Goal: Task Accomplishment & Management: Manage account settings

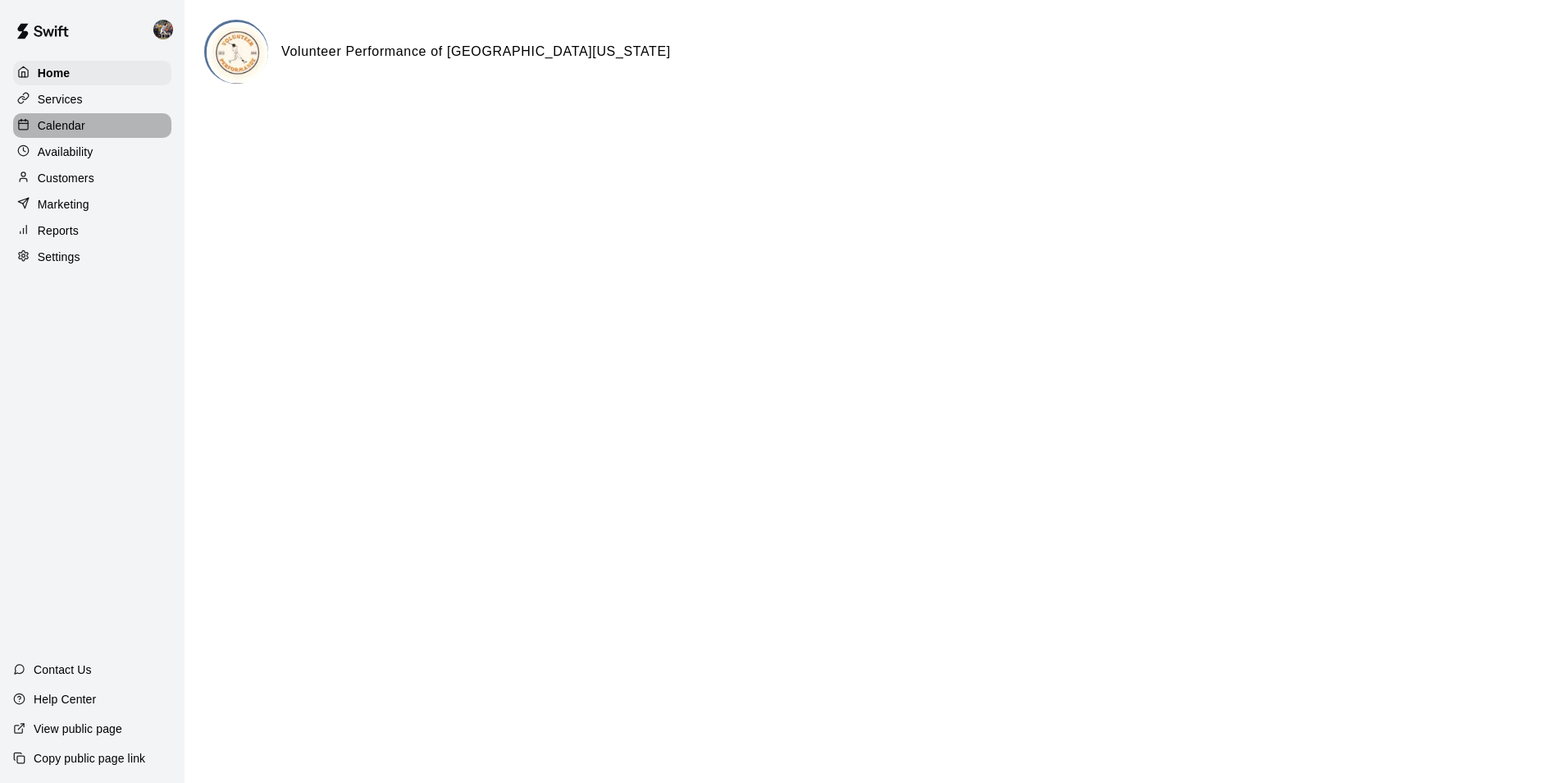
click at [65, 120] on p "Calendar" at bounding box center [62, 125] width 48 height 16
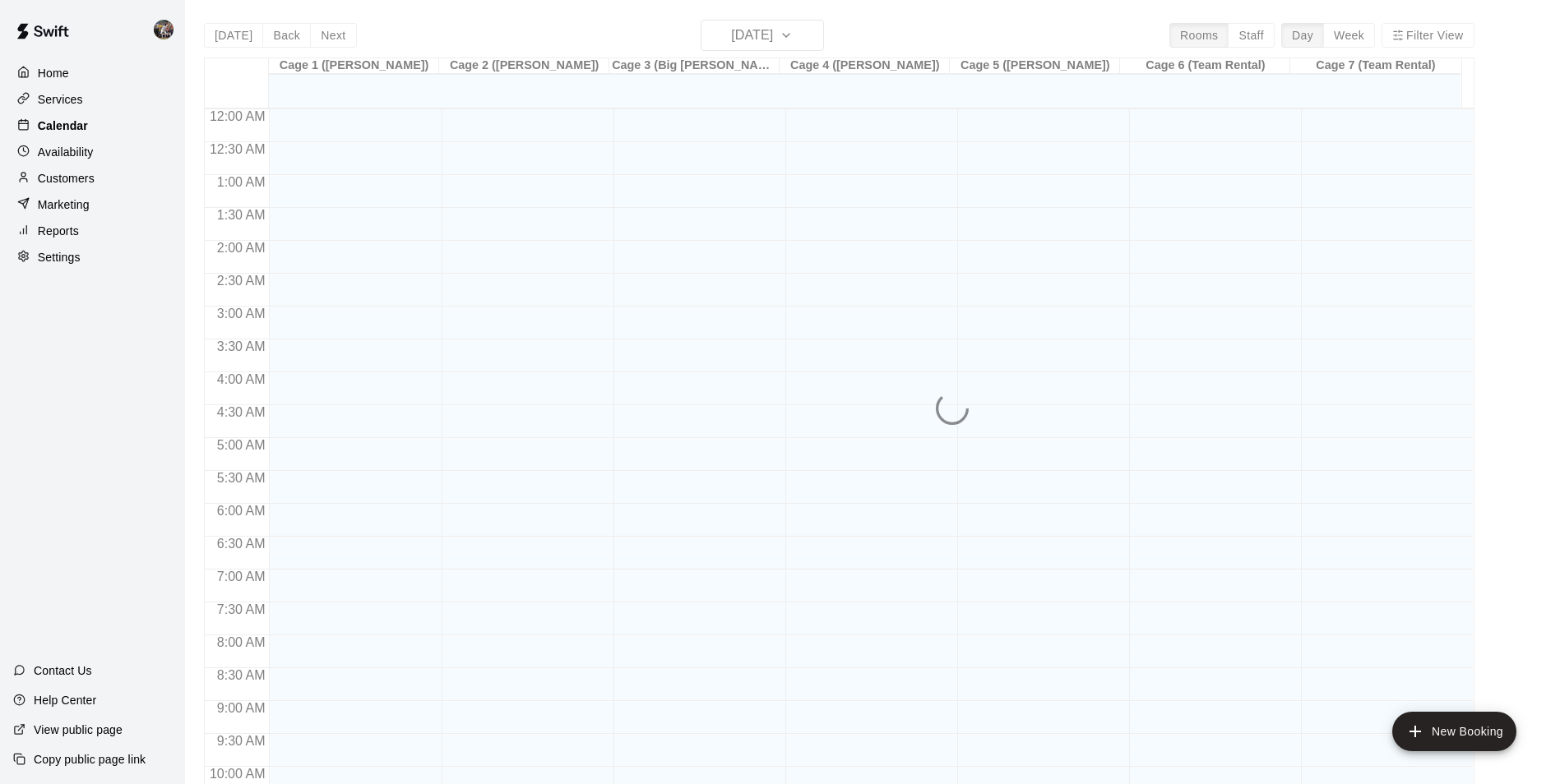
scroll to position [835, 0]
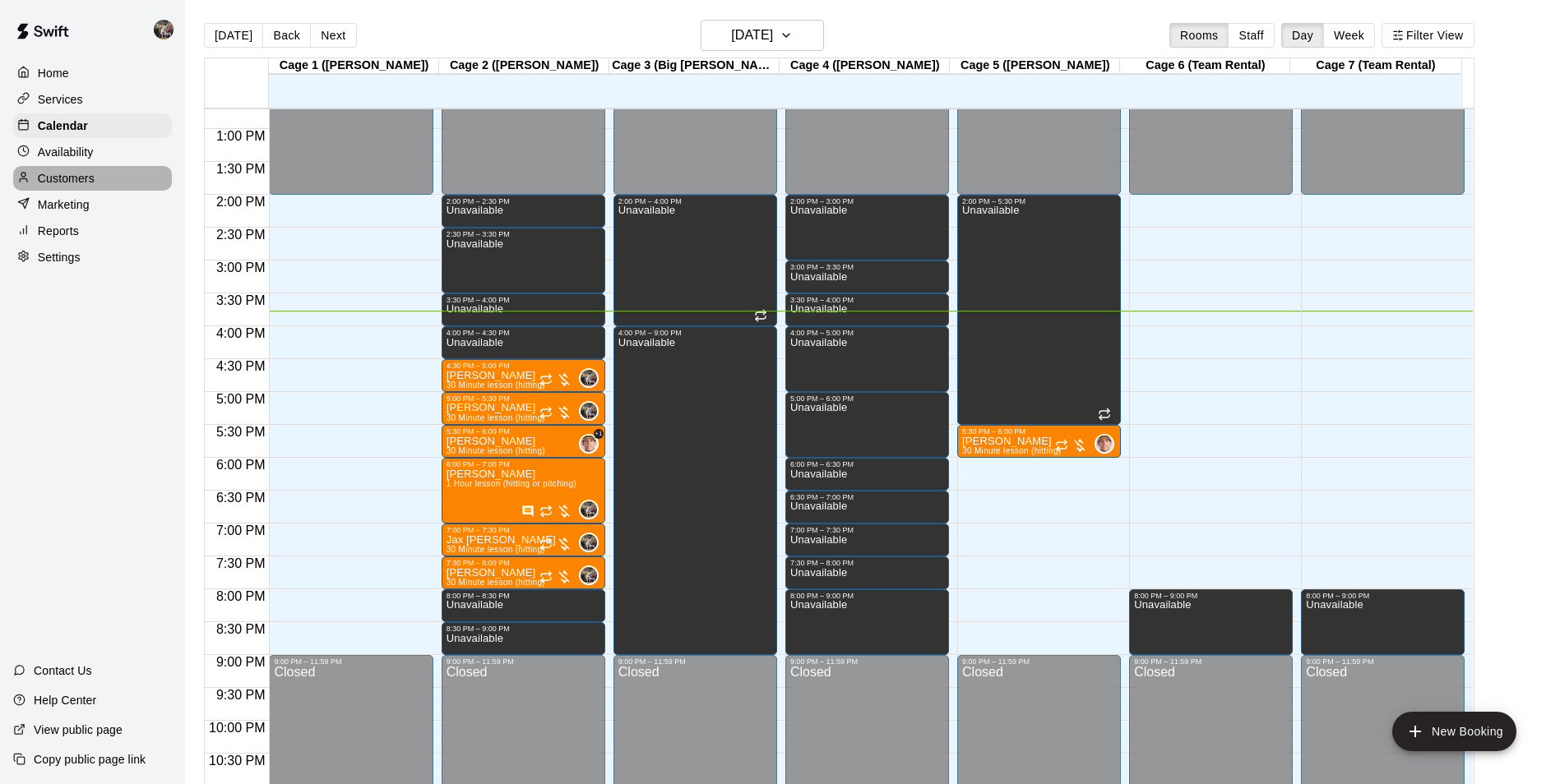
click at [119, 179] on div "Customers" at bounding box center [92, 178] width 158 height 25
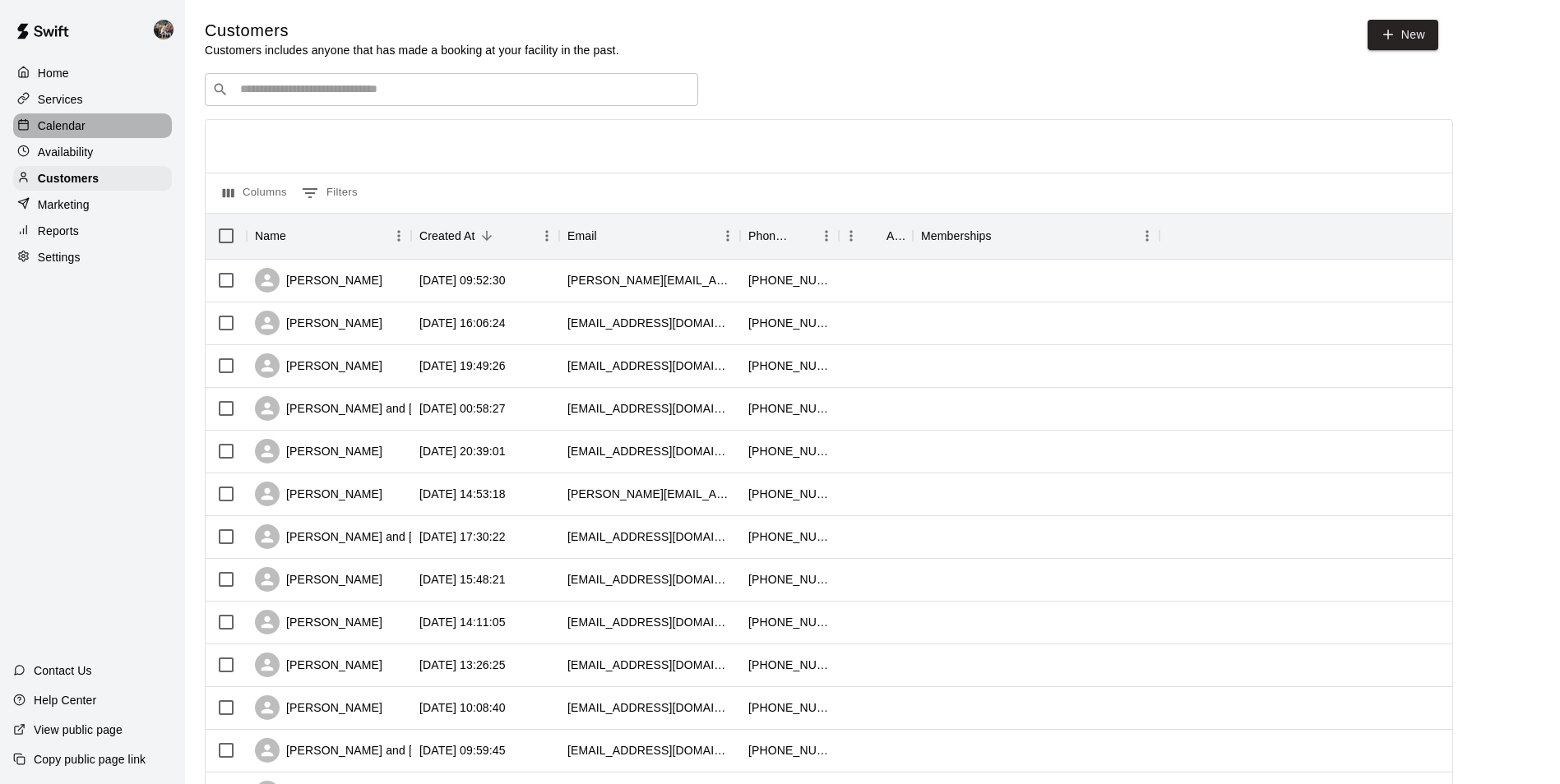
click at [104, 121] on div "Calendar" at bounding box center [92, 126] width 158 height 25
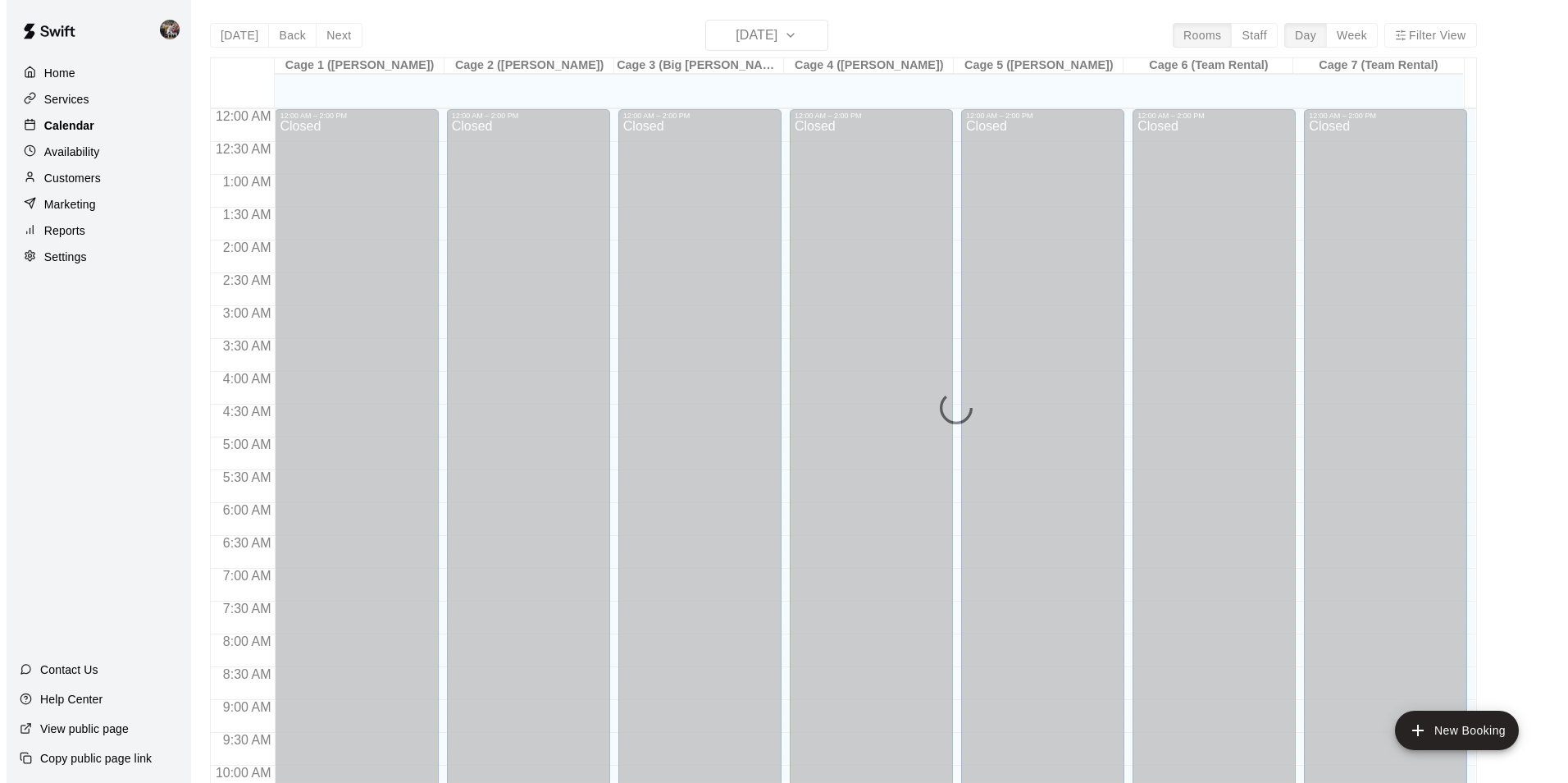
scroll to position [834, 0]
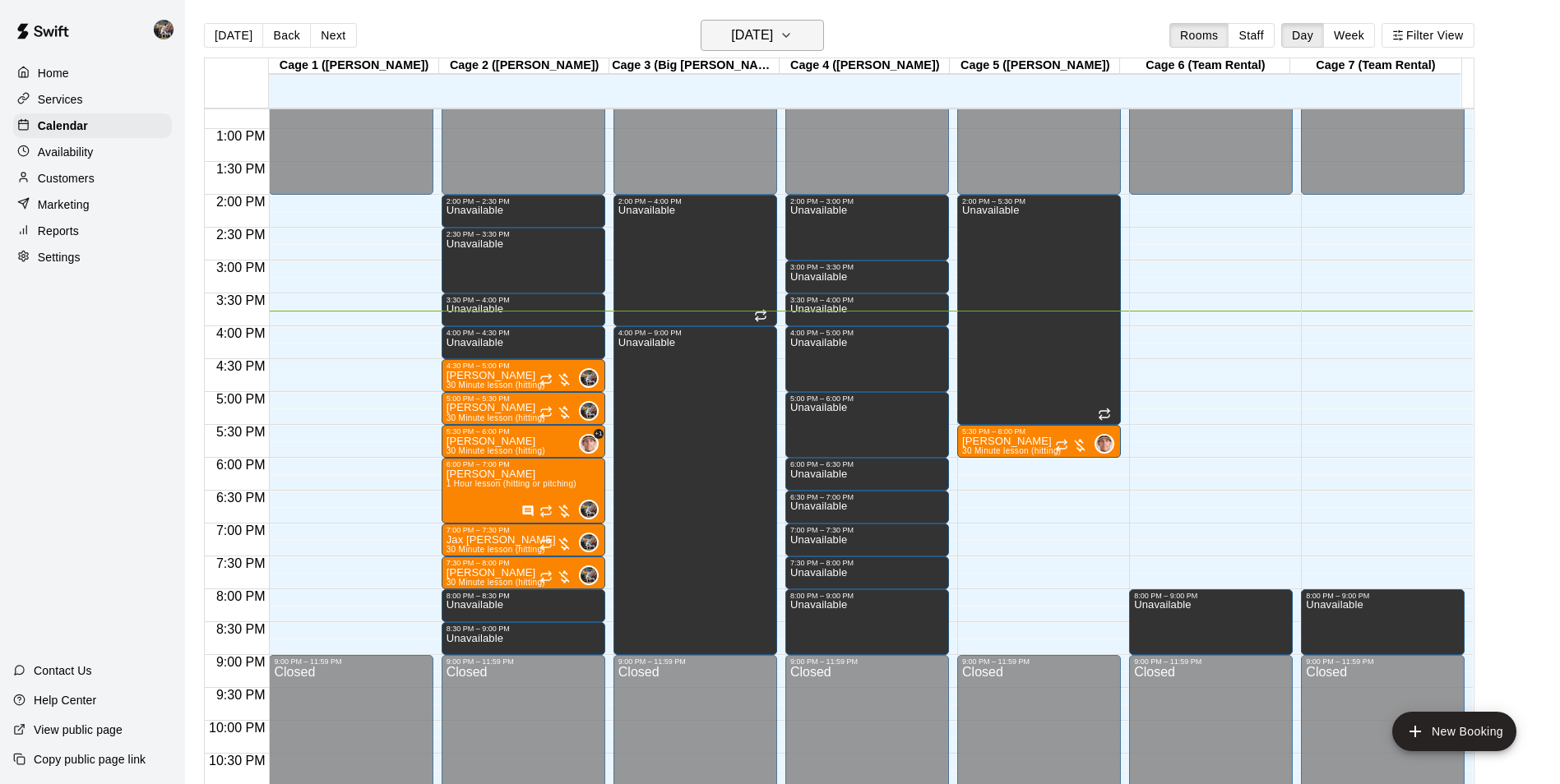
click at [757, 34] on h6 "[DATE]" at bounding box center [752, 35] width 42 height 23
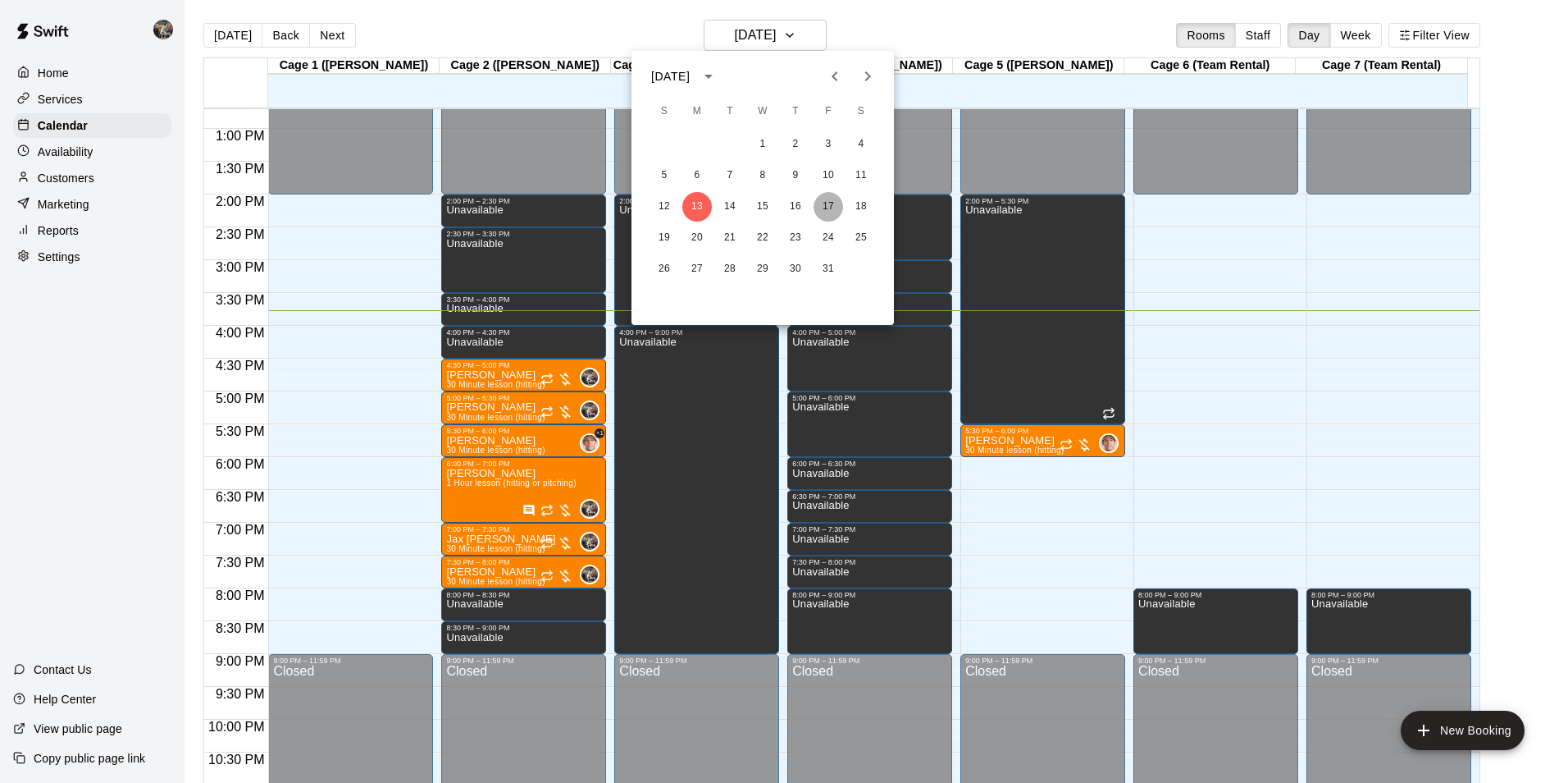
click at [829, 203] on button "17" at bounding box center [828, 207] width 30 height 30
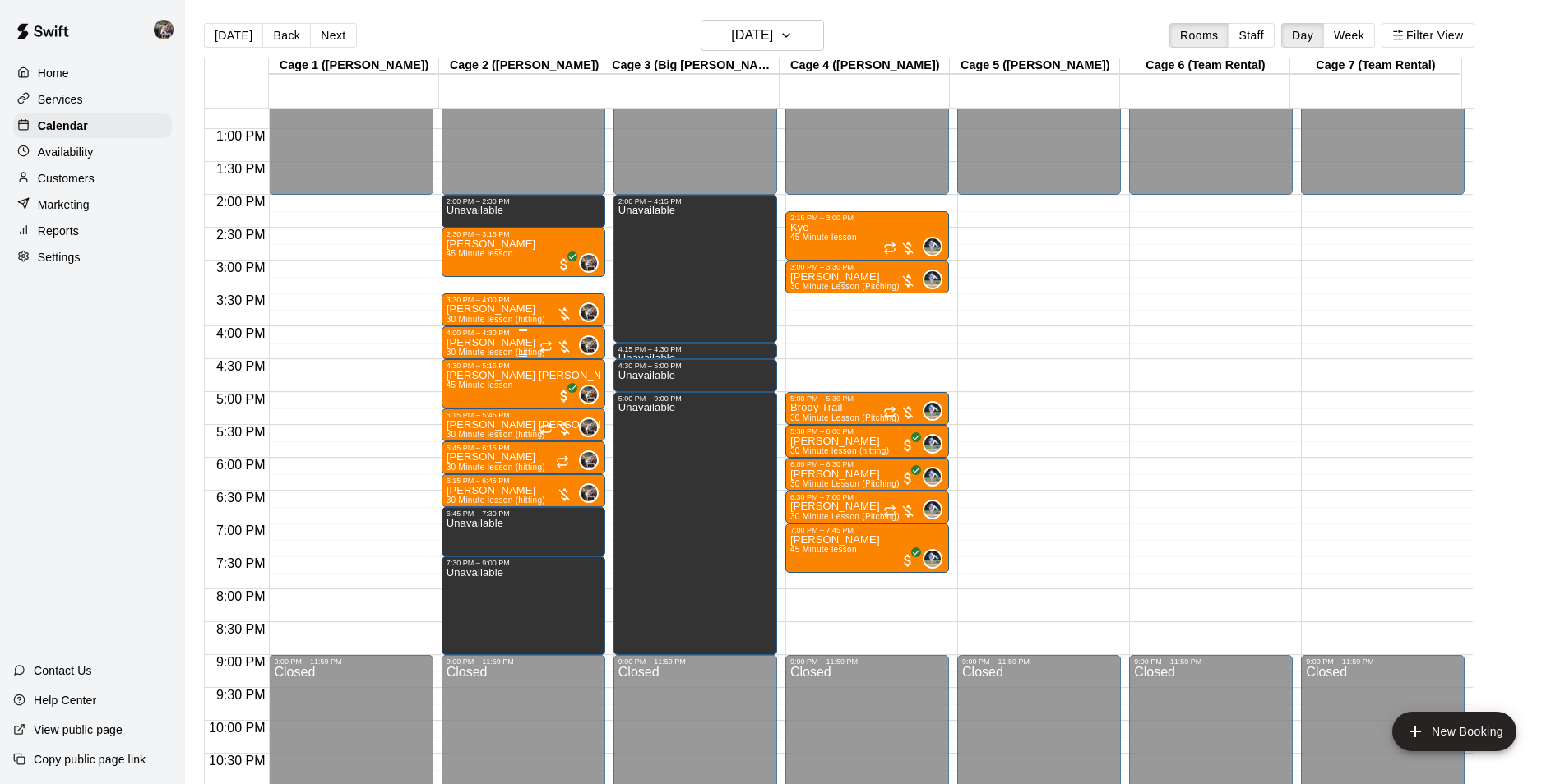
click at [509, 346] on div "Zeke Brown 30 Minute lesson (hitting)" at bounding box center [495, 728] width 99 height 784
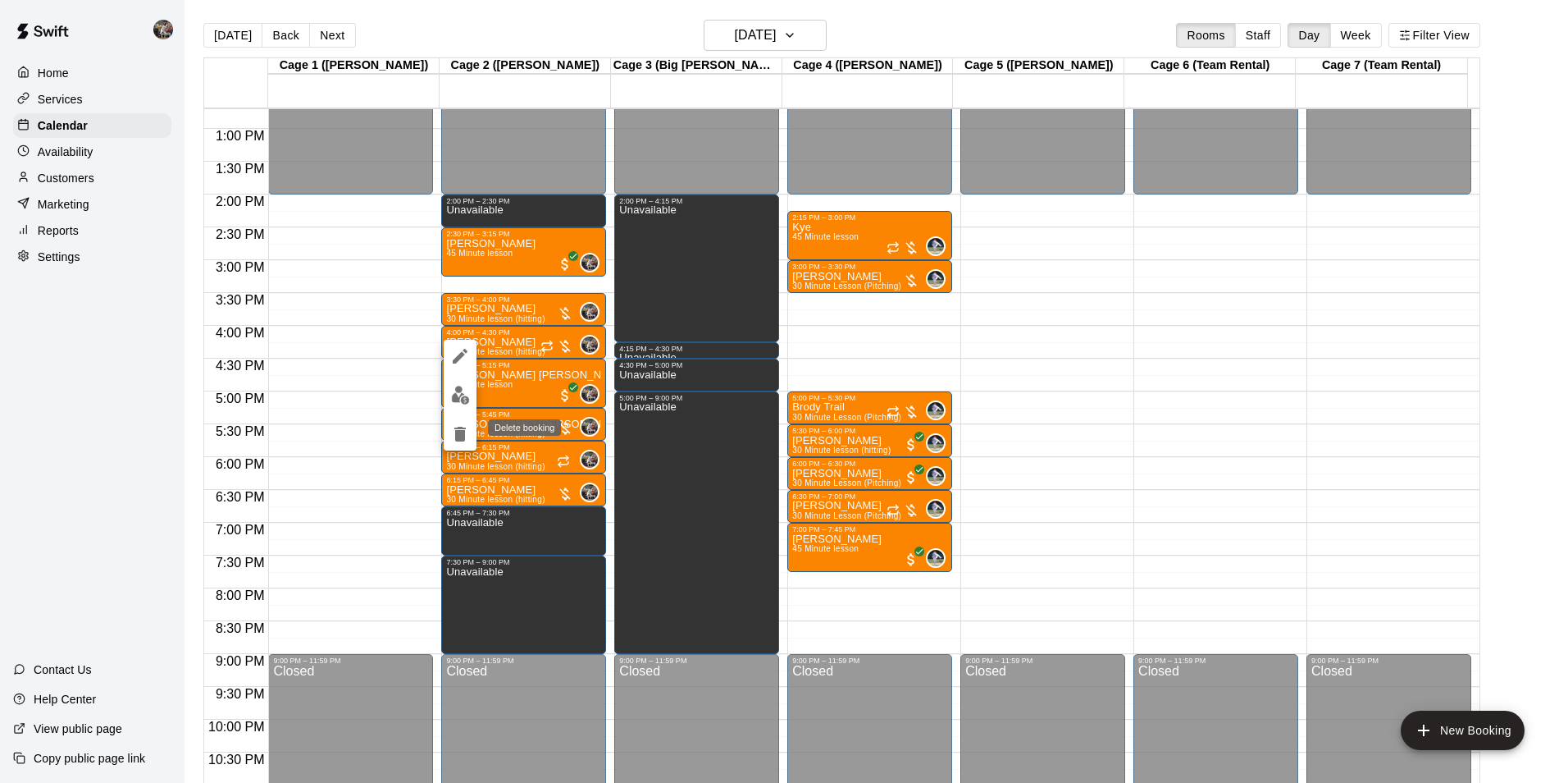
click at [461, 430] on icon "delete" at bounding box center [460, 434] width 12 height 15
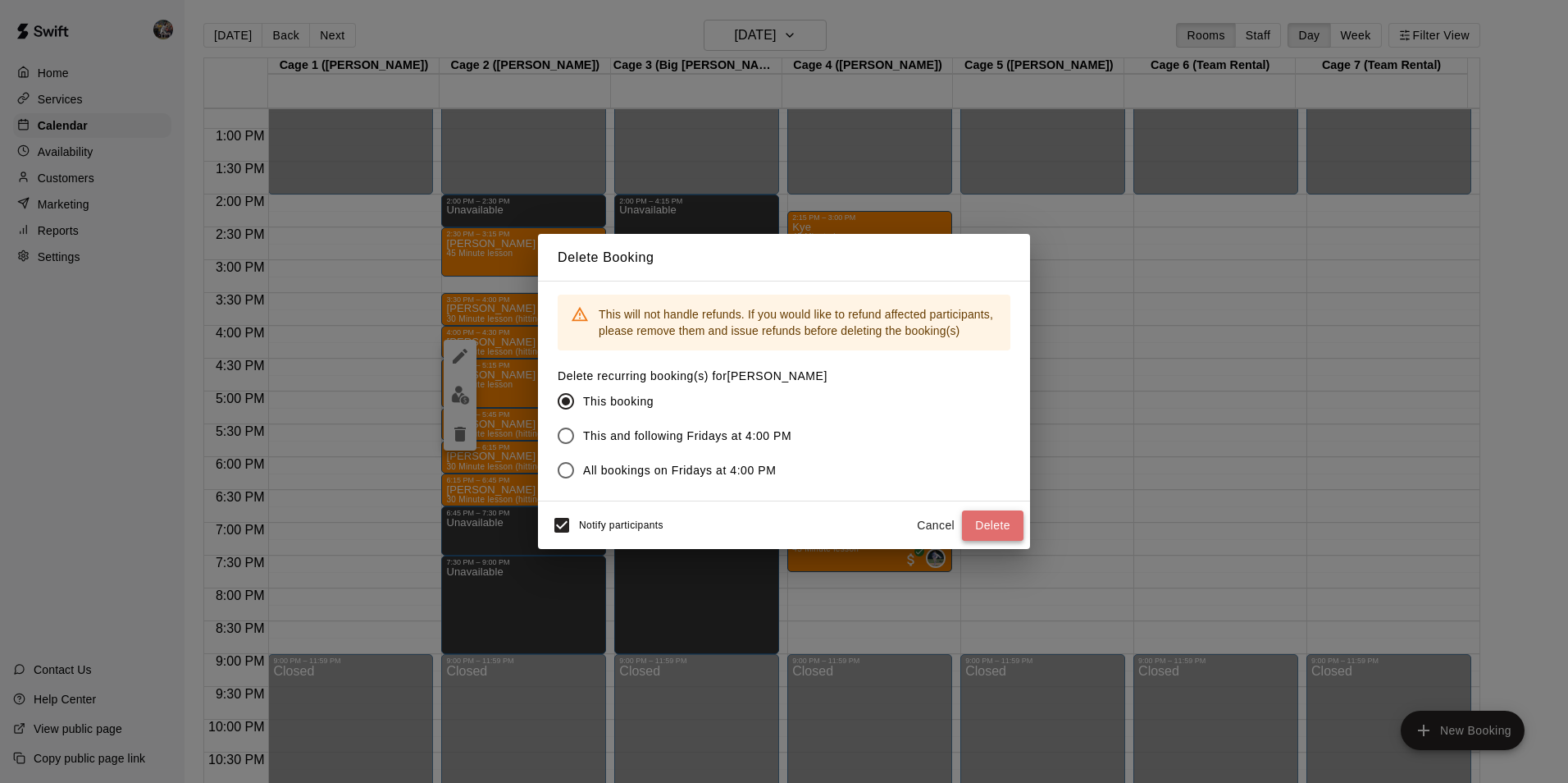
click at [981, 526] on button "Delete" at bounding box center [993, 525] width 62 height 31
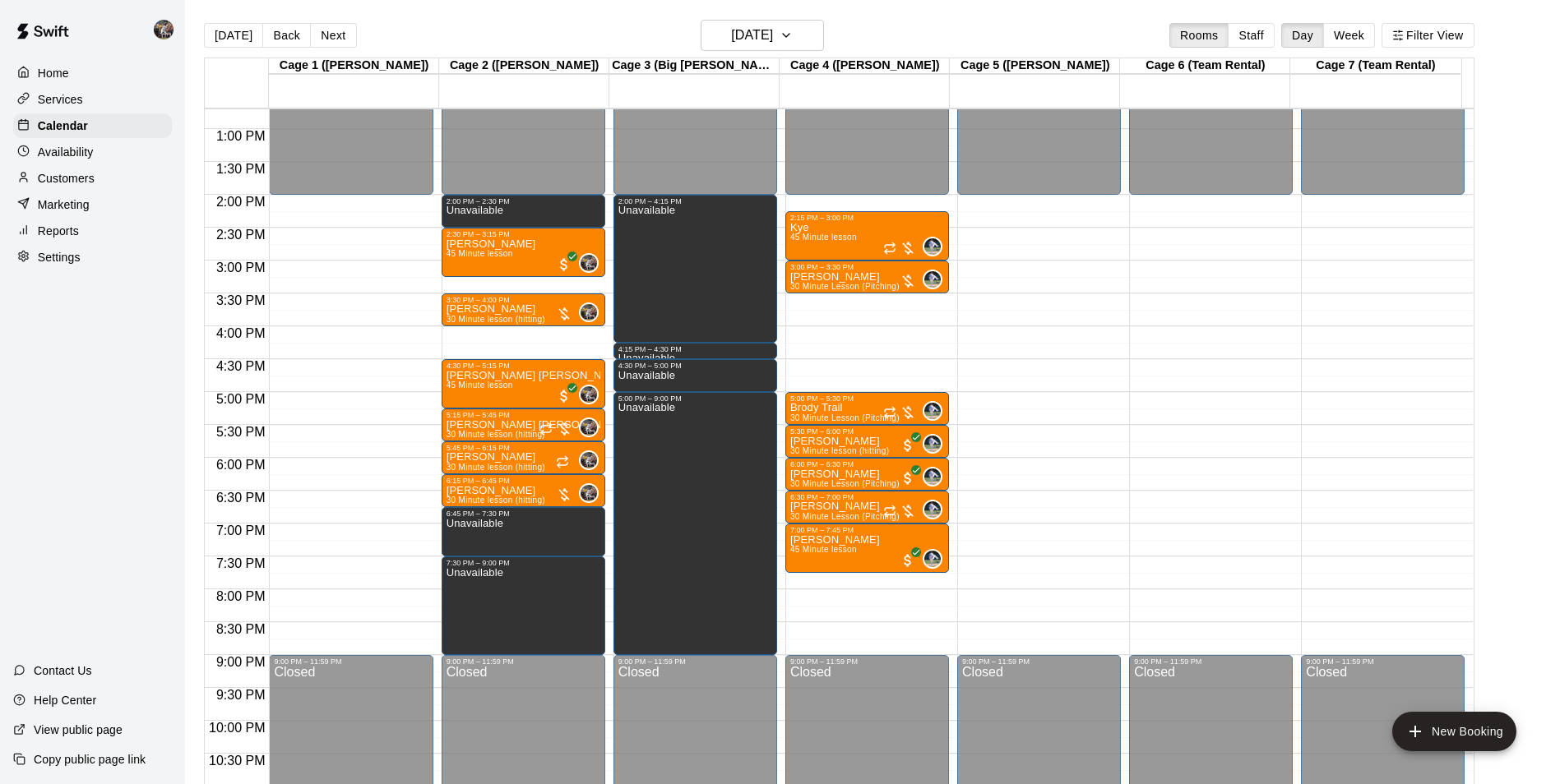
click at [510, 341] on div "12:00 AM – 2:00 PM Closed 2:00 PM – 2:30 PM Unavailable 2:30 PM – 3:15 PM Gavin…" at bounding box center [523, 64] width 163 height 1578
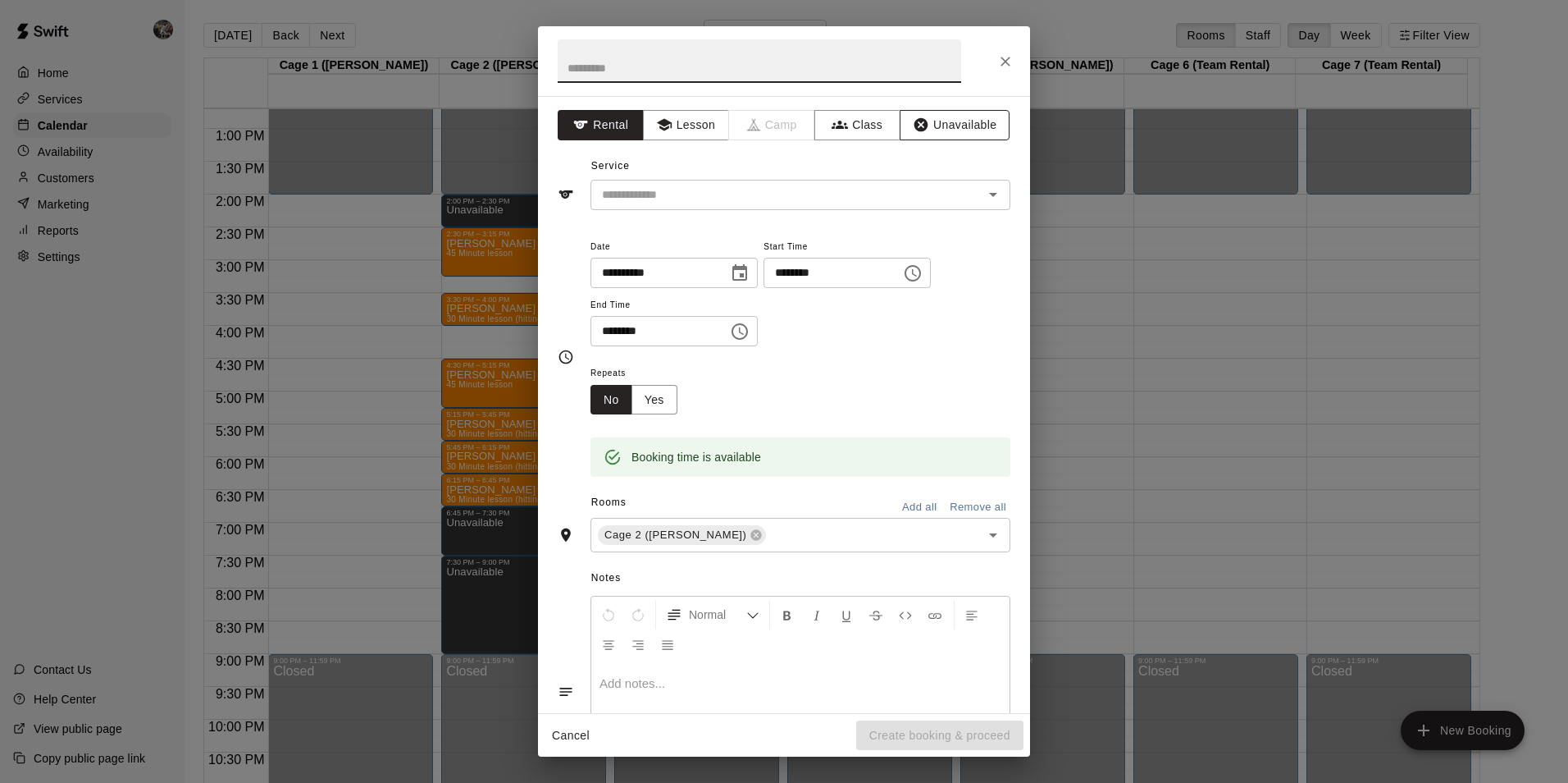
click at [940, 124] on button "Unavailable" at bounding box center [955, 125] width 110 height 31
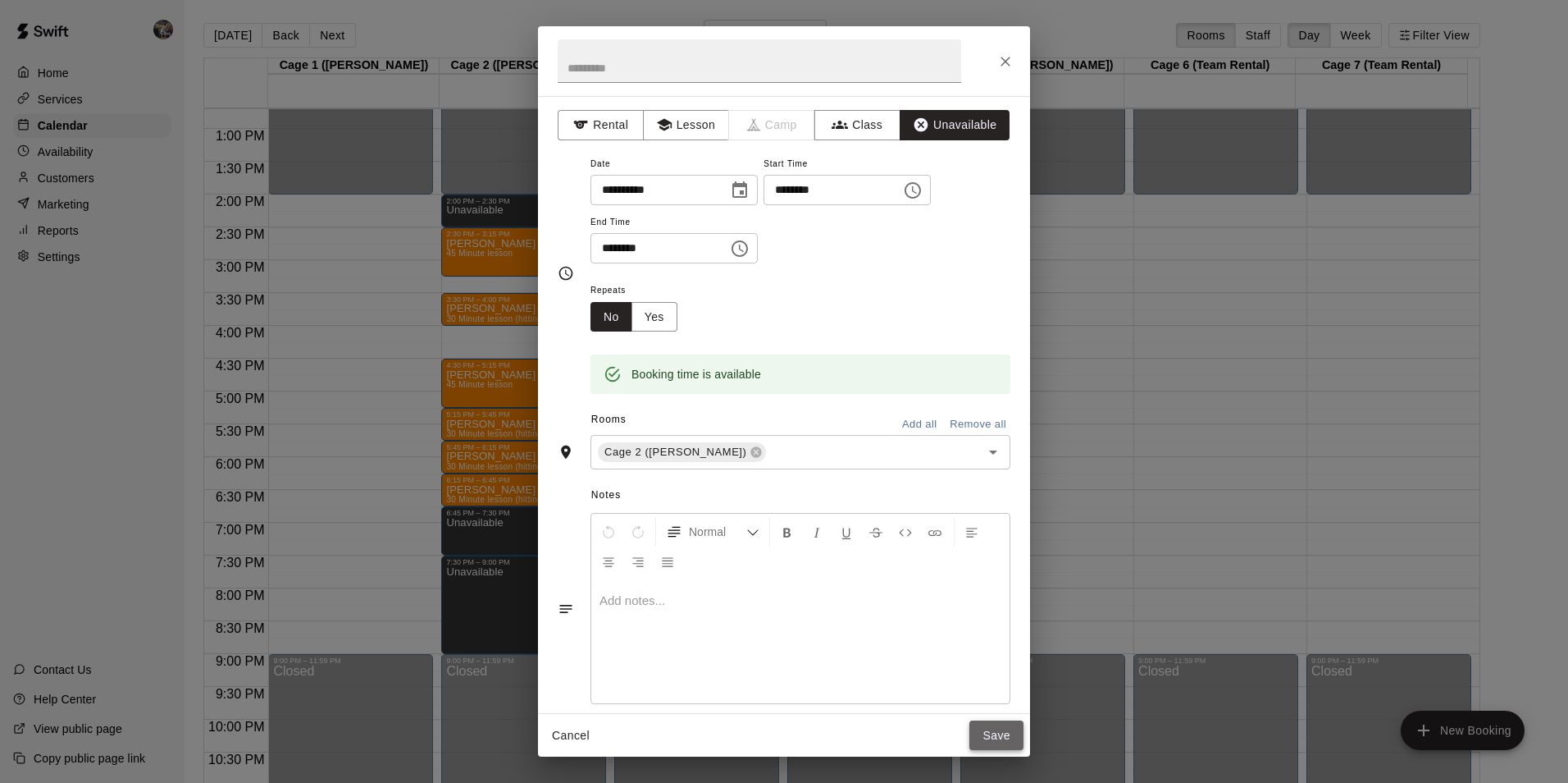
click at [990, 734] on button "Save" at bounding box center [996, 735] width 54 height 31
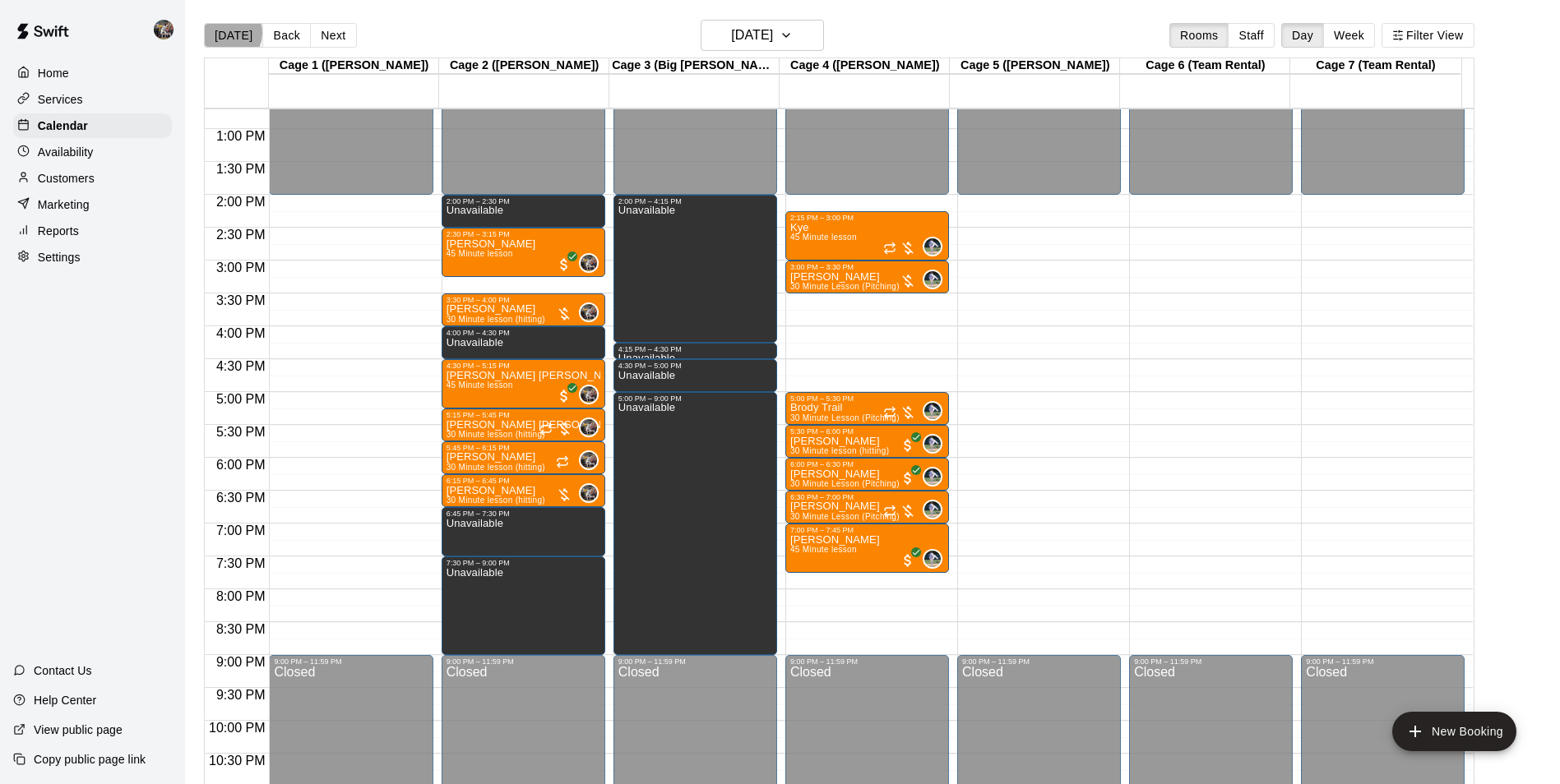
click at [228, 32] on button "[DATE]" at bounding box center [233, 35] width 59 height 25
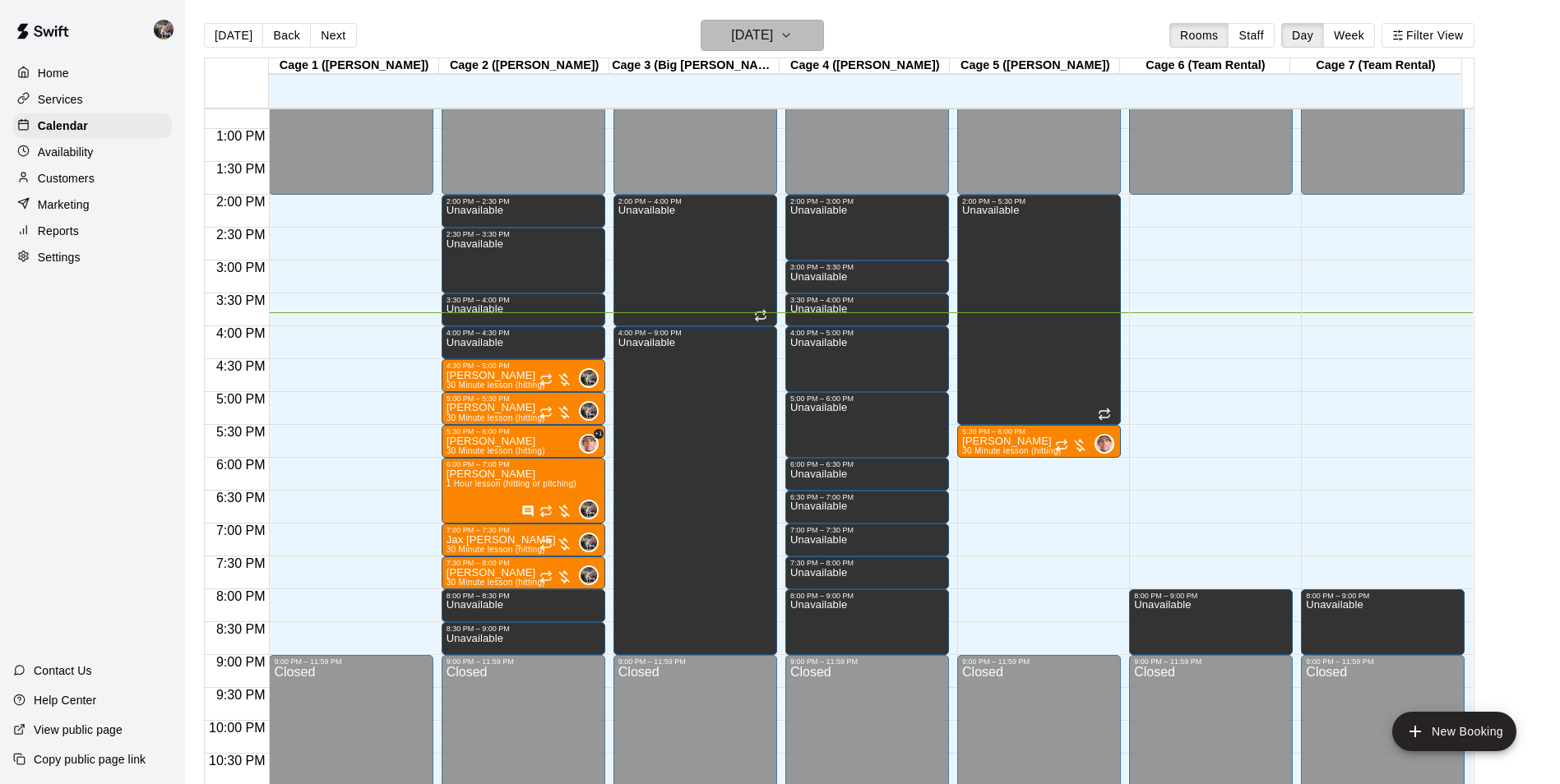
click at [731, 34] on h6 "[DATE]" at bounding box center [752, 35] width 42 height 23
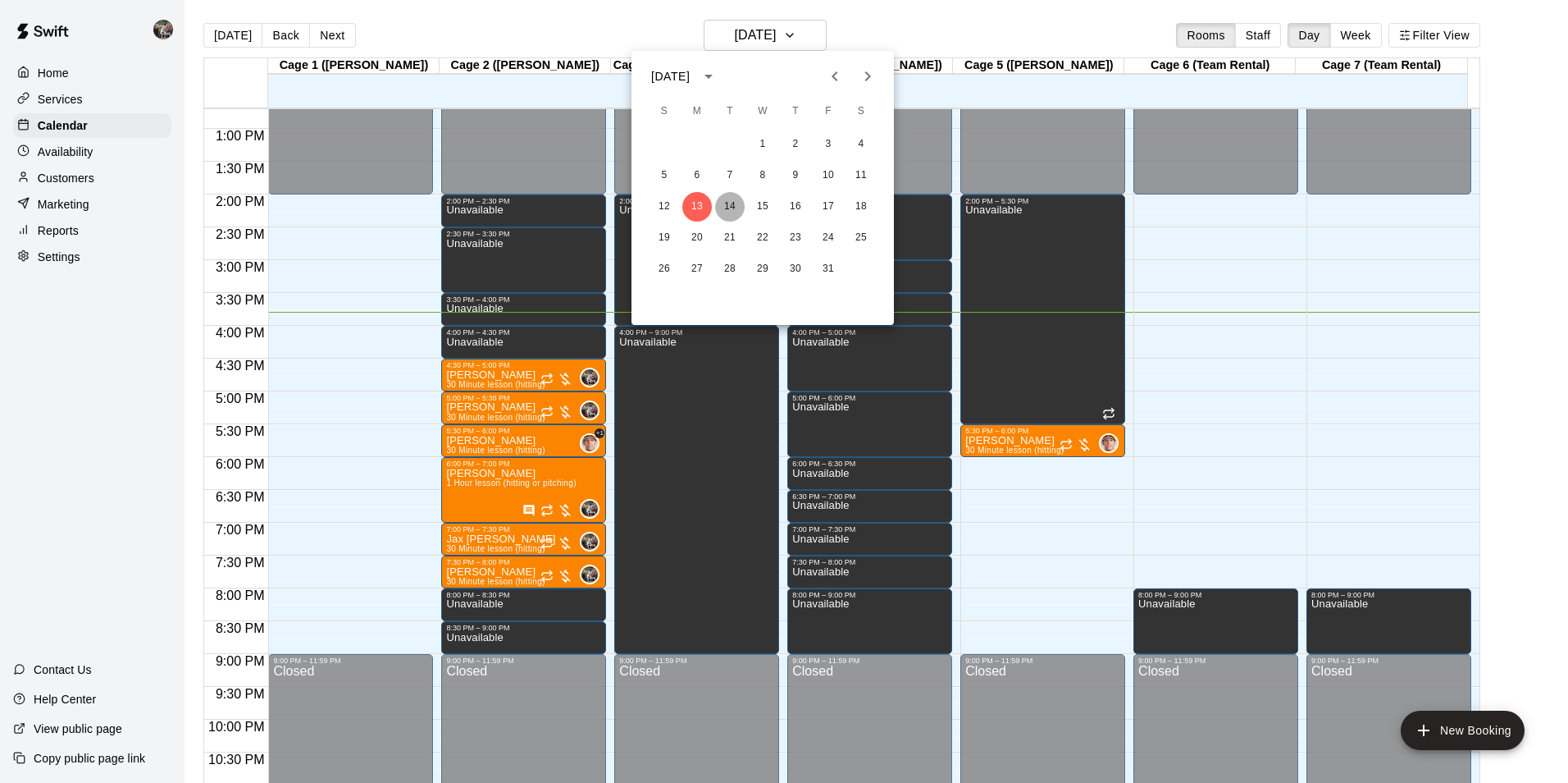
click at [725, 202] on button "14" at bounding box center [730, 207] width 30 height 30
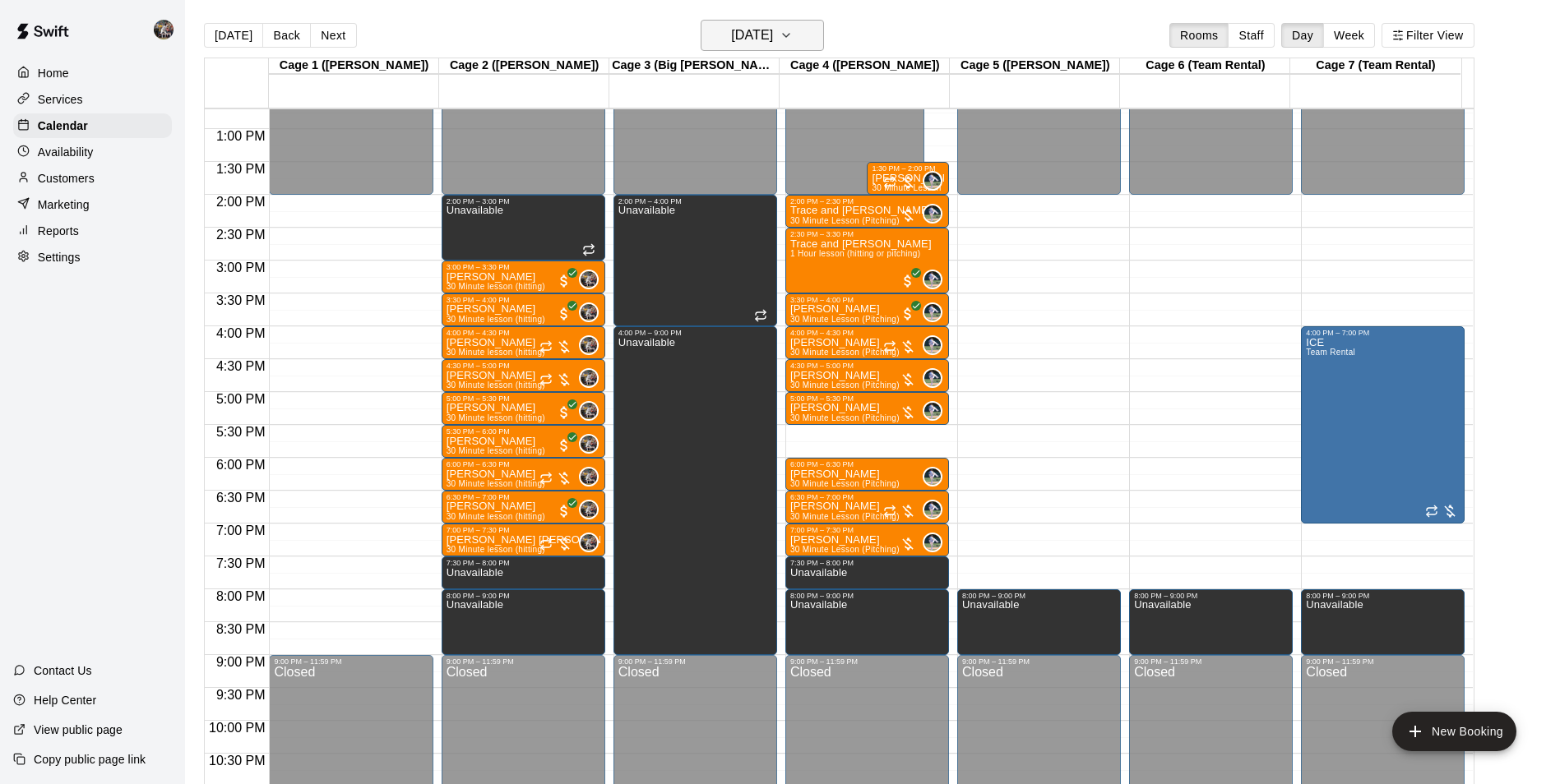
click at [745, 32] on h6 "[DATE]" at bounding box center [752, 35] width 42 height 23
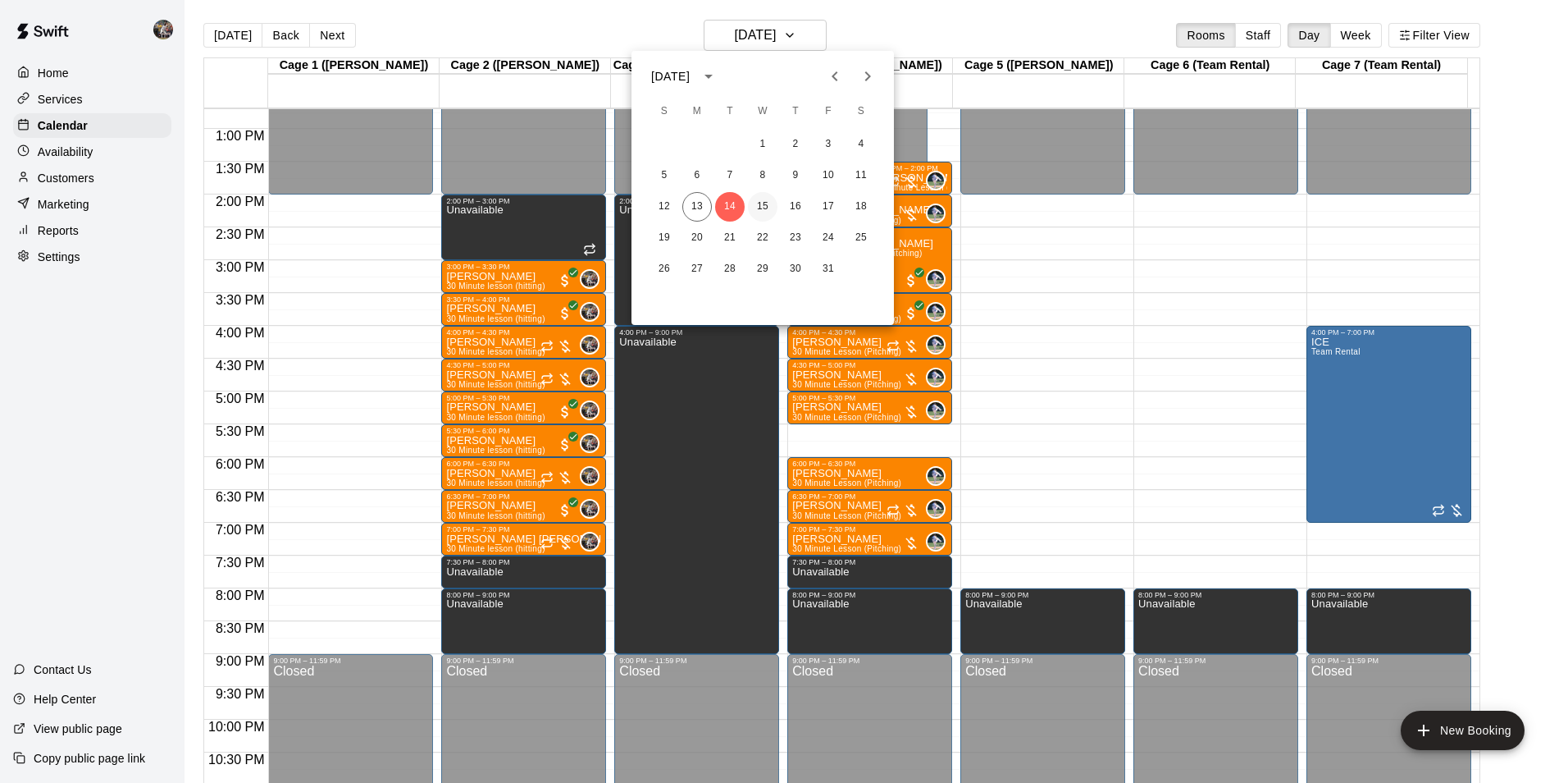
drag, startPoint x: 760, startPoint y: 204, endPoint x: 768, endPoint y: 216, distance: 14.4
click at [762, 204] on button "15" at bounding box center [763, 207] width 30 height 30
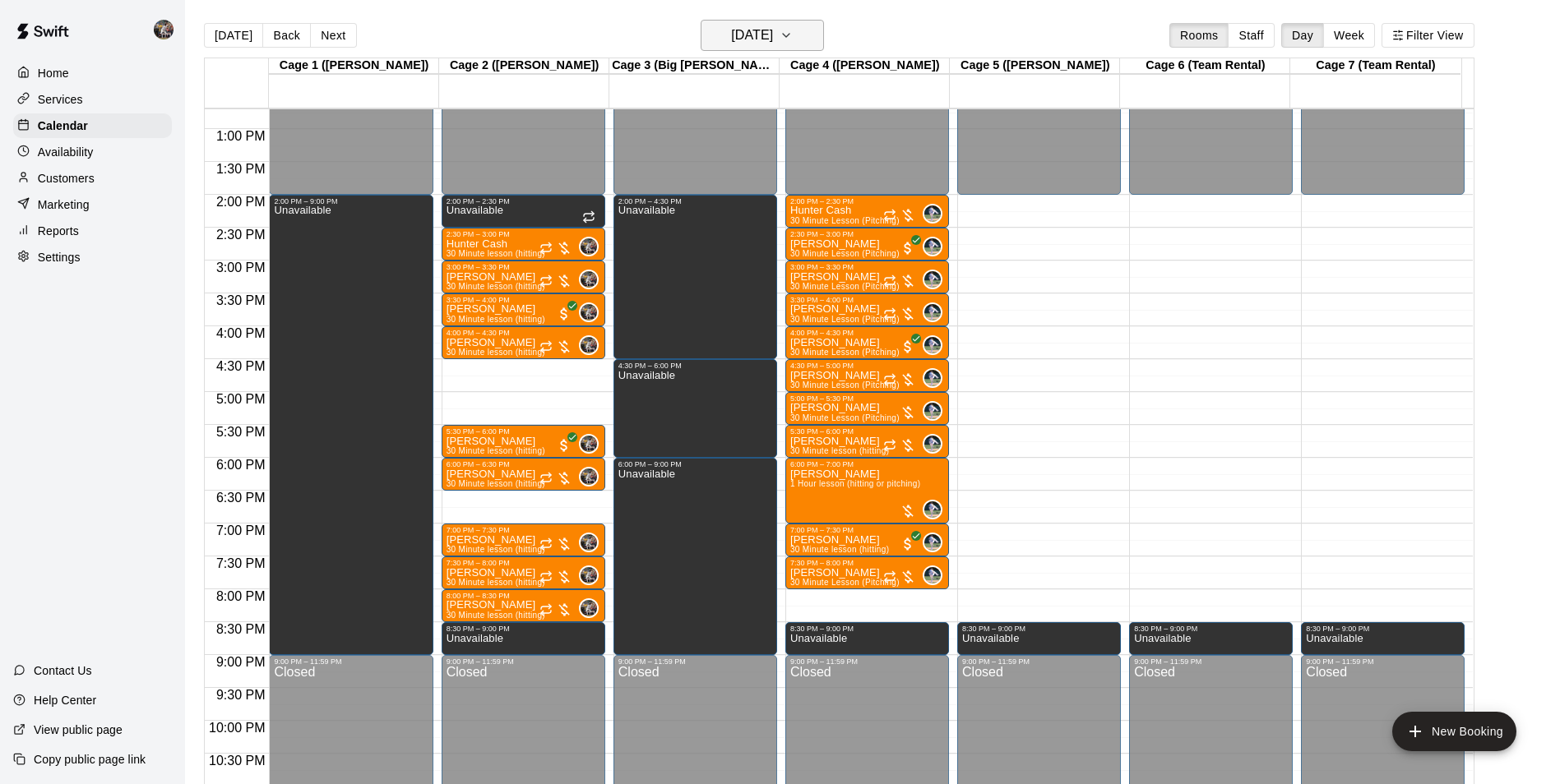
click at [742, 35] on h6 "[DATE]" at bounding box center [752, 35] width 42 height 23
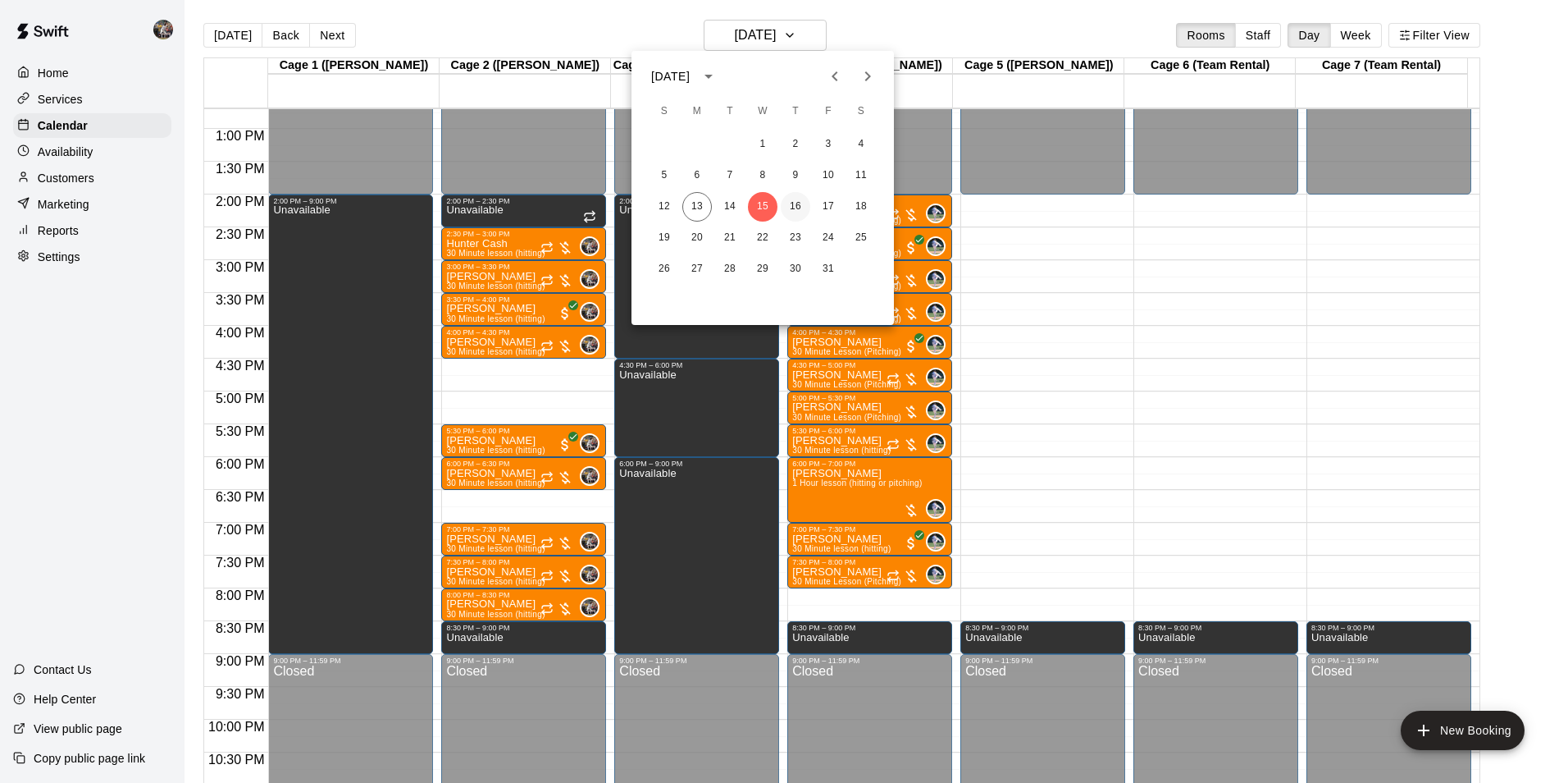
click at [794, 203] on button "16" at bounding box center [795, 207] width 30 height 30
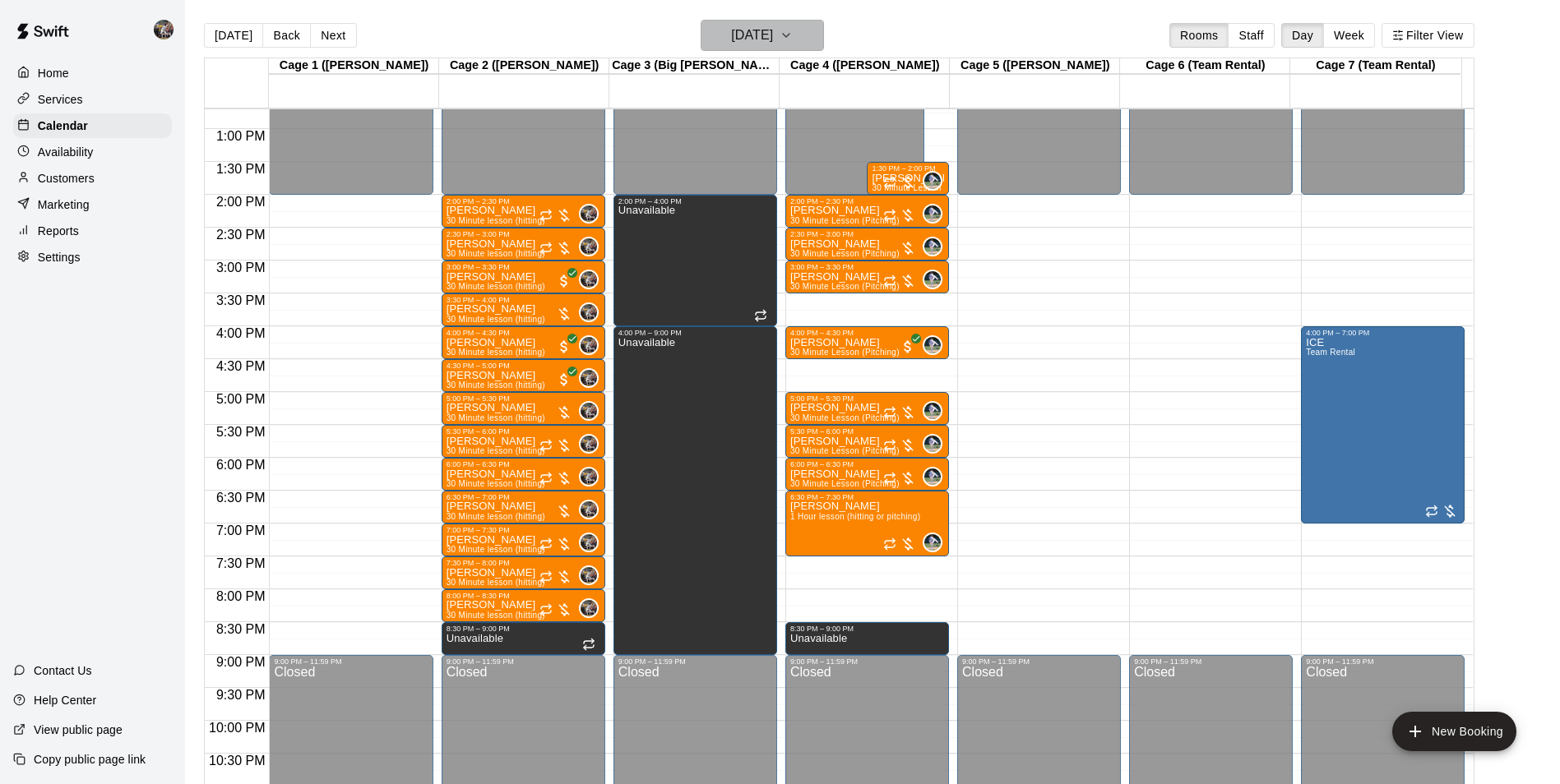
click at [731, 41] on h6 "[DATE]" at bounding box center [752, 35] width 42 height 23
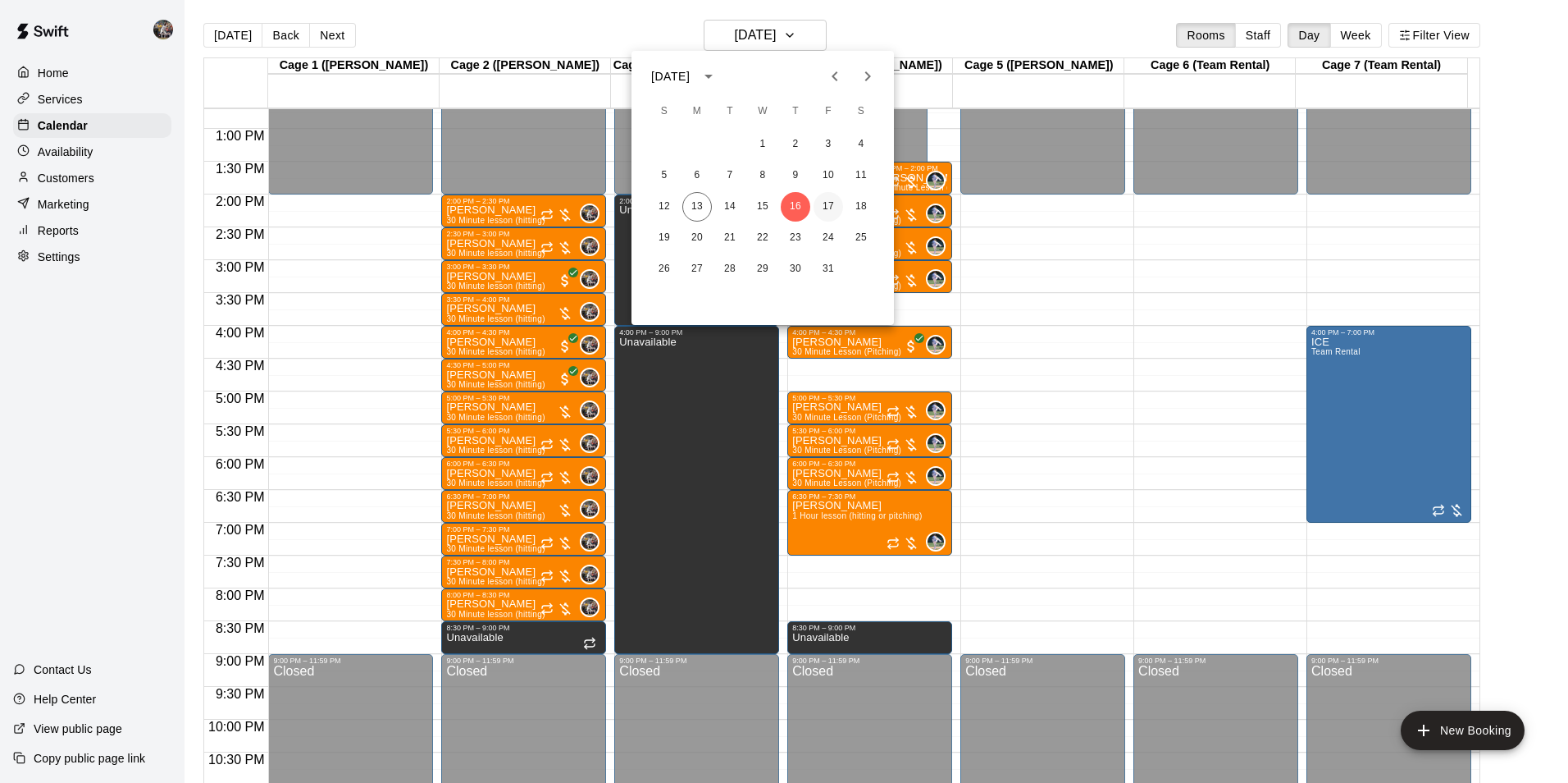
click at [829, 202] on button "17" at bounding box center [828, 207] width 30 height 30
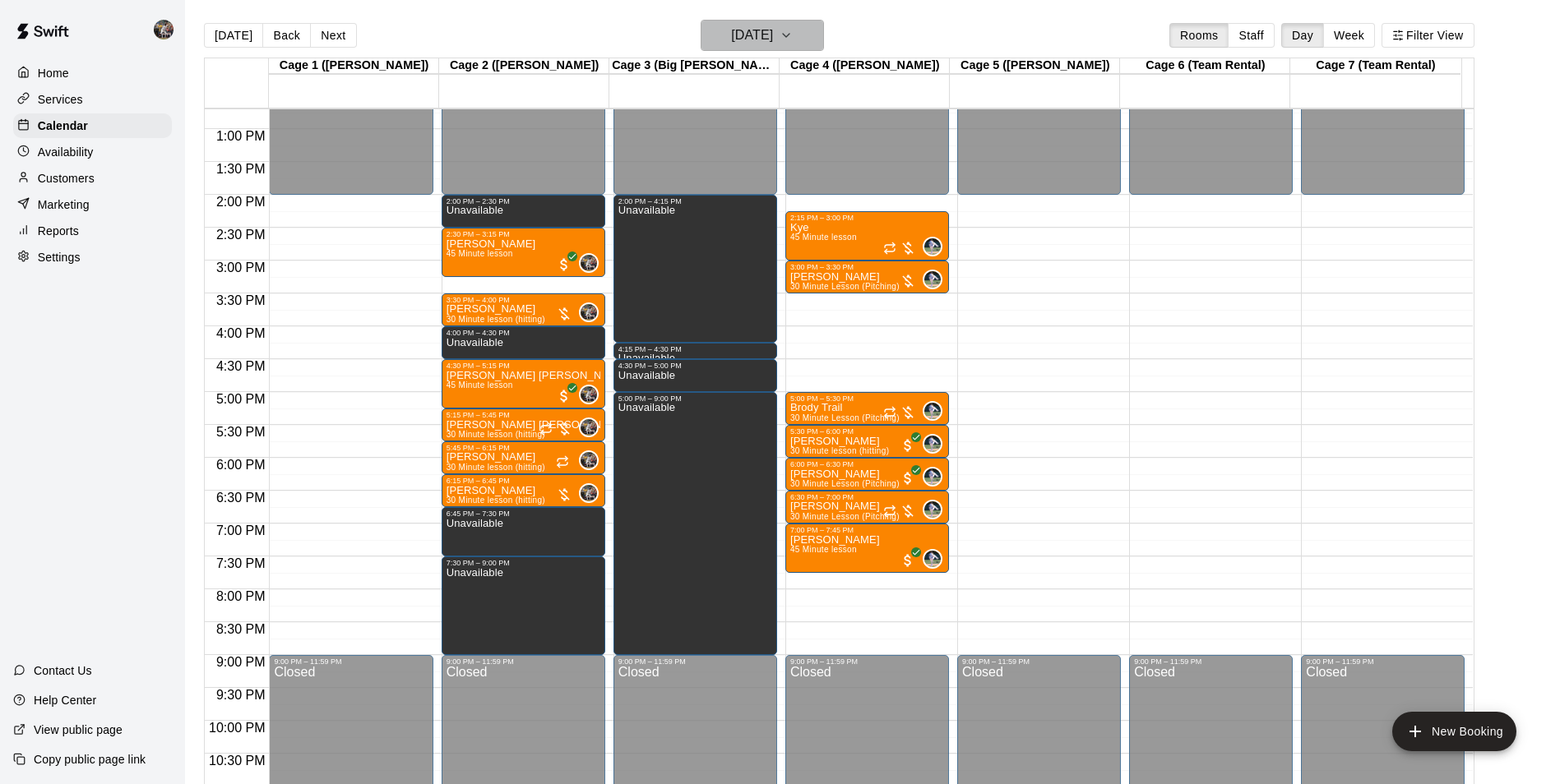
click at [731, 39] on h6 "[DATE]" at bounding box center [752, 35] width 42 height 23
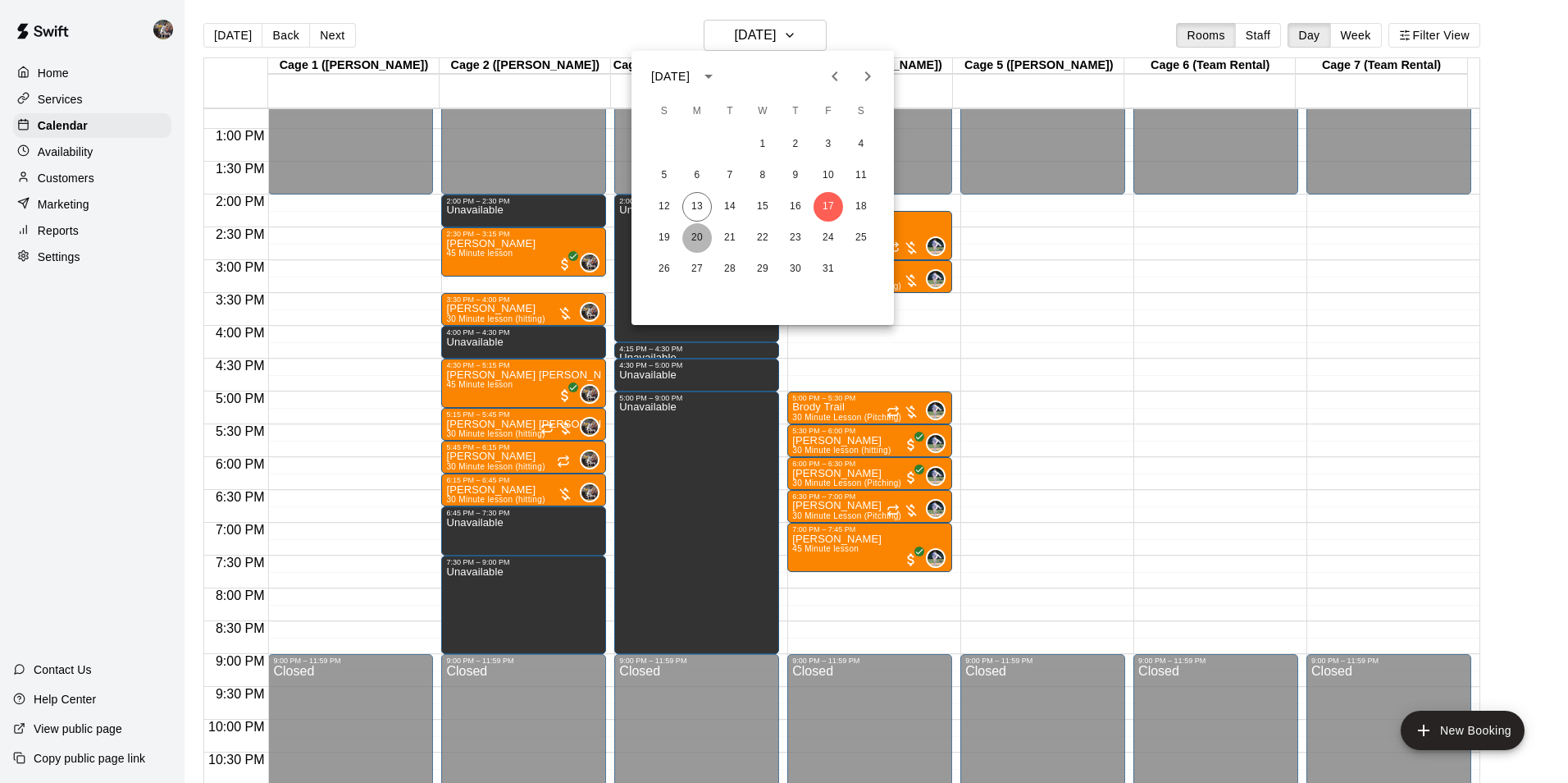
click at [696, 236] on button "20" at bounding box center [697, 238] width 30 height 30
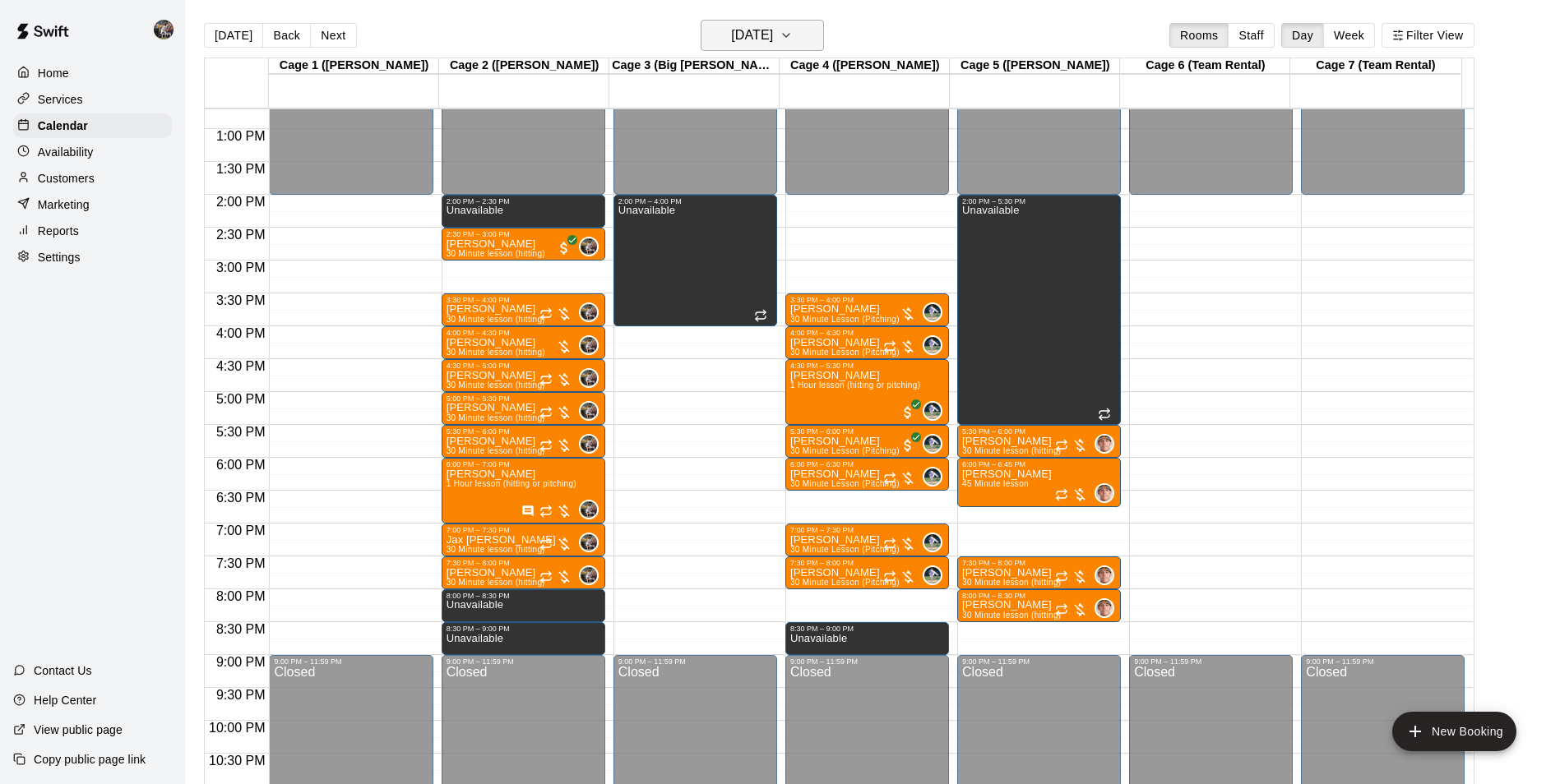
click at [746, 34] on h6 "[DATE]" at bounding box center [752, 35] width 42 height 23
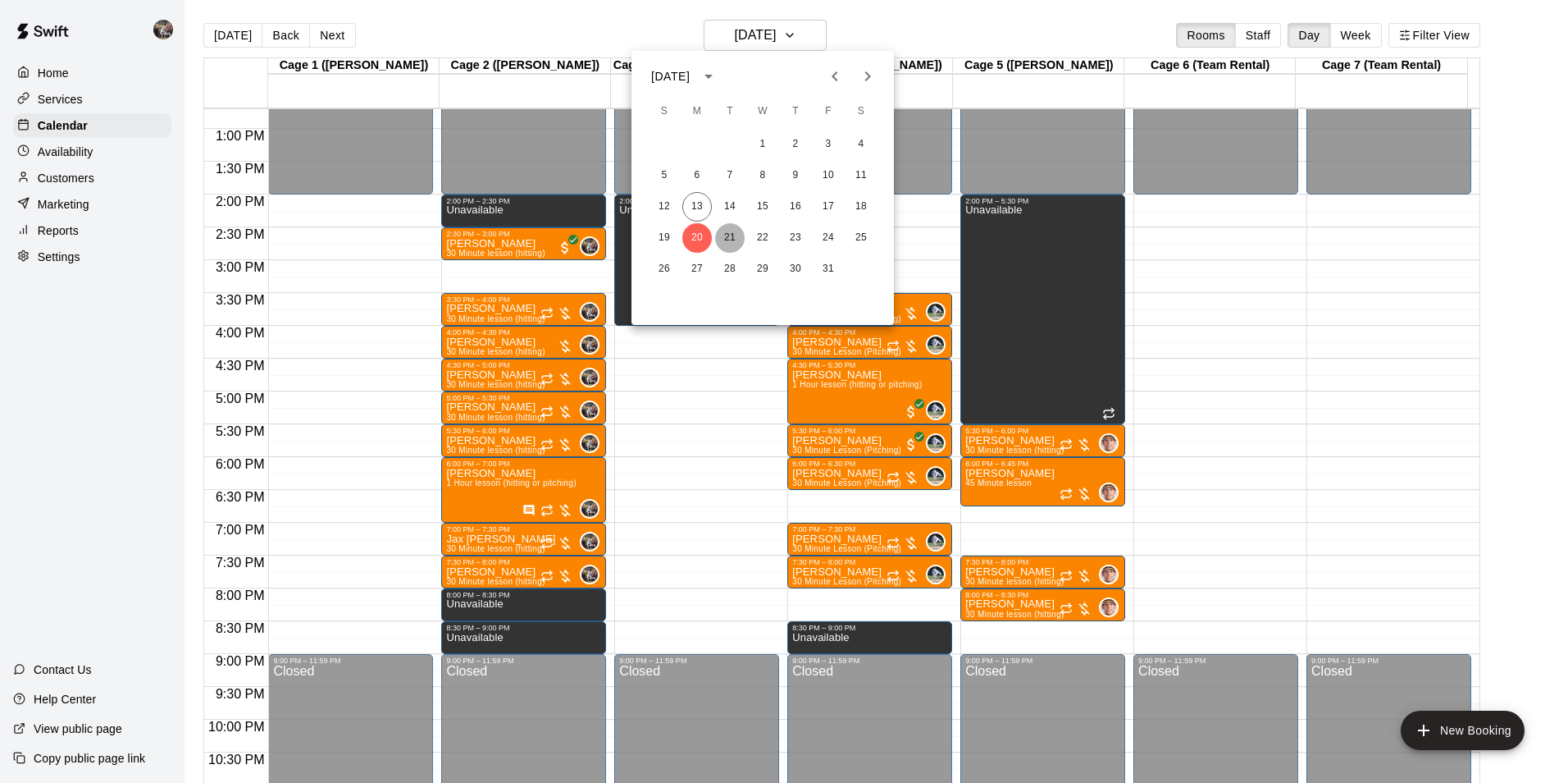
click at [730, 233] on button "21" at bounding box center [730, 238] width 30 height 30
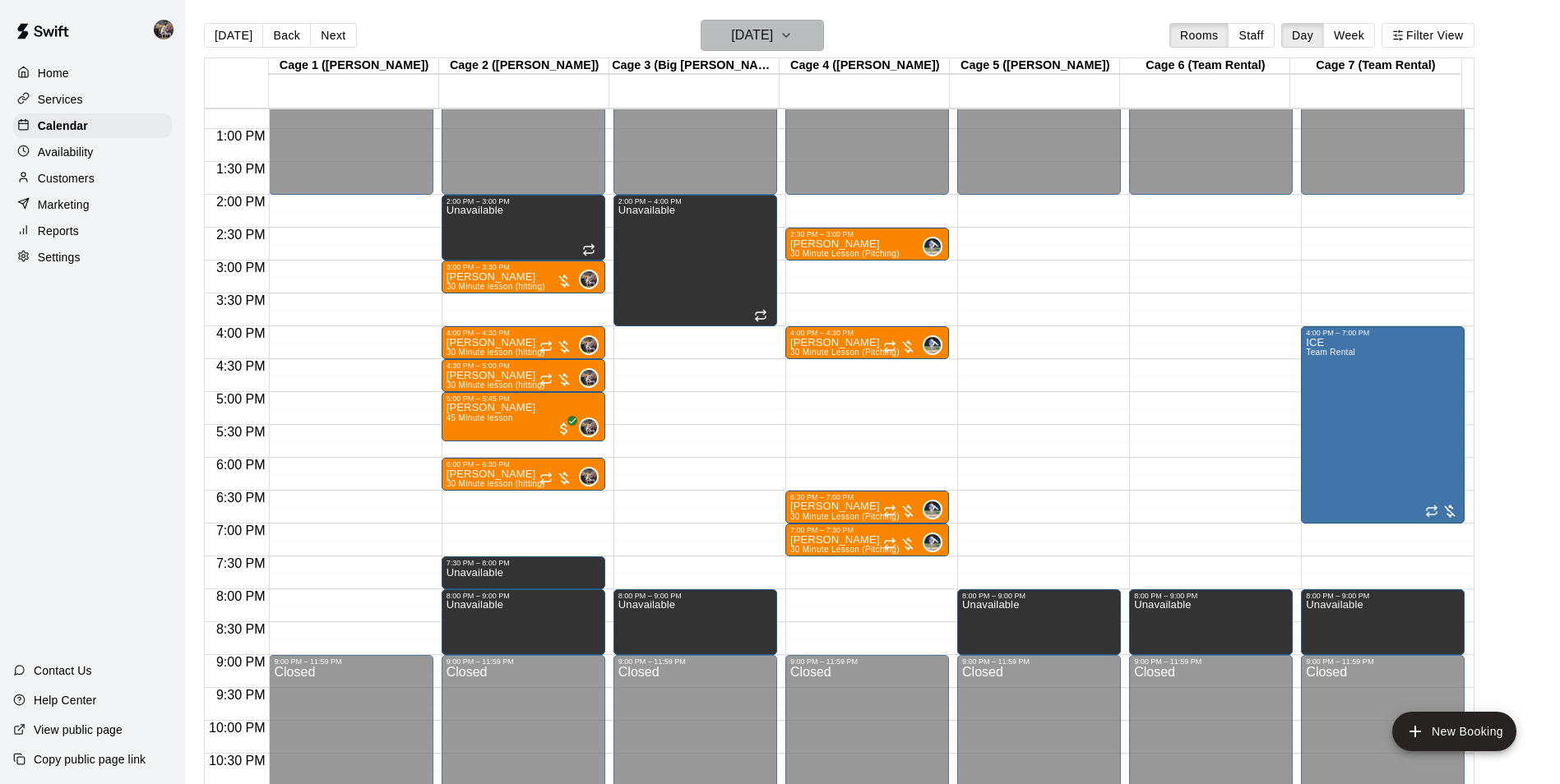
click at [731, 40] on h6 "[DATE]" at bounding box center [752, 35] width 42 height 23
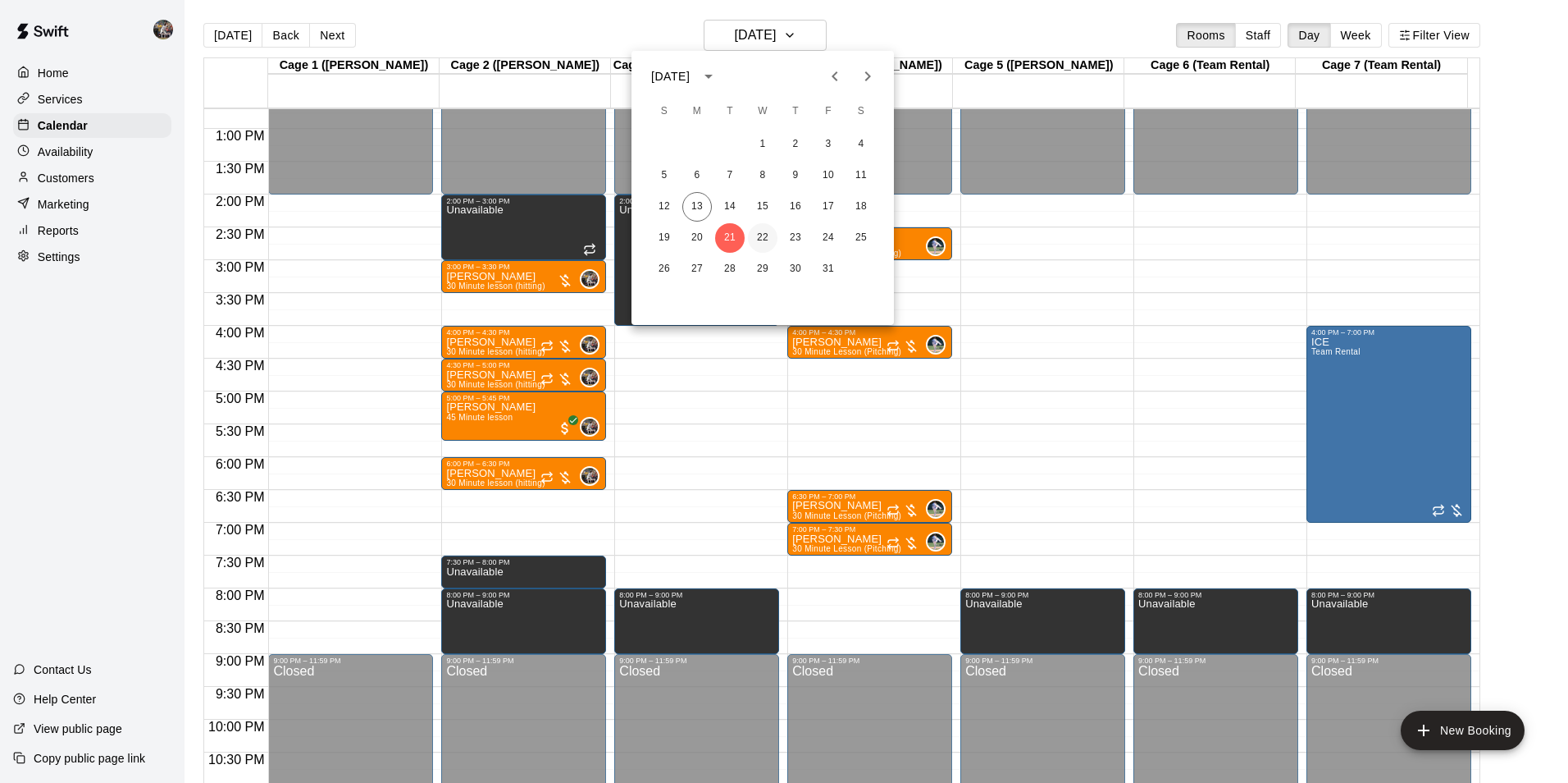
click at [764, 232] on button "22" at bounding box center [763, 238] width 30 height 30
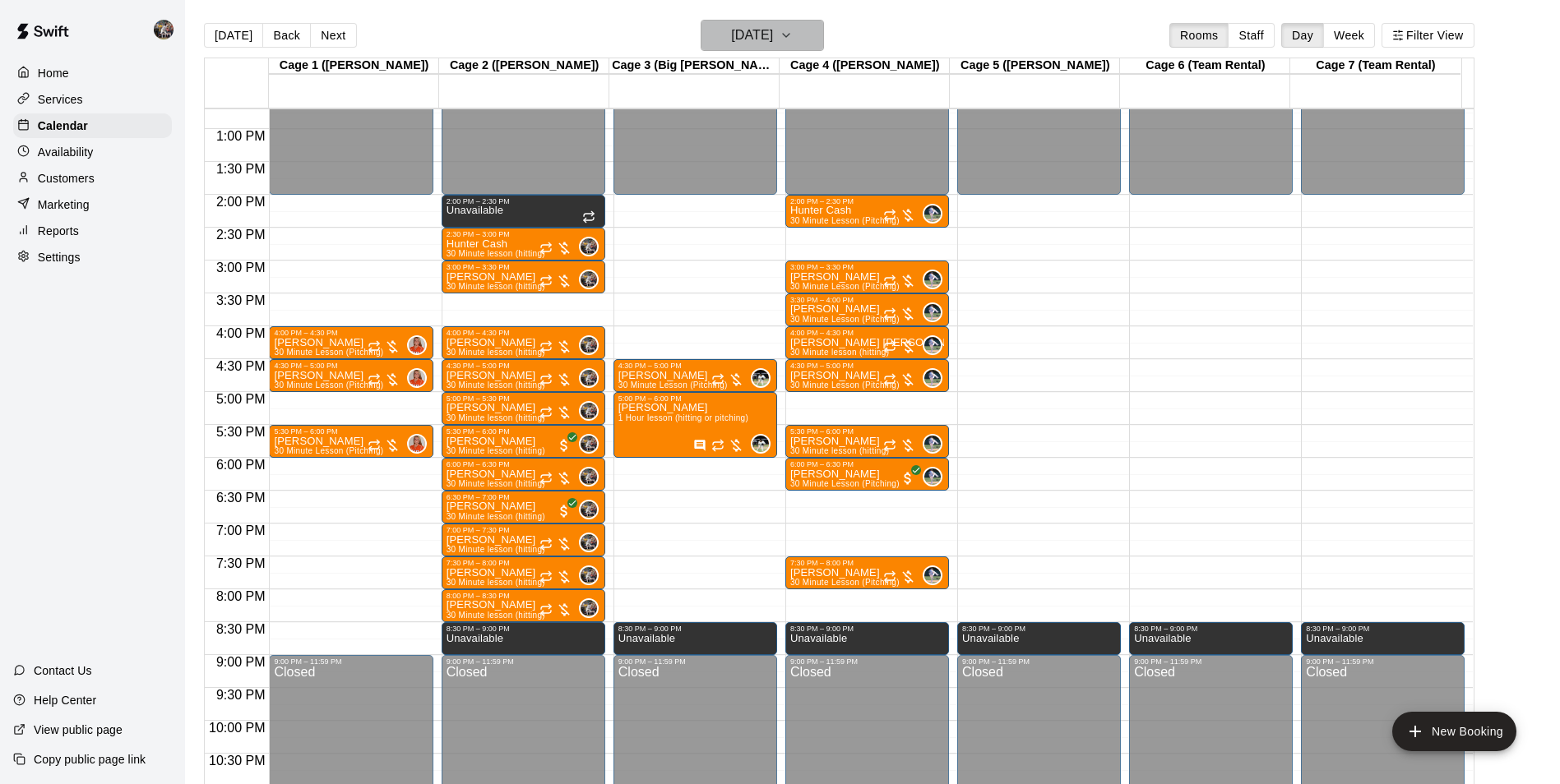
click at [744, 38] on h6 "[DATE]" at bounding box center [752, 35] width 42 height 23
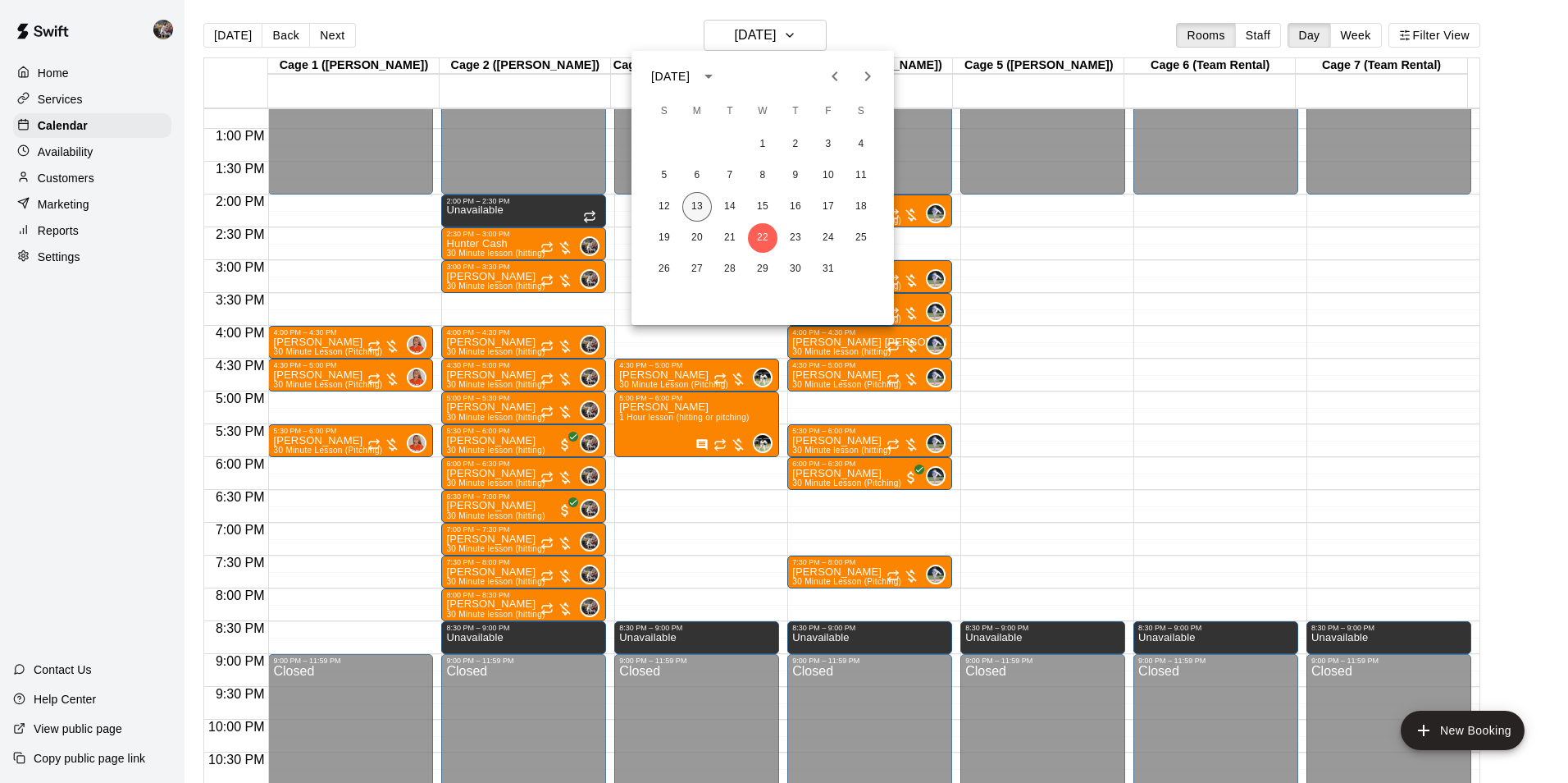
click at [698, 208] on button "13" at bounding box center [697, 207] width 30 height 30
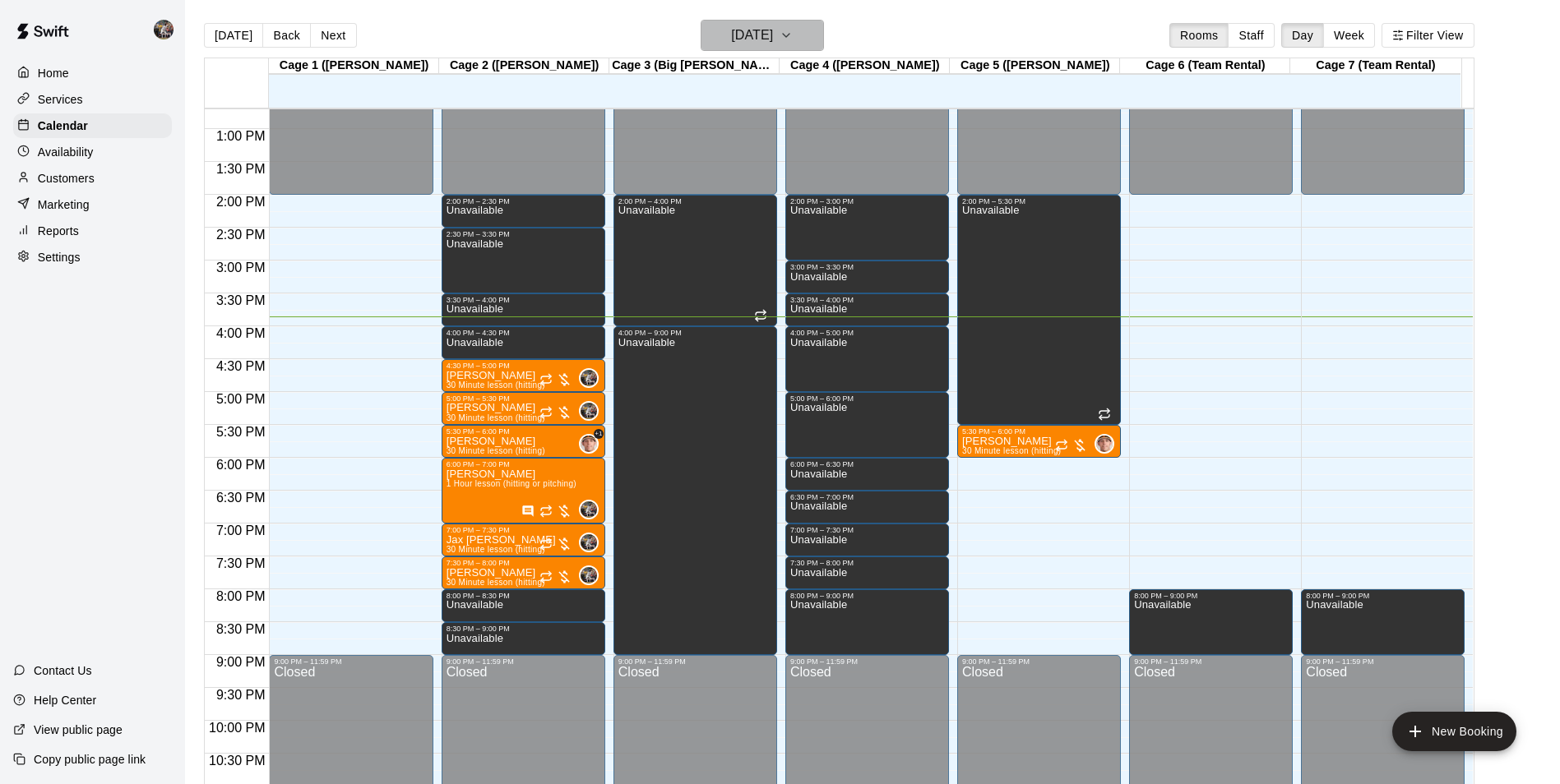
click at [731, 40] on h6 "[DATE]" at bounding box center [752, 35] width 42 height 23
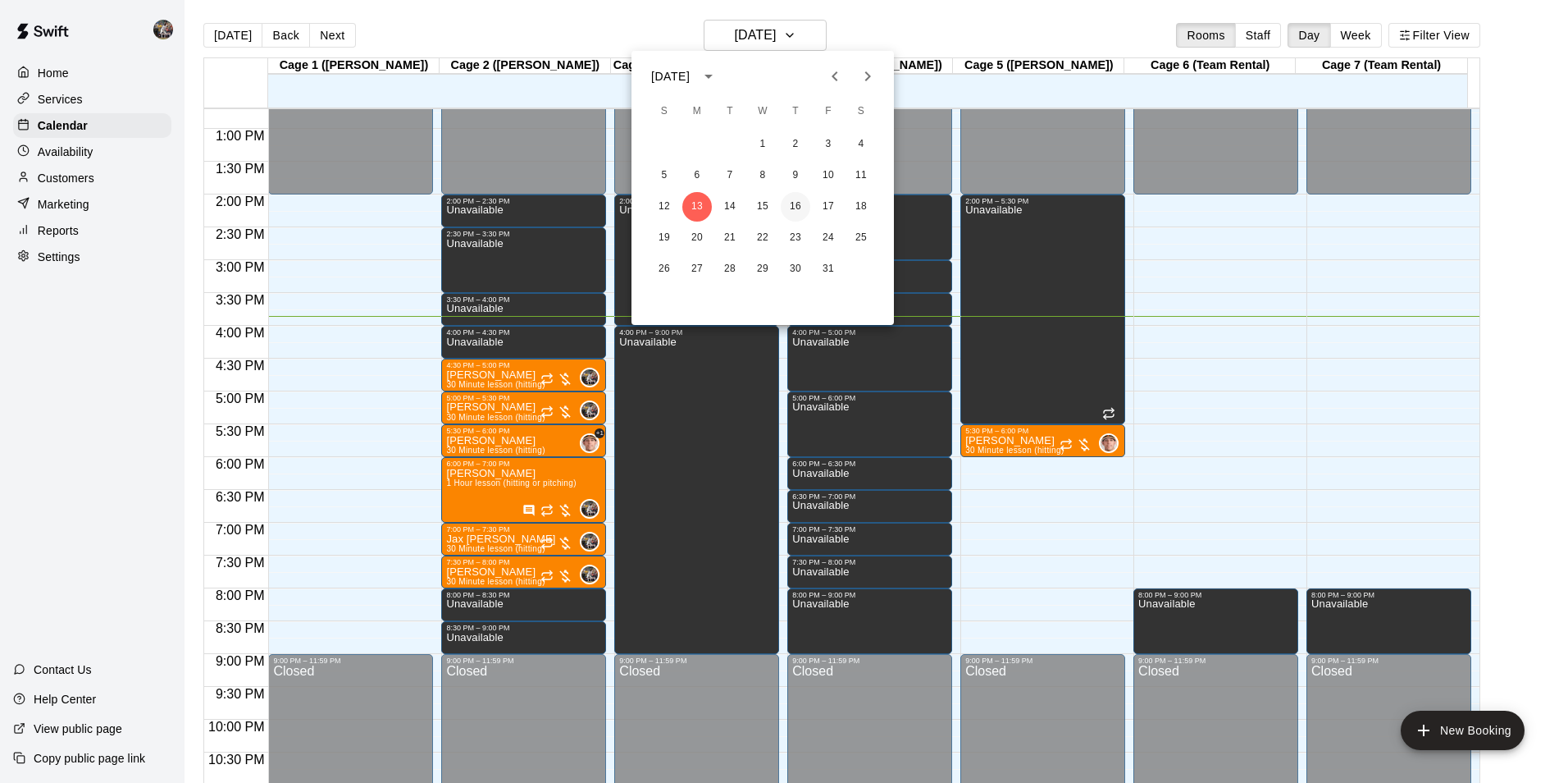
click at [794, 202] on button "16" at bounding box center [795, 207] width 30 height 30
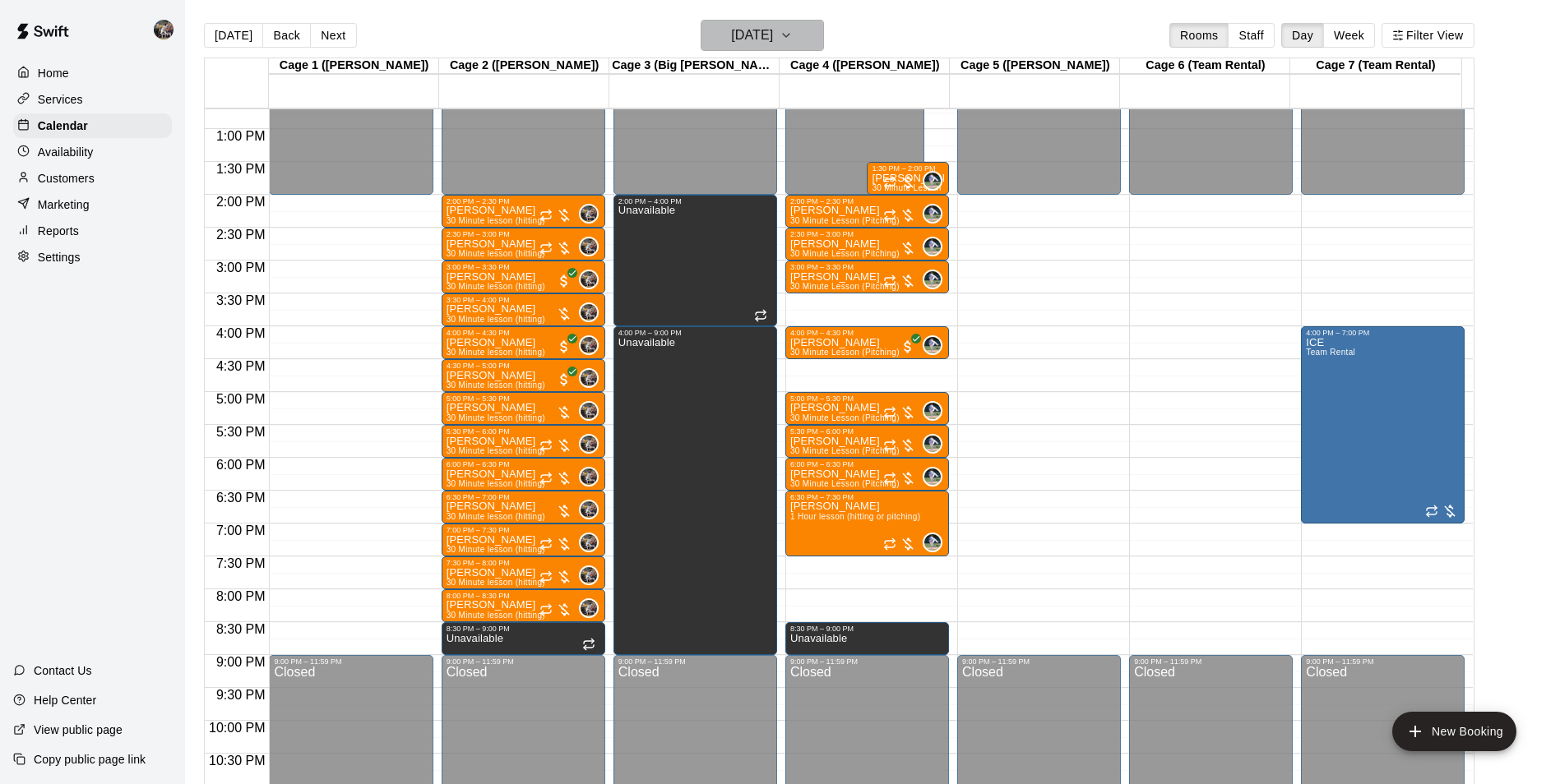
click at [751, 31] on h6 "[DATE]" at bounding box center [752, 35] width 42 height 23
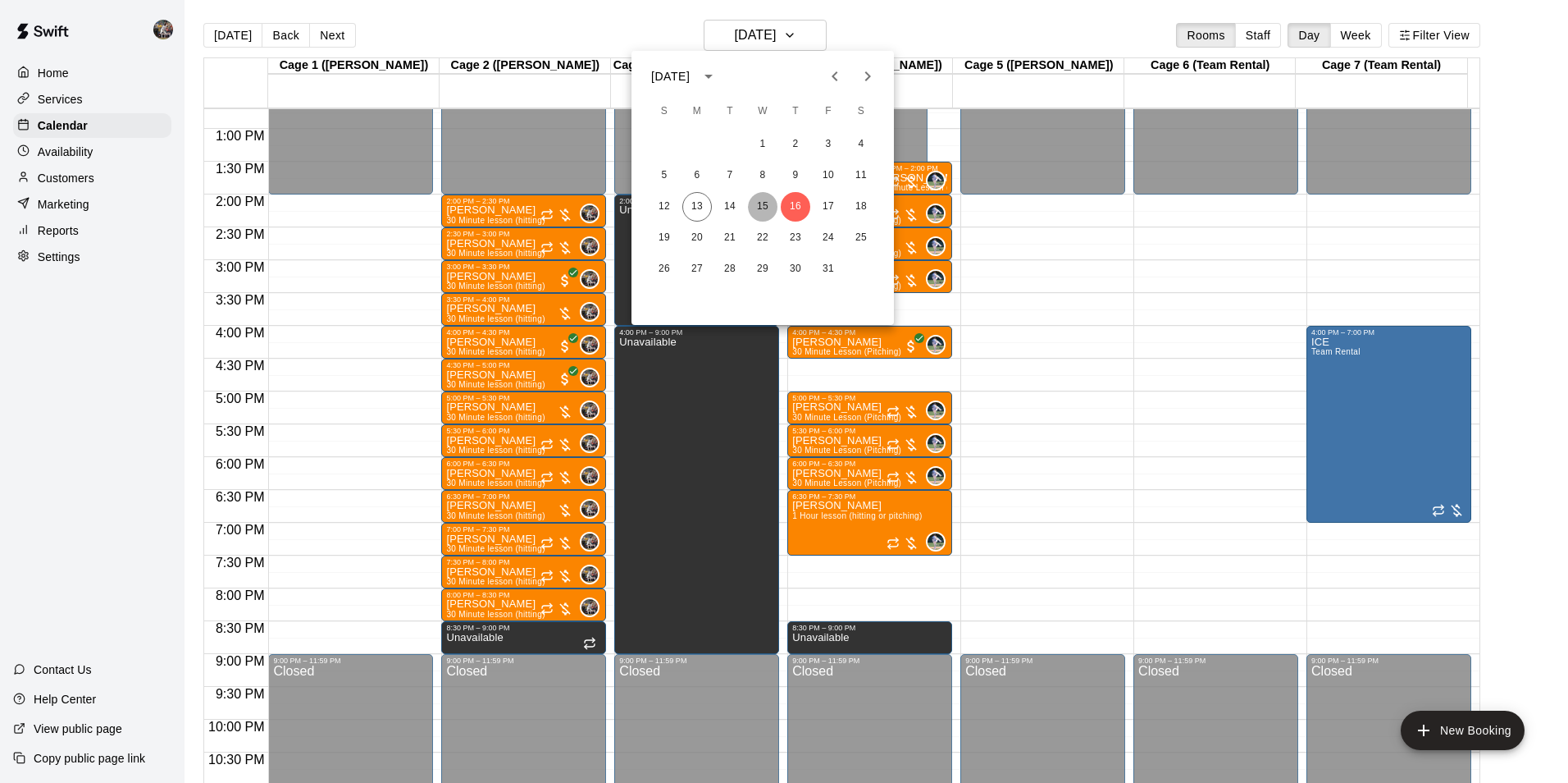
click at [766, 204] on button "15" at bounding box center [763, 207] width 30 height 30
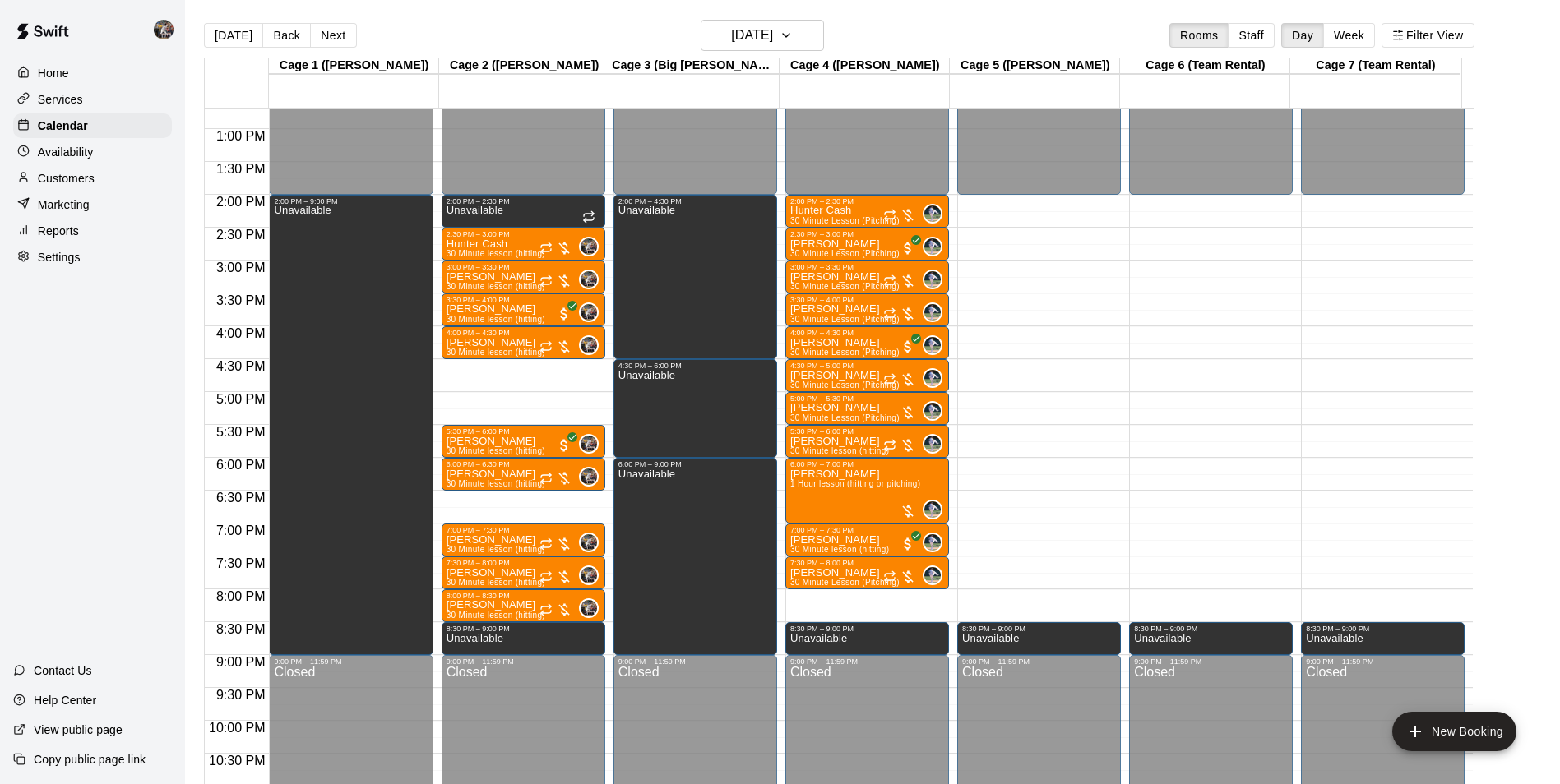
click at [474, 367] on div "12:00 AM – 2:00 PM Closed 2:00 PM – 2:30 PM Unavailable 2:30 PM – 3:00 PM Hunte…" at bounding box center [523, 64] width 163 height 1578
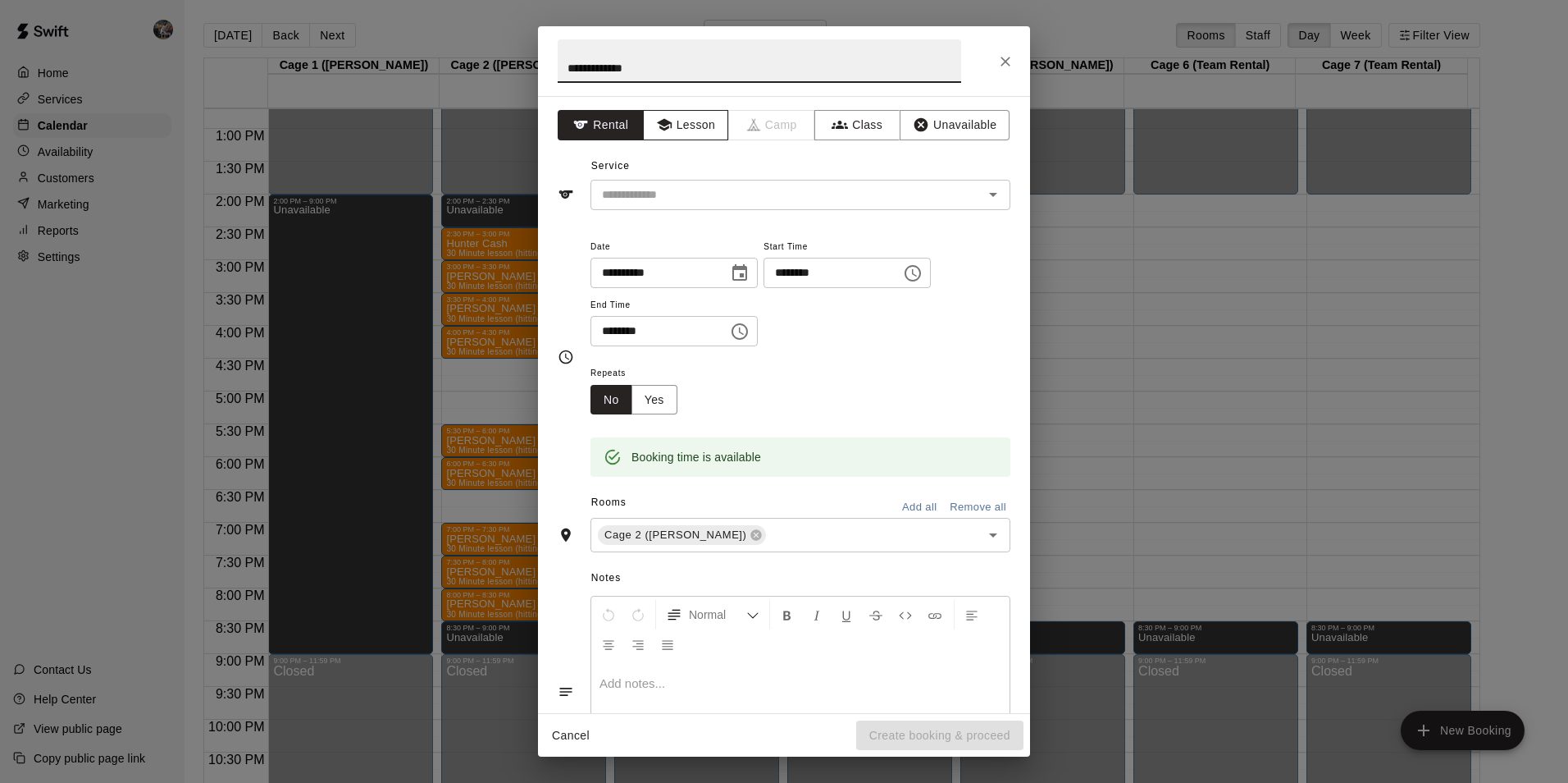
type input "**********"
click at [674, 124] on button "Lesson" at bounding box center [686, 125] width 87 height 31
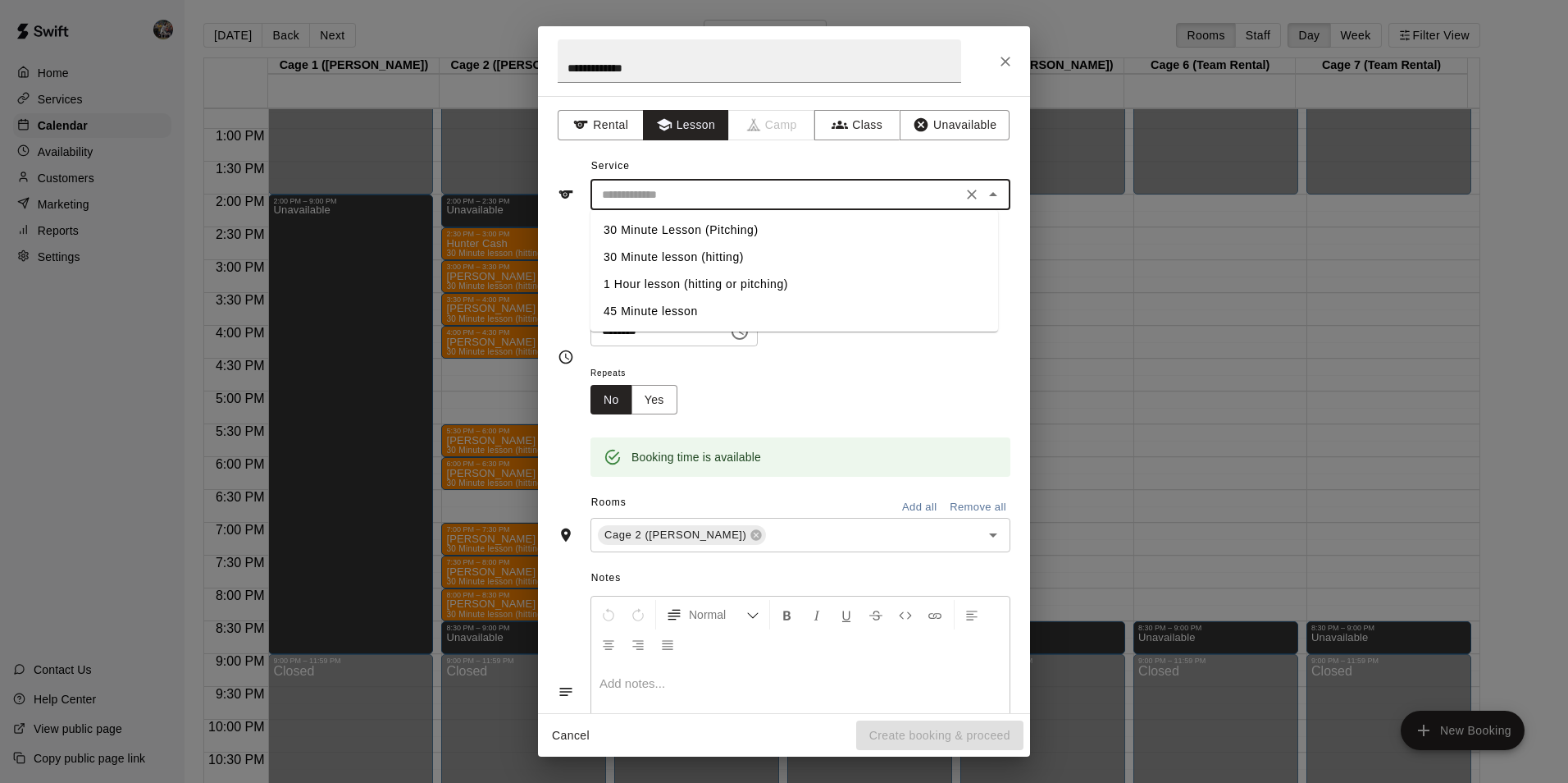
click at [684, 185] on input "text" at bounding box center [777, 195] width 362 height 21
click at [687, 252] on li "30 Minute lesson (hitting)" at bounding box center [794, 257] width 408 height 27
type input "**********"
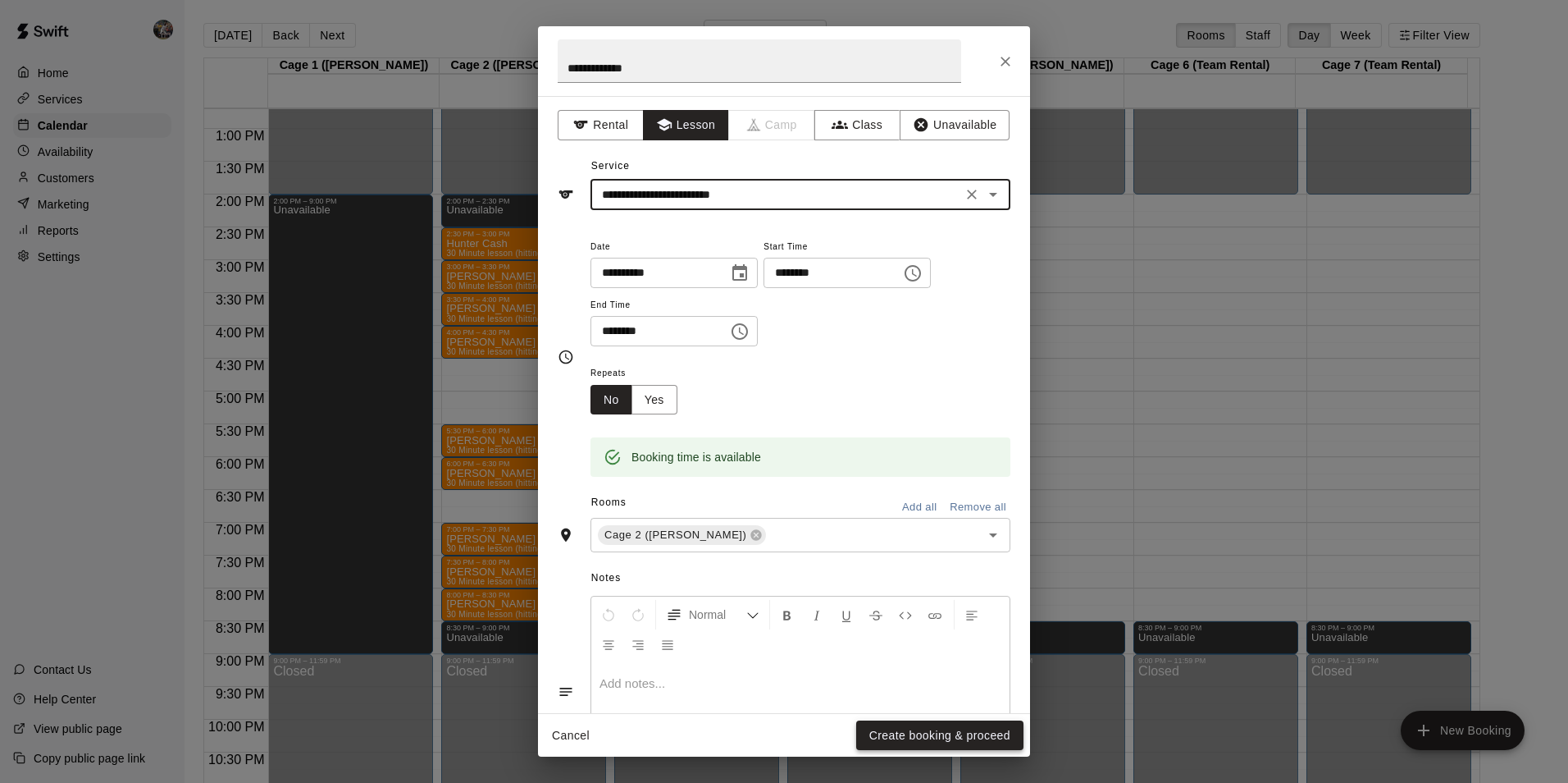
click at [882, 727] on button "Create booking & proceed" at bounding box center [940, 735] width 167 height 31
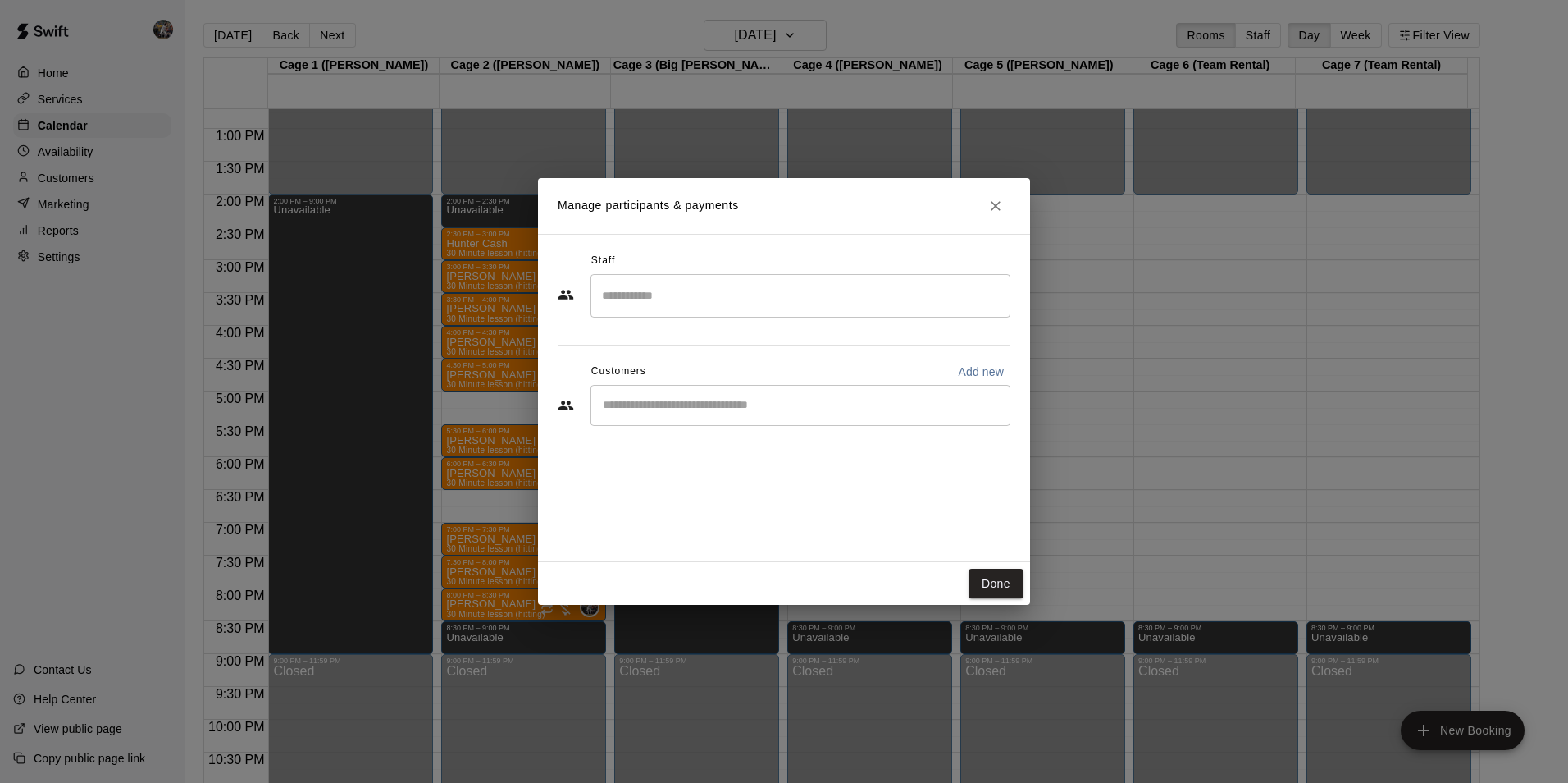
click at [663, 298] on input "Search staff" at bounding box center [800, 295] width 406 height 29
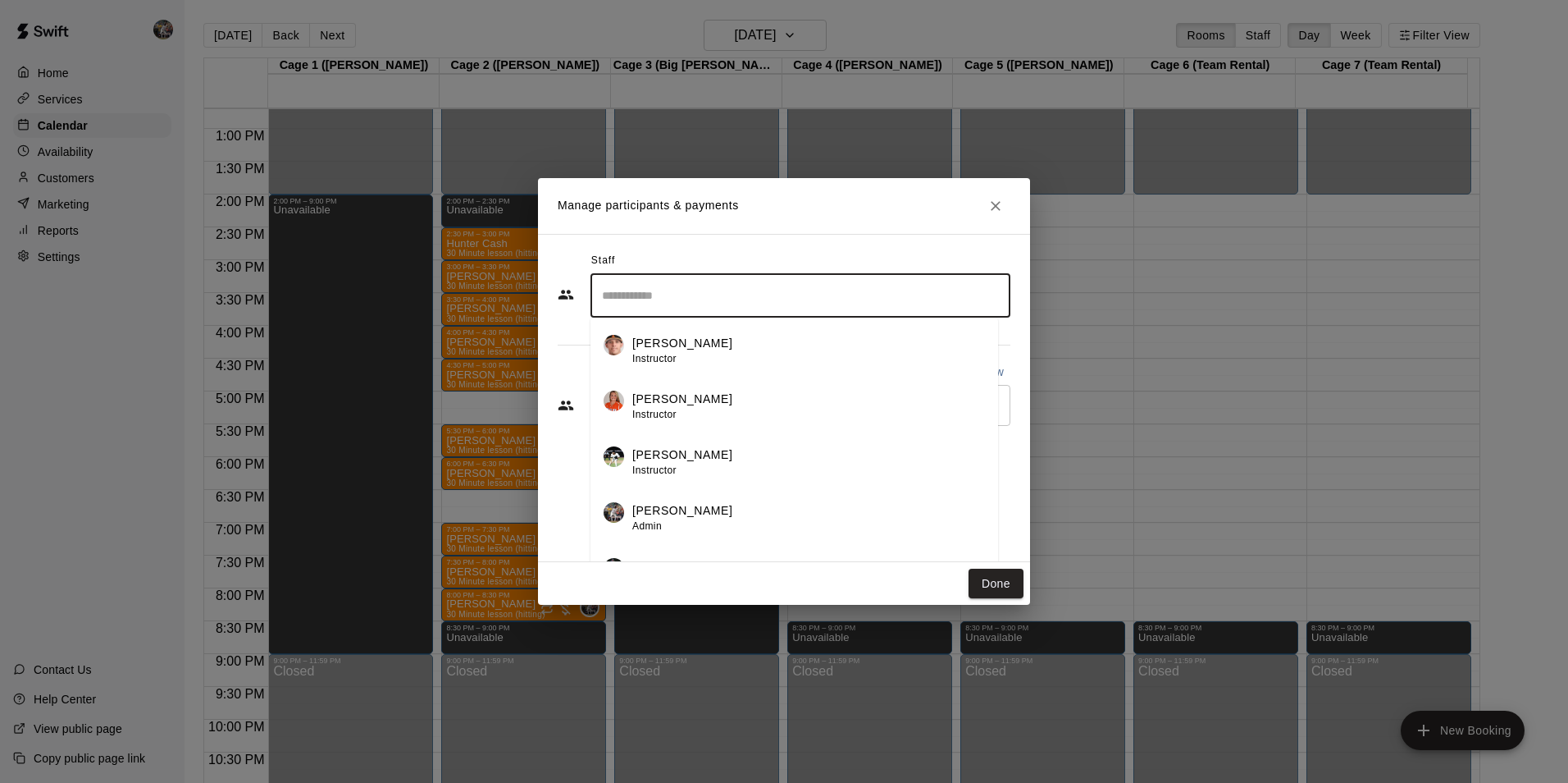
click at [663, 506] on p "[PERSON_NAME]" at bounding box center [682, 510] width 100 height 17
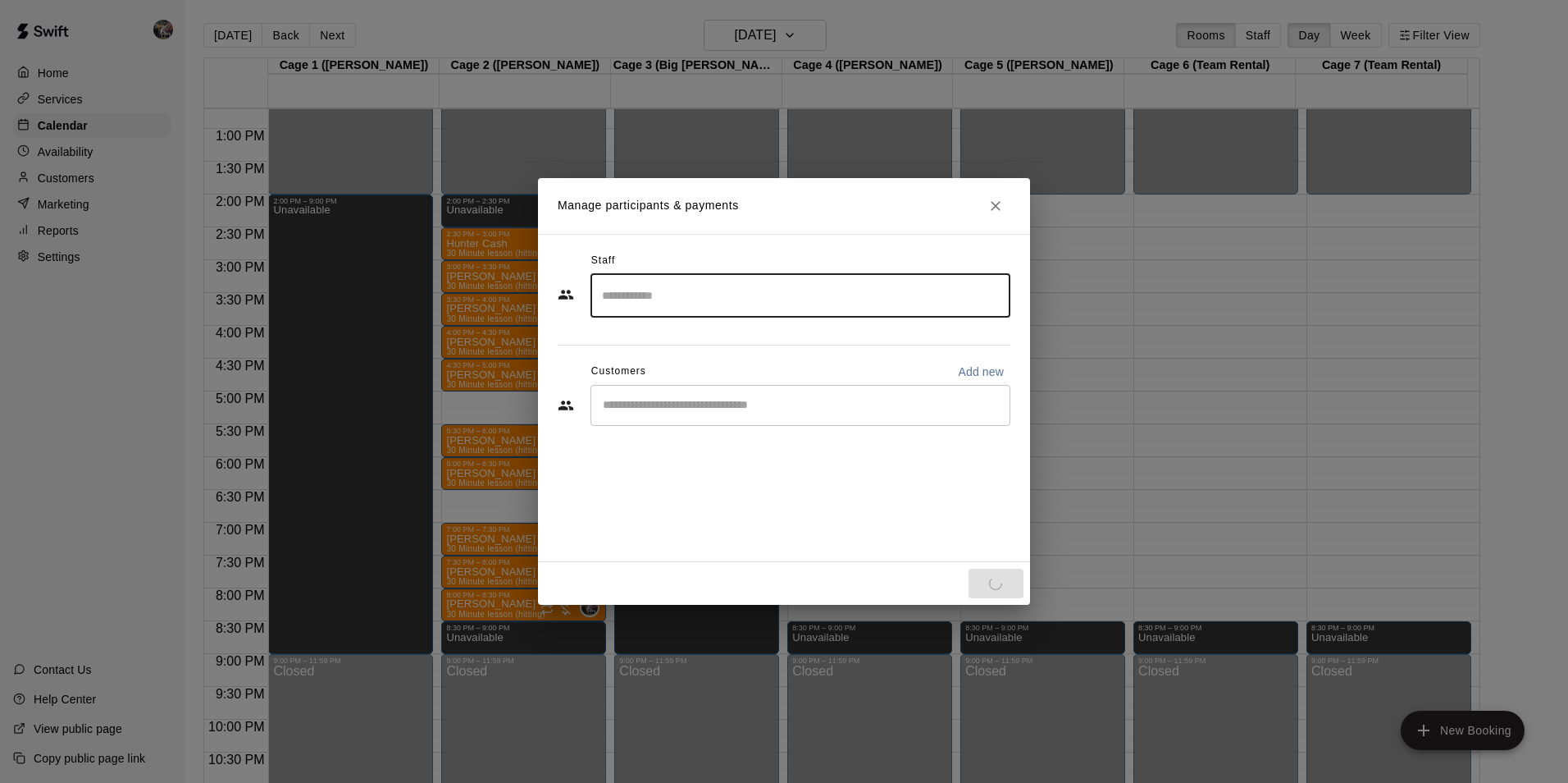
click at [719, 411] on div "Staff ​ Customers Add new ​" at bounding box center [784, 345] width 452 height 195
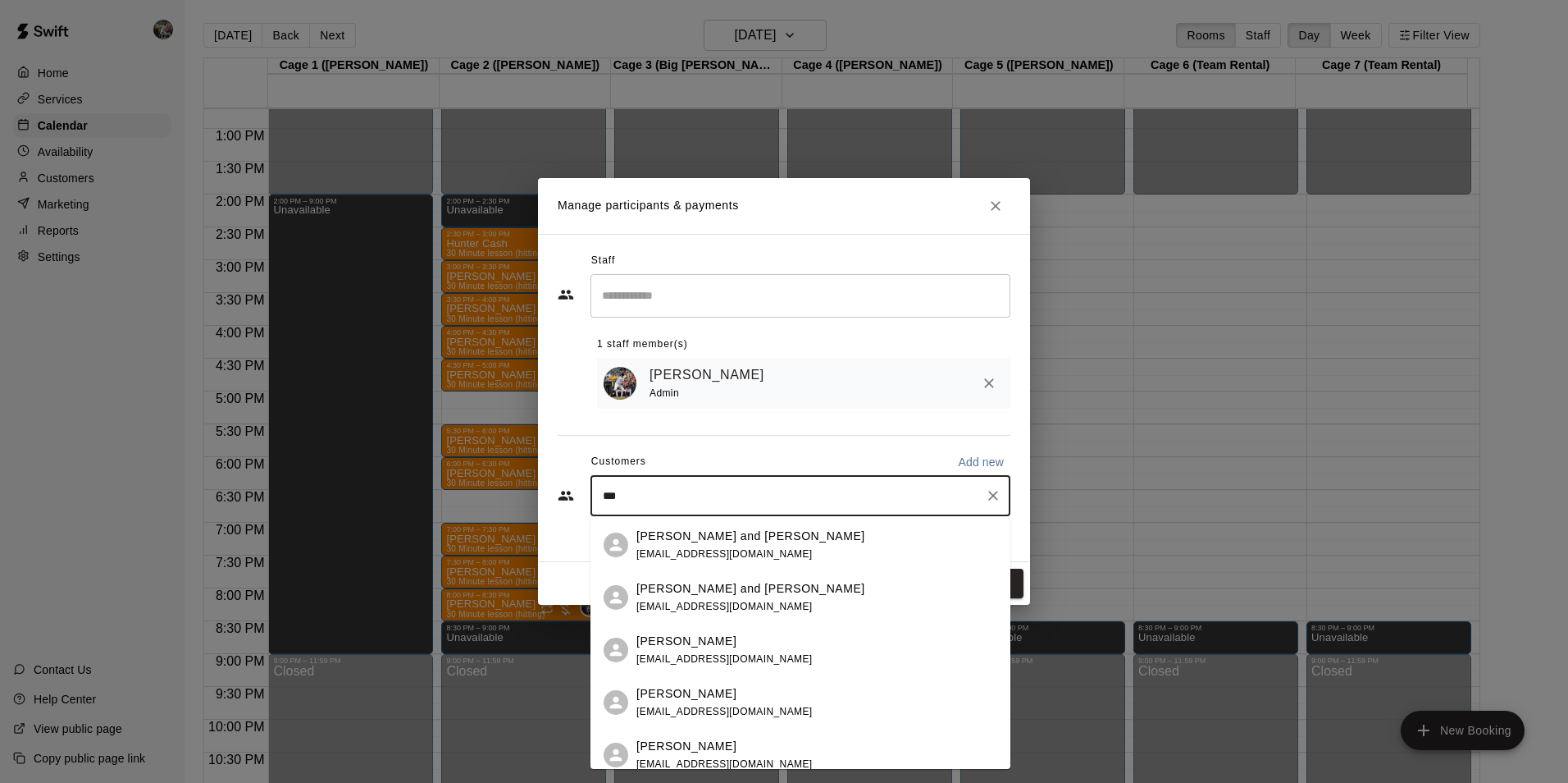
type input "****"
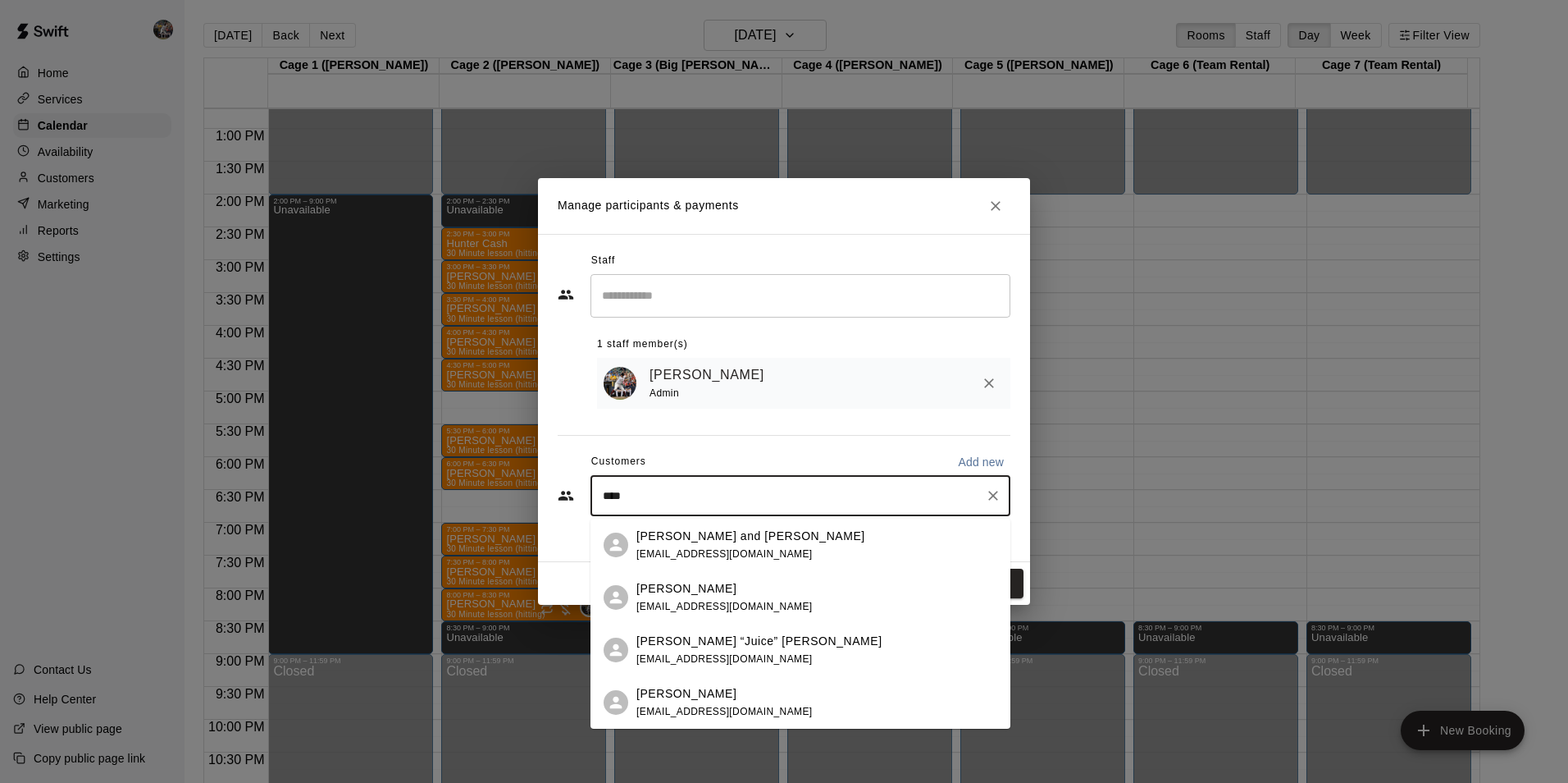
click at [690, 591] on p "Kevin Wilson" at bounding box center [686, 588] width 100 height 17
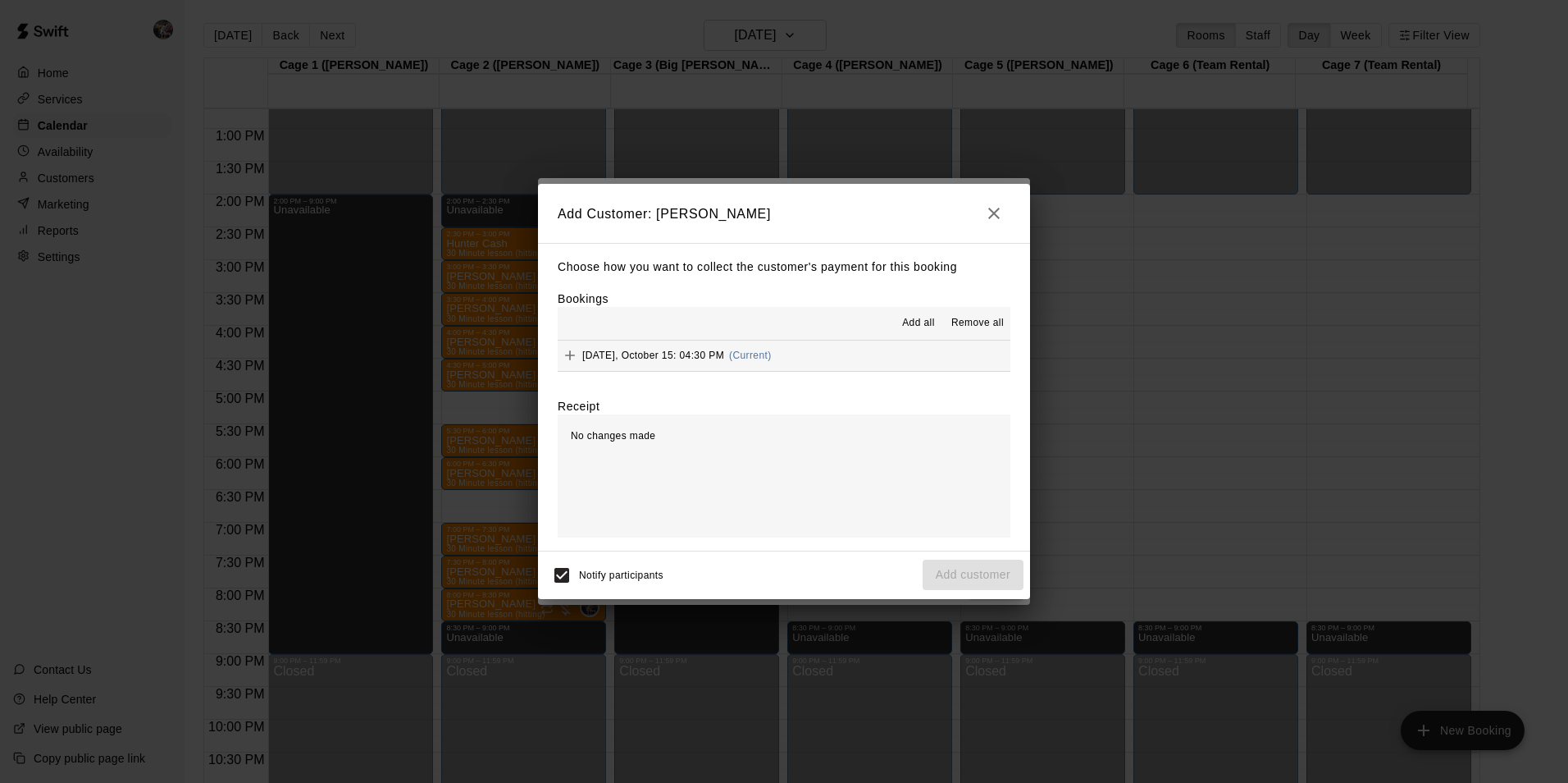
click at [917, 316] on span "Add all" at bounding box center [918, 323] width 33 height 16
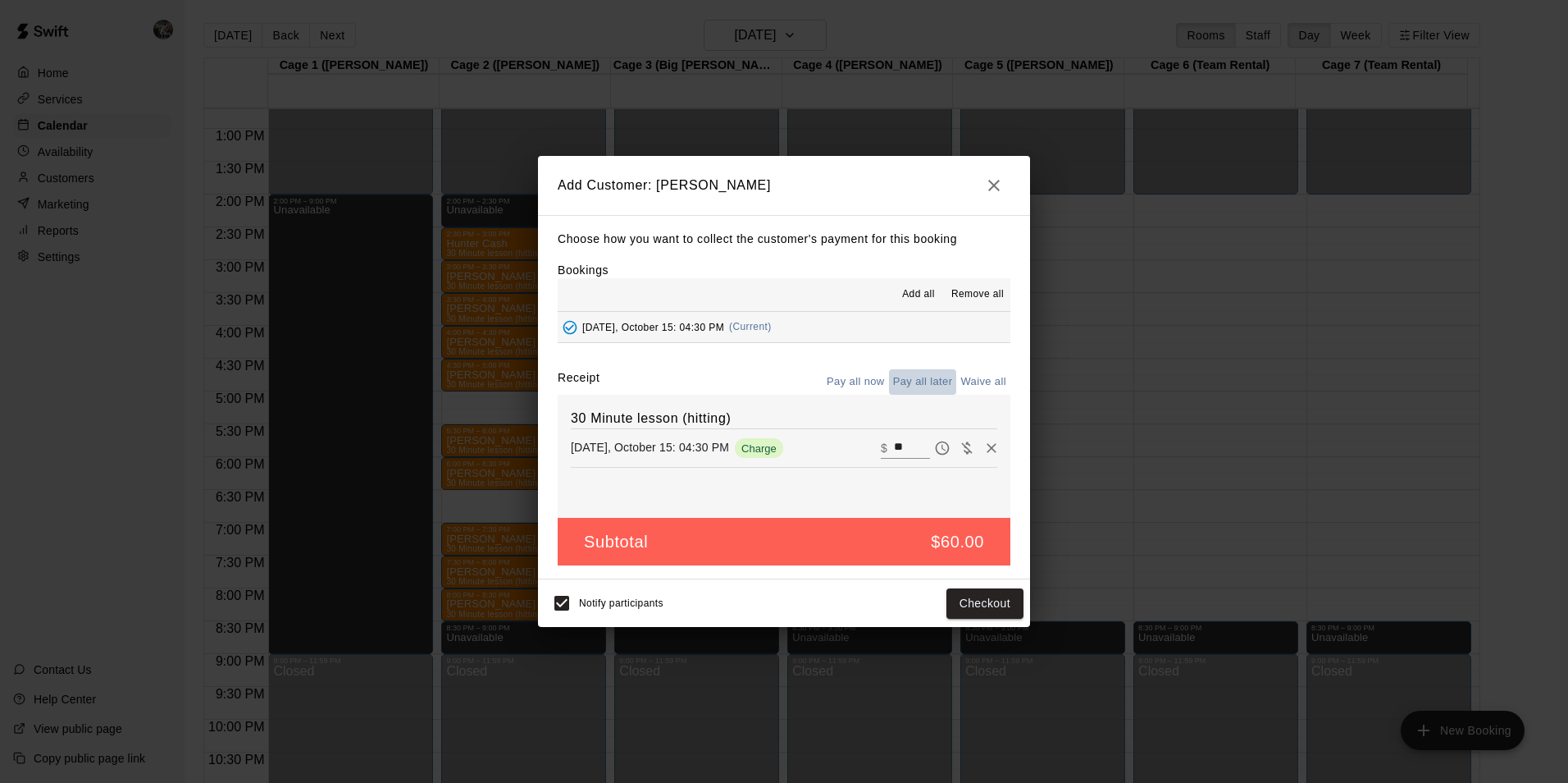
click at [919, 379] on button "Pay all later" at bounding box center [923, 382] width 68 height 26
click at [963, 600] on button "Add customer" at bounding box center [972, 604] width 100 height 31
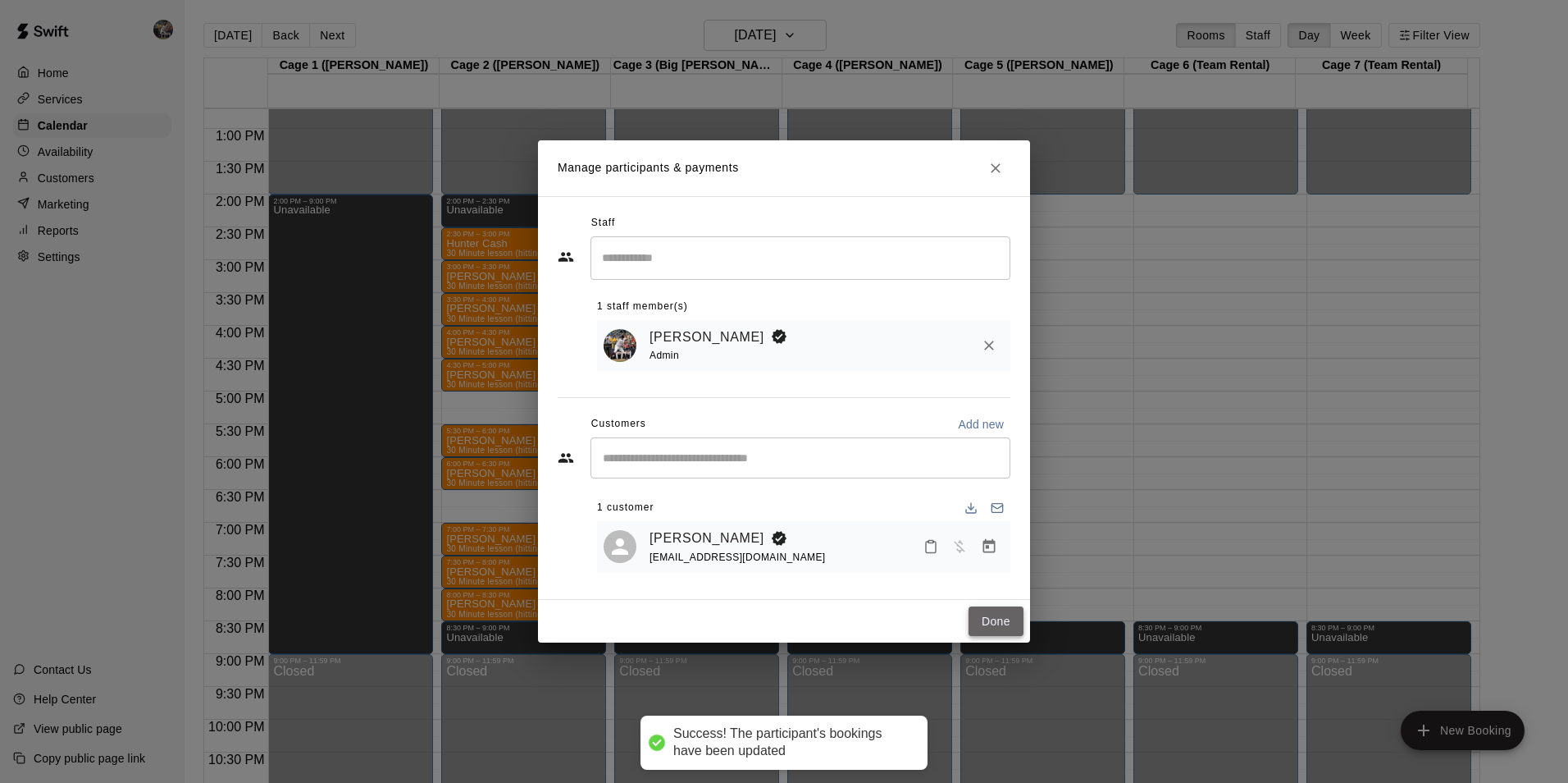
click at [998, 621] on button "Done" at bounding box center [995, 622] width 55 height 31
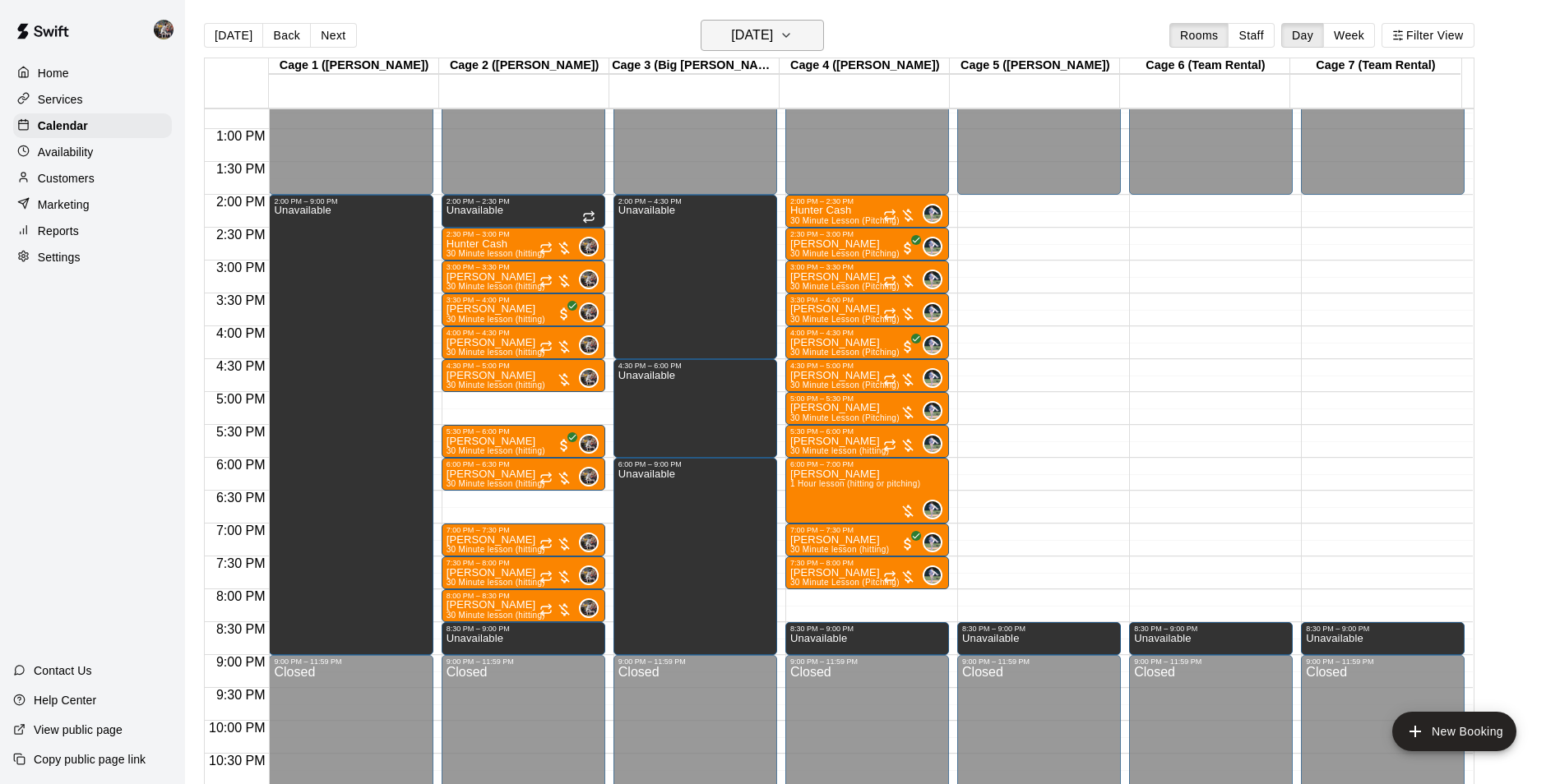
click at [754, 32] on h6 "[DATE]" at bounding box center [752, 35] width 42 height 23
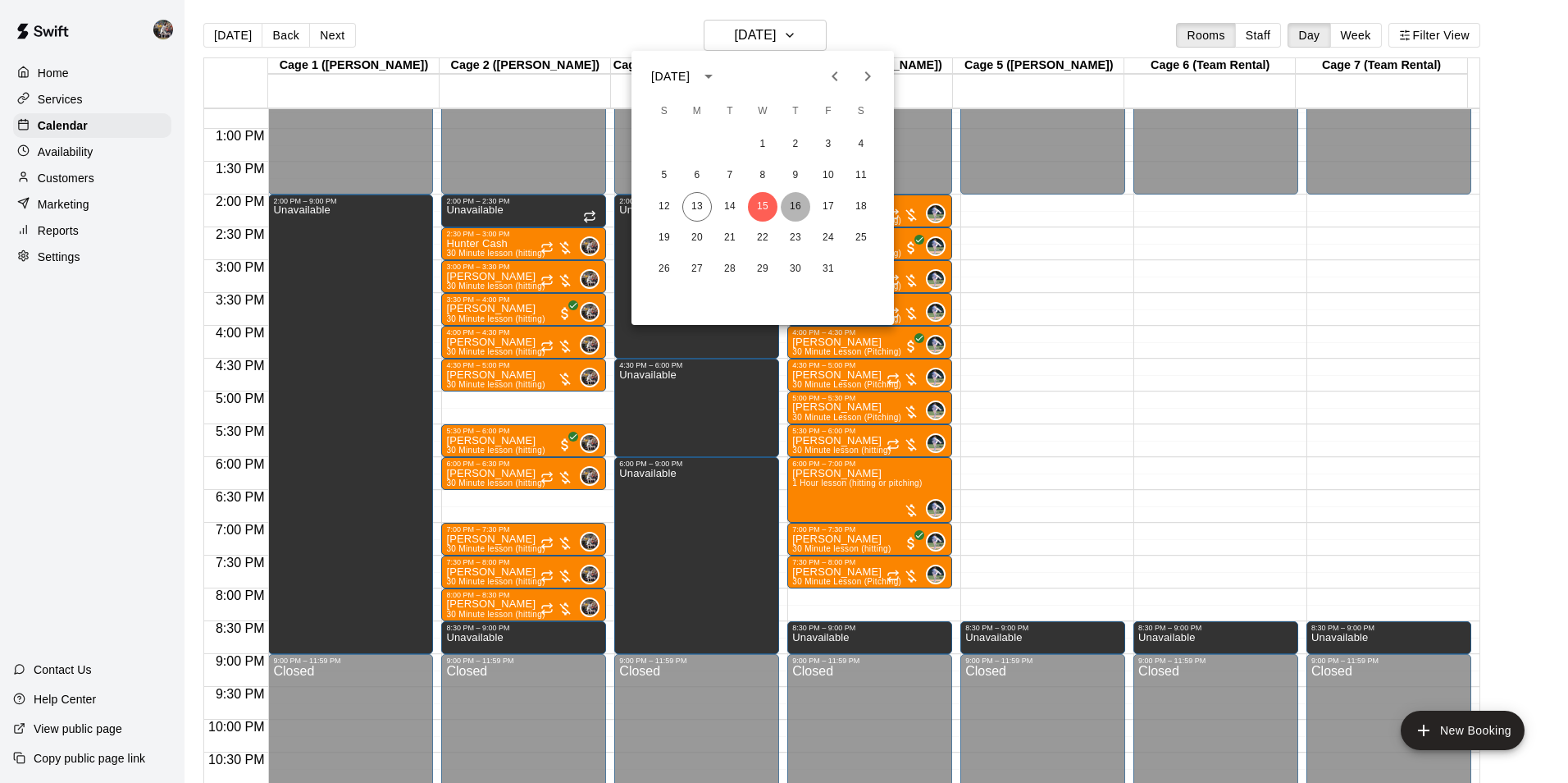
click at [790, 202] on button "16" at bounding box center [795, 207] width 30 height 30
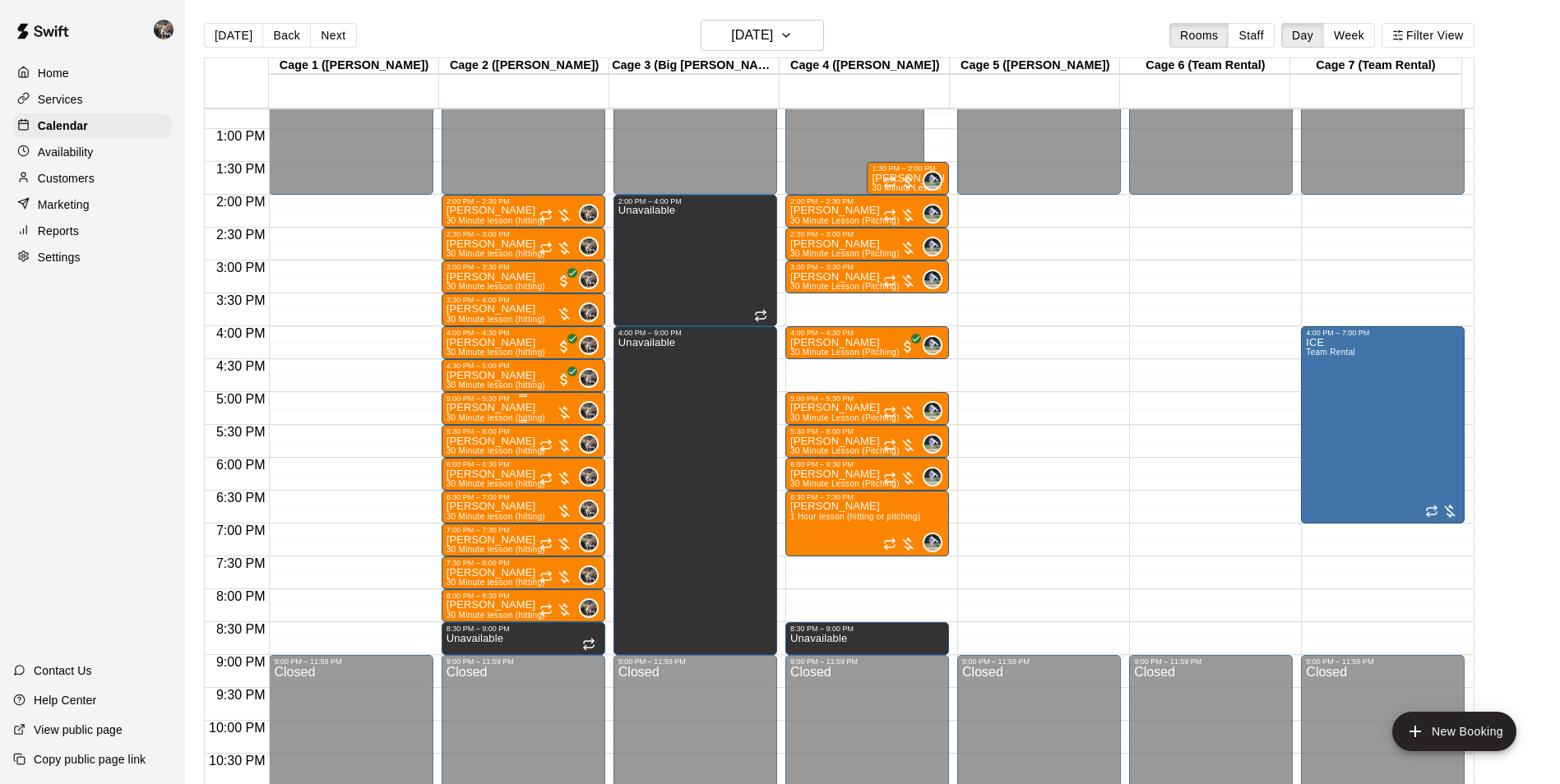
click at [524, 410] on div "Brandit Wilson 30 Minute lesson (hitting)" at bounding box center [495, 794] width 99 height 784
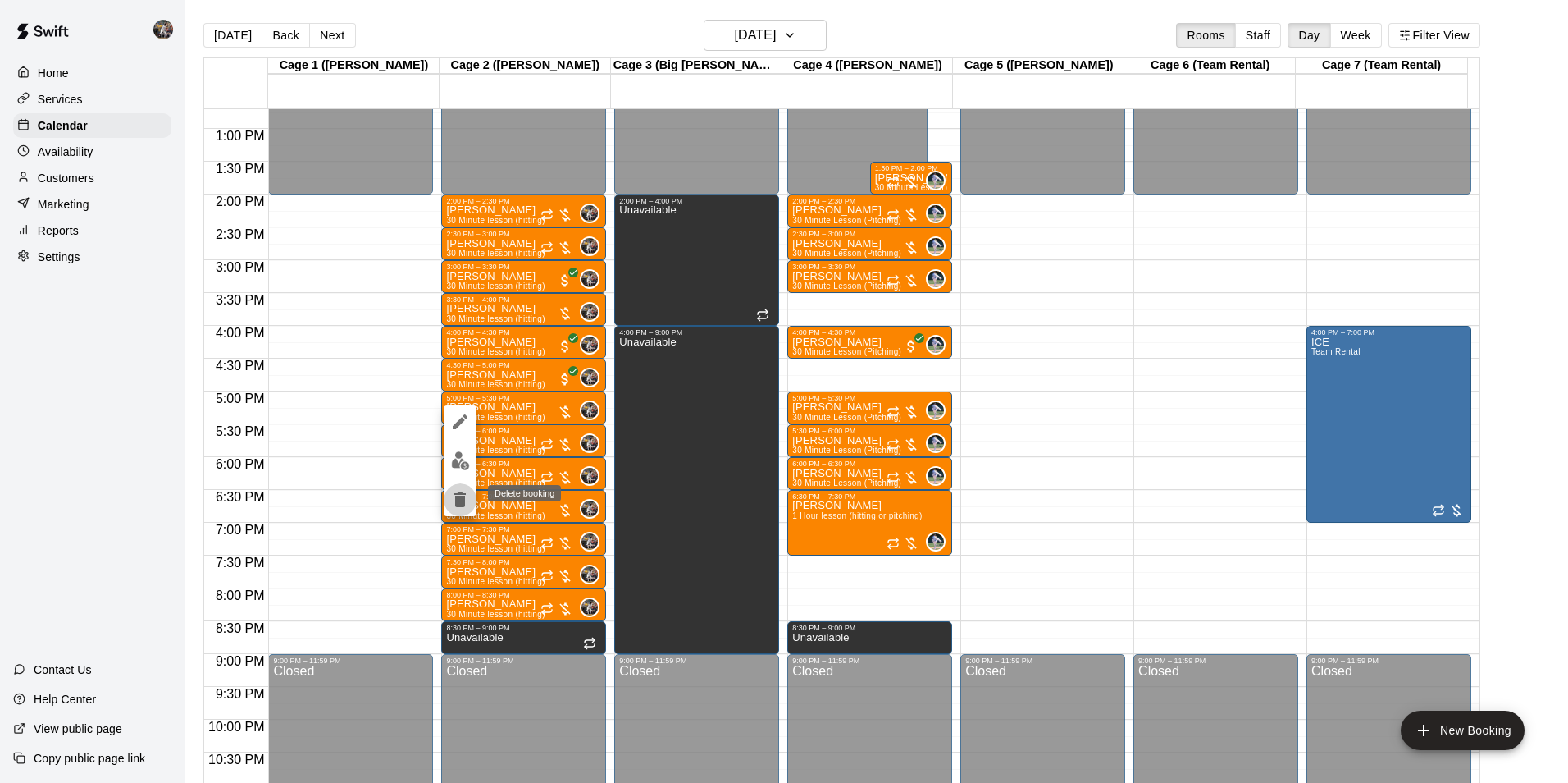
click at [454, 494] on icon "delete" at bounding box center [460, 499] width 12 height 15
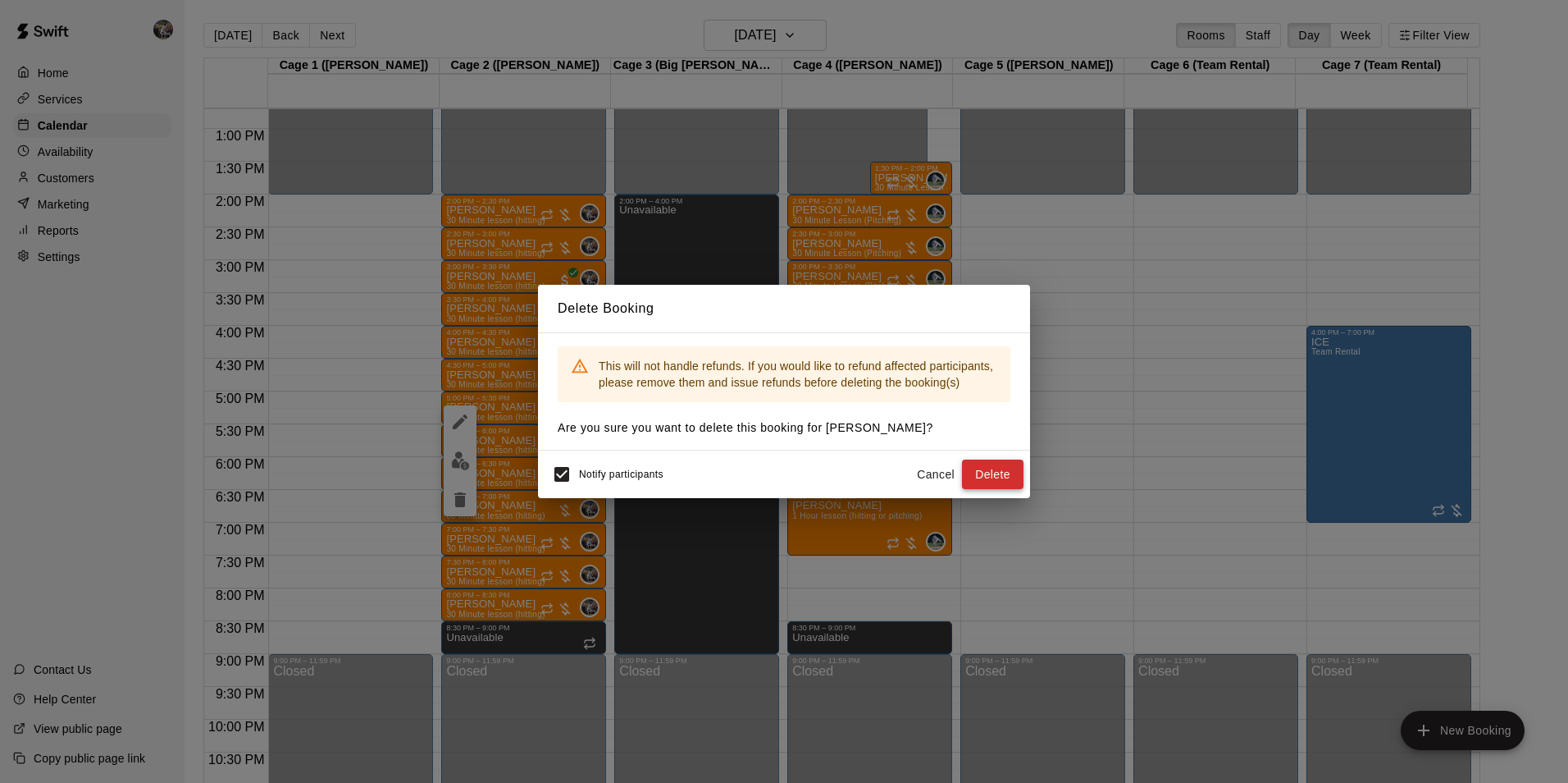
click at [989, 472] on button "Delete" at bounding box center [993, 475] width 62 height 31
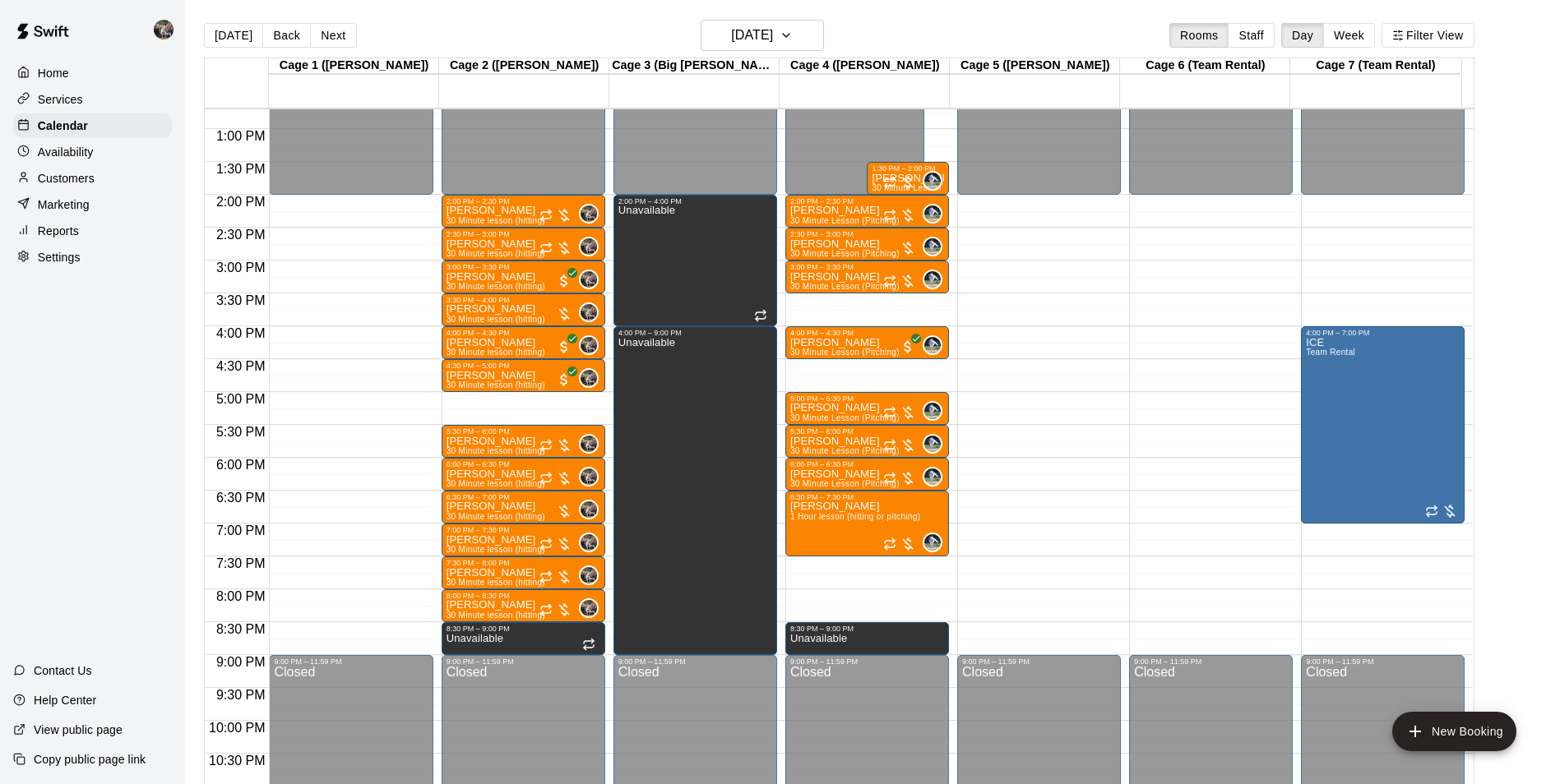
click at [508, 404] on div "12:00 AM – 2:00 PM Closed 2:00 PM – 2:30 PM Samuel Leonard 30 Minute lesson (hi…" at bounding box center [523, 64] width 163 height 1578
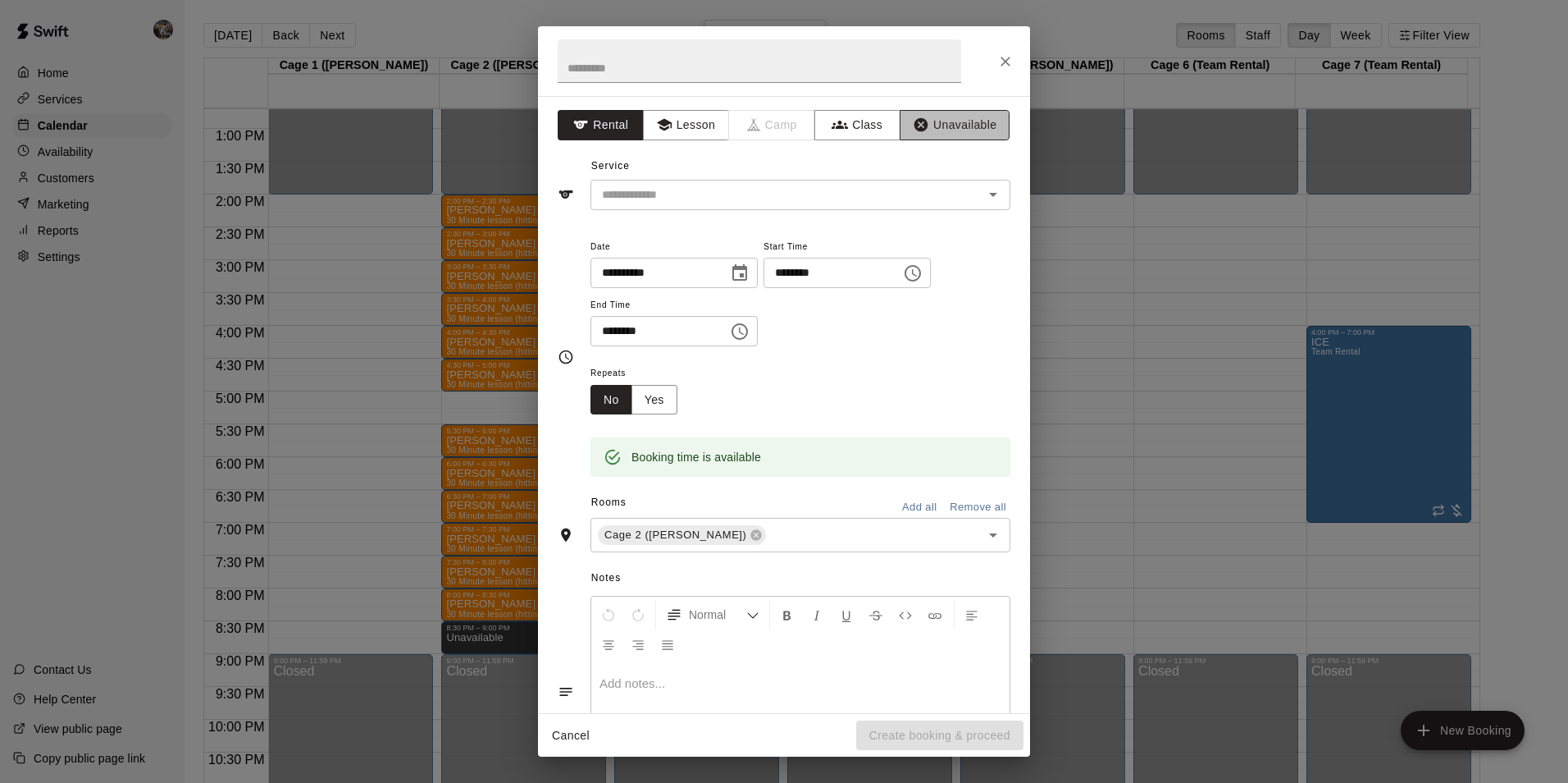
click at [953, 119] on button "Unavailable" at bounding box center [955, 125] width 110 height 31
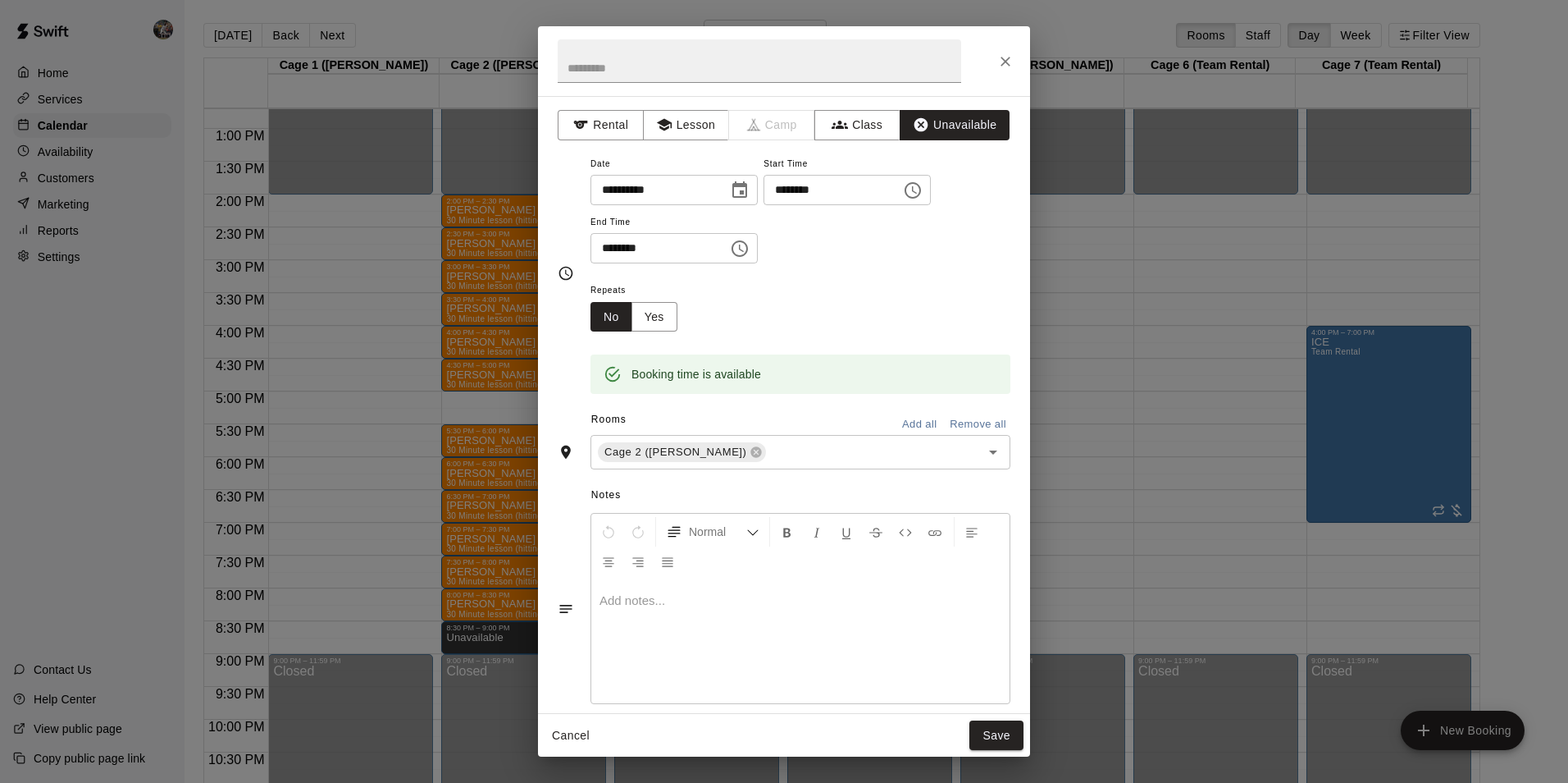
click at [1000, 730] on button "Save" at bounding box center [996, 735] width 54 height 31
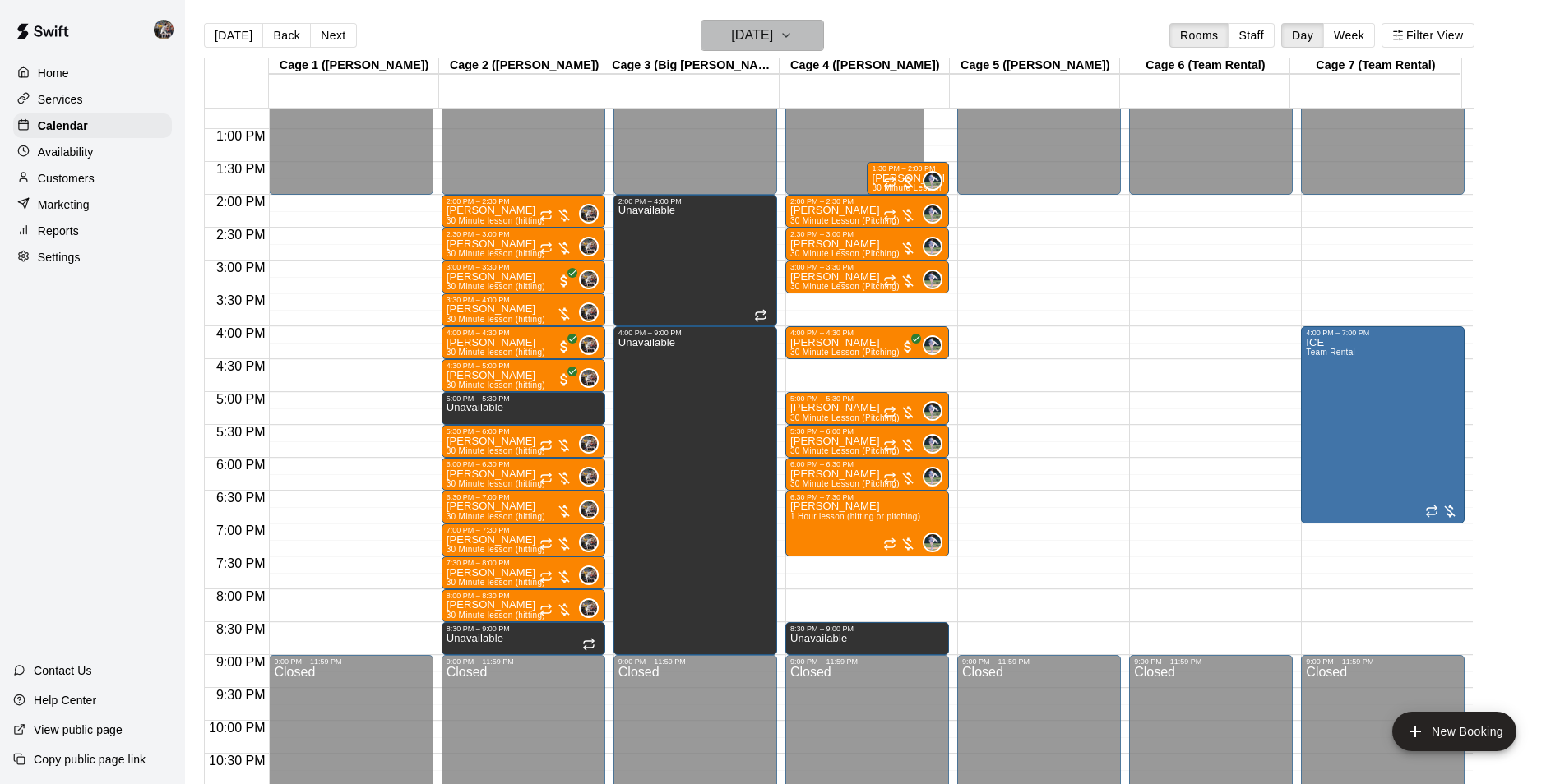
click at [734, 35] on h6 "[DATE]" at bounding box center [752, 35] width 42 height 23
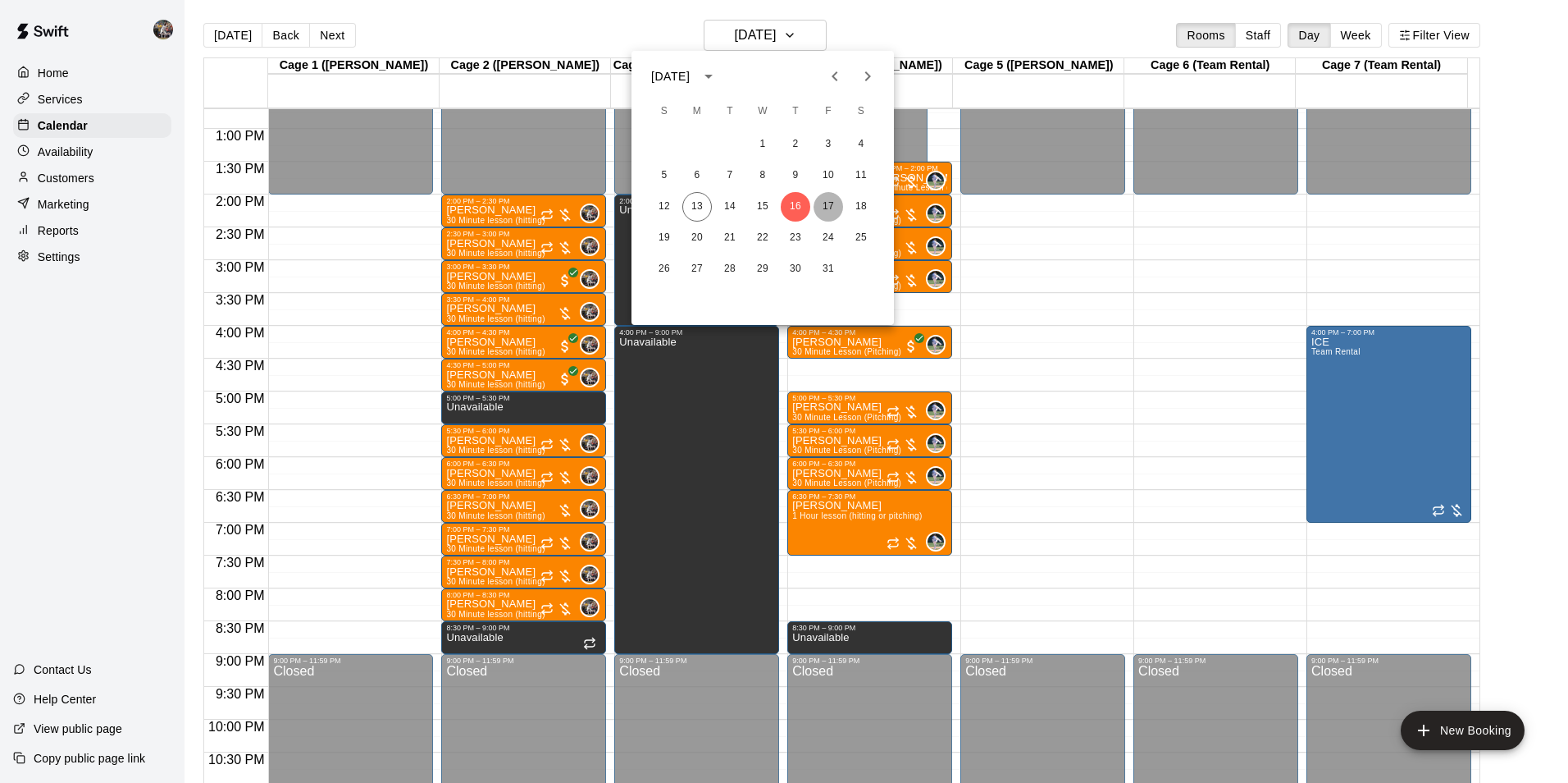
click at [820, 205] on button "17" at bounding box center [828, 207] width 30 height 30
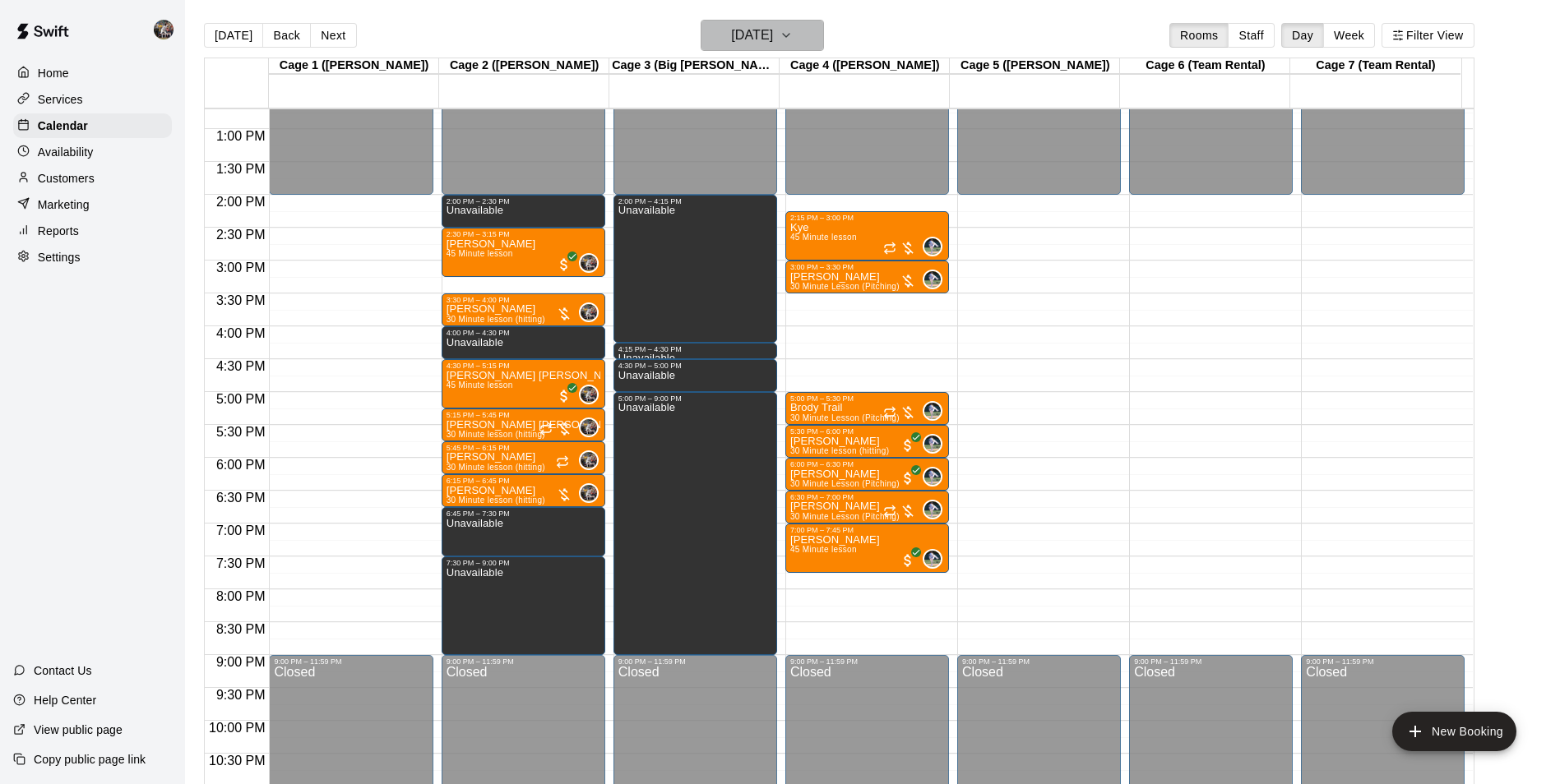
click at [752, 39] on h6 "[DATE]" at bounding box center [752, 35] width 42 height 23
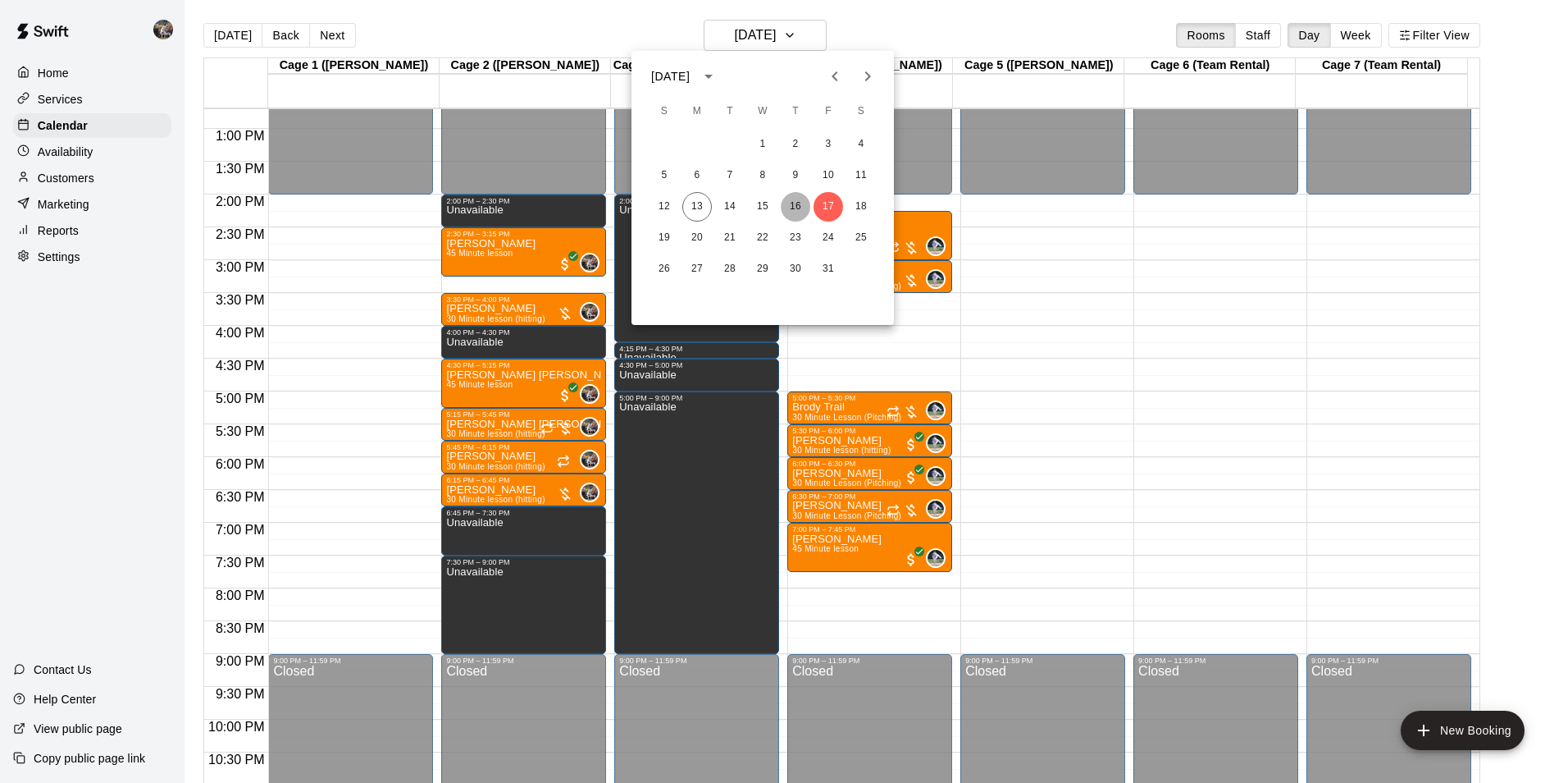
click at [796, 208] on button "16" at bounding box center [795, 207] width 30 height 30
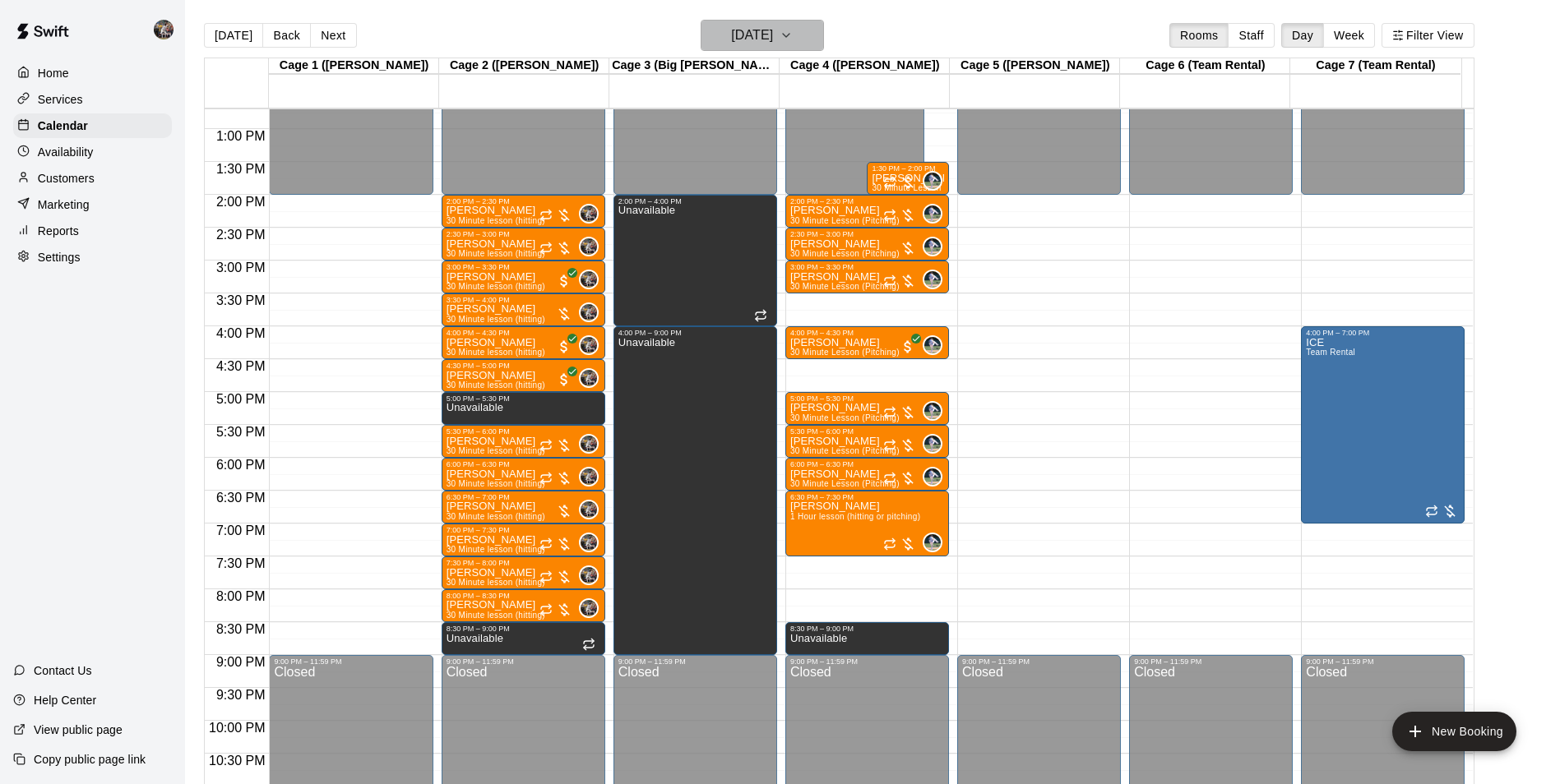
click at [744, 31] on h6 "[DATE]" at bounding box center [752, 35] width 42 height 23
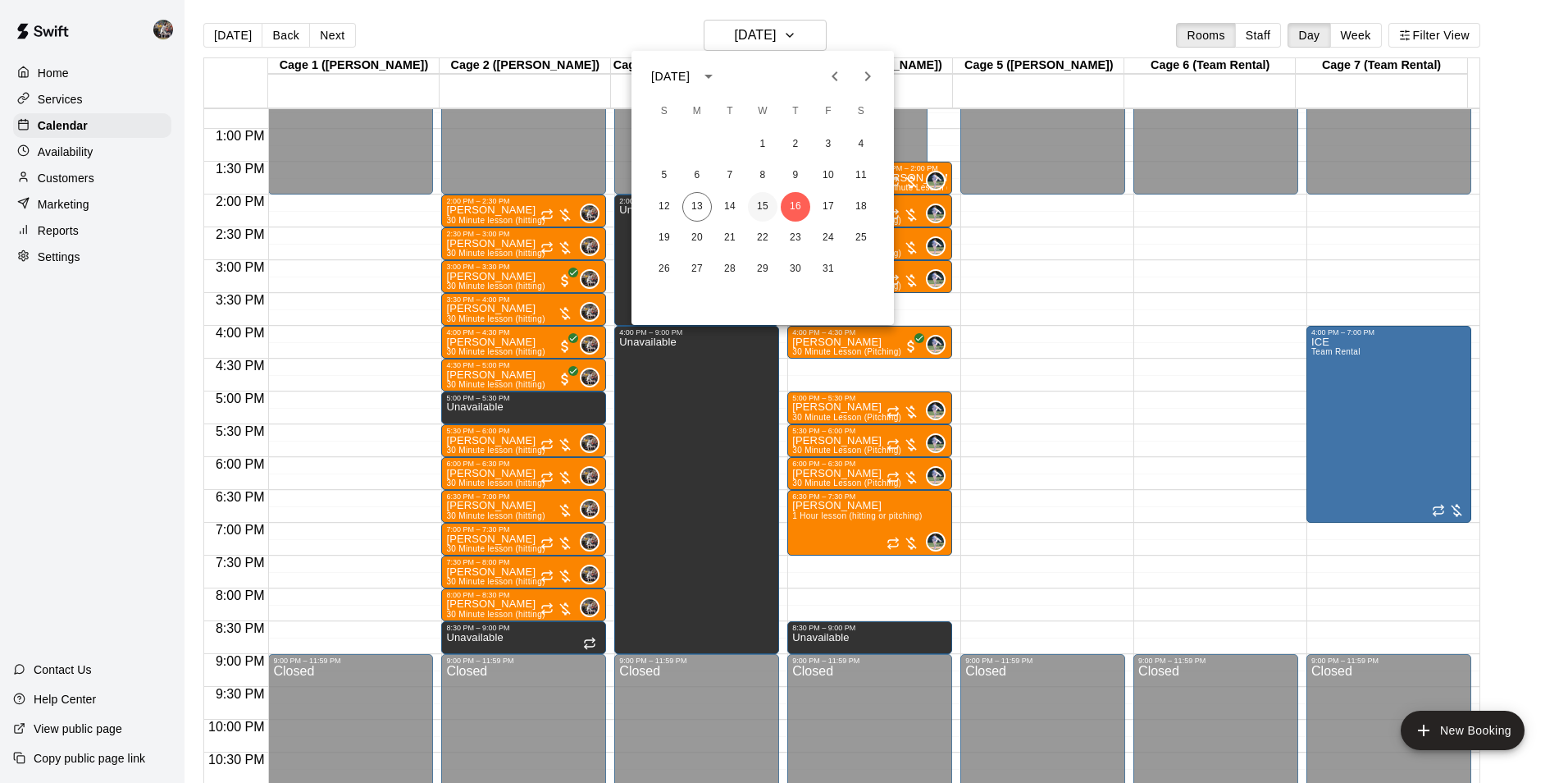
click at [762, 204] on button "15" at bounding box center [763, 207] width 30 height 30
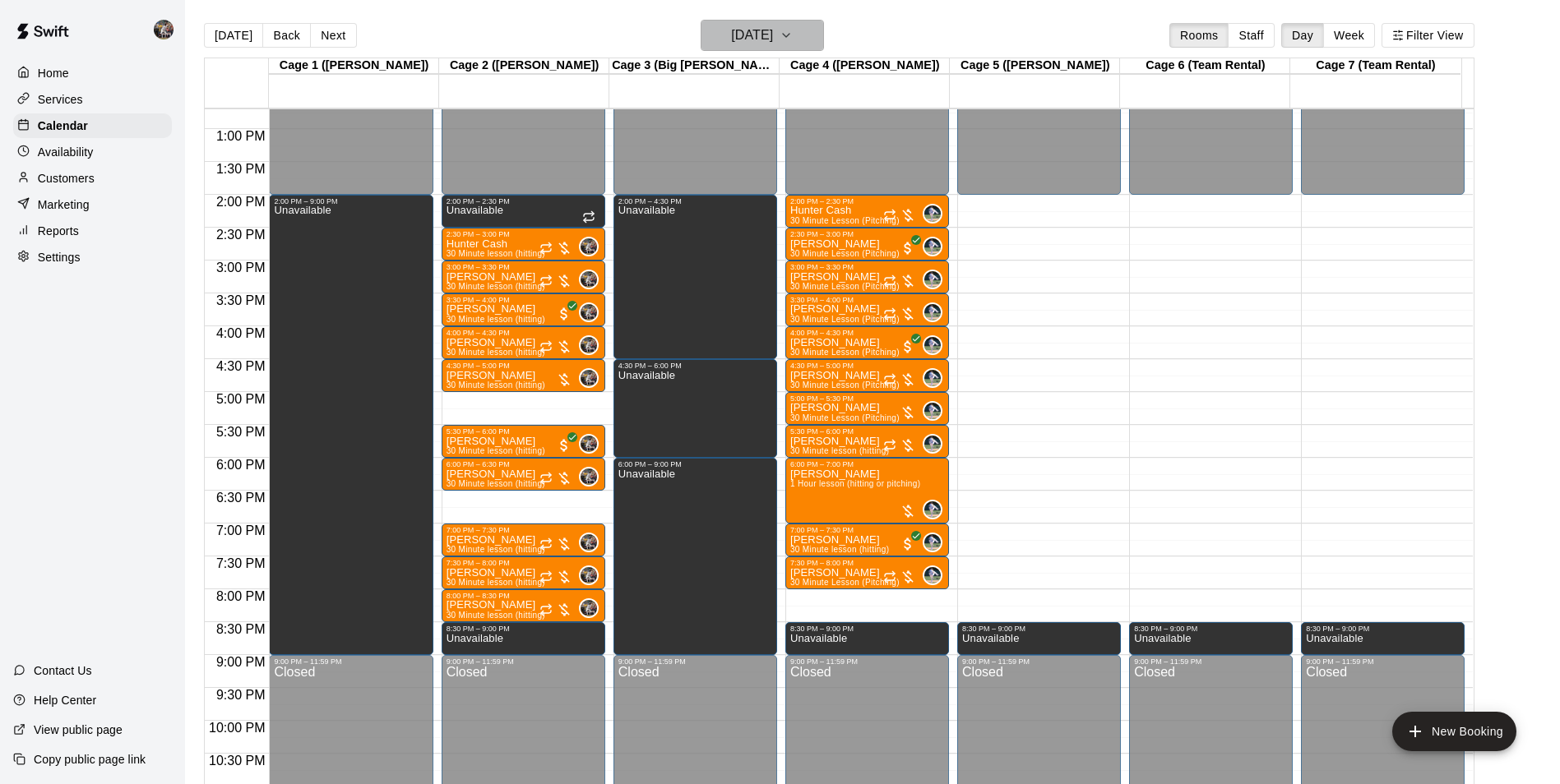
click at [744, 35] on h6 "[DATE]" at bounding box center [752, 35] width 42 height 23
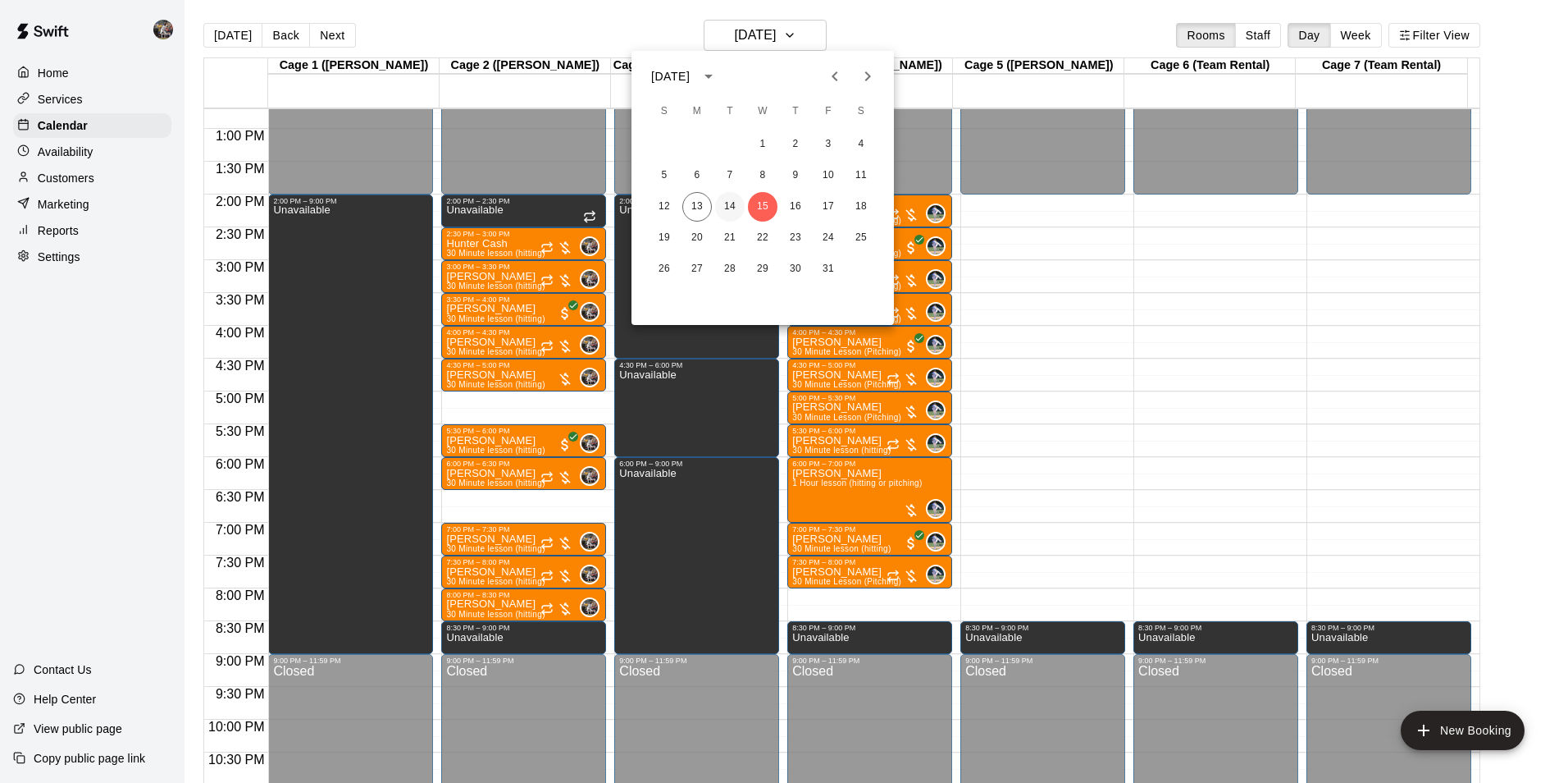
click at [727, 203] on button "14" at bounding box center [730, 207] width 30 height 30
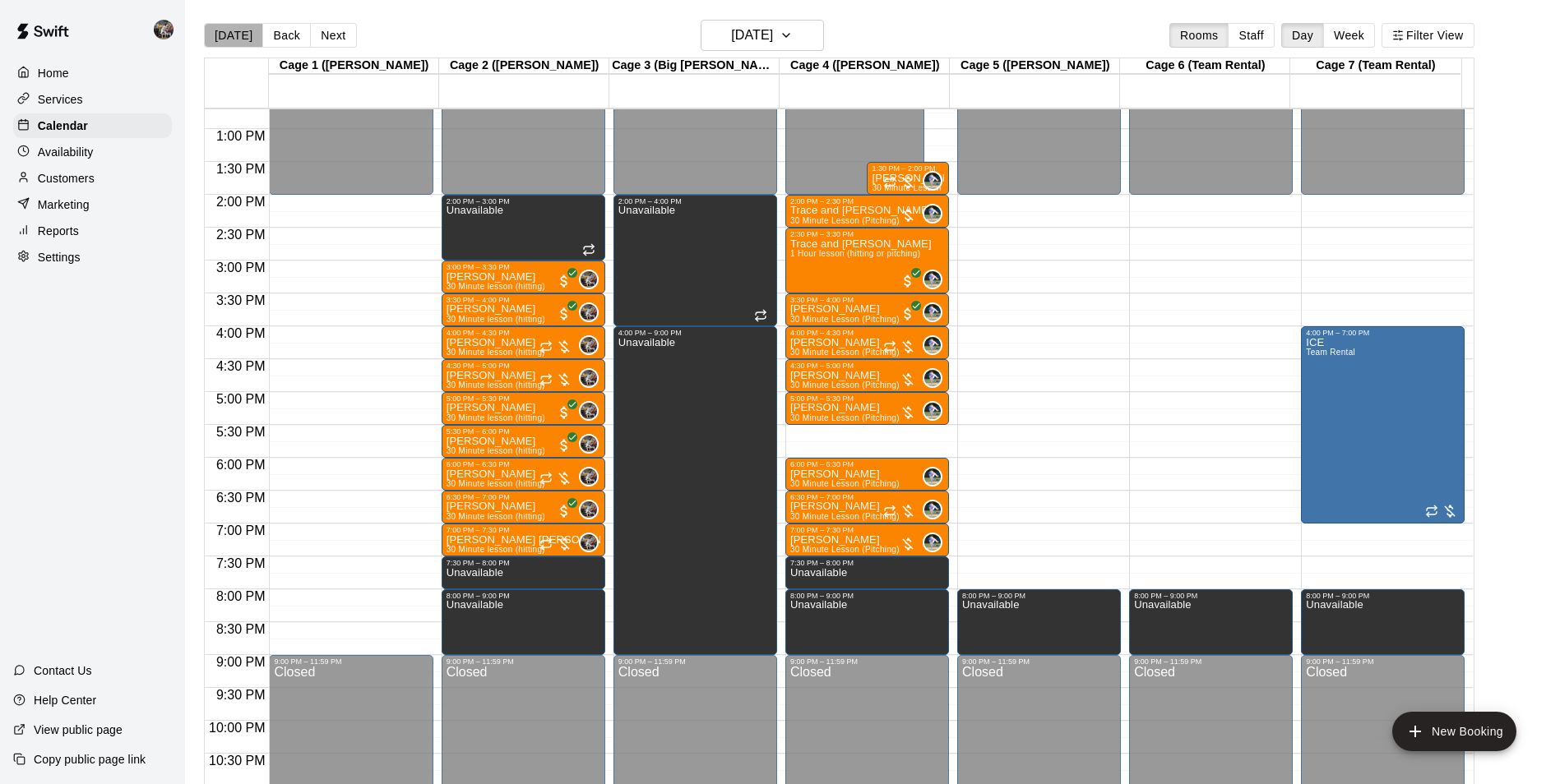
click at [237, 34] on button "[DATE]" at bounding box center [233, 35] width 59 height 25
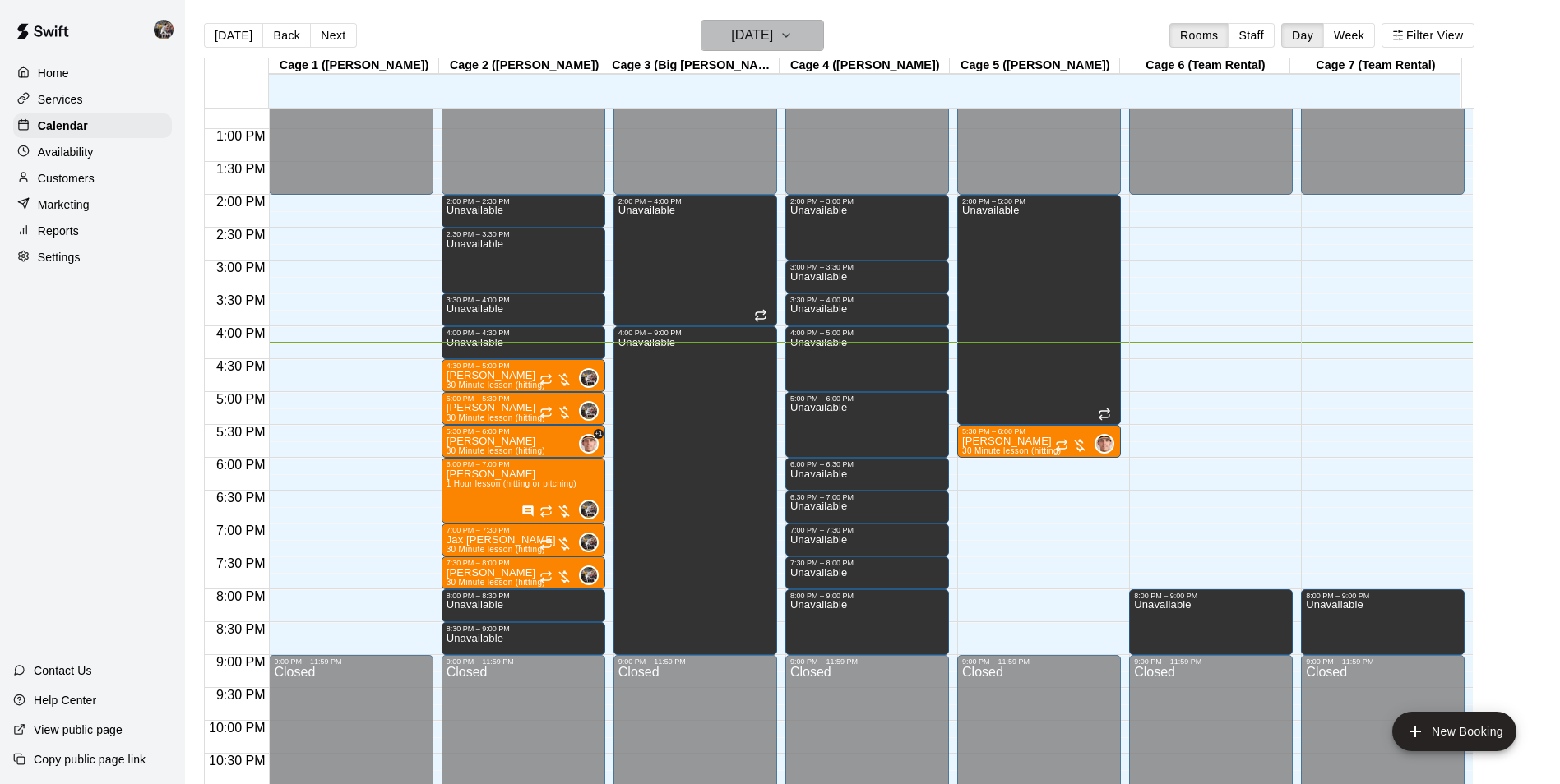
click at [744, 35] on h6 "[DATE]" at bounding box center [752, 35] width 42 height 23
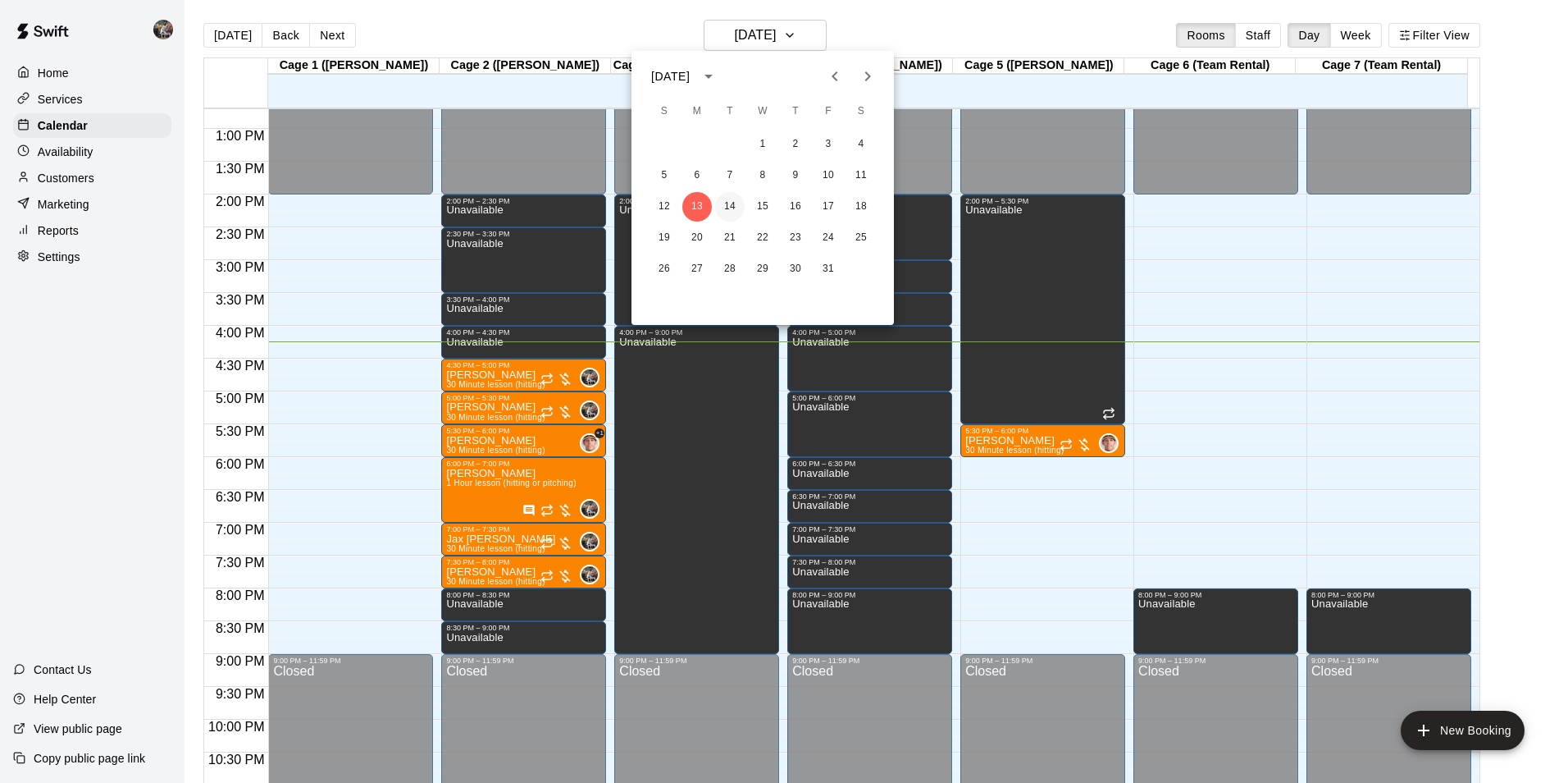
click at [734, 205] on button "14" at bounding box center [730, 207] width 30 height 30
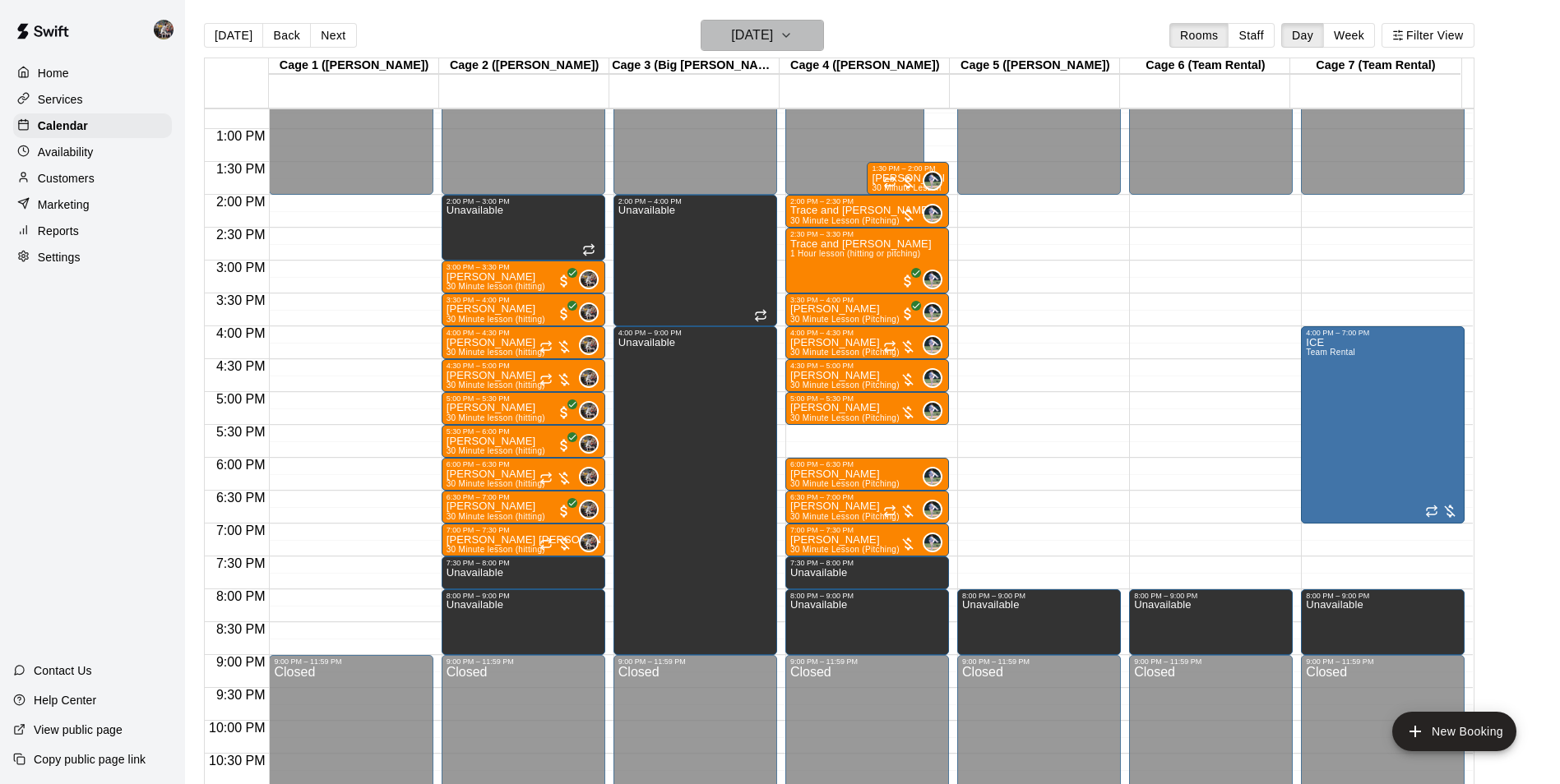
click at [745, 28] on h6 "[DATE]" at bounding box center [752, 35] width 42 height 23
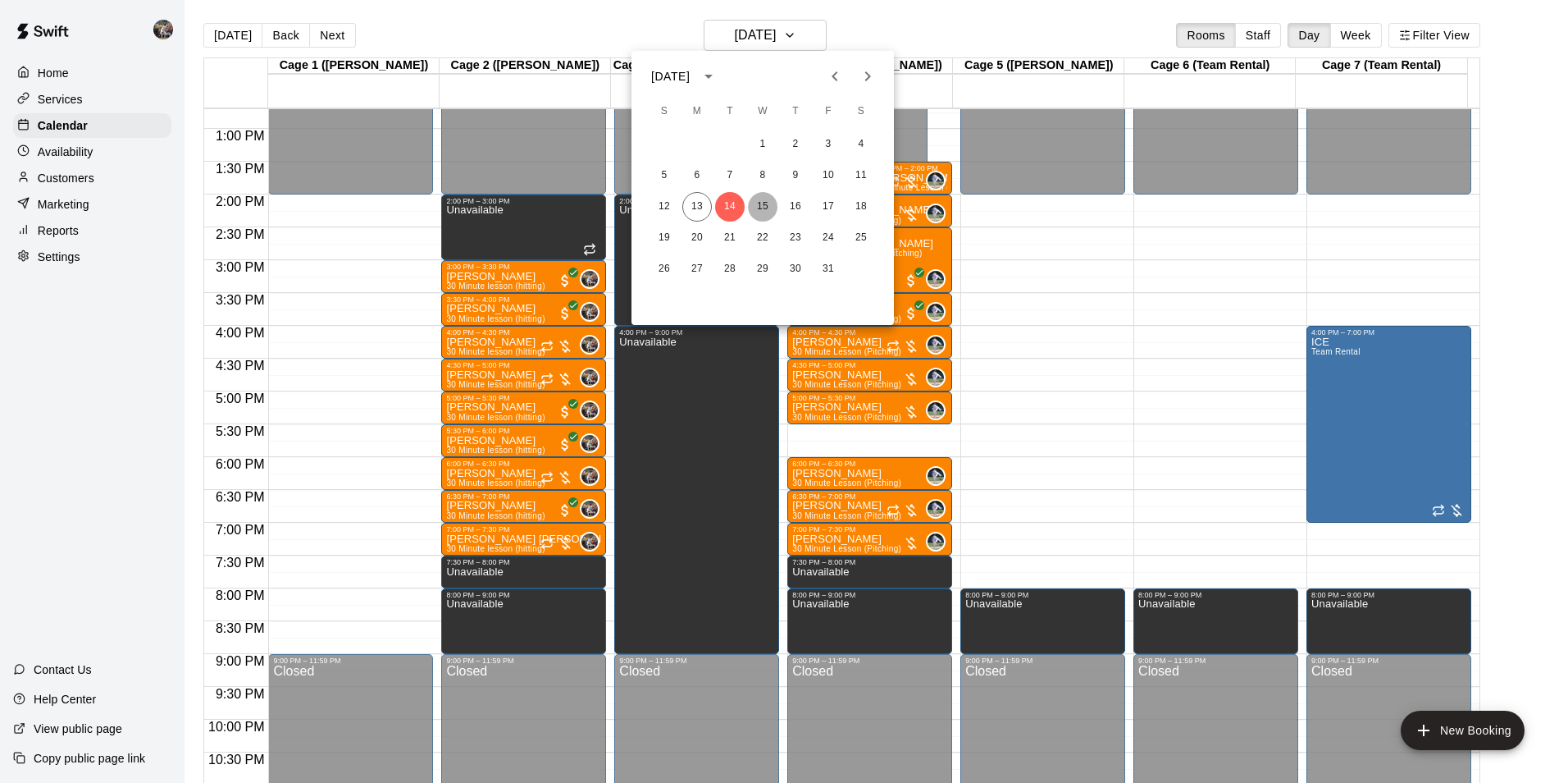
click at [761, 203] on button "15" at bounding box center [763, 207] width 30 height 30
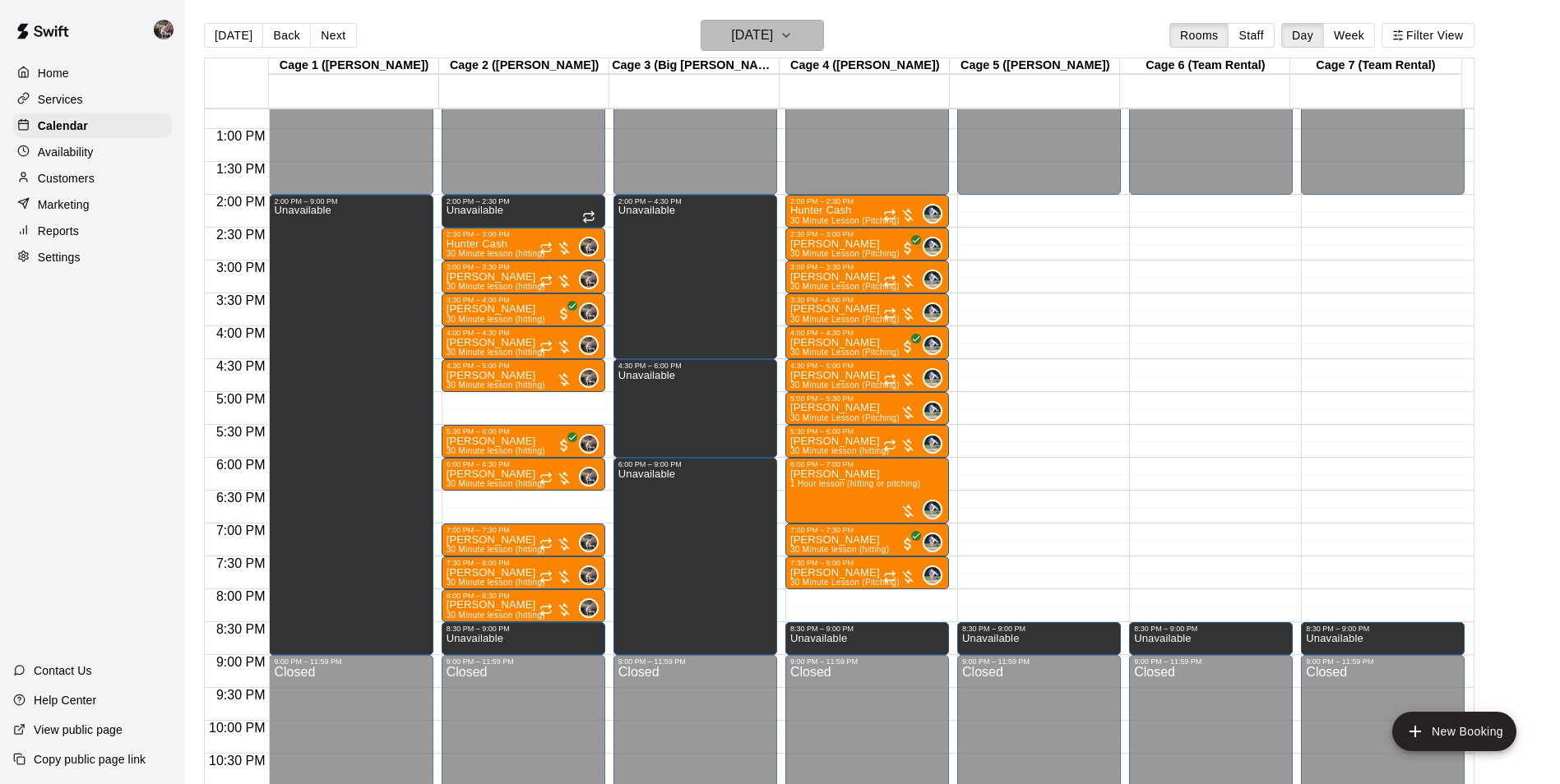
click at [759, 36] on h6 "[DATE]" at bounding box center [752, 35] width 42 height 23
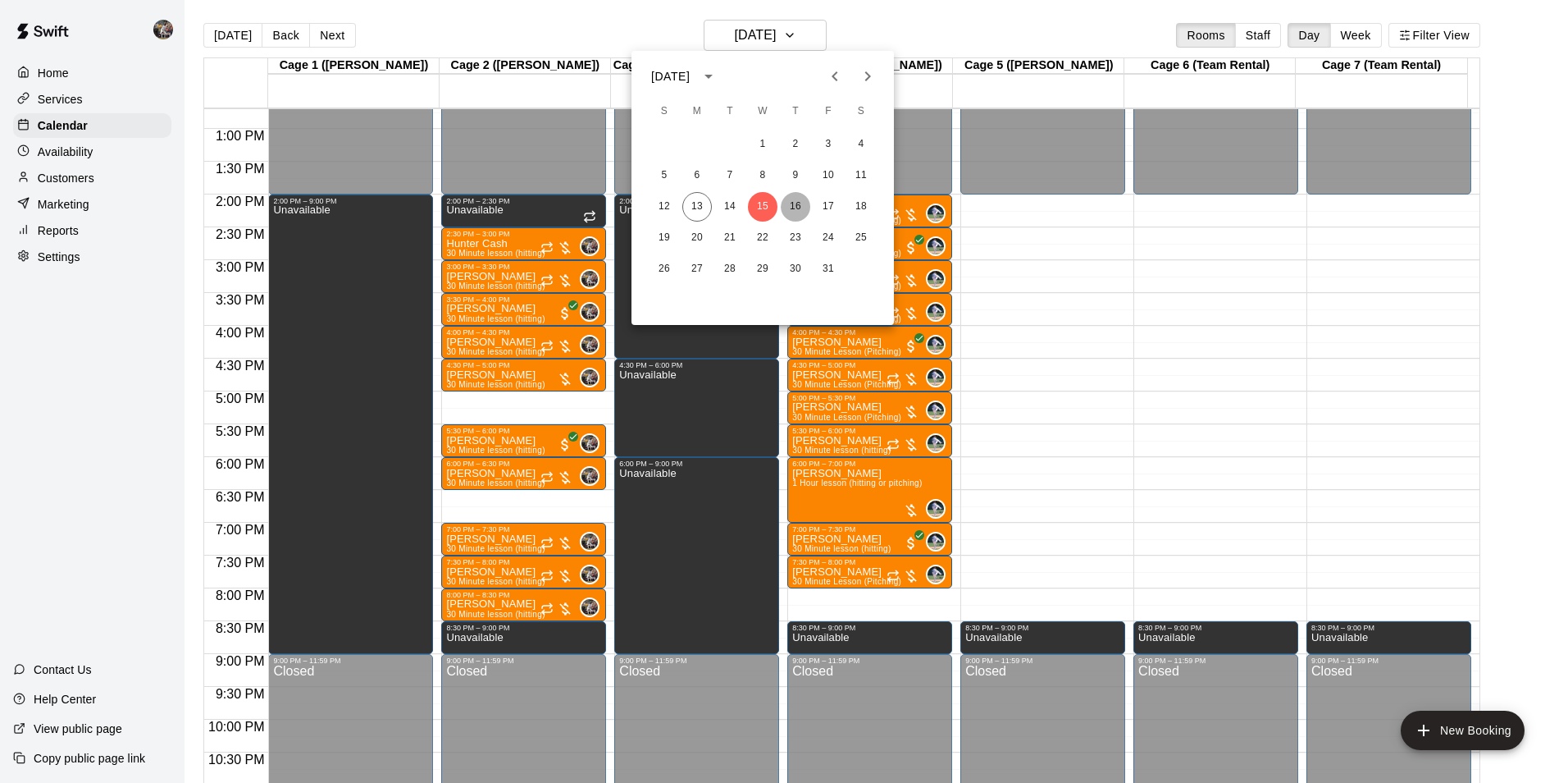
click at [794, 203] on button "16" at bounding box center [795, 207] width 30 height 30
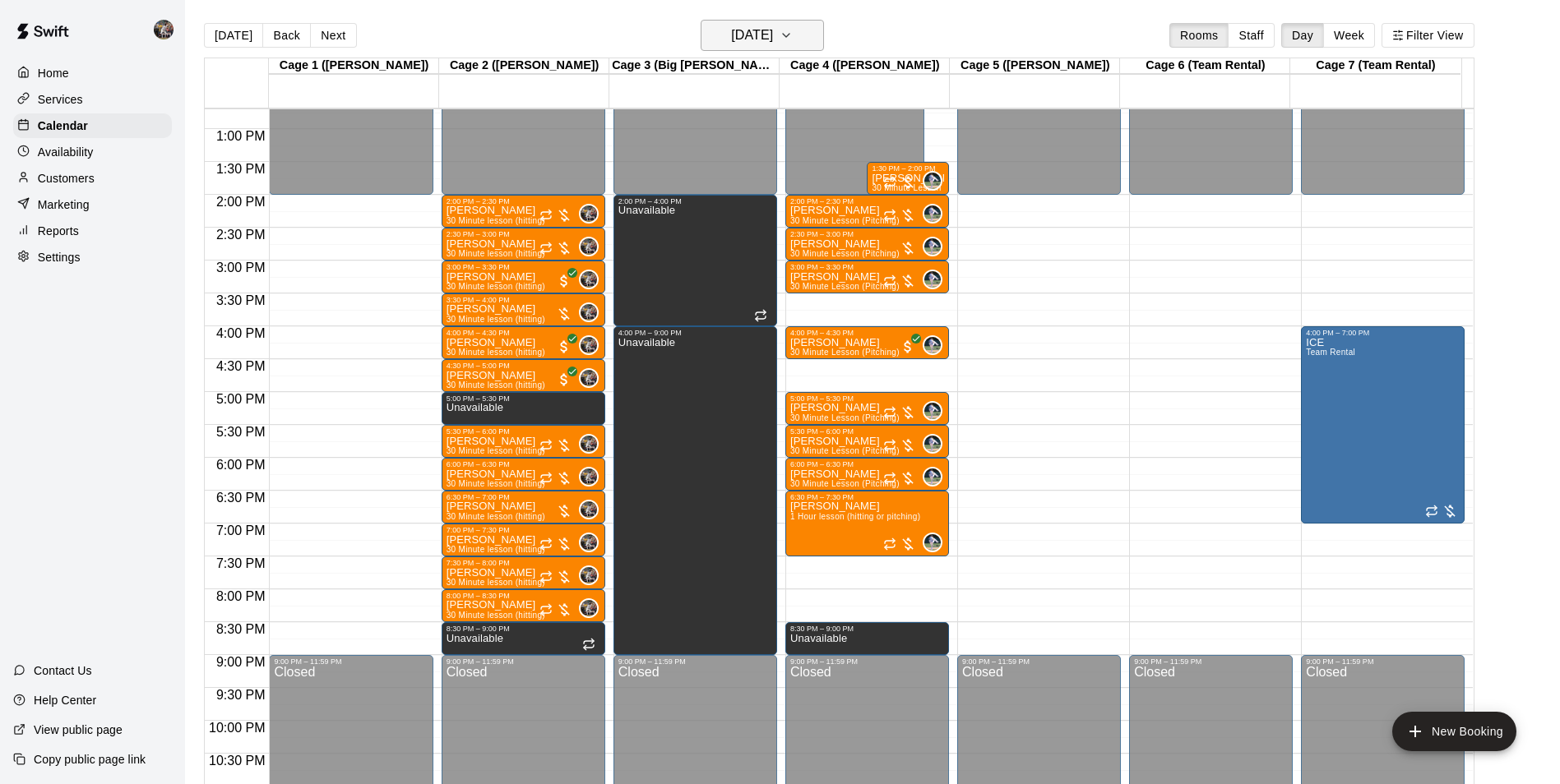
click at [746, 24] on h6 "[DATE]" at bounding box center [752, 35] width 42 height 23
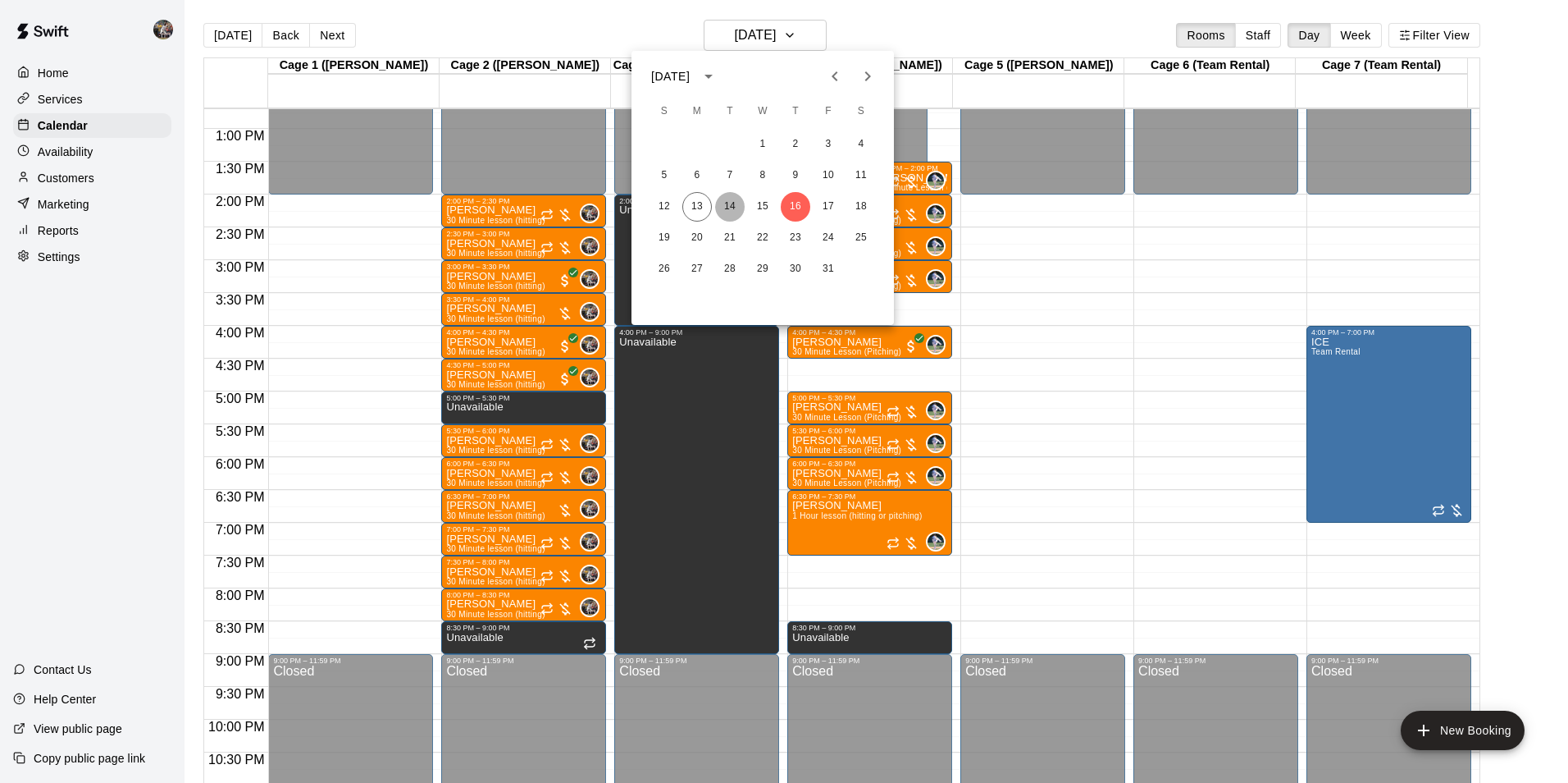
click at [730, 202] on button "14" at bounding box center [730, 207] width 30 height 30
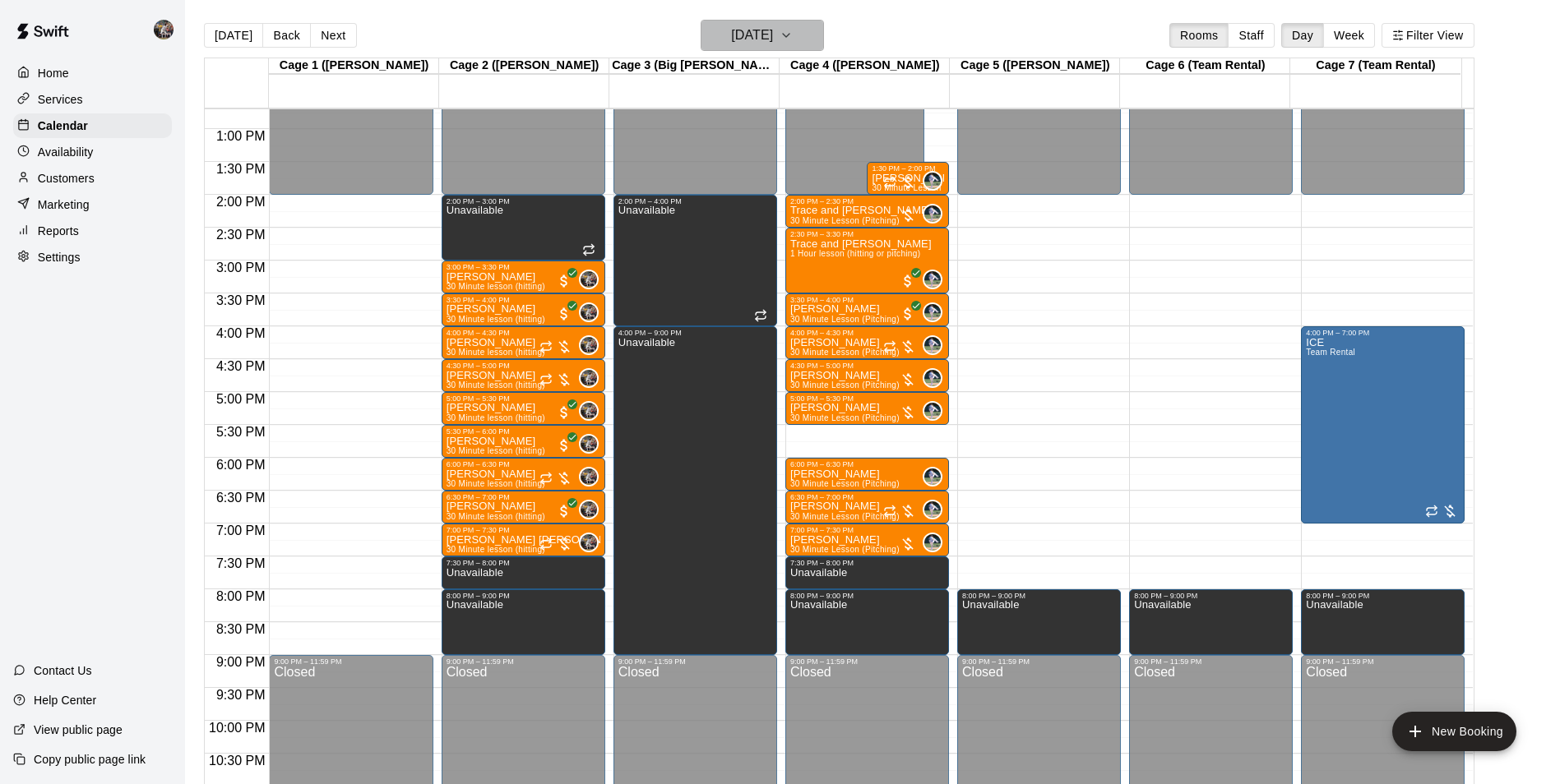
click at [731, 38] on h6 "[DATE]" at bounding box center [752, 35] width 42 height 23
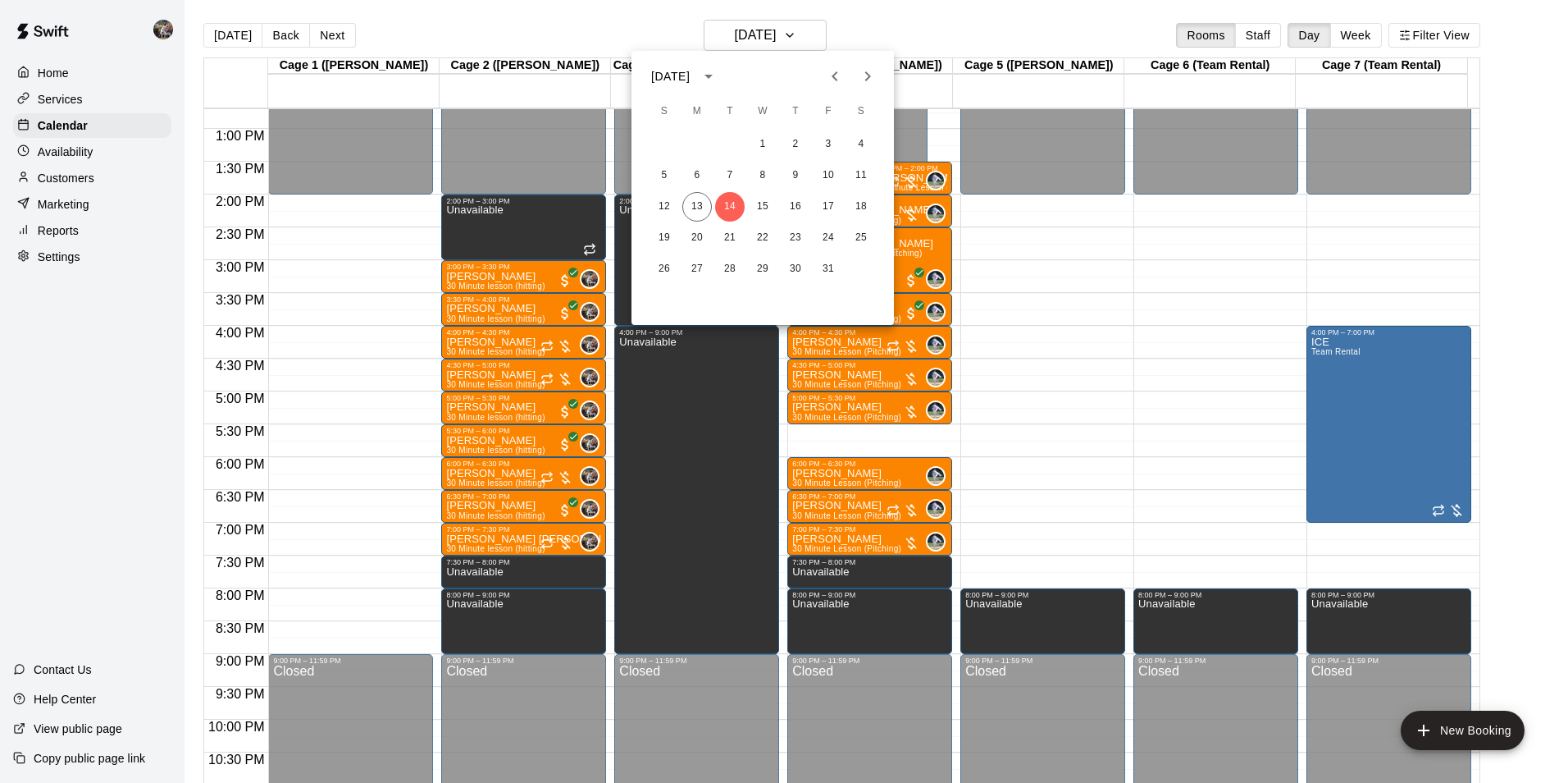
click at [543, 32] on div at bounding box center [784, 391] width 1568 height 783
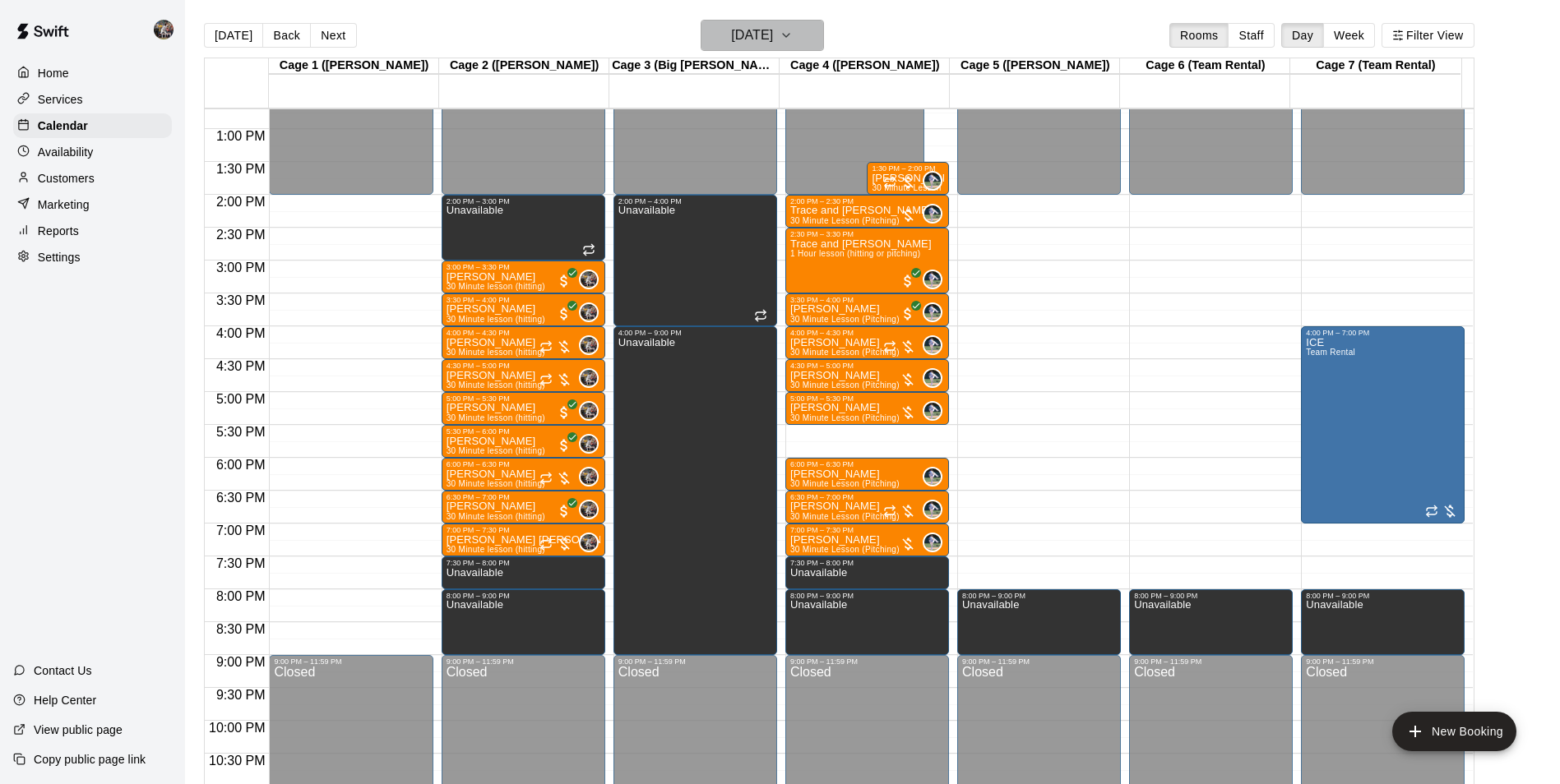
click at [749, 35] on h6 "[DATE]" at bounding box center [752, 35] width 42 height 23
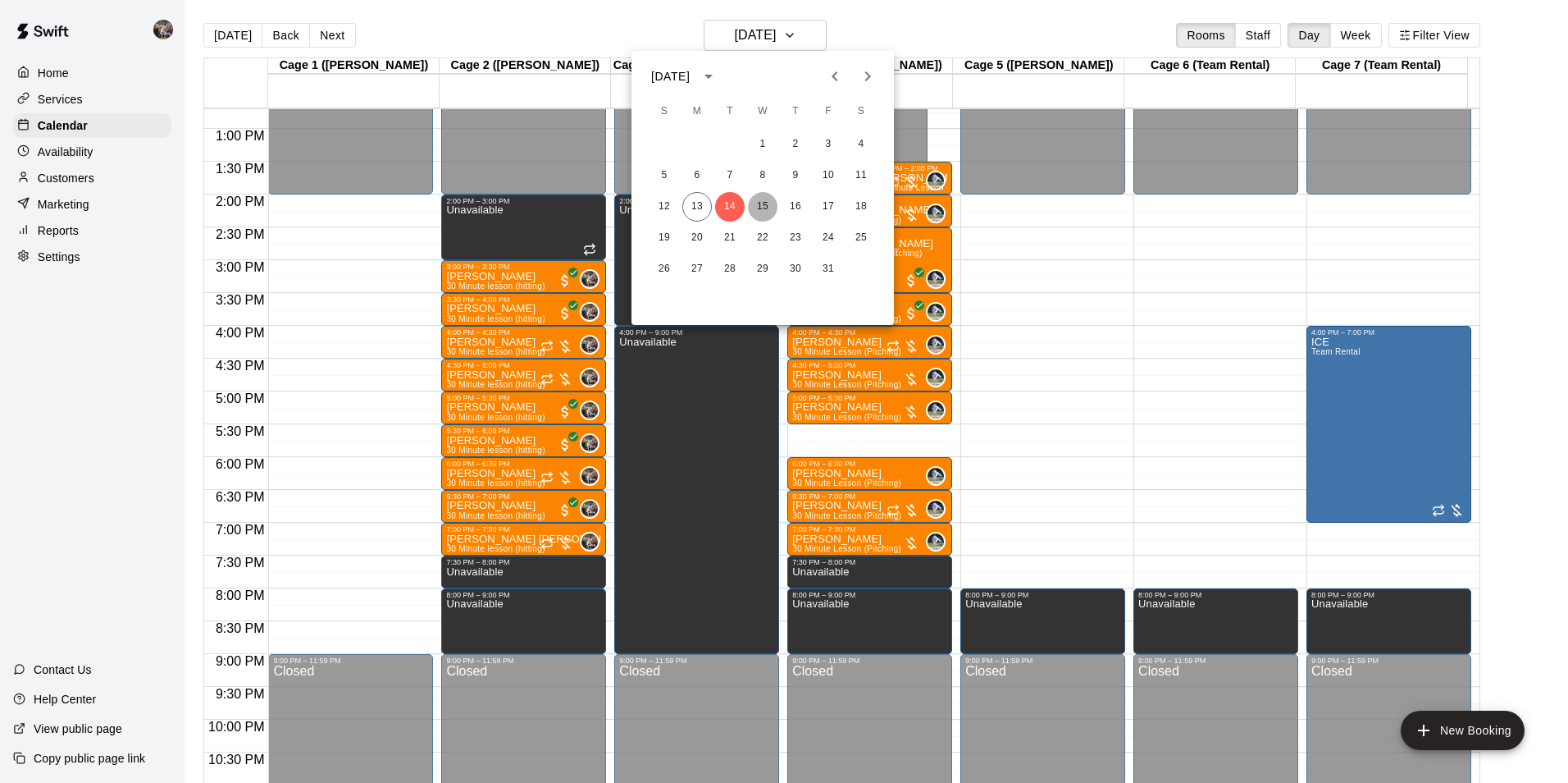
click at [764, 204] on button "15" at bounding box center [763, 207] width 30 height 30
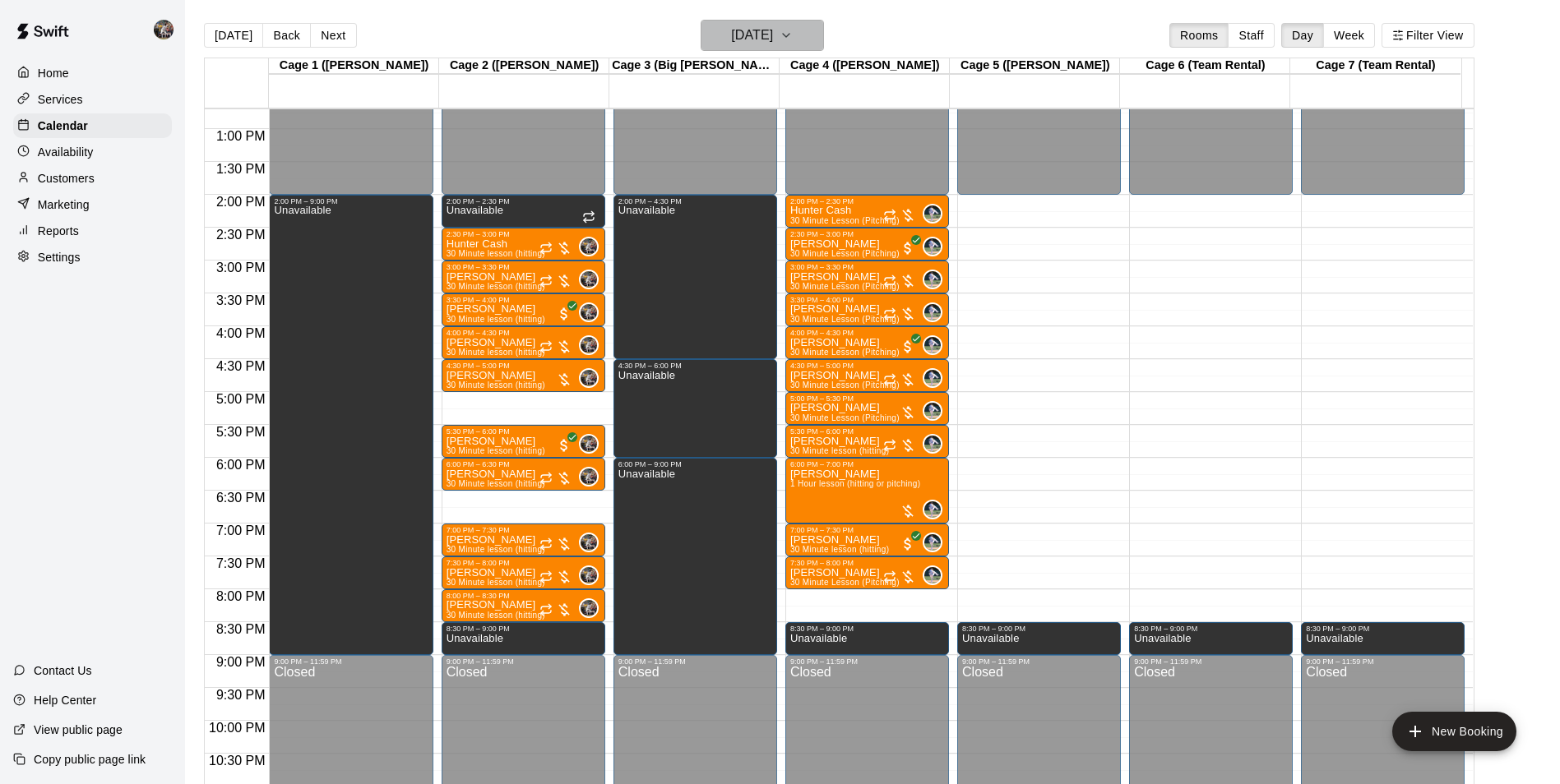
click at [740, 25] on h6 "[DATE]" at bounding box center [752, 35] width 42 height 23
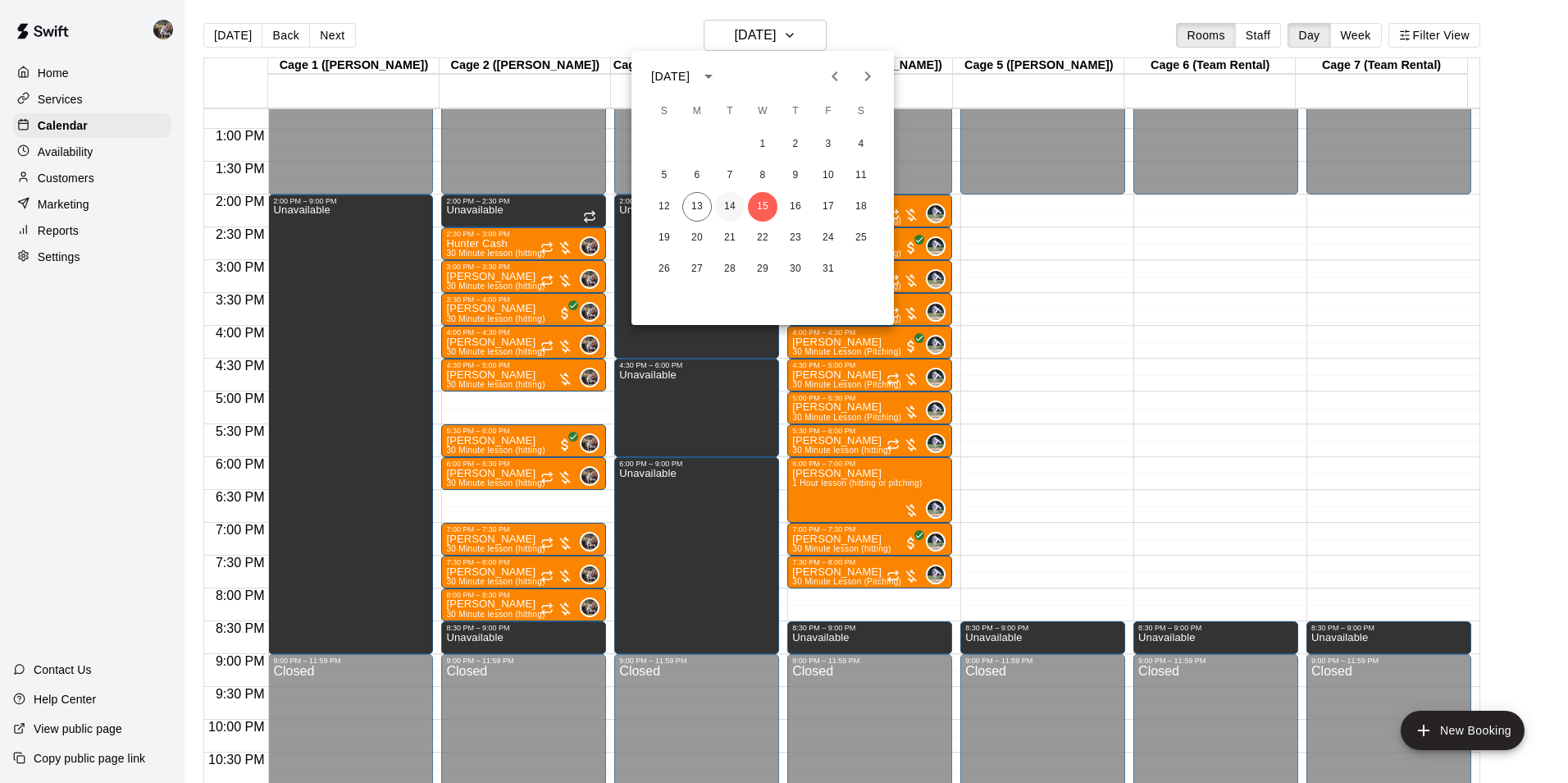
click at [723, 204] on button "14" at bounding box center [730, 207] width 30 height 30
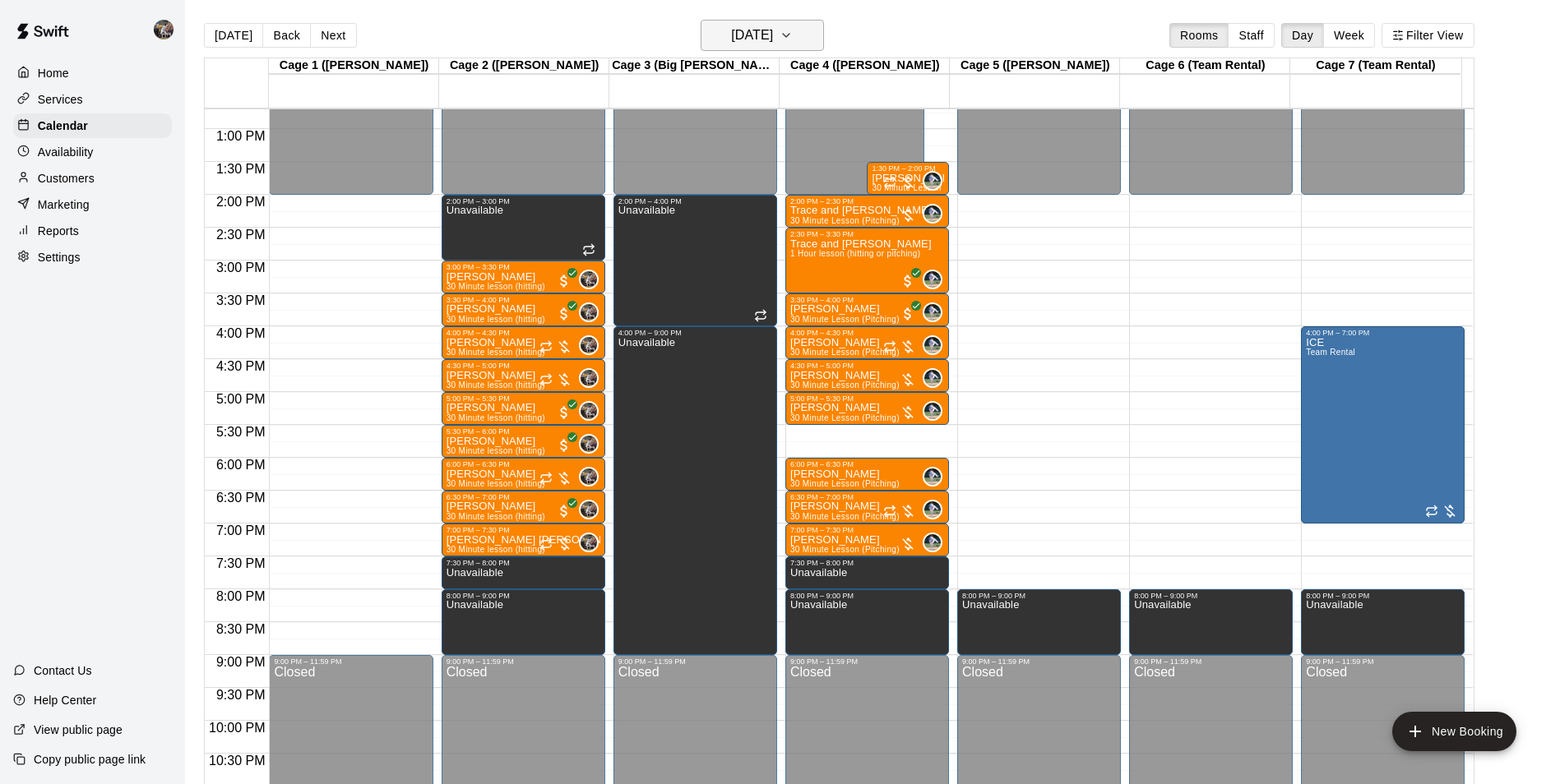
click at [765, 35] on h6 "[DATE]" at bounding box center [752, 35] width 42 height 23
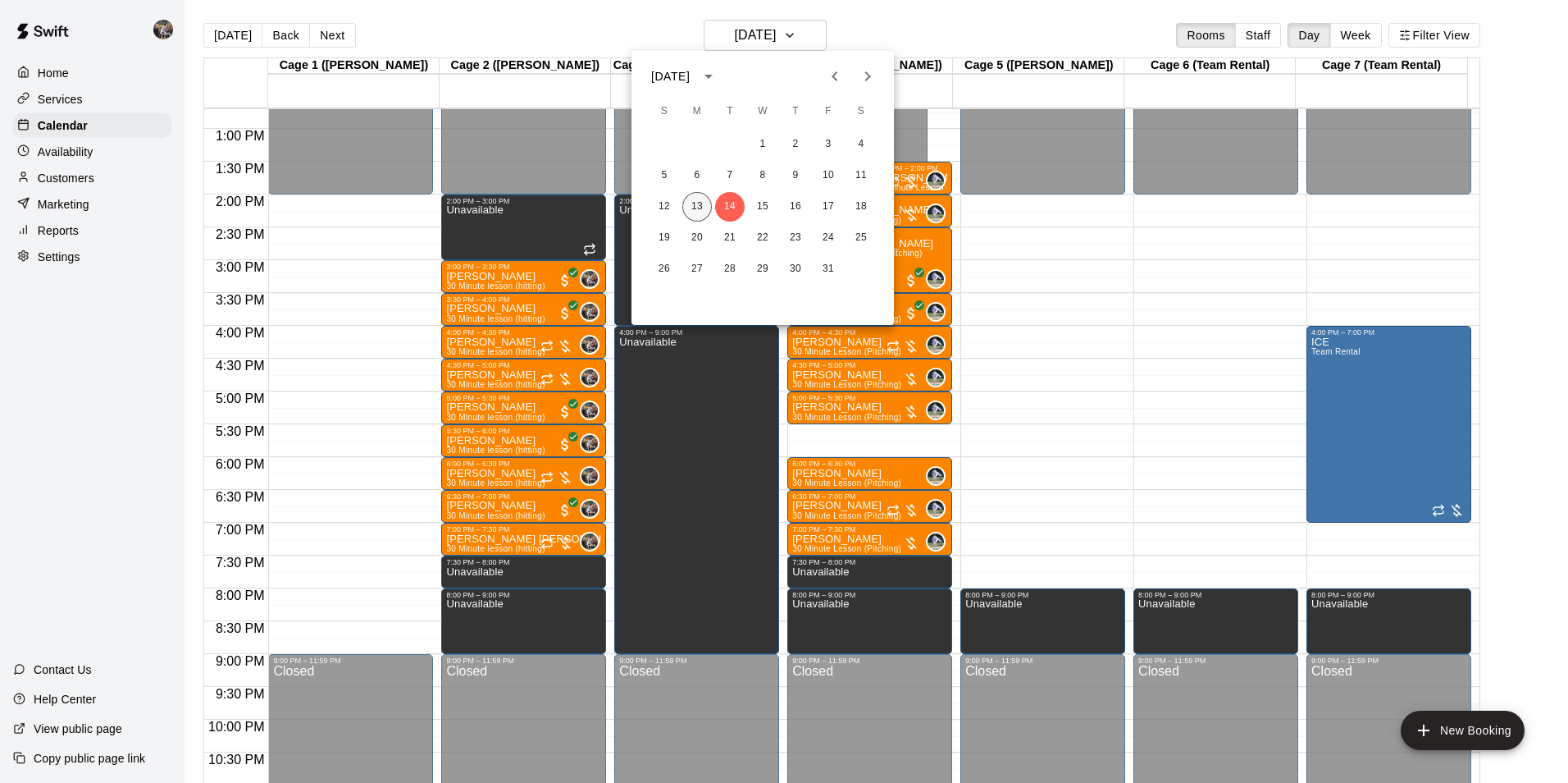
click at [694, 204] on button "13" at bounding box center [697, 207] width 30 height 30
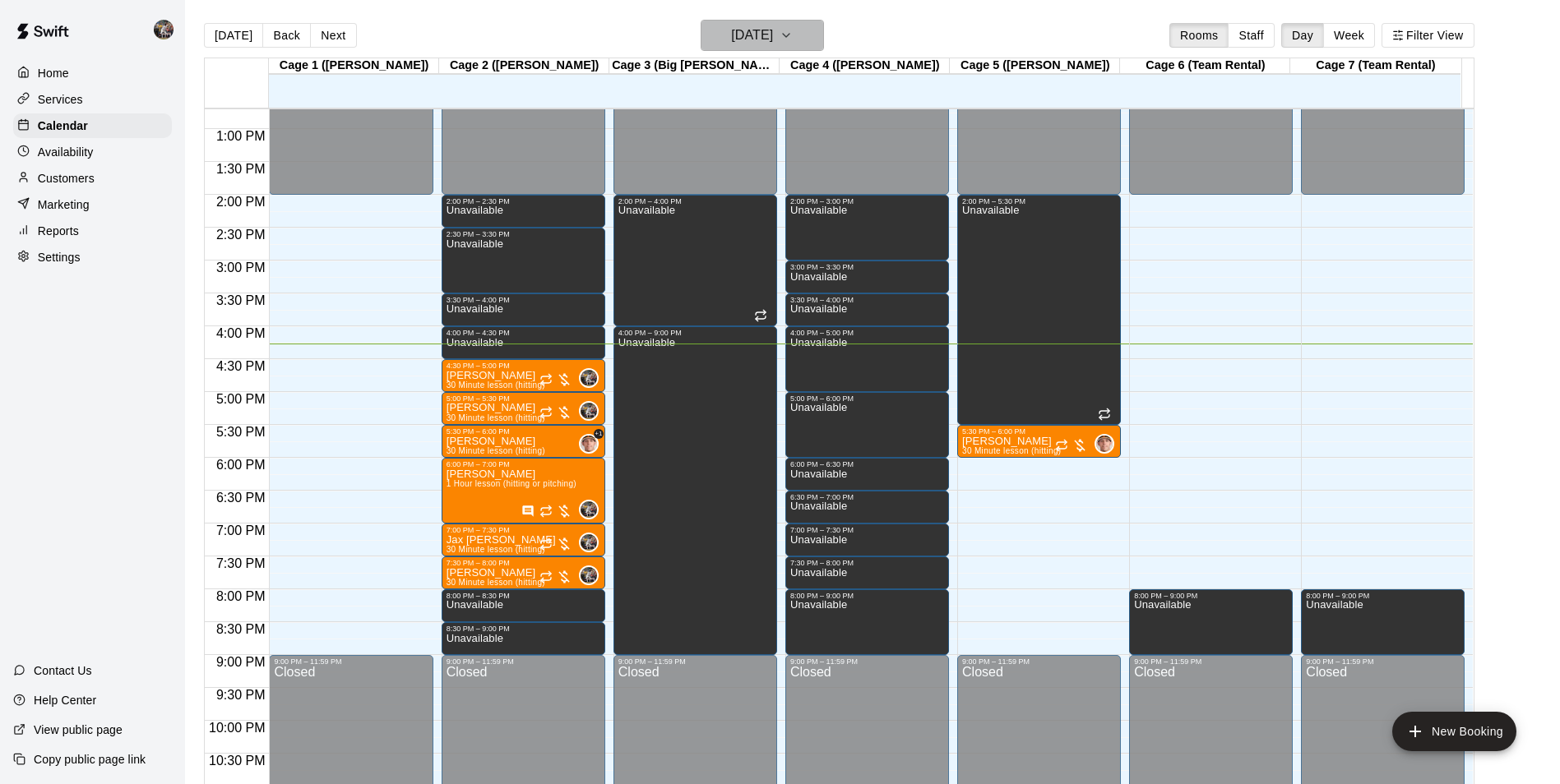
click at [744, 38] on h6 "[DATE]" at bounding box center [752, 35] width 42 height 23
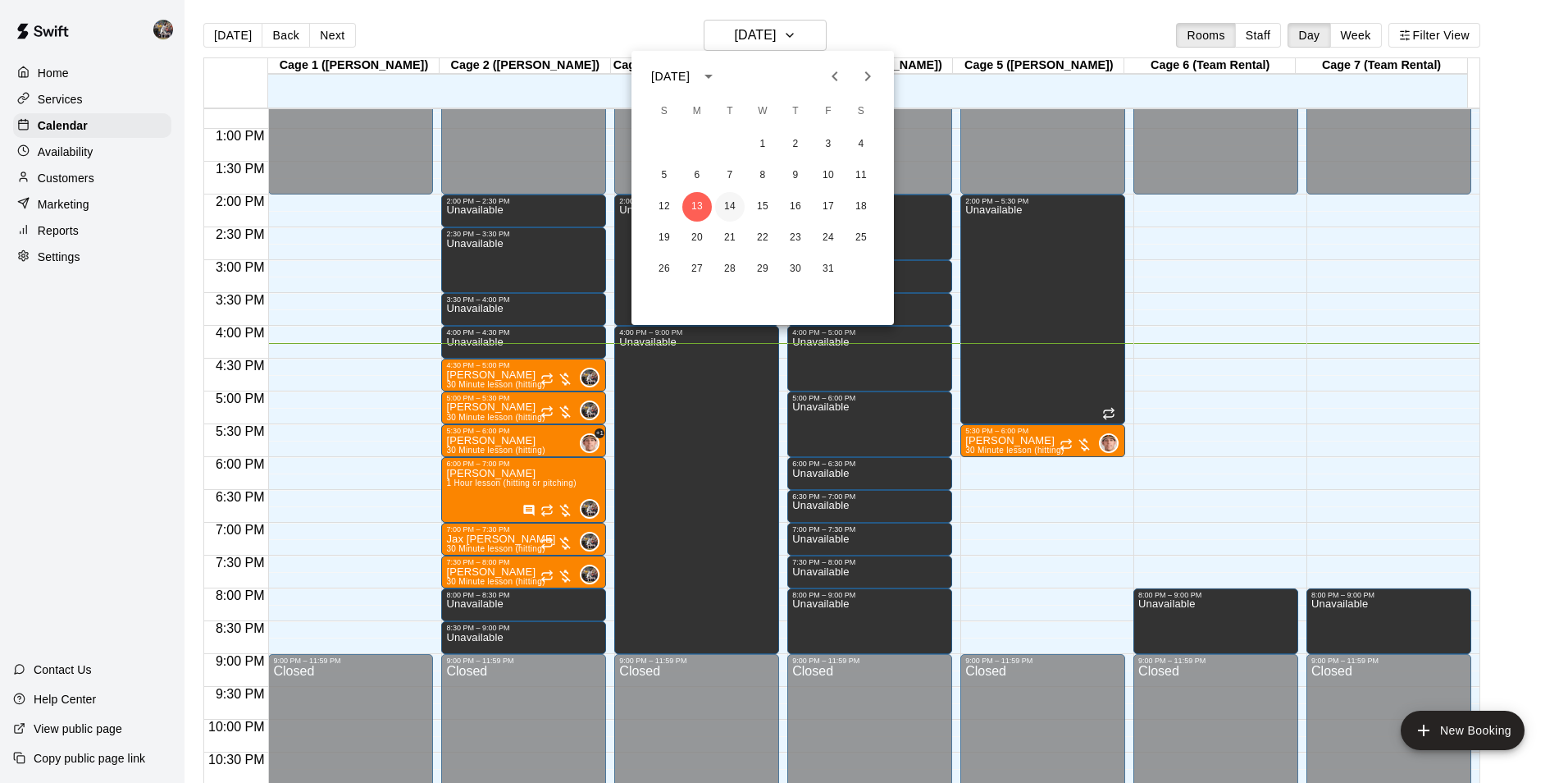
click at [731, 204] on button "14" at bounding box center [730, 207] width 30 height 30
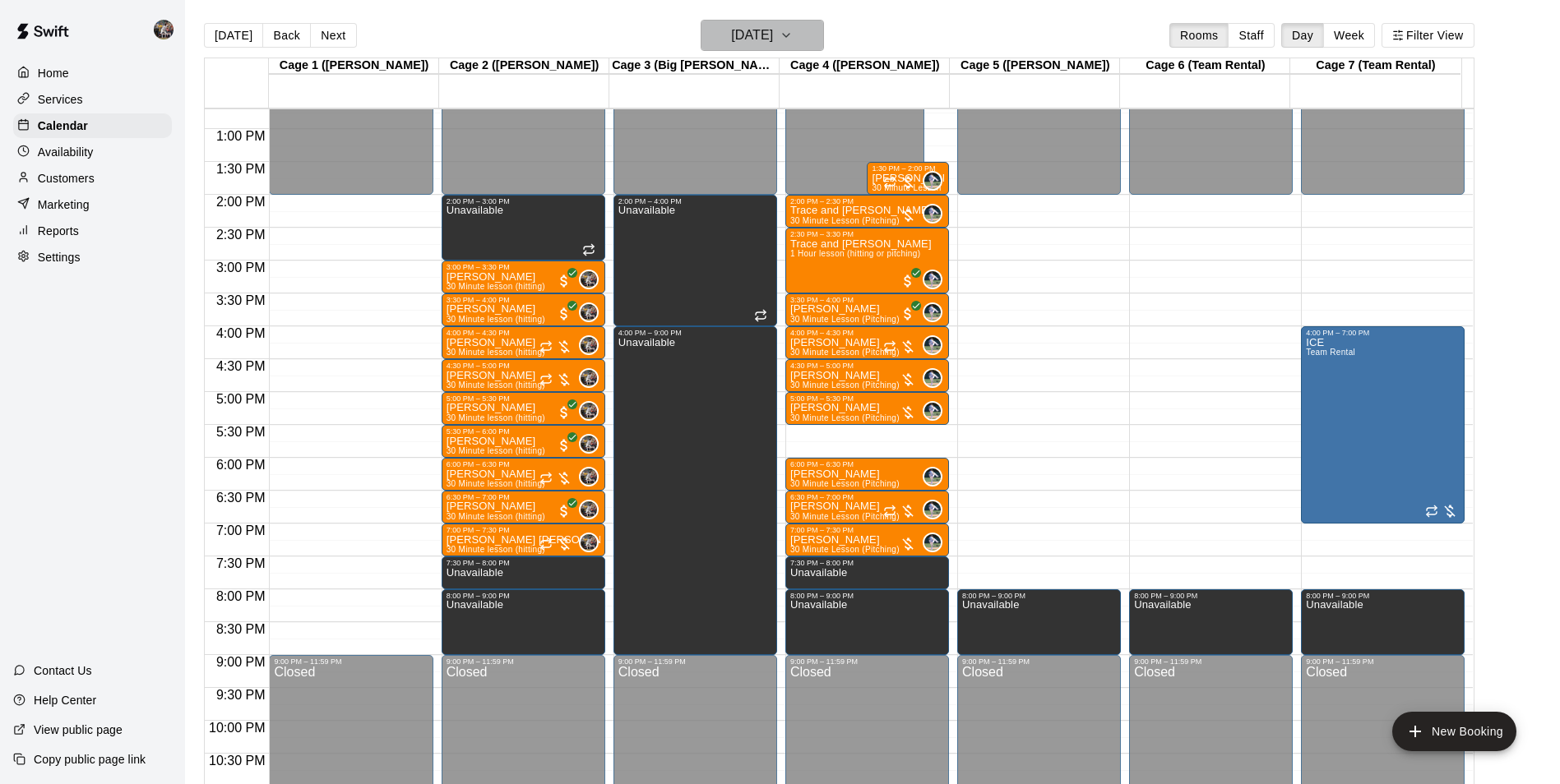
click at [772, 26] on h6 "[DATE]" at bounding box center [752, 35] width 42 height 23
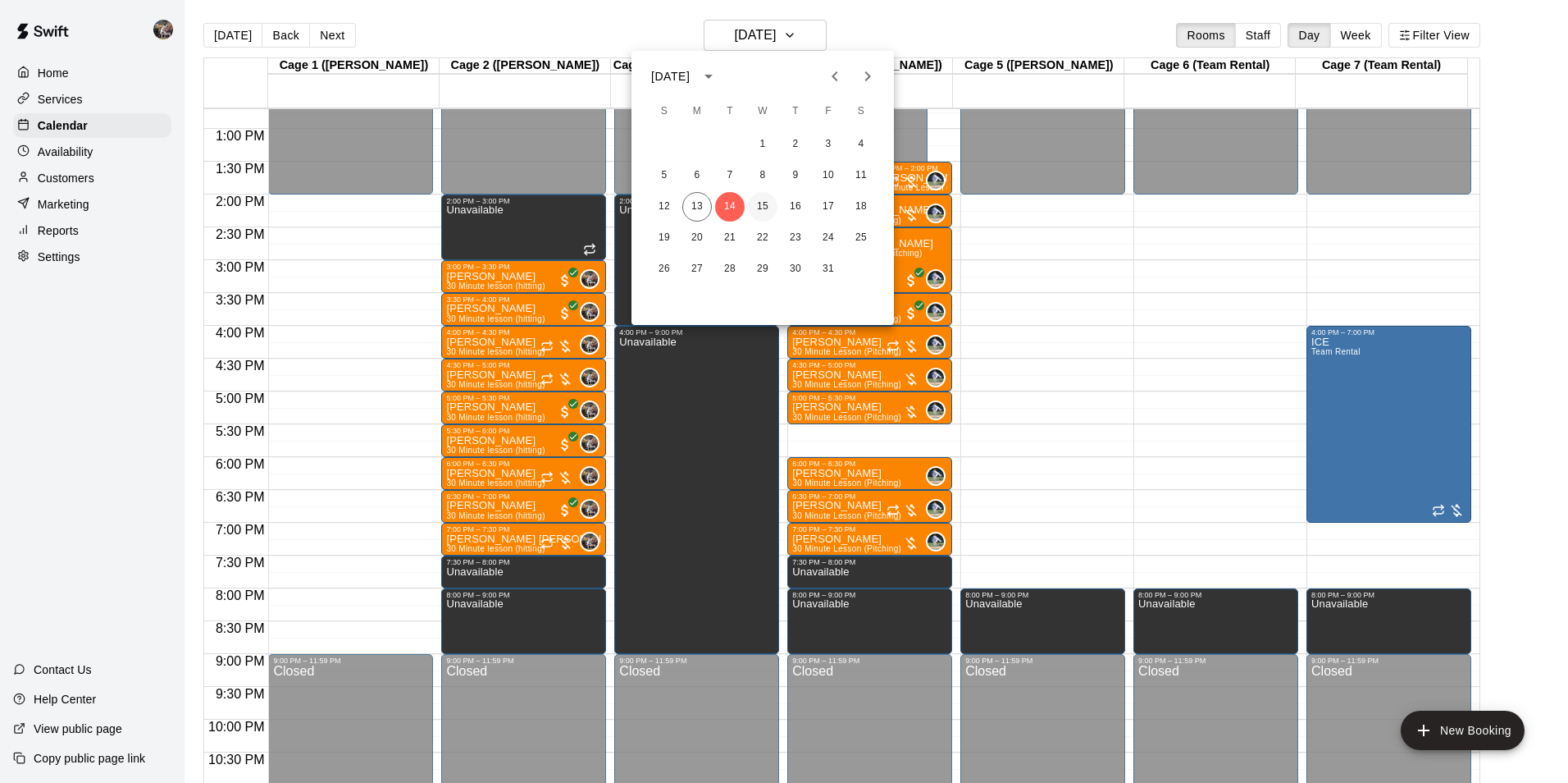
click at [766, 204] on button "15" at bounding box center [763, 207] width 30 height 30
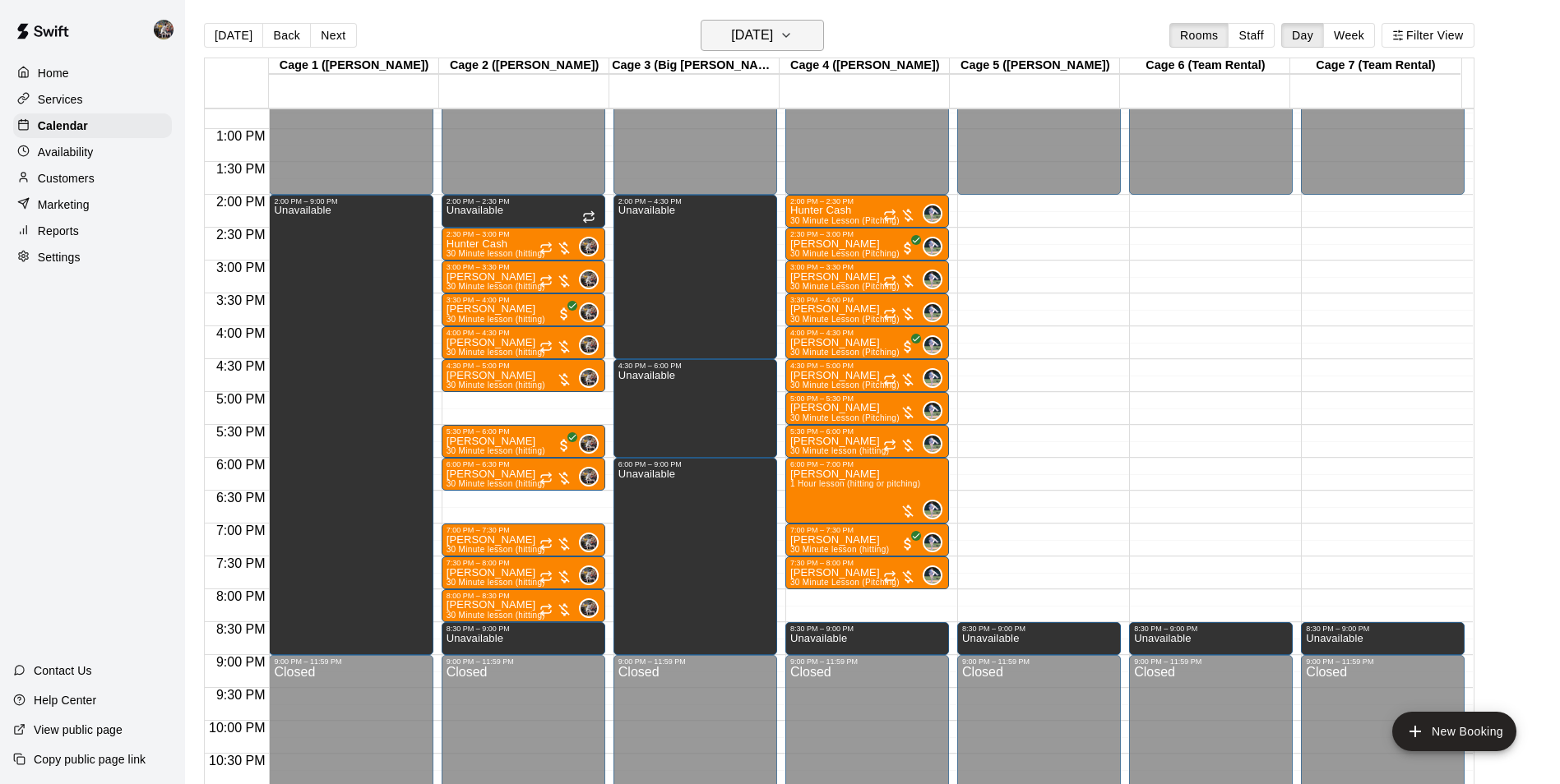
click at [745, 37] on h6 "[DATE]" at bounding box center [752, 35] width 42 height 23
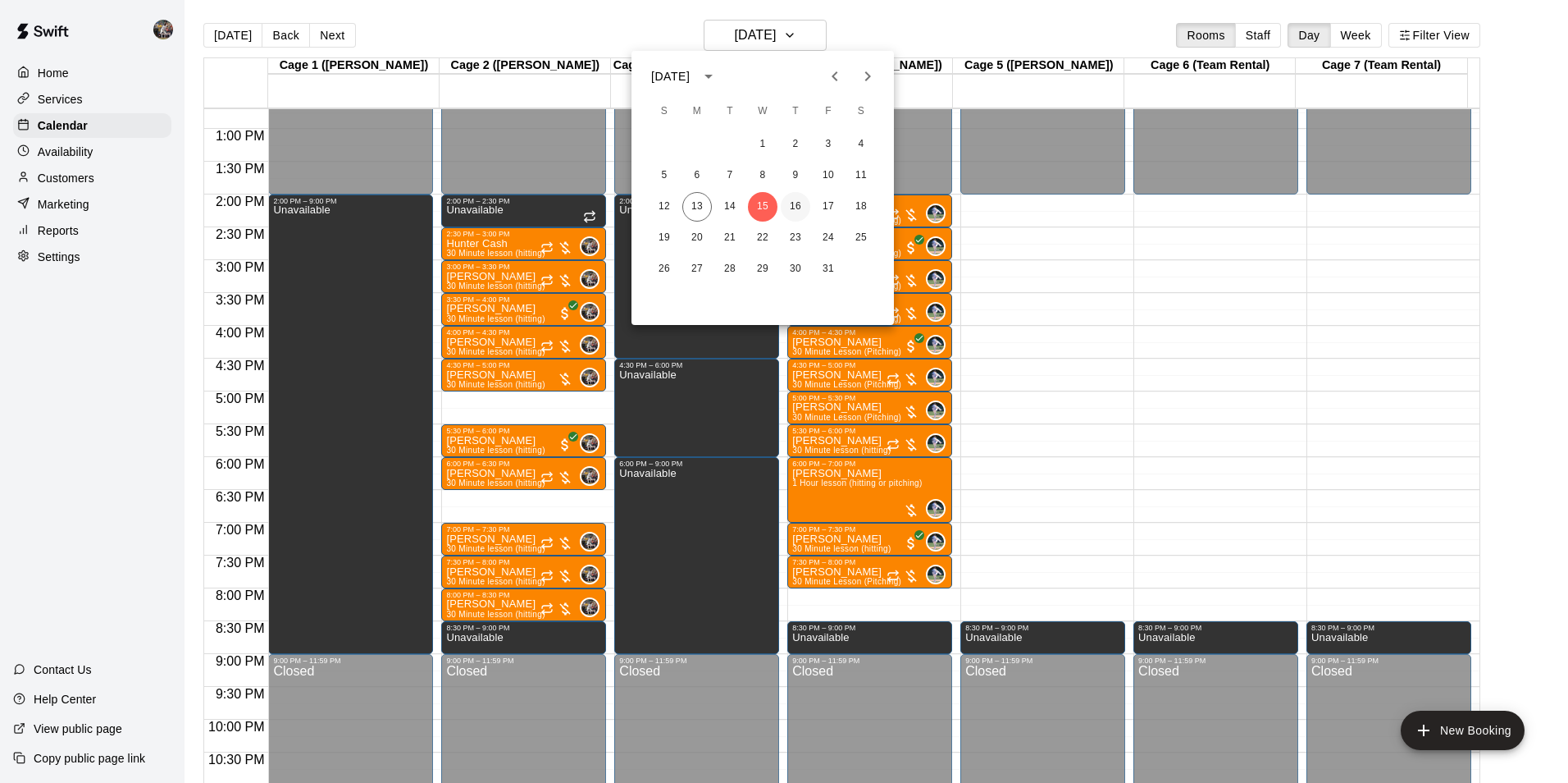
click at [795, 204] on button "16" at bounding box center [795, 207] width 30 height 30
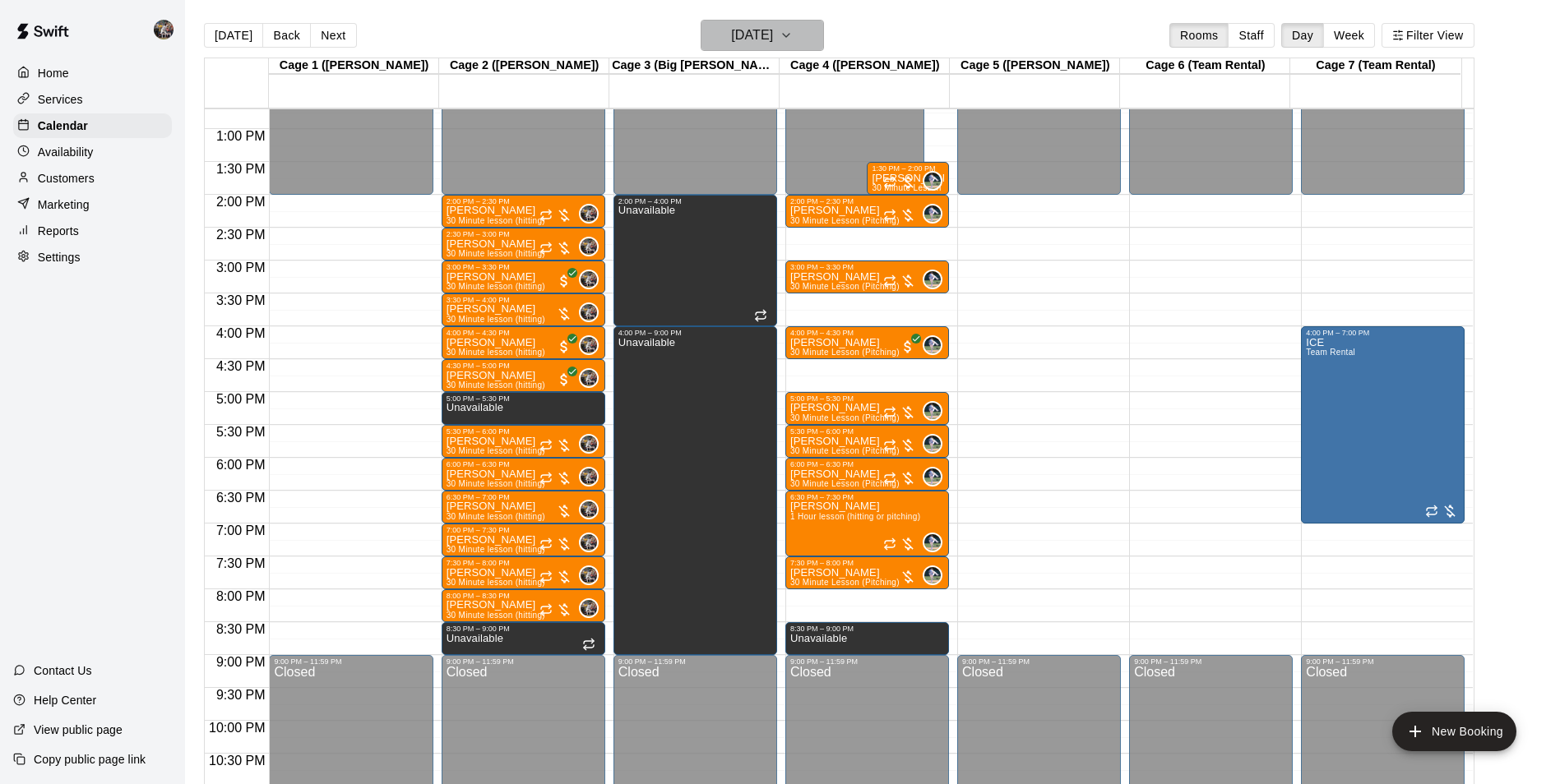
click at [754, 35] on h6 "[DATE]" at bounding box center [752, 35] width 42 height 23
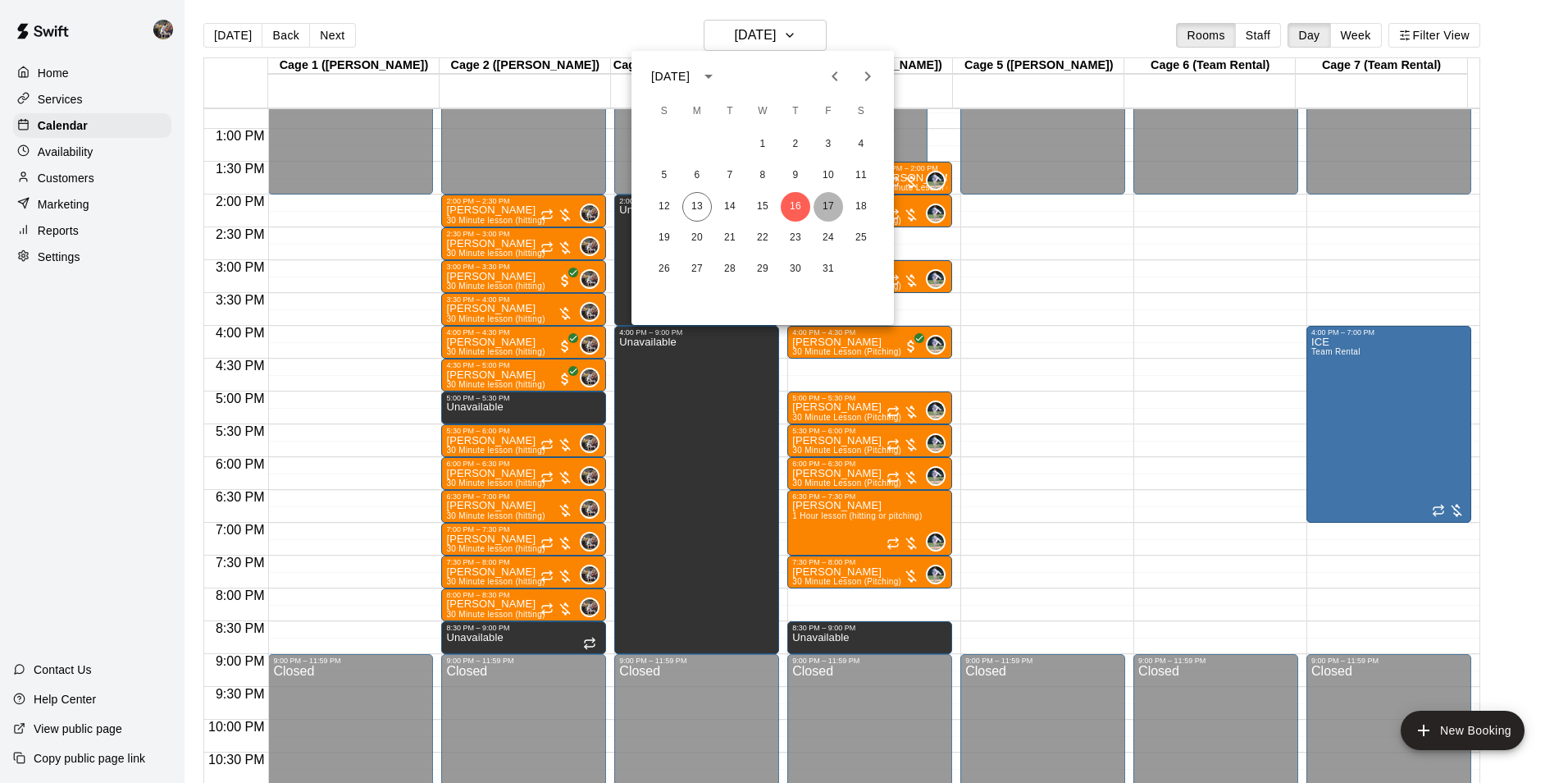
click at [822, 203] on button "17" at bounding box center [828, 207] width 30 height 30
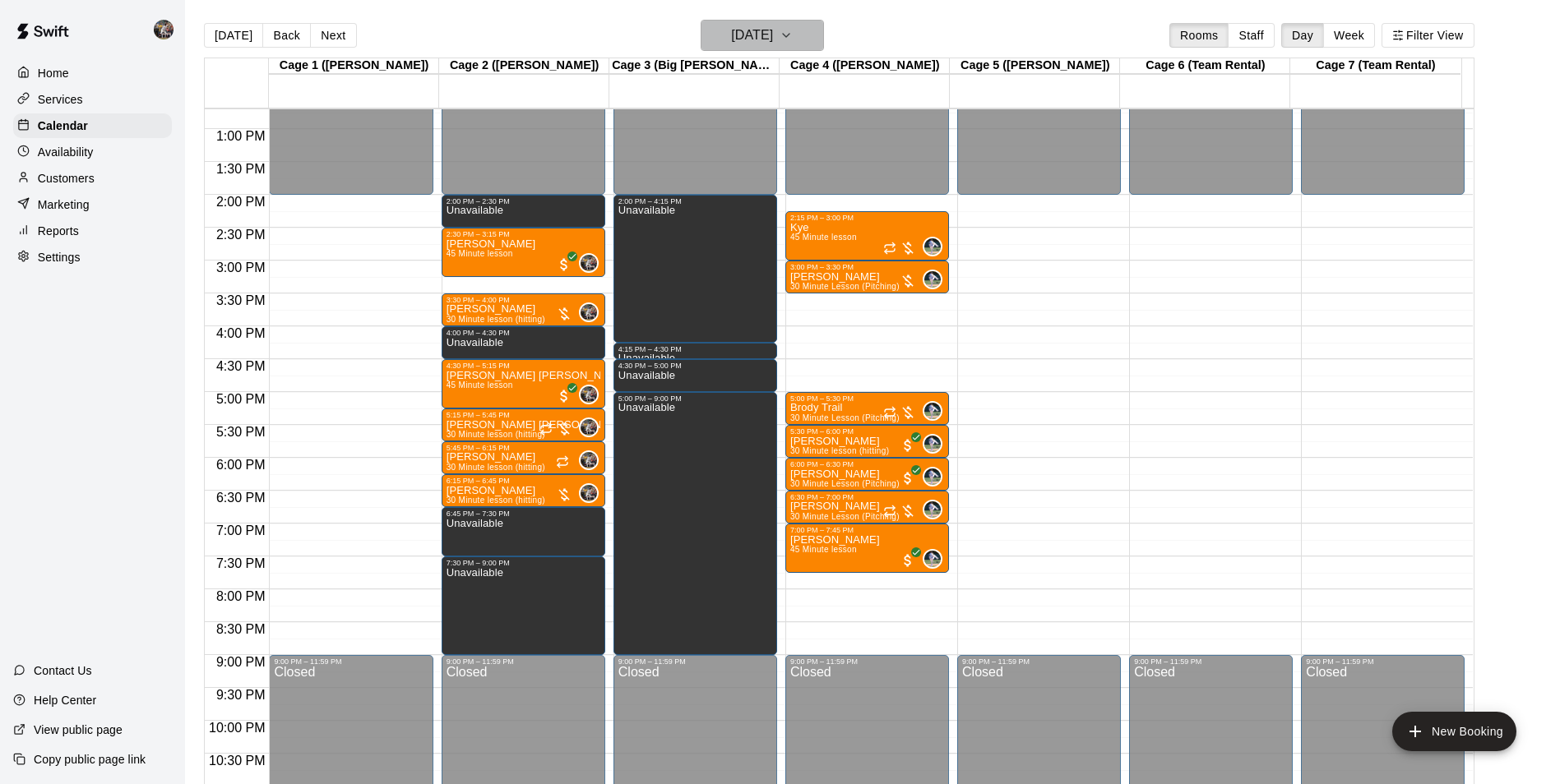
click at [744, 40] on h6 "[DATE]" at bounding box center [752, 35] width 42 height 23
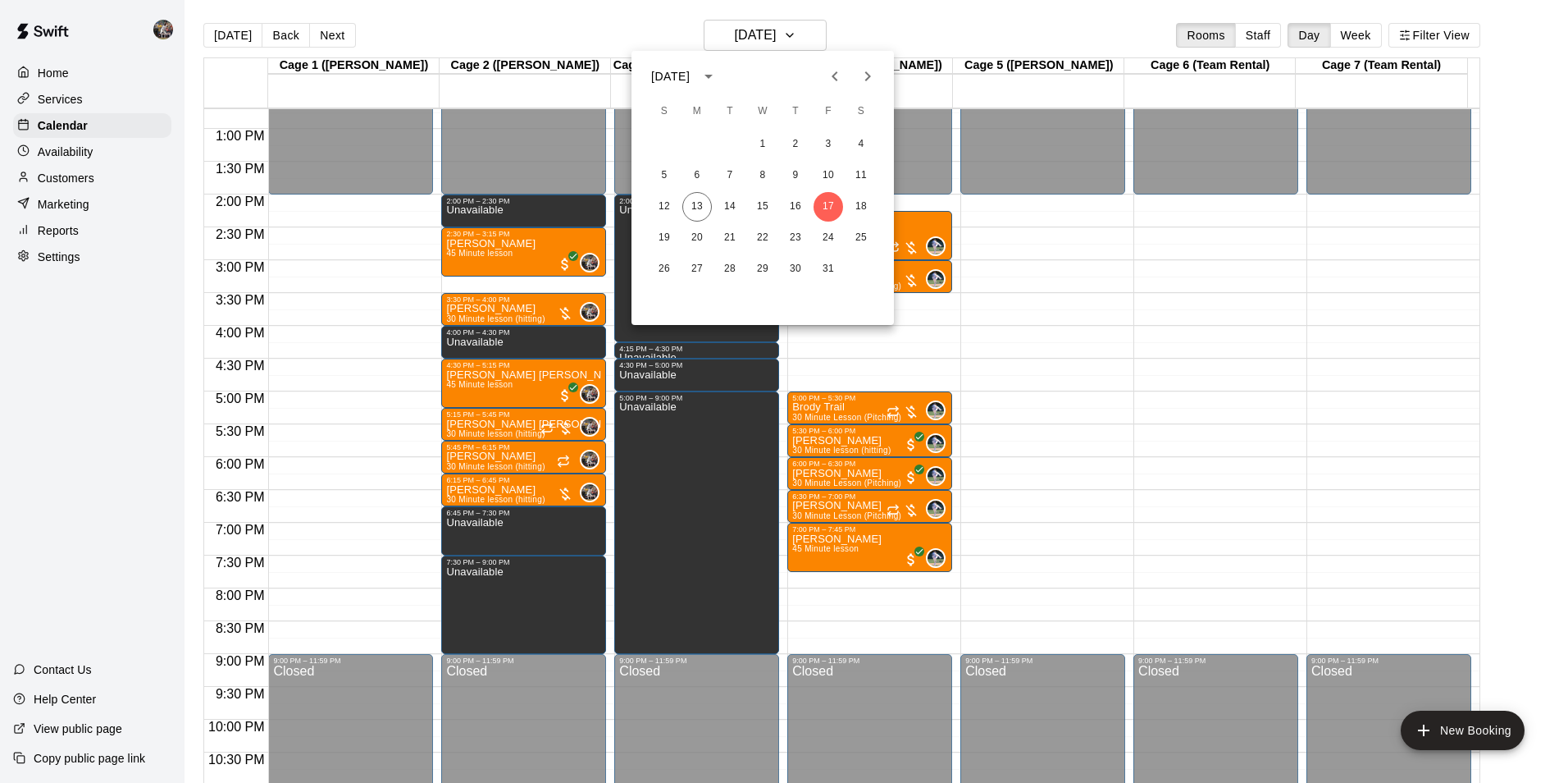
click at [900, 27] on div at bounding box center [784, 391] width 1568 height 783
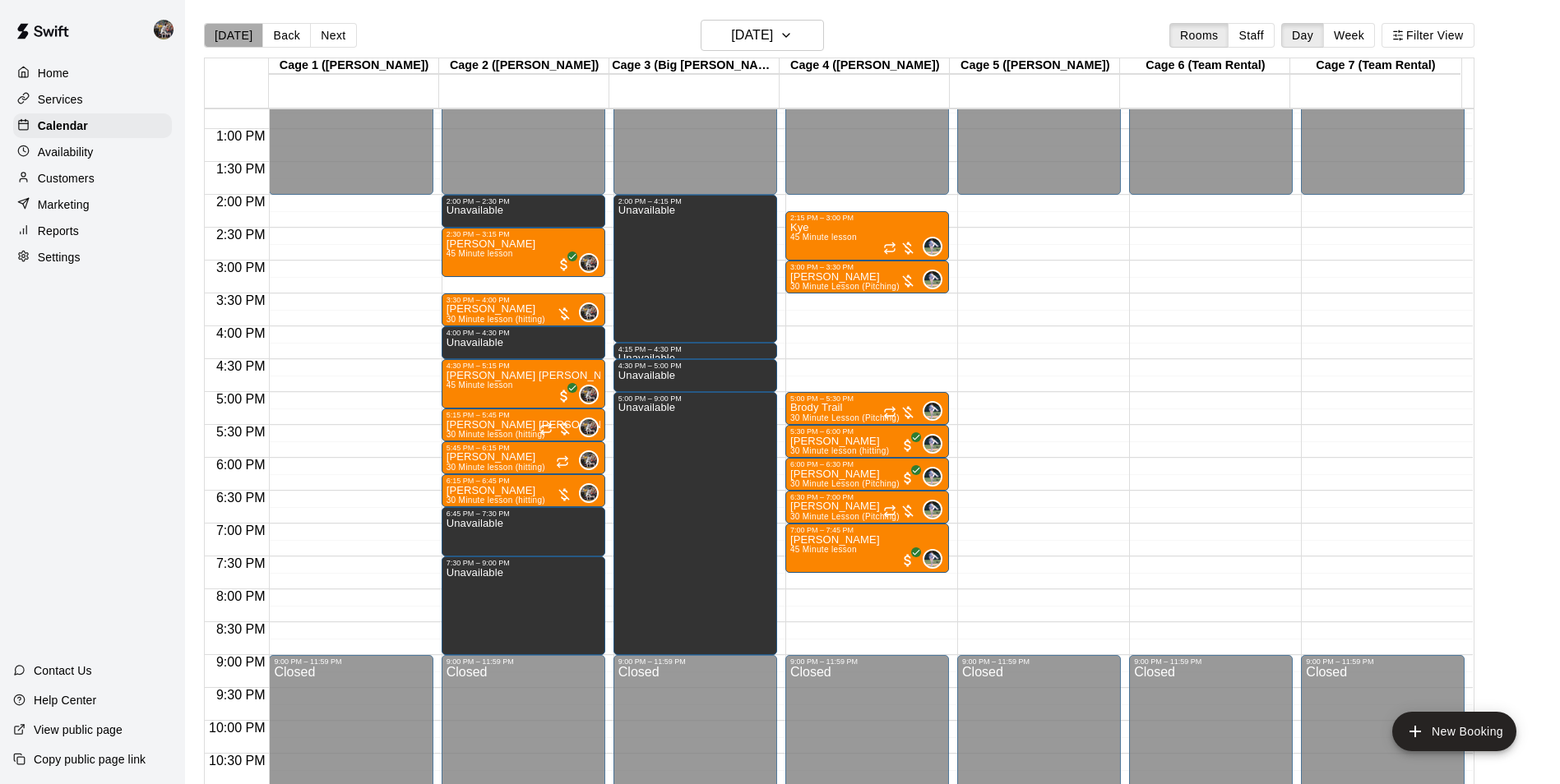
click at [240, 33] on button "[DATE]" at bounding box center [233, 35] width 59 height 25
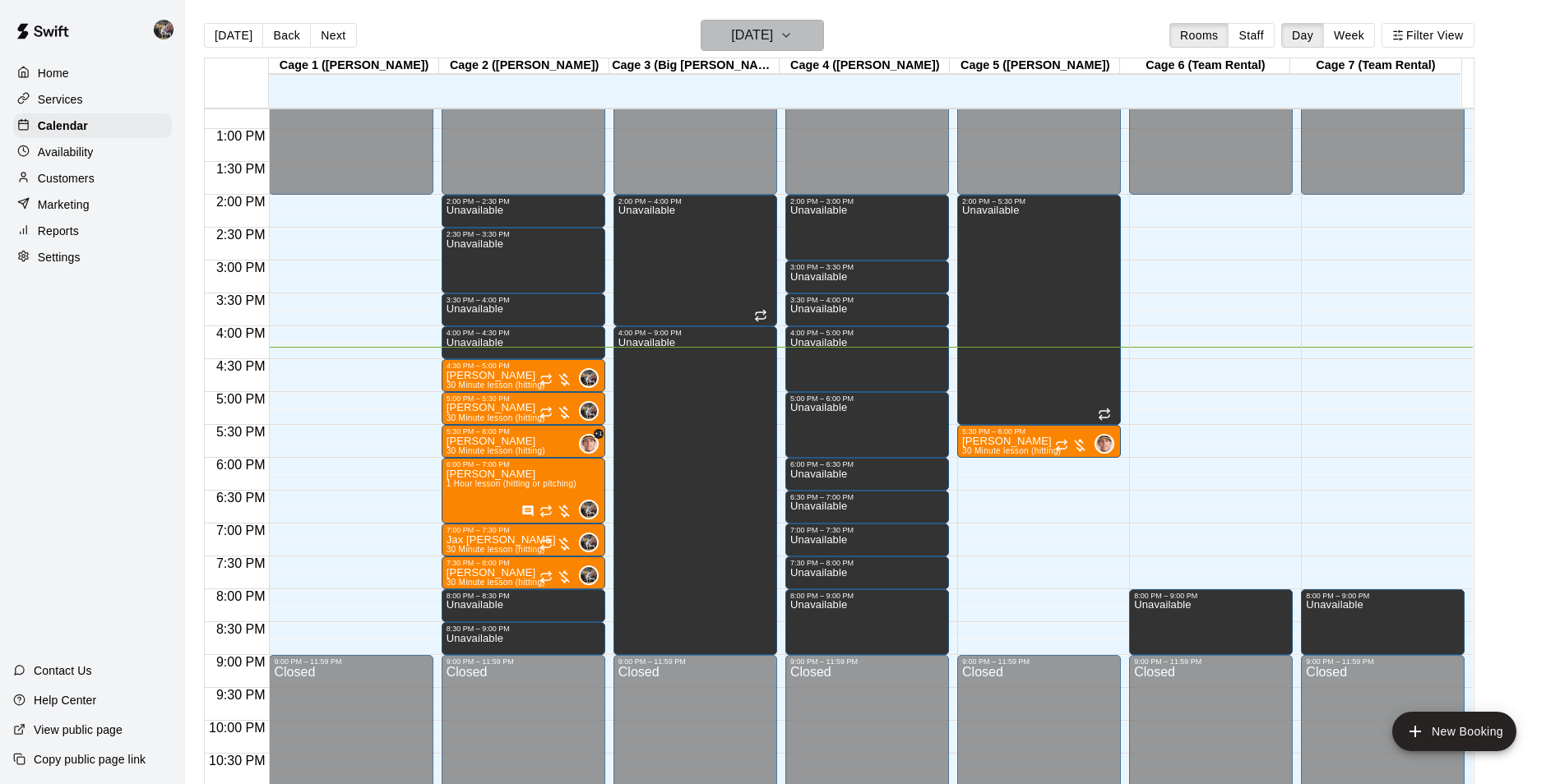
click at [731, 35] on h6 "[DATE]" at bounding box center [752, 35] width 42 height 23
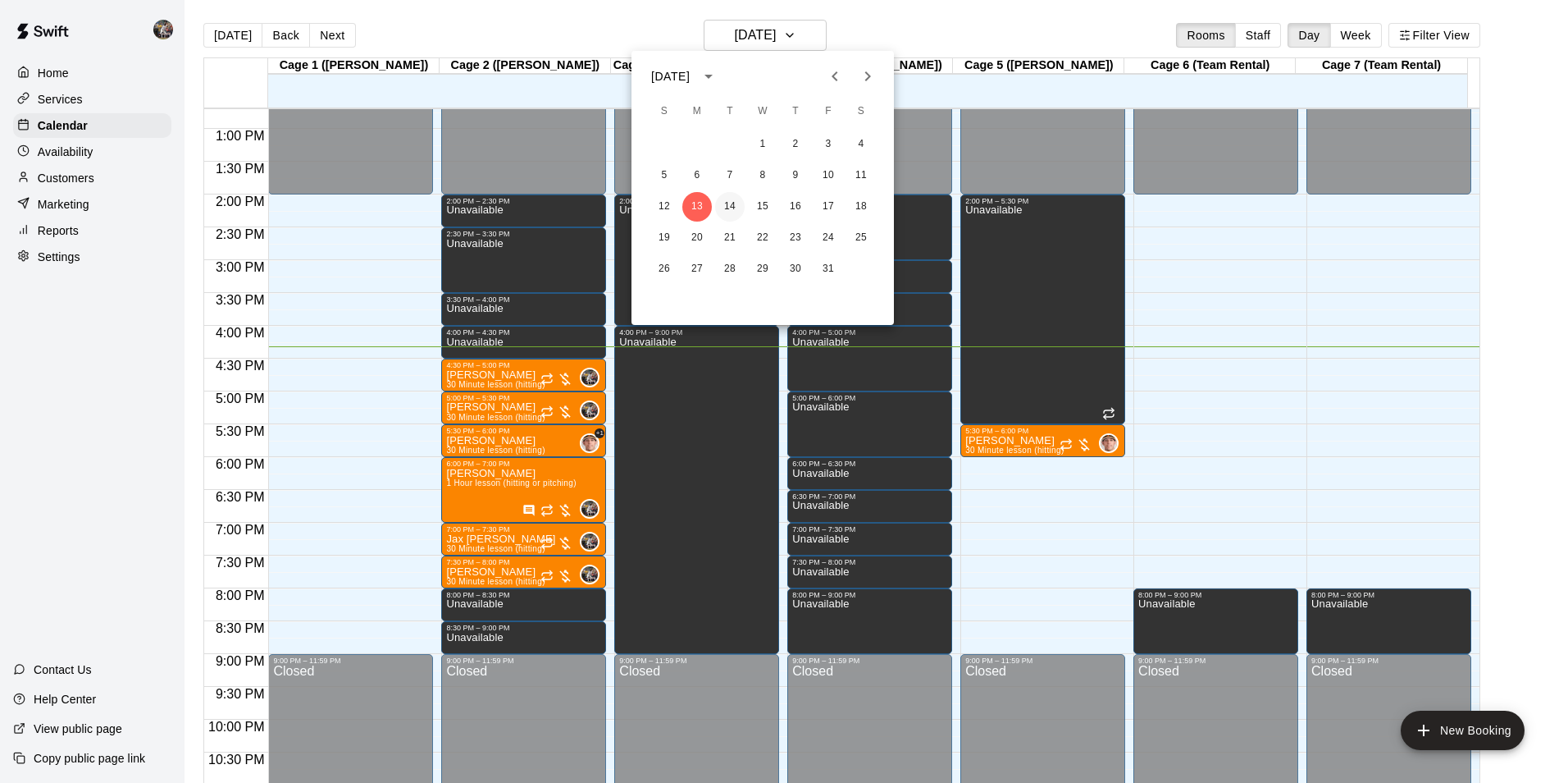
click at [731, 203] on button "14" at bounding box center [730, 207] width 30 height 30
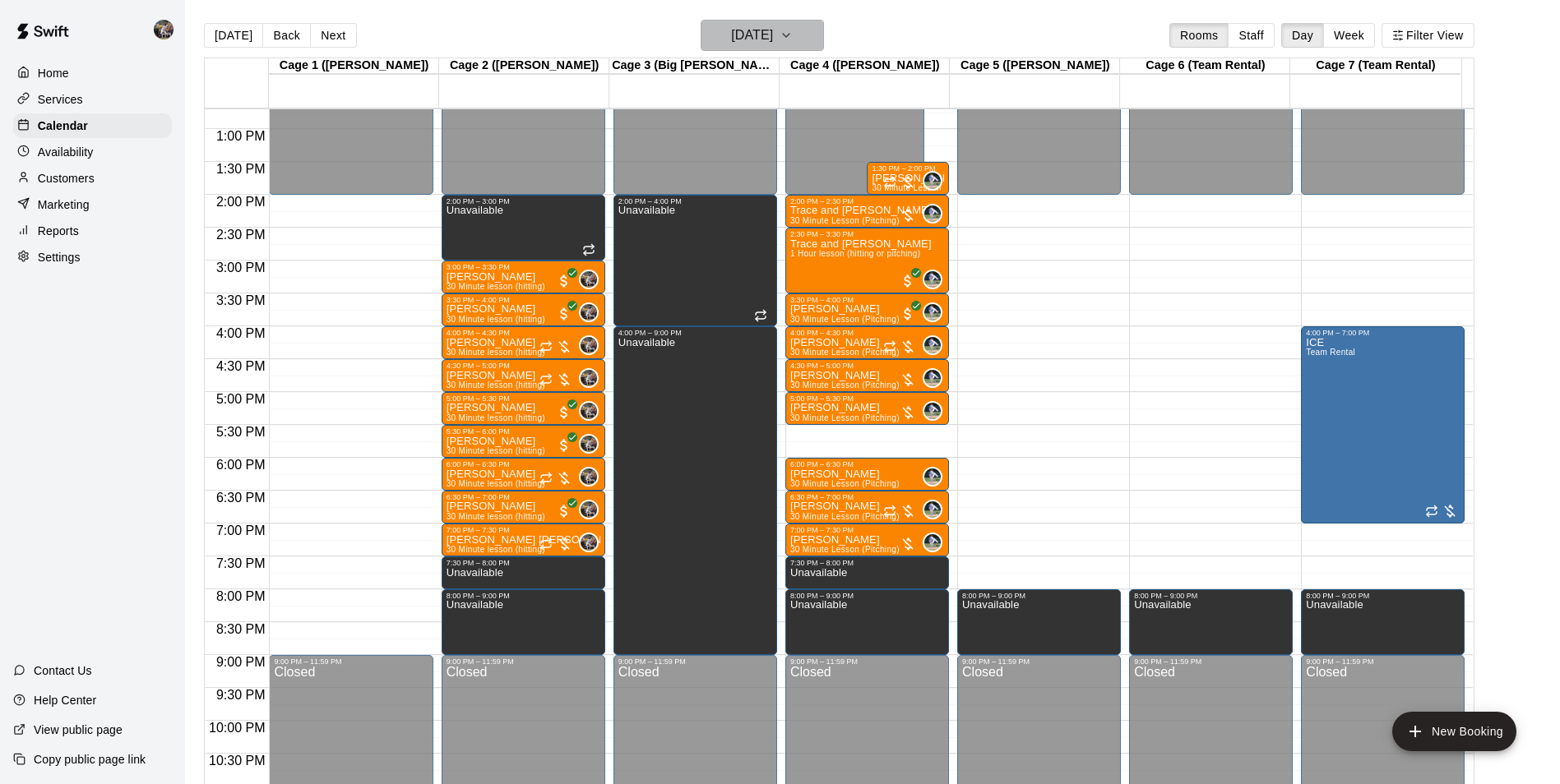
click at [771, 31] on h6 "[DATE]" at bounding box center [752, 35] width 42 height 23
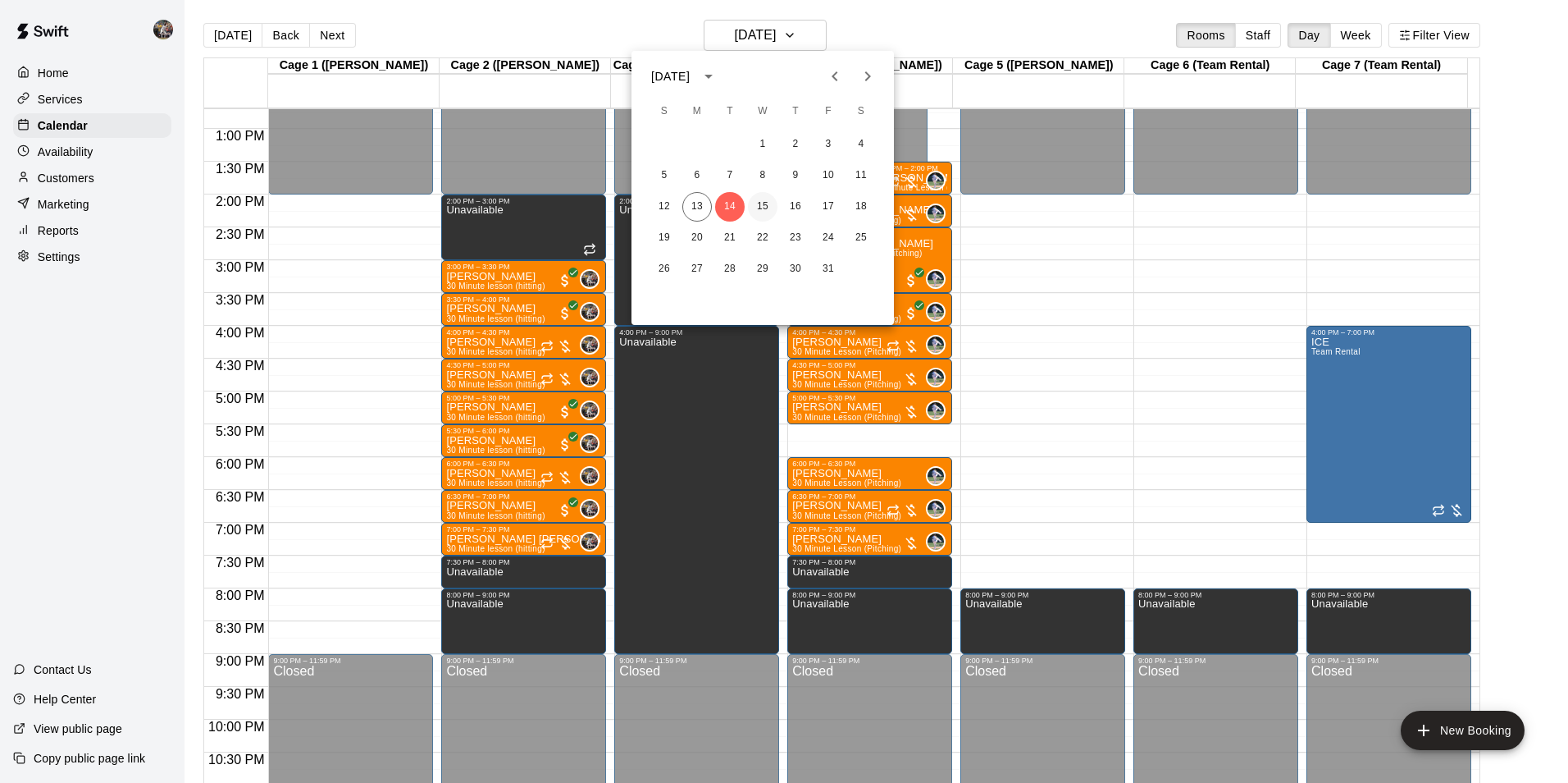
click at [765, 207] on button "15" at bounding box center [763, 207] width 30 height 30
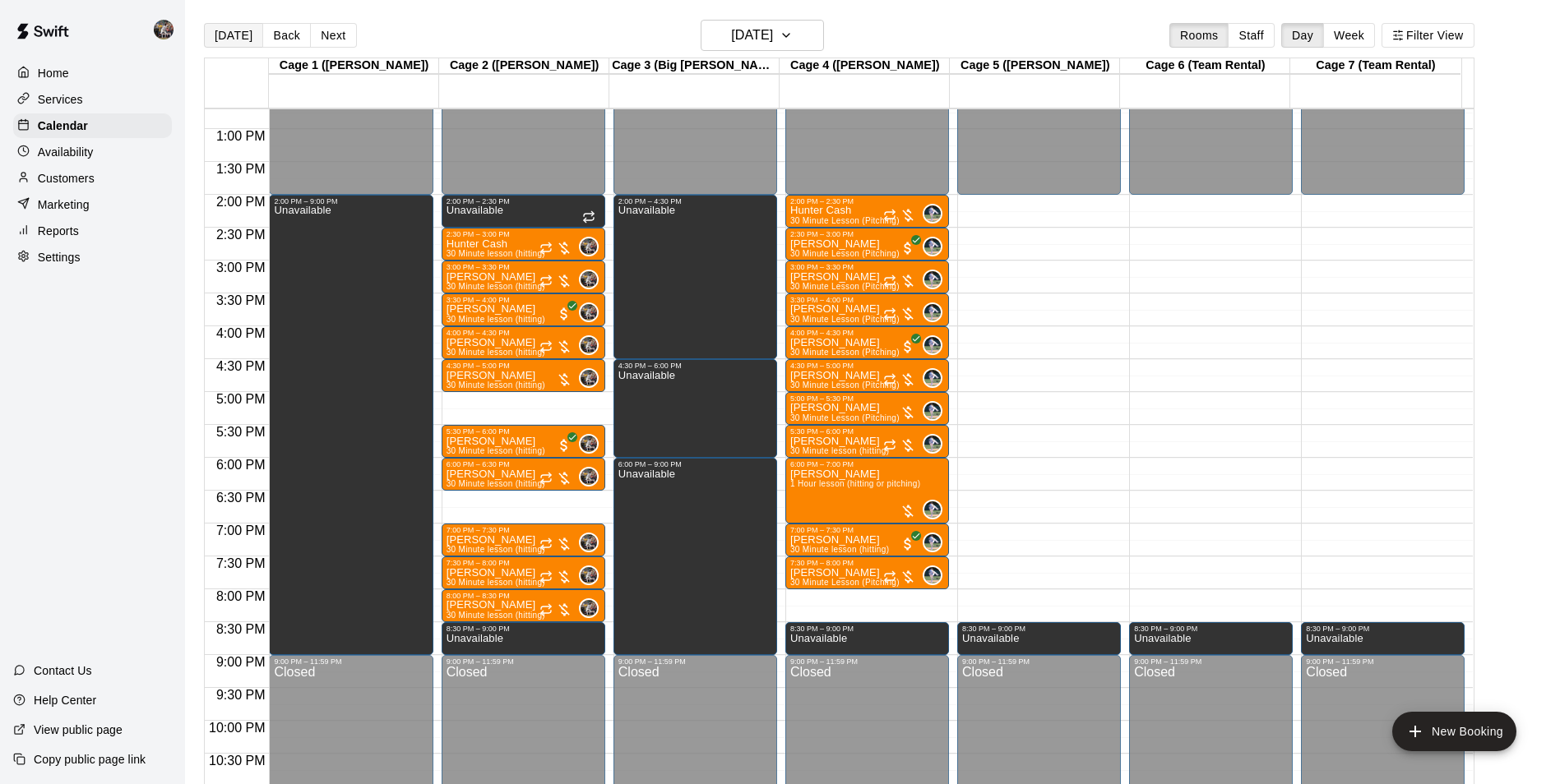
click at [225, 33] on button "[DATE]" at bounding box center [233, 35] width 59 height 25
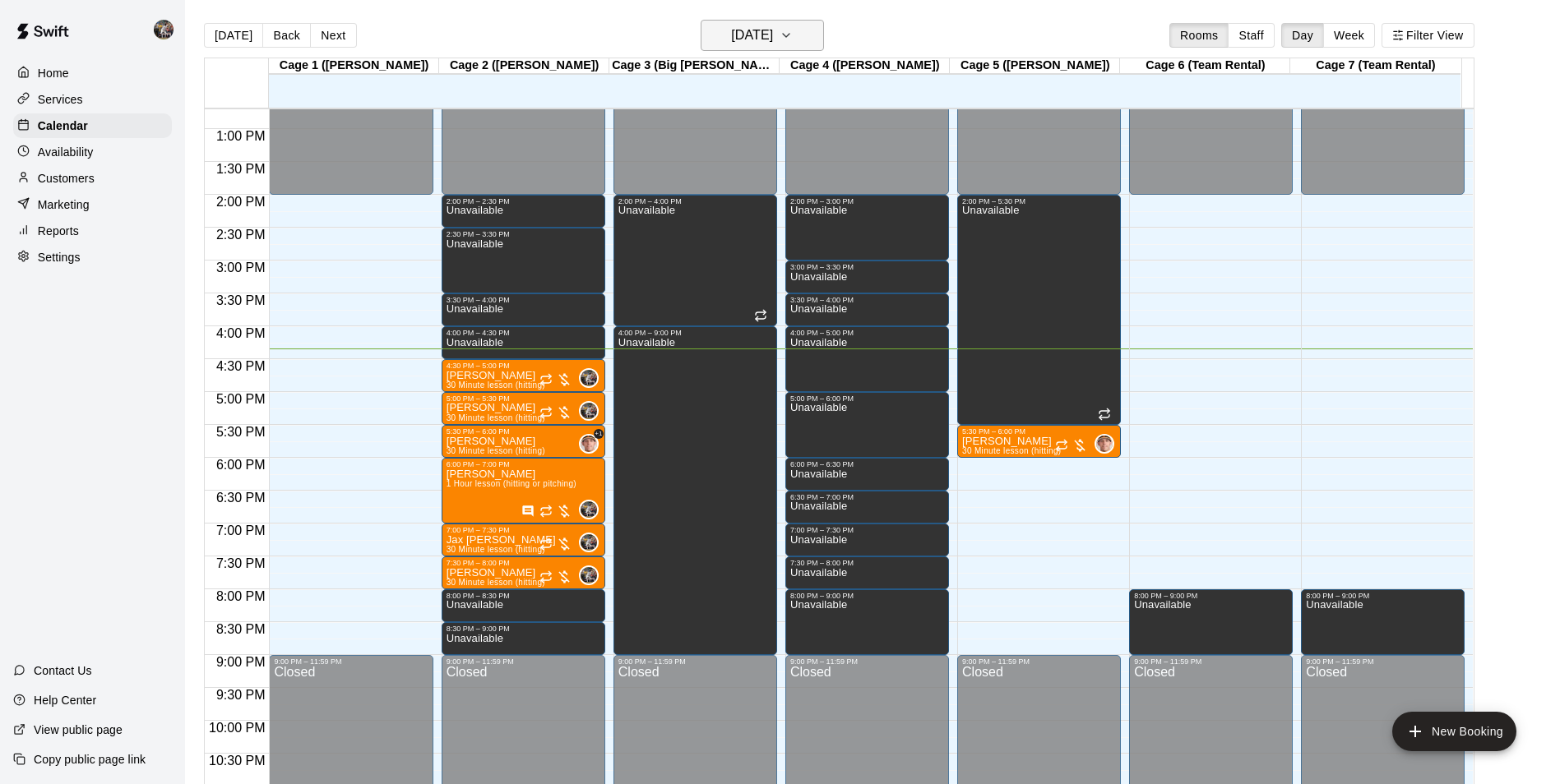
click at [736, 30] on h6 "[DATE]" at bounding box center [752, 35] width 42 height 23
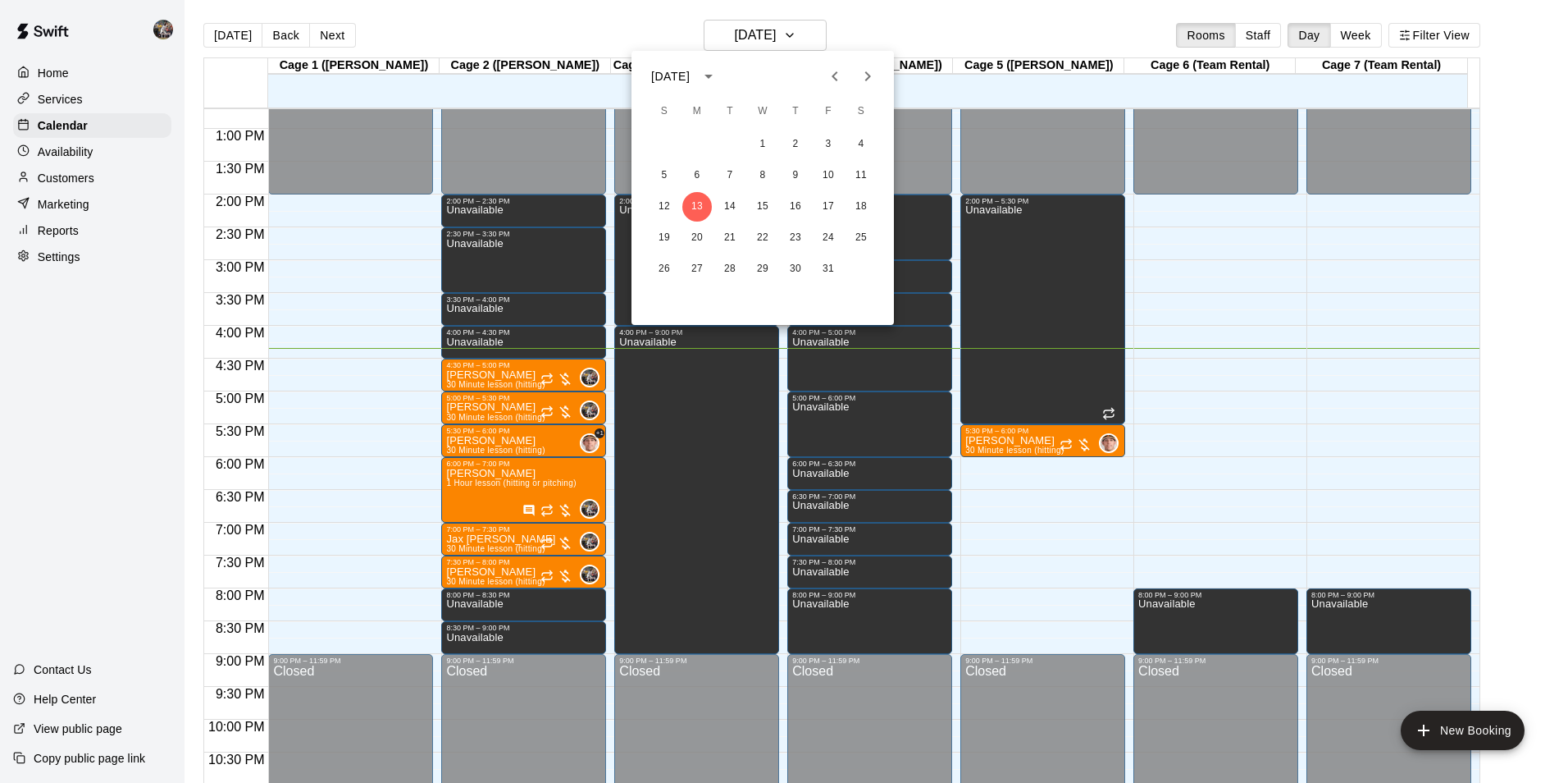
click at [617, 12] on div at bounding box center [784, 391] width 1568 height 783
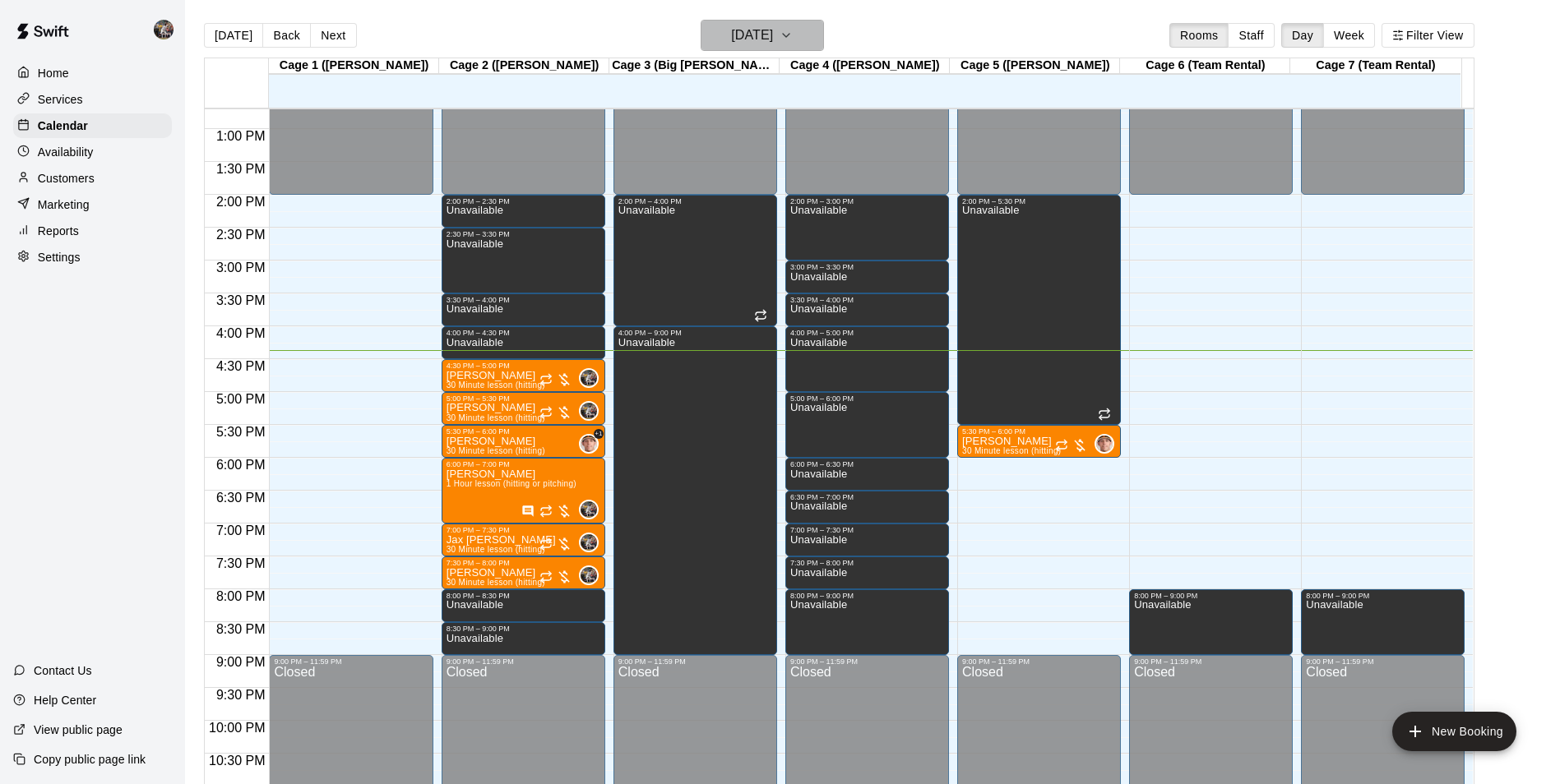
click at [754, 35] on h6 "[DATE]" at bounding box center [752, 35] width 42 height 23
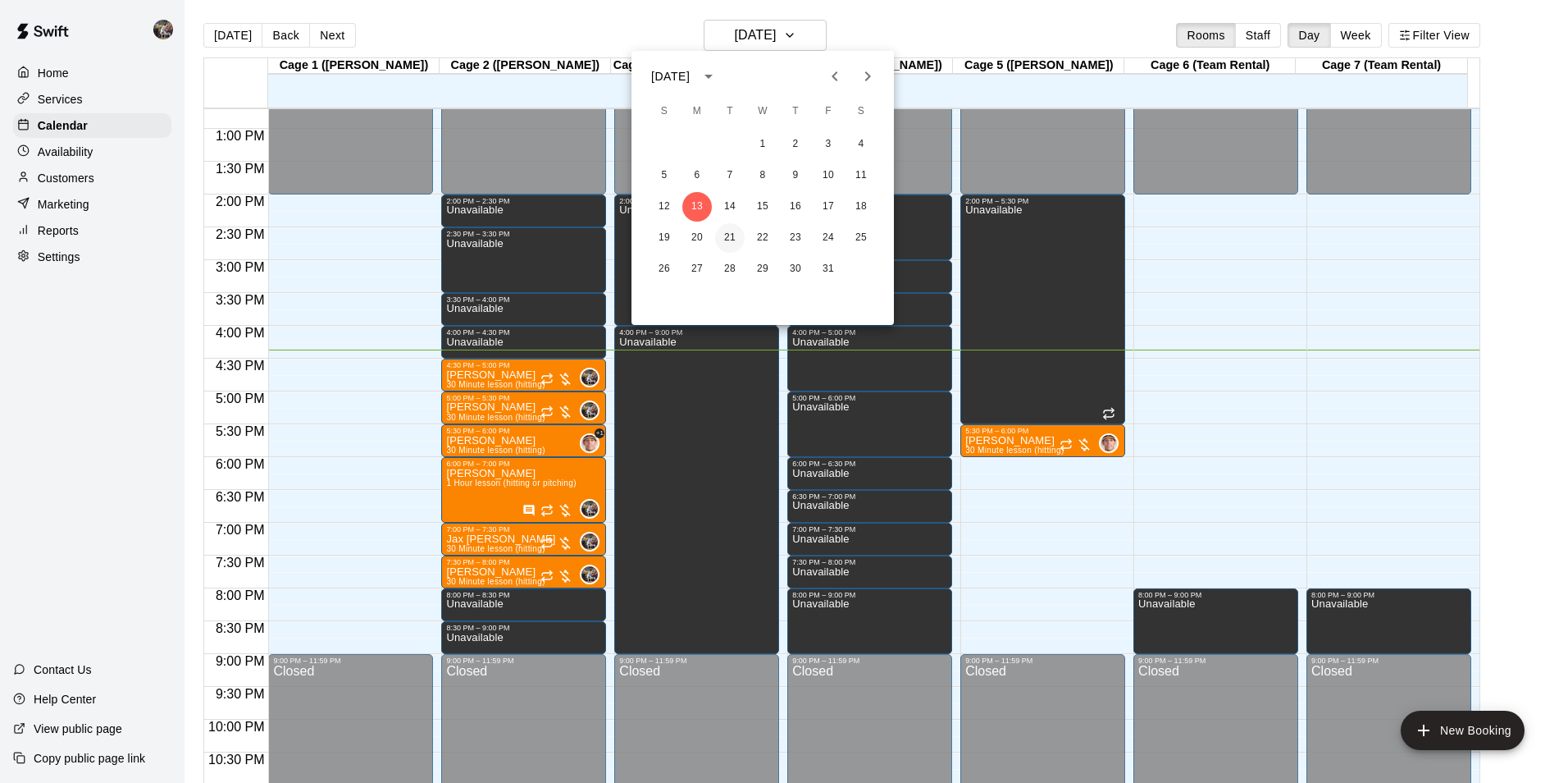
click at [730, 236] on button "21" at bounding box center [730, 238] width 30 height 30
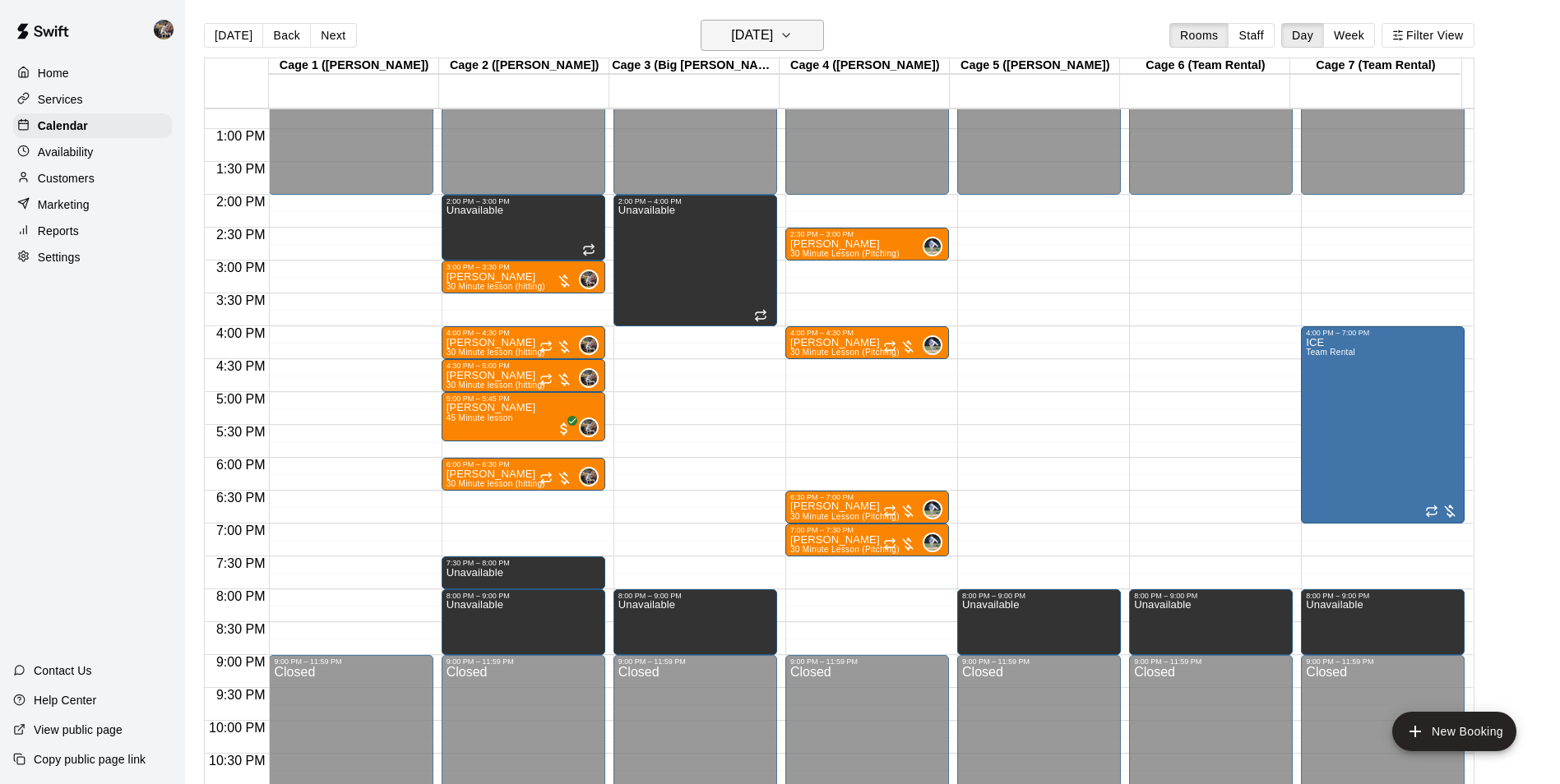
click at [738, 34] on h6 "[DATE]" at bounding box center [752, 35] width 42 height 23
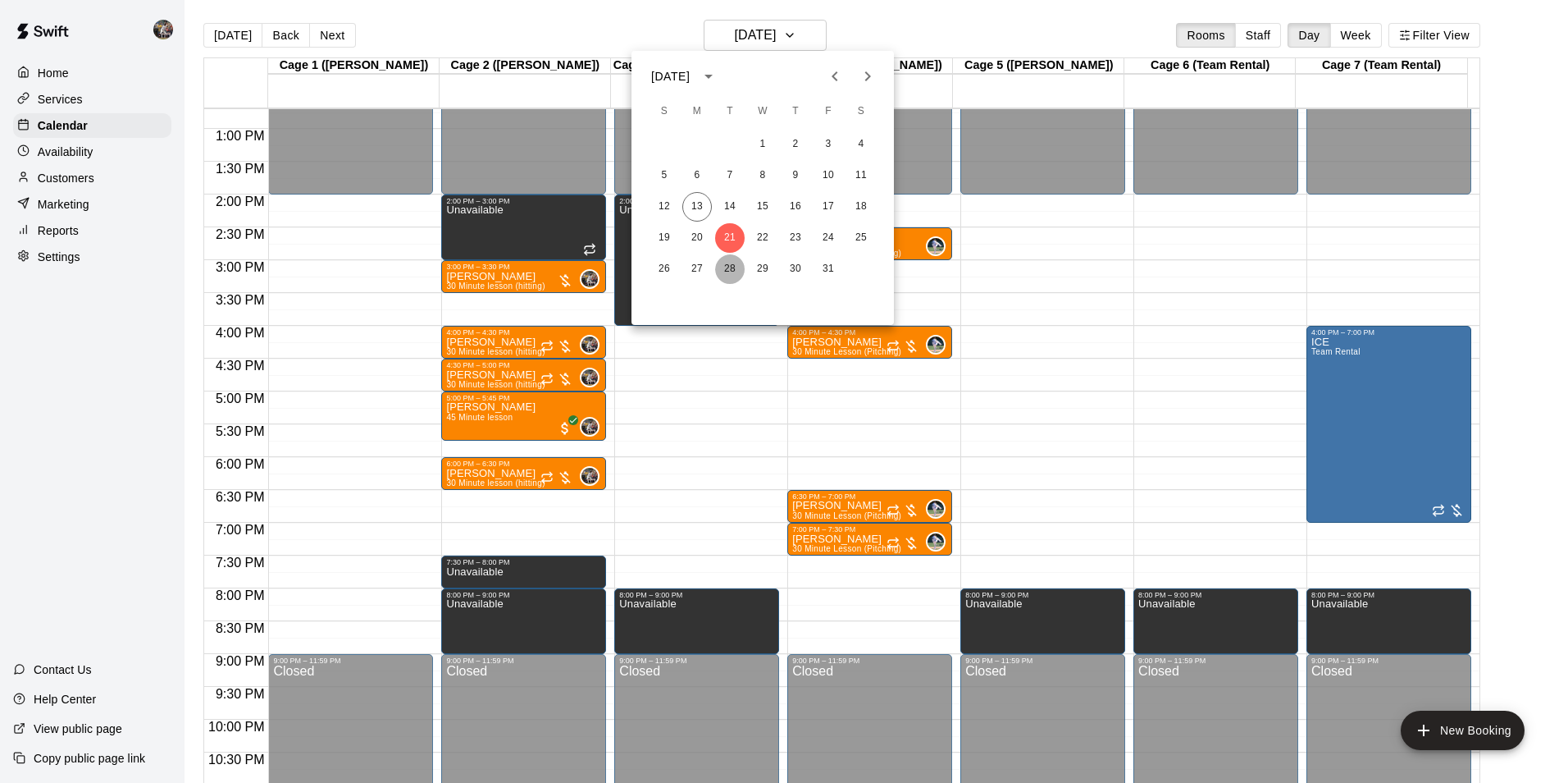
click at [728, 264] on button "28" at bounding box center [730, 270] width 30 height 30
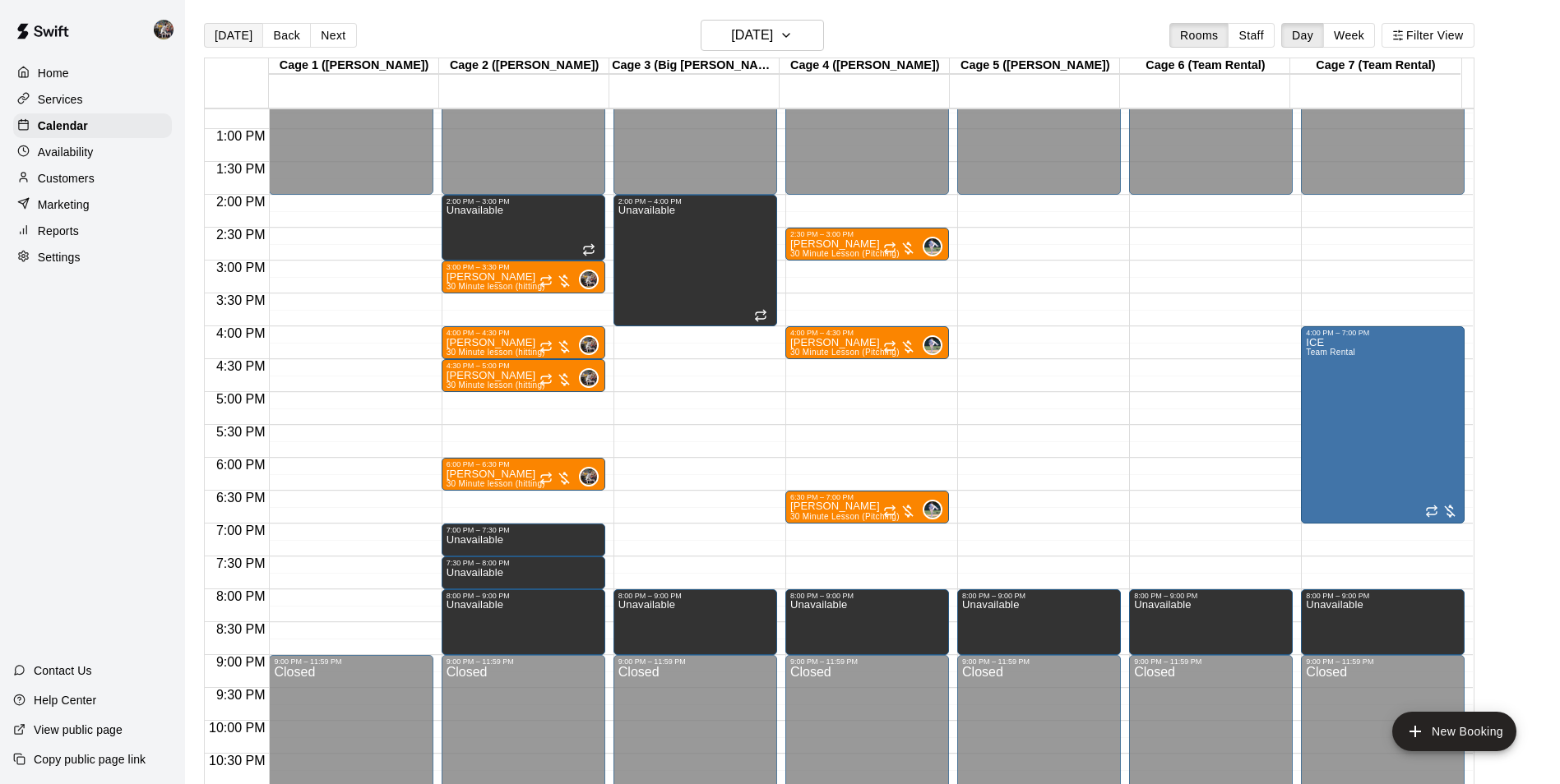
click at [237, 26] on button "[DATE]" at bounding box center [233, 35] width 59 height 25
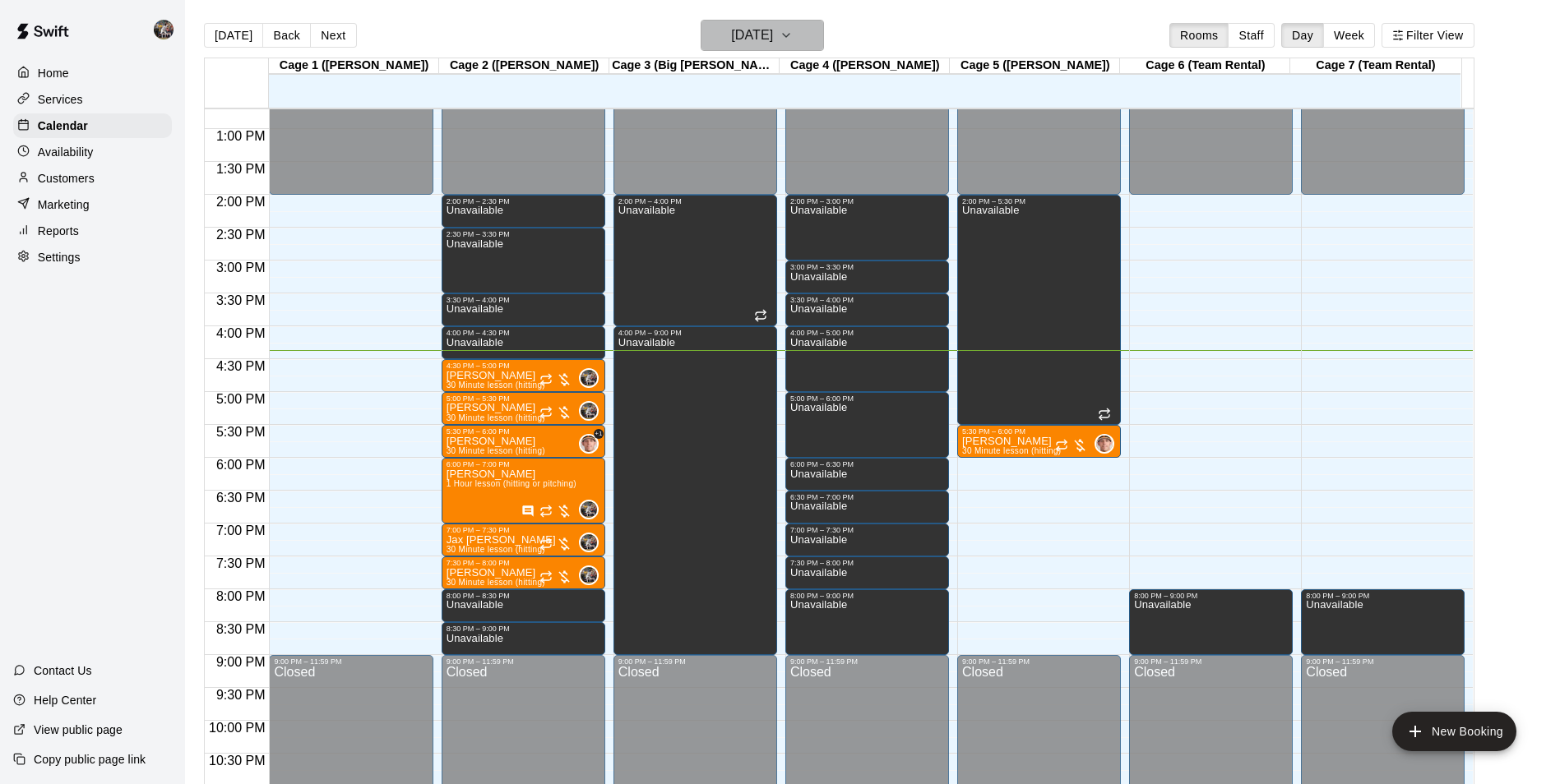
click at [731, 40] on h6 "[DATE]" at bounding box center [752, 35] width 42 height 23
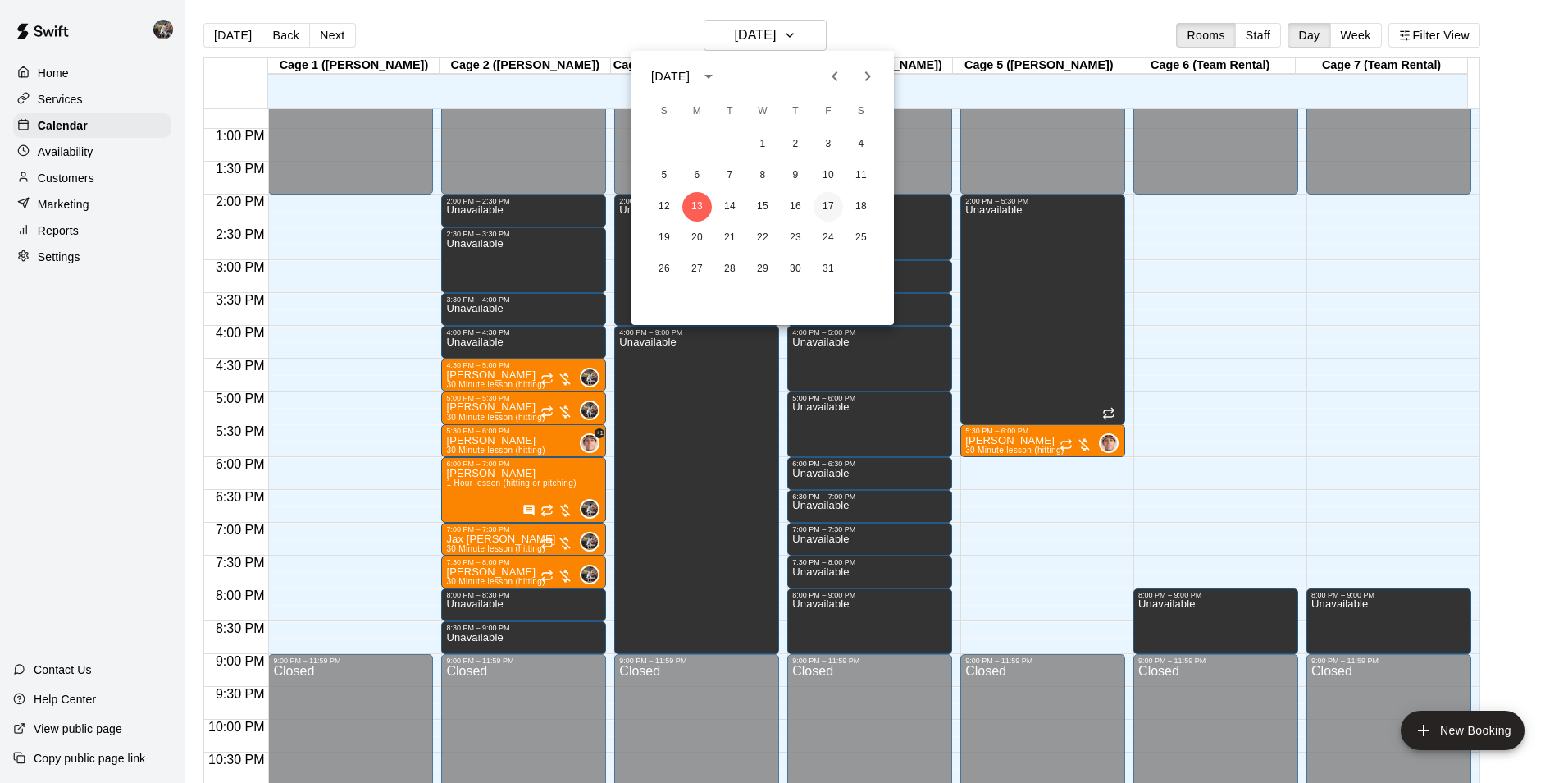
click at [828, 203] on button "17" at bounding box center [828, 207] width 30 height 30
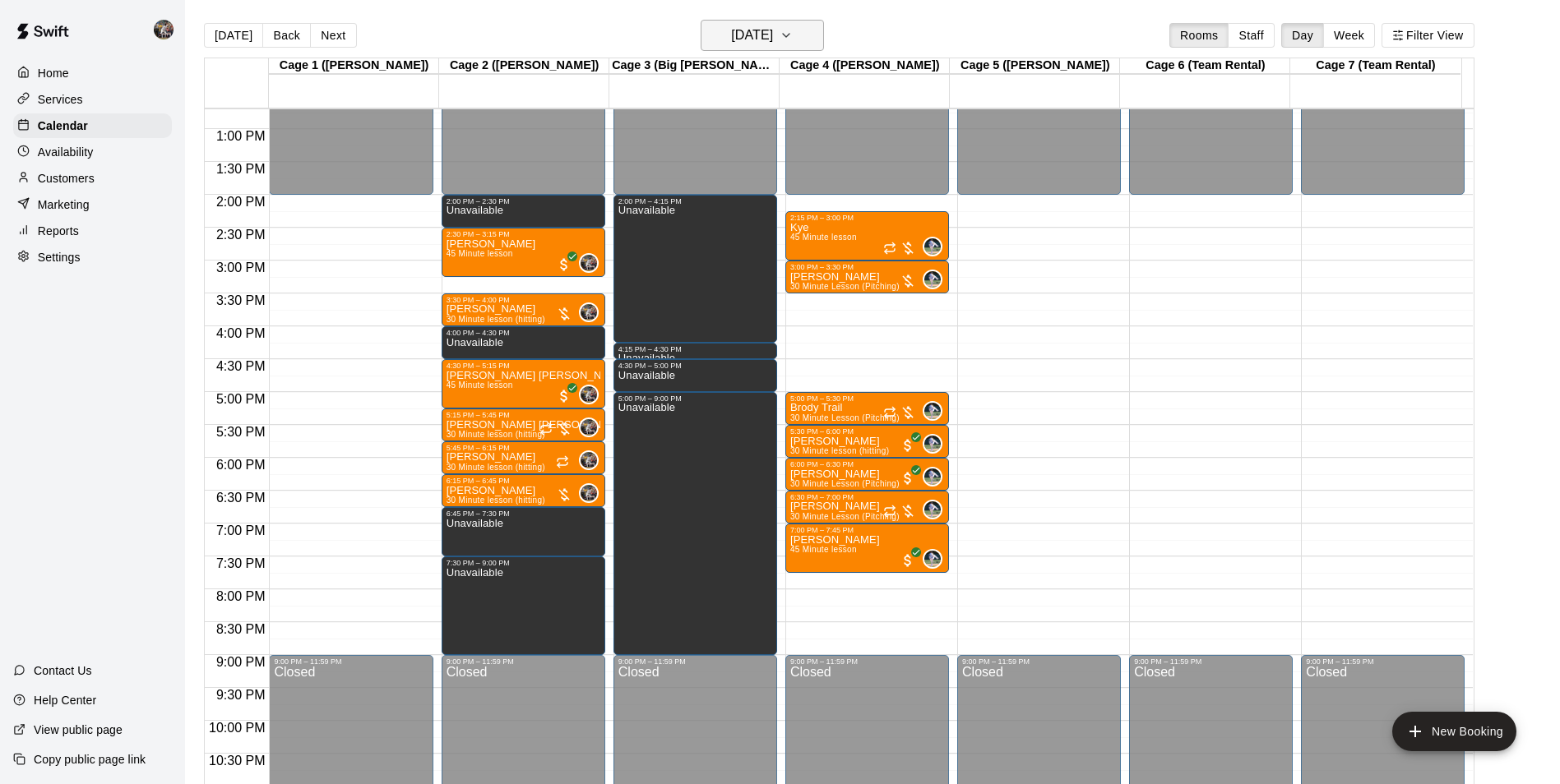
click at [731, 24] on h6 "[DATE]" at bounding box center [752, 35] width 42 height 23
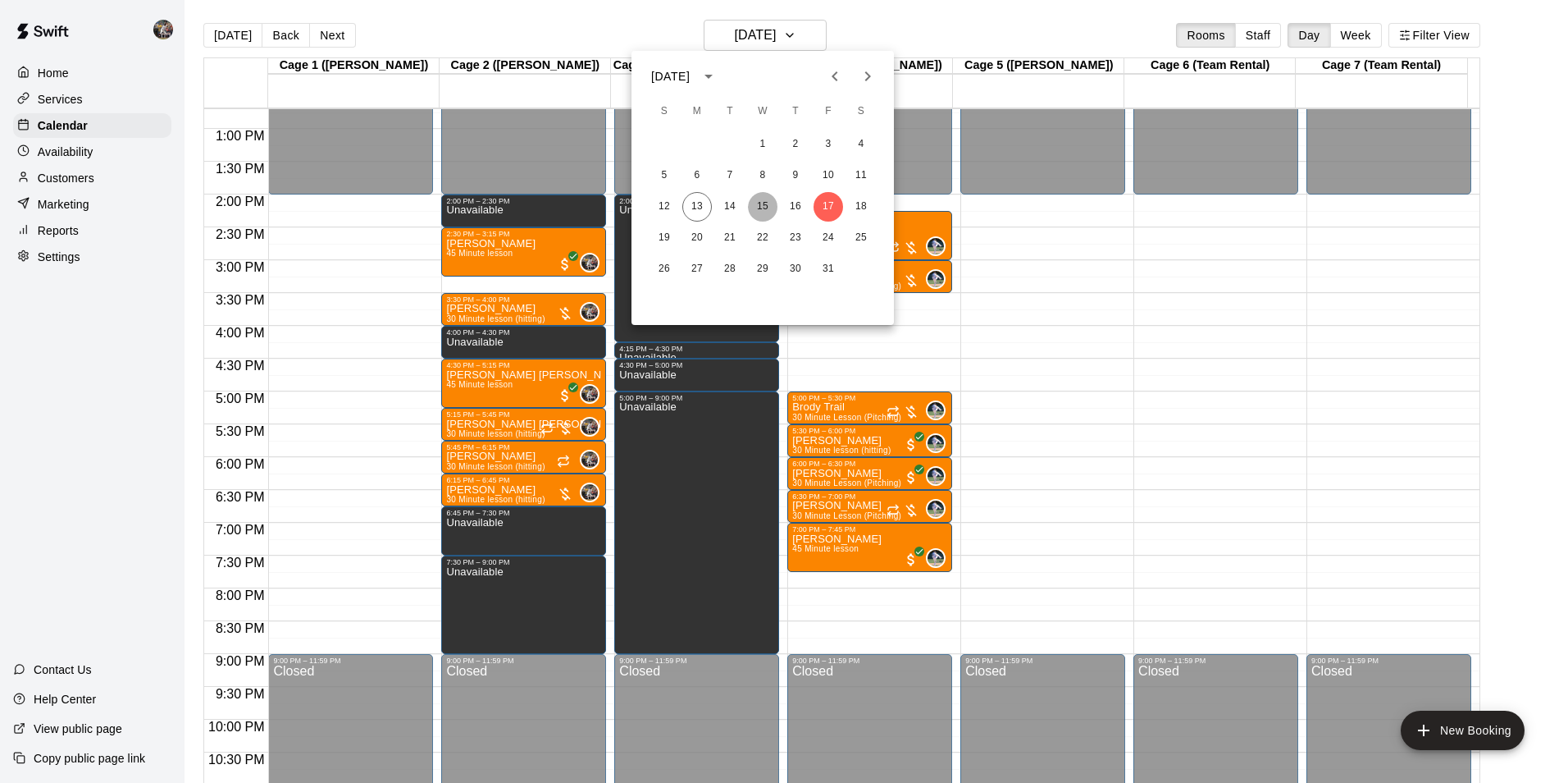
click at [760, 207] on button "15" at bounding box center [763, 207] width 30 height 30
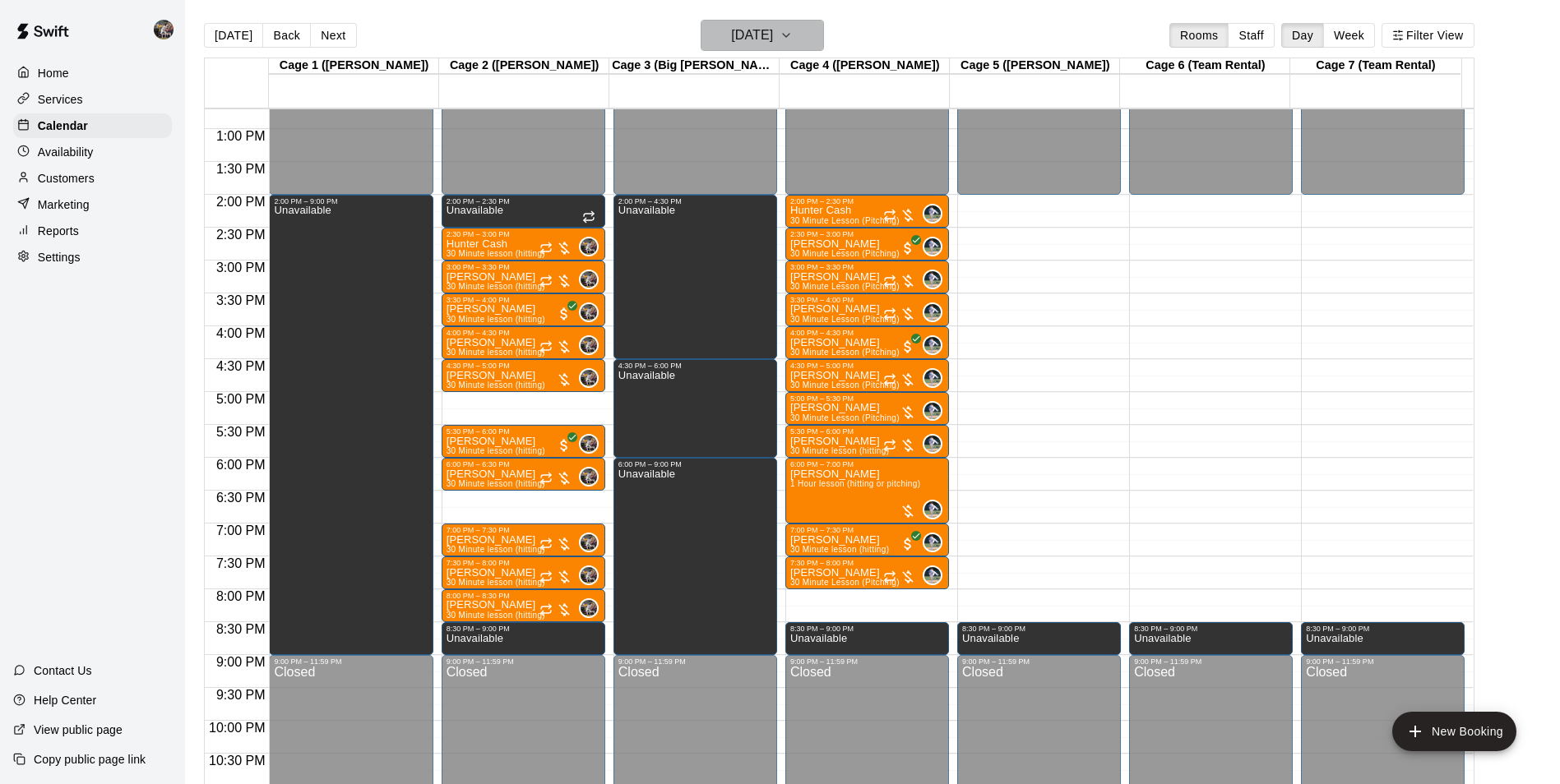
click at [742, 33] on h6 "[DATE]" at bounding box center [752, 35] width 42 height 23
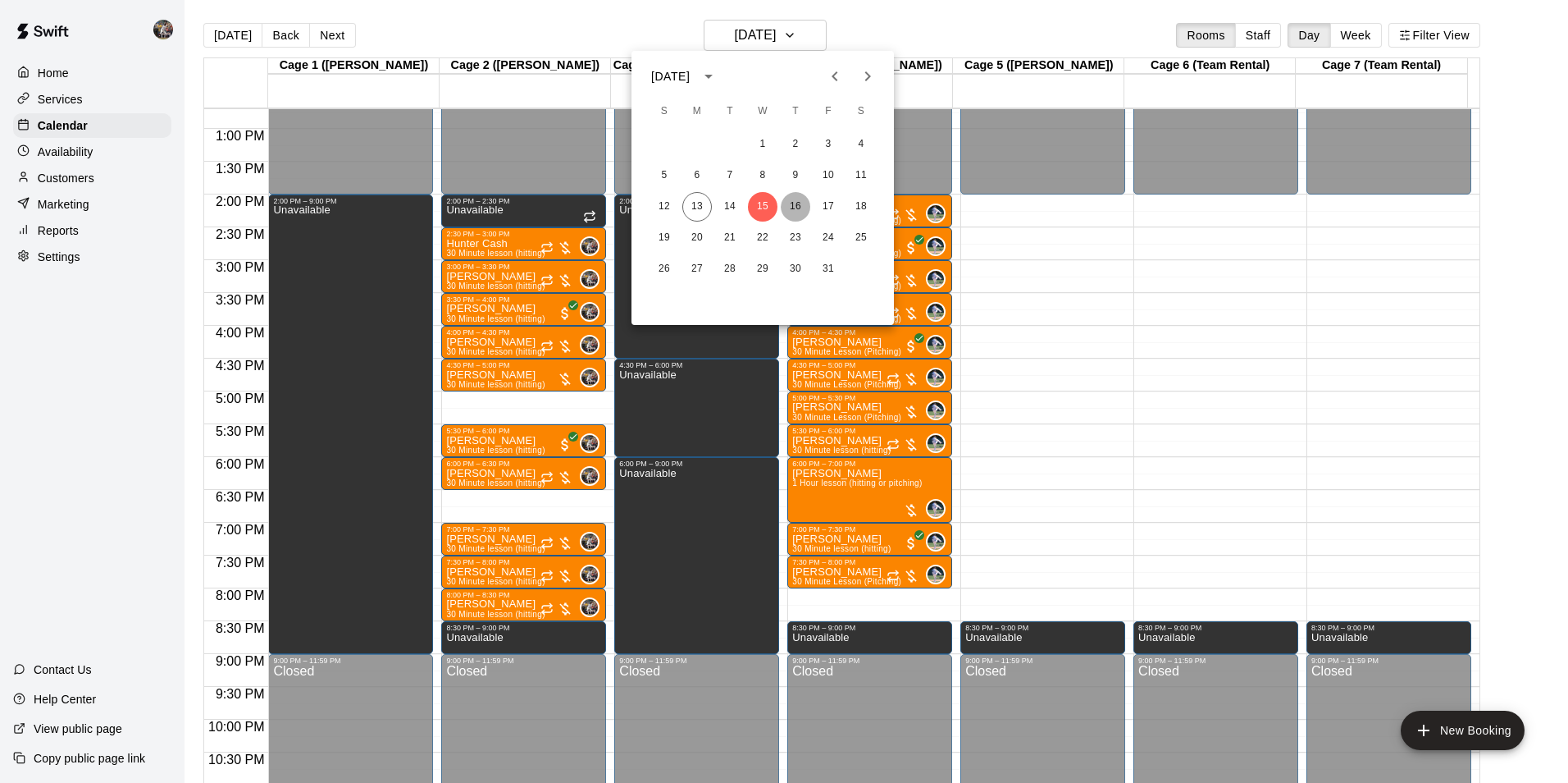
click at [794, 203] on button "16" at bounding box center [795, 207] width 30 height 30
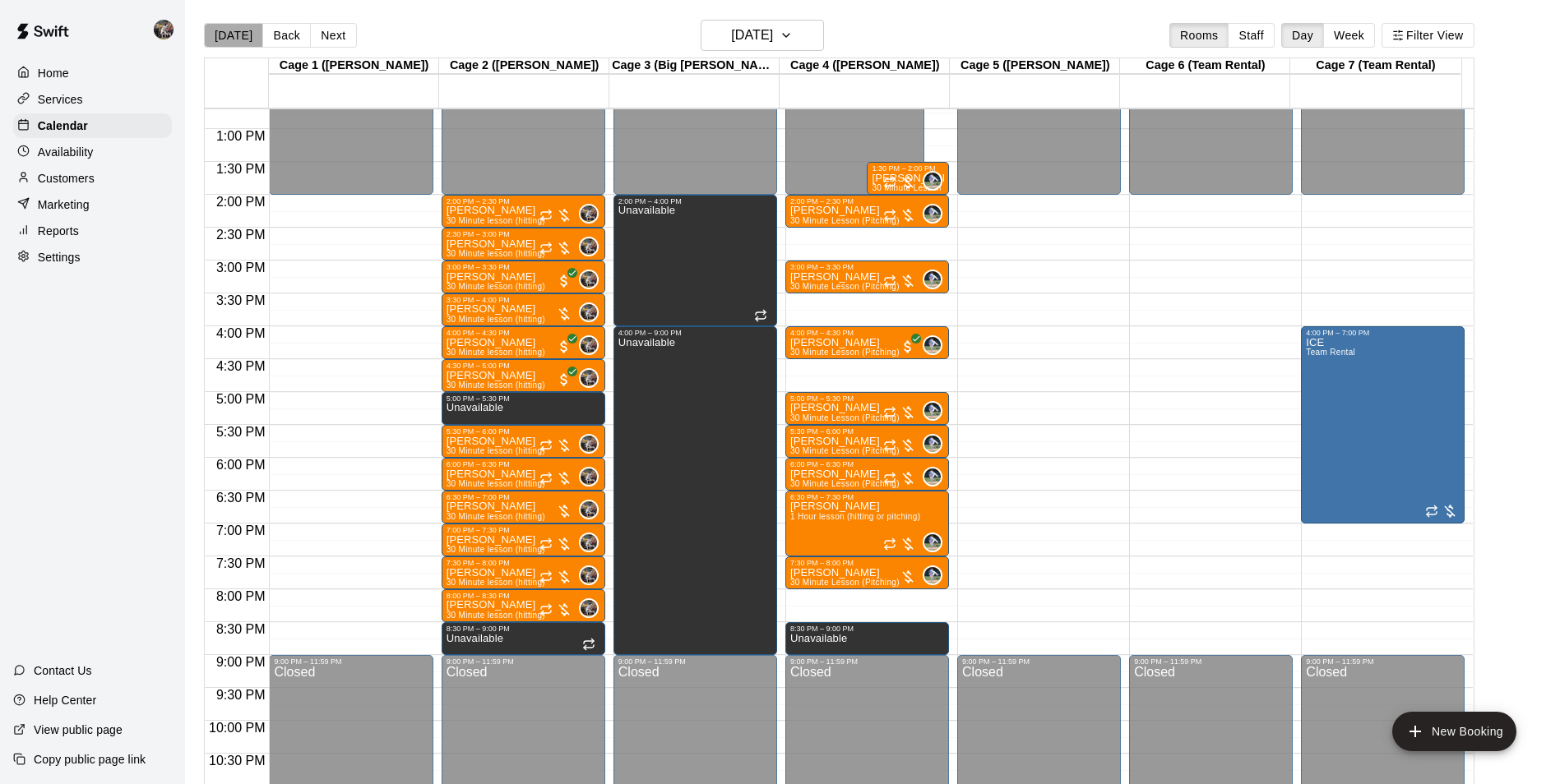
click at [235, 32] on button "[DATE]" at bounding box center [233, 35] width 59 height 25
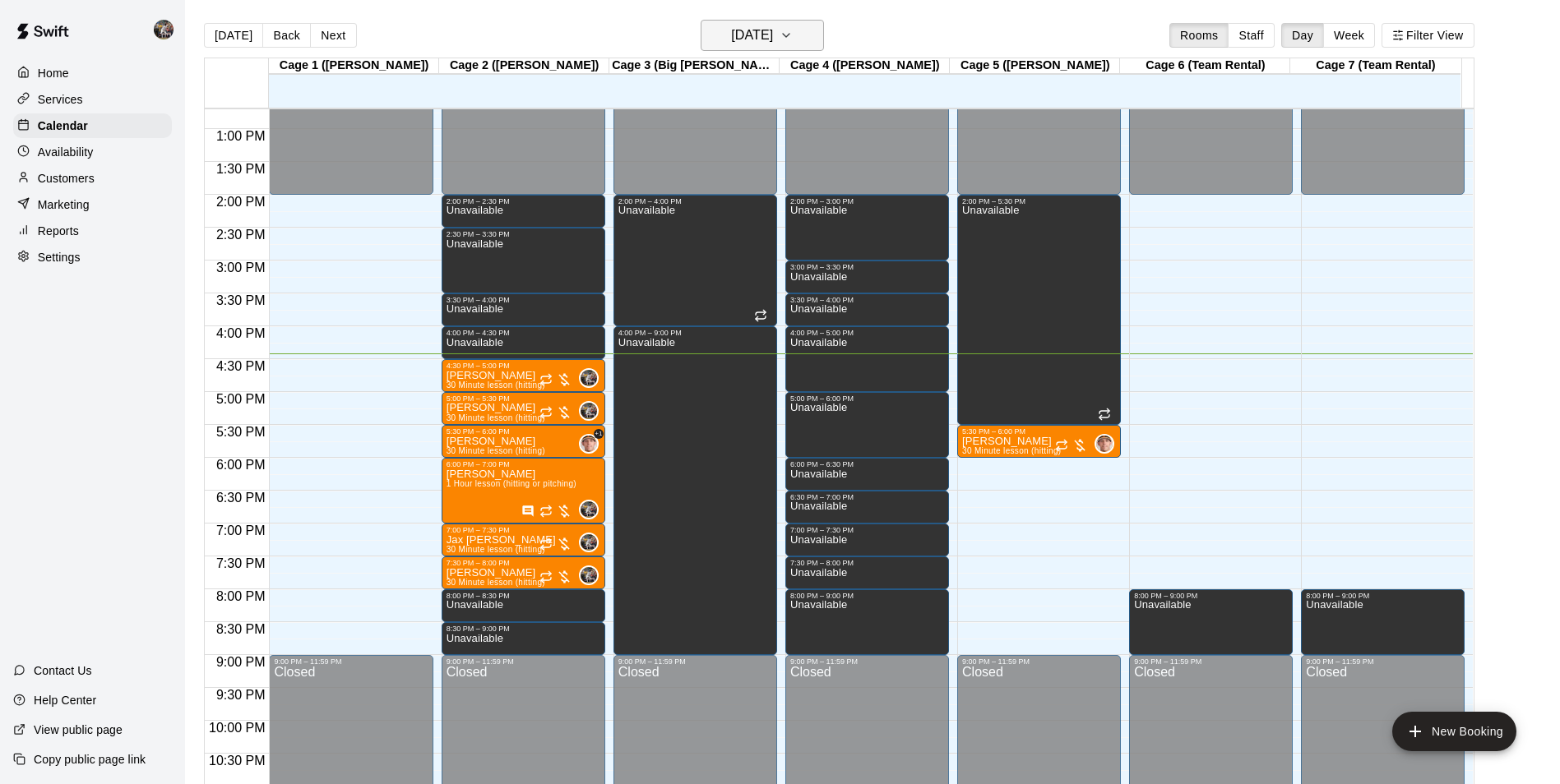
click at [739, 26] on h6 "[DATE]" at bounding box center [752, 35] width 42 height 23
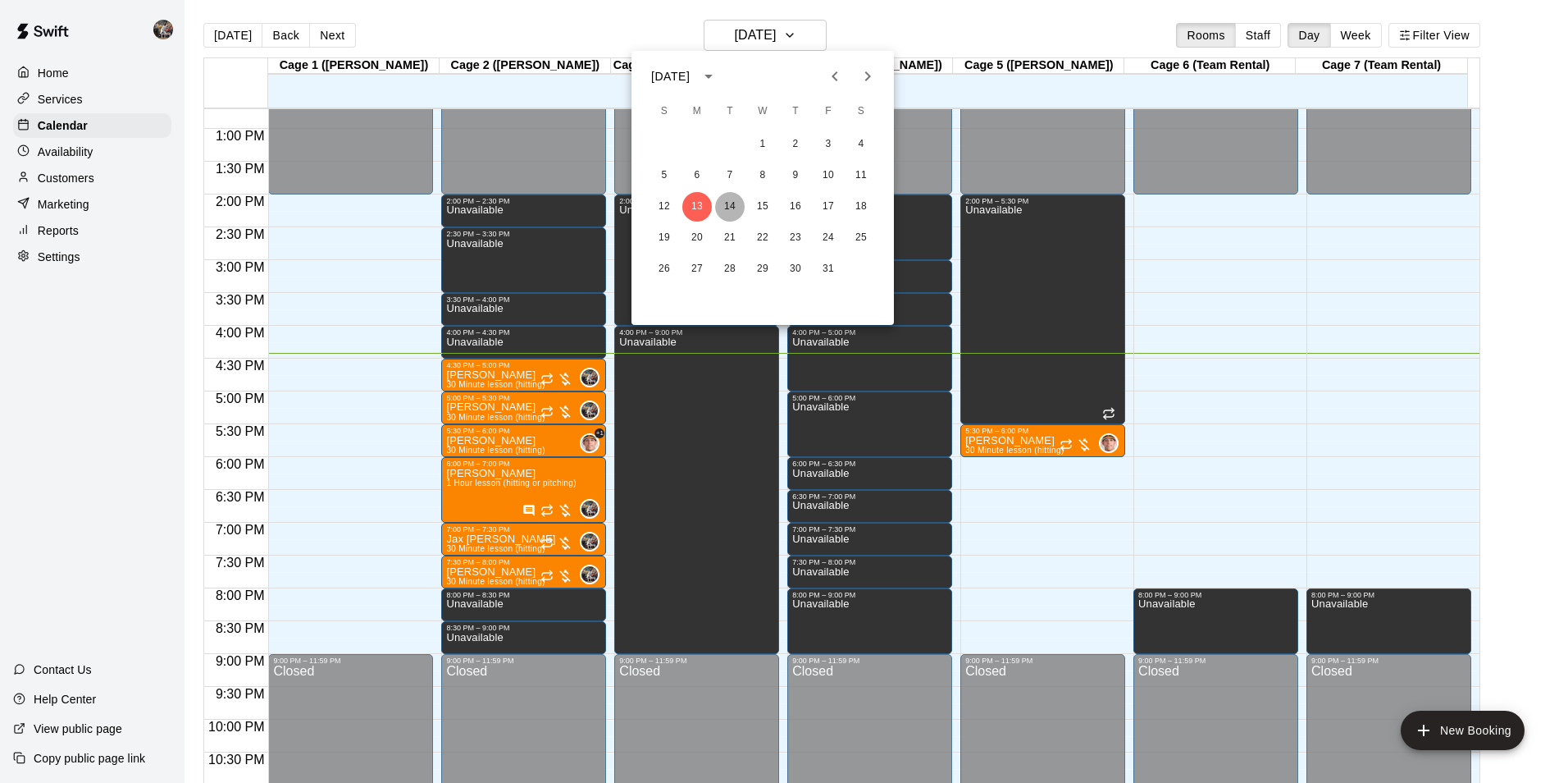
click at [736, 207] on button "14" at bounding box center [730, 207] width 30 height 30
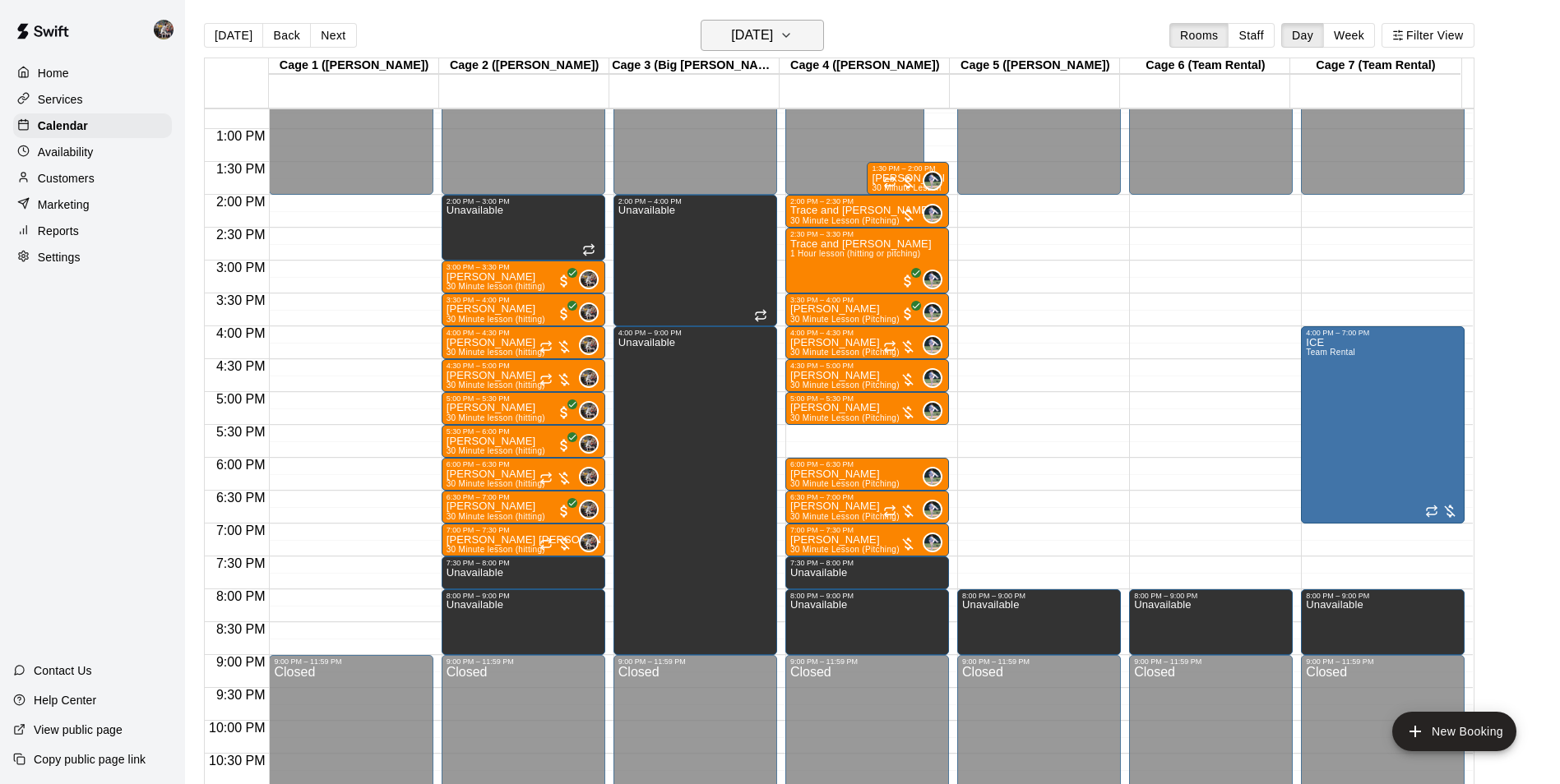
click at [757, 41] on h6 "[DATE]" at bounding box center [752, 35] width 42 height 23
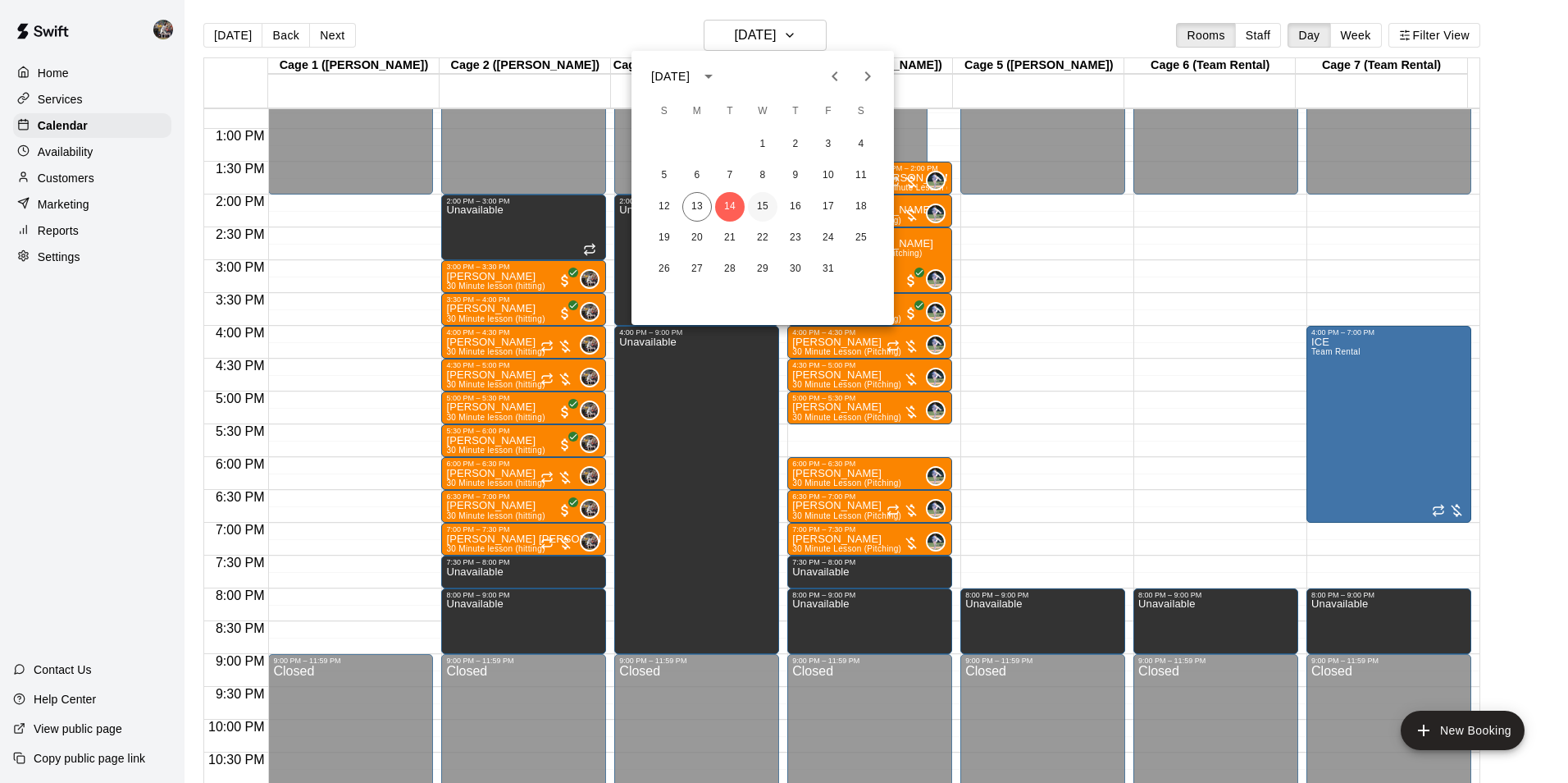
click at [764, 197] on button "15" at bounding box center [763, 207] width 30 height 30
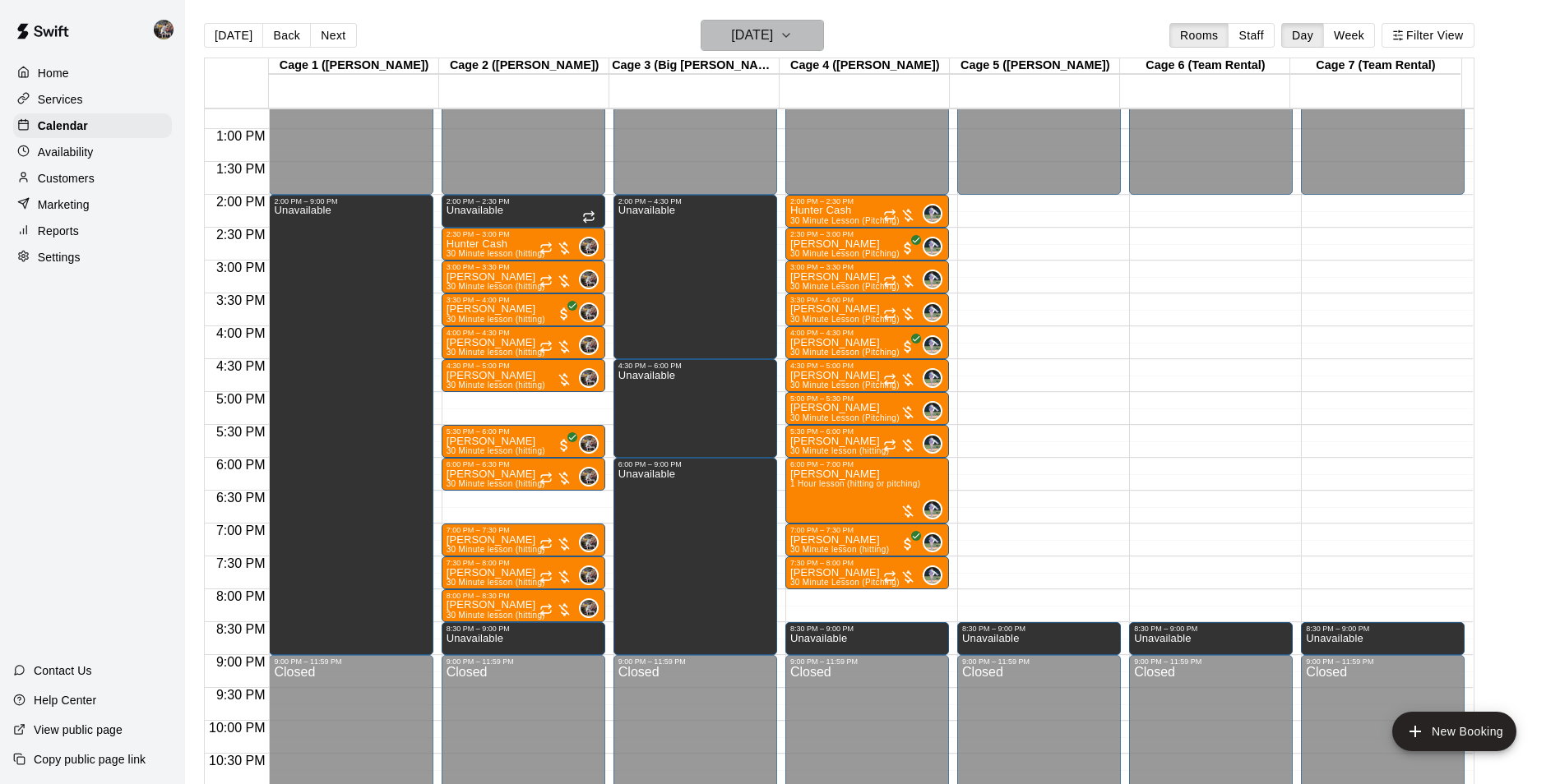
click at [768, 33] on h6 "[DATE]" at bounding box center [752, 35] width 42 height 23
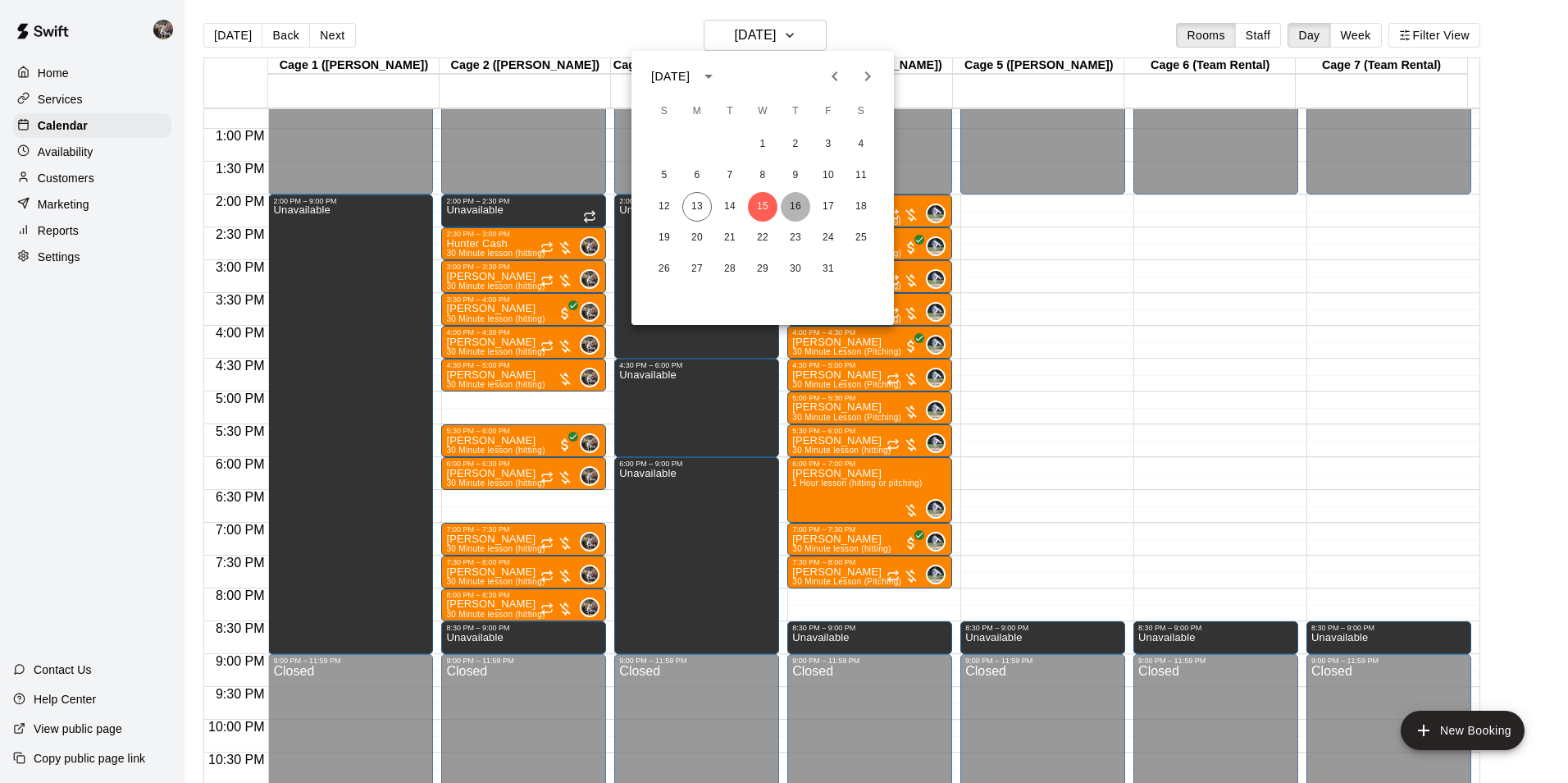
click at [791, 200] on button "16" at bounding box center [795, 207] width 30 height 30
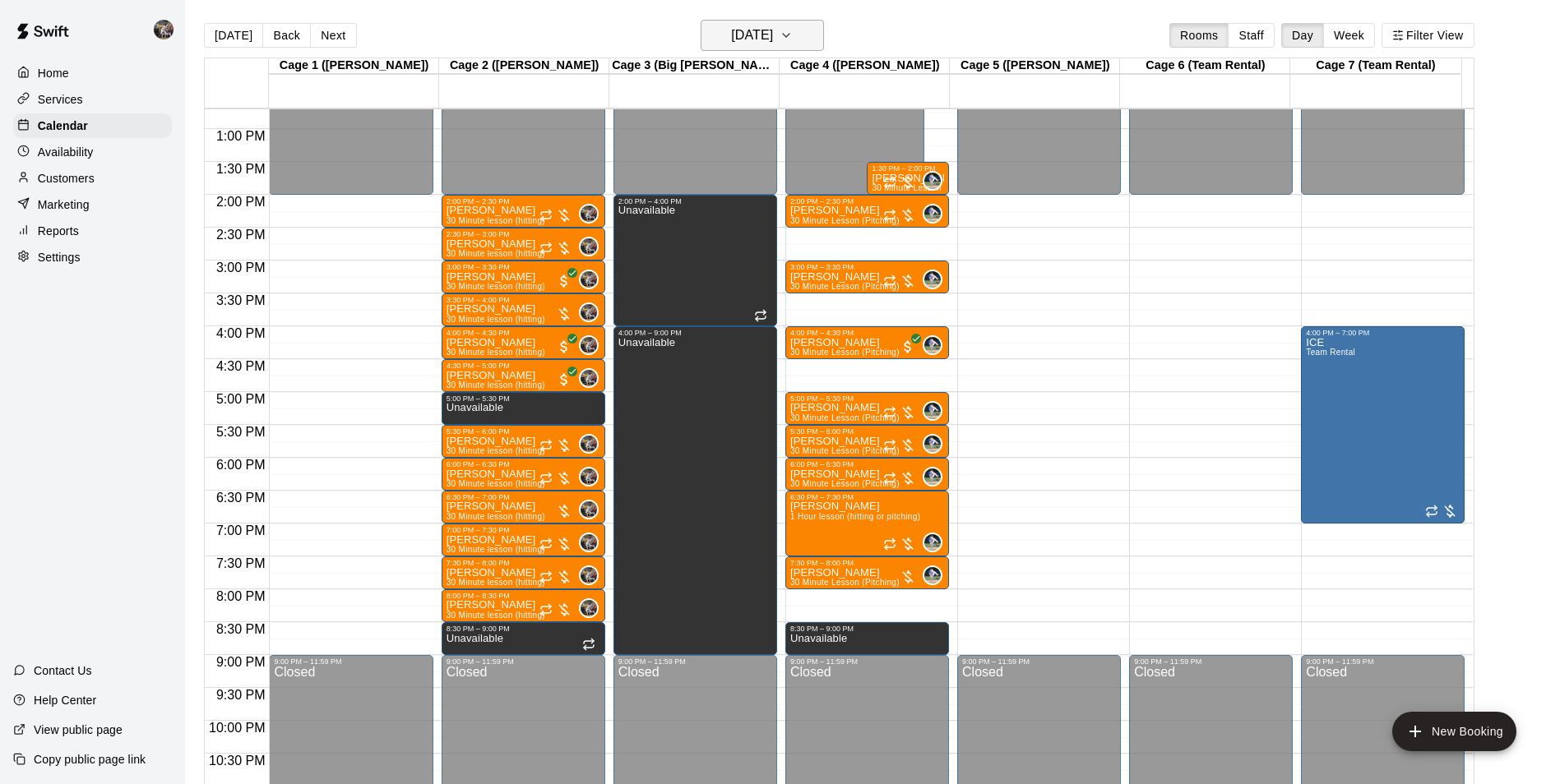
drag, startPoint x: 769, startPoint y: 37, endPoint x: 775, endPoint y: 45, distance: 10.0
click at [773, 45] on h6 "[DATE]" at bounding box center [752, 35] width 42 height 23
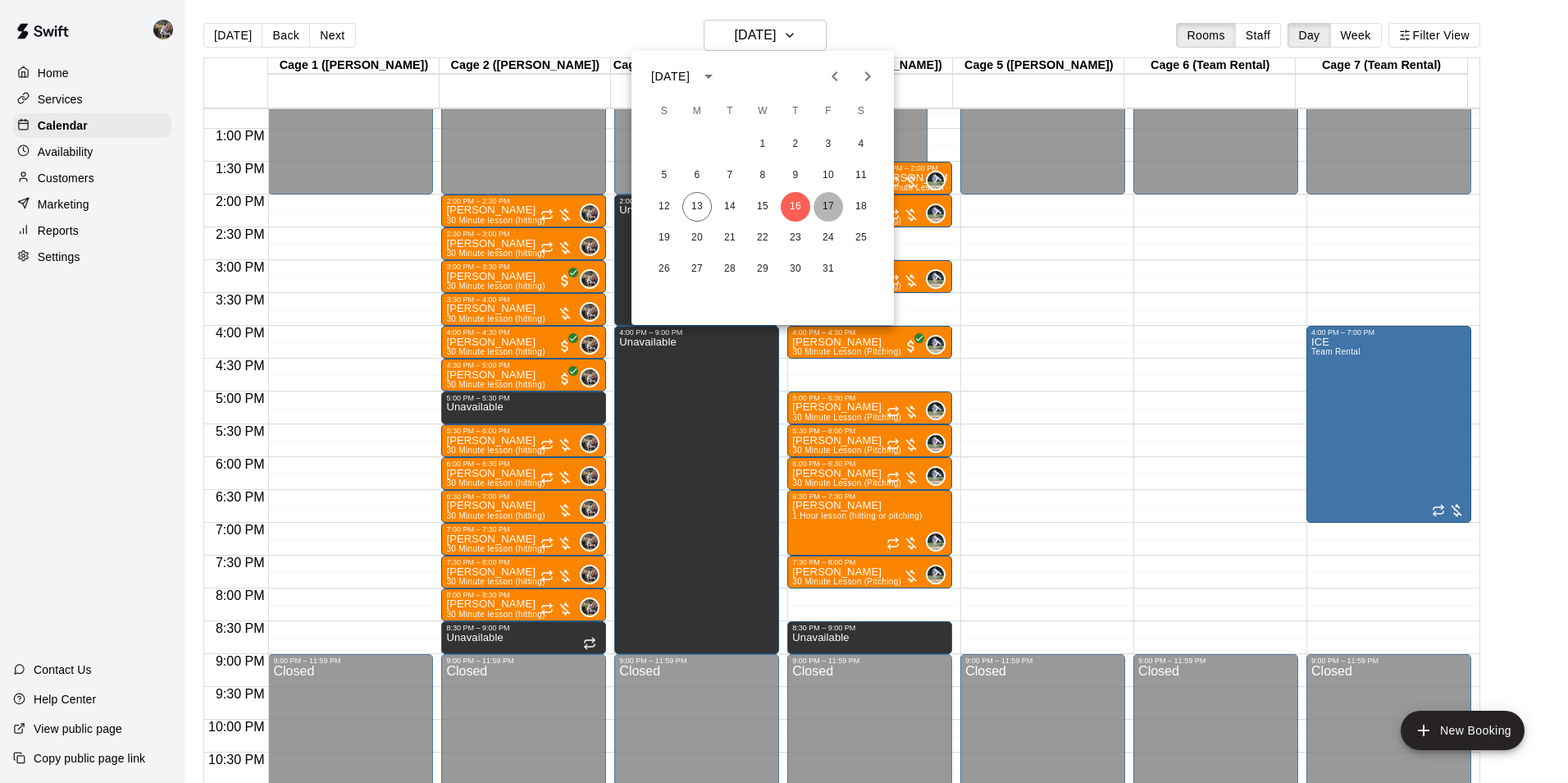
click at [827, 202] on button "17" at bounding box center [828, 207] width 30 height 30
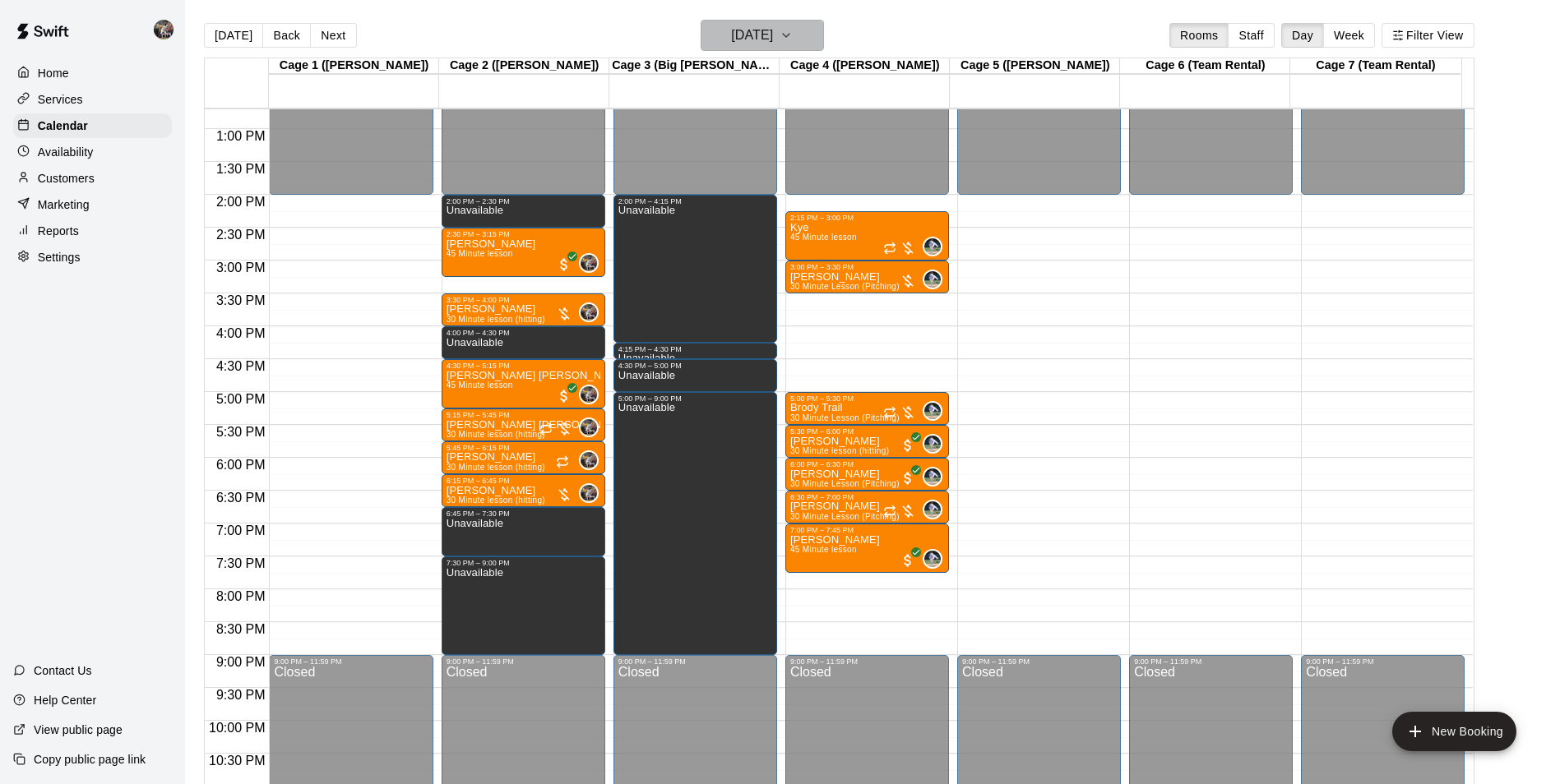
click at [744, 29] on h6 "[DATE]" at bounding box center [752, 35] width 42 height 23
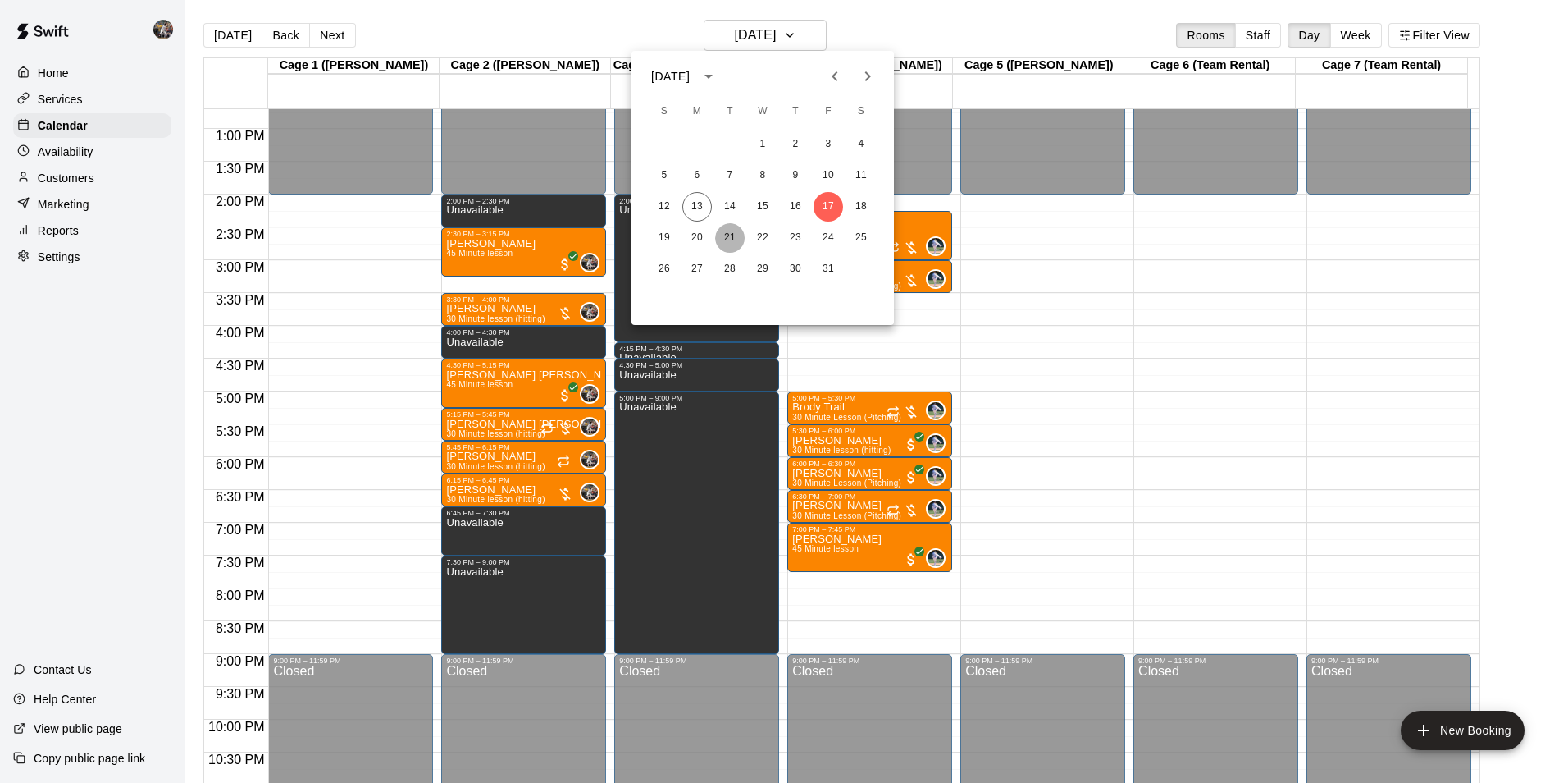
click at [726, 234] on button "21" at bounding box center [730, 238] width 30 height 30
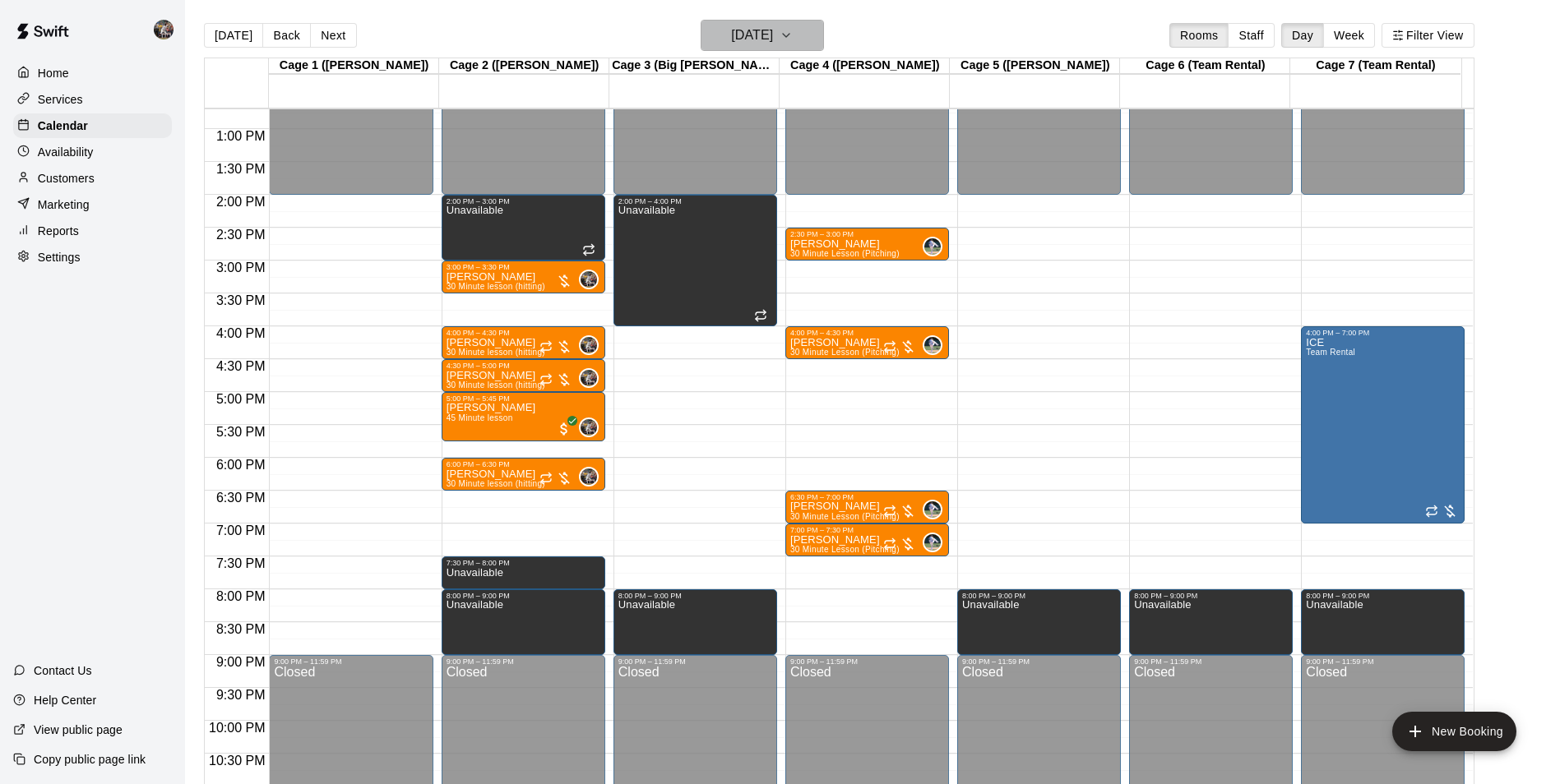
drag, startPoint x: 763, startPoint y: 38, endPoint x: 768, endPoint y: 45, distance: 8.6
click at [768, 45] on h6 "[DATE]" at bounding box center [752, 35] width 42 height 23
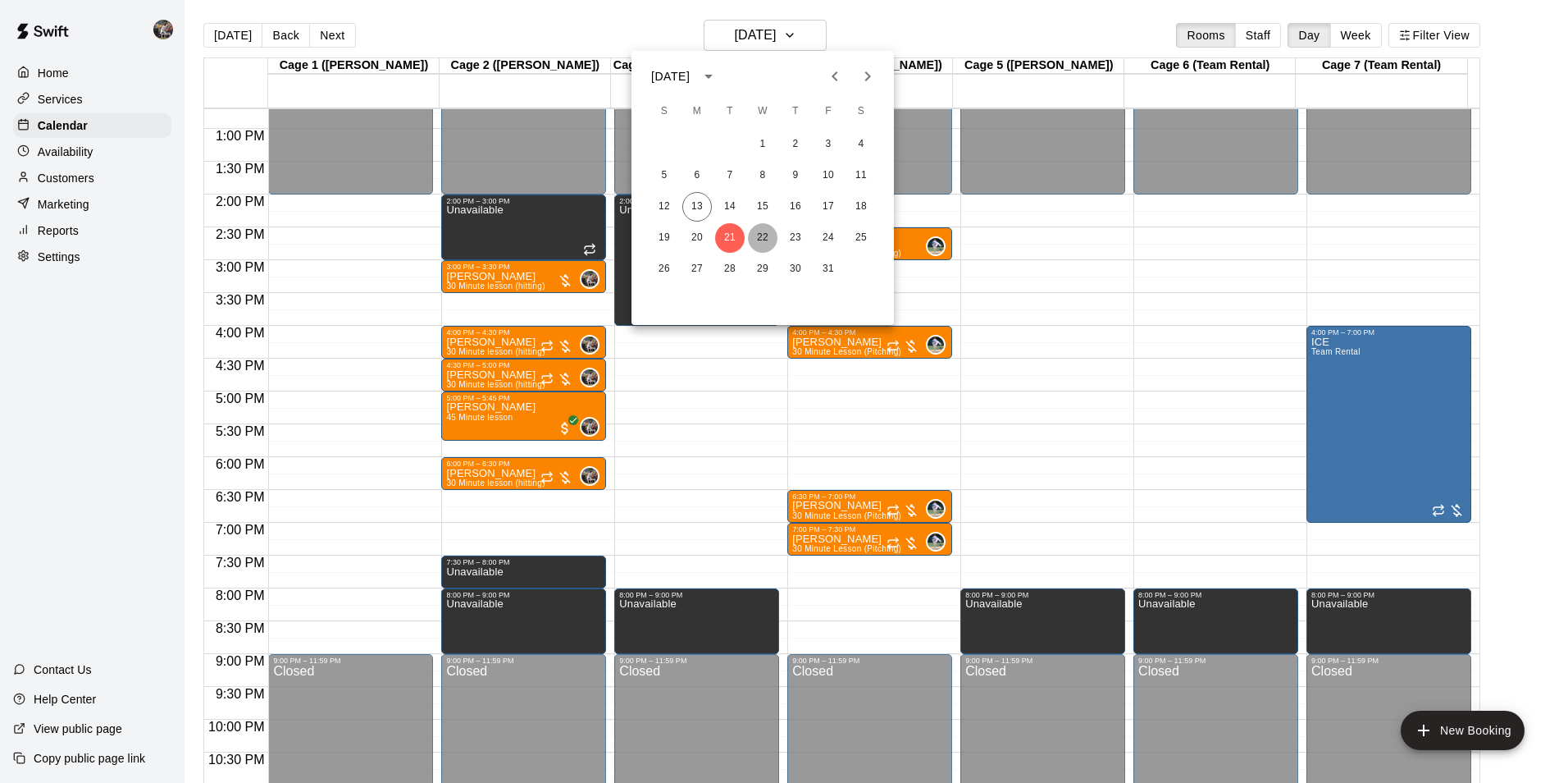
click at [767, 233] on button "22" at bounding box center [763, 238] width 30 height 30
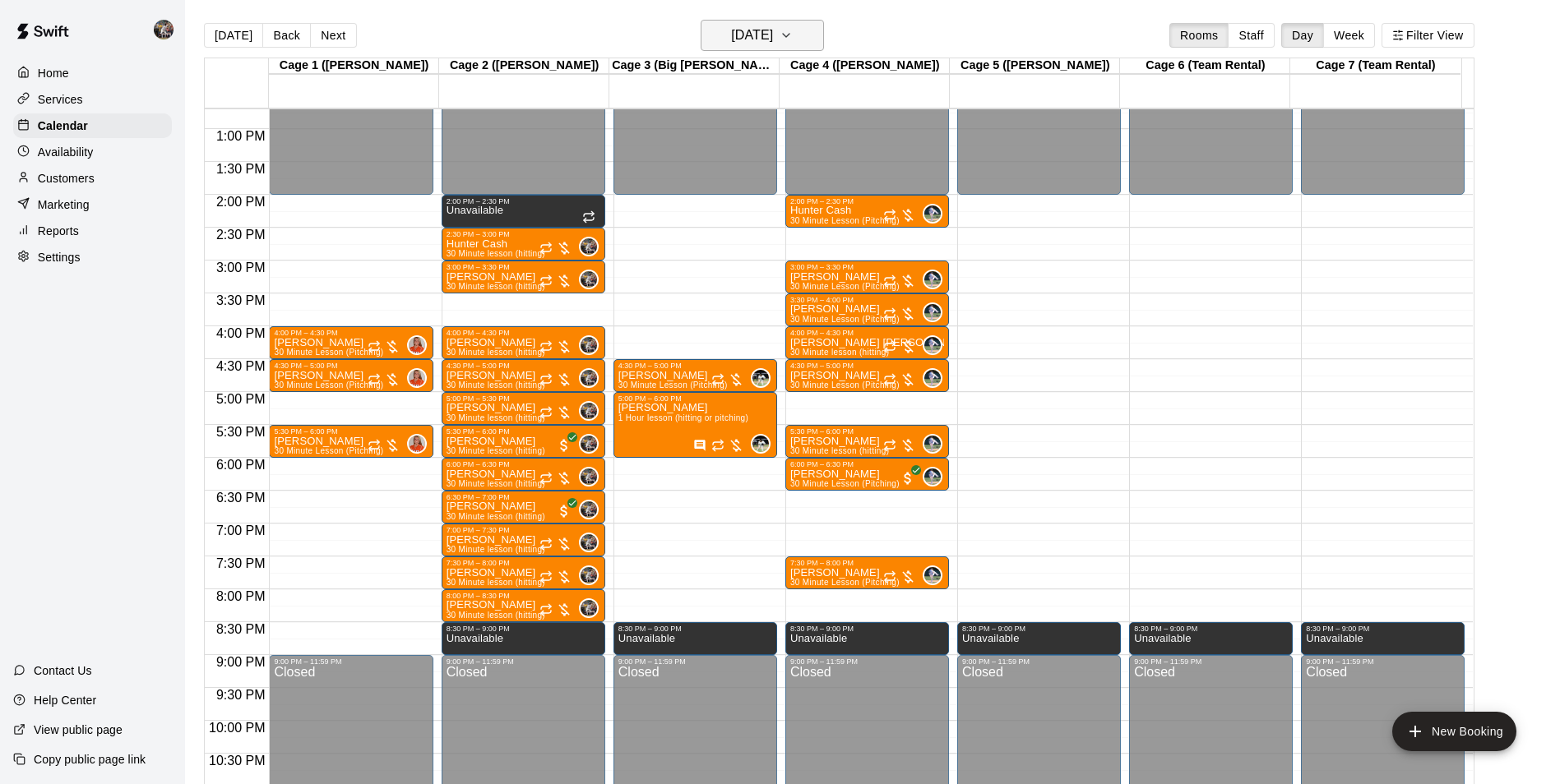
click at [734, 34] on h6 "[DATE]" at bounding box center [752, 35] width 42 height 23
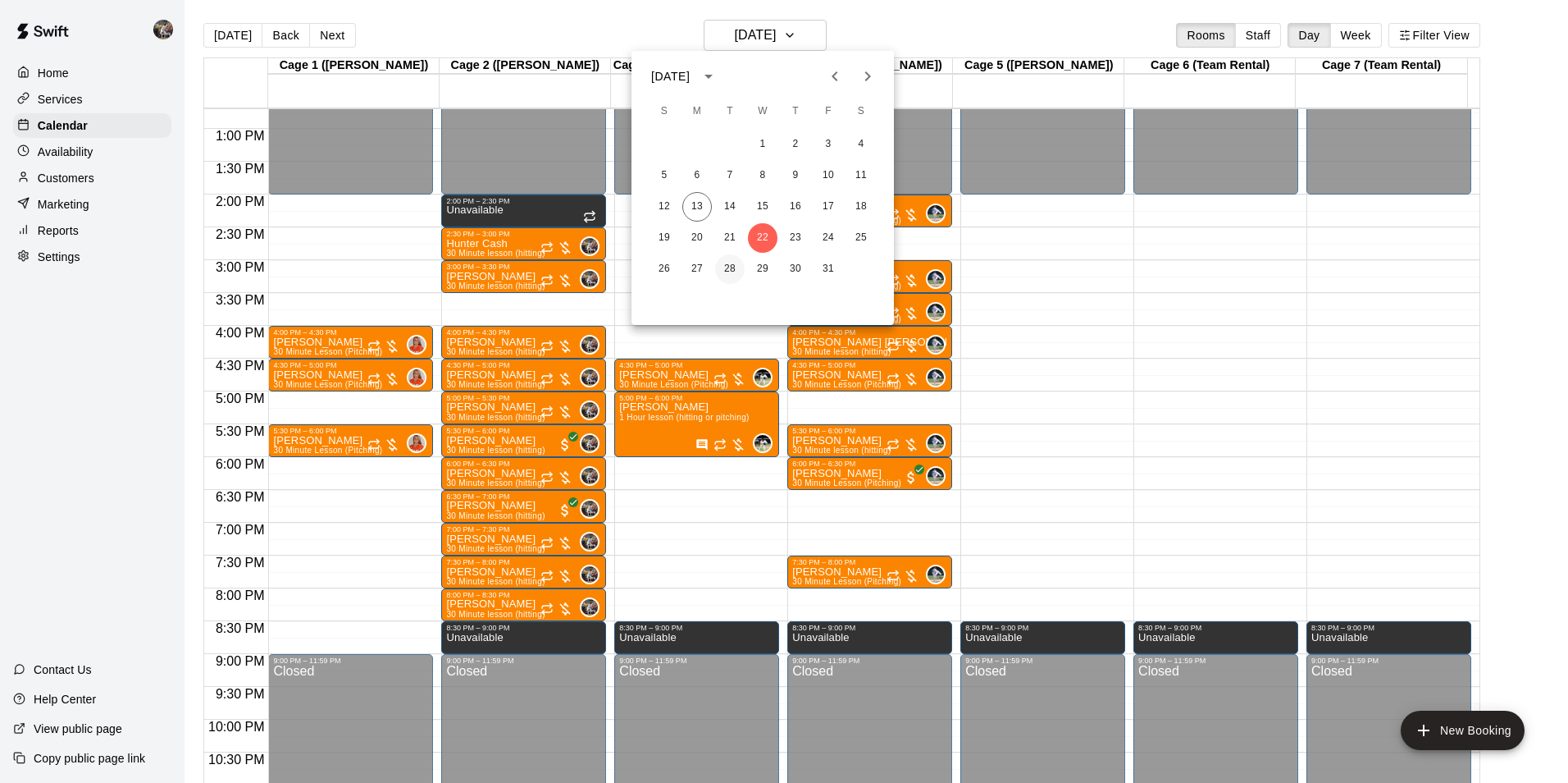
click at [724, 267] on button "28" at bounding box center [730, 270] width 30 height 30
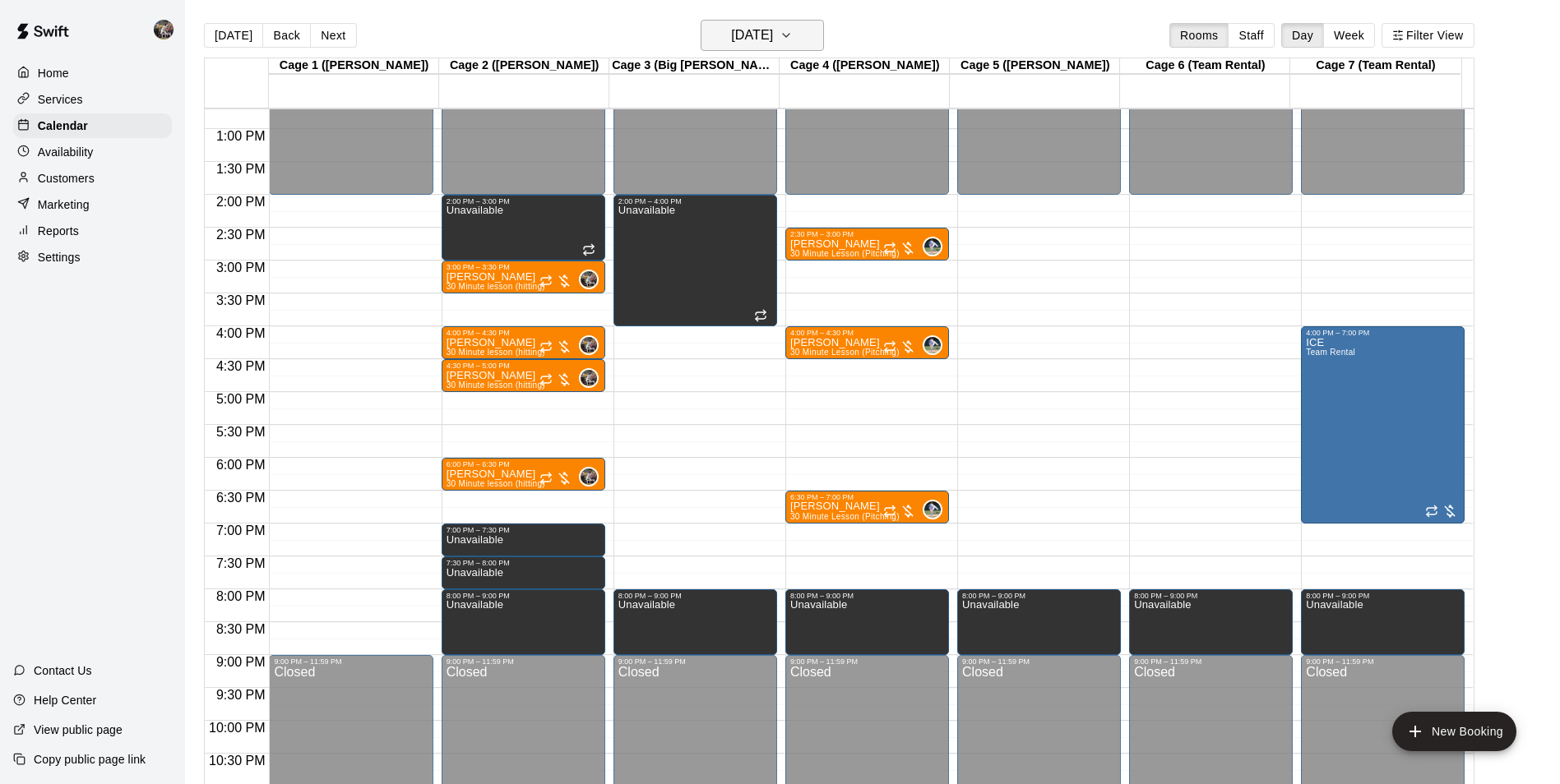
click at [773, 35] on h6 "[DATE]" at bounding box center [752, 35] width 42 height 23
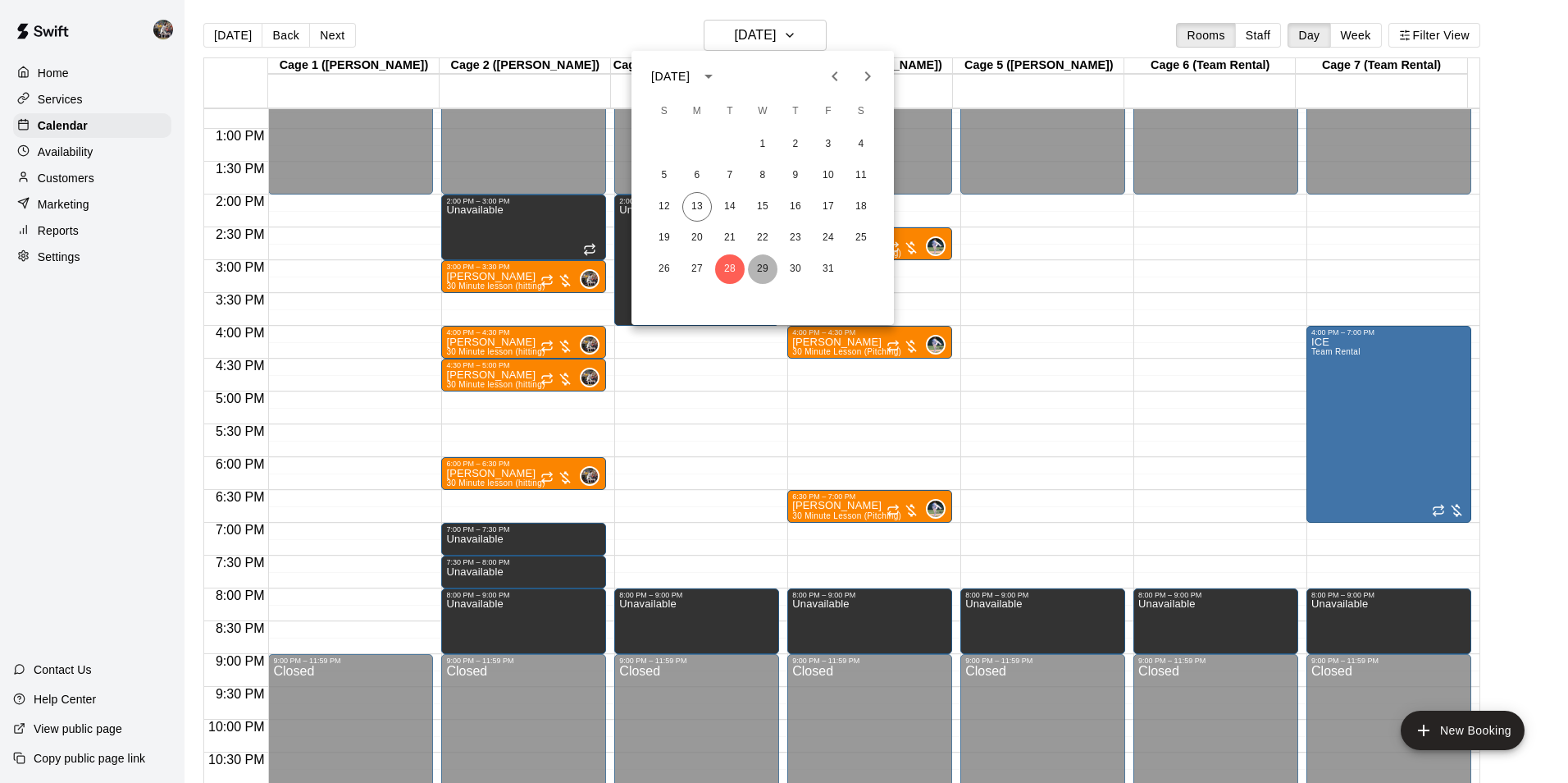
click at [771, 265] on button "29" at bounding box center [763, 270] width 30 height 30
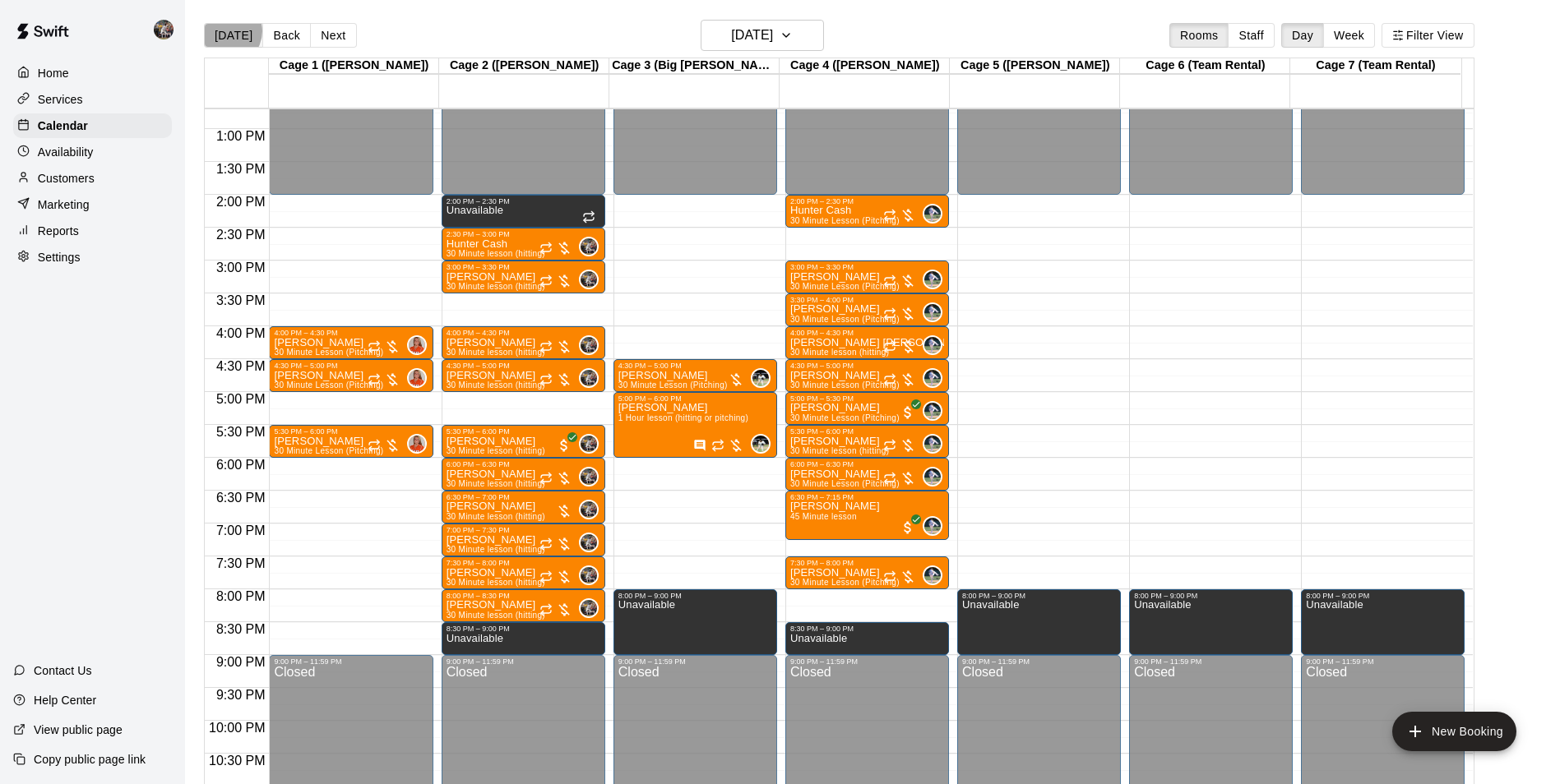
click at [227, 31] on button "[DATE]" at bounding box center [233, 35] width 59 height 25
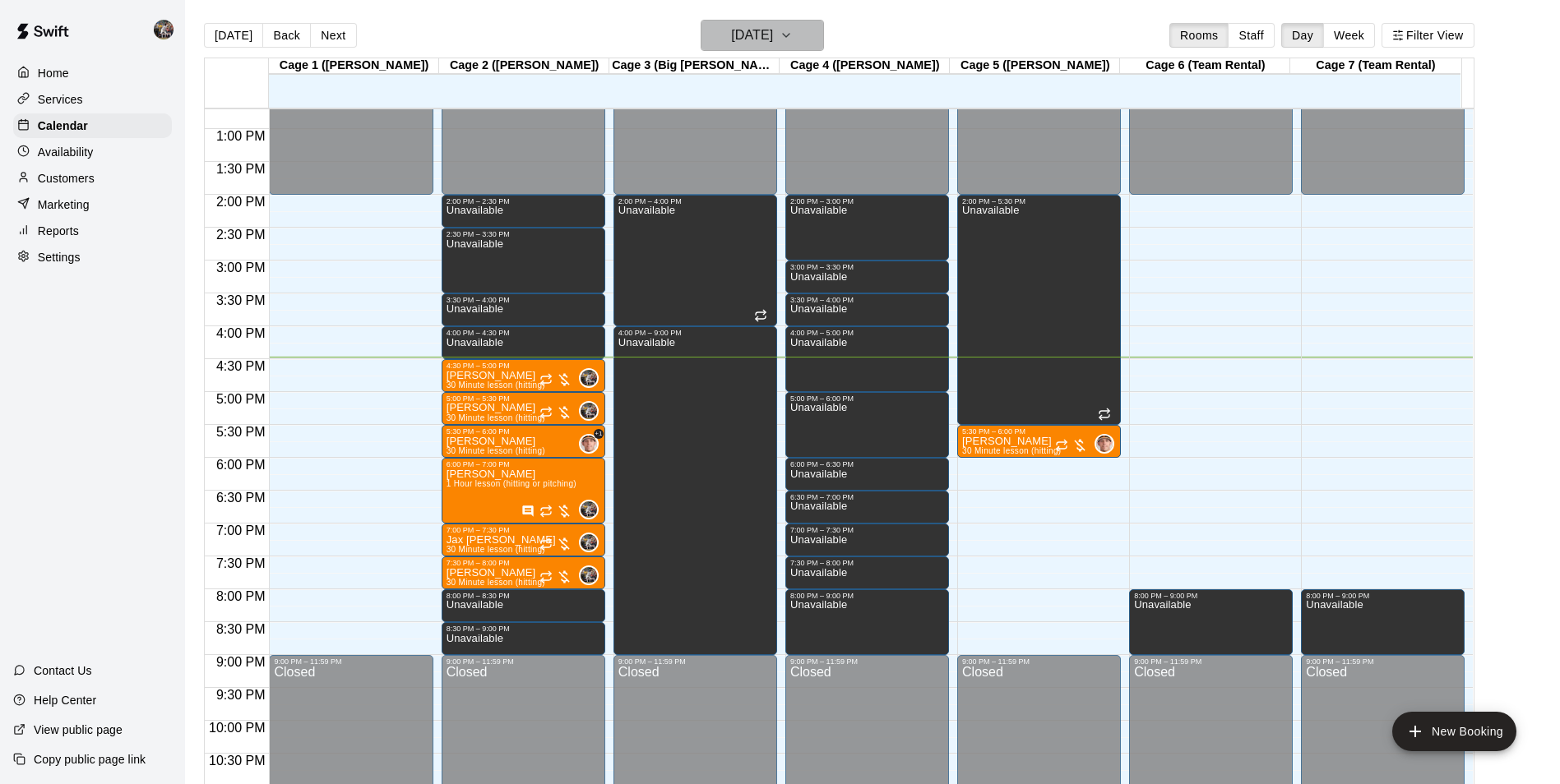
click at [732, 37] on h6 "[DATE]" at bounding box center [752, 35] width 42 height 23
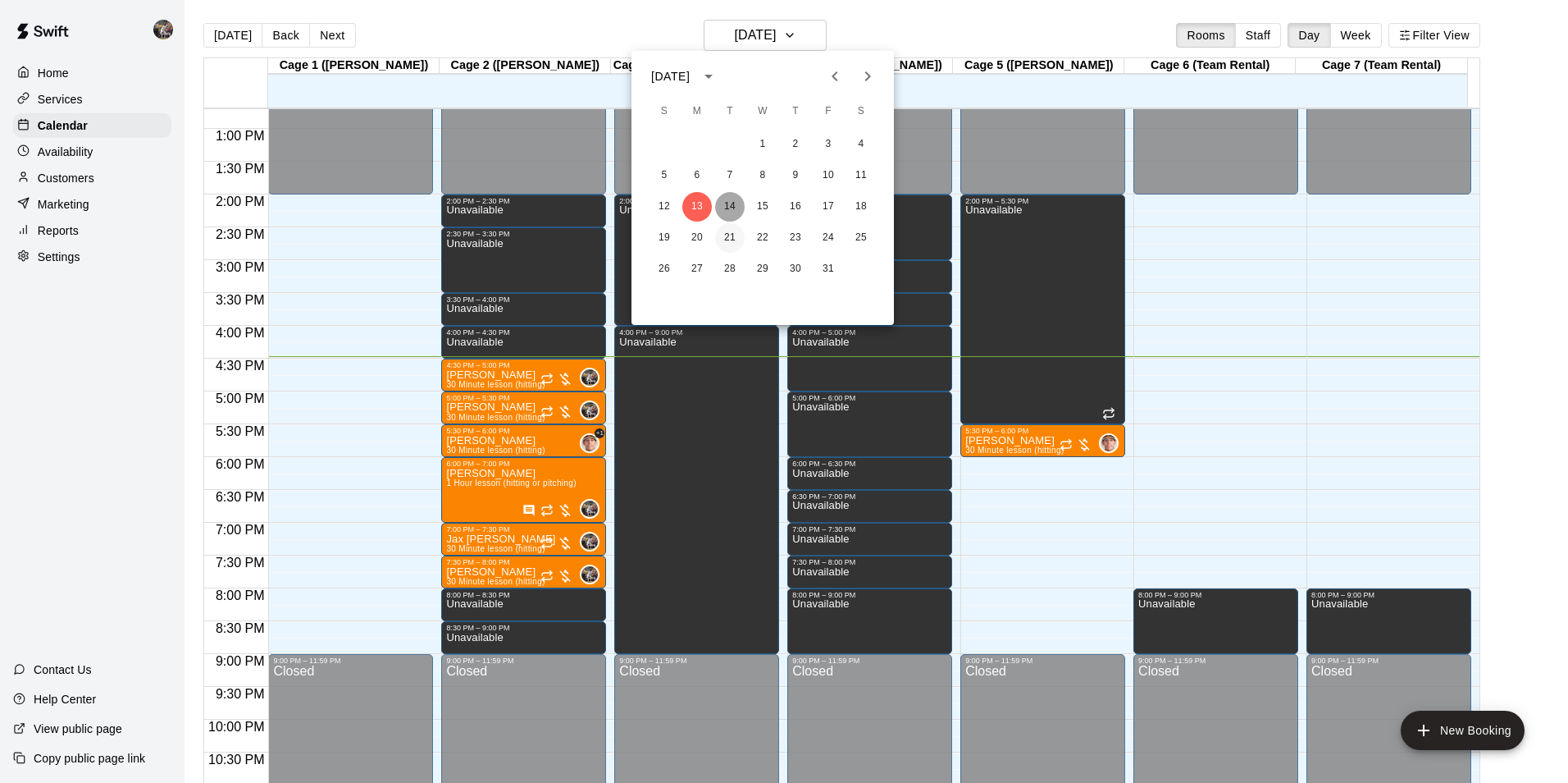
drag, startPoint x: 730, startPoint y: 205, endPoint x: 724, endPoint y: 238, distance: 33.5
click at [731, 205] on button "14" at bounding box center [730, 207] width 30 height 30
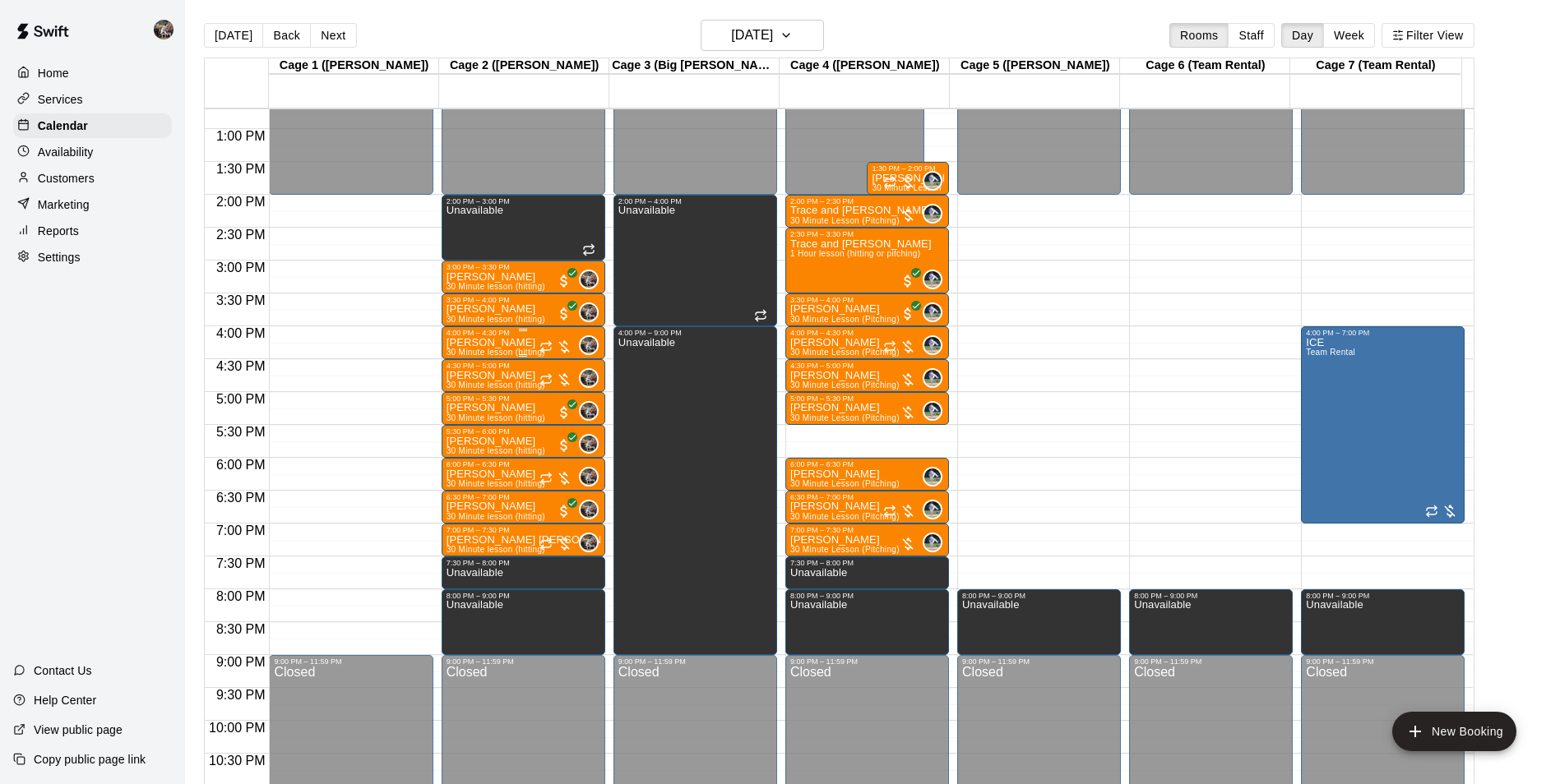
click at [529, 346] on div "Reid Atchley 30 Minute lesson (hitting)" at bounding box center [495, 728] width 99 height 784
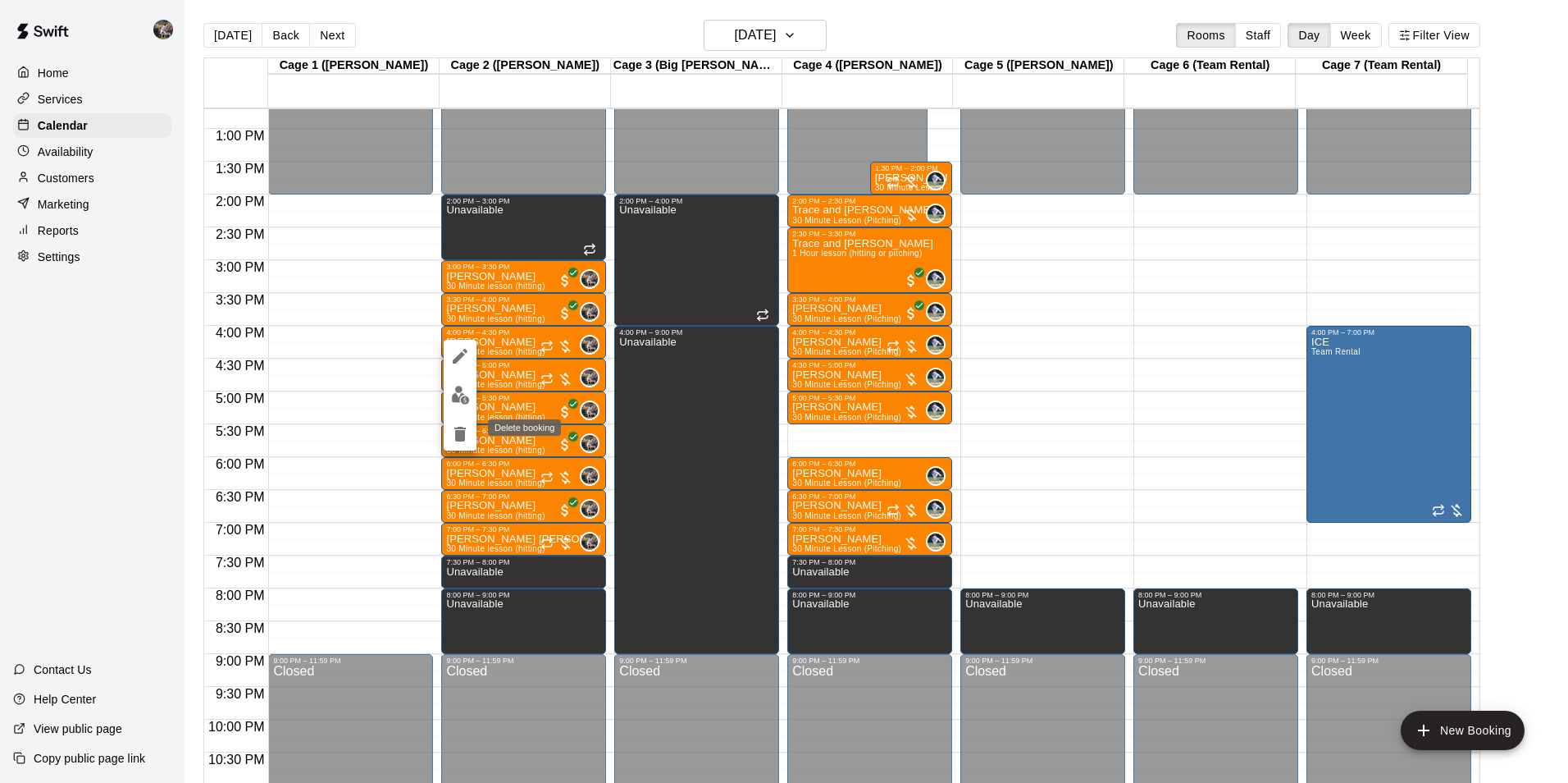
click at [461, 432] on icon "delete" at bounding box center [460, 434] width 12 height 15
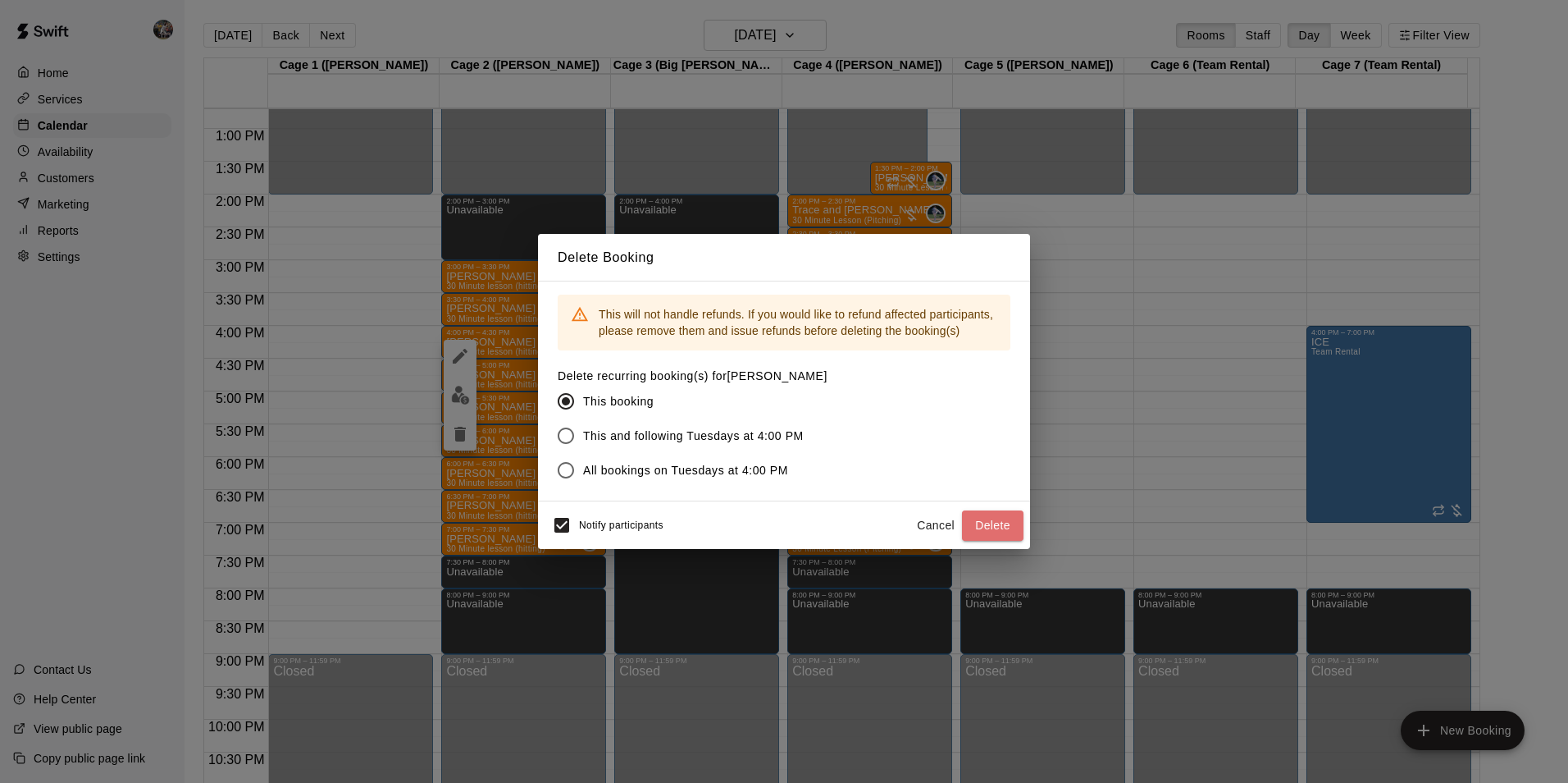
drag, startPoint x: 1011, startPoint y: 518, endPoint x: 1019, endPoint y: 511, distance: 10.6
click at [1013, 518] on button "Delete" at bounding box center [993, 525] width 62 height 31
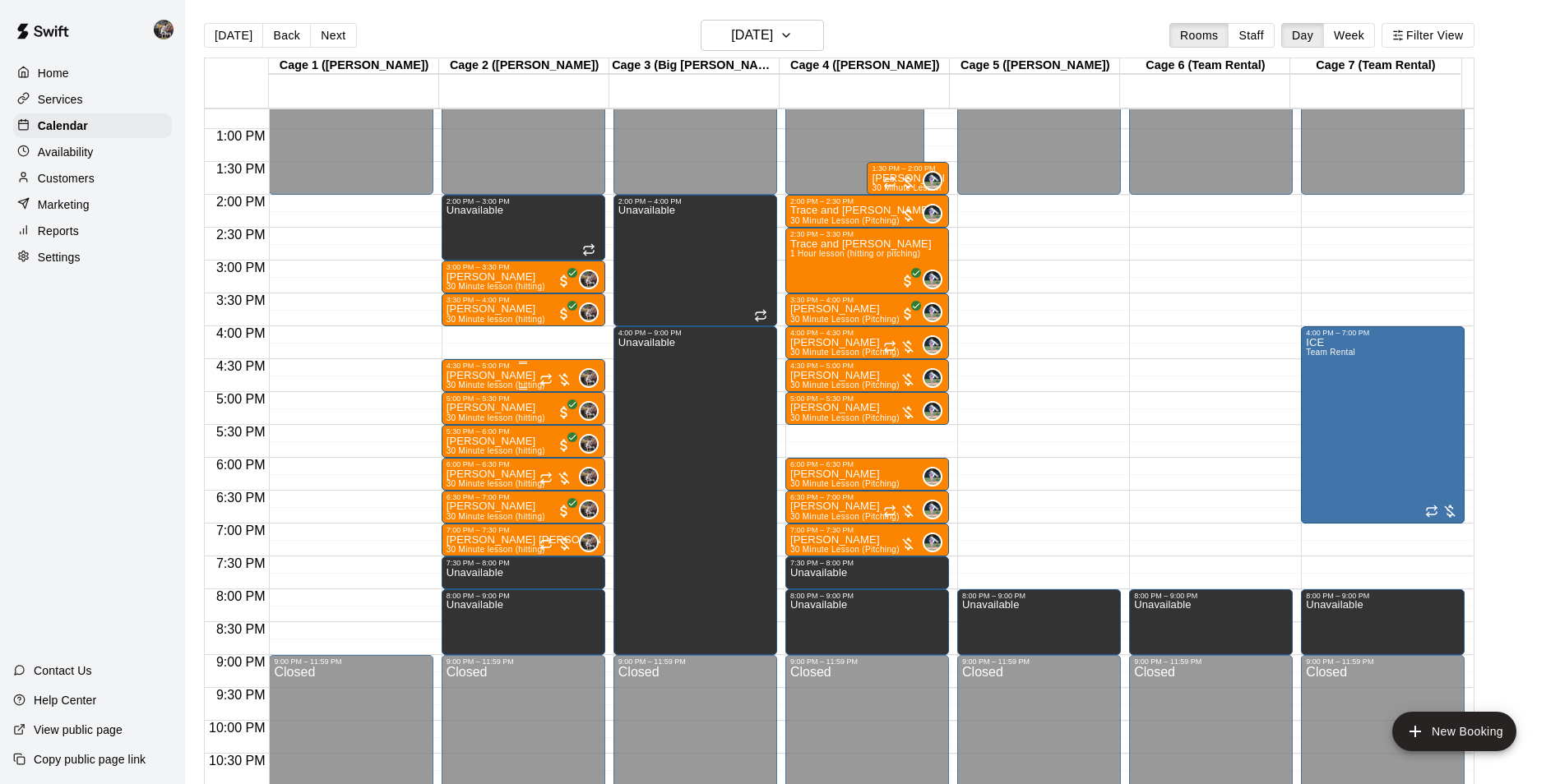
click at [508, 376] on p "[PERSON_NAME]" at bounding box center [495, 376] width 99 height 0
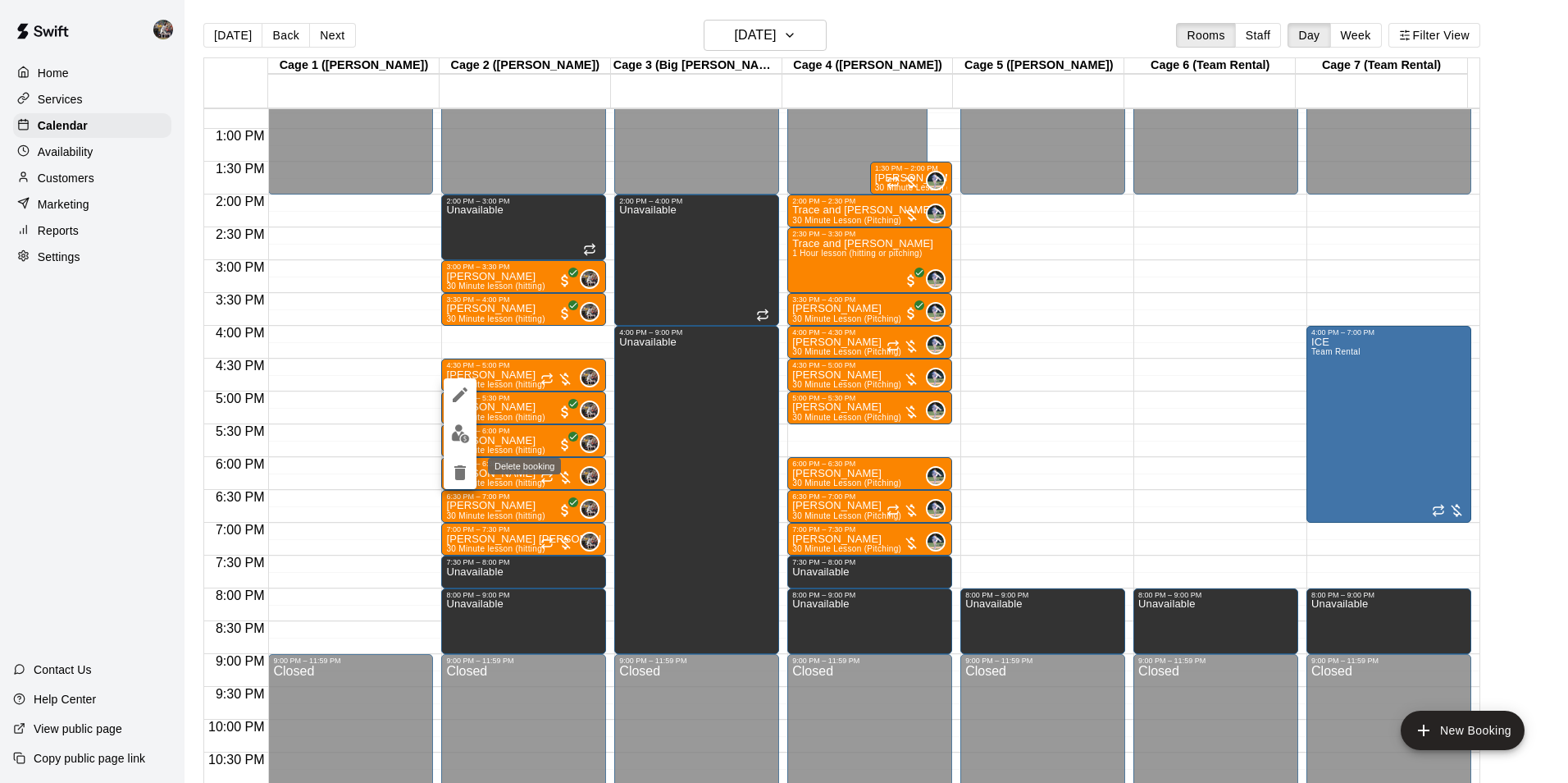
click at [455, 472] on icon "delete" at bounding box center [460, 473] width 12 height 15
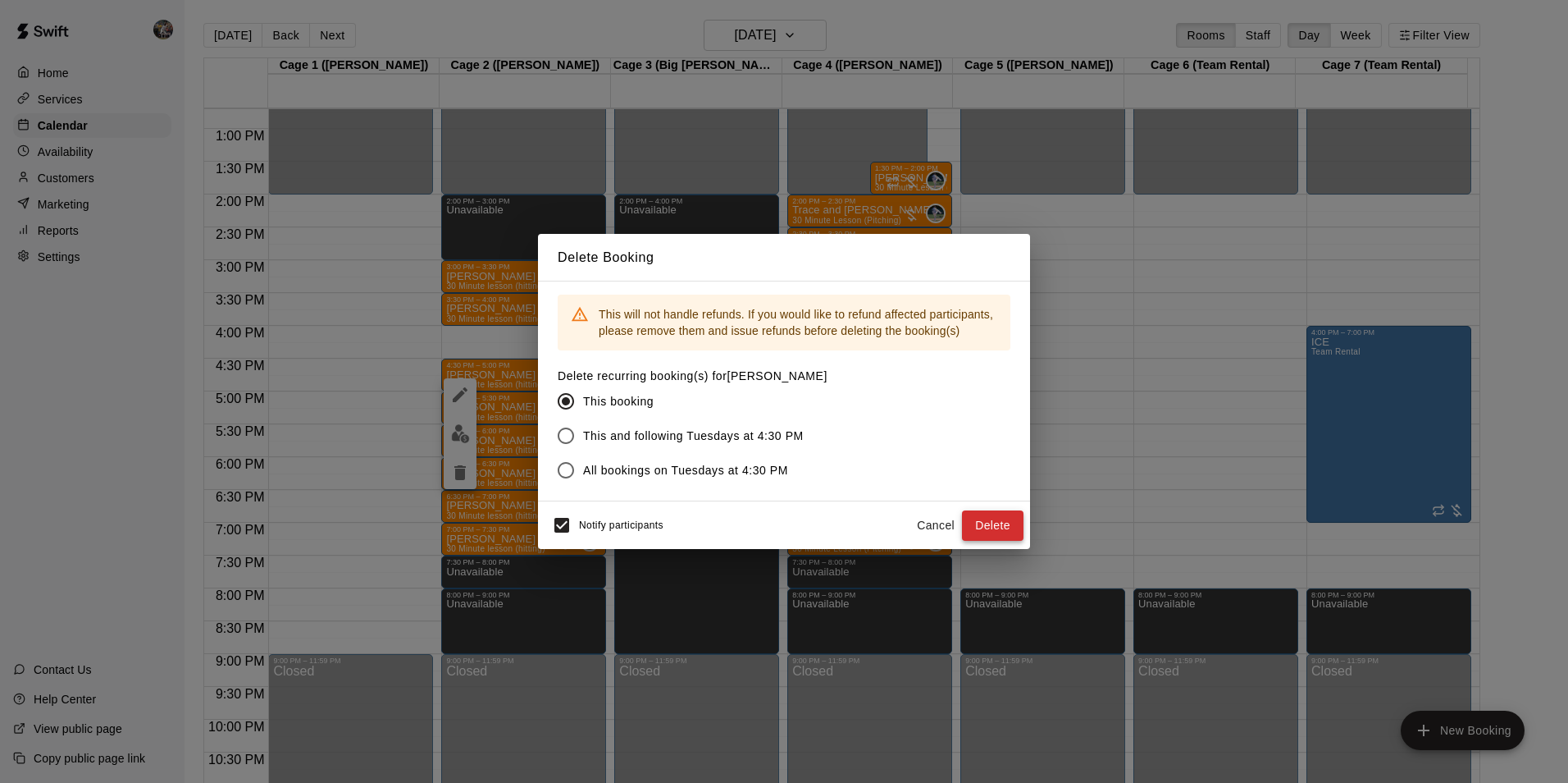
click at [983, 525] on button "Delete" at bounding box center [993, 525] width 62 height 31
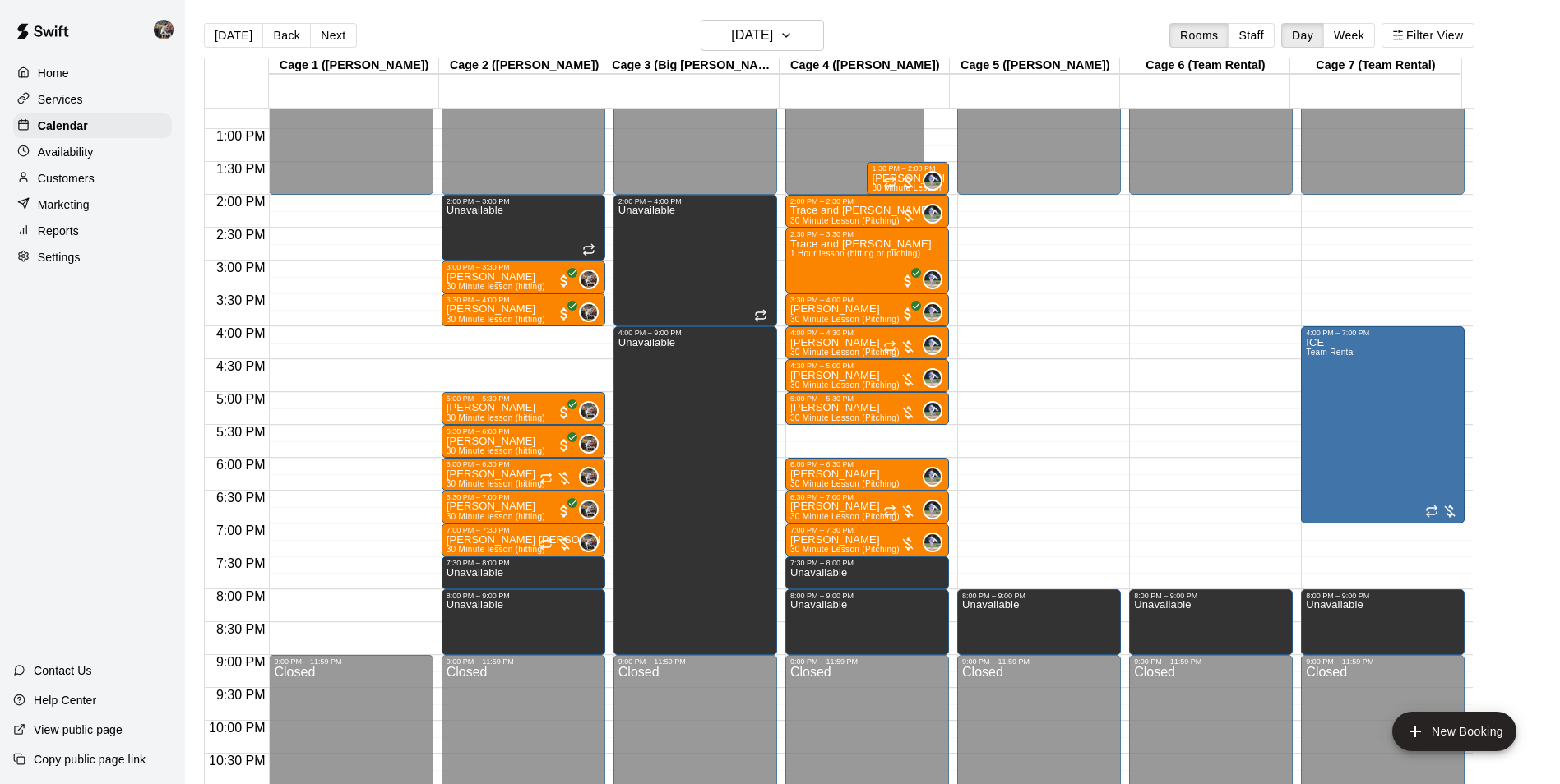
click at [530, 336] on div "12:00 AM – 2:00 PM Closed 2:00 PM – 3:00 PM Unavailable 3:00 PM – 3:30 PM Ryan …" at bounding box center [523, 64] width 163 height 1578
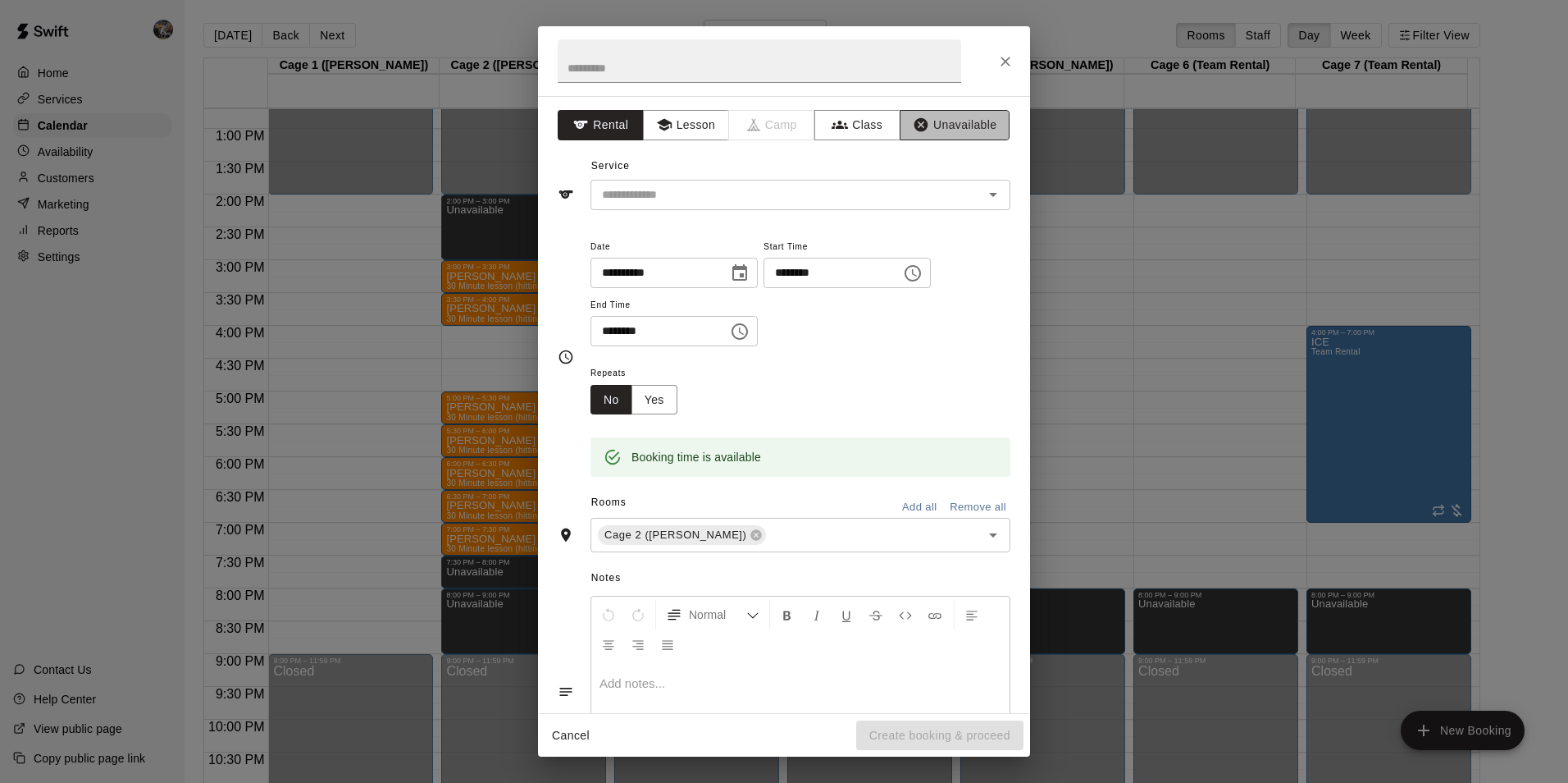
click at [956, 118] on button "Unavailable" at bounding box center [955, 125] width 110 height 31
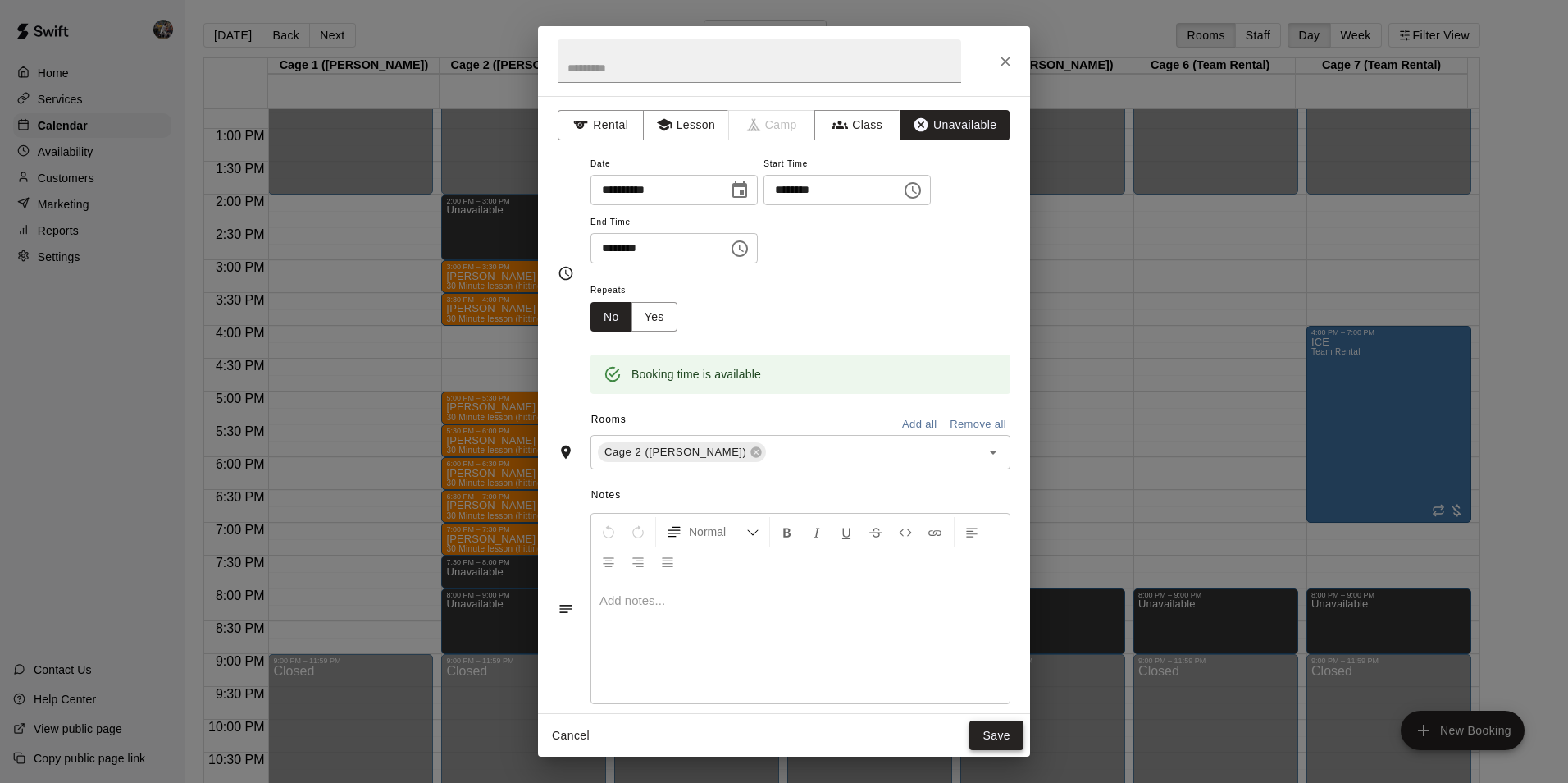
click at [1013, 738] on button "Save" at bounding box center [996, 735] width 54 height 31
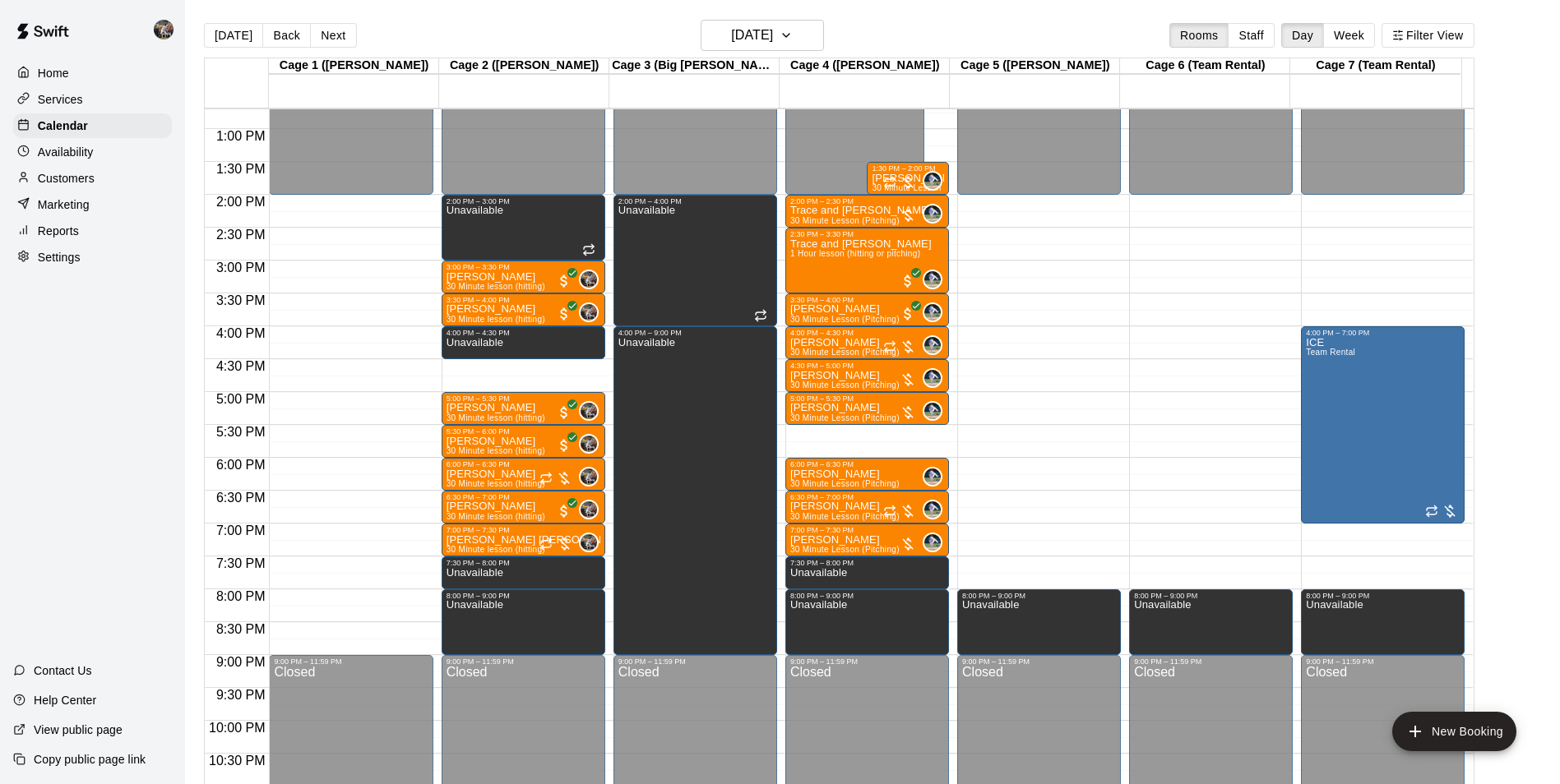
click at [500, 374] on div "12:00 AM – 2:00 PM Closed 2:00 PM – 3:00 PM Unavailable 3:00 PM – 3:30 PM Ryan …" at bounding box center [523, 64] width 163 height 1578
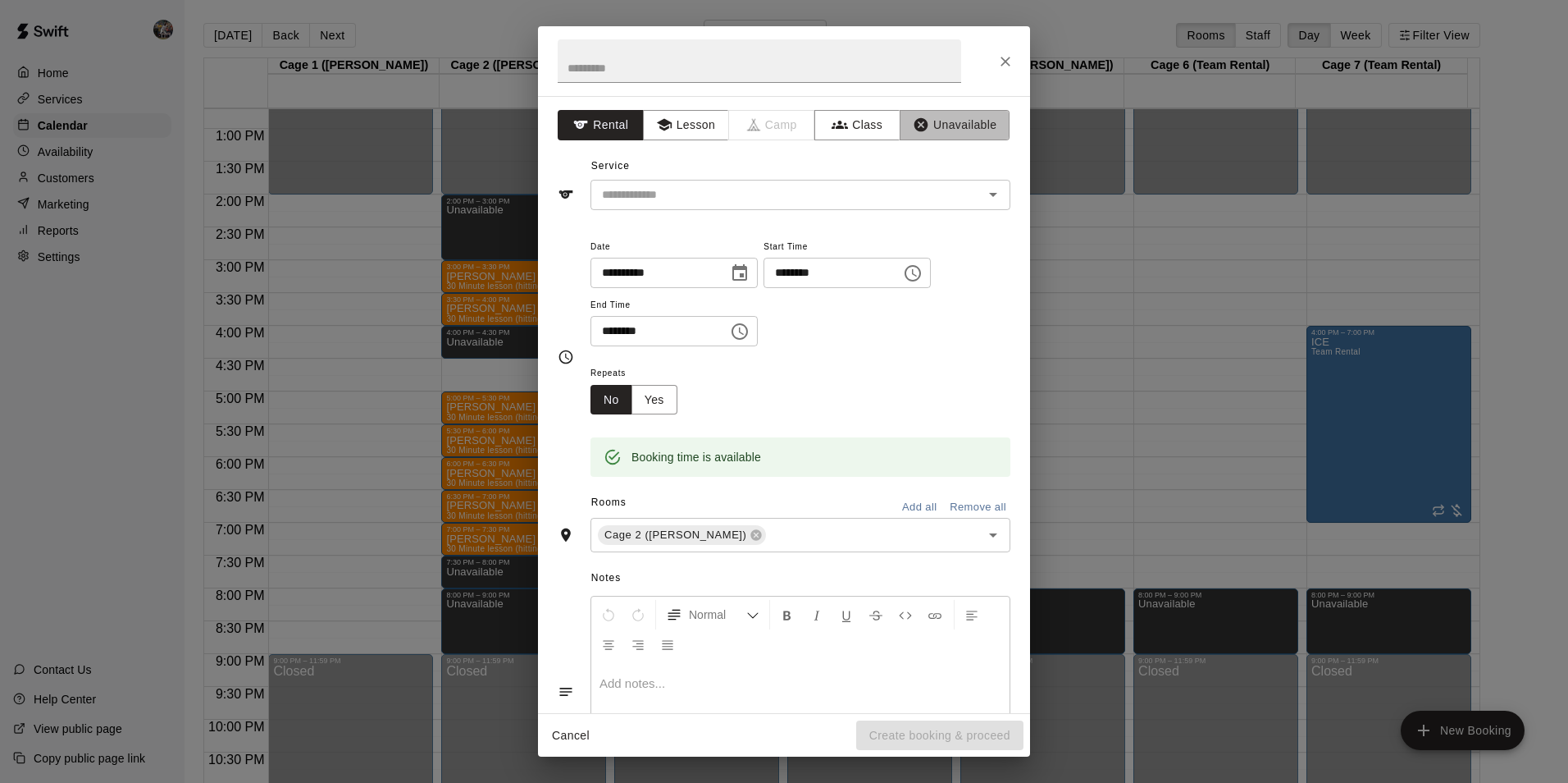
drag, startPoint x: 949, startPoint y: 123, endPoint x: 965, endPoint y: 189, distance: 67.9
click at [949, 124] on button "Unavailable" at bounding box center [955, 125] width 110 height 31
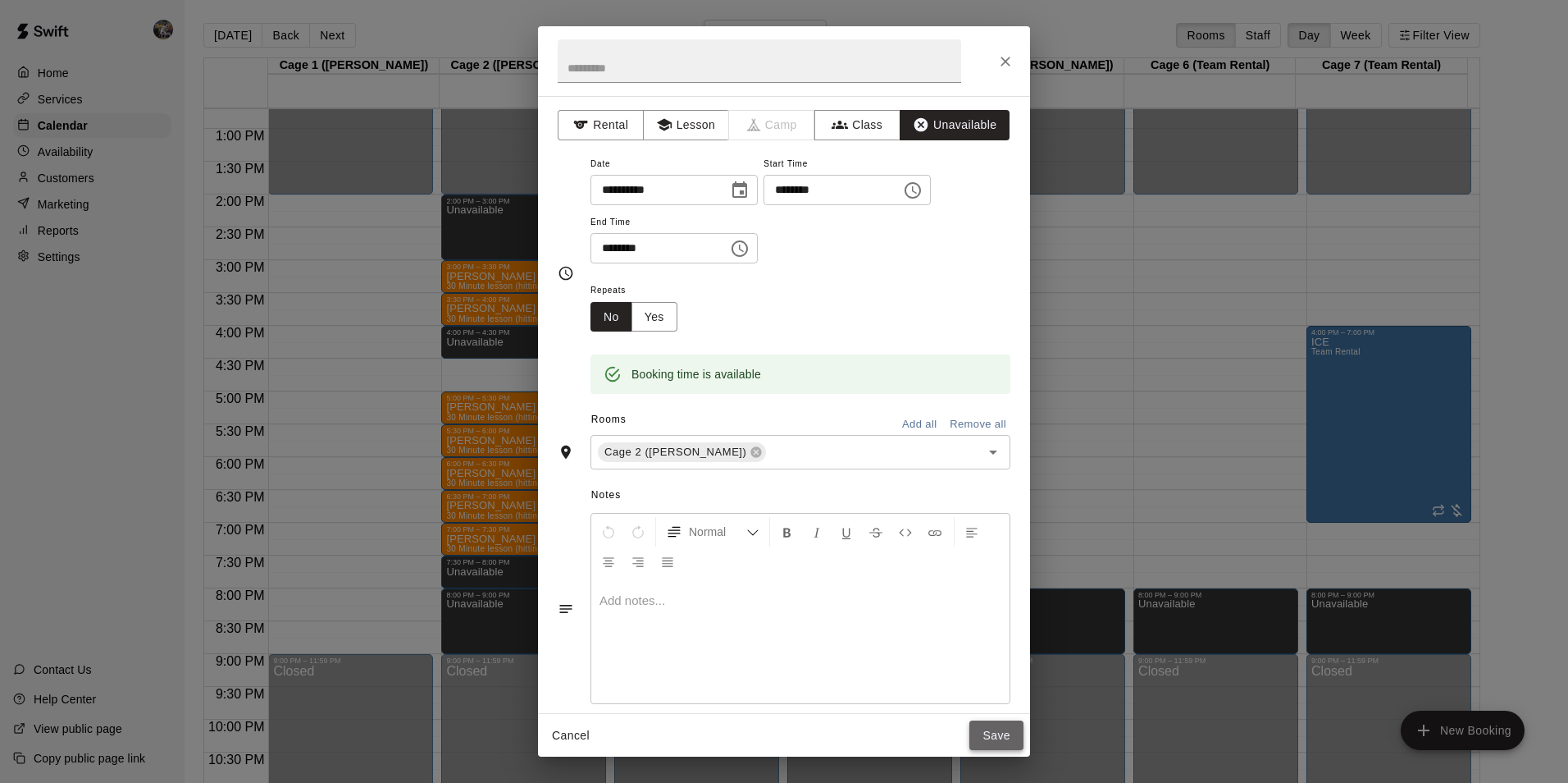
click at [1000, 728] on button "Save" at bounding box center [996, 735] width 54 height 31
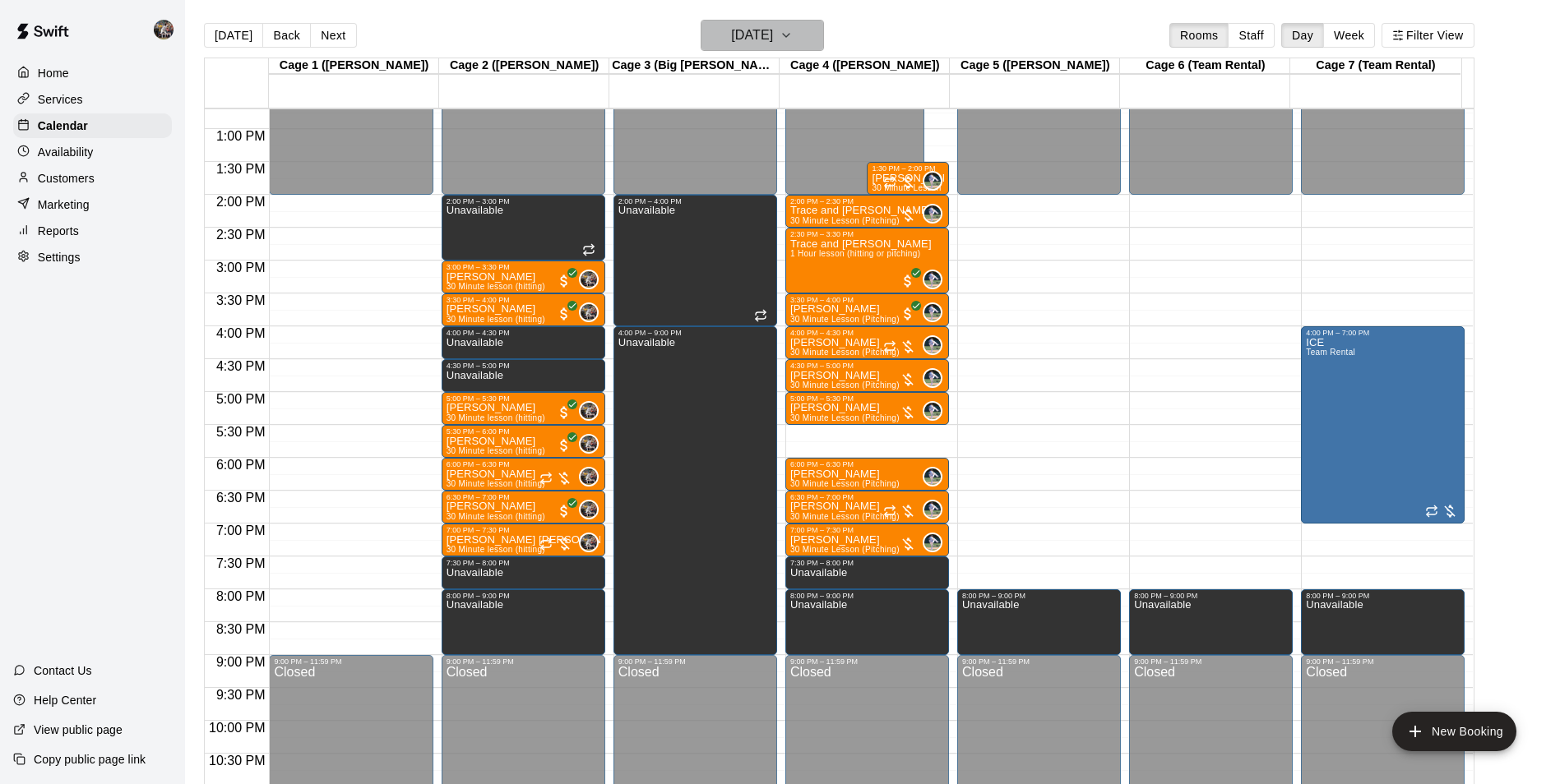
click at [753, 31] on h6 "[DATE]" at bounding box center [752, 35] width 42 height 23
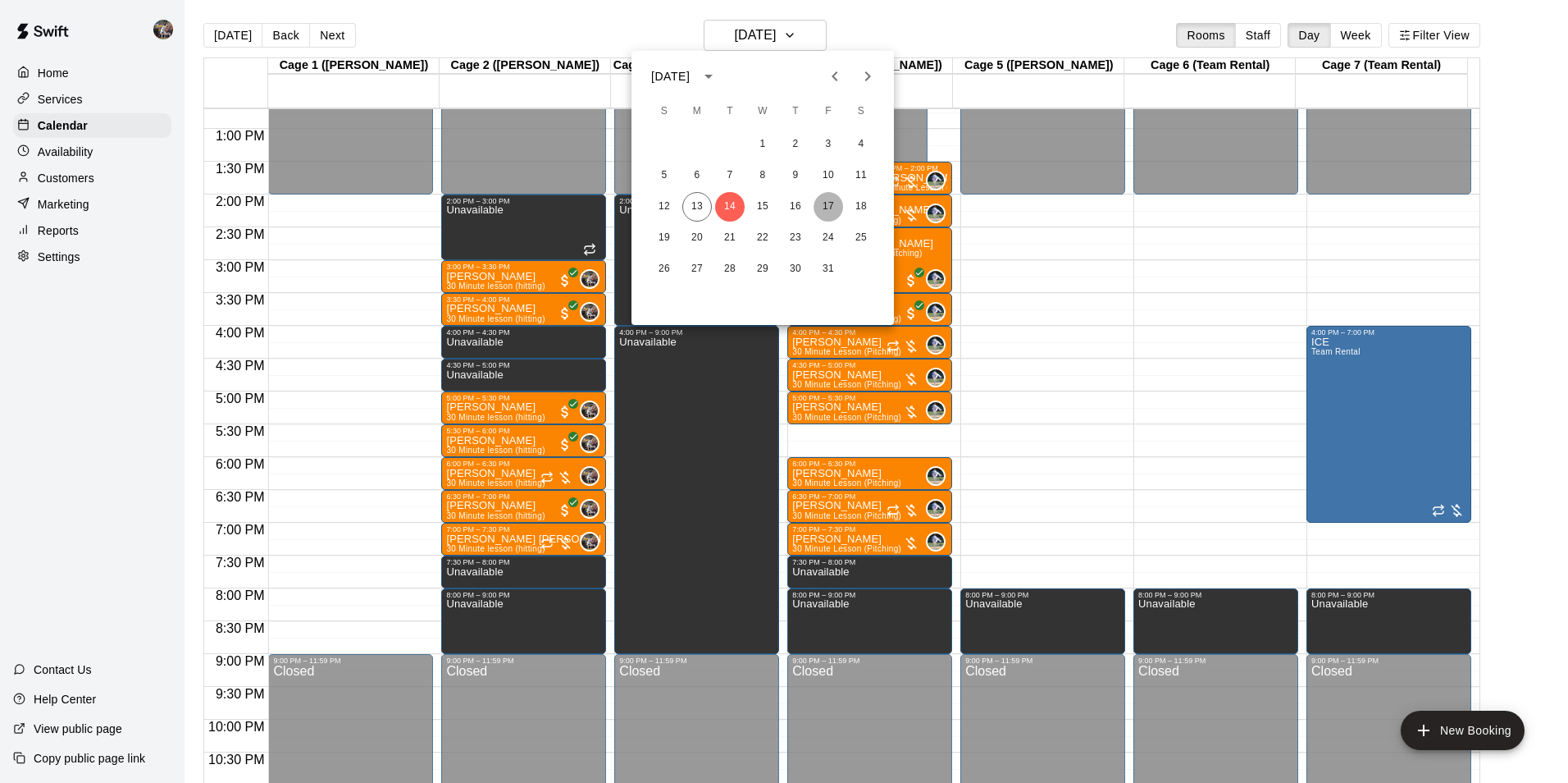
click at [831, 203] on button "17" at bounding box center [828, 207] width 30 height 30
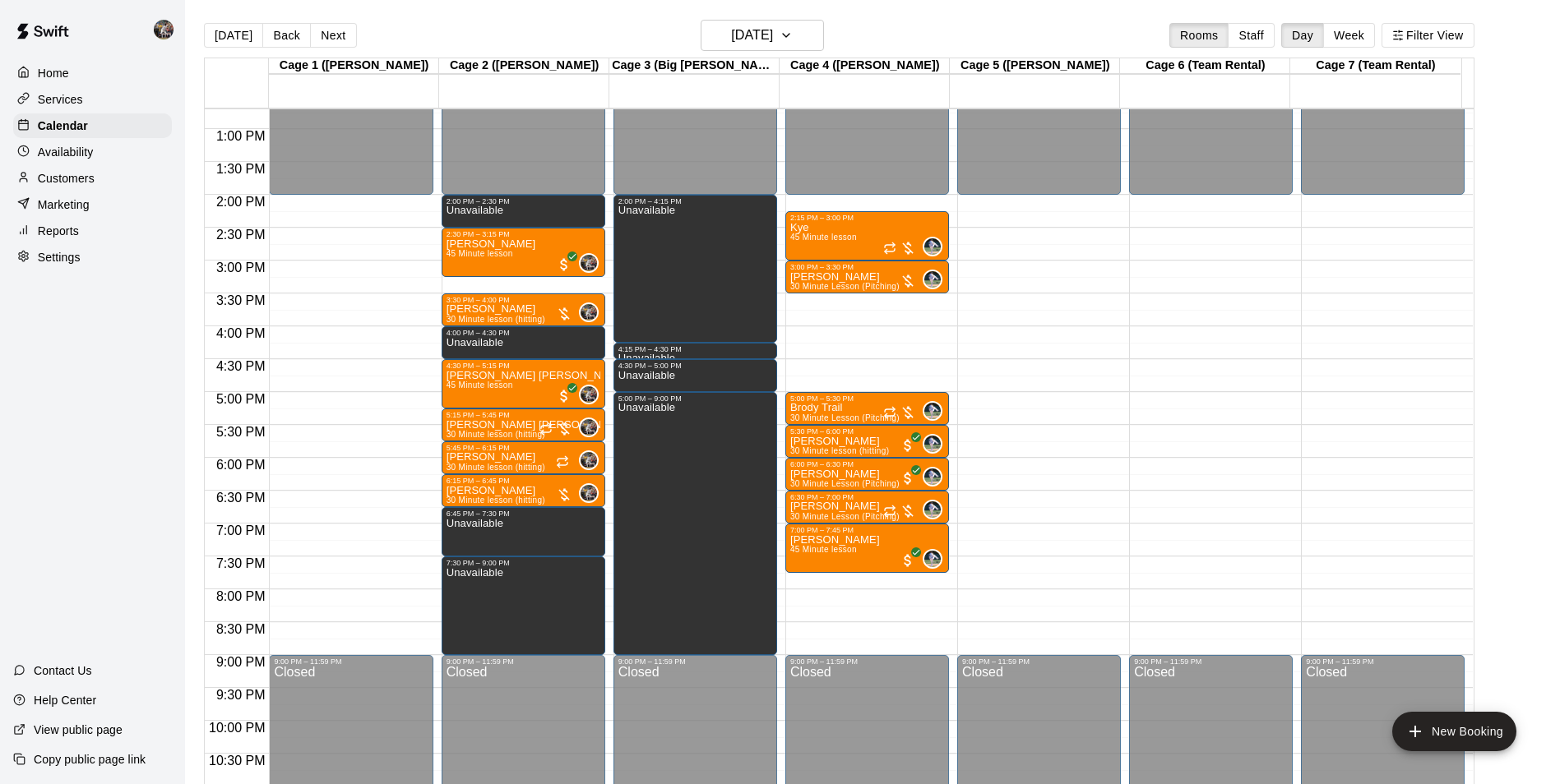
click at [815, 597] on div "12:00 AM – 2:00 PM Closed 2:15 PM – 3:00 PM Kye 45 Minute lesson 0 3:00 PM – 3:…" at bounding box center [867, 64] width 163 height 1578
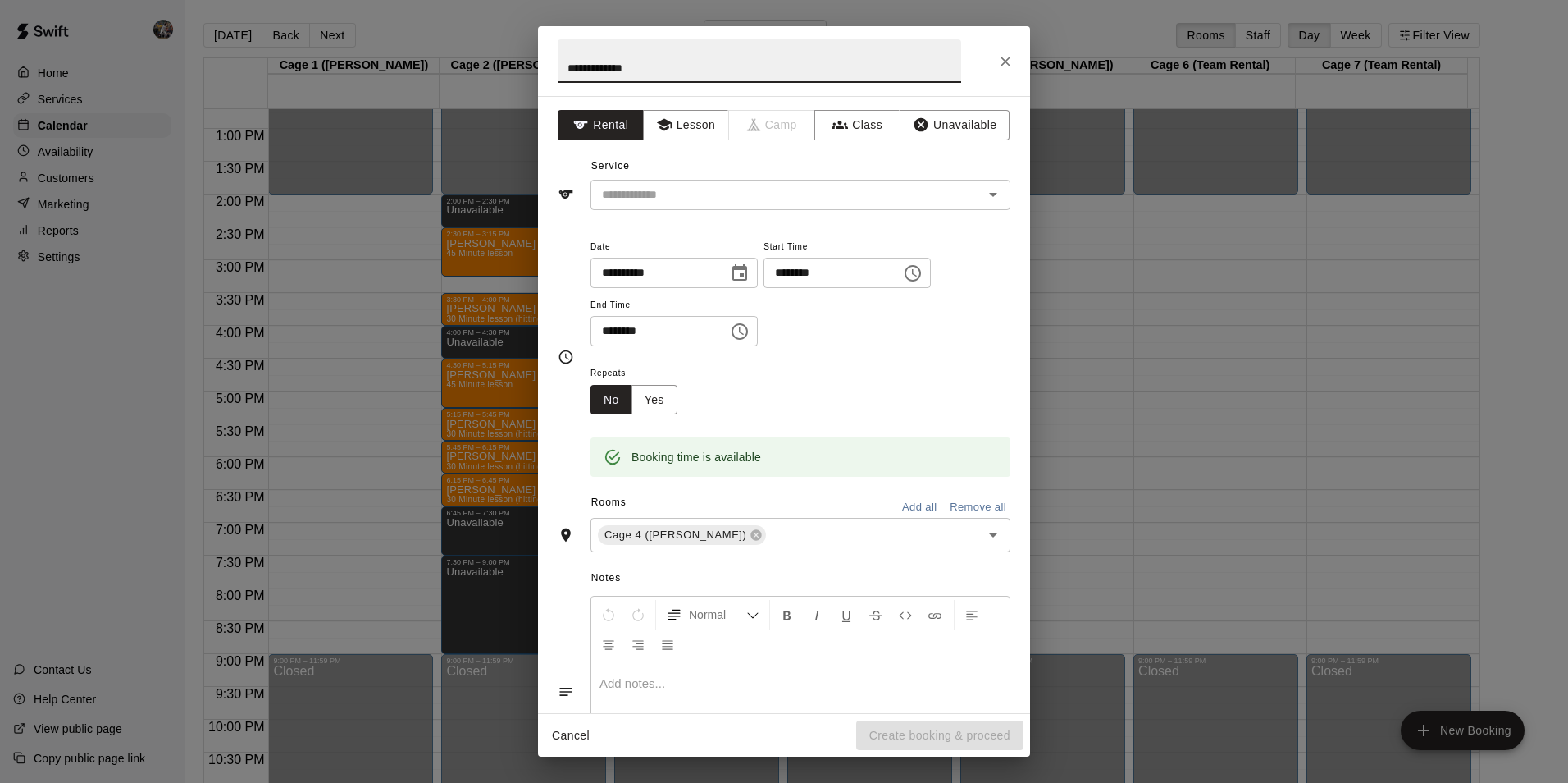
type input "**********"
click at [660, 109] on div "**********" at bounding box center [784, 405] width 492 height 617
click at [660, 117] on icon "button" at bounding box center [664, 124] width 16 height 16
click at [680, 192] on input "text" at bounding box center [777, 195] width 362 height 21
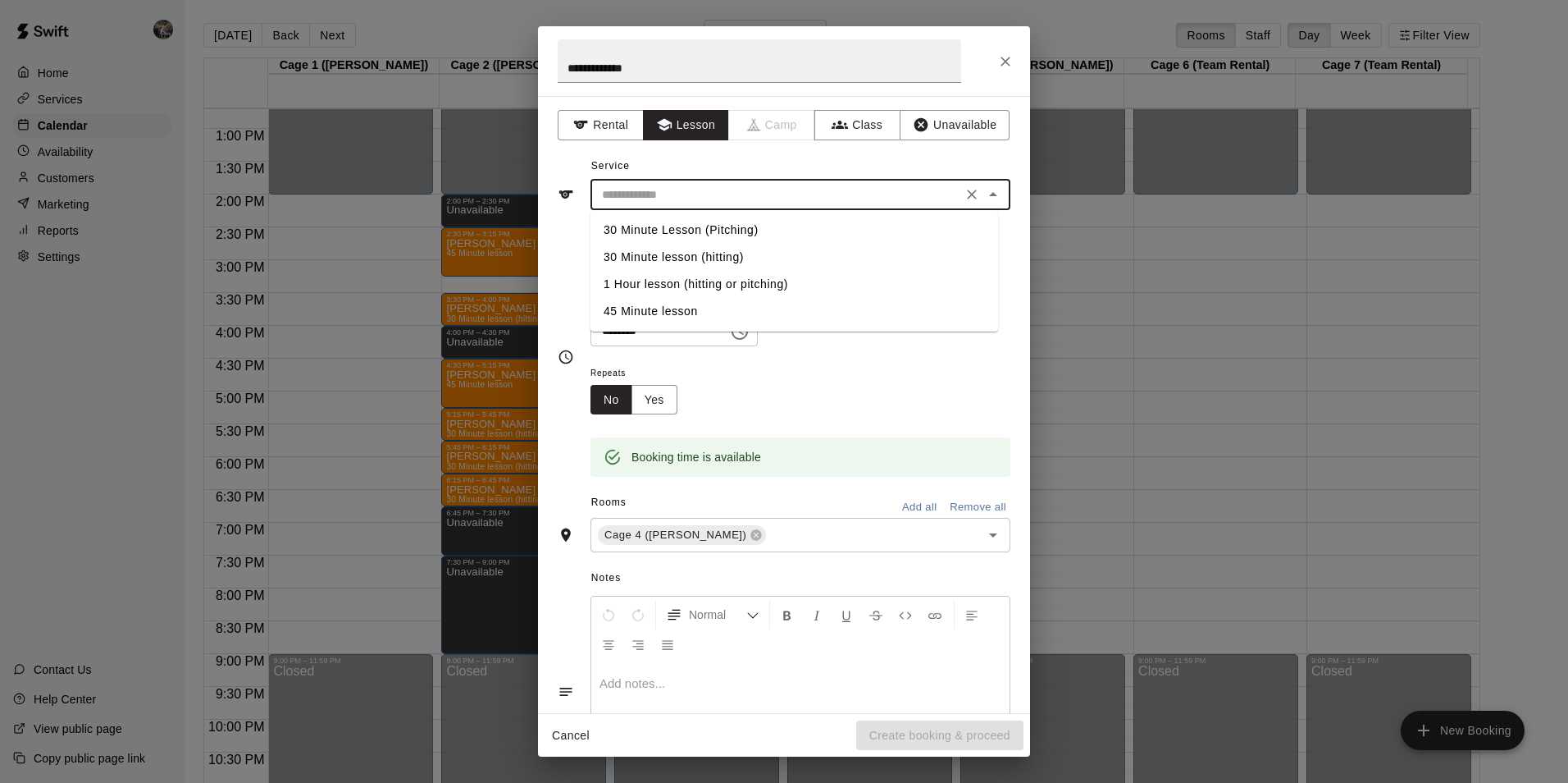
click at [714, 224] on li "30 Minute Lesson (Pitching)" at bounding box center [794, 230] width 408 height 27
type input "**********"
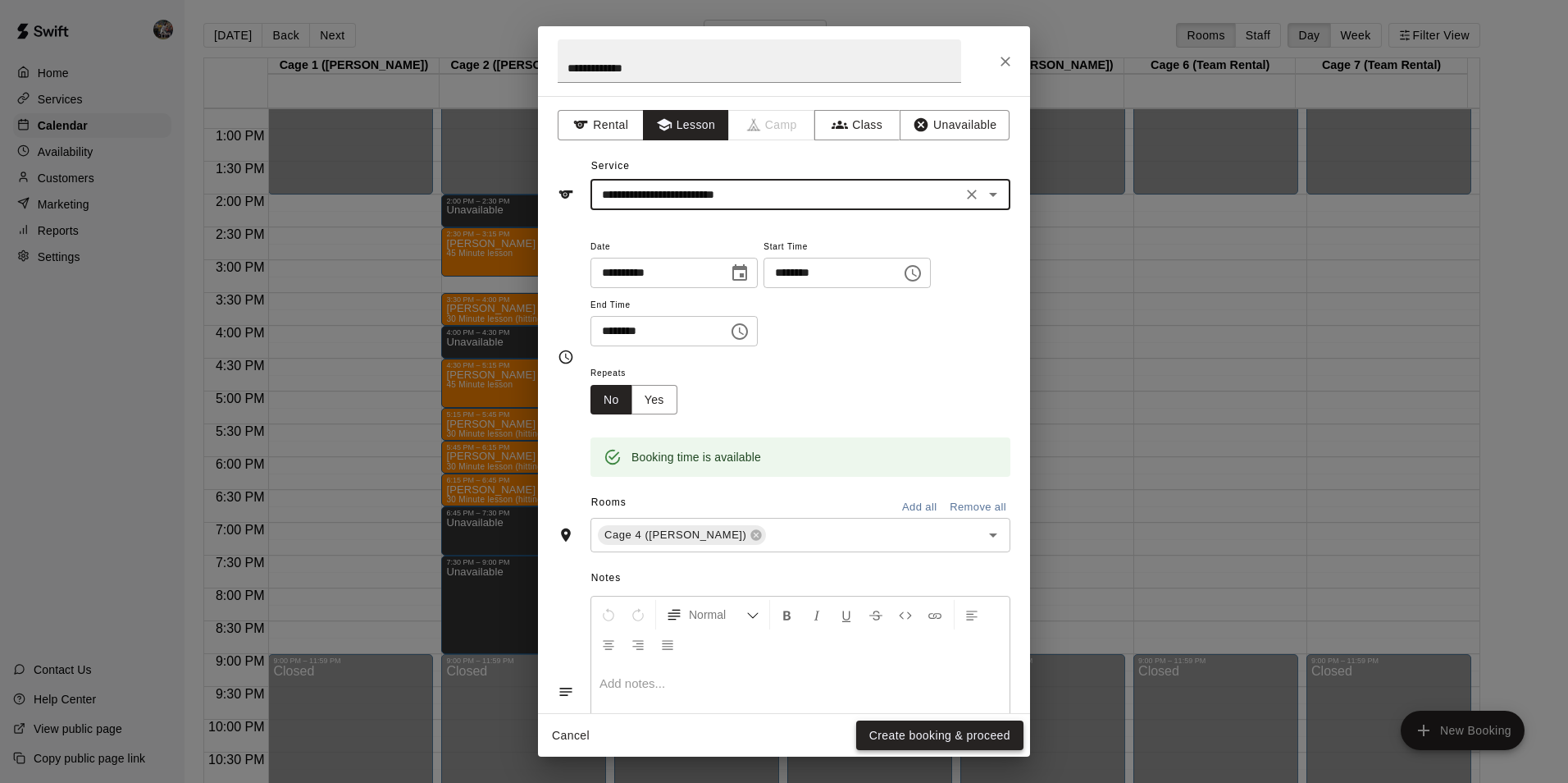
click at [926, 734] on button "Create booking & proceed" at bounding box center [940, 735] width 167 height 31
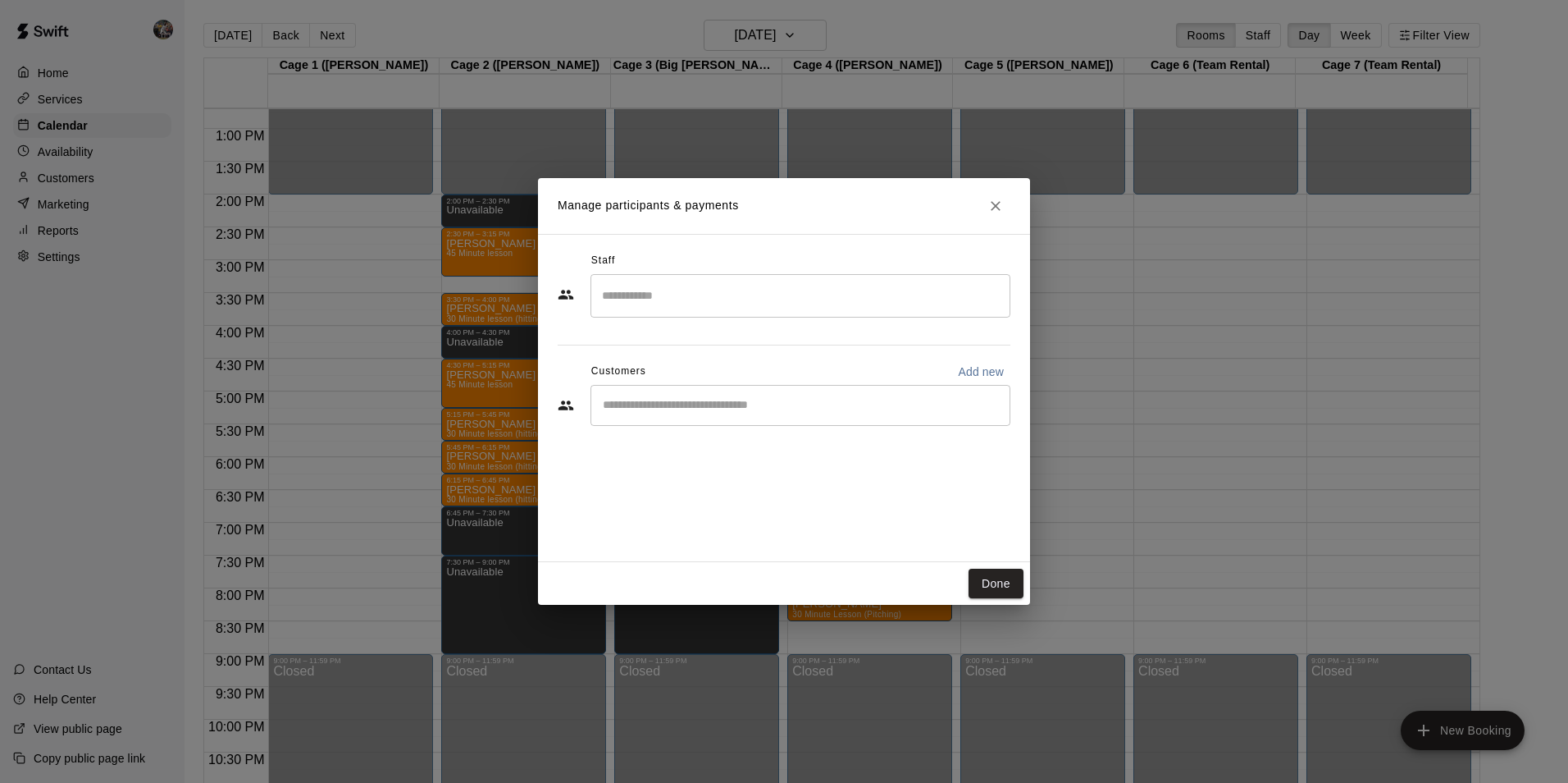
click at [668, 292] on input "Search staff" at bounding box center [800, 295] width 406 height 29
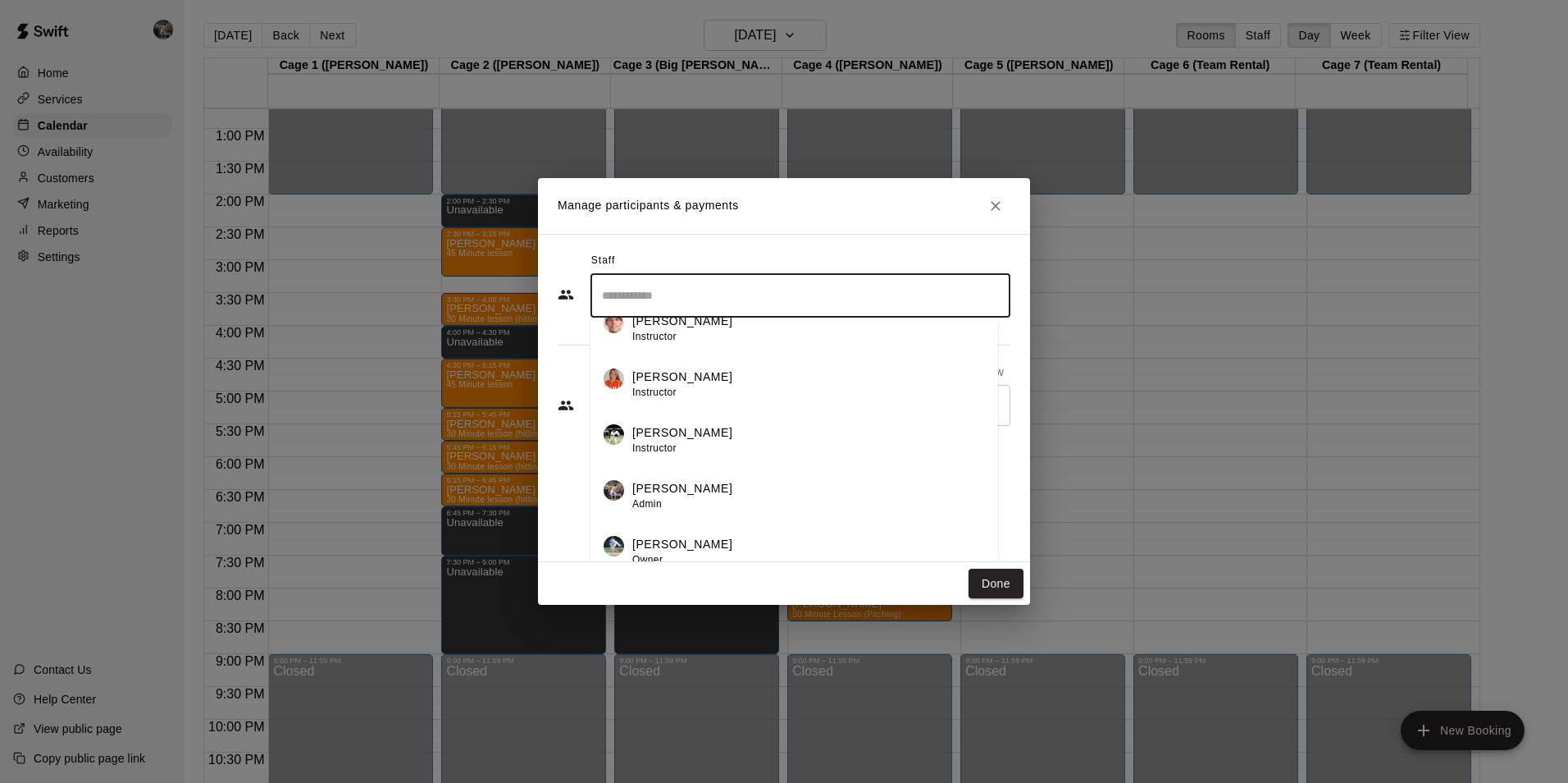
scroll to position [29, 0]
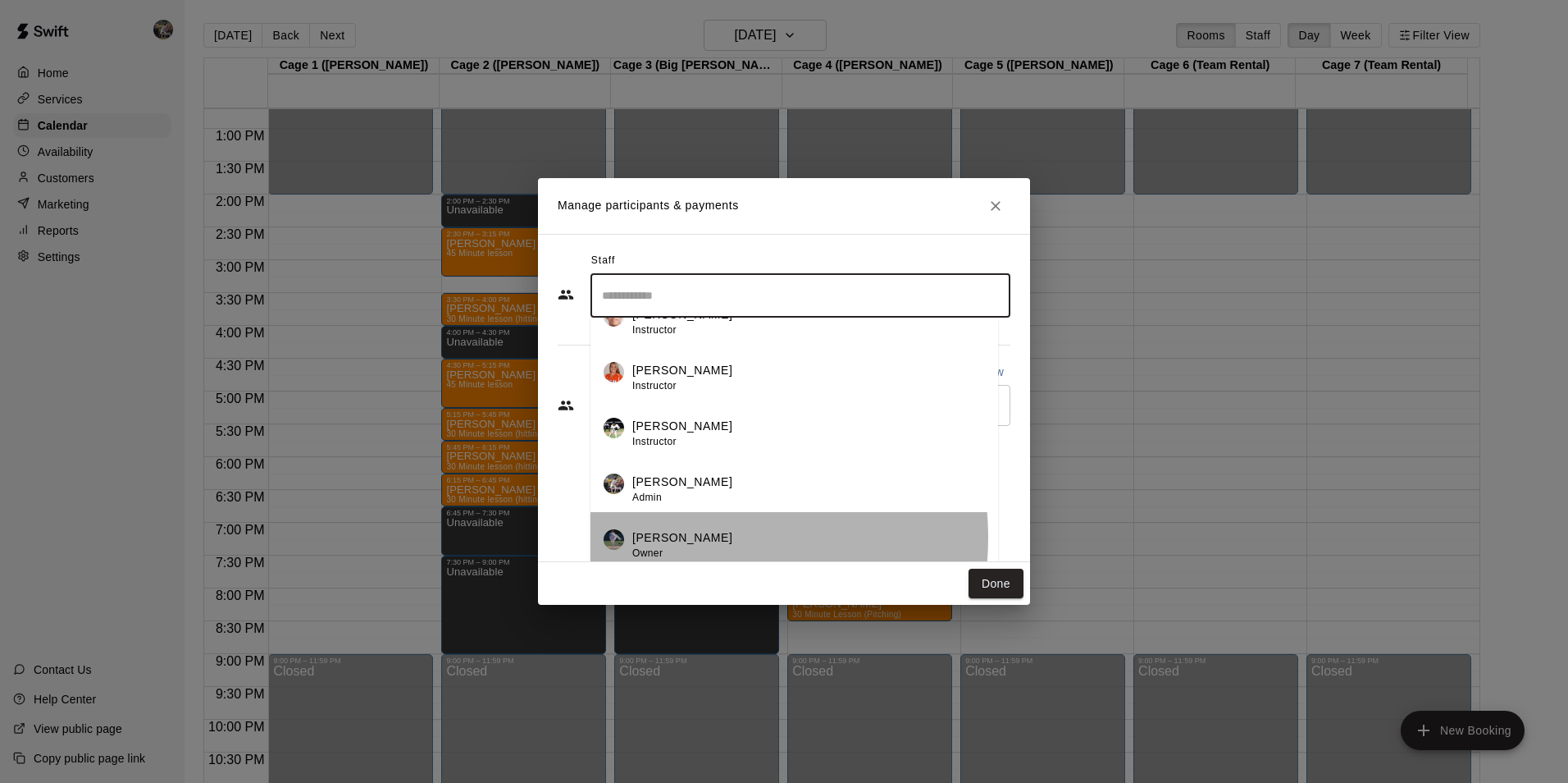
click at [690, 537] on div "Chad Bell Owner" at bounding box center [808, 545] width 353 height 32
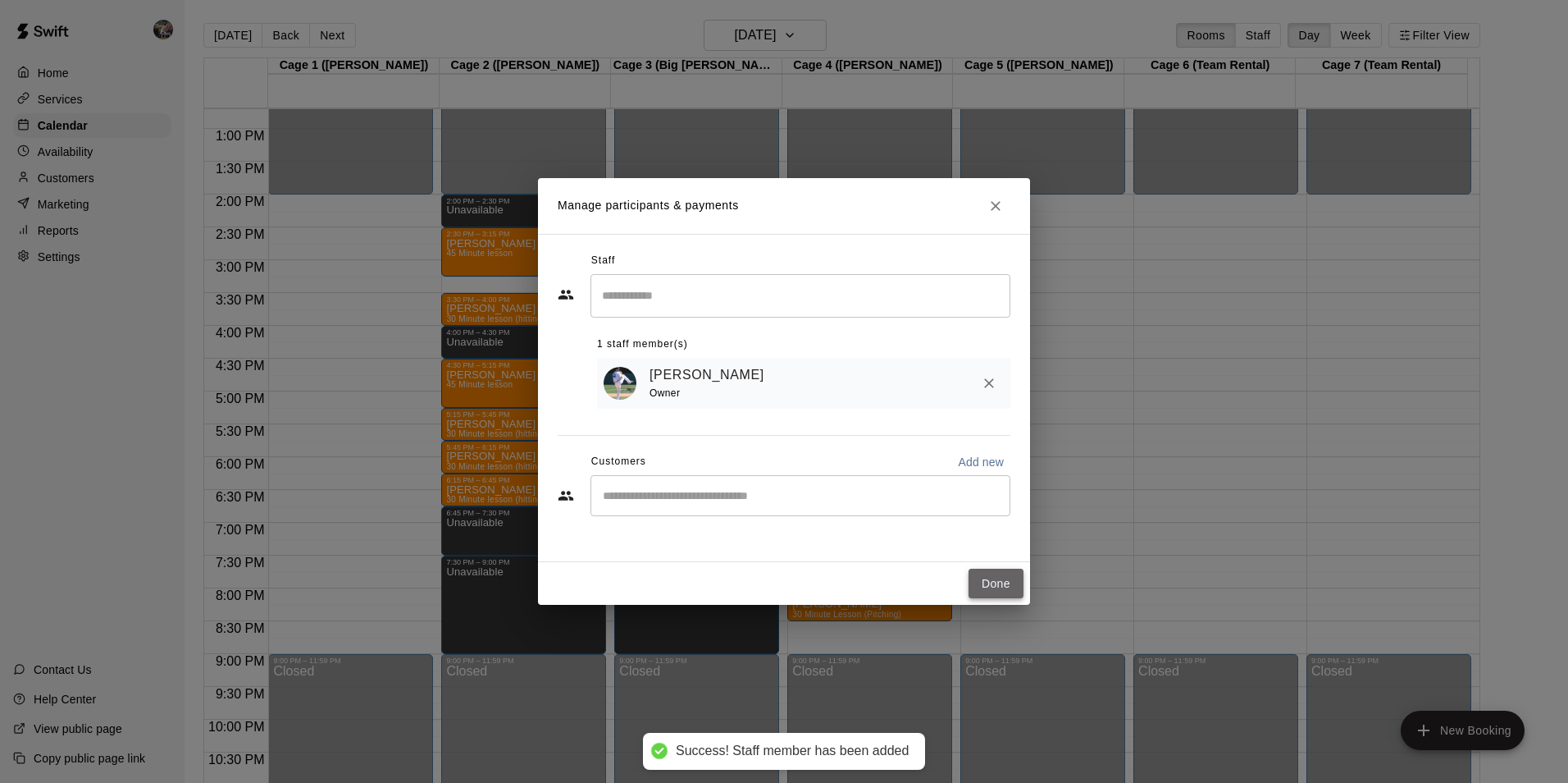
click at [992, 582] on button "Done" at bounding box center [995, 584] width 55 height 31
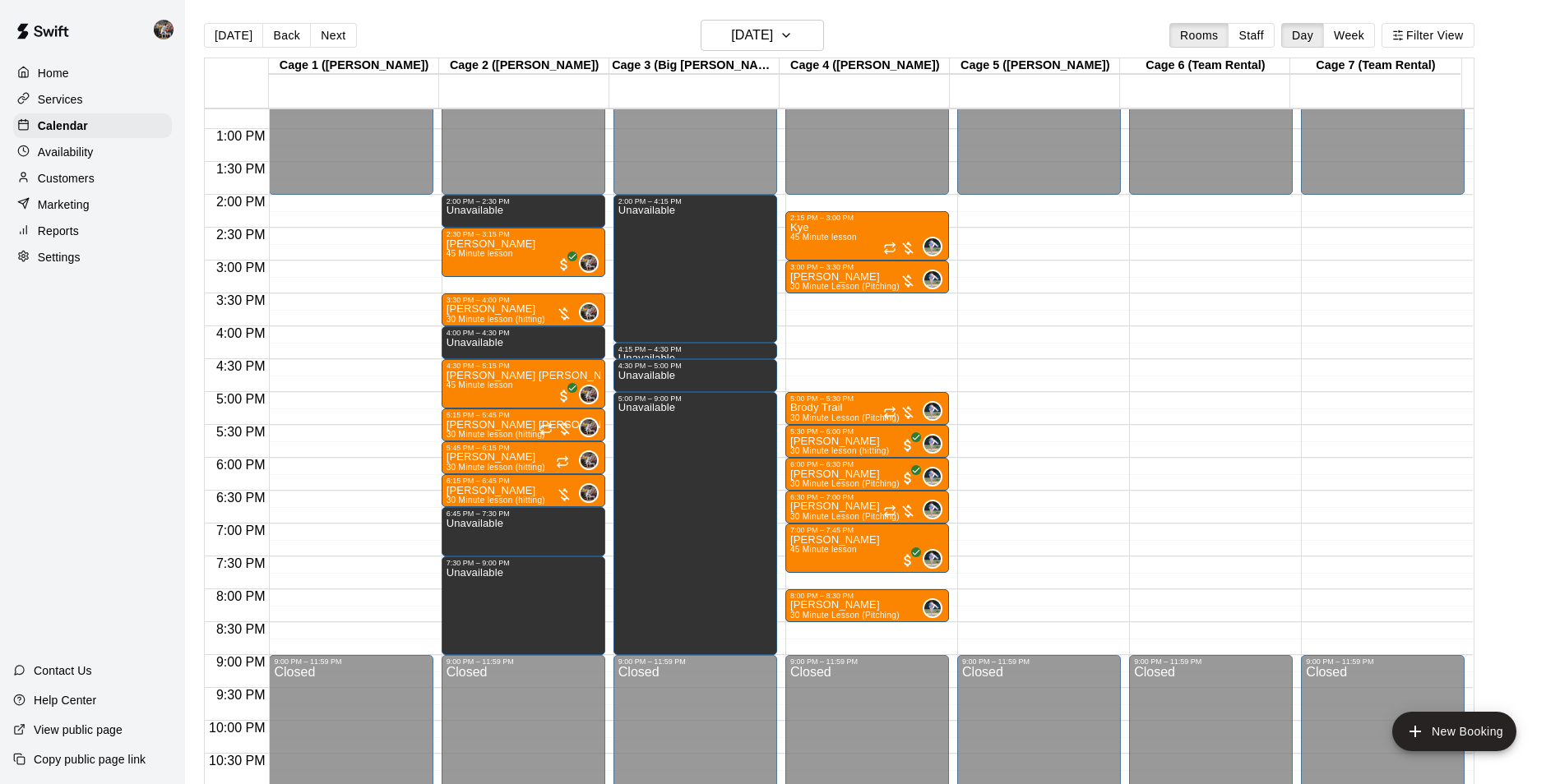
click at [231, 31] on button "[DATE]" at bounding box center [233, 35] width 59 height 25
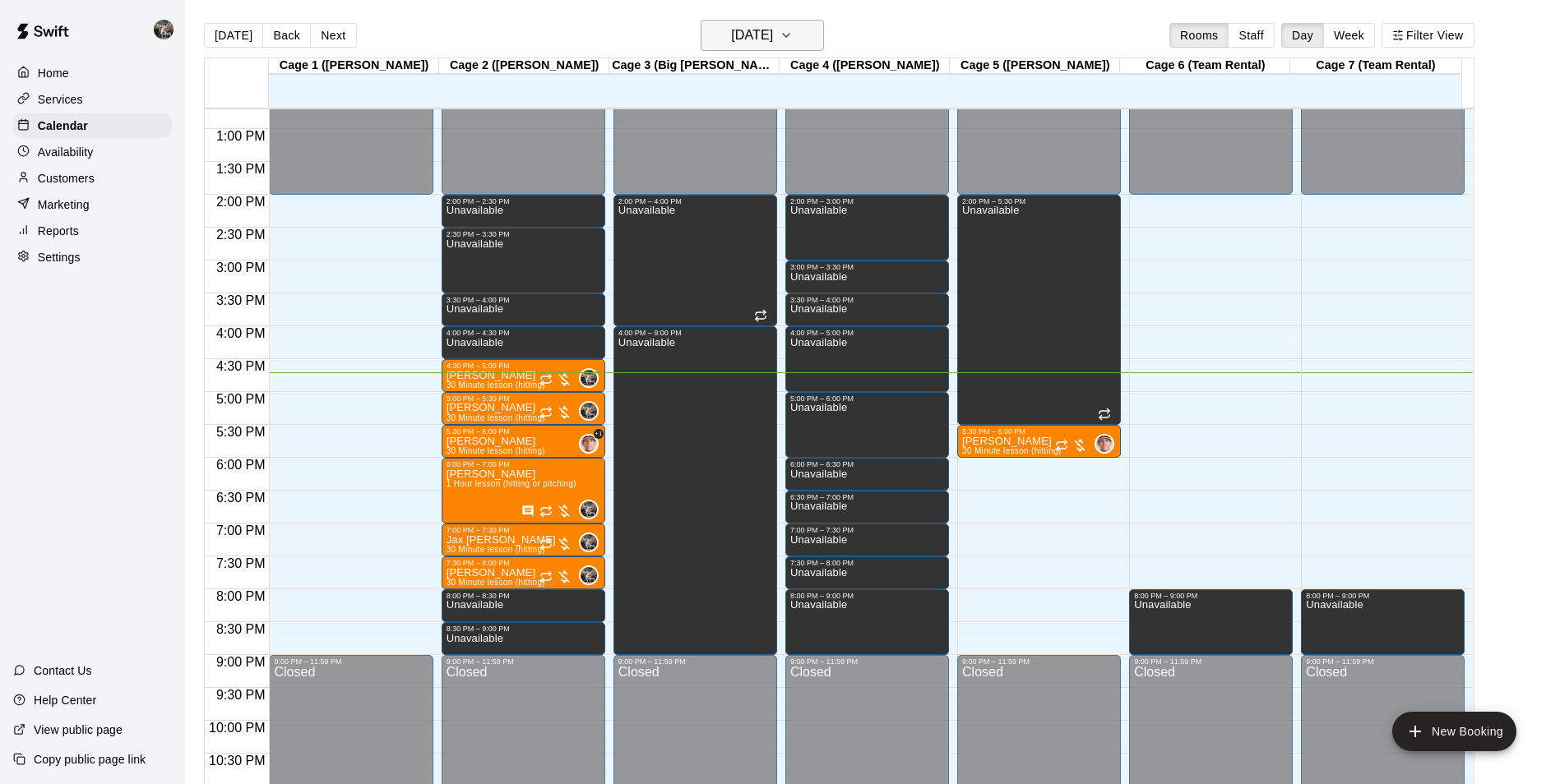
click at [745, 35] on h6 "[DATE]" at bounding box center [752, 35] width 42 height 23
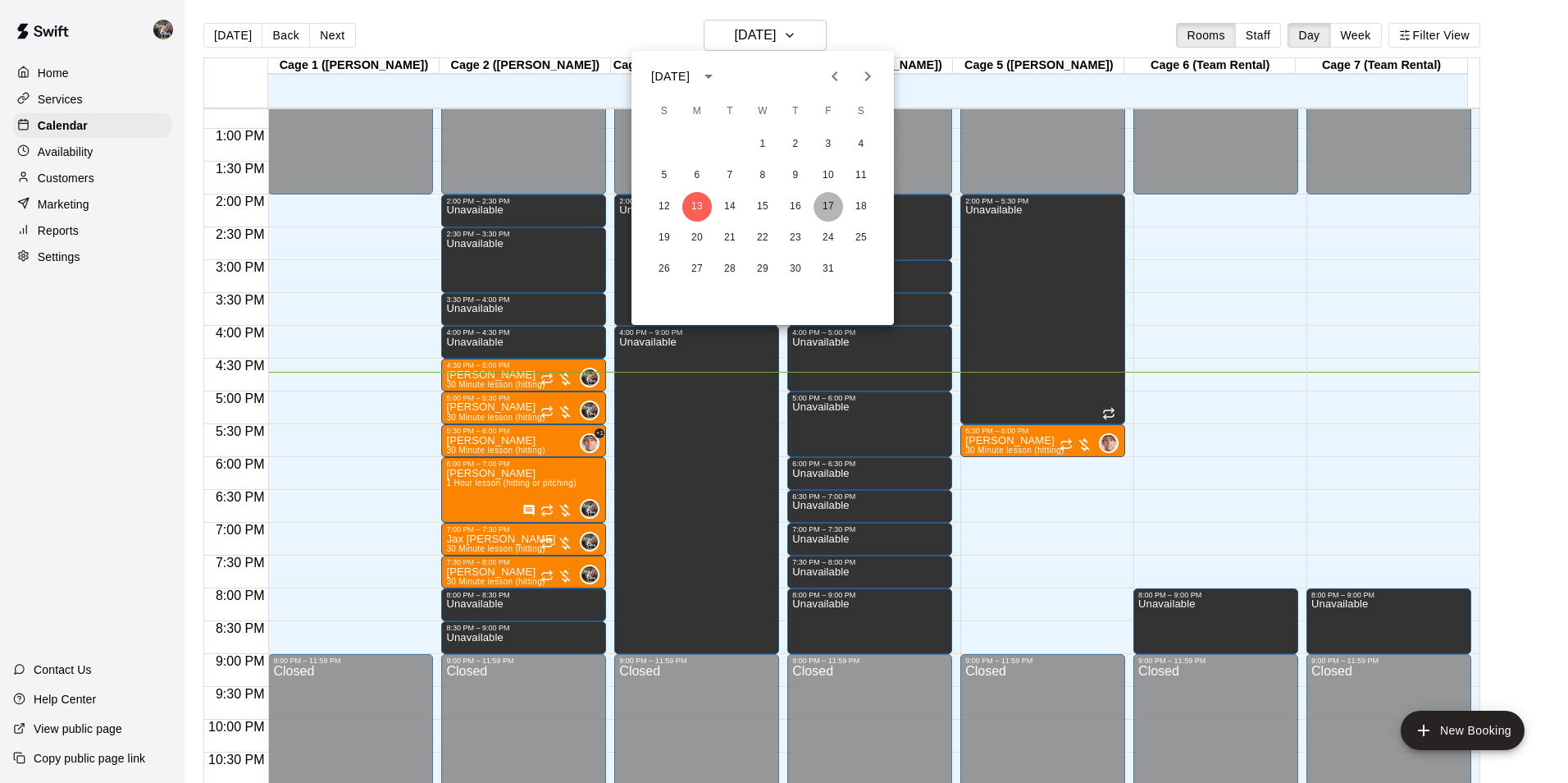
click at [828, 205] on button "17" at bounding box center [828, 207] width 30 height 30
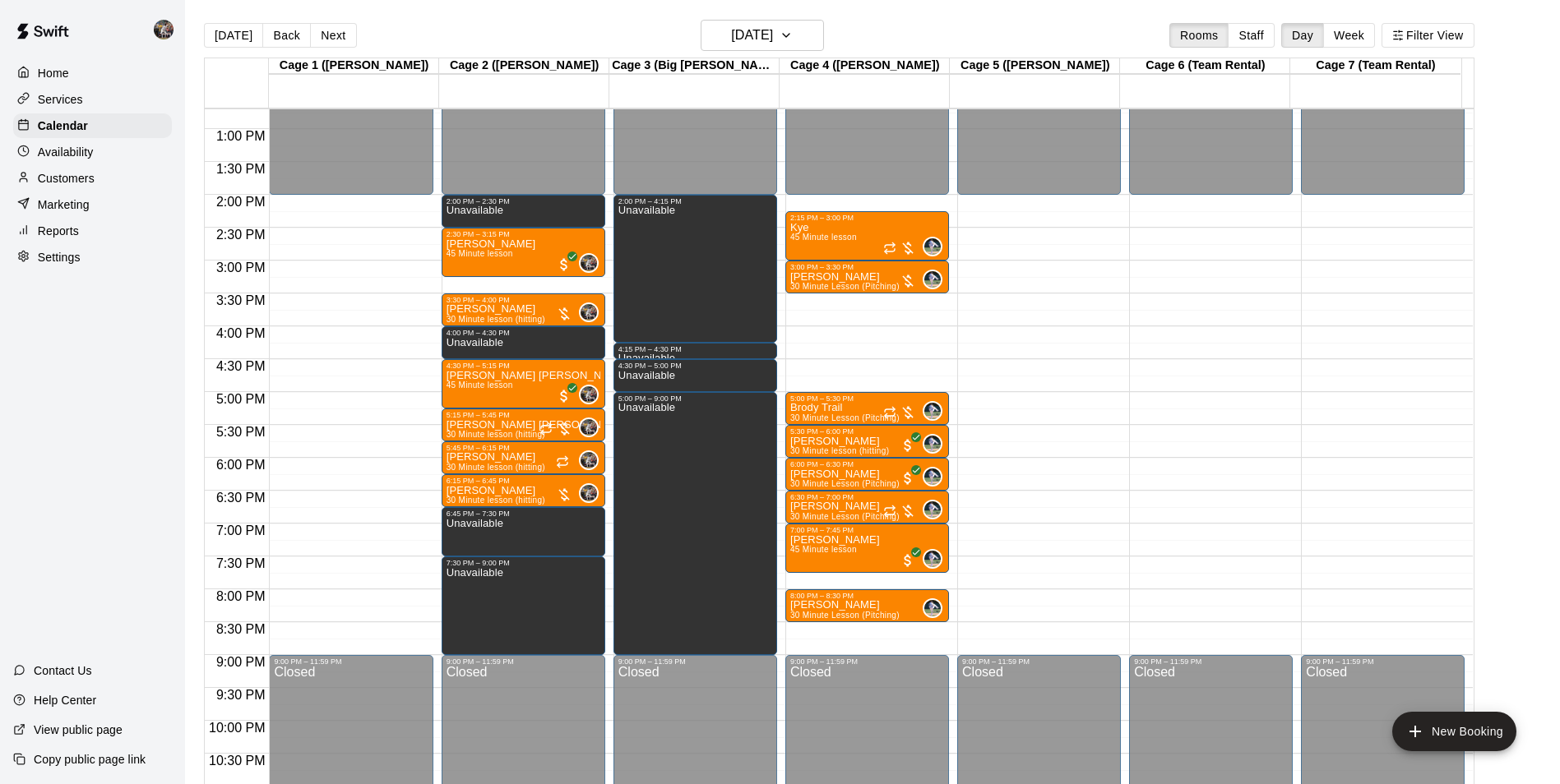
click at [859, 631] on div "12:00 AM – 2:00 PM Closed 2:15 PM – 3:00 PM Kye 45 Minute lesson 0 3:00 PM – 3:…" at bounding box center [867, 64] width 163 height 1578
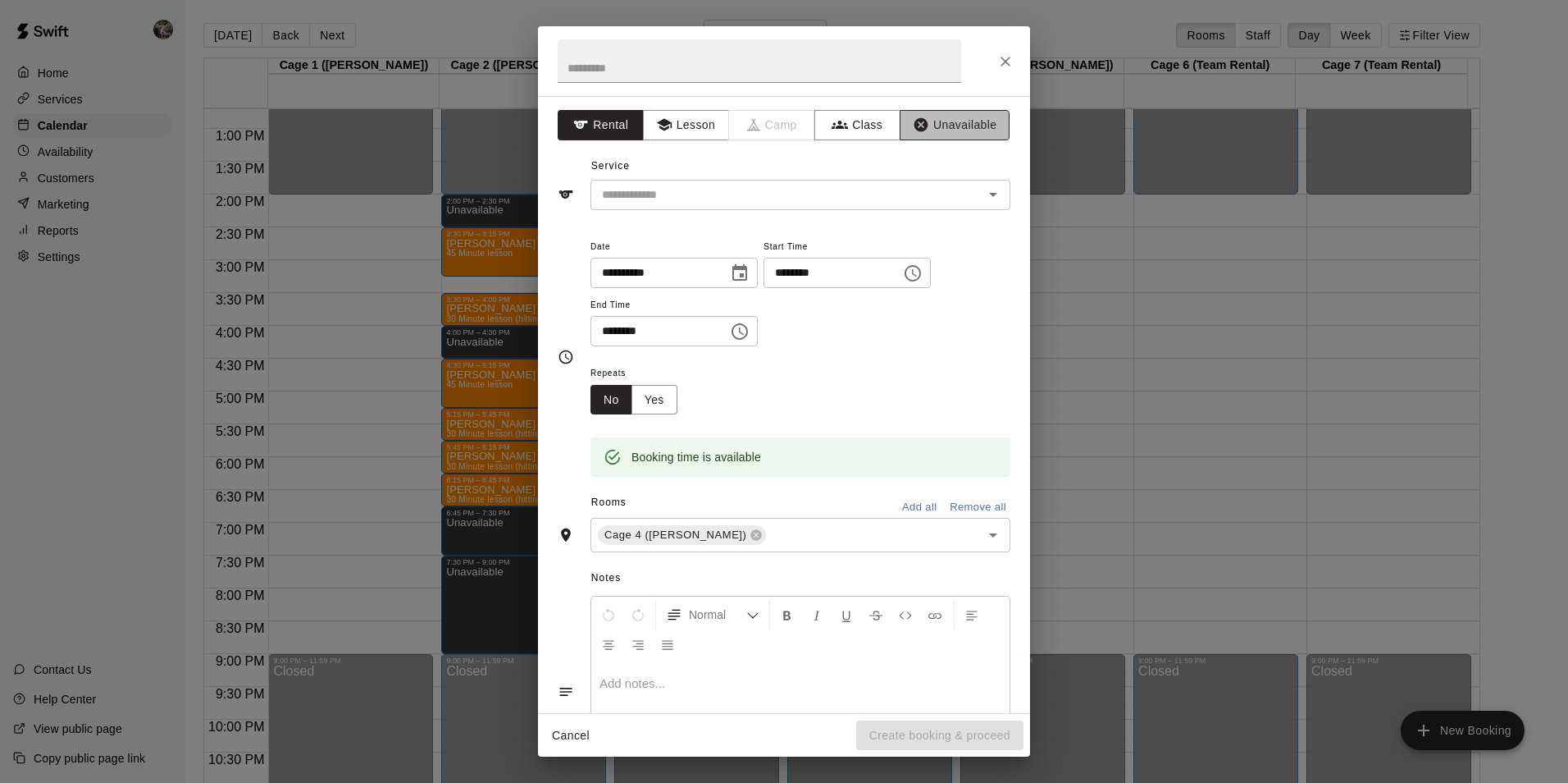
click at [939, 122] on button "Unavailable" at bounding box center [955, 125] width 110 height 31
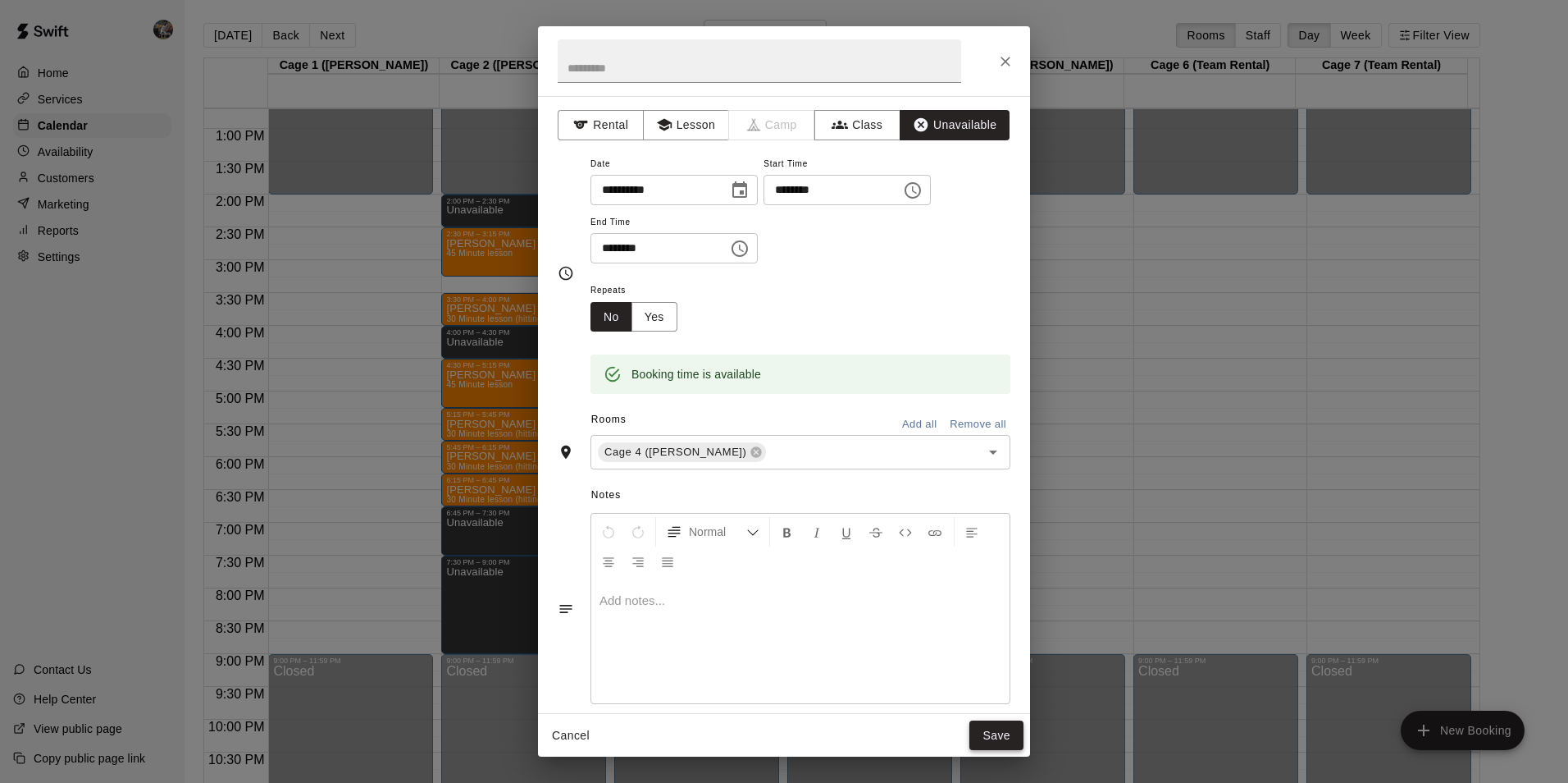
click at [988, 738] on button "Save" at bounding box center [996, 735] width 54 height 31
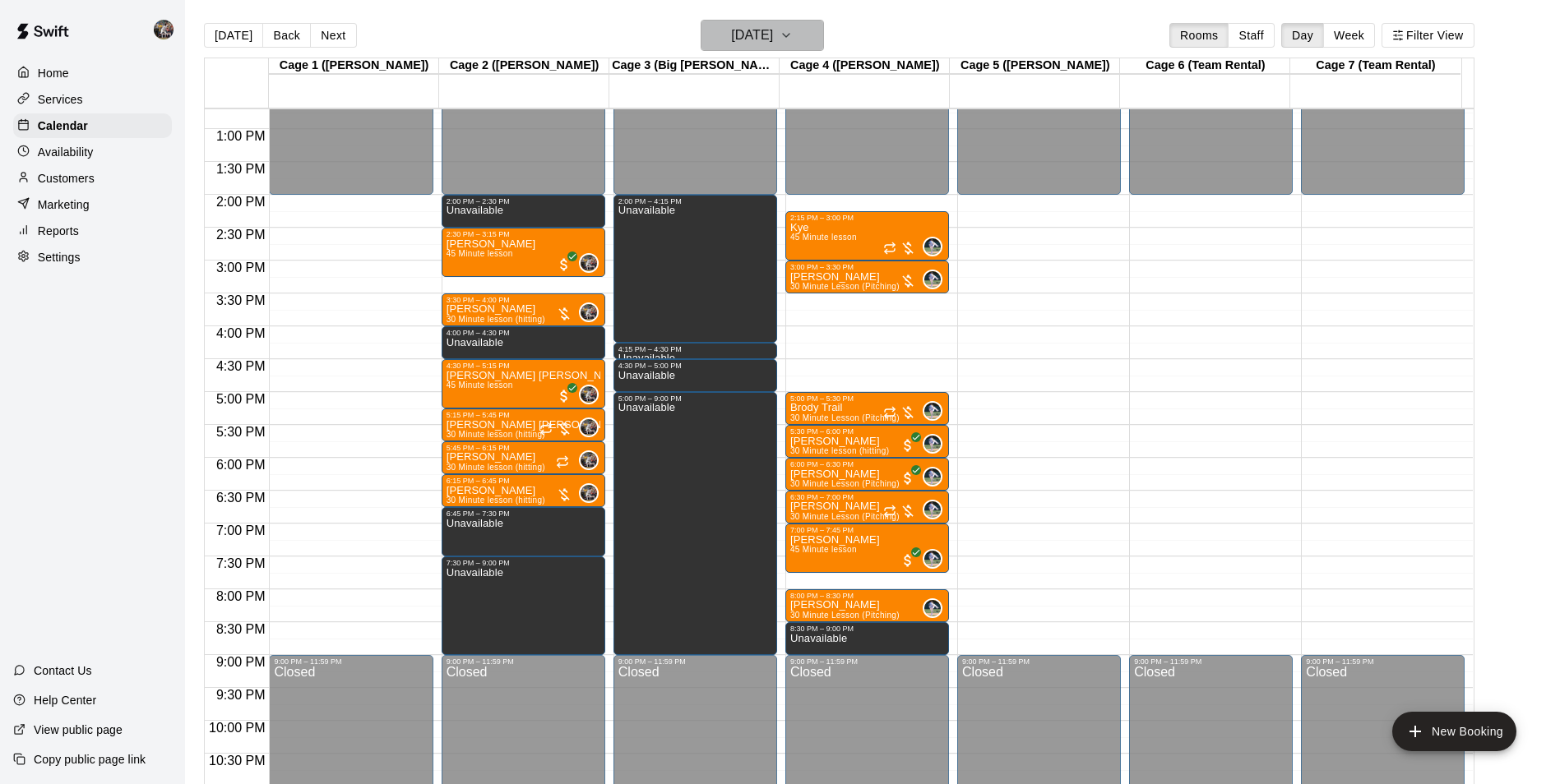
click at [740, 28] on h6 "[DATE]" at bounding box center [752, 35] width 42 height 23
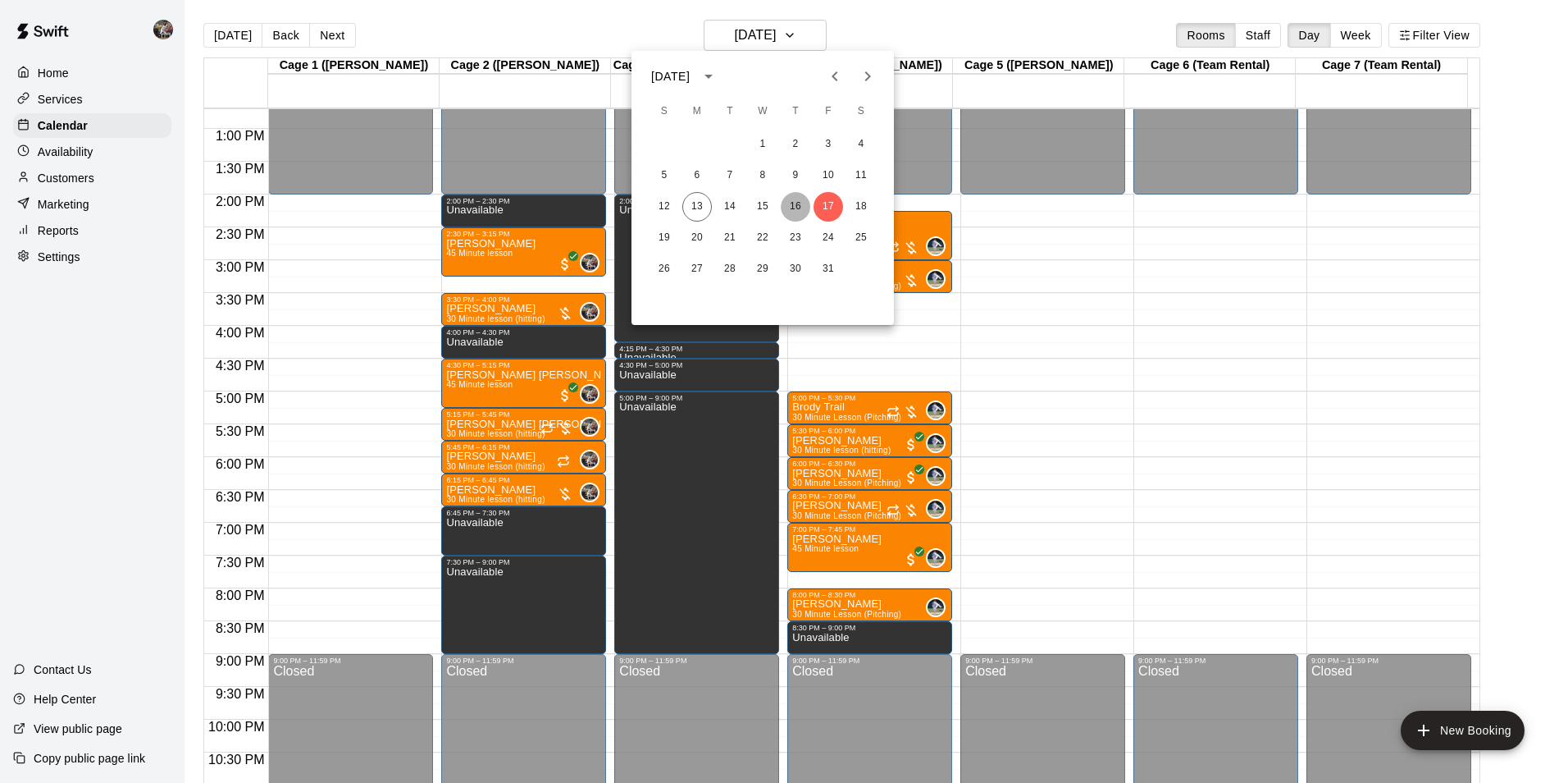
click at [797, 204] on button "16" at bounding box center [795, 207] width 30 height 30
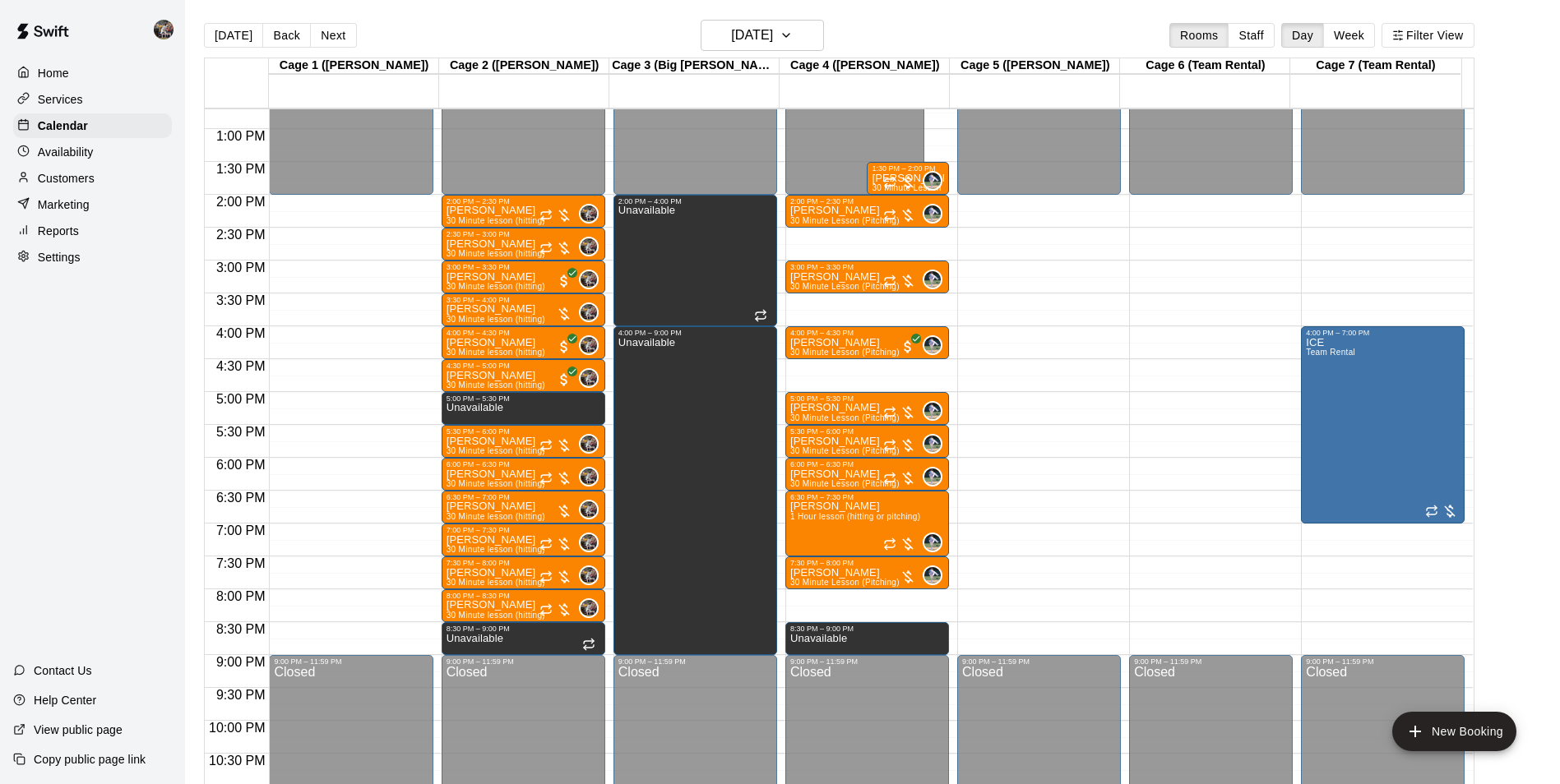
click at [824, 598] on div "12:00 AM – 2:00 PM Closed 2:00 PM – 2:30 PM Brodie King 30 Minute Lesson (Pitch…" at bounding box center [867, 64] width 163 height 1578
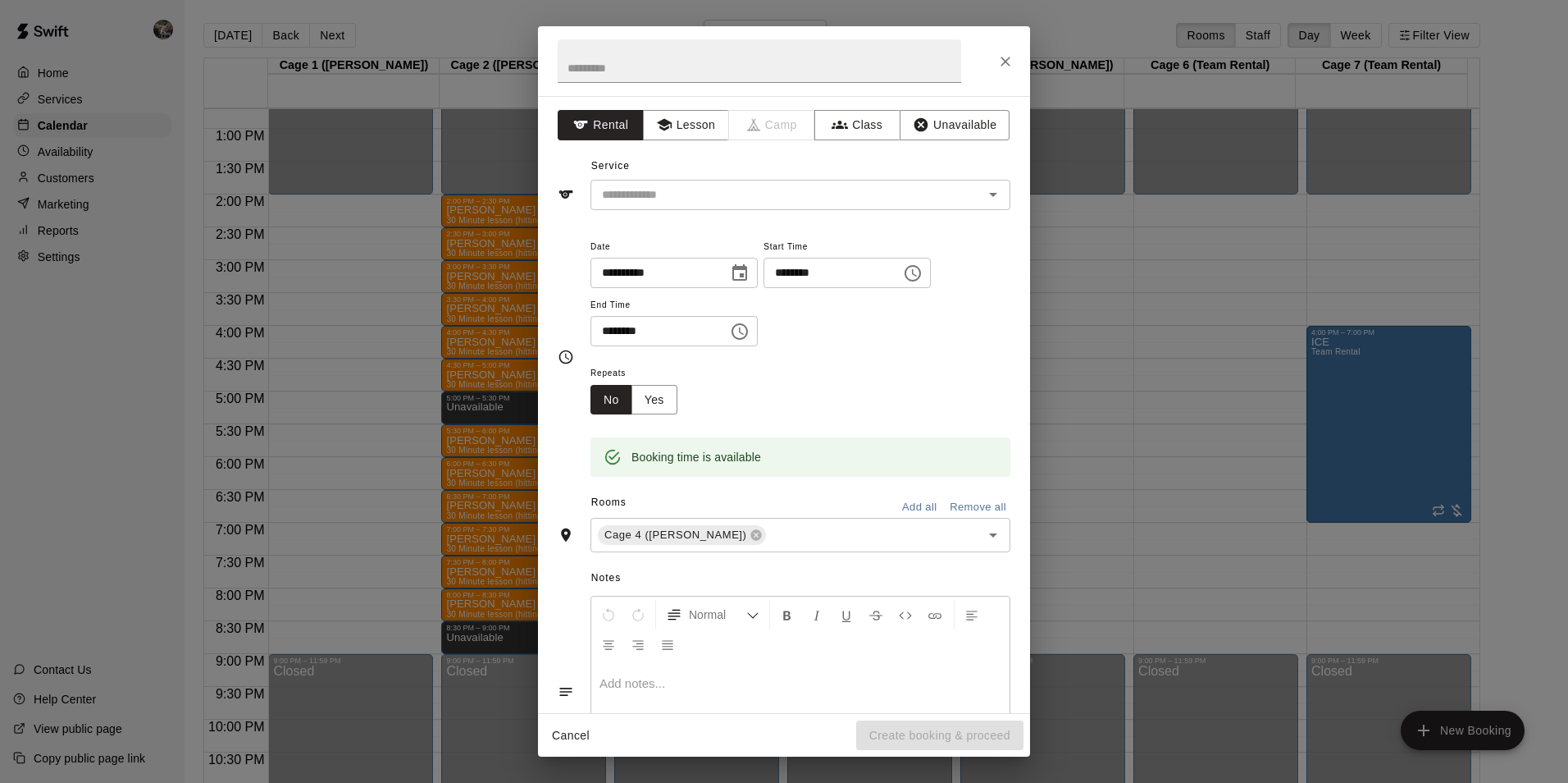
click at [1081, 21] on div "**********" at bounding box center [784, 391] width 1568 height 783
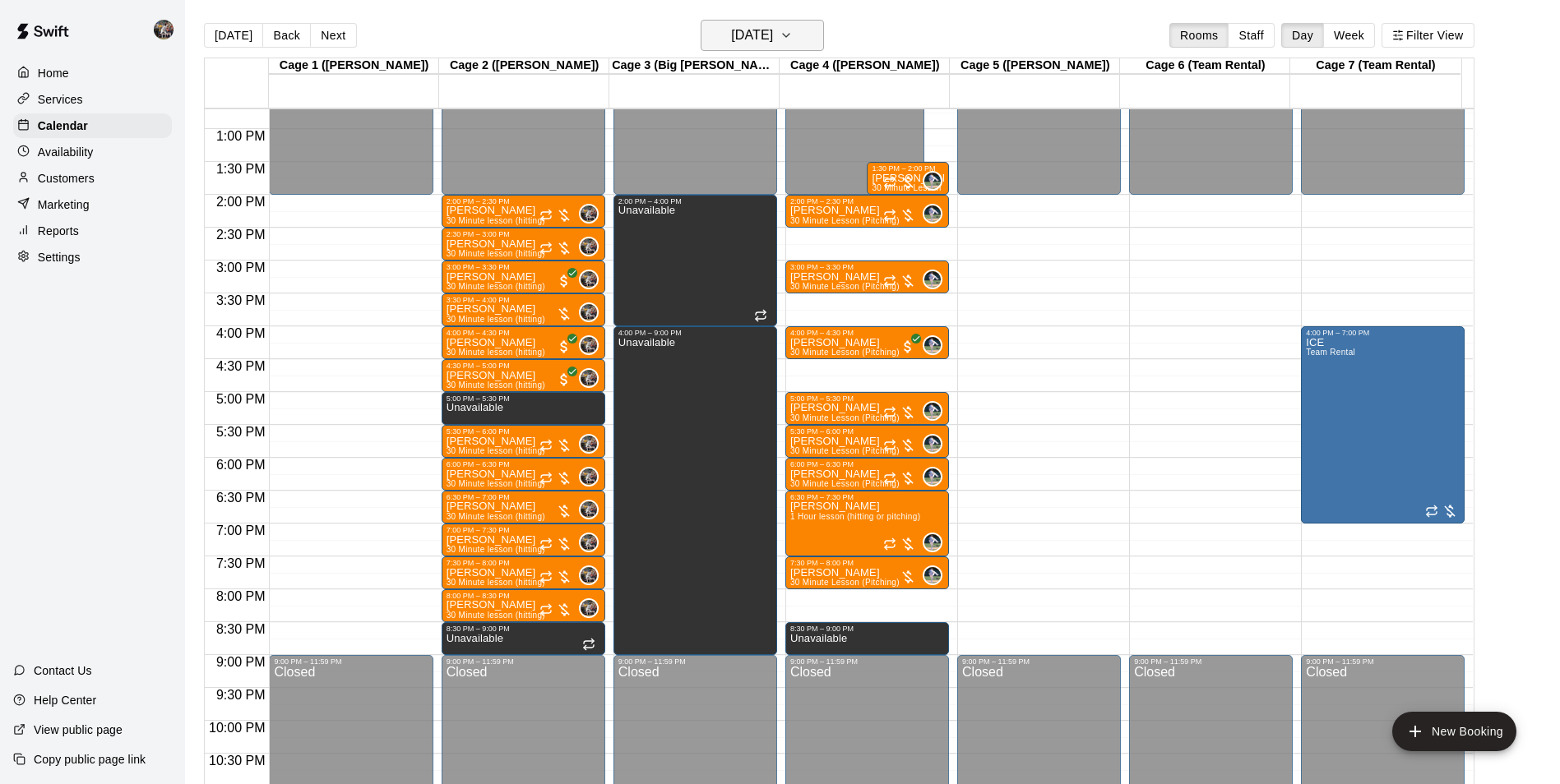
click at [740, 32] on h6 "[DATE]" at bounding box center [752, 35] width 42 height 23
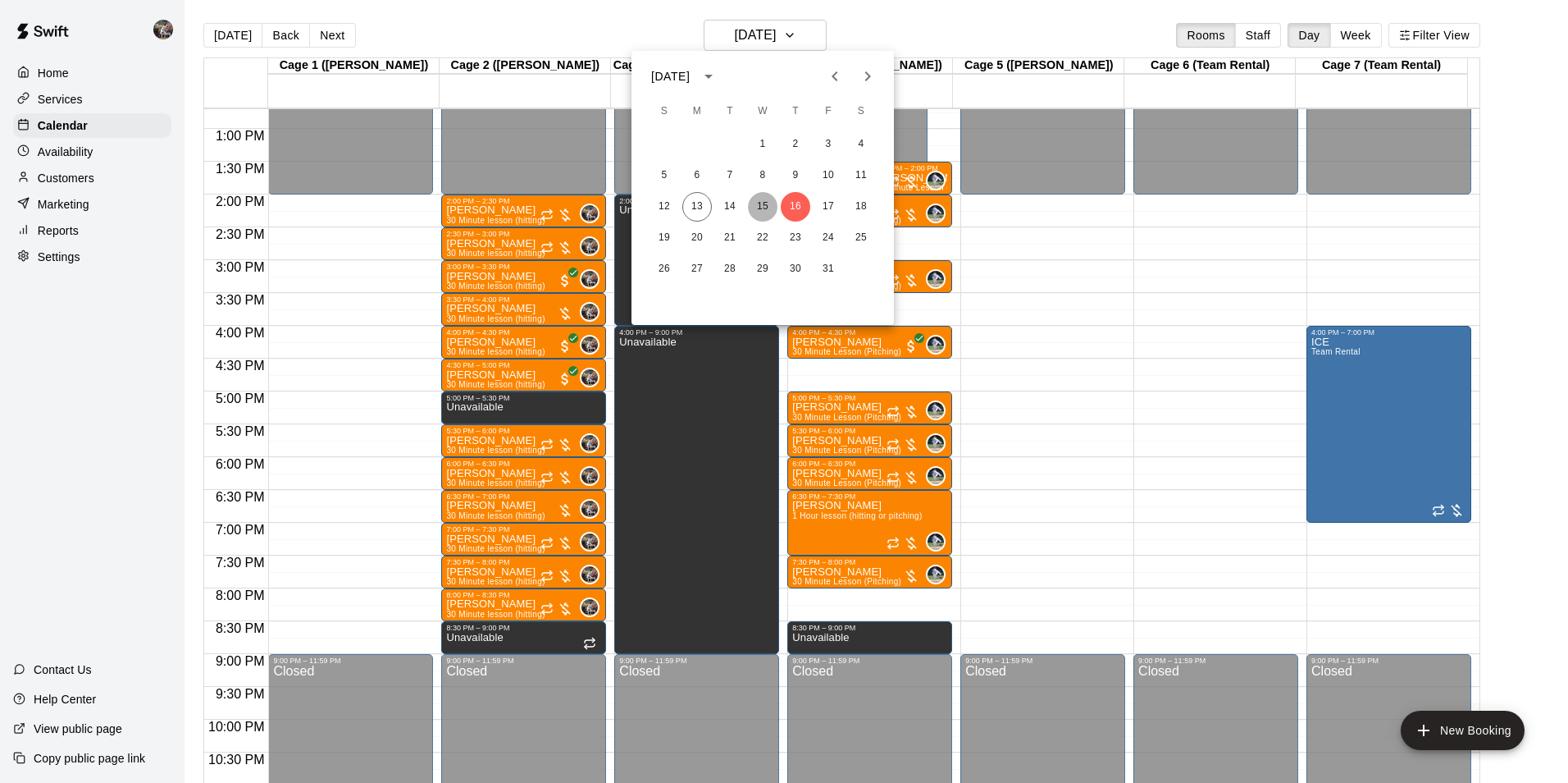
click at [761, 199] on button "15" at bounding box center [763, 207] width 30 height 30
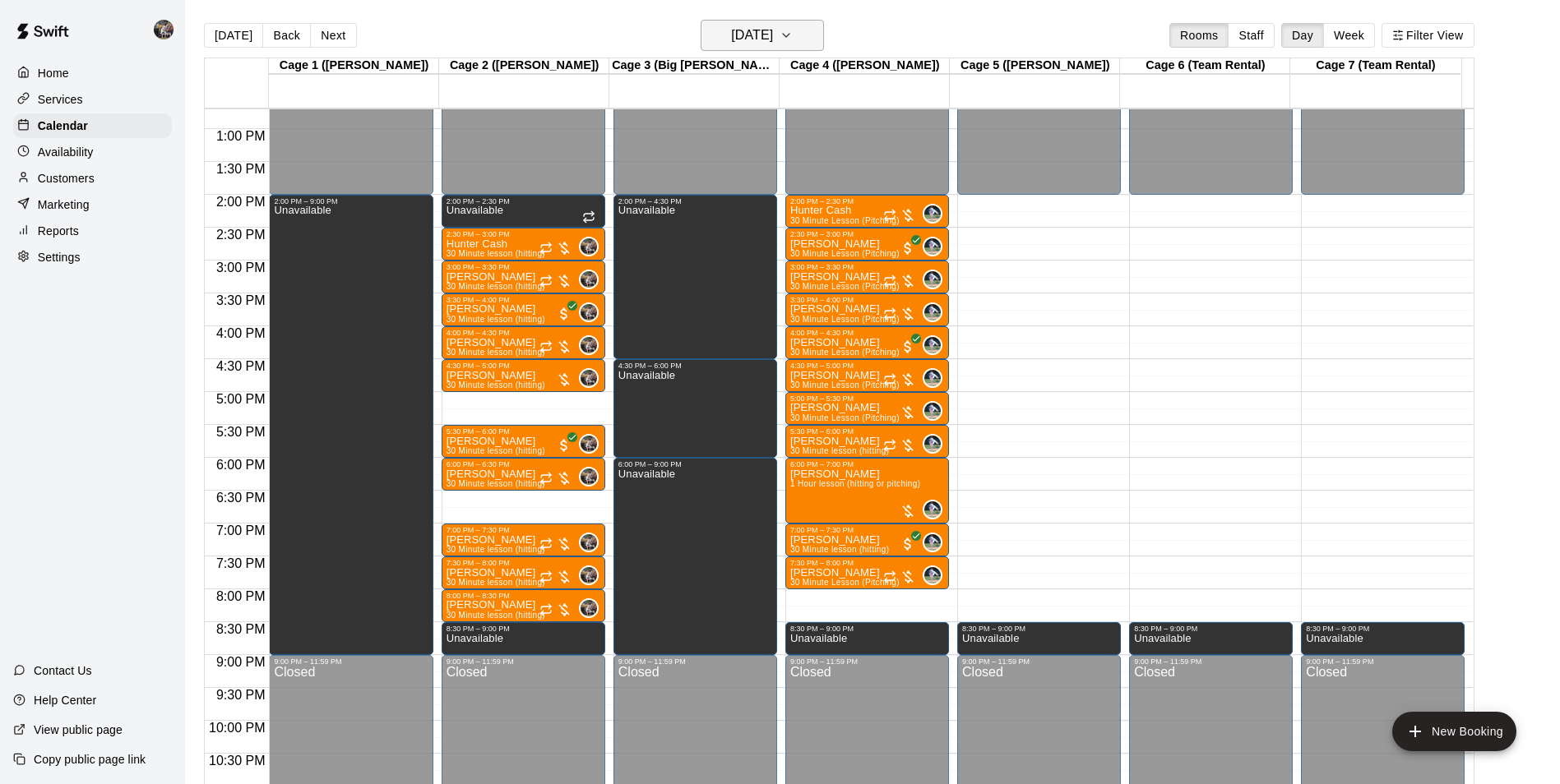
click at [739, 34] on h6 "[DATE]" at bounding box center [752, 35] width 42 height 23
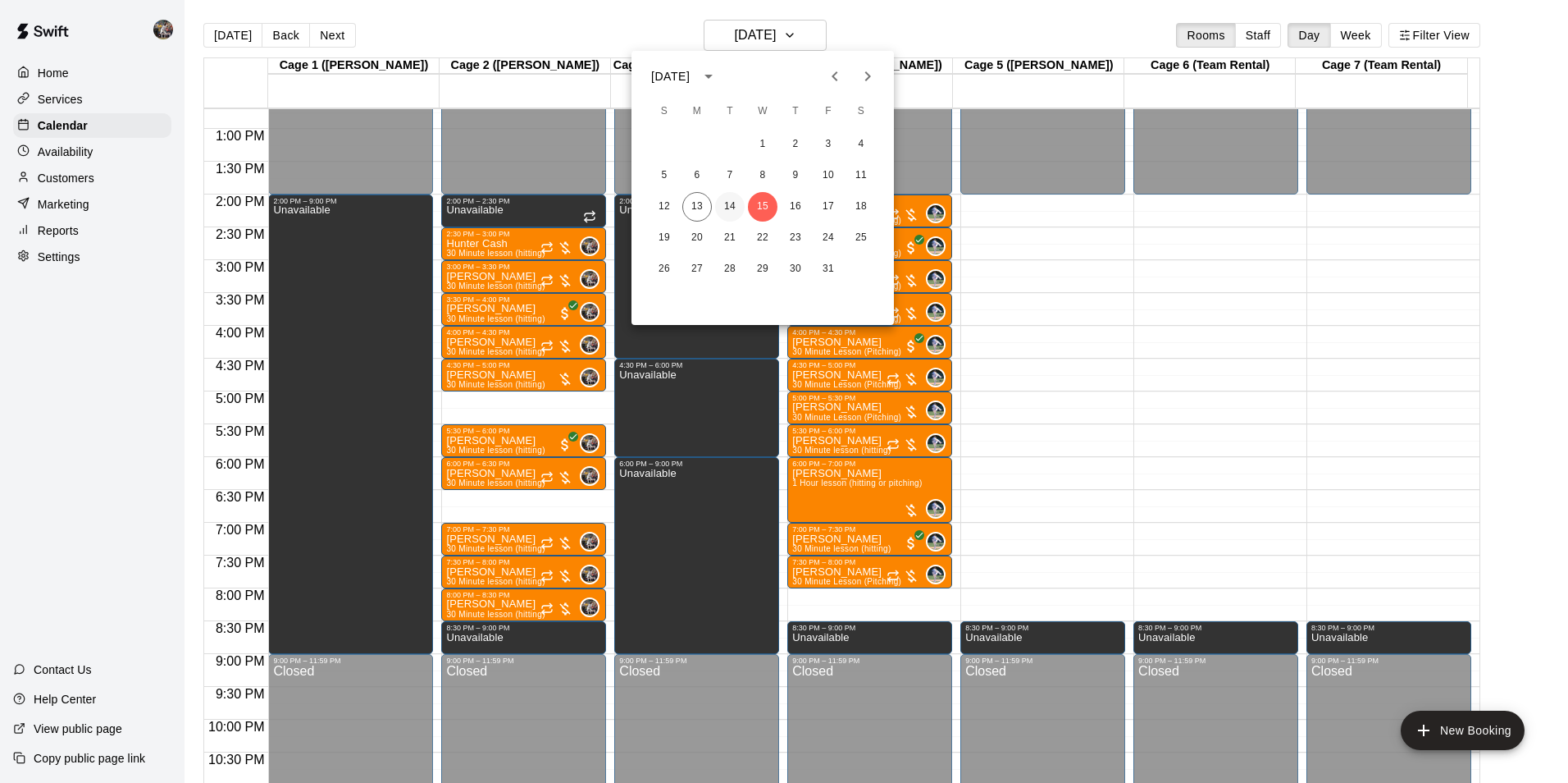
click at [735, 202] on button "14" at bounding box center [730, 207] width 30 height 30
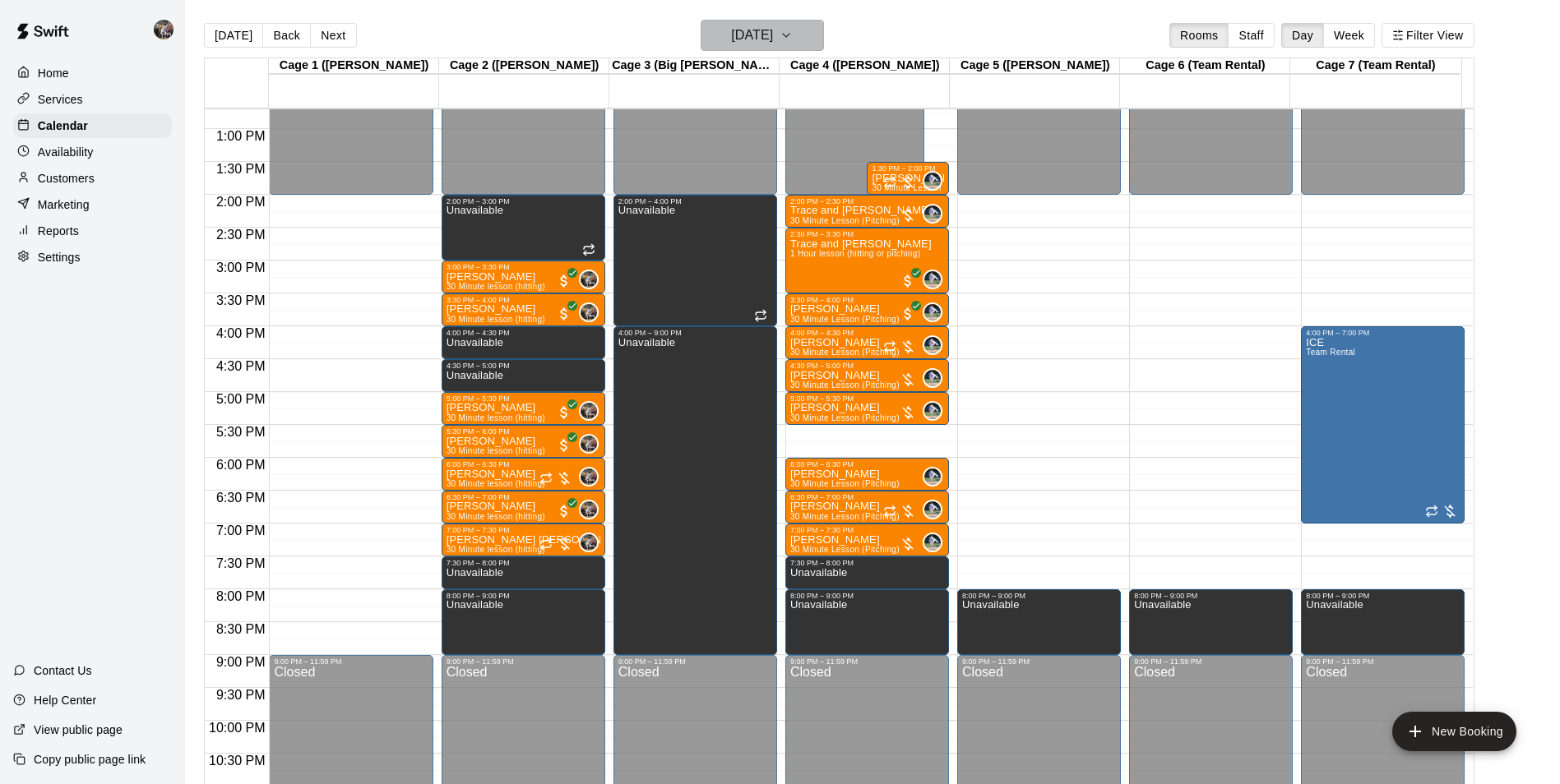
click at [750, 34] on h6 "[DATE]" at bounding box center [752, 35] width 42 height 23
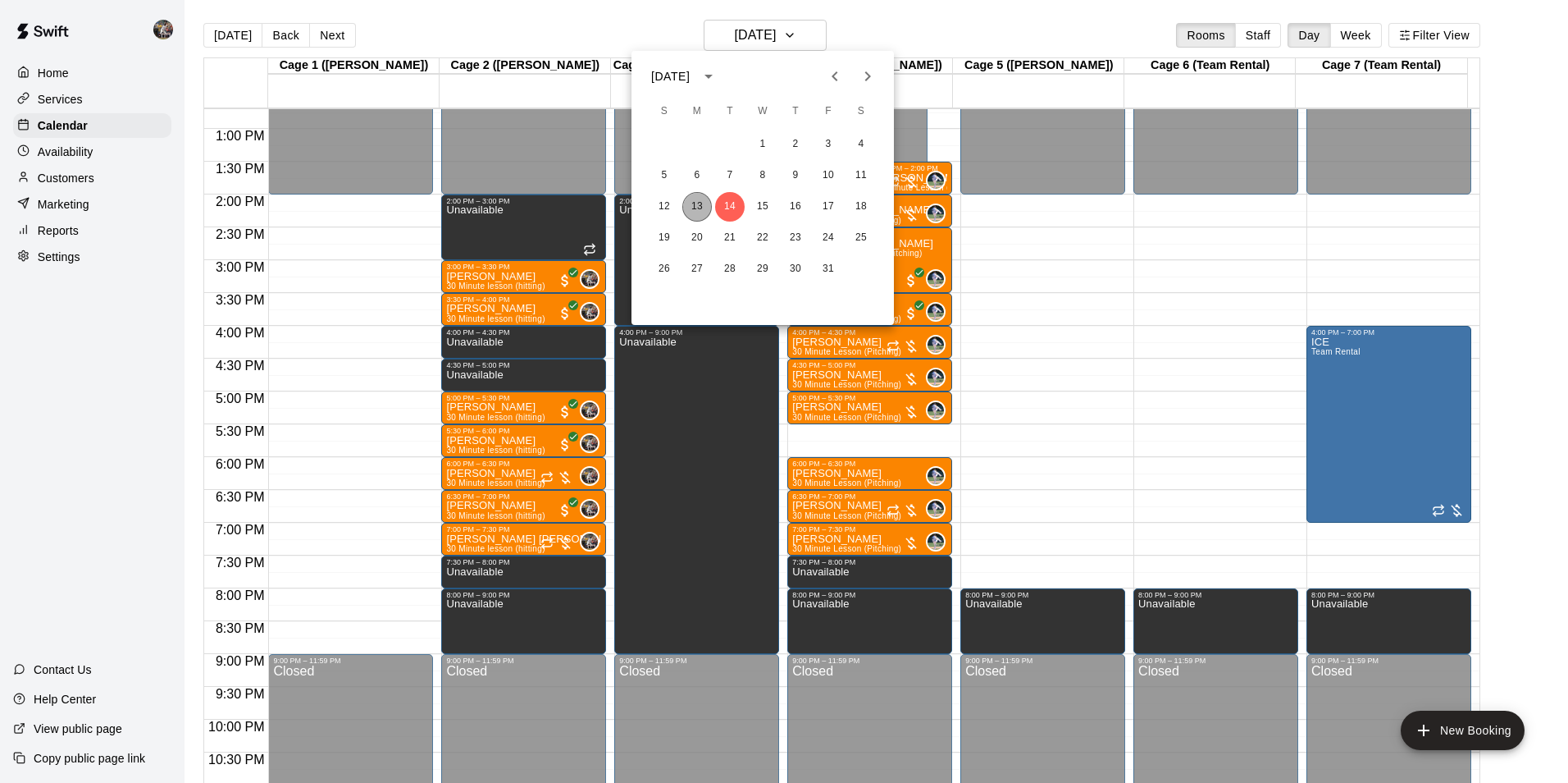
click at [697, 204] on button "13" at bounding box center [697, 207] width 30 height 30
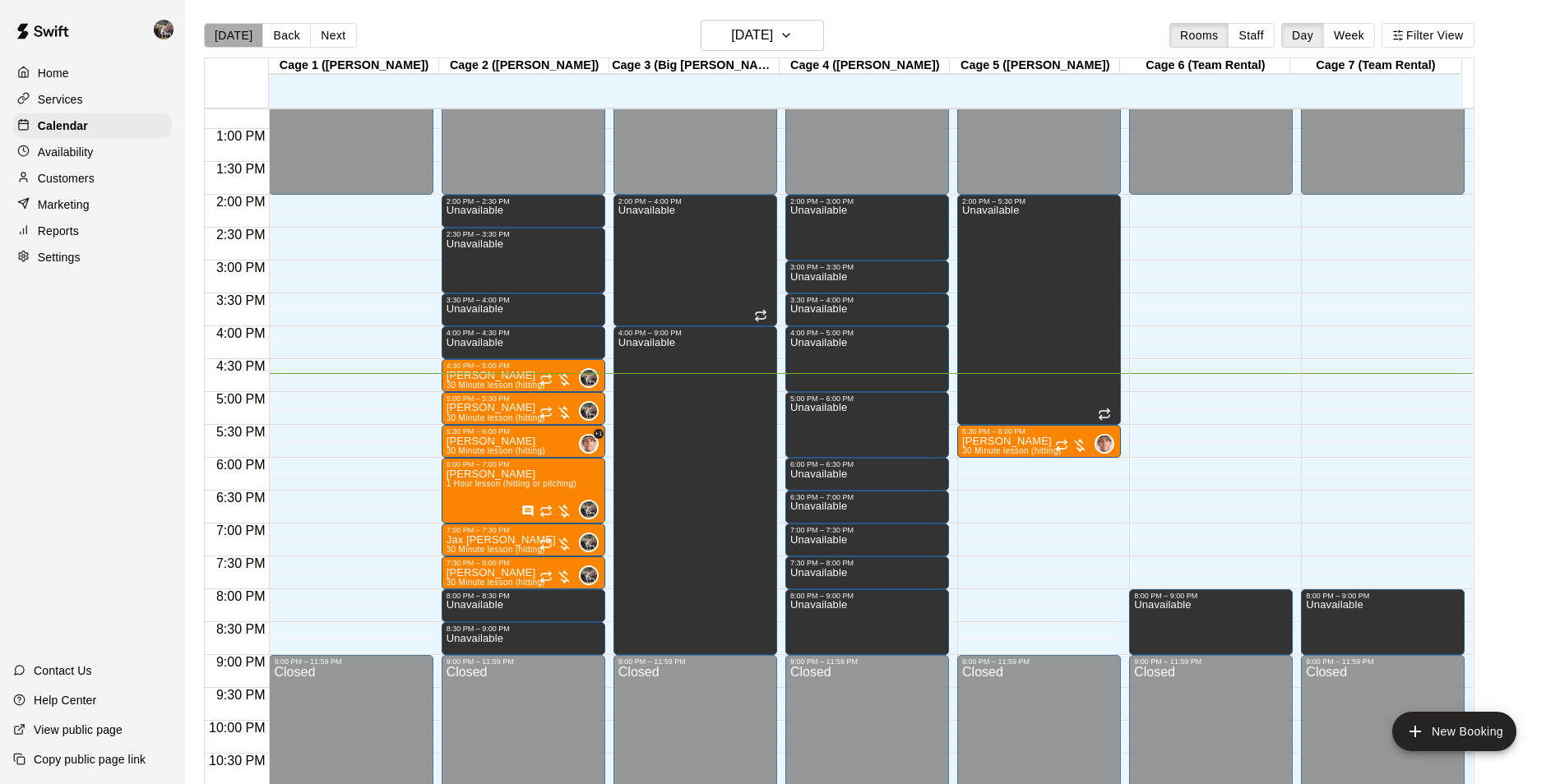
click at [237, 29] on button "[DATE]" at bounding box center [233, 35] width 59 height 25
click at [514, 376] on div "Kyson Byrd 30 Minute lesson (hitting)" at bounding box center [495, 761] width 99 height 784
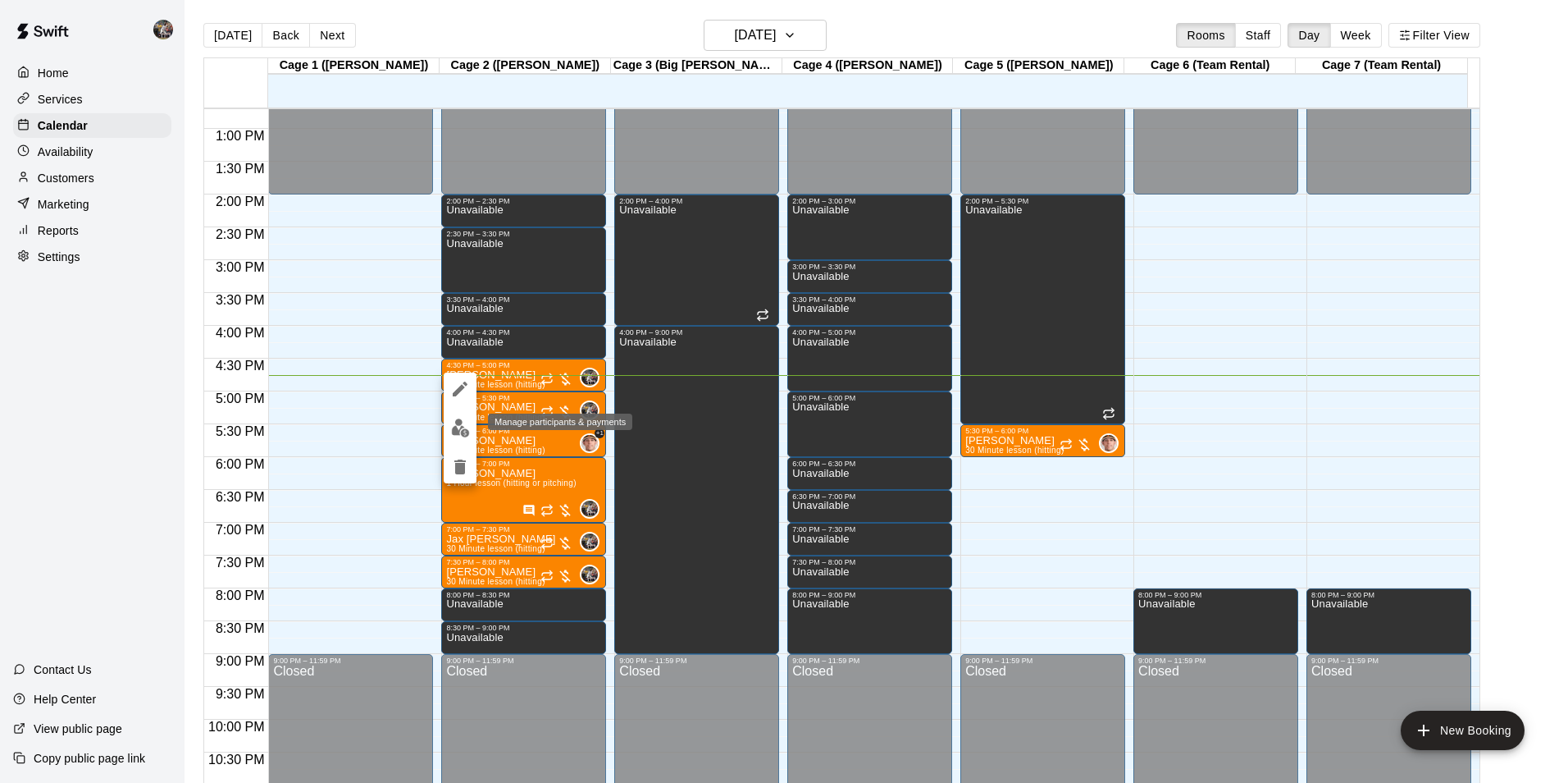
click at [459, 426] on img "edit" at bounding box center [460, 428] width 19 height 19
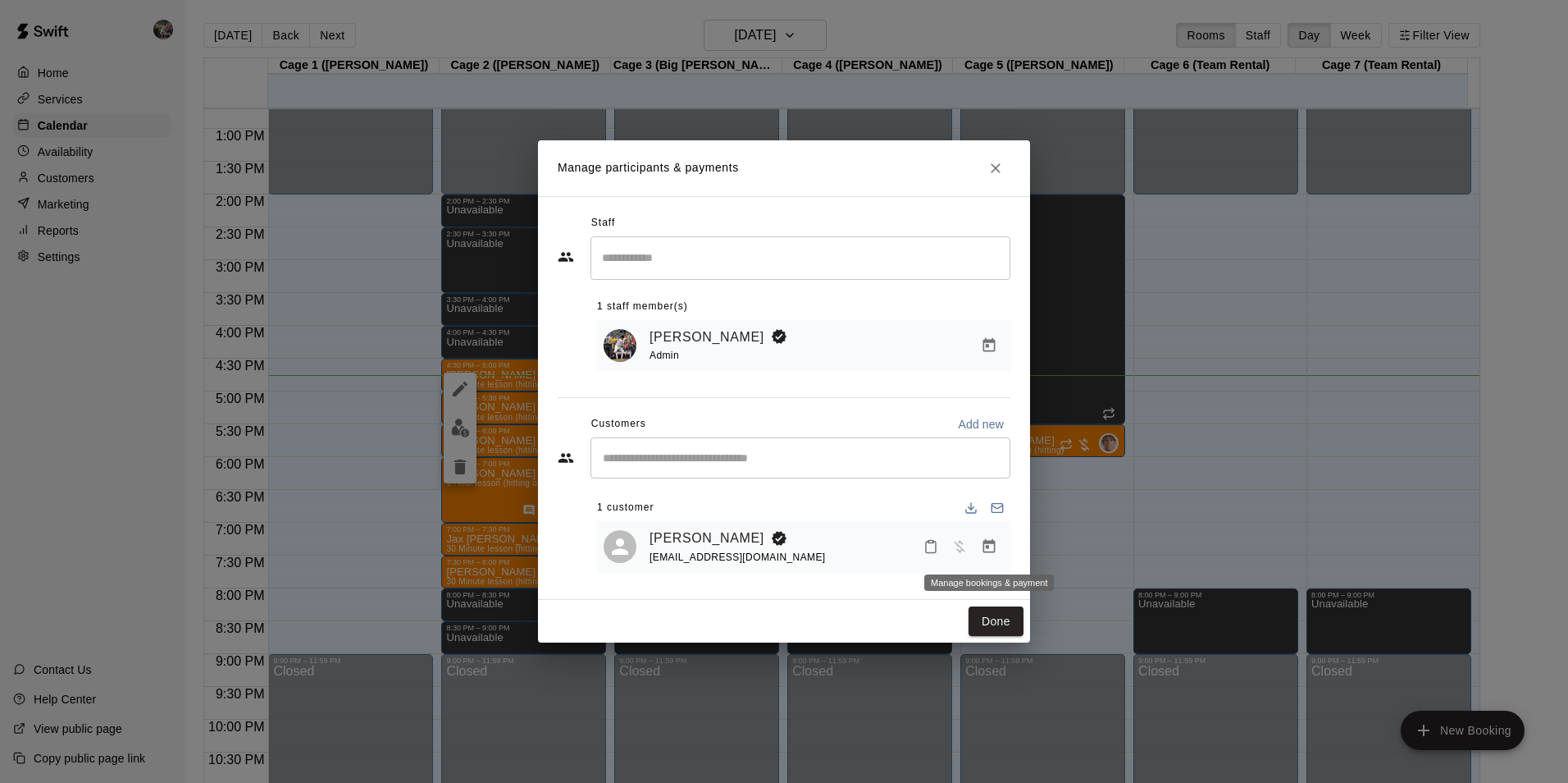
click at [988, 546] on icon "Manage bookings & payment" at bounding box center [989, 546] width 16 height 16
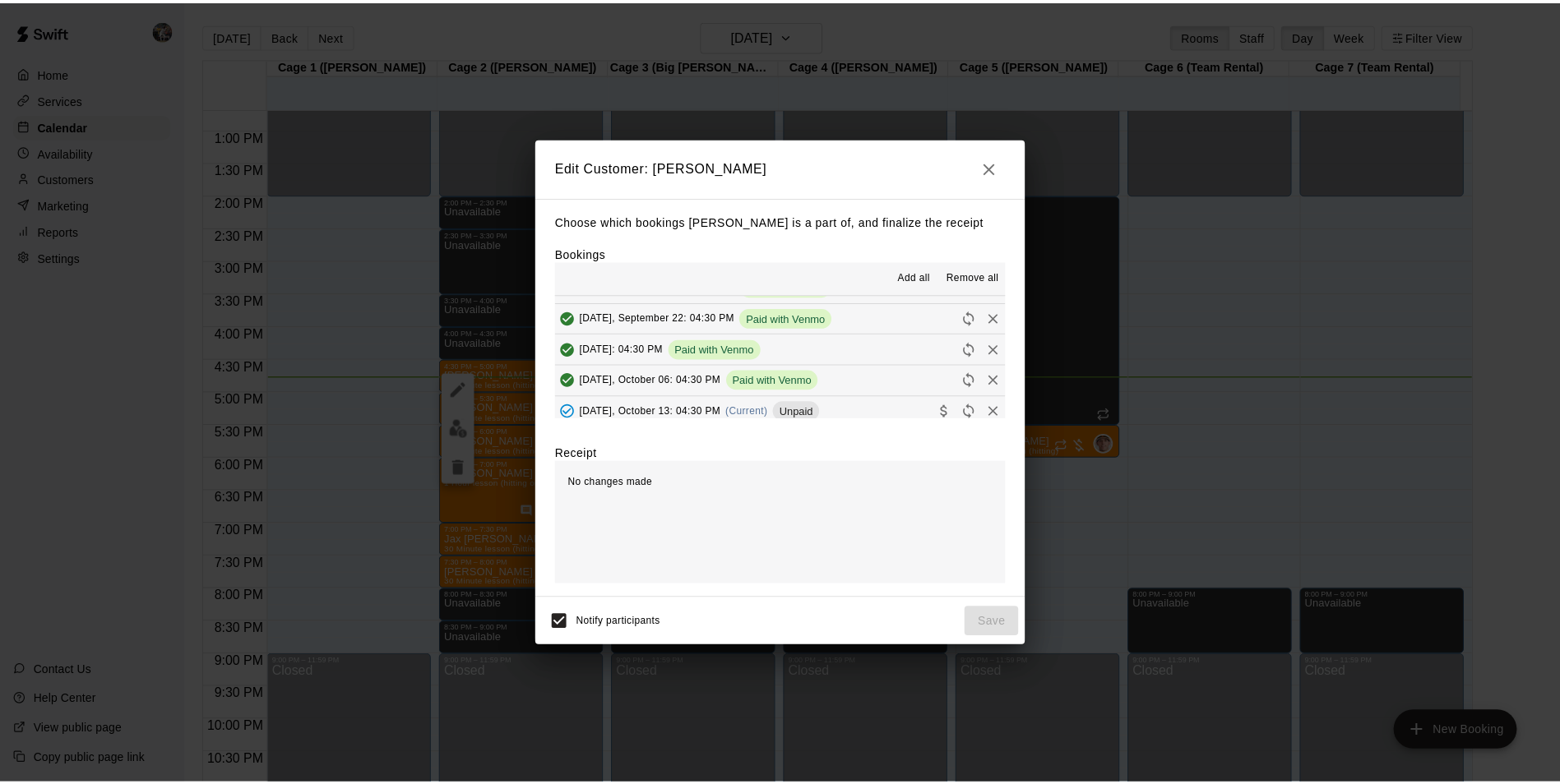
scroll to position [739, 0]
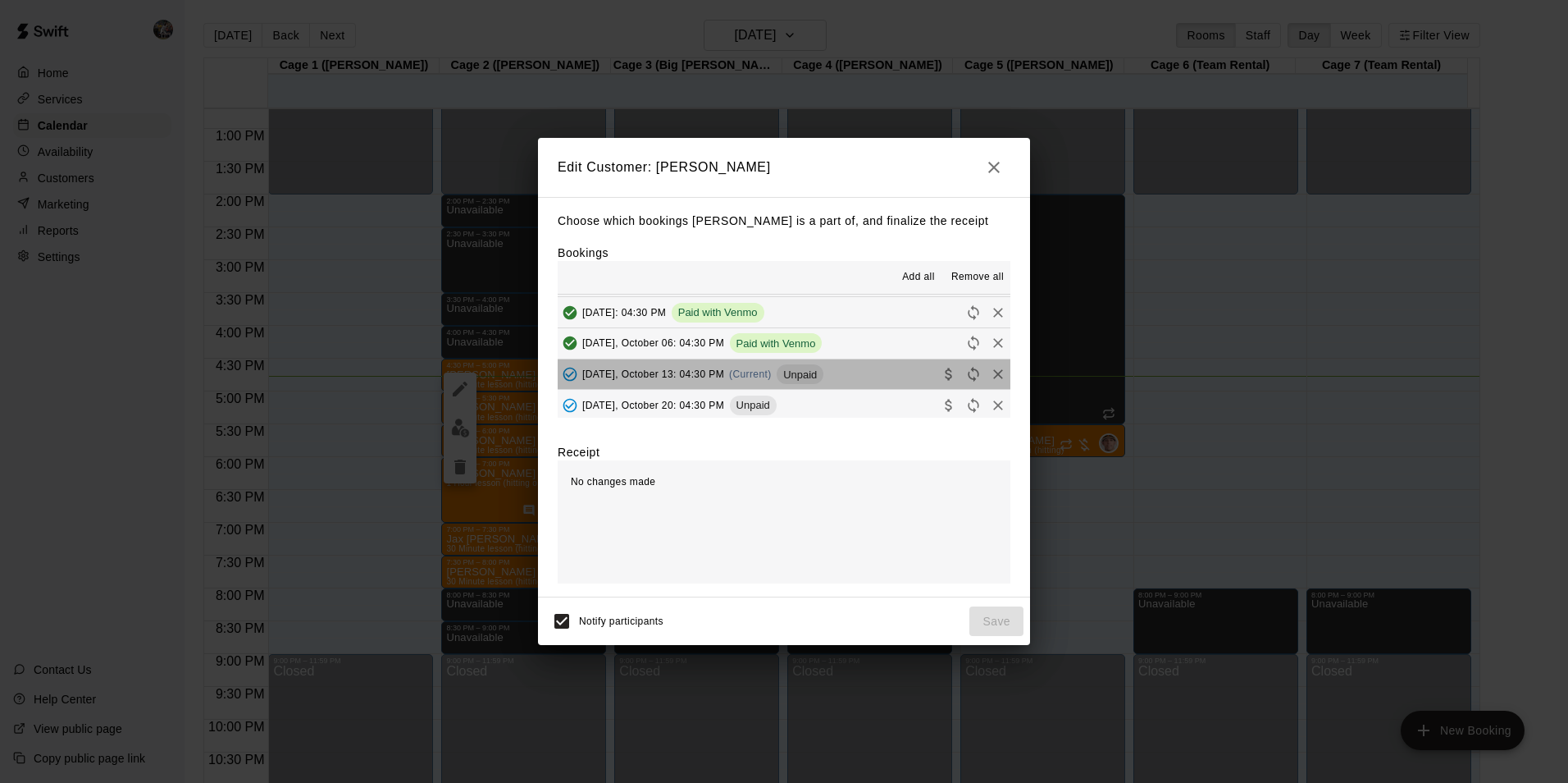
click at [852, 373] on button "Monday, October 13: 04:30 PM (Current) Unpaid" at bounding box center [784, 374] width 452 height 31
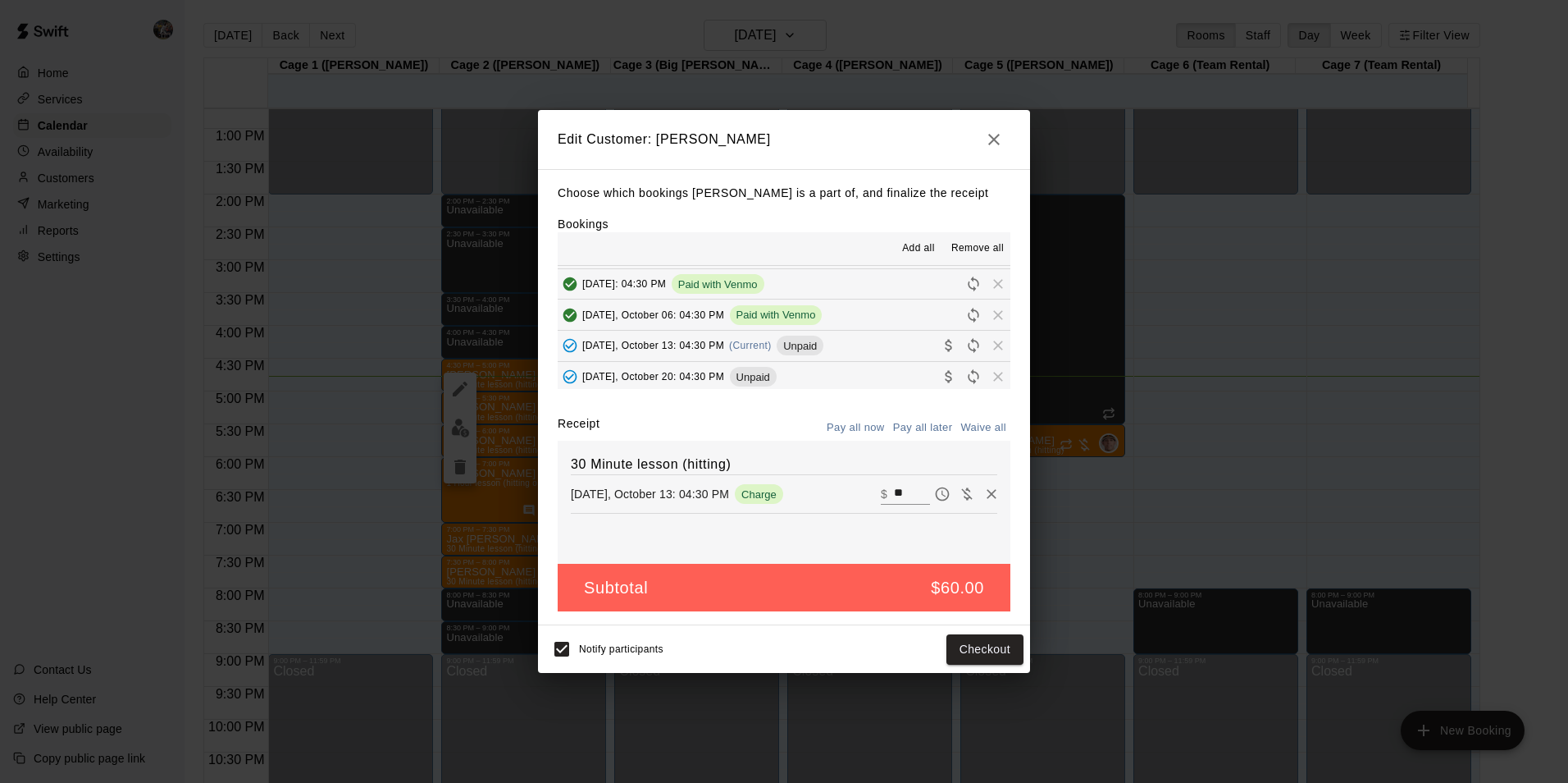
click at [899, 491] on input "**" at bounding box center [912, 493] width 36 height 21
type input "*"
type input "**"
click at [978, 650] on button "Checkout" at bounding box center [985, 650] width 78 height 31
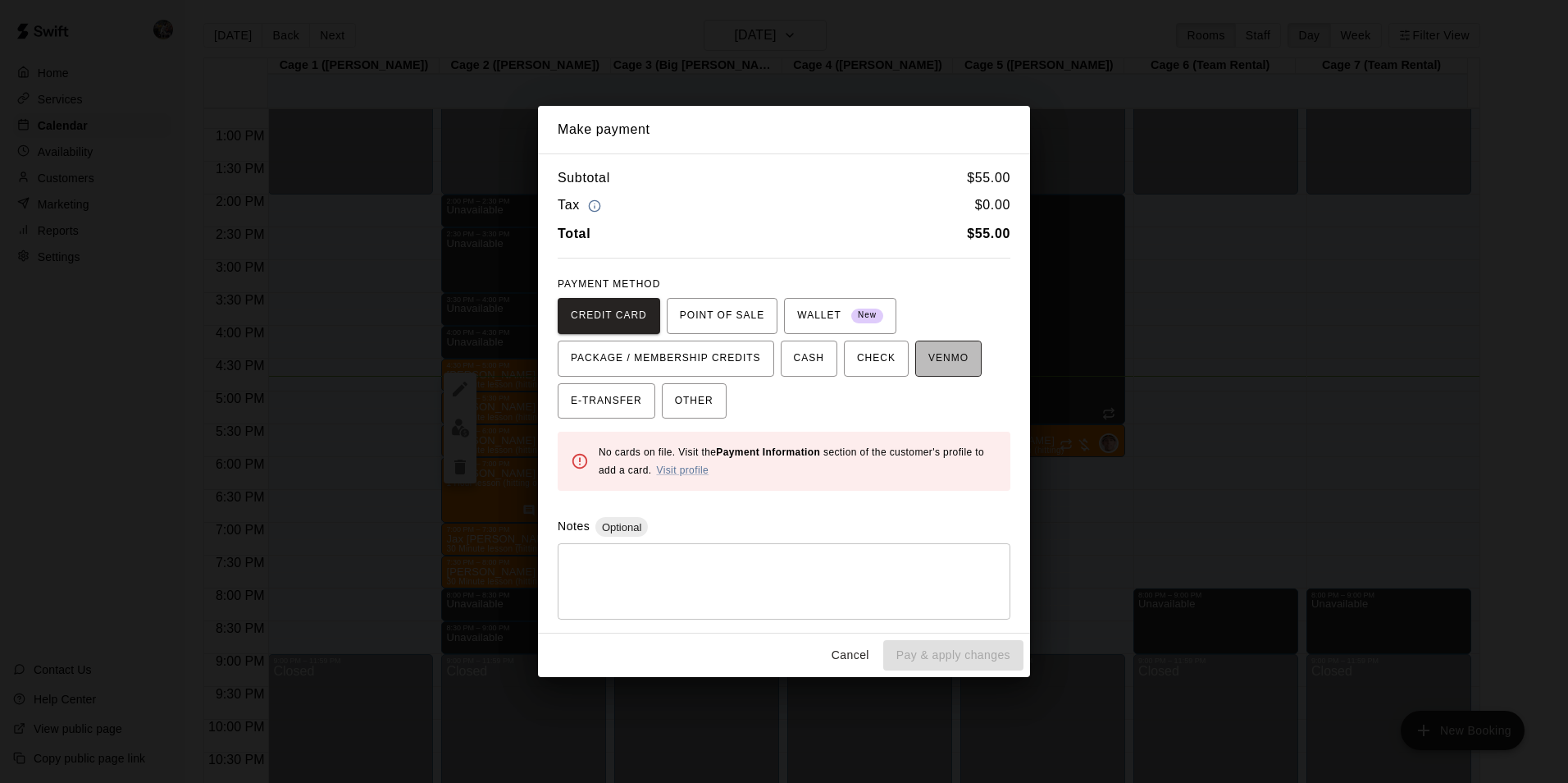
click at [931, 354] on span "VENMO" at bounding box center [949, 358] width 40 height 26
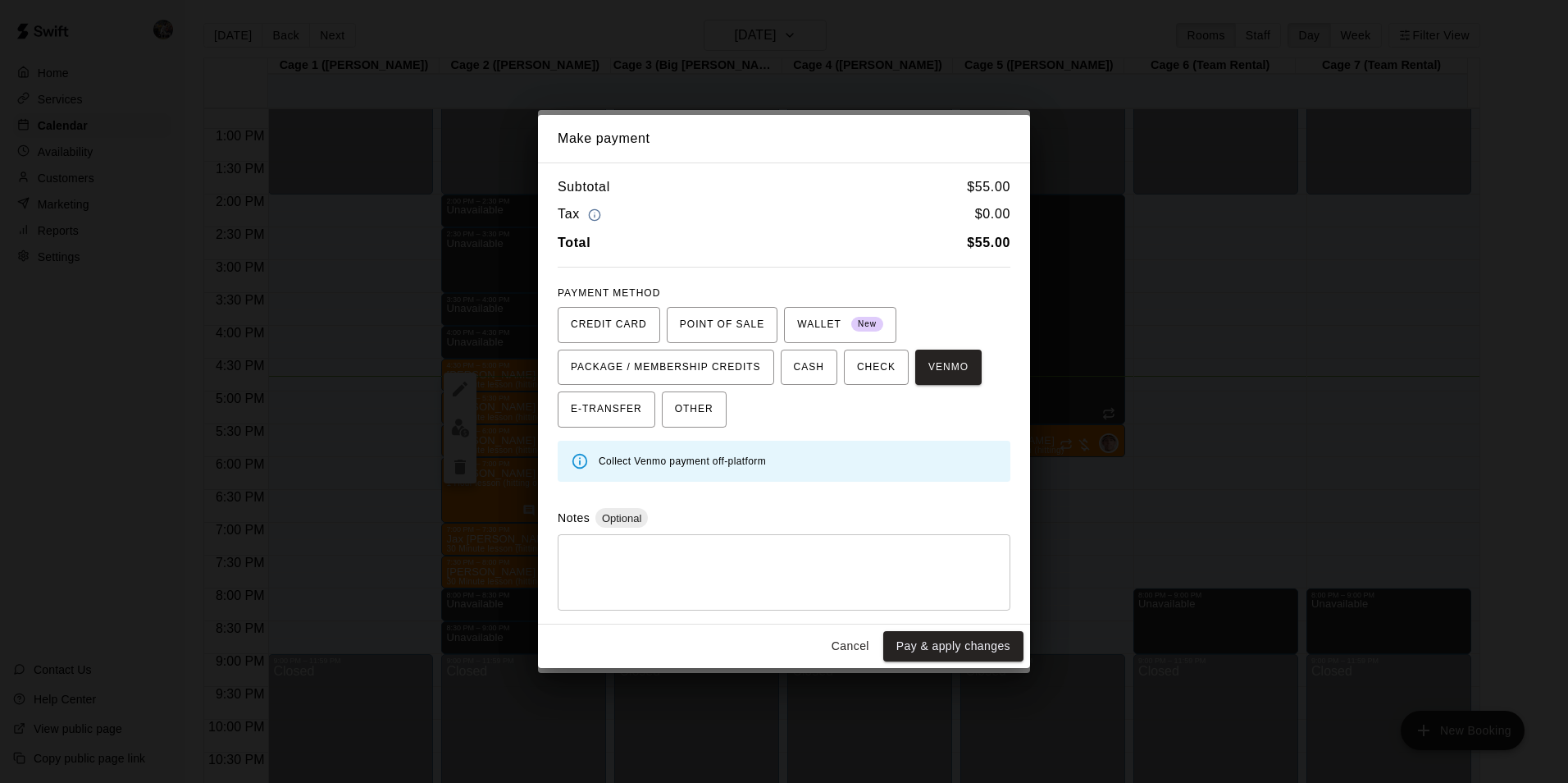
click at [965, 631] on div "Cancel Pay & apply changes" at bounding box center [784, 647] width 492 height 44
click at [963, 638] on button "Pay & apply changes" at bounding box center [953, 646] width 140 height 31
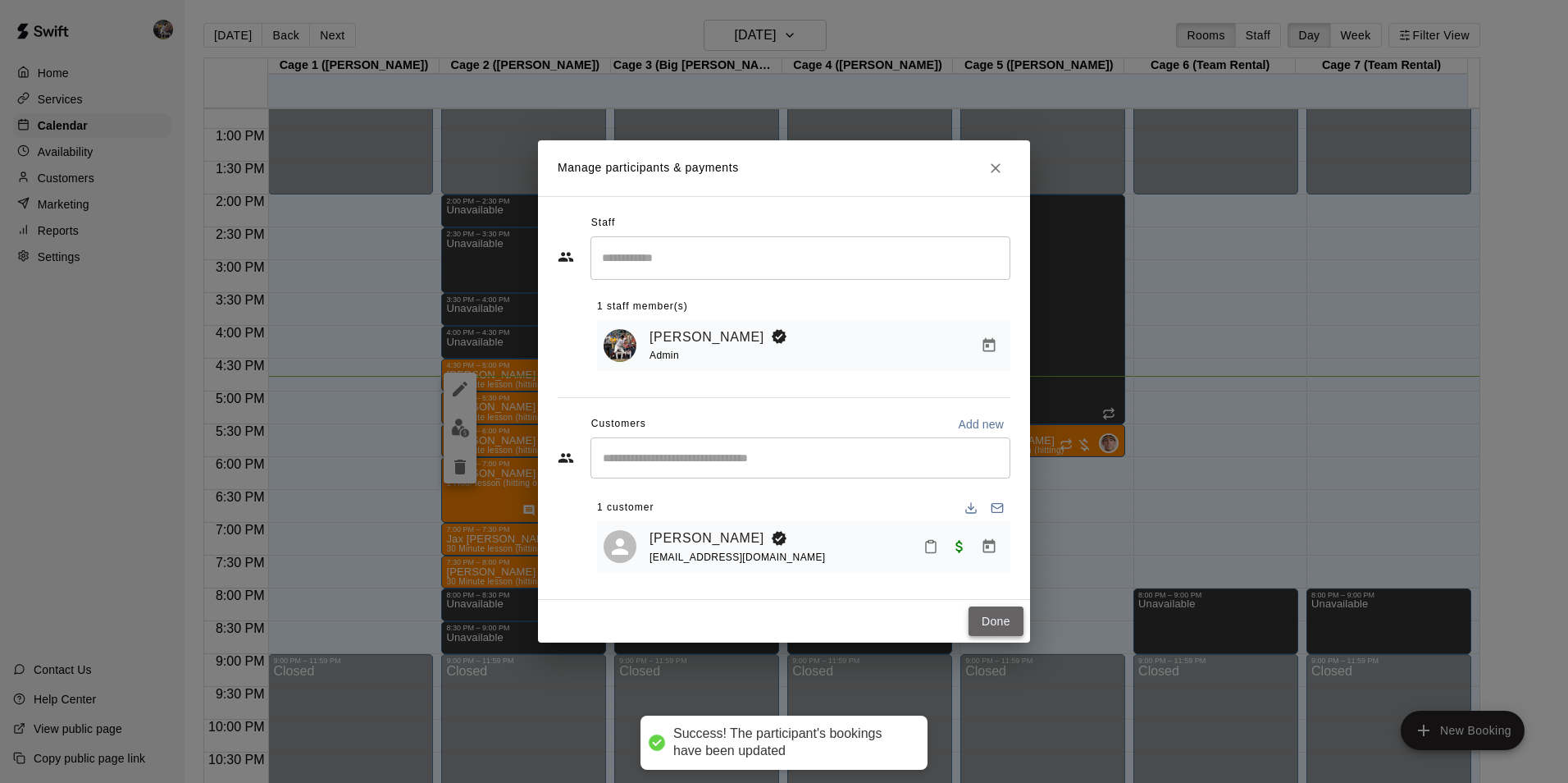
click at [997, 617] on button "Done" at bounding box center [995, 622] width 55 height 31
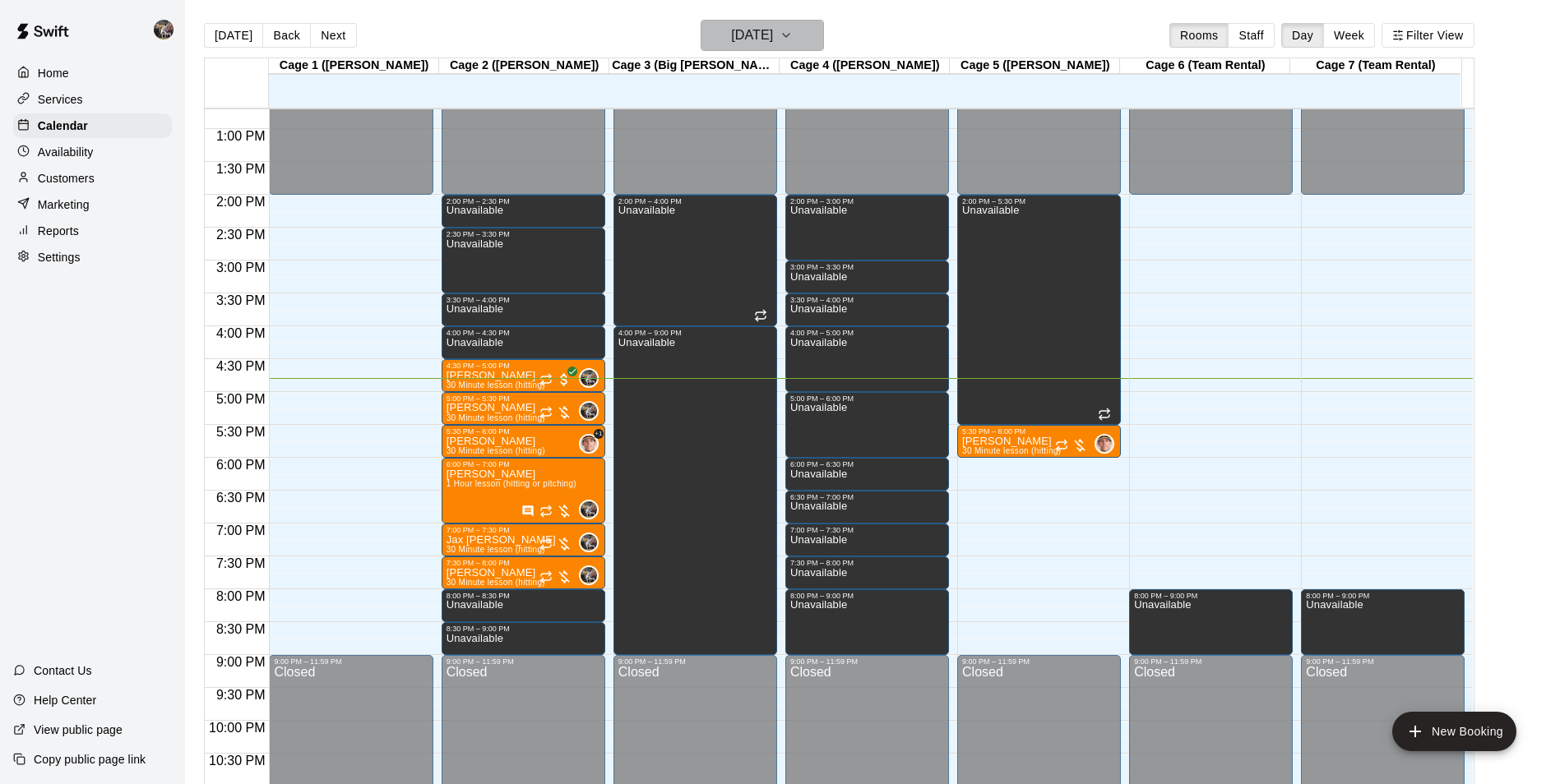
click at [753, 34] on h6 "[DATE]" at bounding box center [752, 35] width 42 height 23
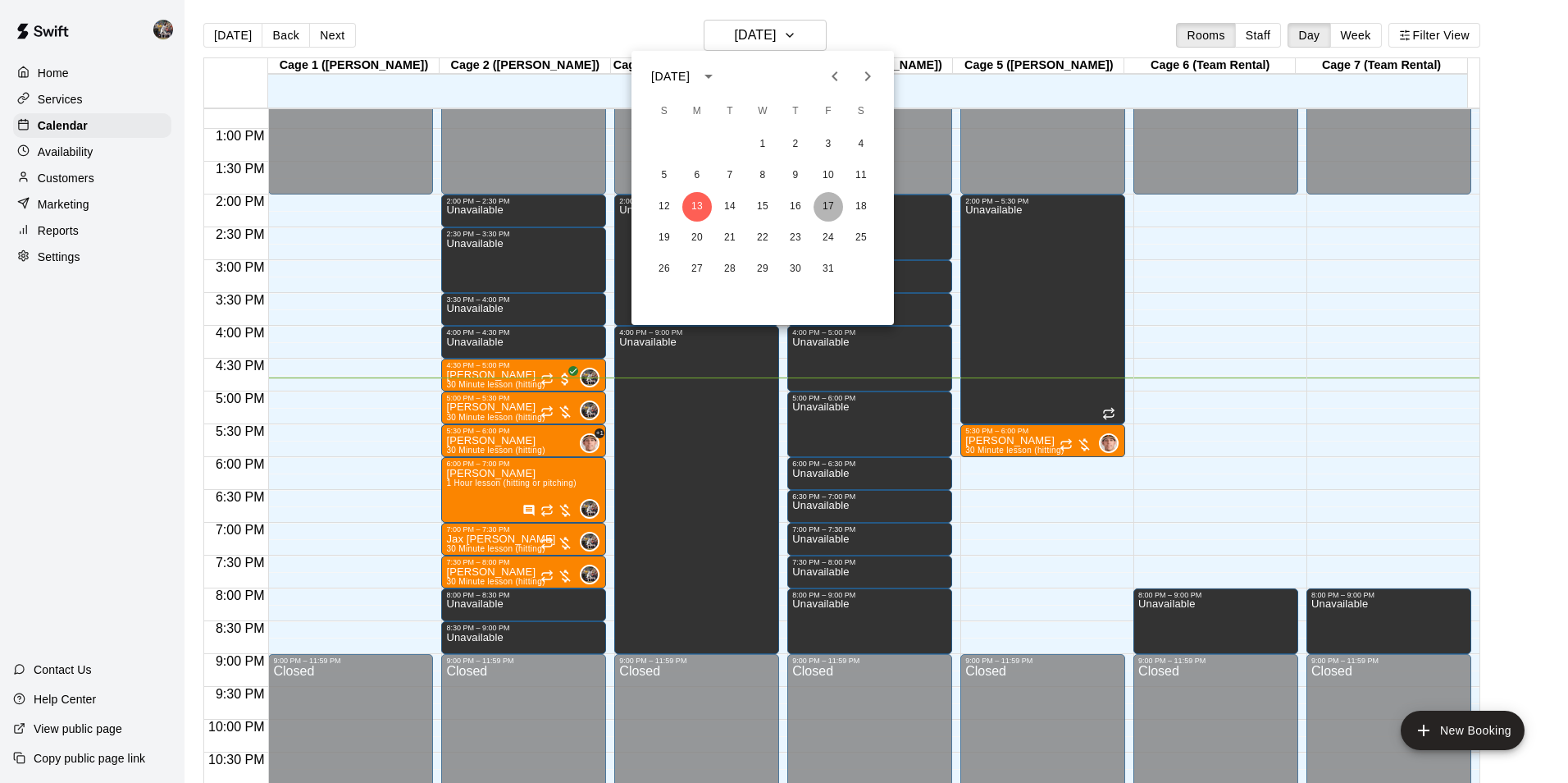
click at [829, 205] on button "17" at bounding box center [828, 207] width 30 height 30
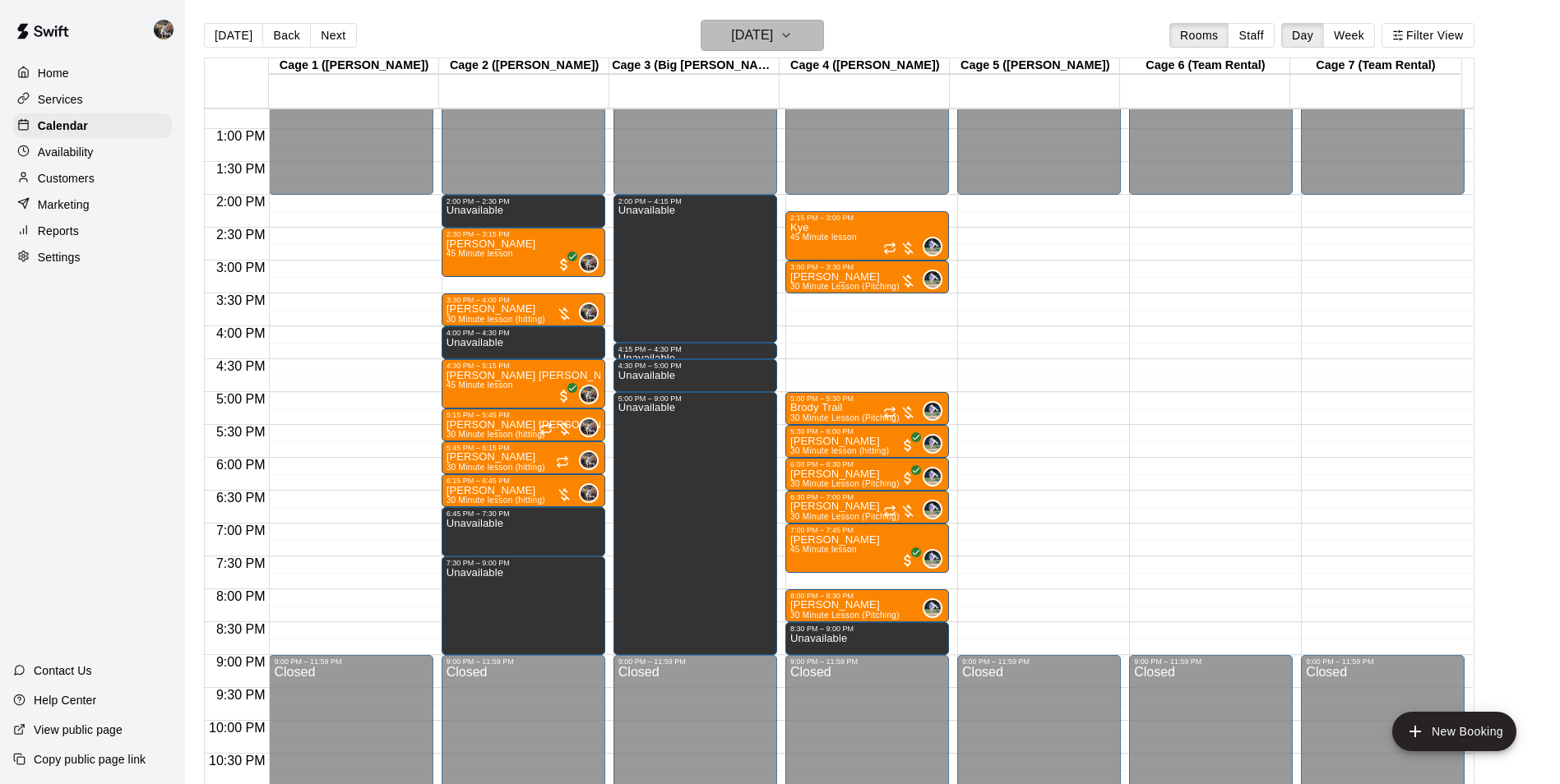
click at [759, 36] on h6 "[DATE]" at bounding box center [752, 35] width 42 height 23
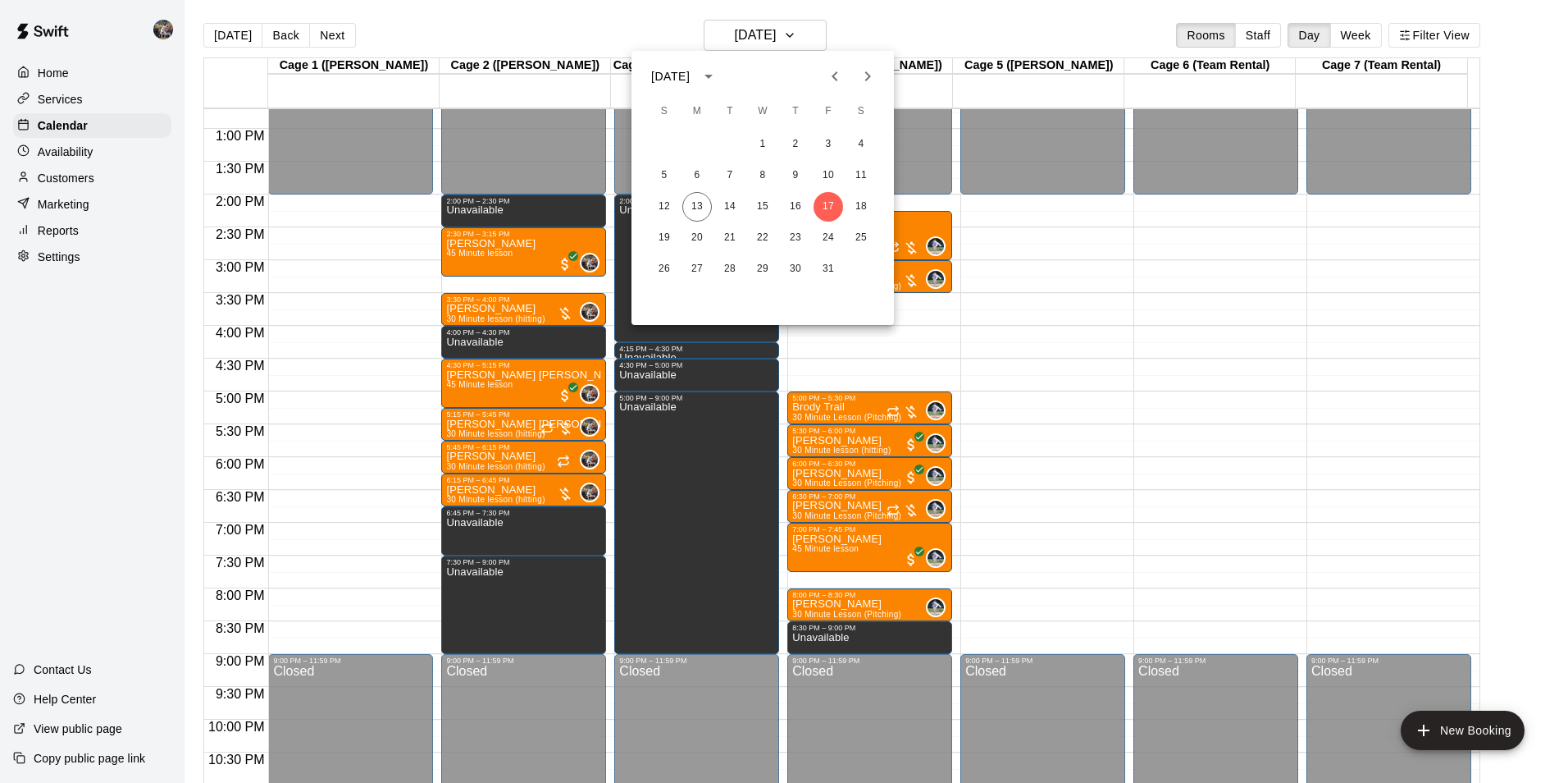
click at [425, 13] on div at bounding box center [784, 391] width 1568 height 783
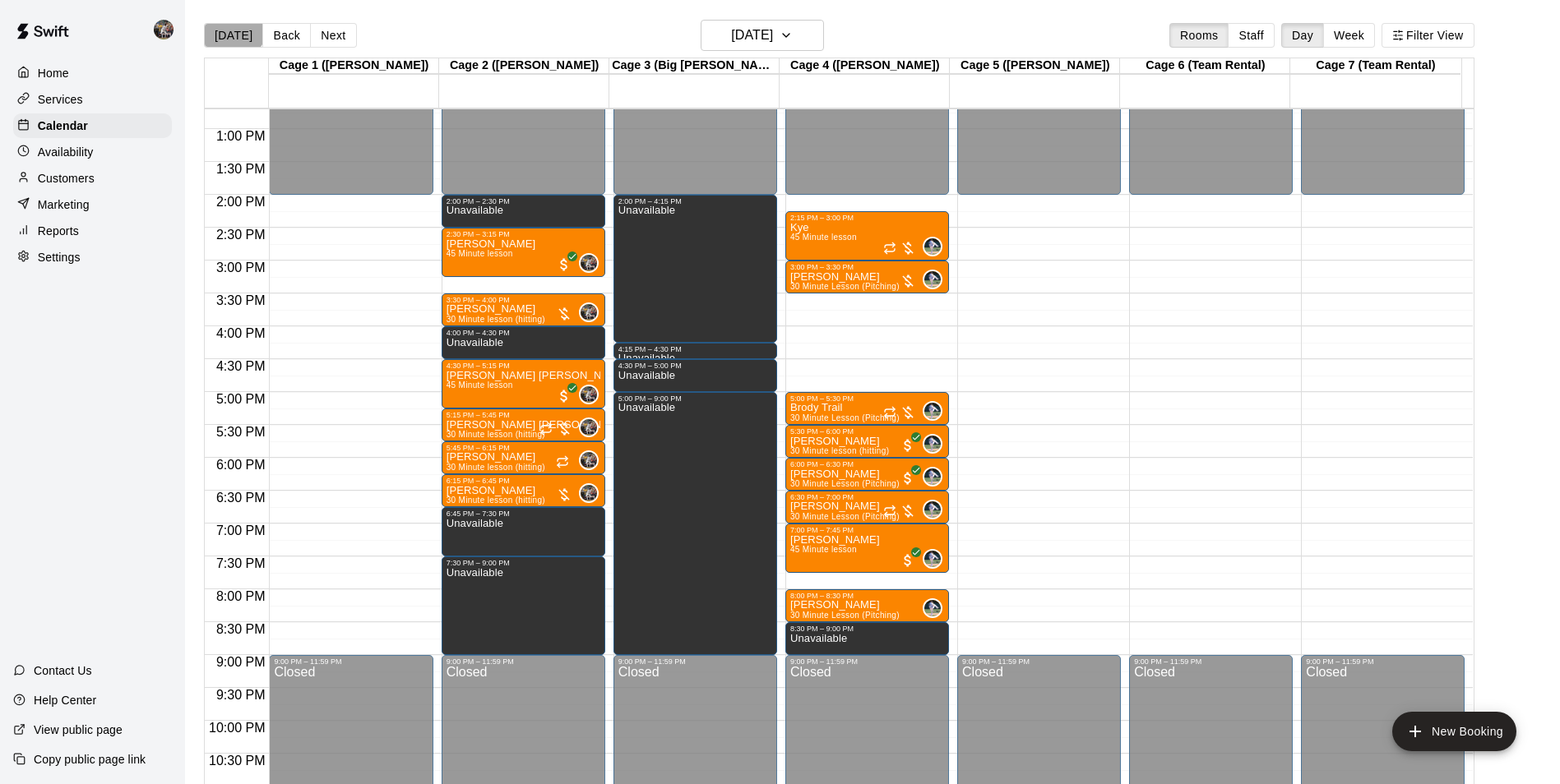
click at [232, 26] on button "[DATE]" at bounding box center [233, 35] width 59 height 25
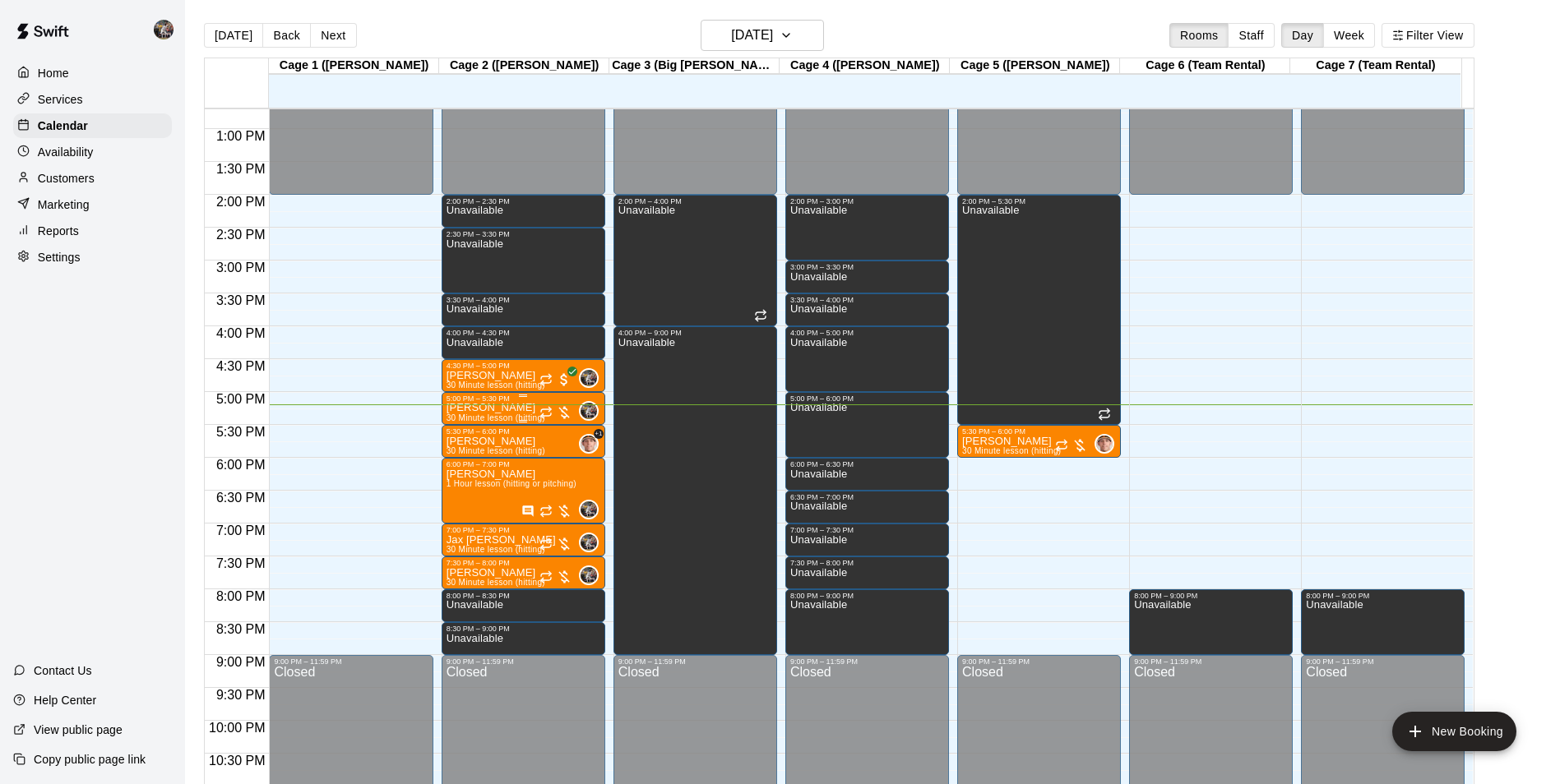
click at [503, 407] on p "[PERSON_NAME]" at bounding box center [495, 407] width 99 height 0
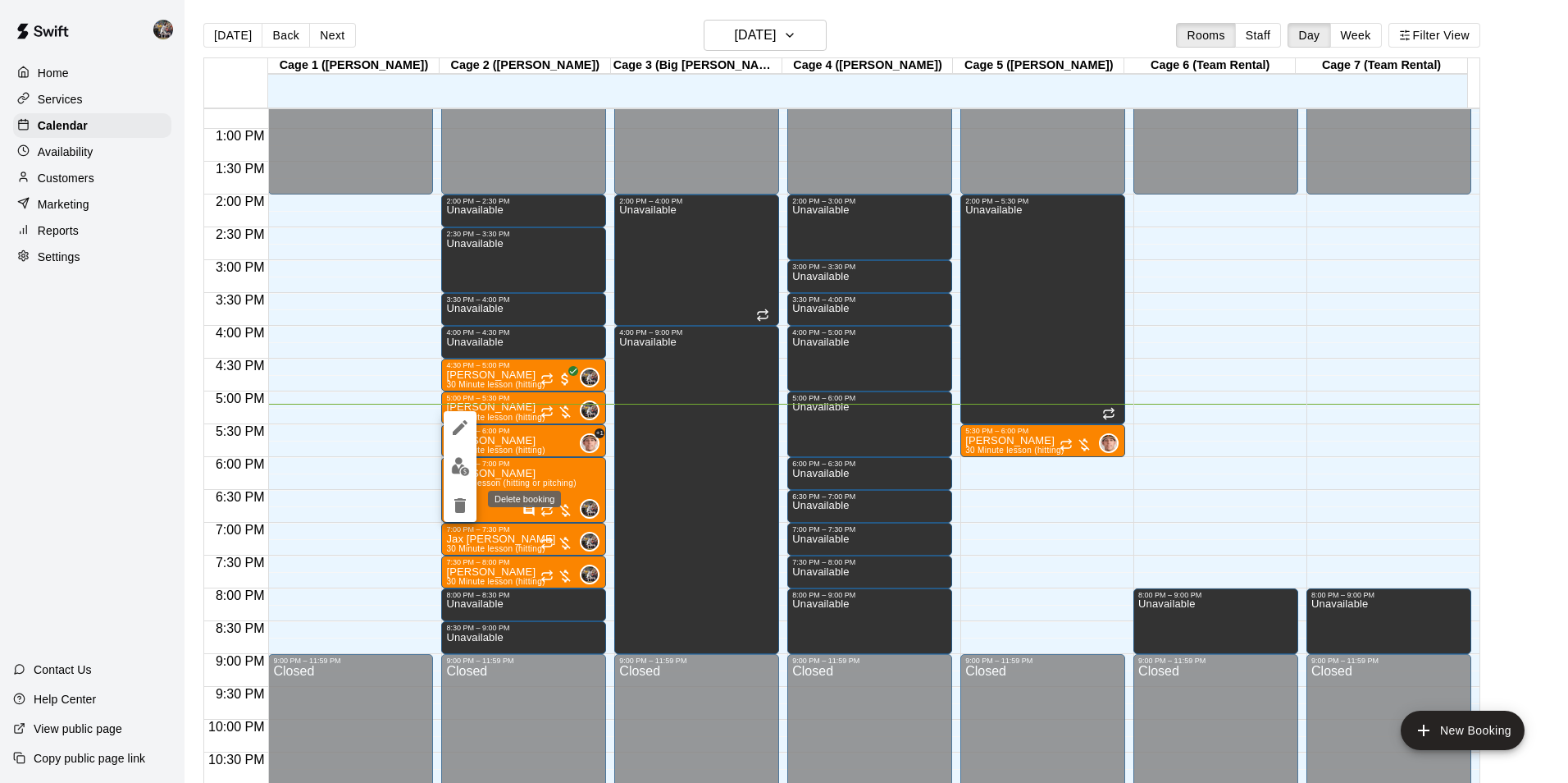
click at [454, 499] on icon "delete" at bounding box center [460, 505] width 12 height 15
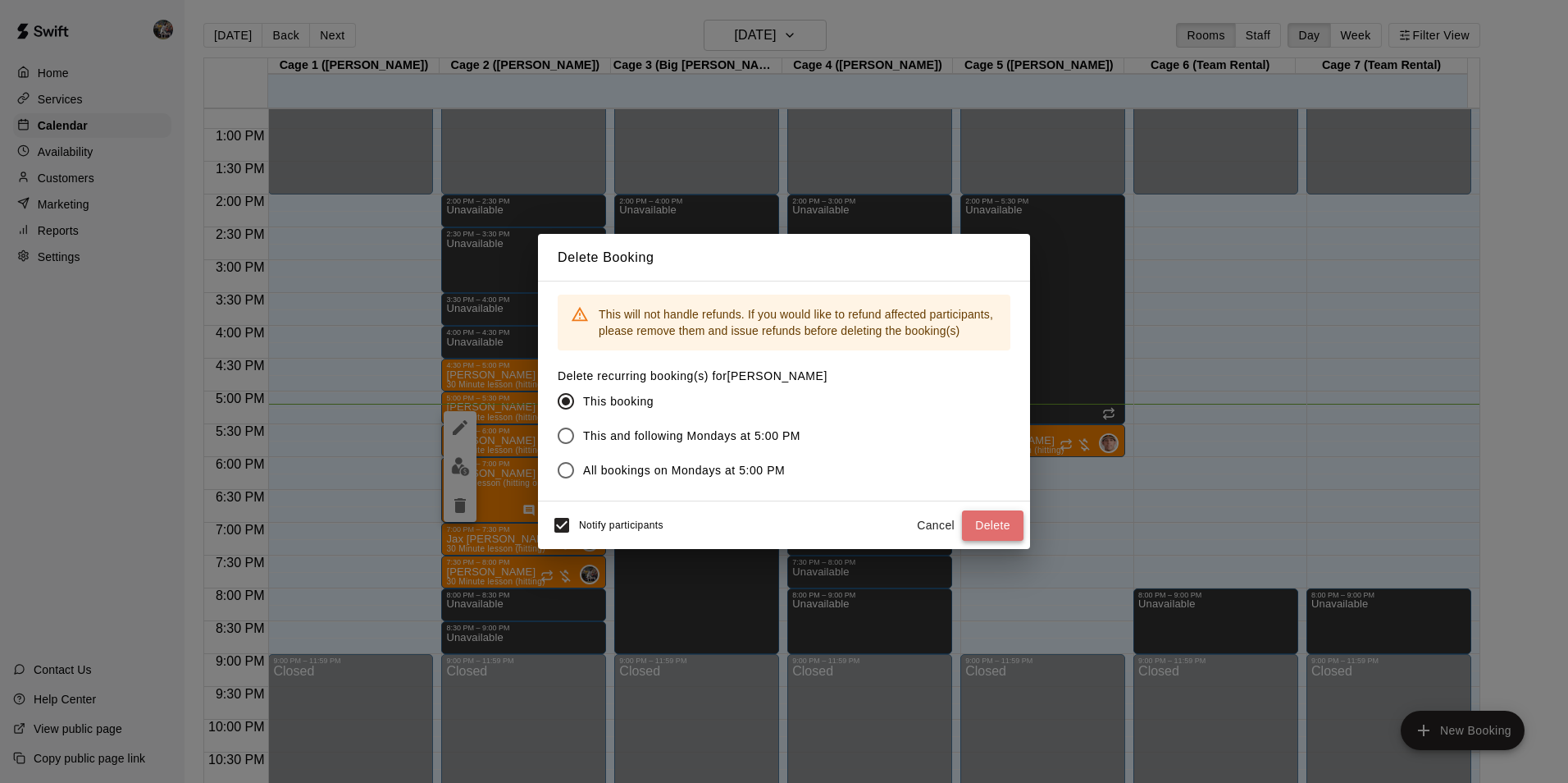
click at [1007, 515] on button "Delete" at bounding box center [993, 525] width 62 height 31
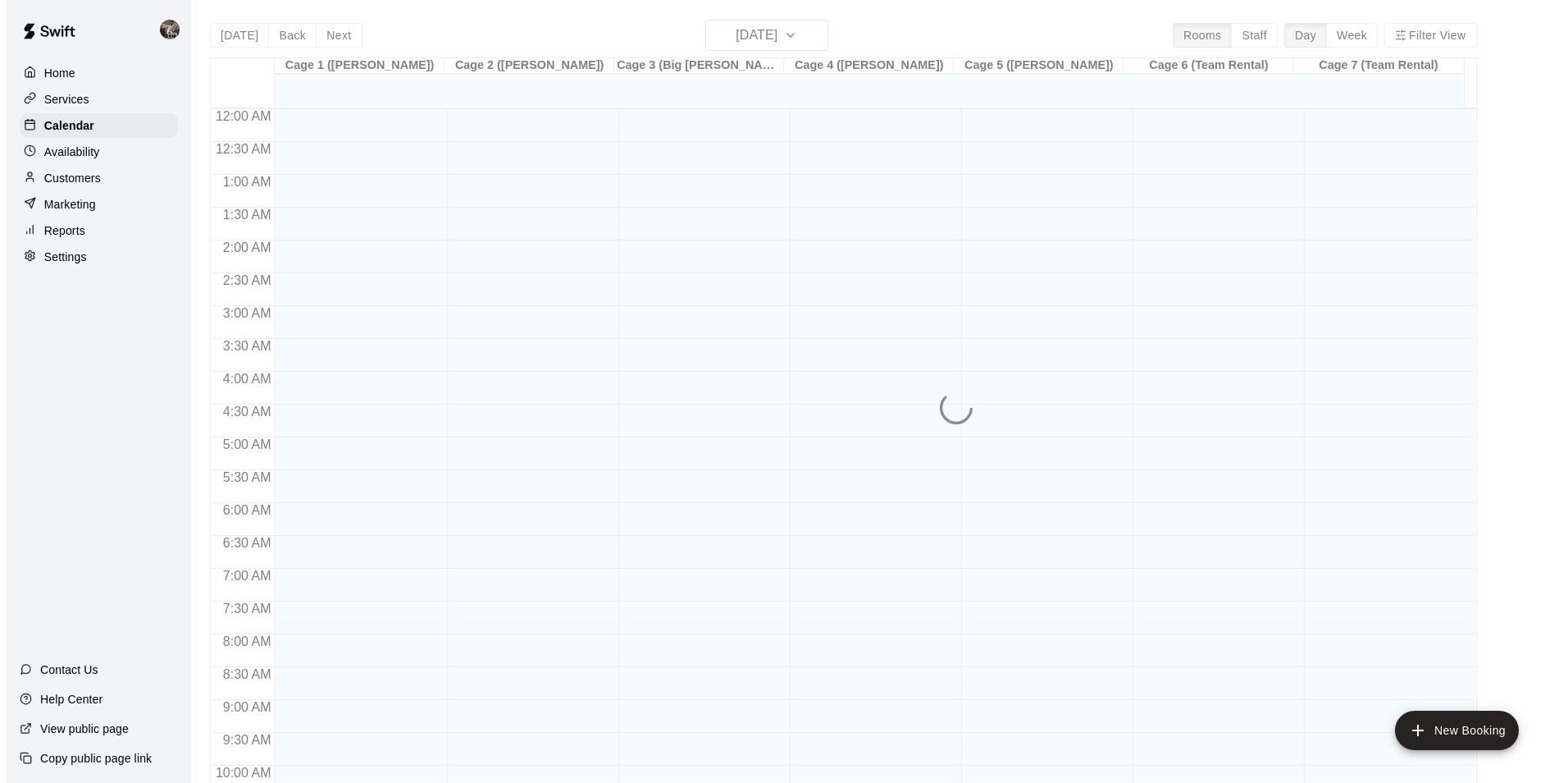
scroll to position [834, 0]
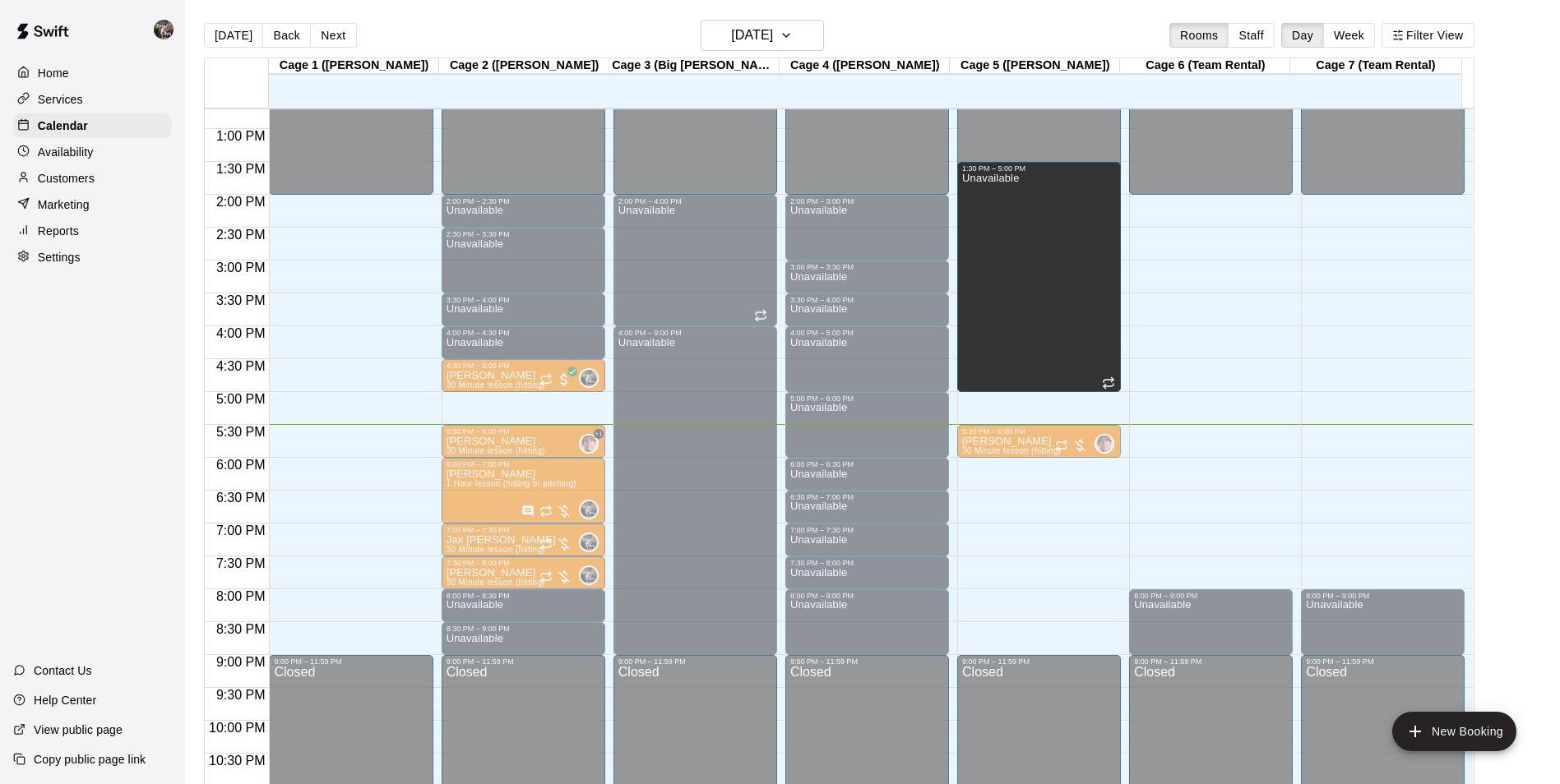
drag, startPoint x: 1033, startPoint y: 419, endPoint x: 1031, endPoint y: 396, distance: 23.1
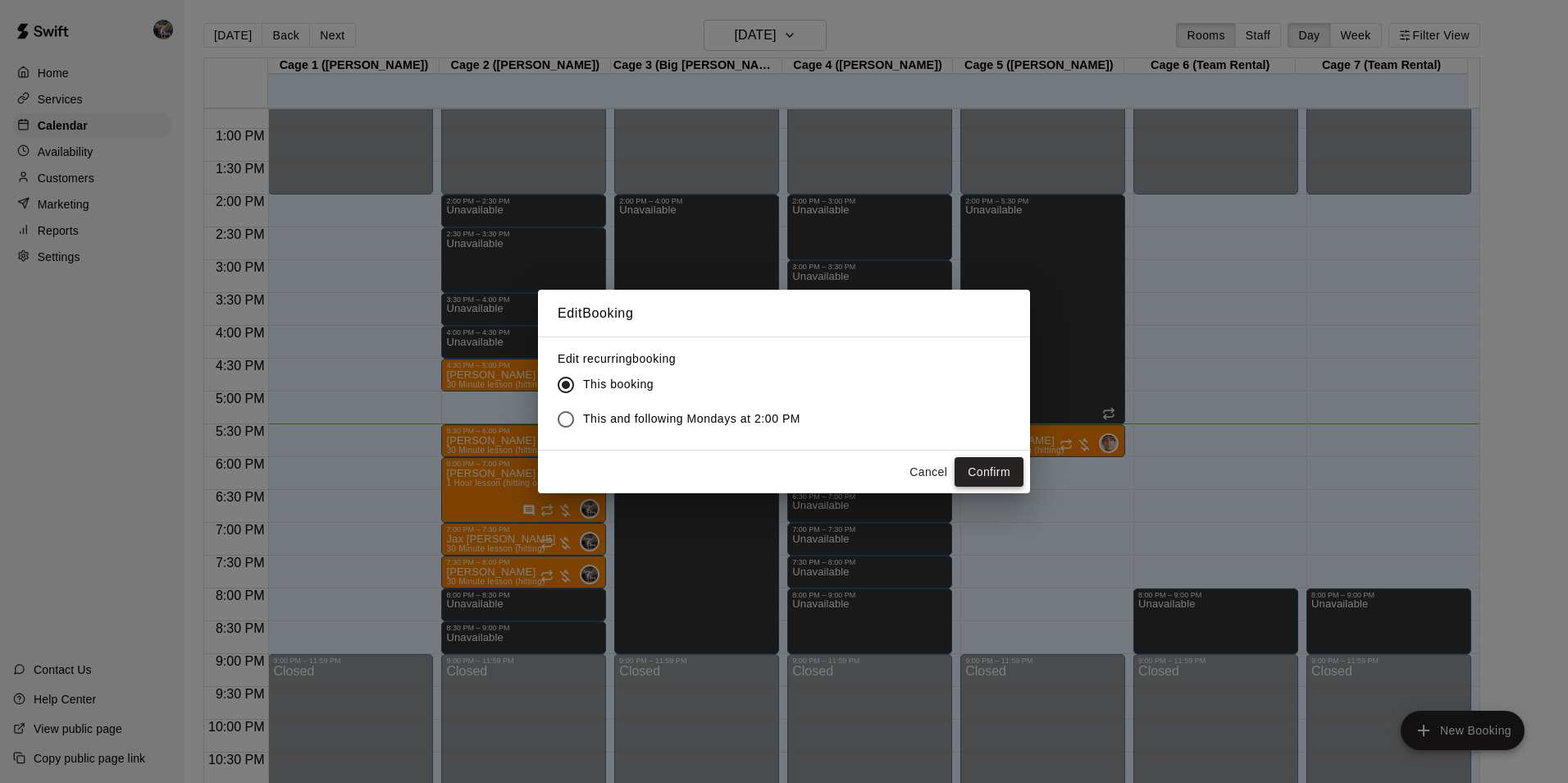
click at [967, 471] on button "Confirm" at bounding box center [988, 473] width 69 height 31
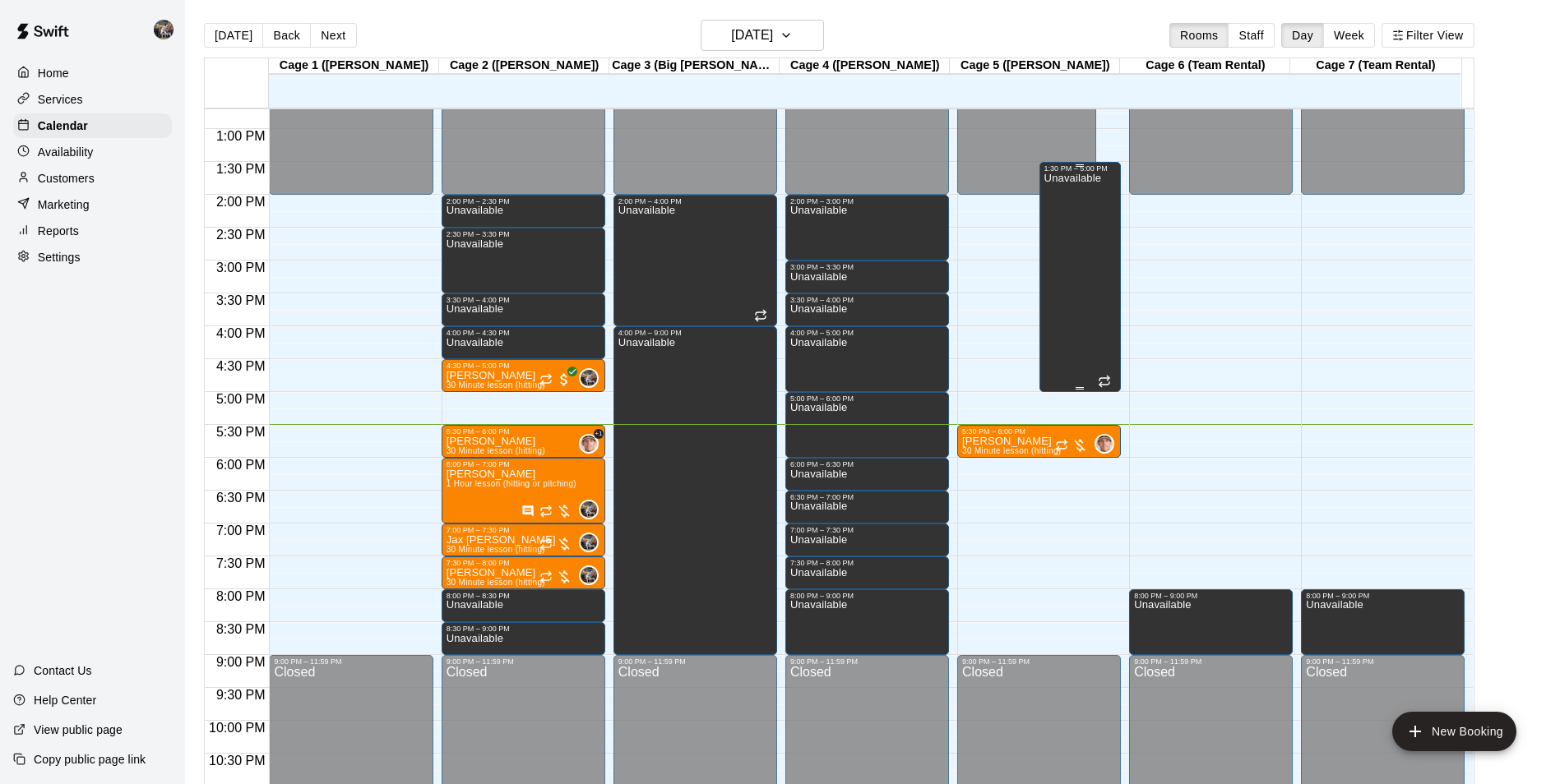
click at [1077, 244] on div "Unavailable" at bounding box center [1073, 564] width 57 height 784
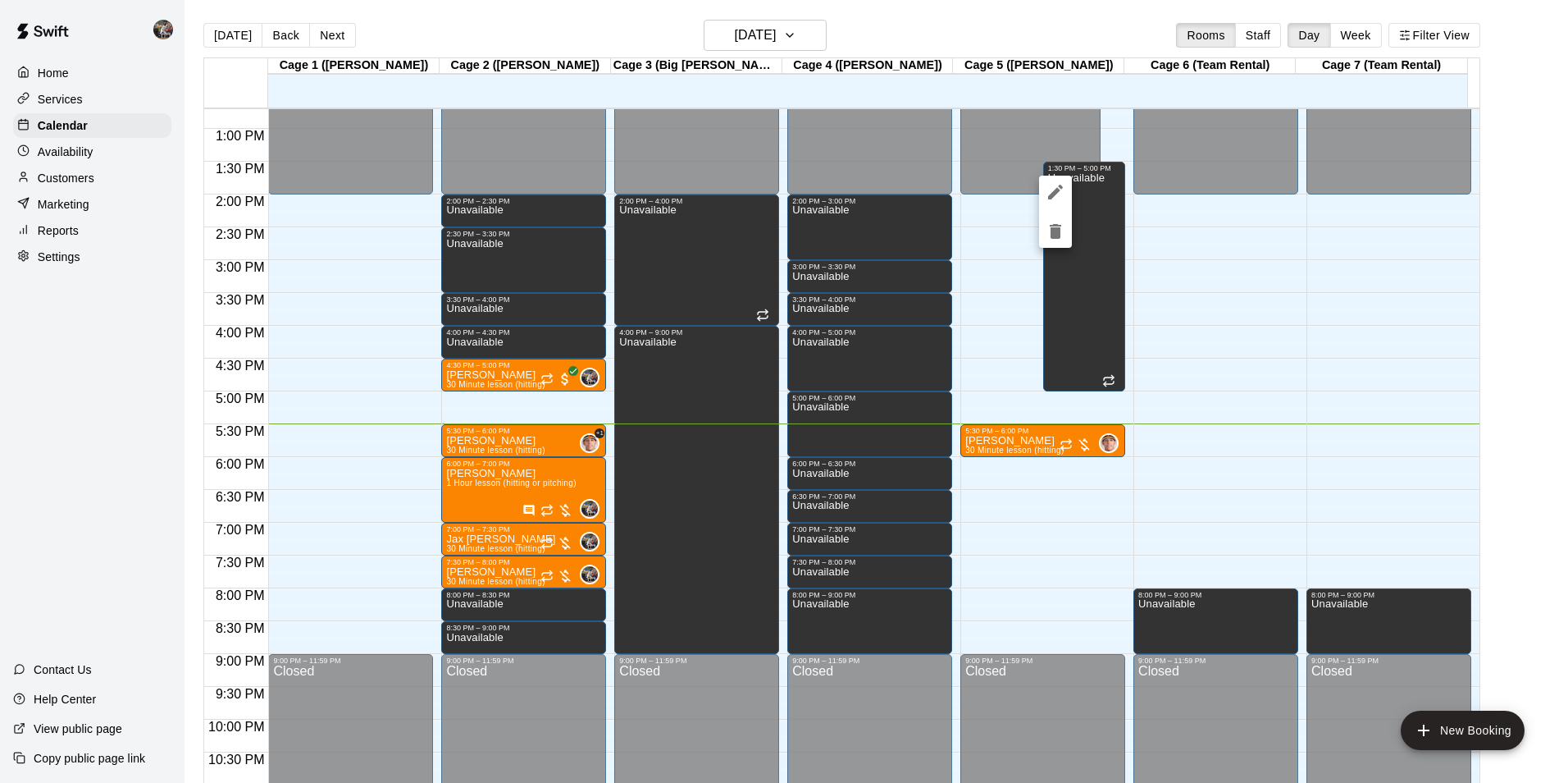
click at [1052, 192] on icon "edit" at bounding box center [1056, 192] width 20 height 20
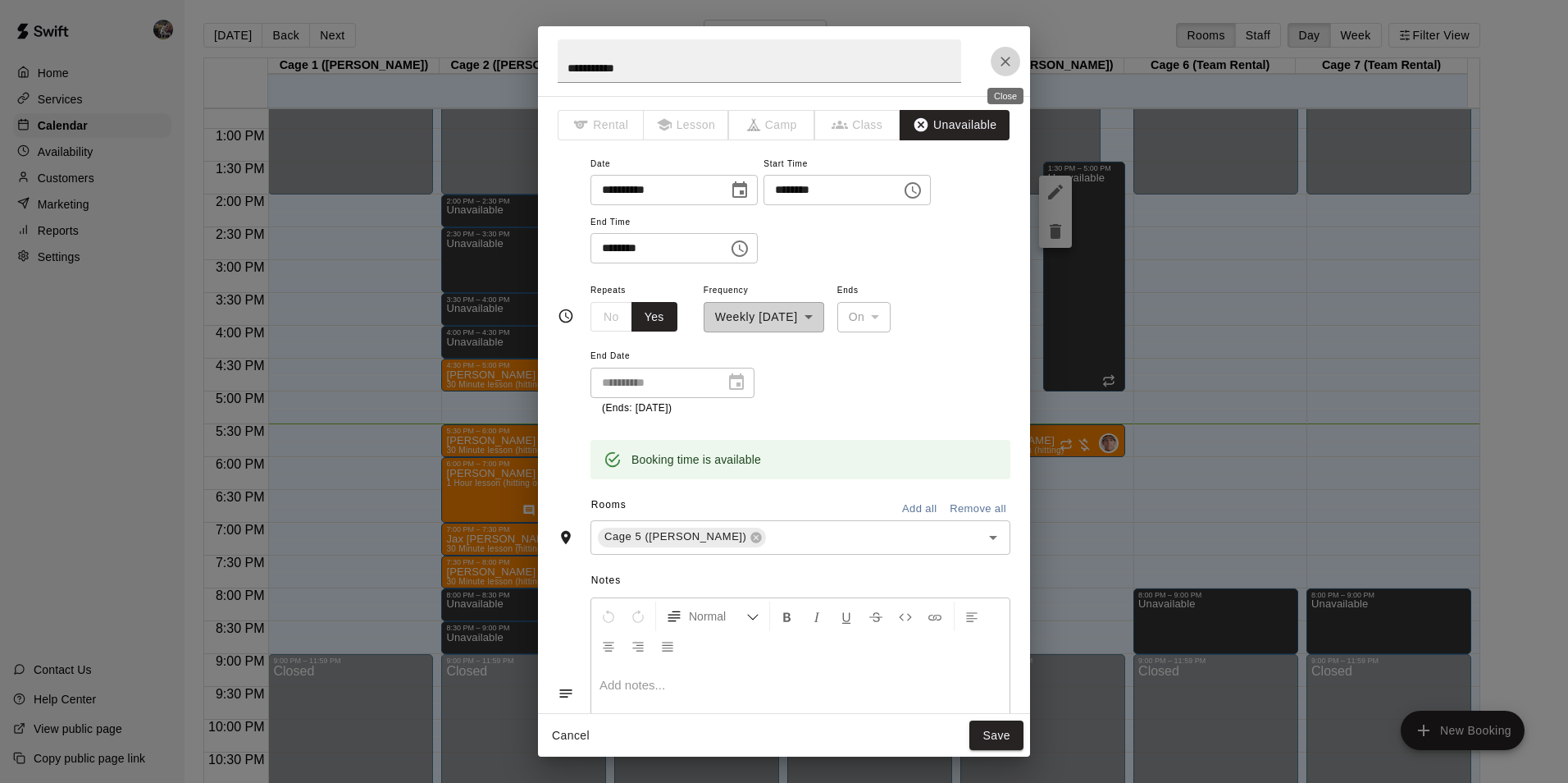
click at [1000, 60] on icon "Close" at bounding box center [1005, 62] width 16 height 16
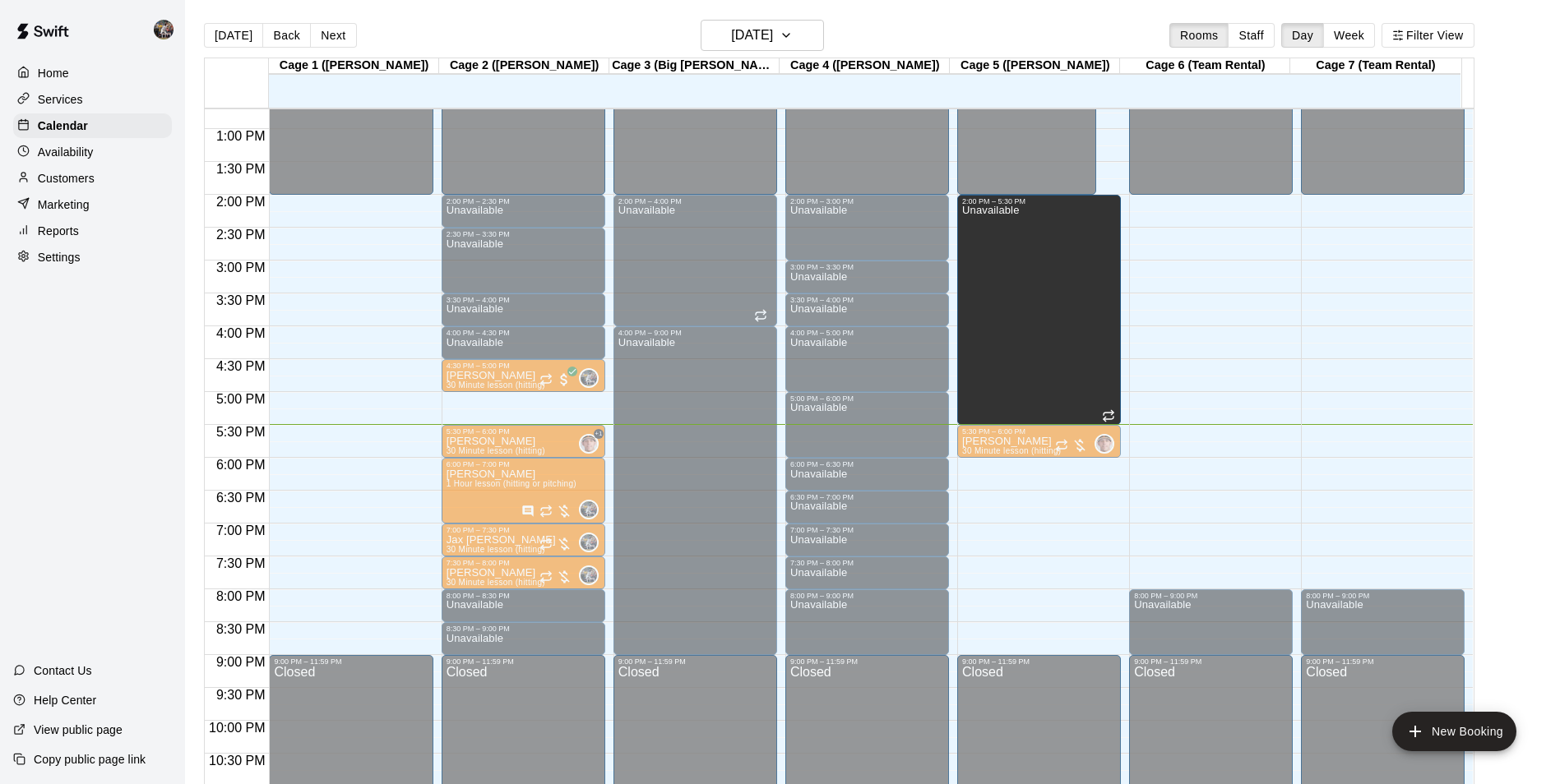
drag, startPoint x: 1062, startPoint y: 226, endPoint x: 1050, endPoint y: 274, distance: 49.5
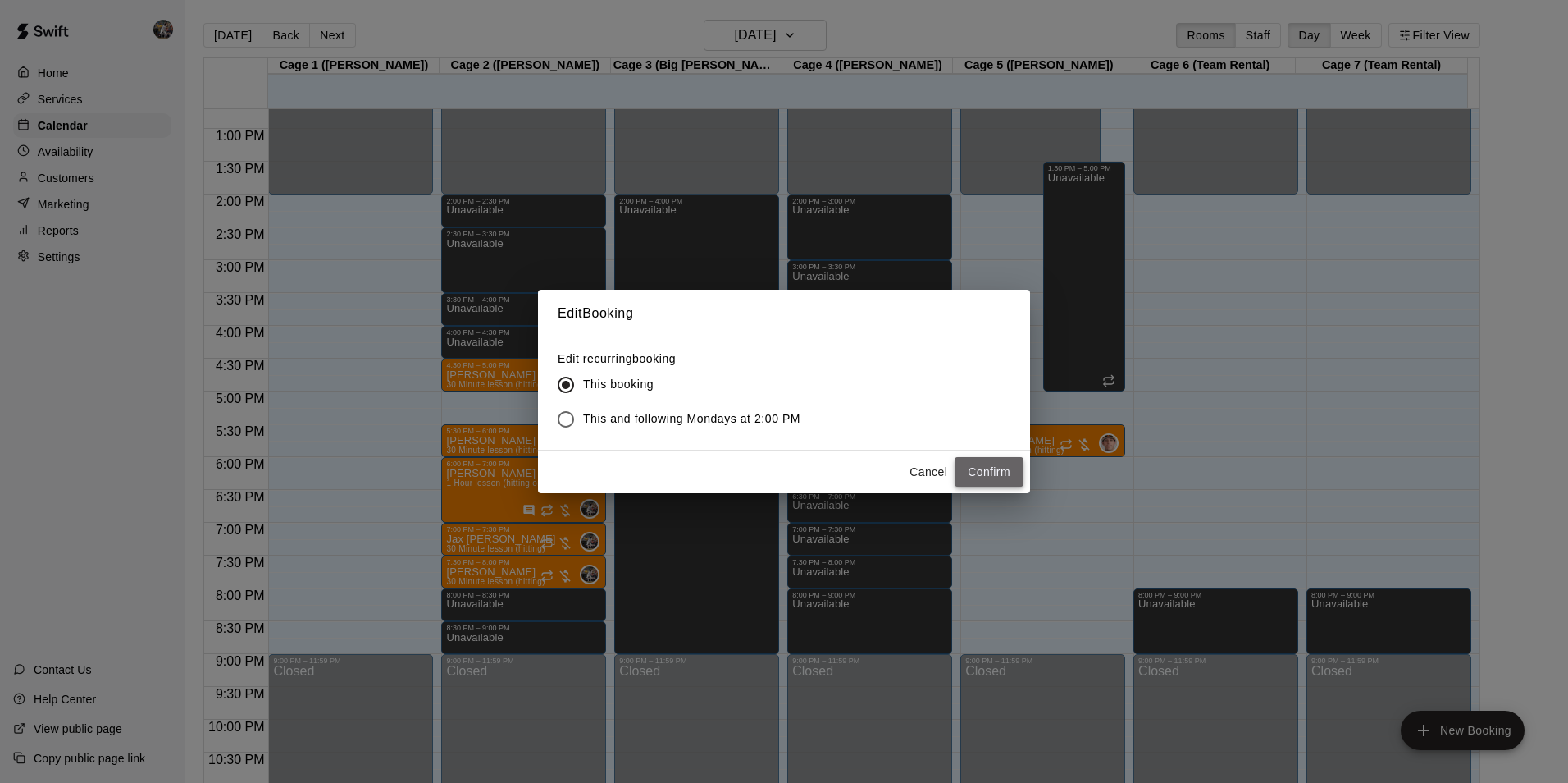
click at [991, 472] on button "Confirm" at bounding box center [988, 473] width 69 height 31
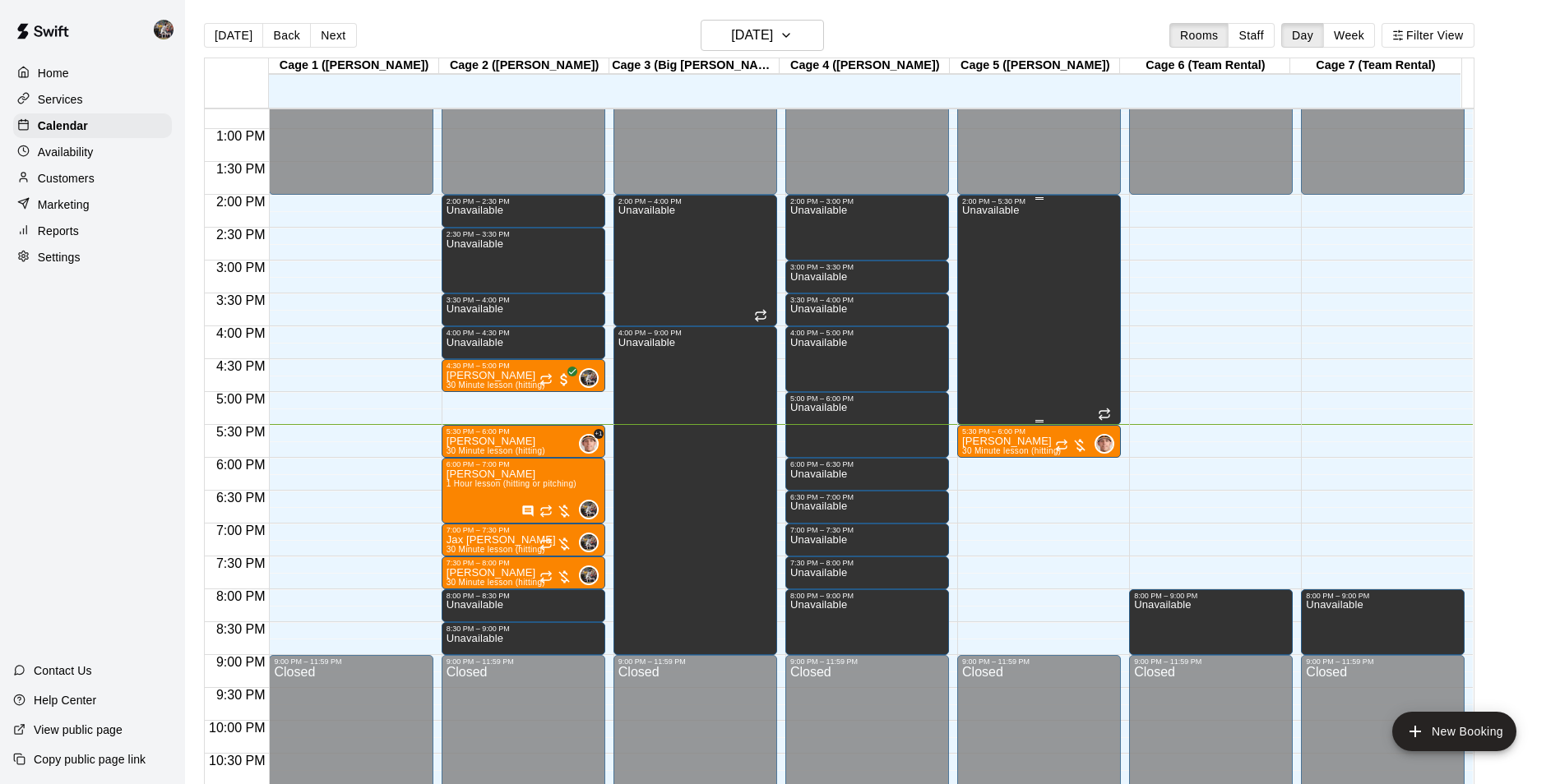
click at [1019, 328] on div "Unavailable" at bounding box center [1039, 597] width 154 height 784
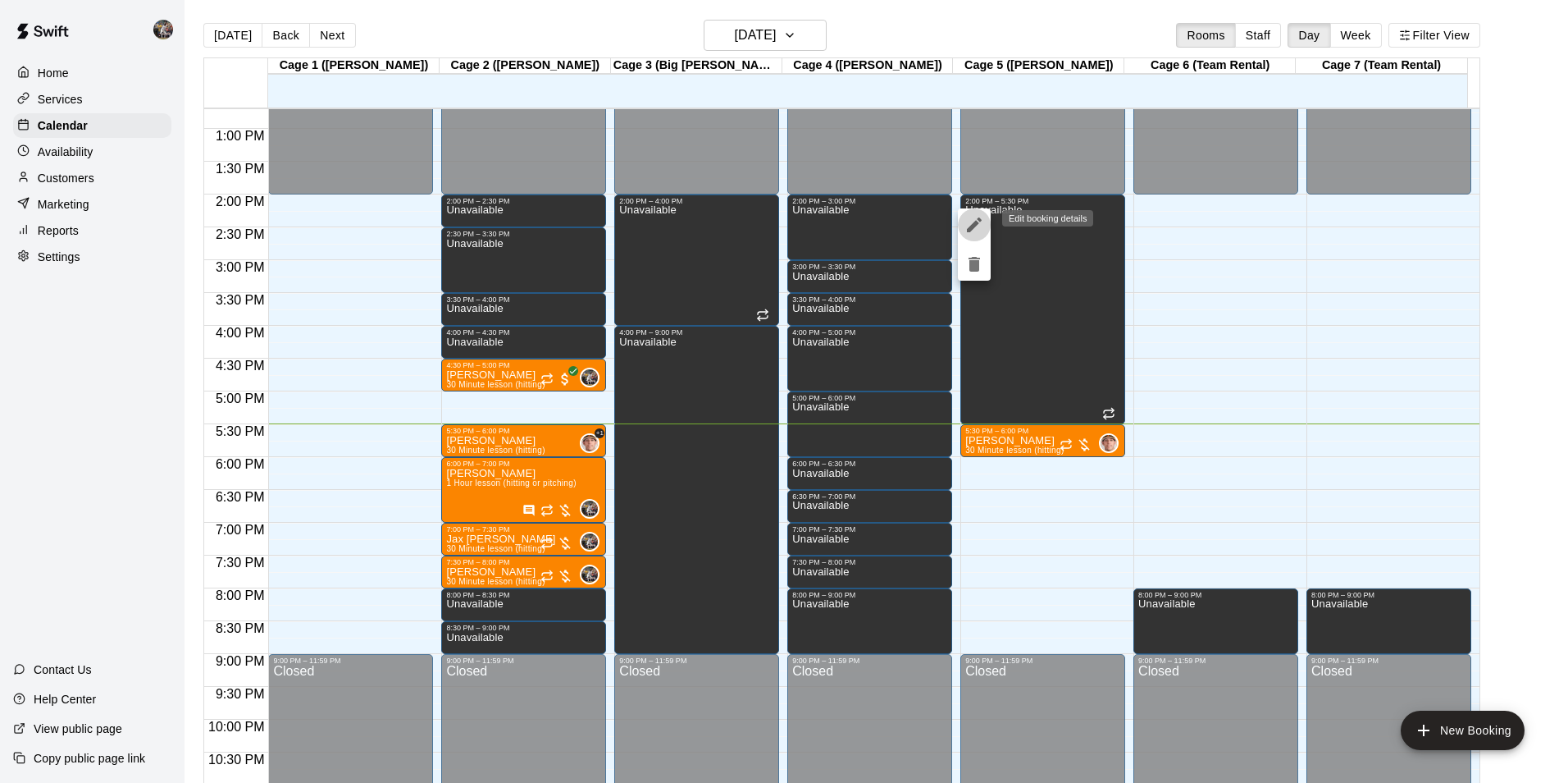
click at [972, 225] on icon "edit" at bounding box center [974, 225] width 15 height 15
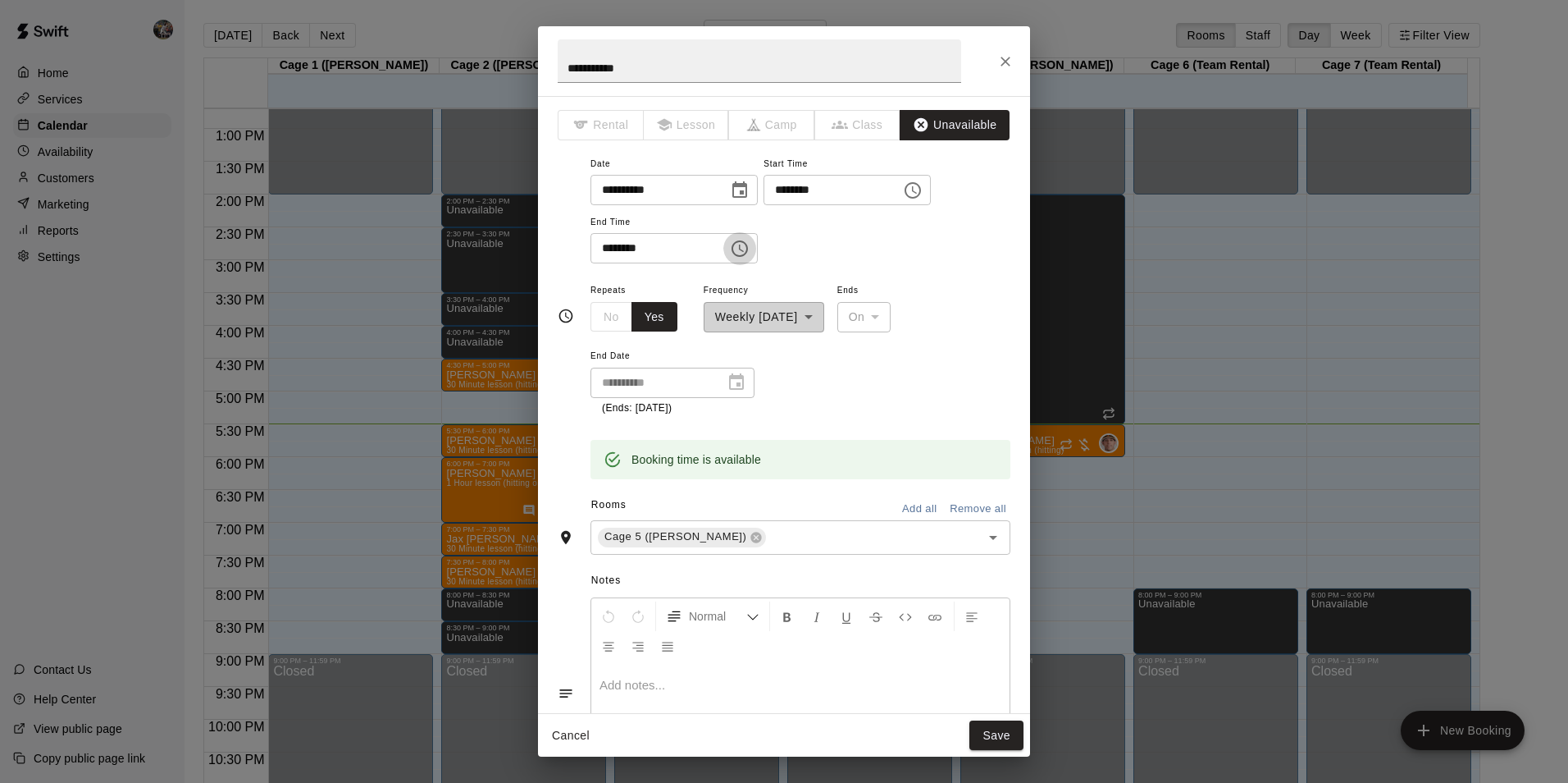
click at [750, 250] on icon "Choose time, selected time is 5:30 PM" at bounding box center [740, 249] width 20 height 20
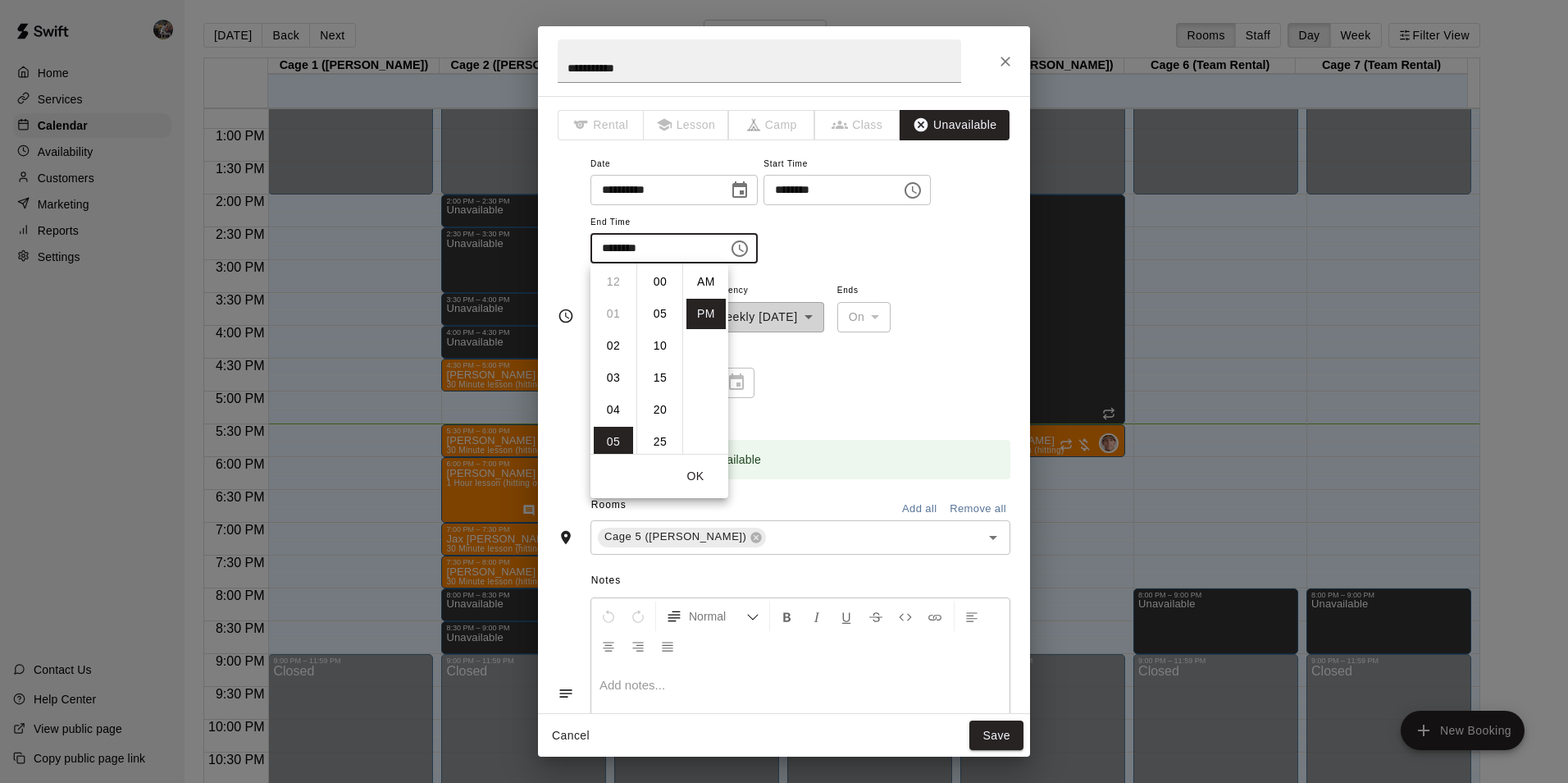
scroll to position [30, 0]
click at [608, 281] on li "05" at bounding box center [613, 282] width 40 height 31
click at [663, 280] on li "00" at bounding box center [660, 282] width 40 height 31
type input "********"
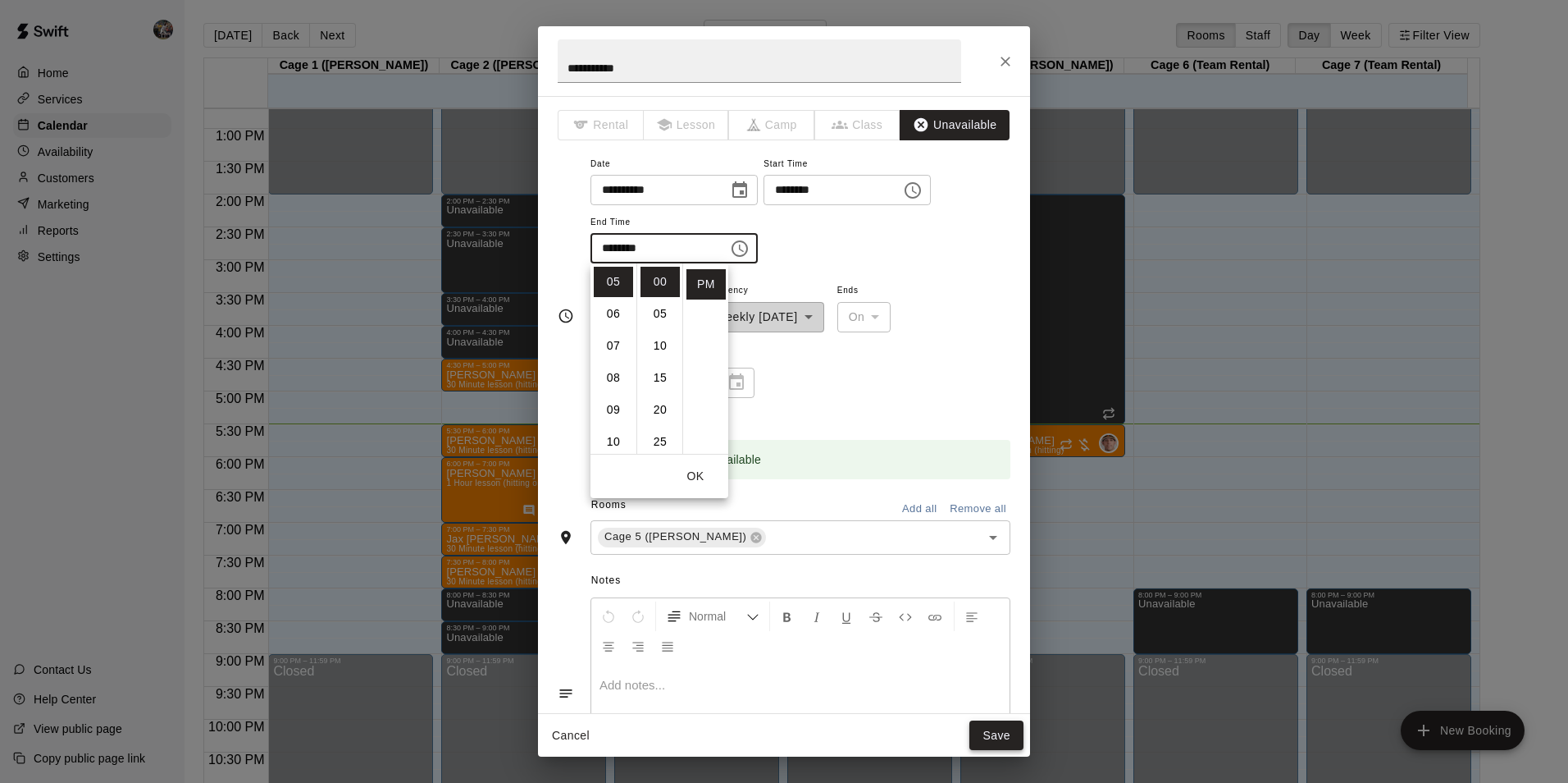
click at [994, 723] on button "Save" at bounding box center [996, 735] width 54 height 31
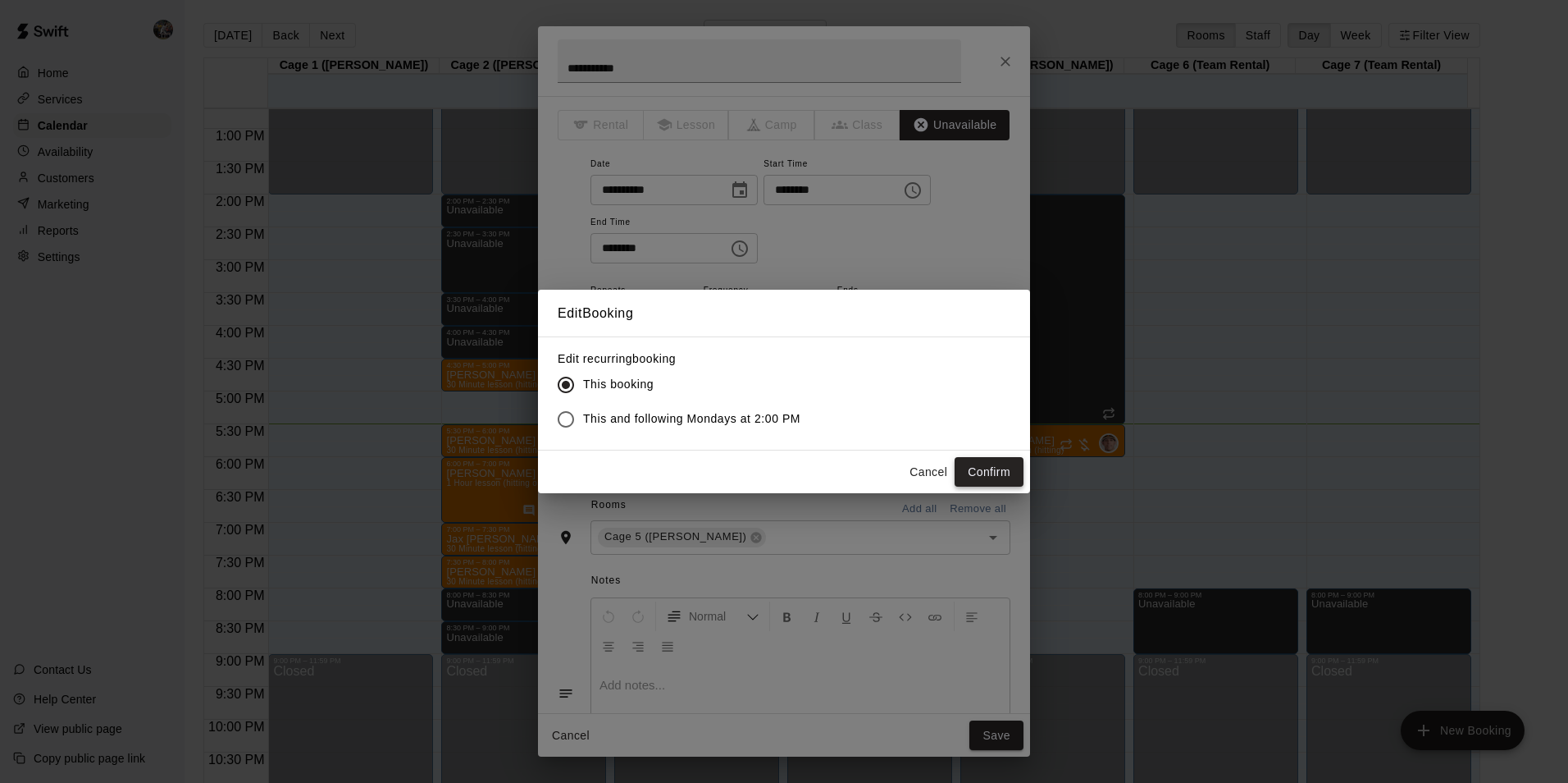
click at [970, 468] on button "Confirm" at bounding box center [988, 473] width 69 height 31
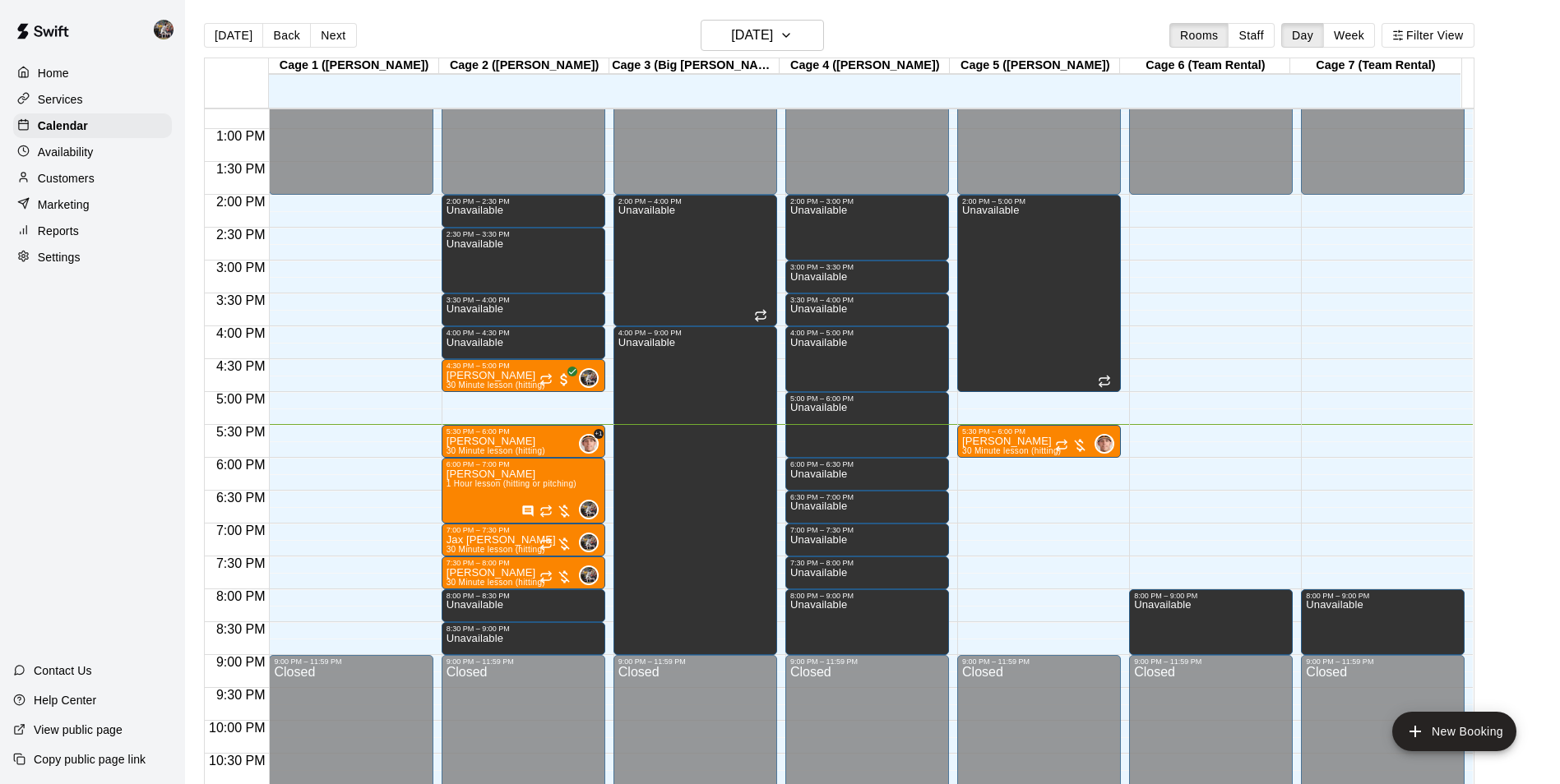
click at [991, 400] on div "12:00 AM – 2:00 PM Closed 2:00 PM – 5:00 PM Unavailable 5:30 PM – 6:00 PM [PERS…" at bounding box center [1039, 64] width 163 height 1578
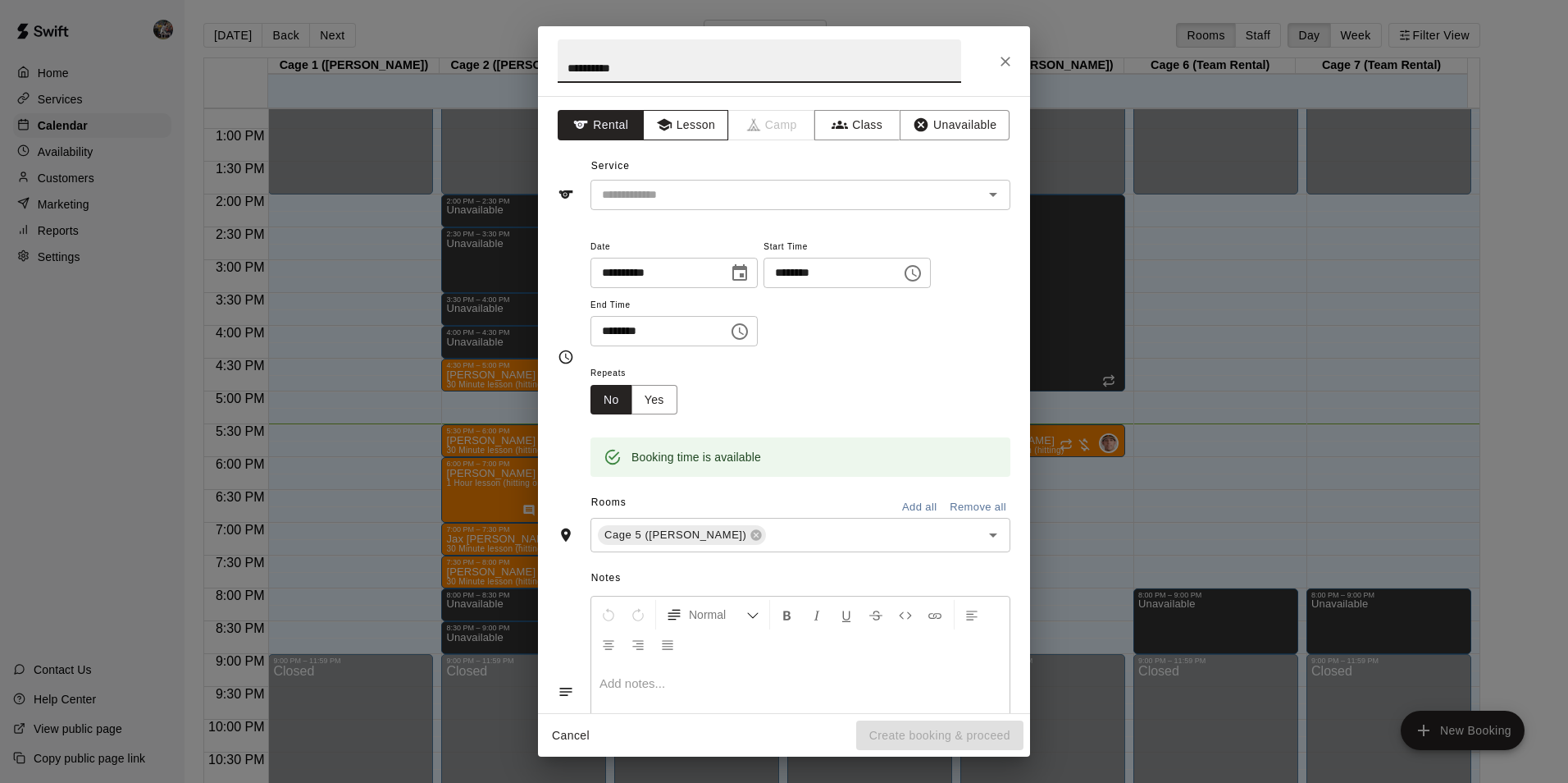
type input "**********"
click at [685, 120] on button "Lesson" at bounding box center [686, 125] width 87 height 31
click at [691, 189] on input "text" at bounding box center [777, 195] width 362 height 21
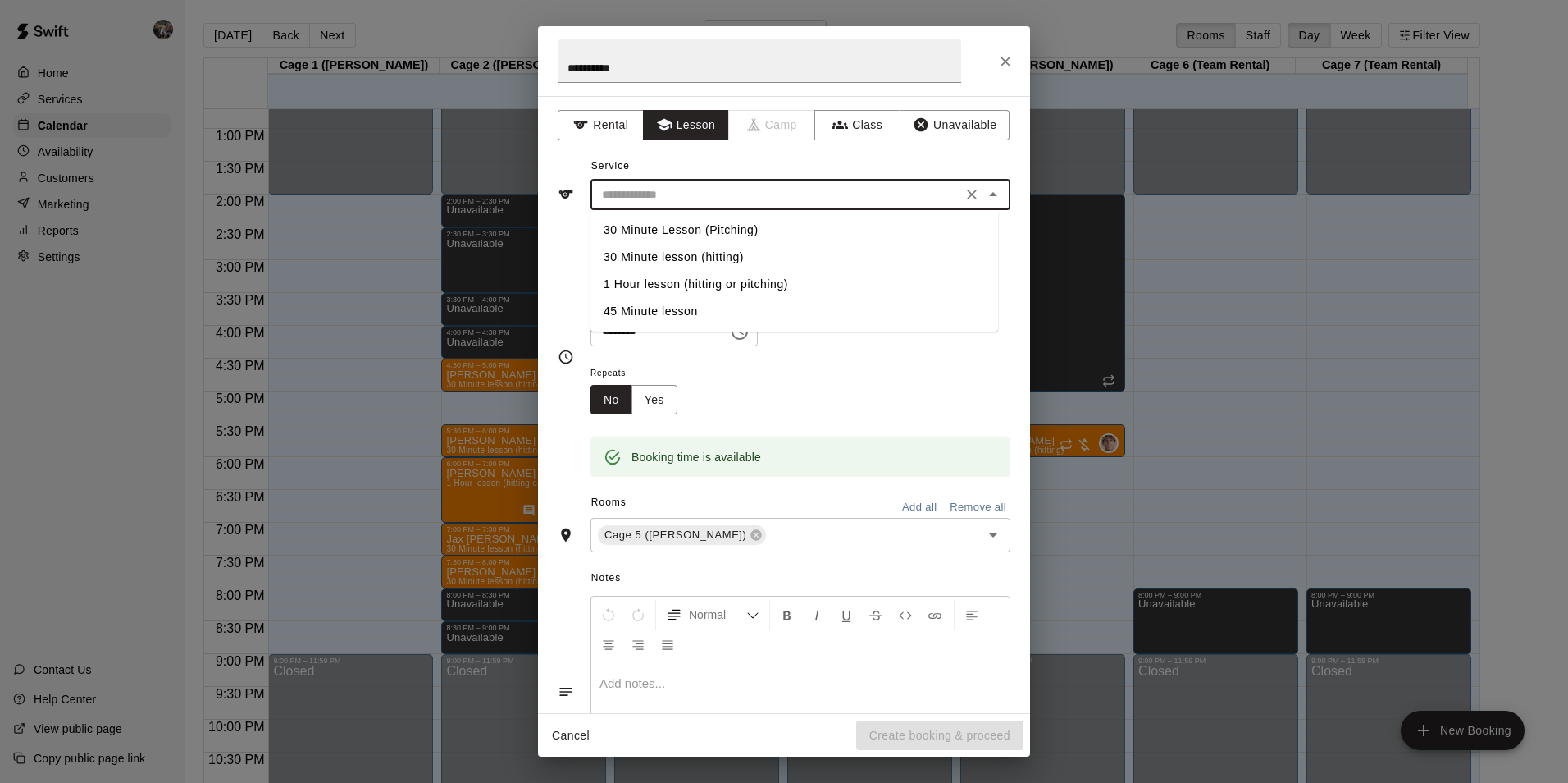
click at [696, 256] on li "30 Minute lesson (hitting)" at bounding box center [794, 257] width 408 height 27
type input "**********"
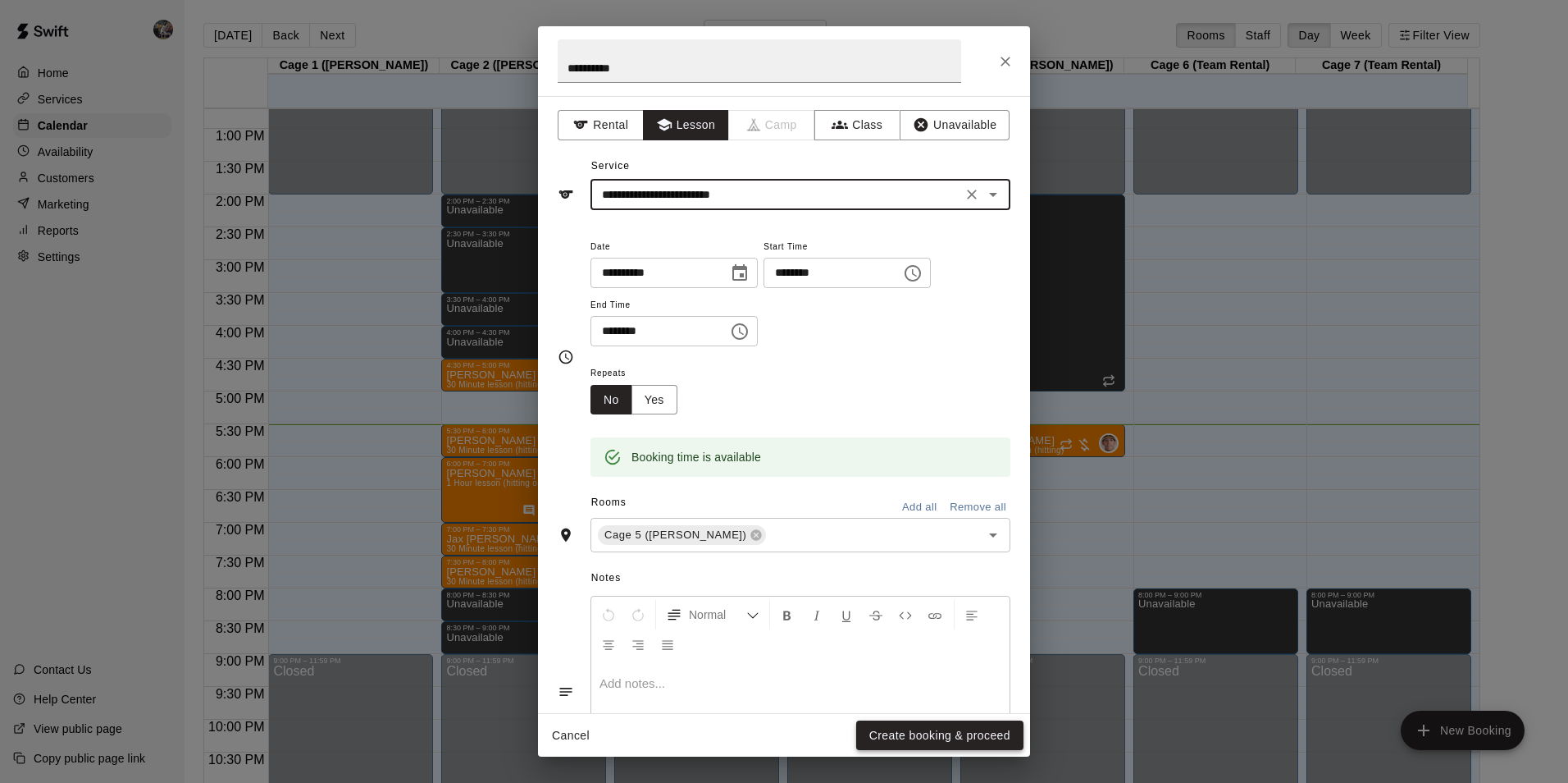
click at [903, 727] on button "Create booking & proceed" at bounding box center [940, 735] width 167 height 31
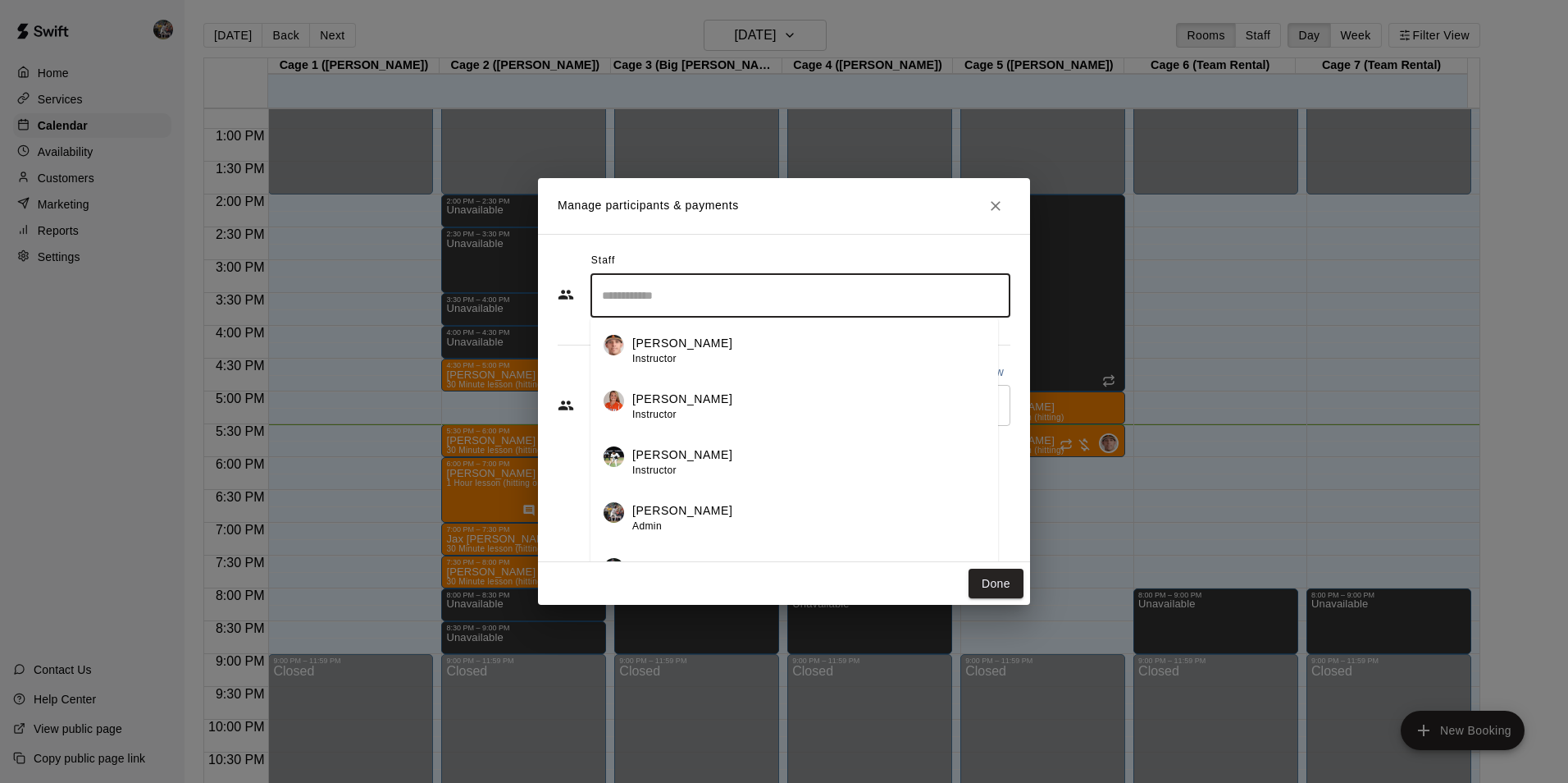
click at [663, 302] on input "Search staff" at bounding box center [800, 295] width 406 height 29
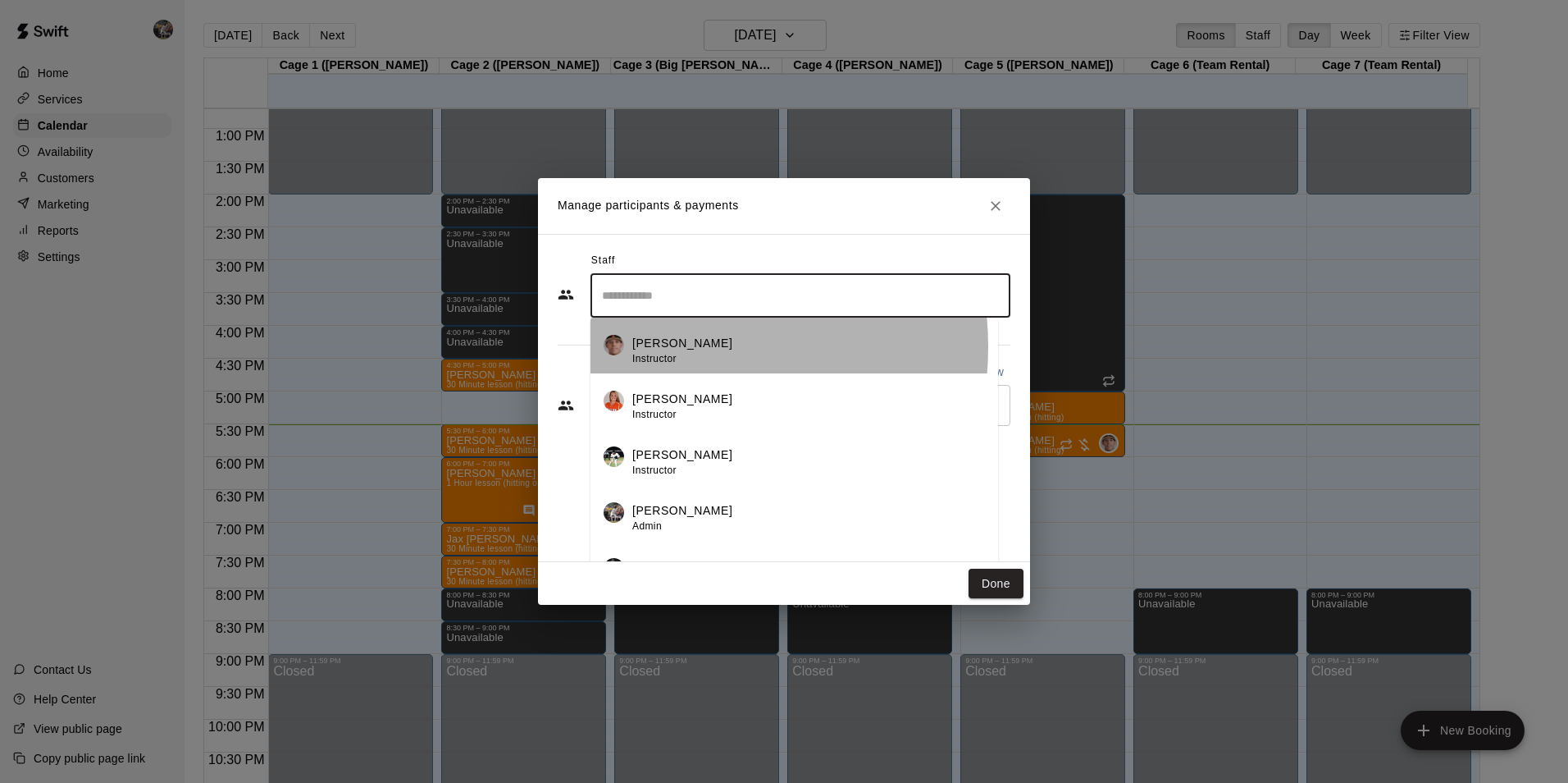
click at [663, 347] on p "[PERSON_NAME]" at bounding box center [682, 343] width 100 height 17
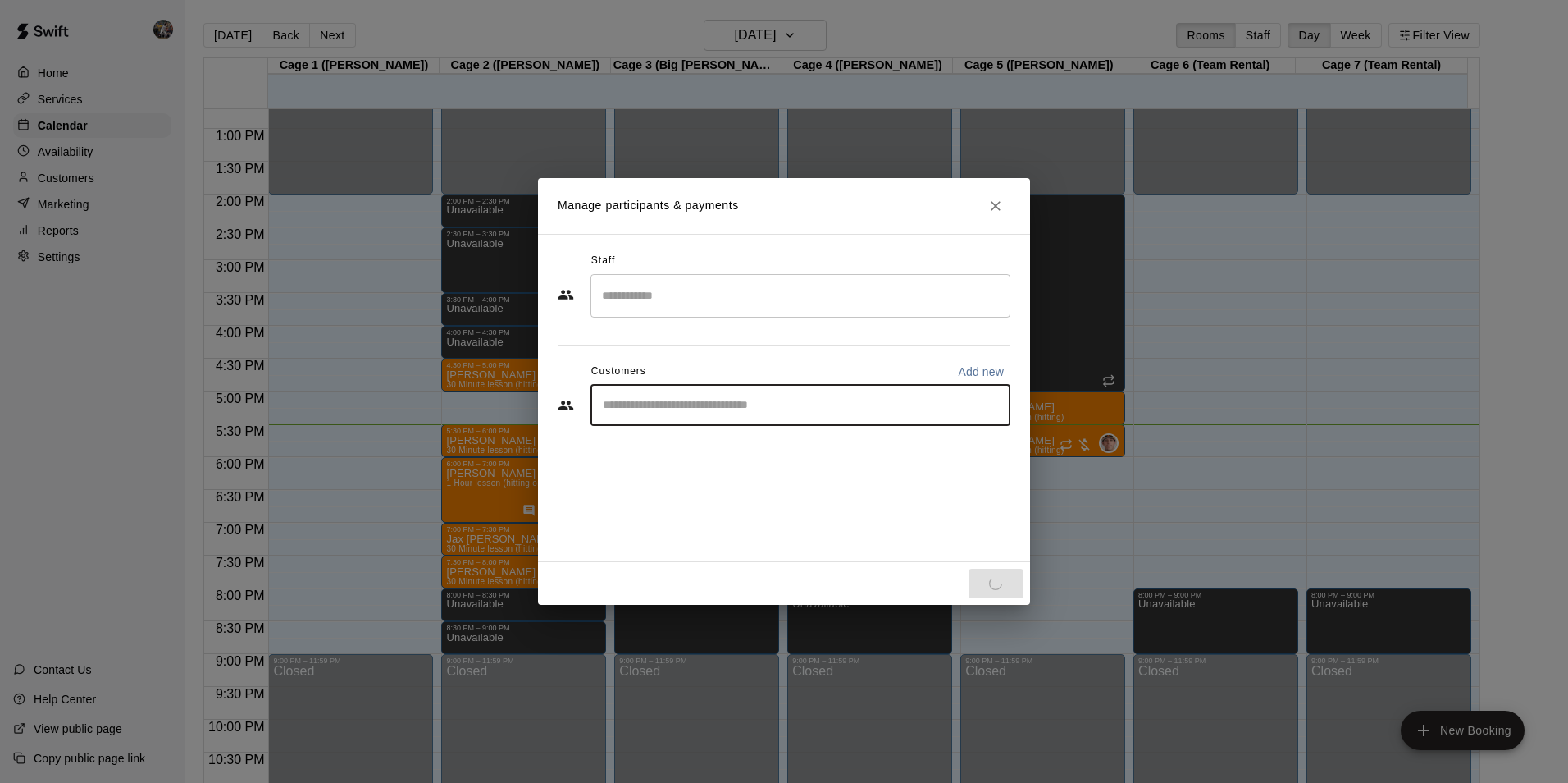
click at [650, 406] on input "Start typing to search customers..." at bounding box center [800, 405] width 406 height 16
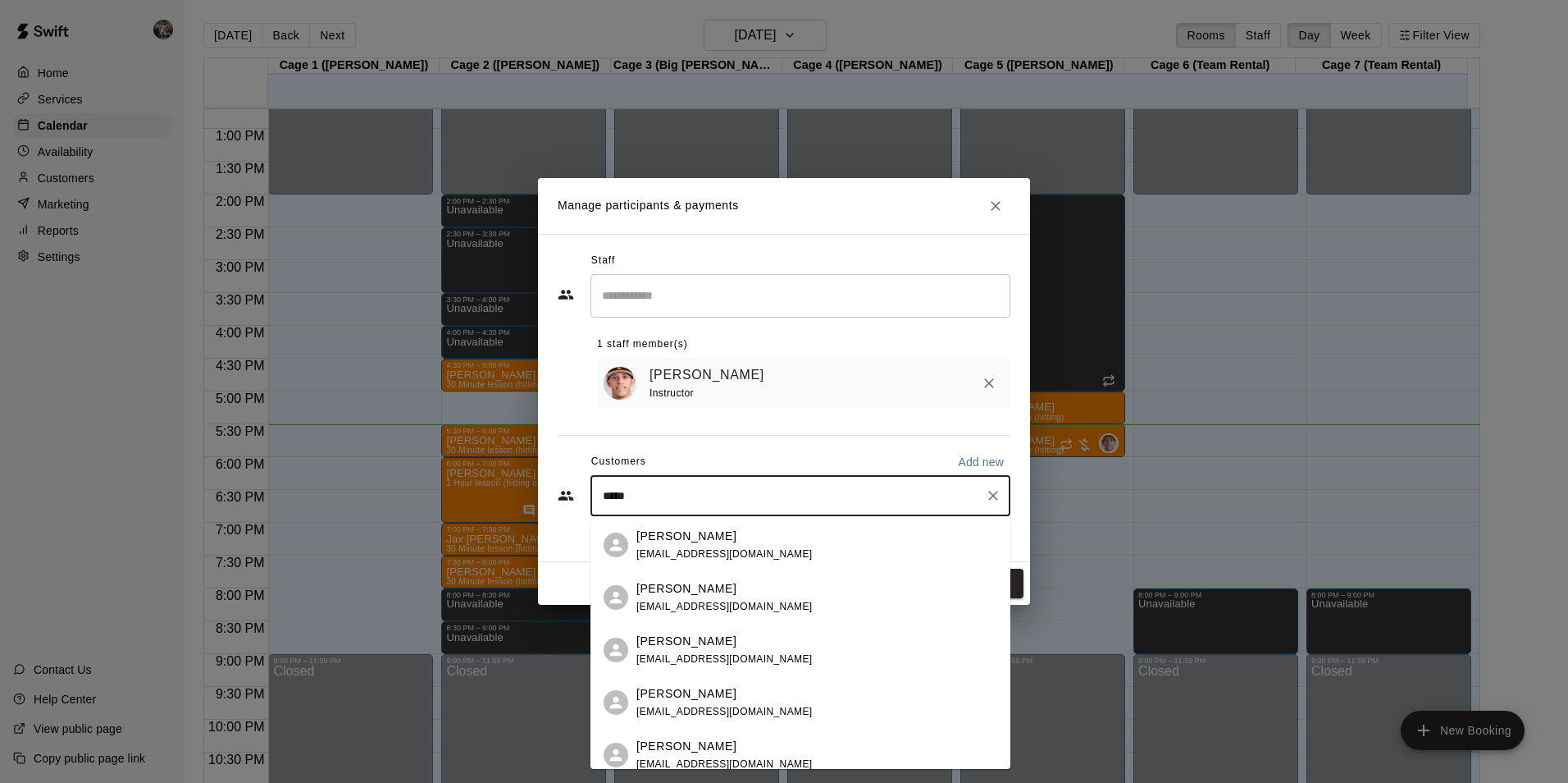
type input "******"
click at [699, 599] on div "[PERSON_NAME] [EMAIL_ADDRESS][DOMAIN_NAME]" at bounding box center [724, 597] width 176 height 35
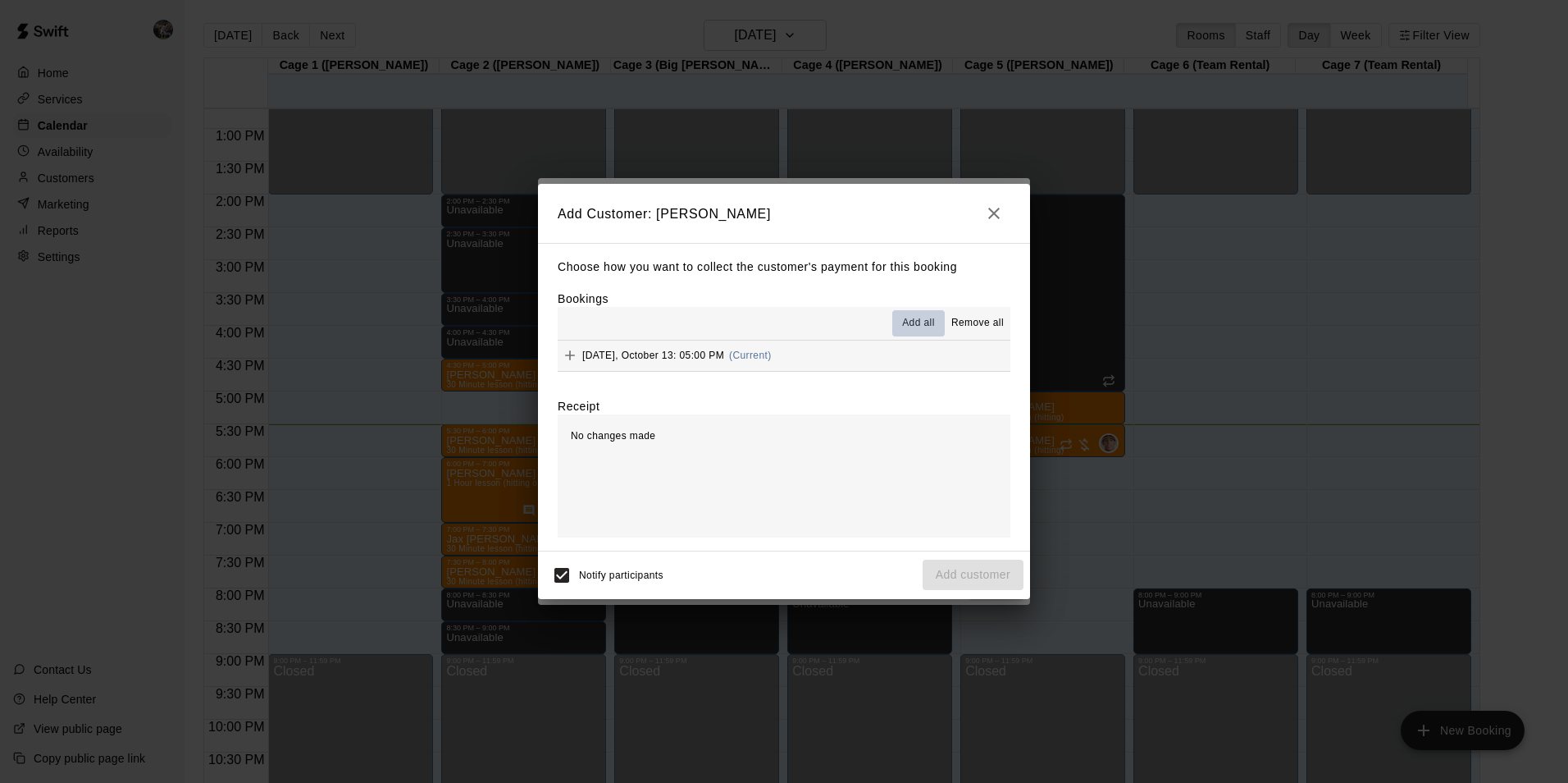
click at [914, 322] on span "Add all" at bounding box center [918, 323] width 33 height 16
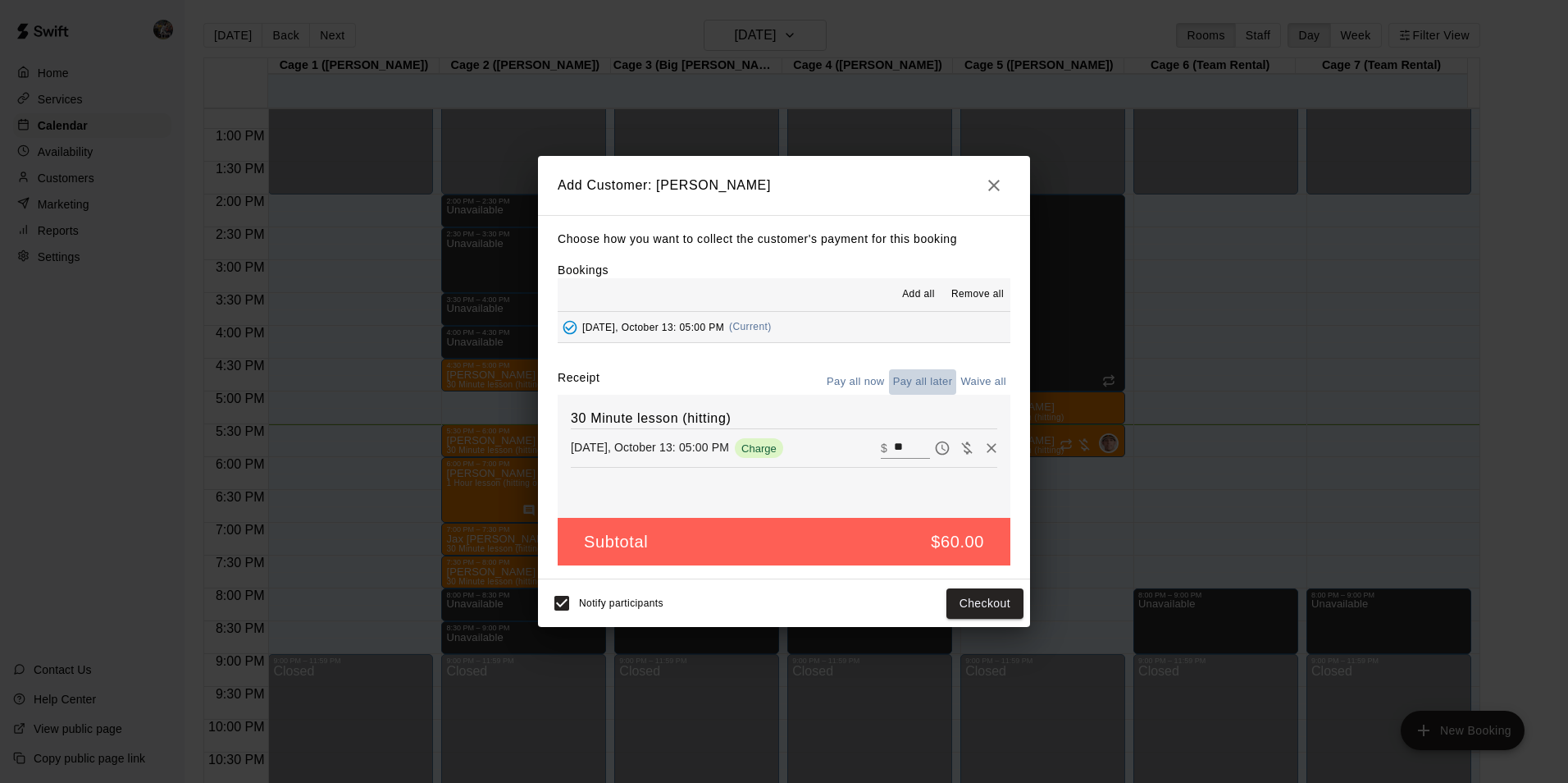
click at [925, 377] on button "Pay all later" at bounding box center [923, 382] width 68 height 26
click at [935, 599] on button "Add customer" at bounding box center [972, 604] width 100 height 31
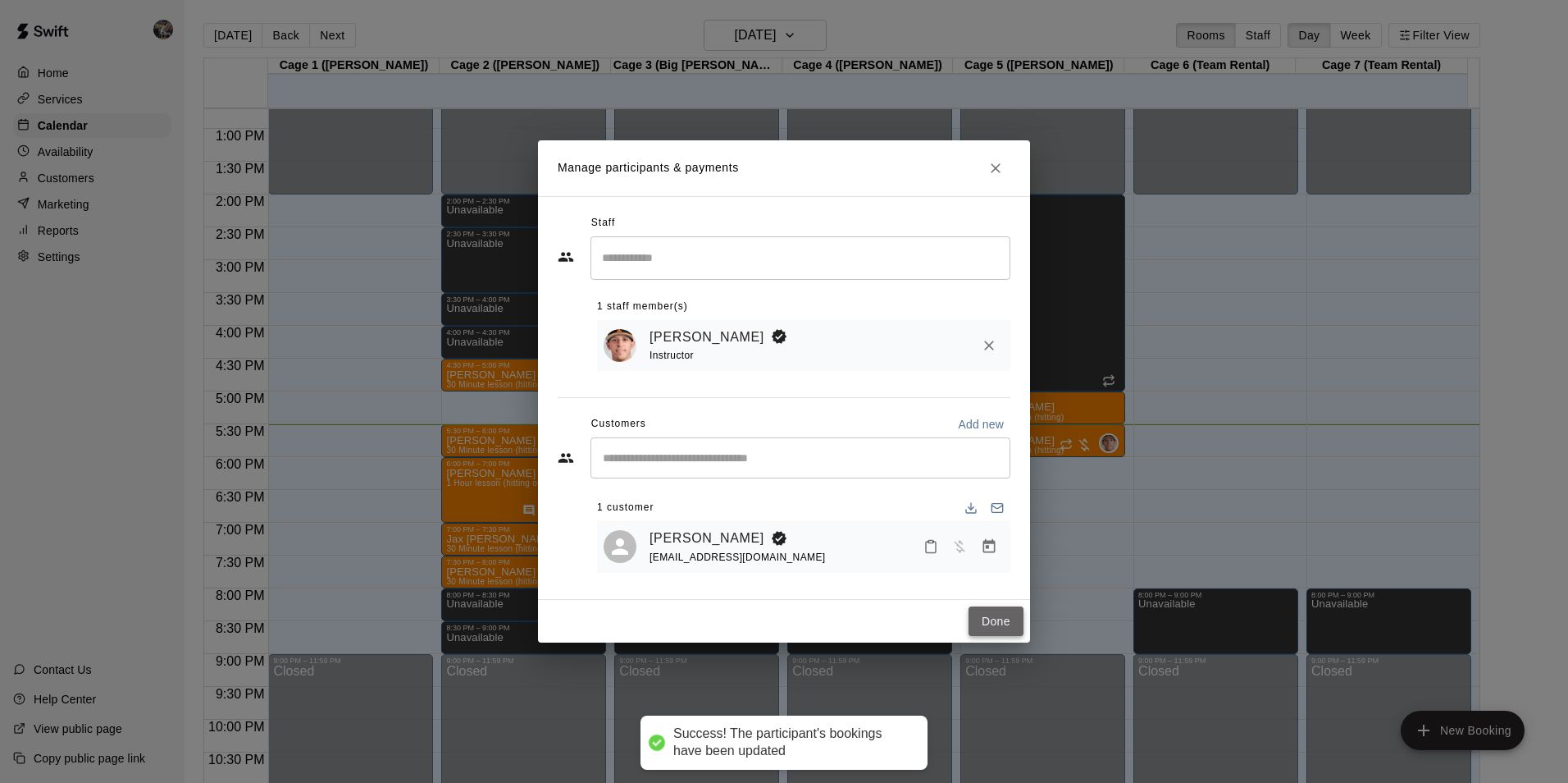
click at [990, 623] on button "Done" at bounding box center [995, 622] width 55 height 31
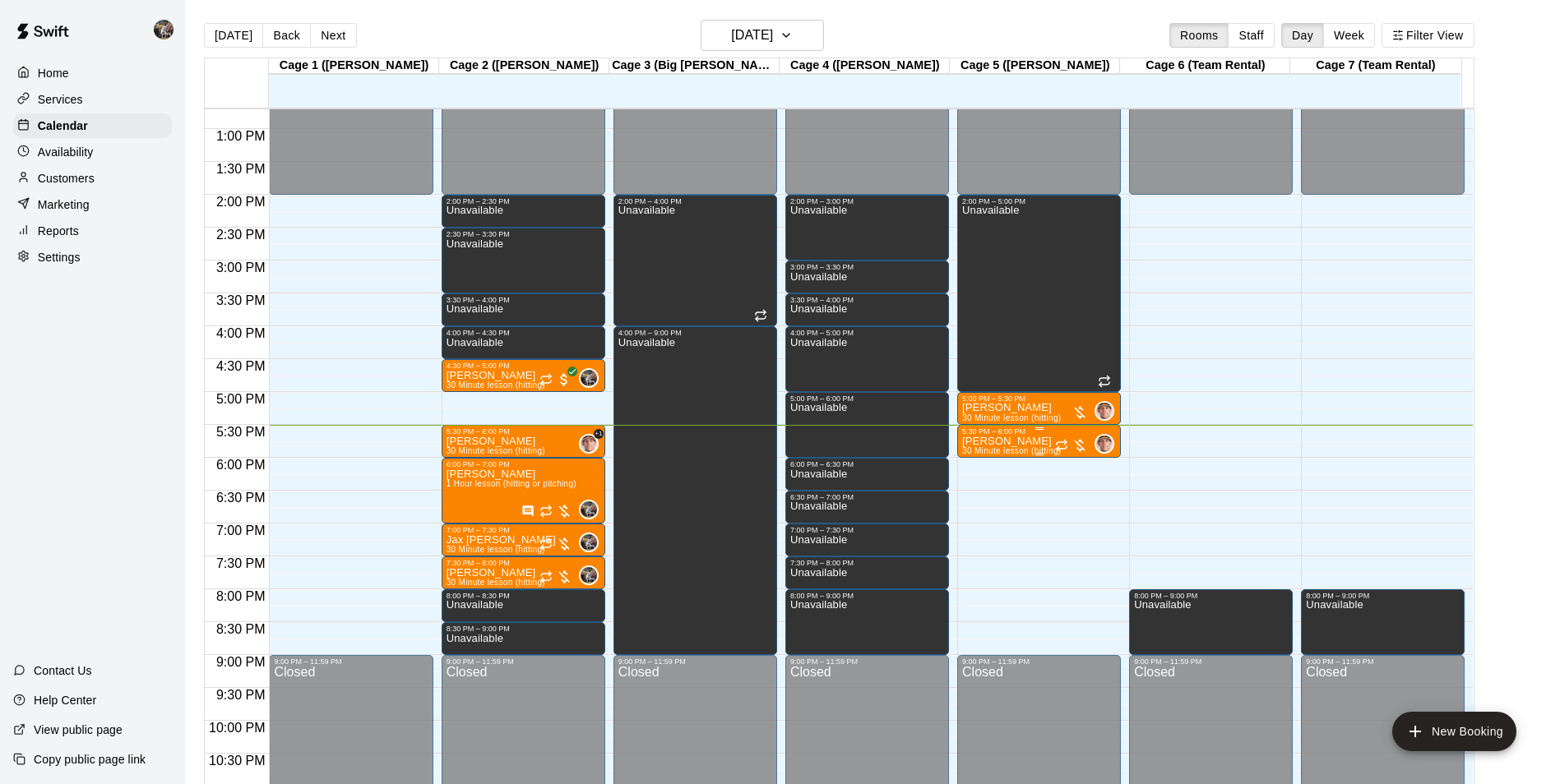
click at [1013, 441] on p "[PERSON_NAME]" at bounding box center [1011, 441] width 99 height 0
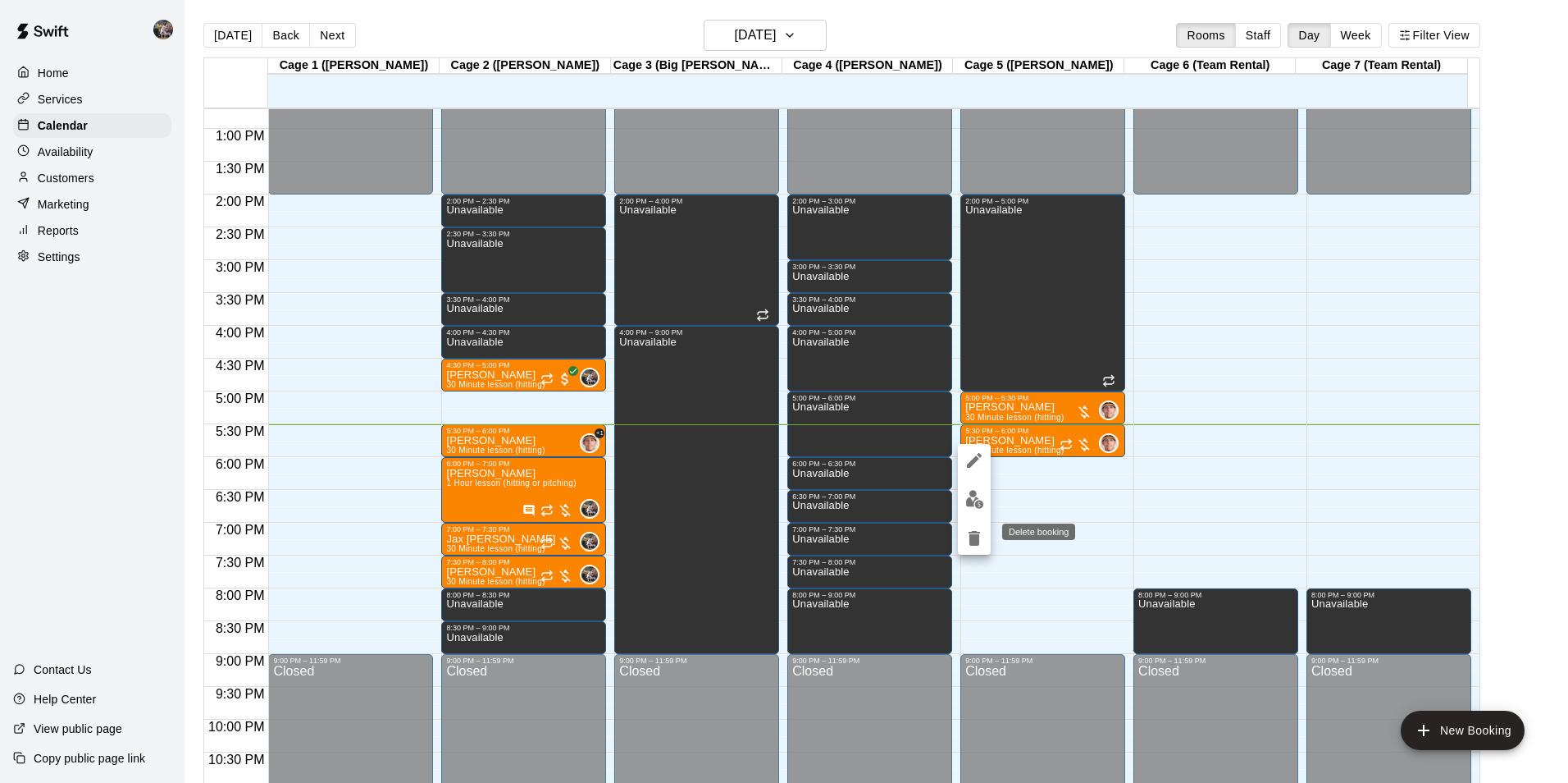
click at [975, 535] on icon "delete" at bounding box center [974, 538] width 12 height 15
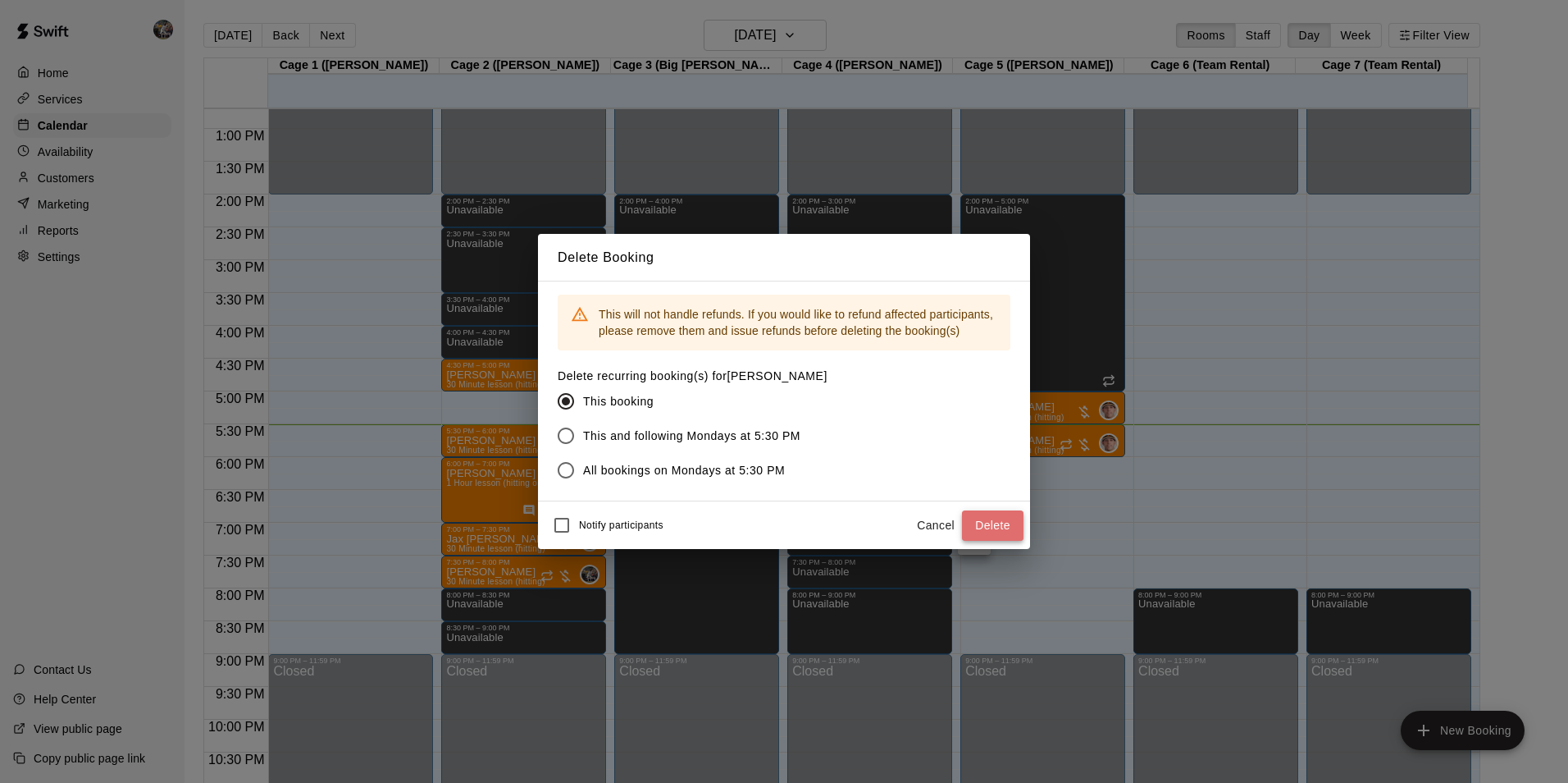
click at [981, 525] on button "Delete" at bounding box center [993, 525] width 62 height 31
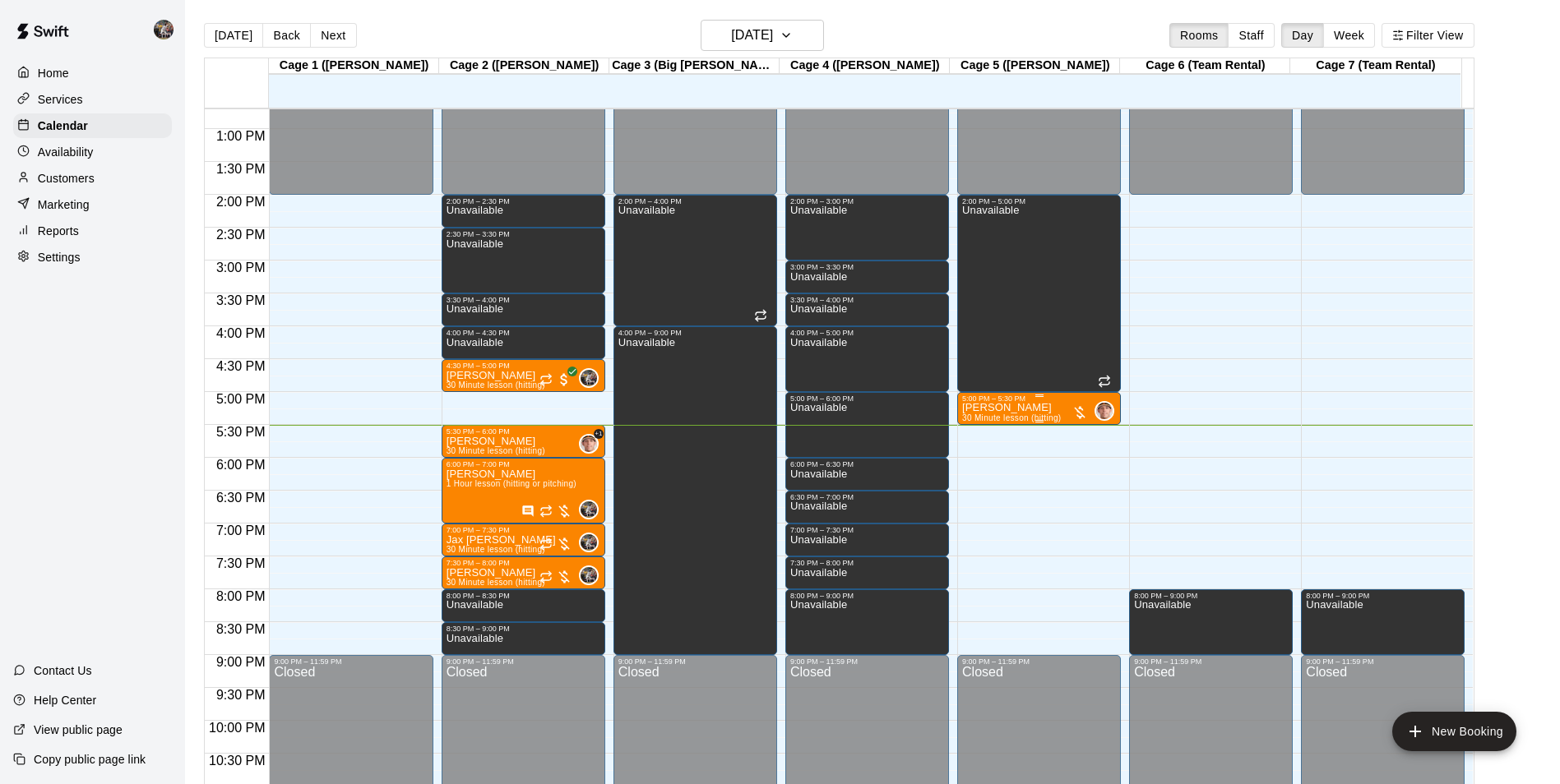
click at [1022, 402] on div "5:00 PM – 5:30 PM" at bounding box center [1039, 398] width 154 height 8
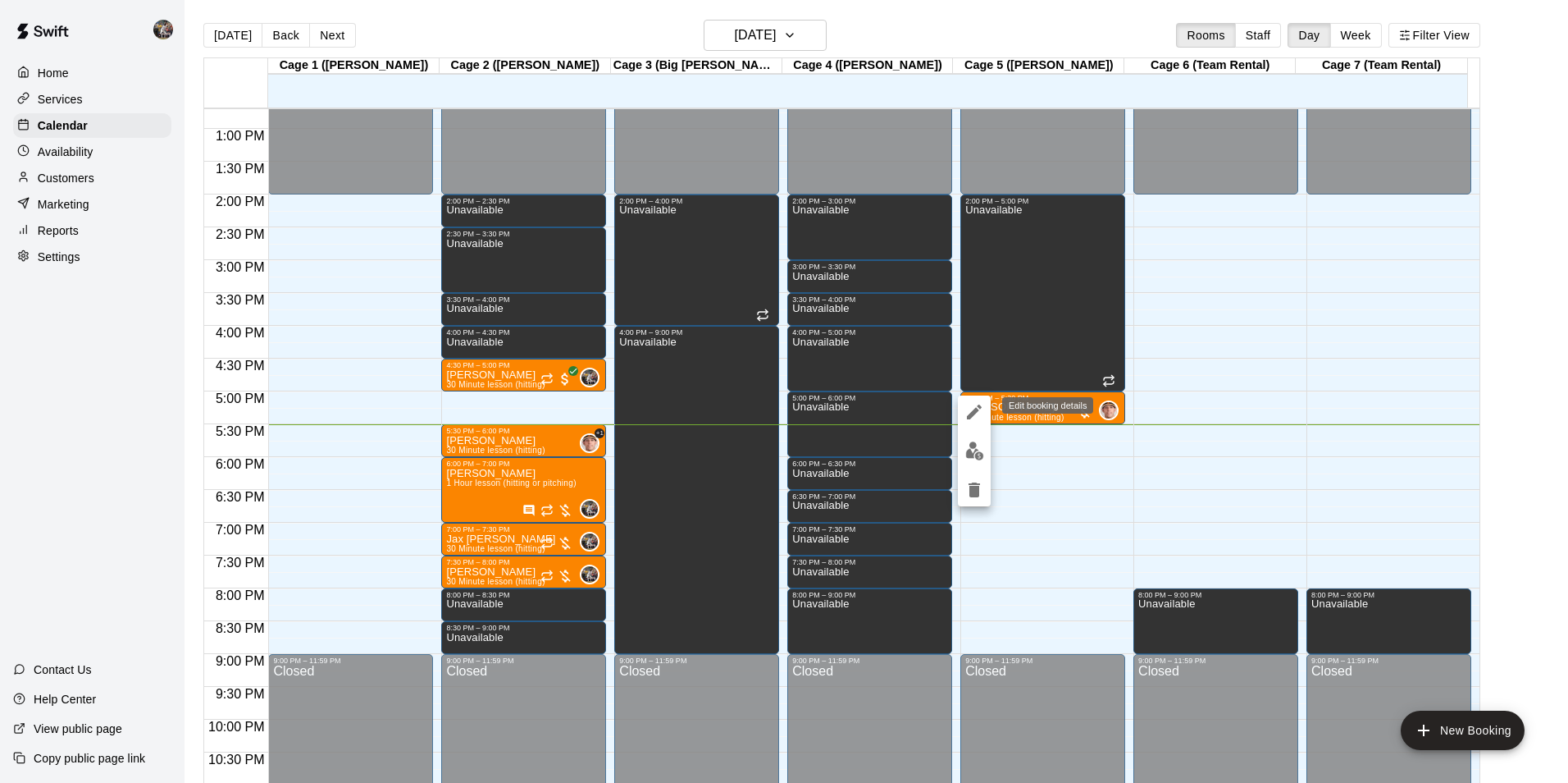
click at [975, 411] on icon "edit" at bounding box center [974, 412] width 15 height 15
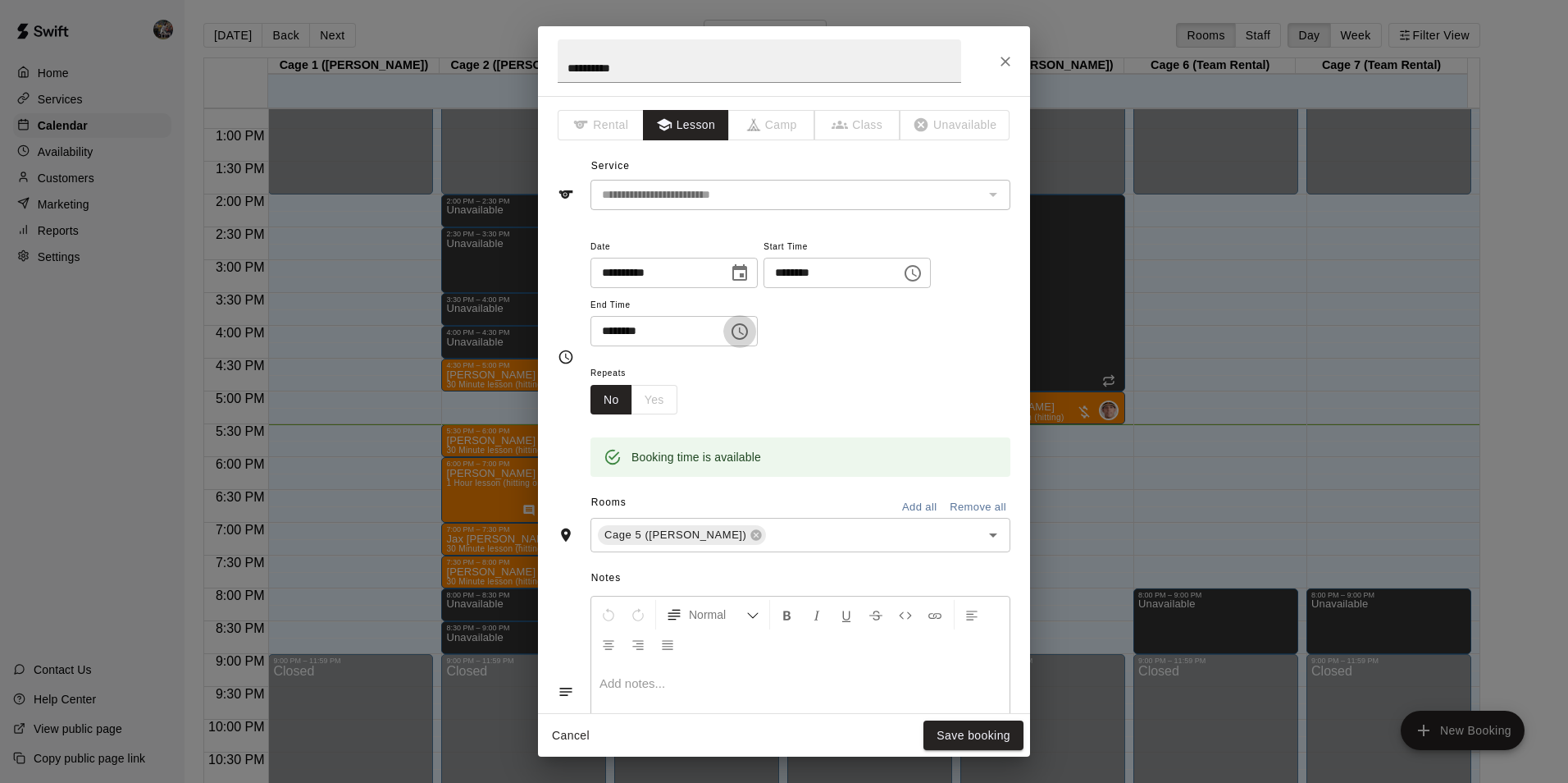
click at [744, 332] on icon "Choose time, selected time is 5:30 PM" at bounding box center [741, 330] width 5 height 7
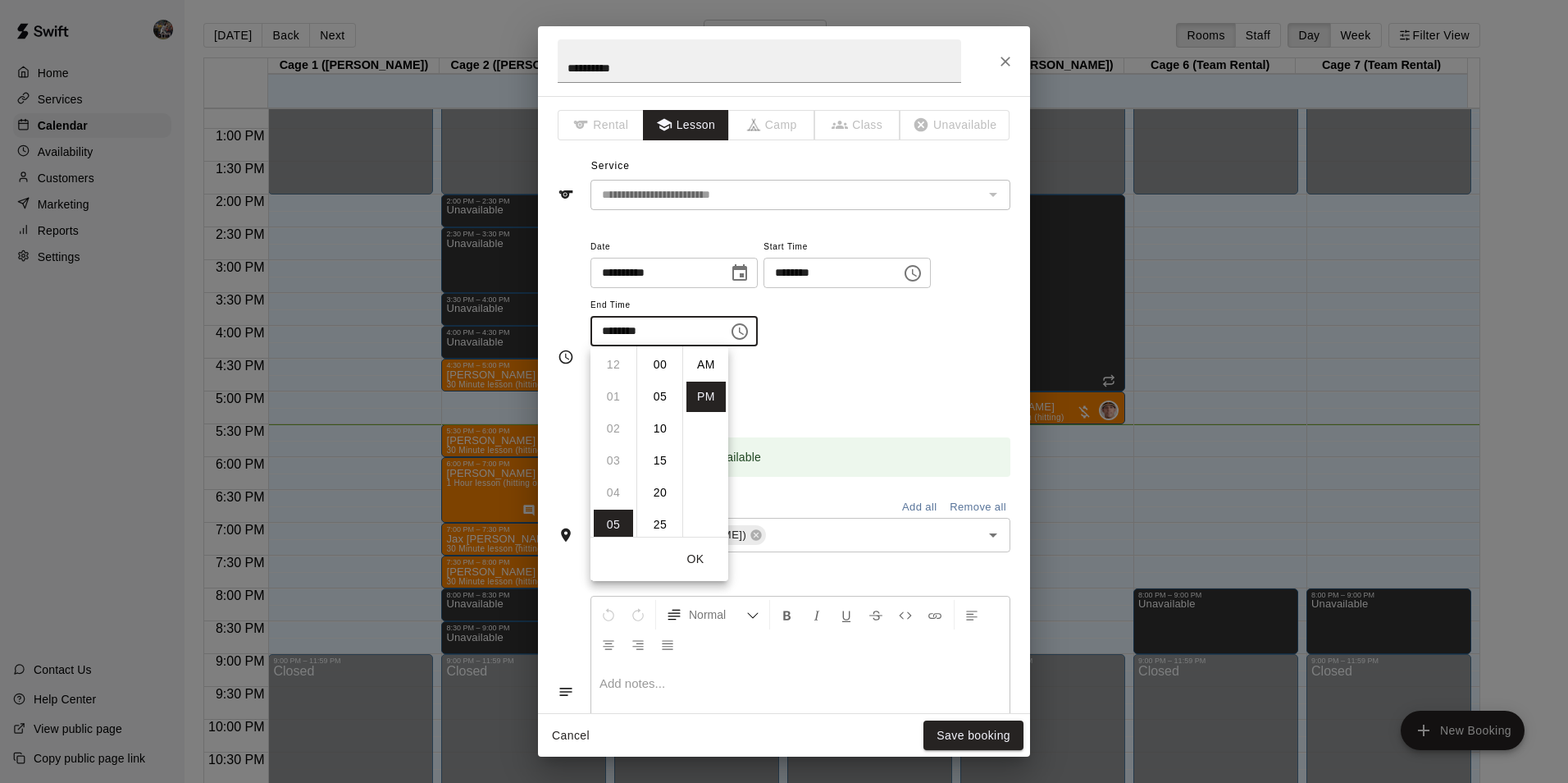
scroll to position [30, 0]
click at [662, 456] on li "45" at bounding box center [660, 461] width 40 height 31
type input "********"
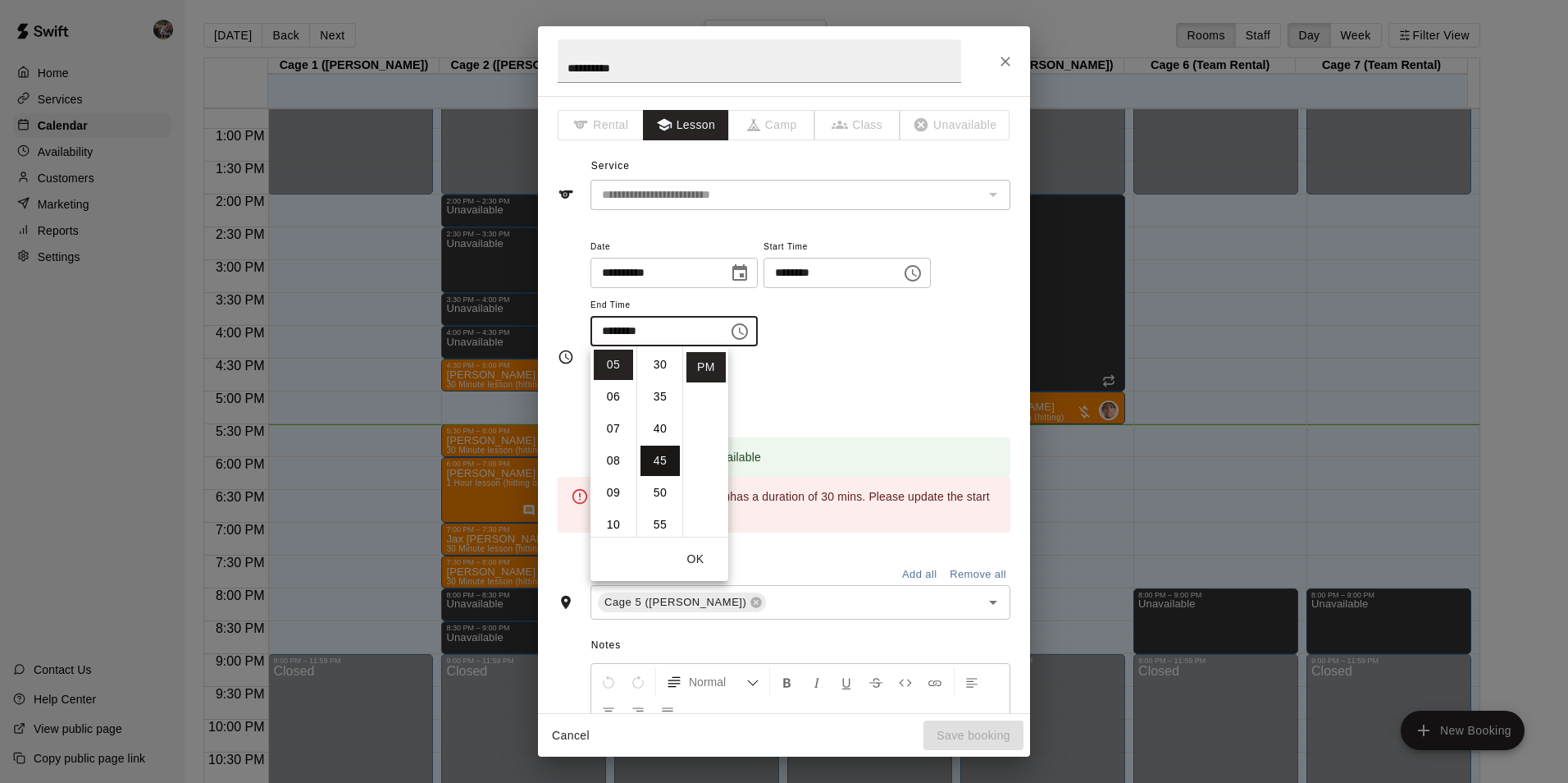
scroll to position [289, 0]
drag, startPoint x: 805, startPoint y: 403, endPoint x: 803, endPoint y: 392, distance: 11.2
click at [806, 403] on div "Repeats No Yes" at bounding box center [800, 389] width 420 height 52
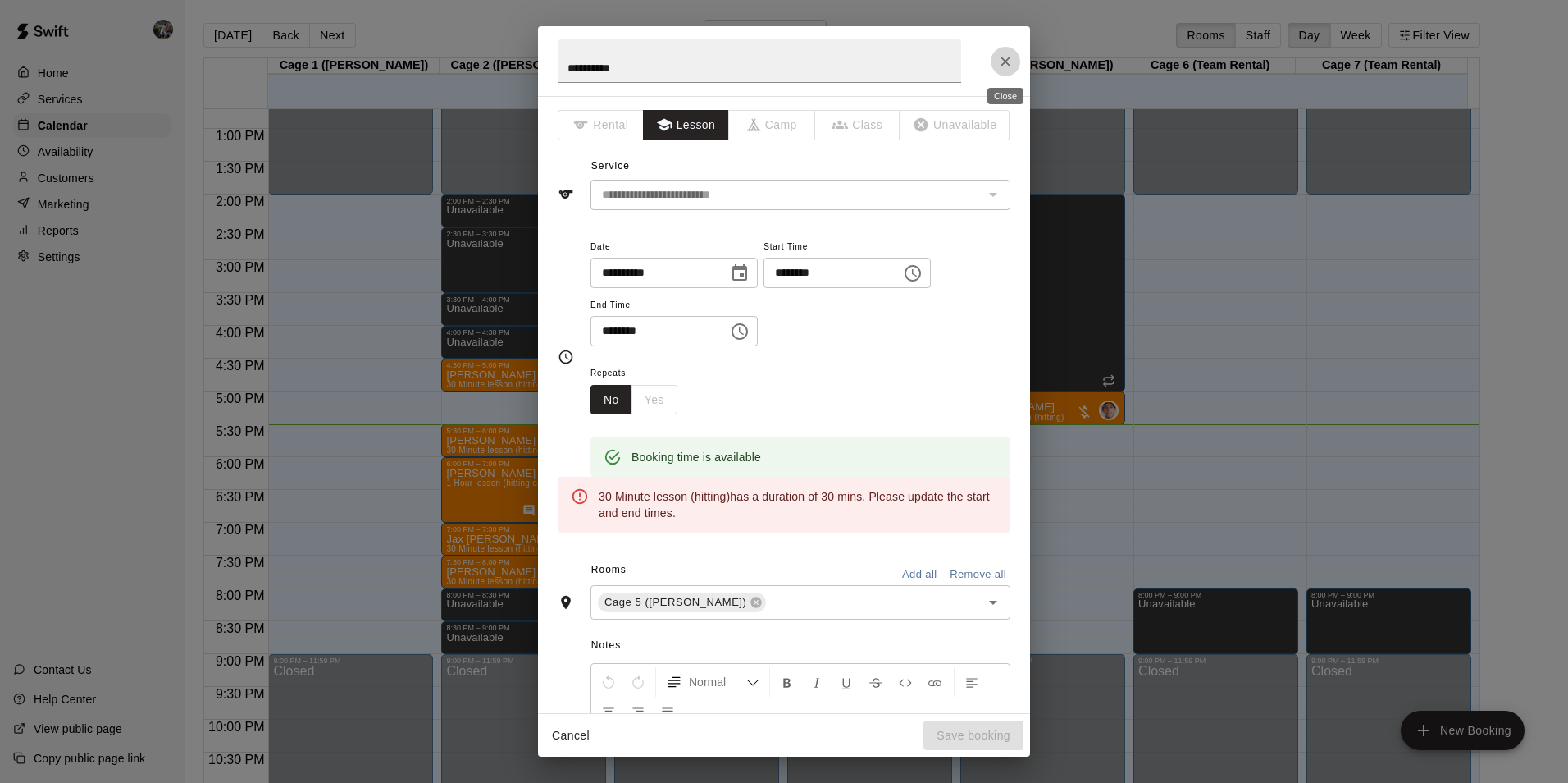
click at [1010, 52] on button "Close" at bounding box center [1006, 62] width 30 height 30
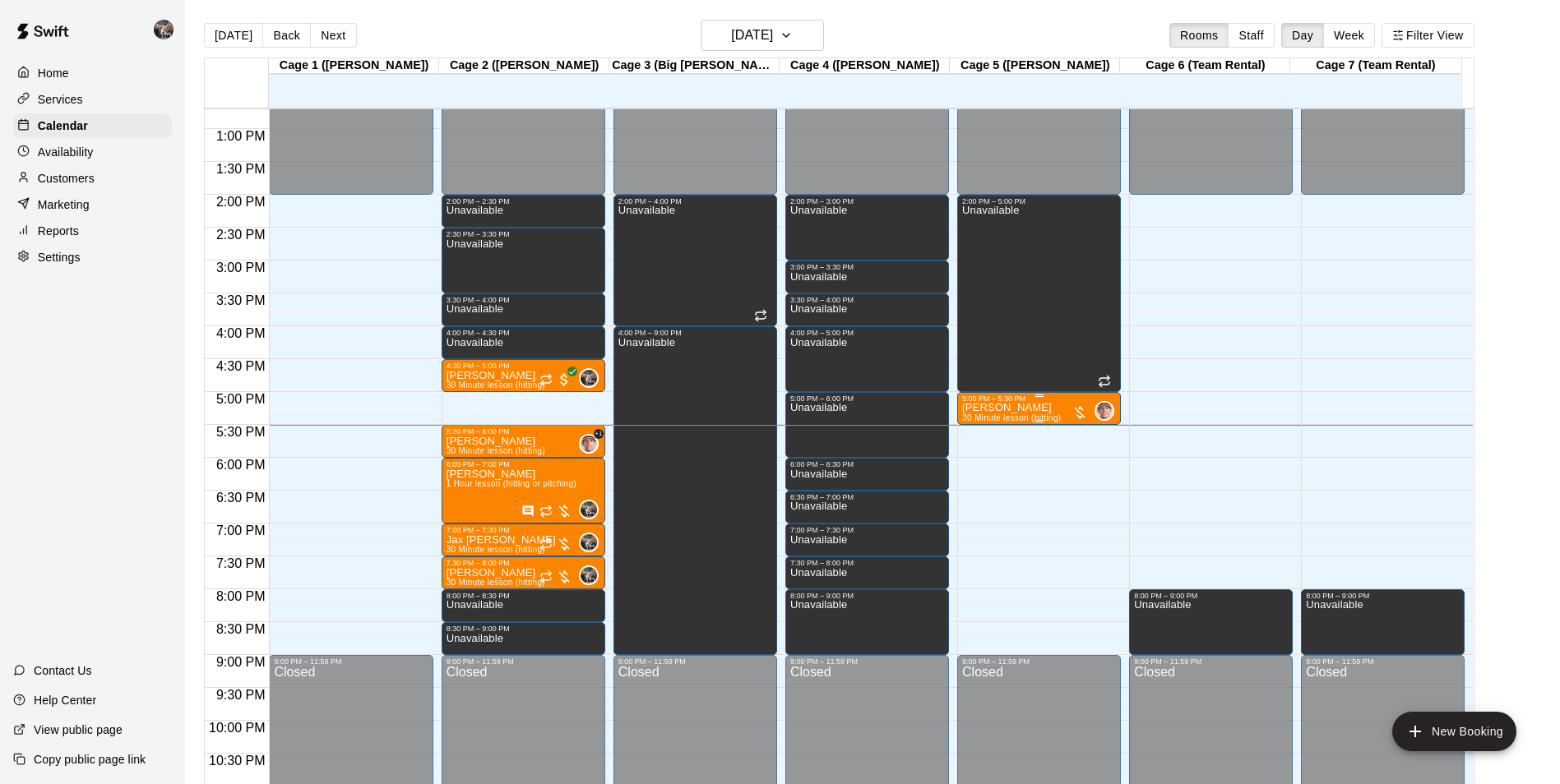
click at [991, 402] on div "5:00 PM – 5:30 PM" at bounding box center [1039, 398] width 154 height 8
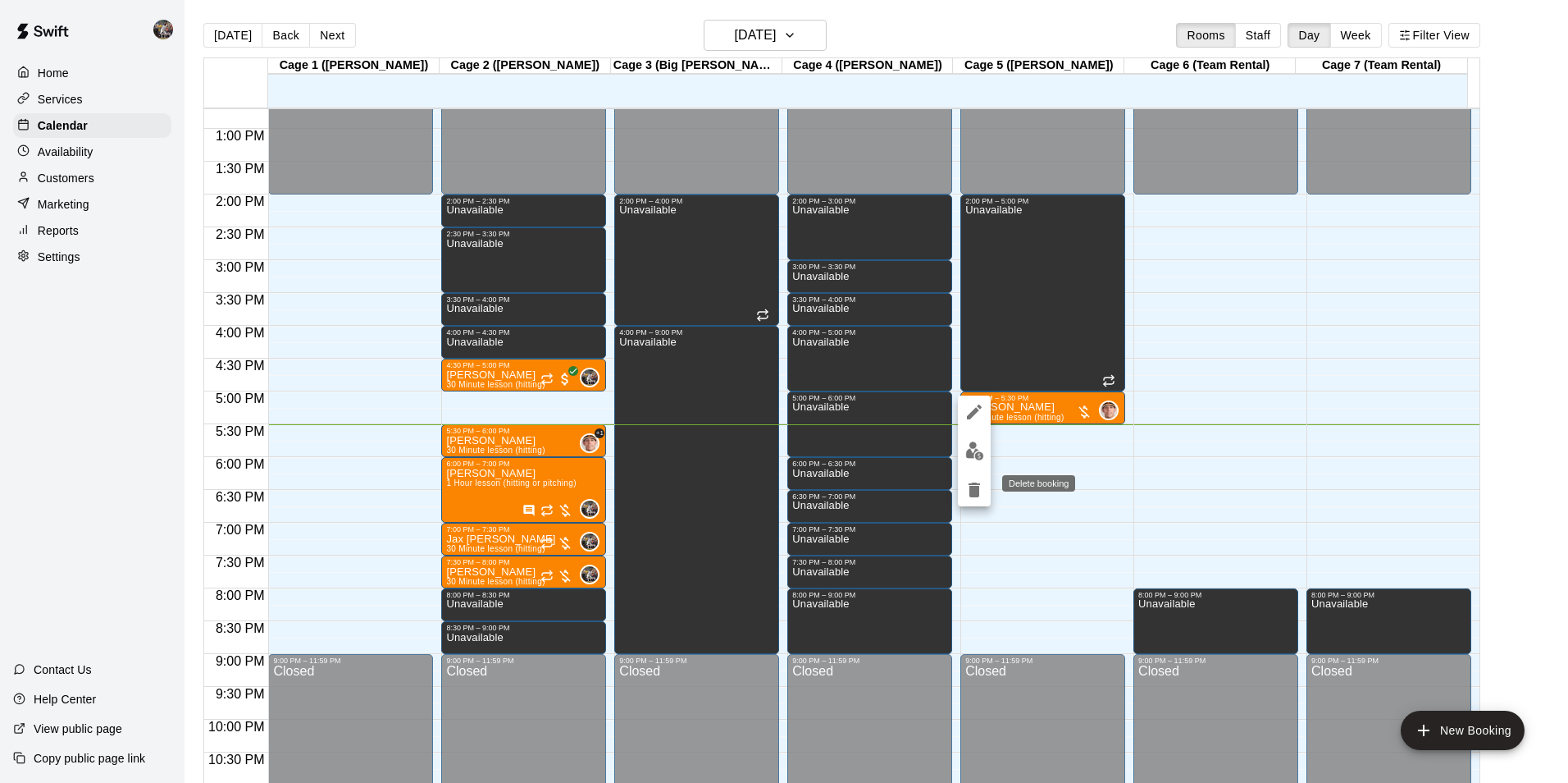
click at [973, 488] on icon "delete" at bounding box center [974, 489] width 12 height 15
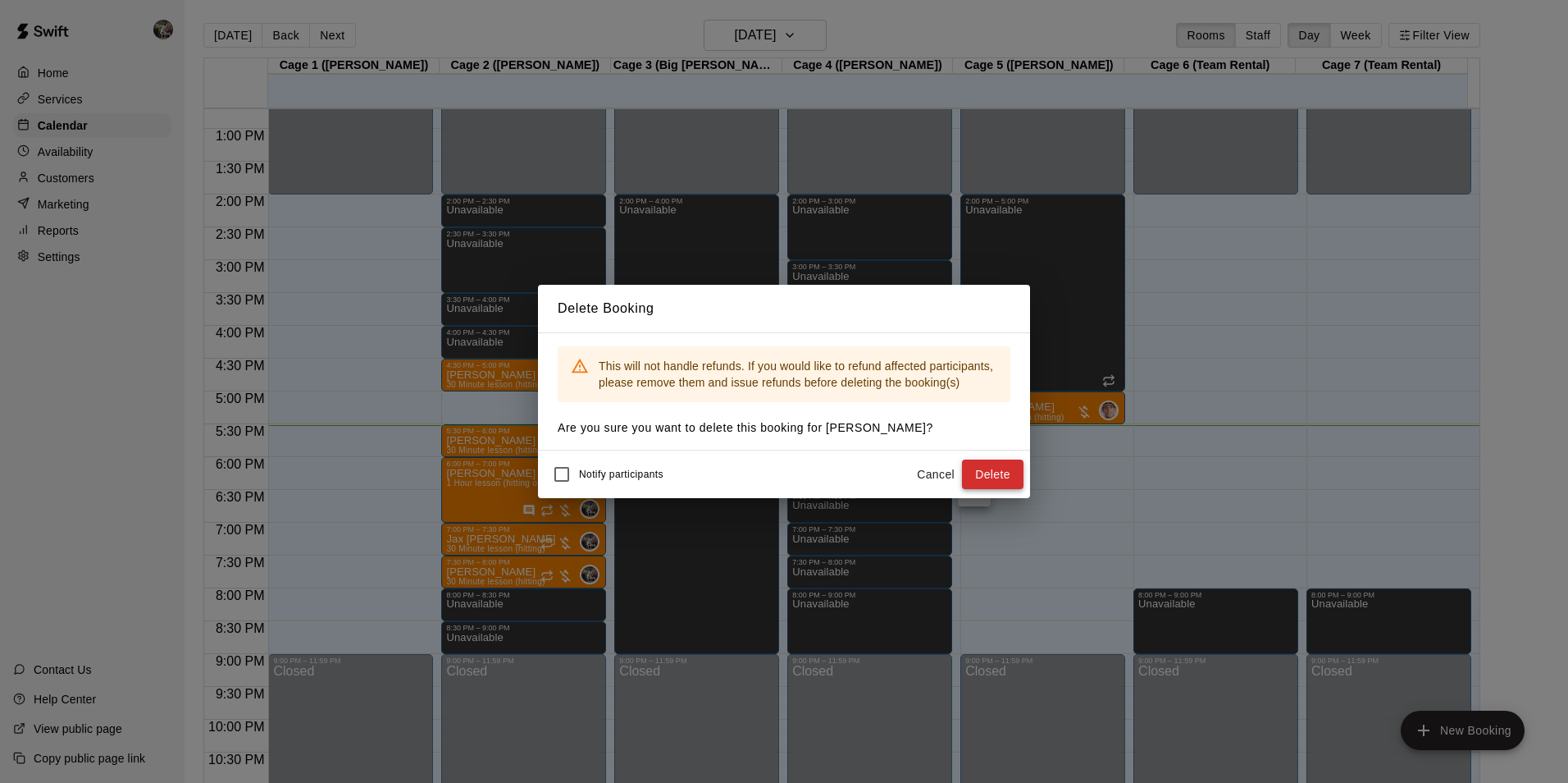
click at [977, 475] on button "Delete" at bounding box center [993, 475] width 62 height 31
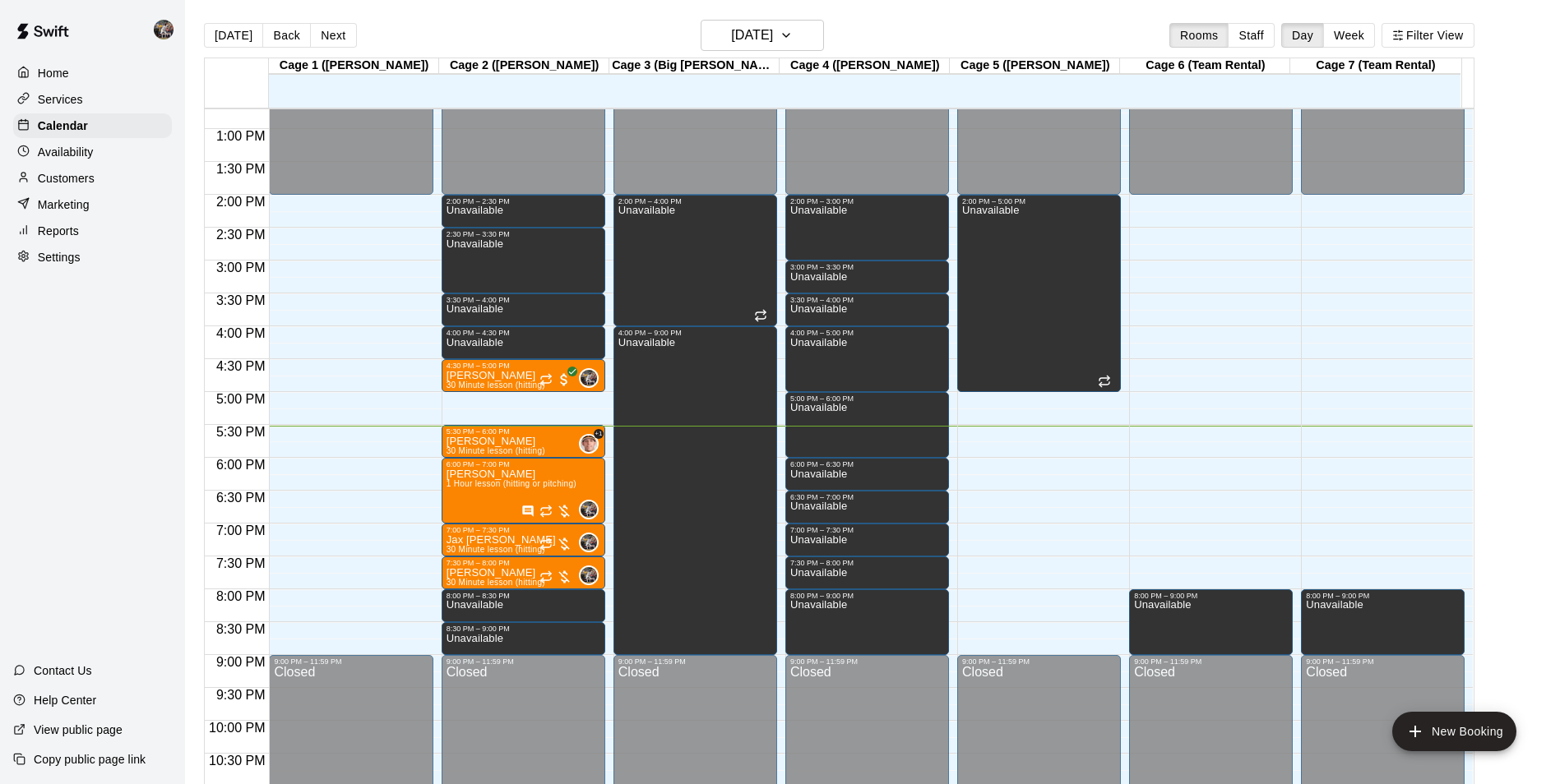
click at [1019, 404] on div "12:00 AM – 2:00 PM Closed 2:00 PM – 5:00 PM Unavailable 9:00 PM – 11:59 PM Clos…" at bounding box center [1039, 64] width 163 height 1578
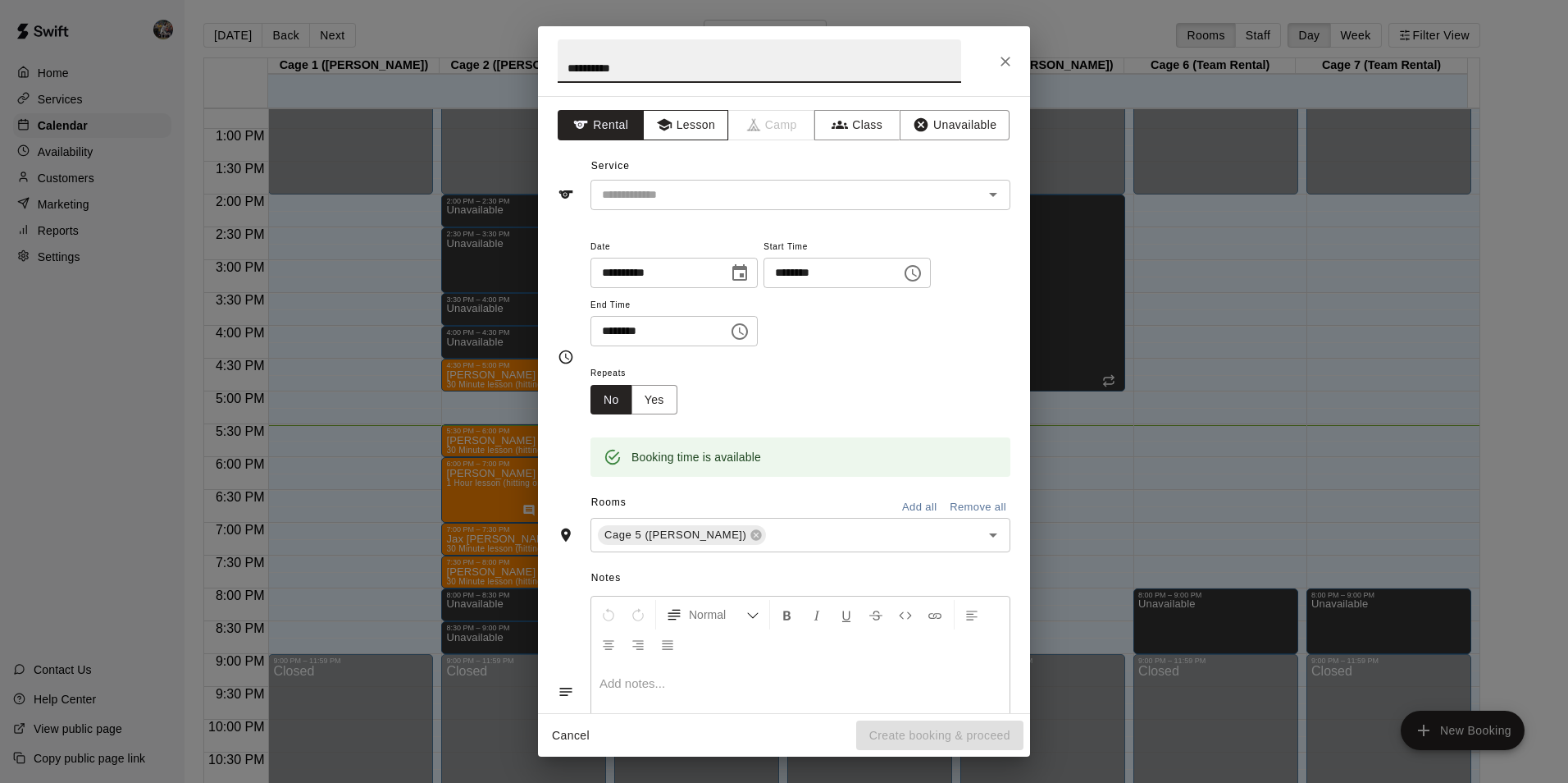
type input "**********"
click at [682, 124] on button "Lesson" at bounding box center [686, 125] width 87 height 31
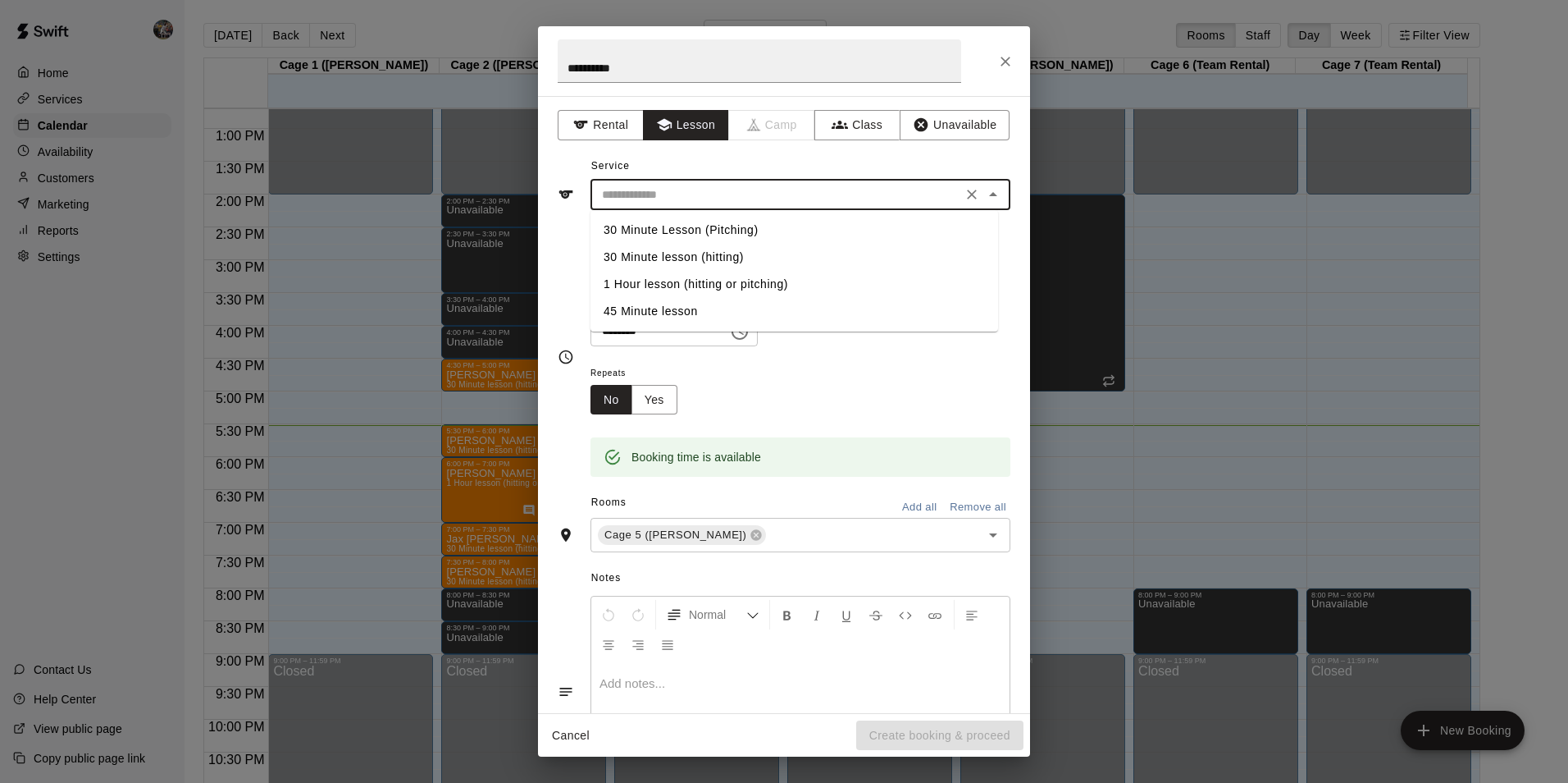
click at [709, 187] on input "text" at bounding box center [777, 195] width 362 height 21
click at [696, 307] on li "45 Minute lesson" at bounding box center [794, 310] width 408 height 27
type input "**********"
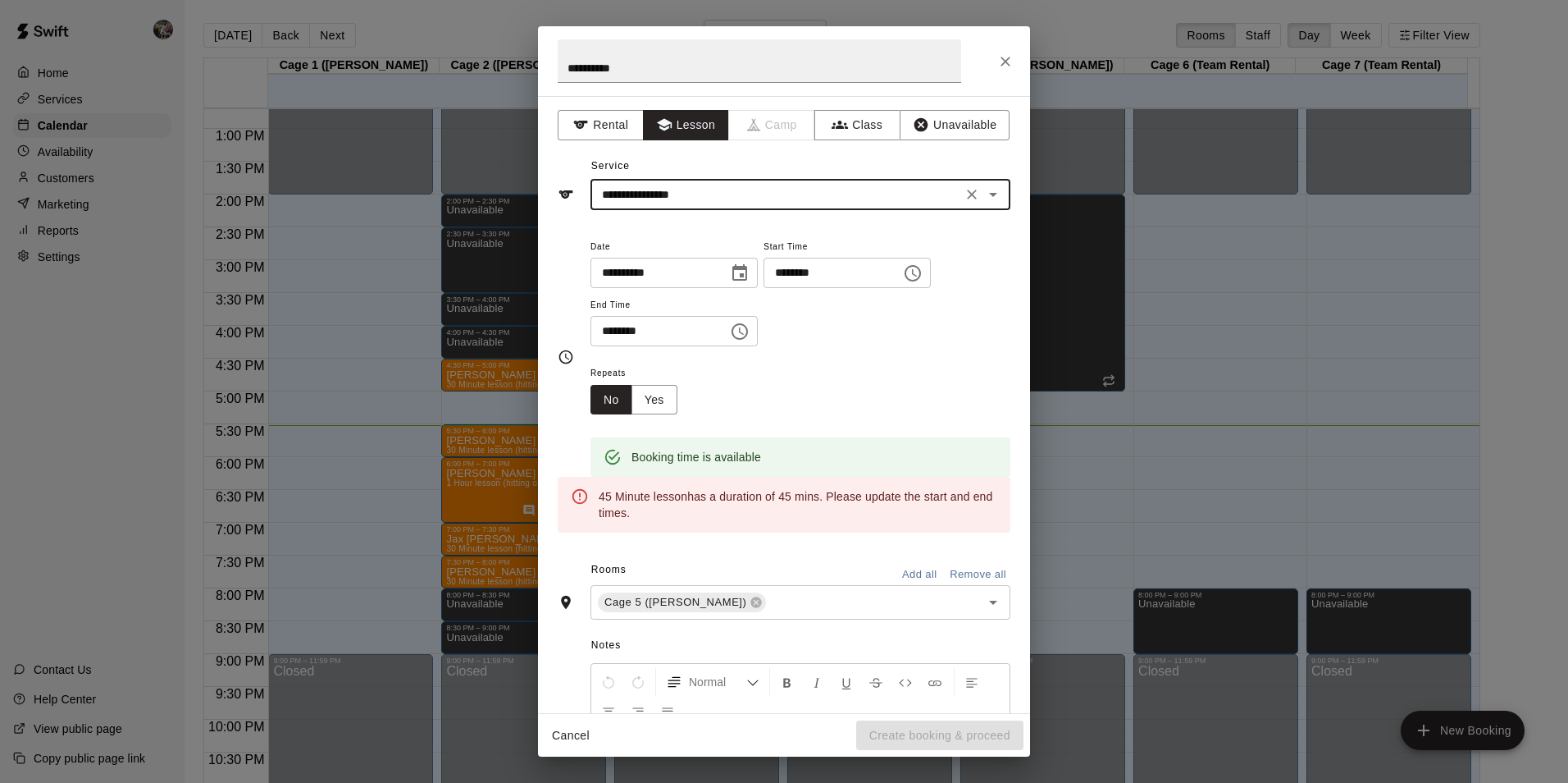
click at [750, 331] on icon "Choose time, selected time is 5:30 PM" at bounding box center [740, 331] width 20 height 20
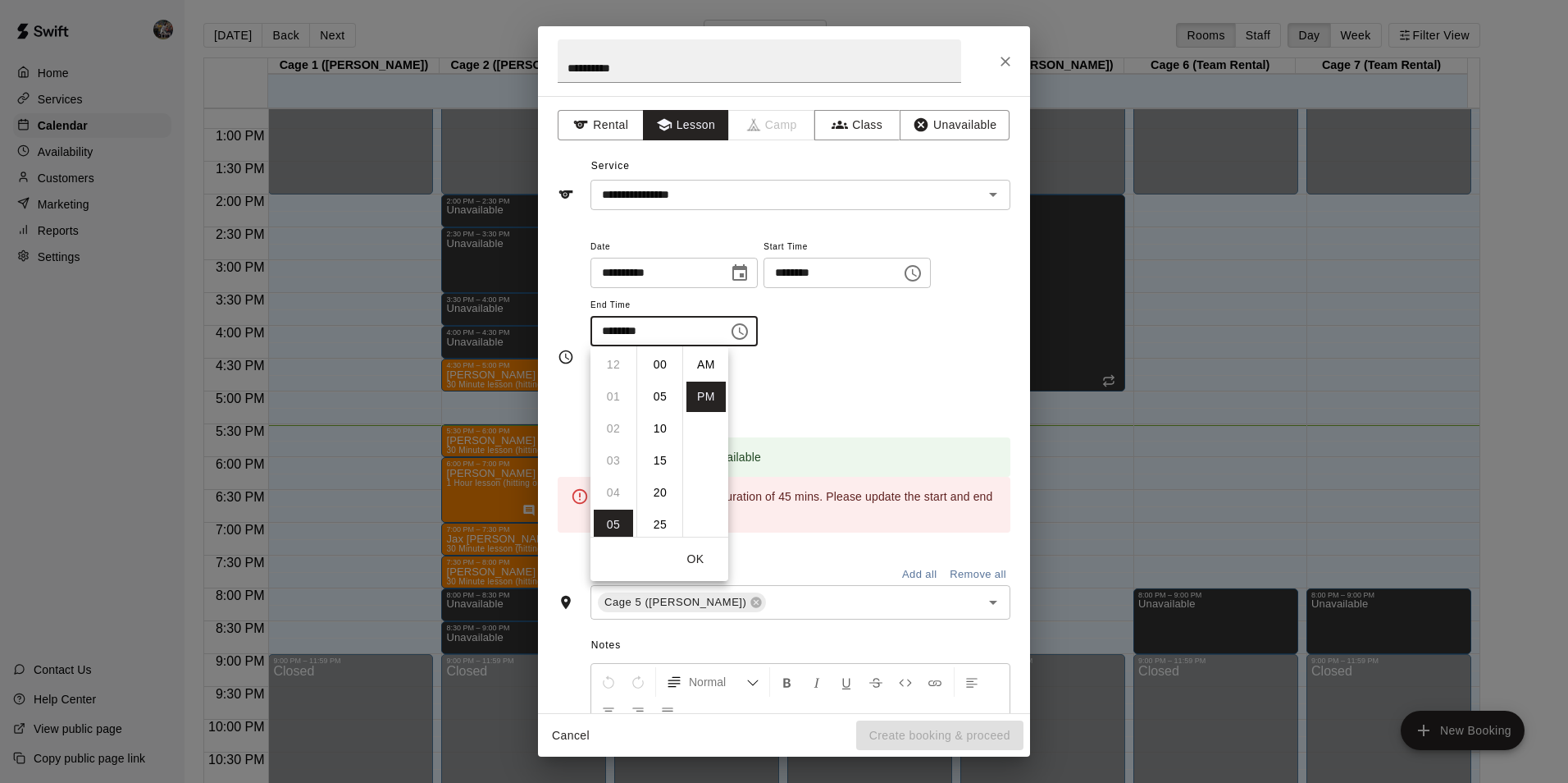
scroll to position [30, 0]
click at [666, 459] on li "45" at bounding box center [660, 461] width 40 height 31
type input "********"
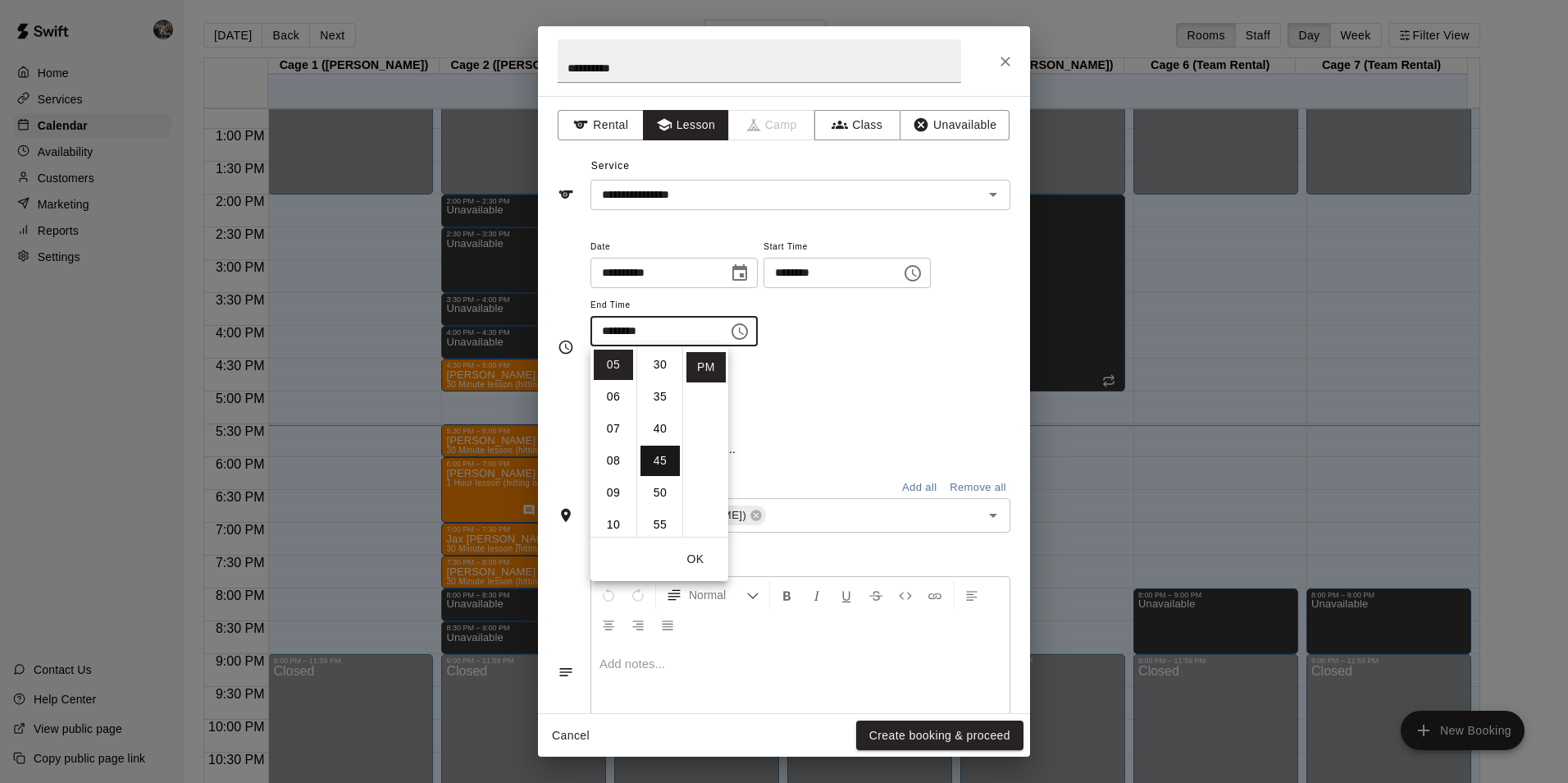
scroll to position [289, 0]
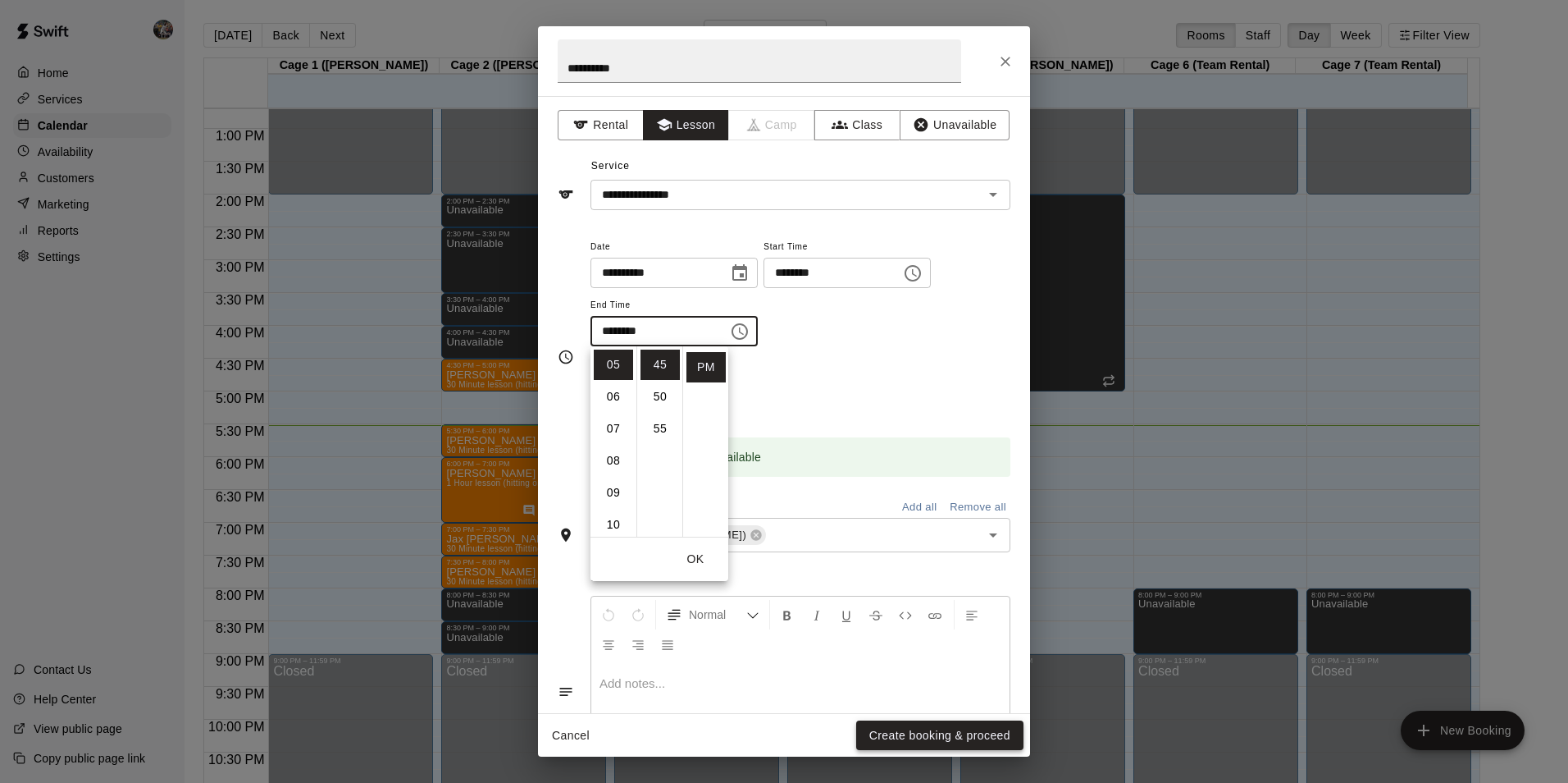
click at [926, 733] on button "Create booking & proceed" at bounding box center [940, 735] width 167 height 31
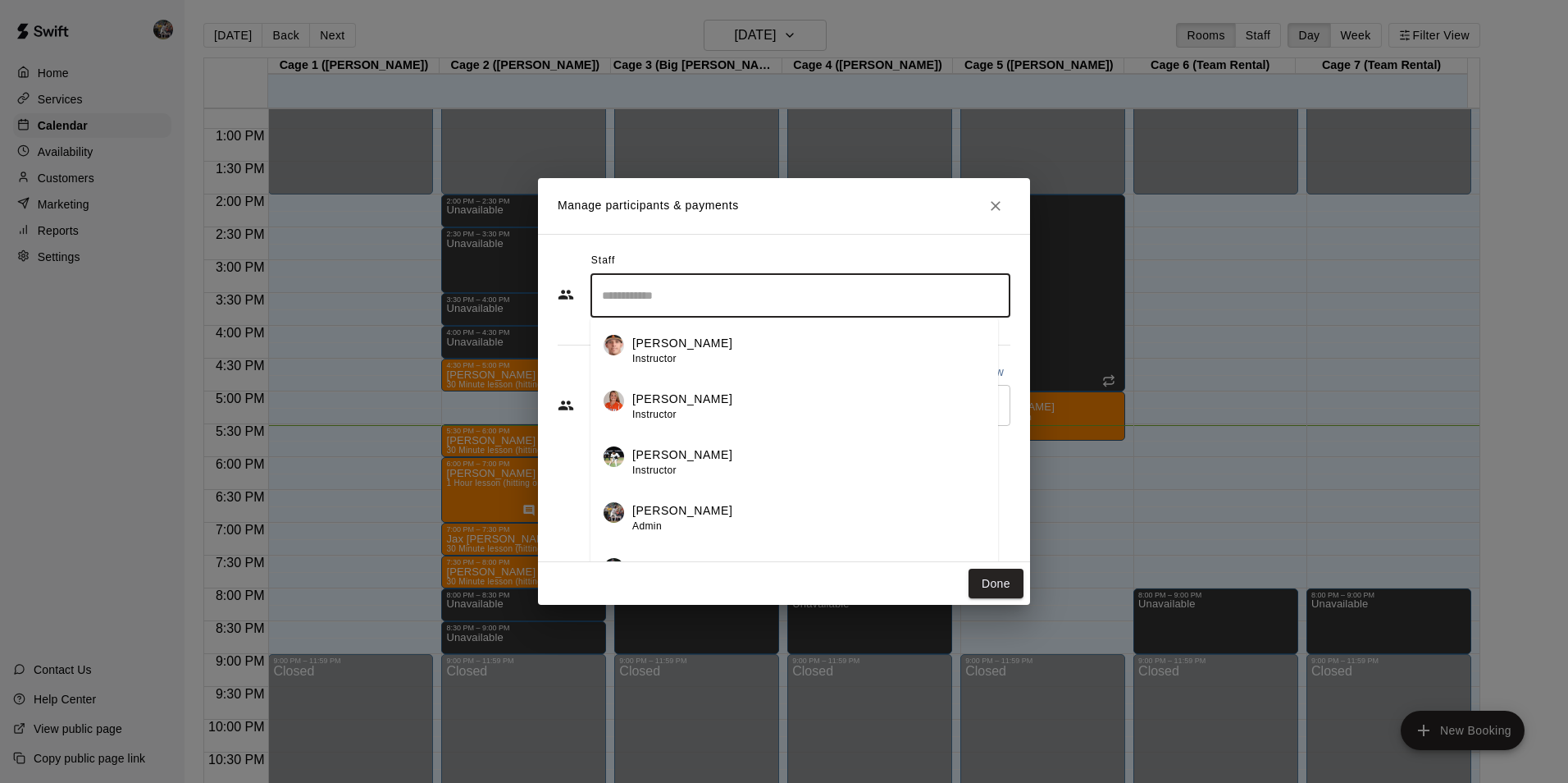
click at [699, 295] on input "Search staff" at bounding box center [800, 295] width 406 height 29
click at [701, 350] on div "[PERSON_NAME] Instructor" at bounding box center [808, 351] width 353 height 32
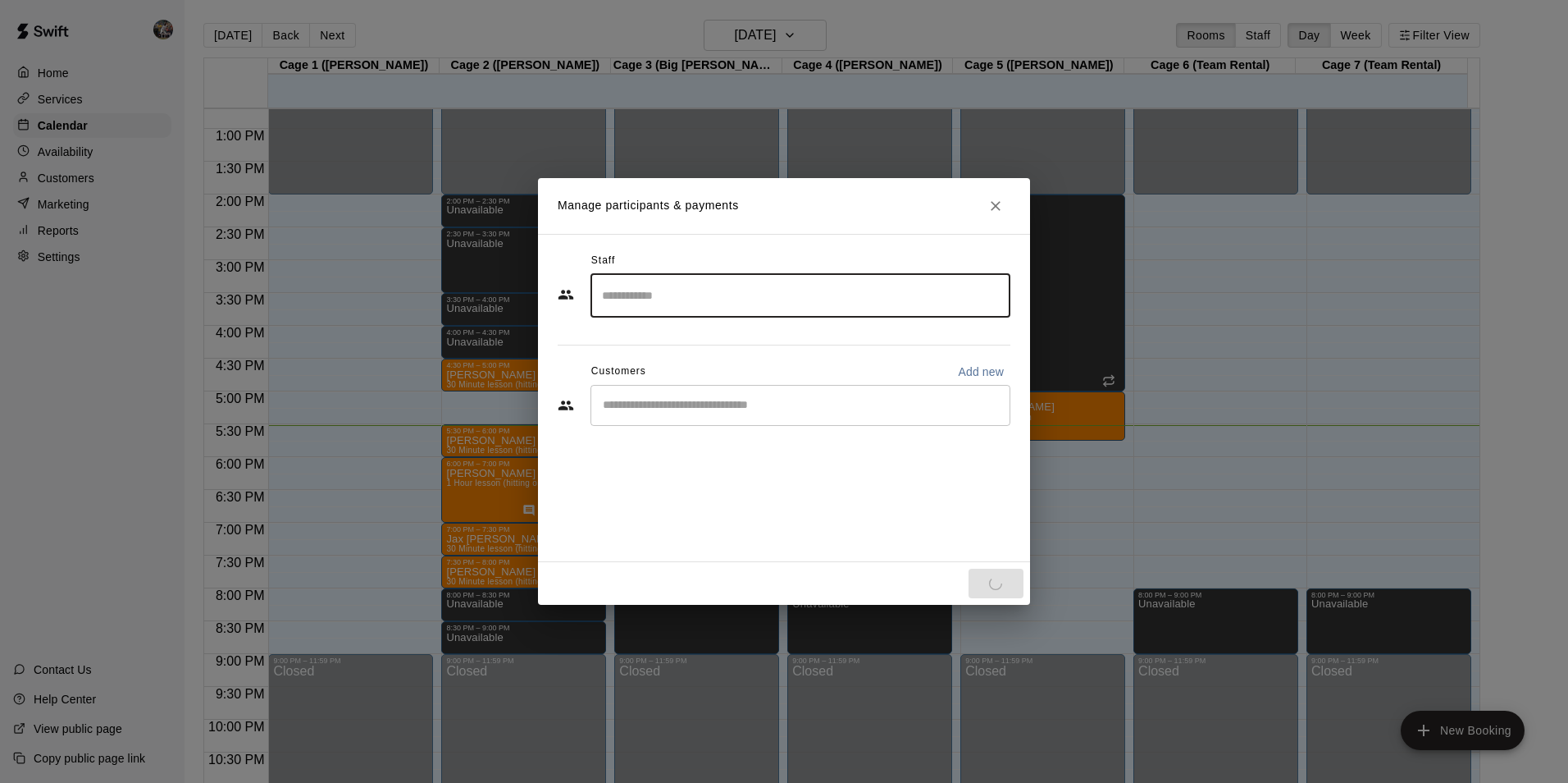
click at [666, 400] on input "Start typing to search customers..." at bounding box center [800, 405] width 406 height 16
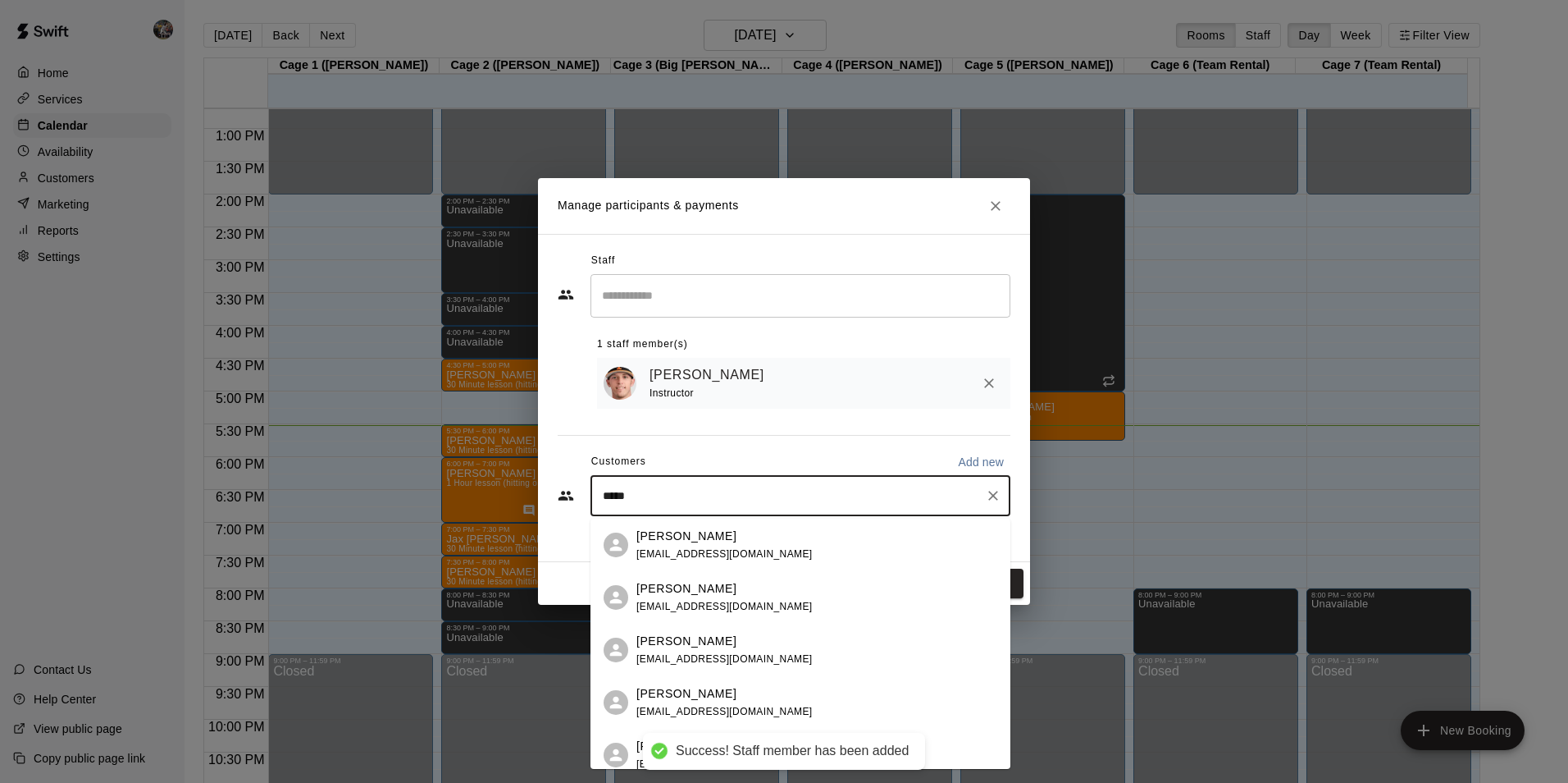
type input "******"
click at [676, 603] on span "[EMAIL_ADDRESS][DOMAIN_NAME]" at bounding box center [724, 607] width 176 height 12
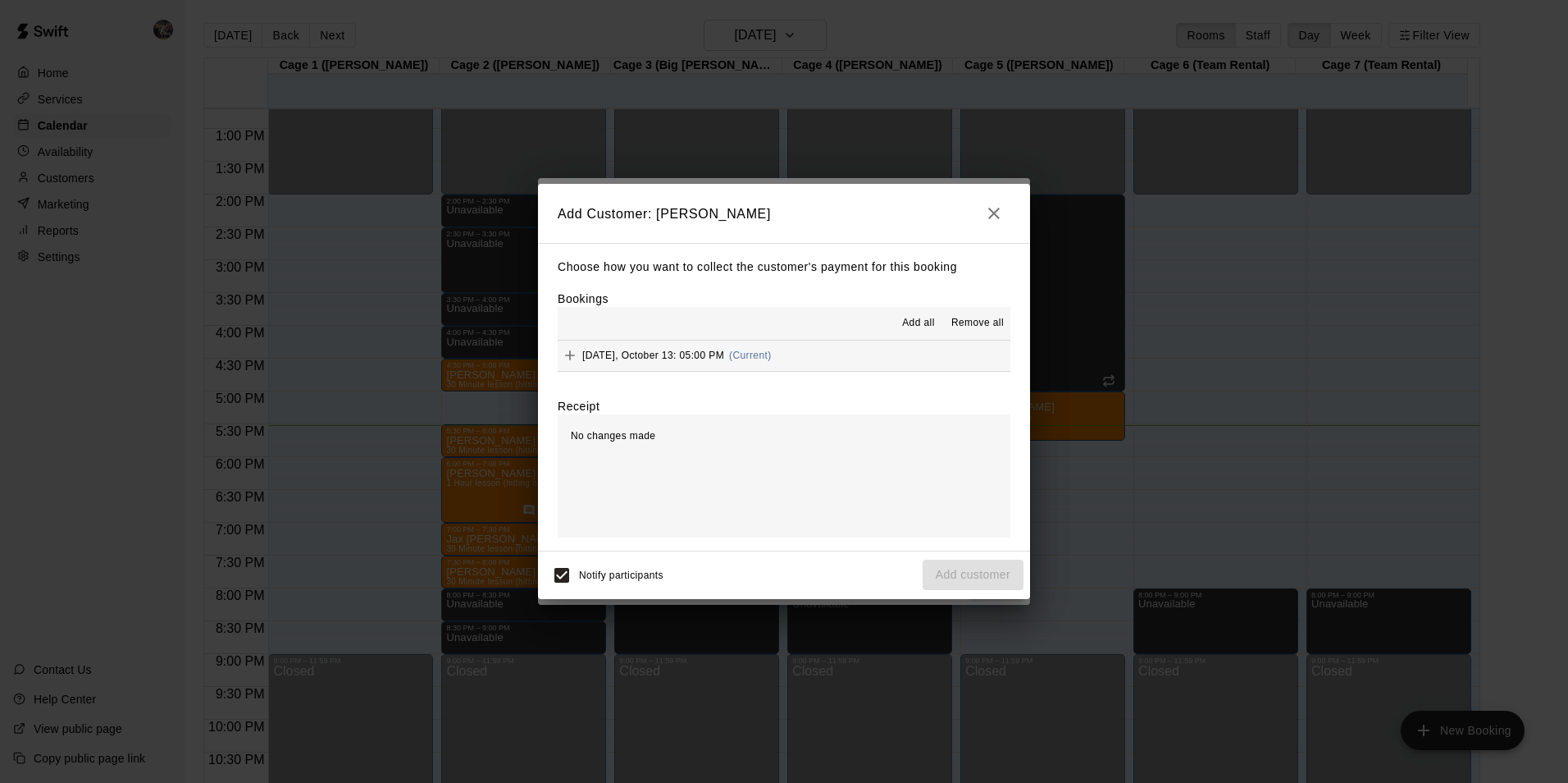
click at [924, 320] on span "Add all" at bounding box center [918, 323] width 33 height 16
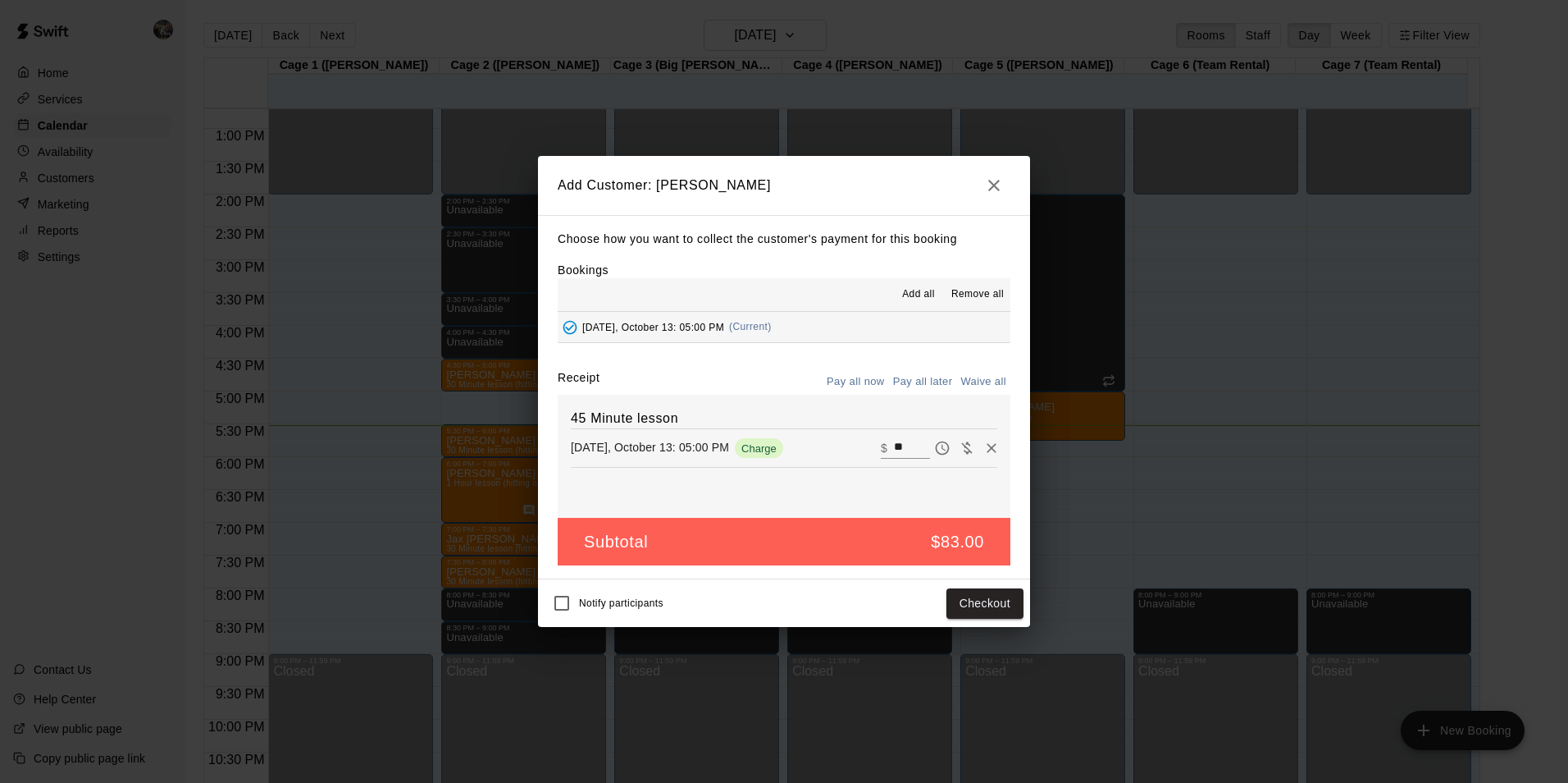
click at [918, 379] on button "Pay all later" at bounding box center [923, 382] width 68 height 26
click at [977, 598] on button "Add customer" at bounding box center [972, 604] width 100 height 31
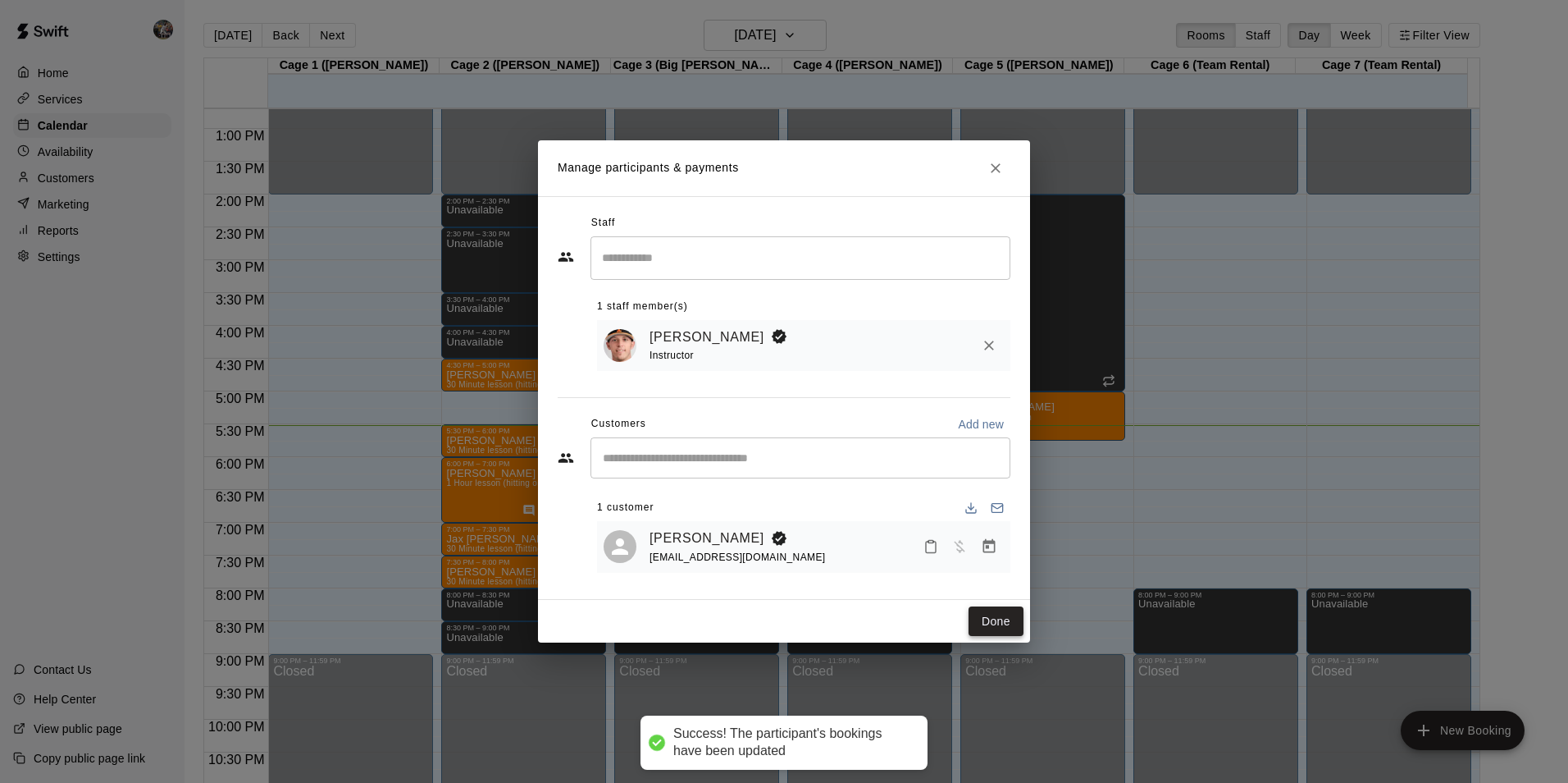
click at [995, 622] on button "Done" at bounding box center [995, 622] width 55 height 31
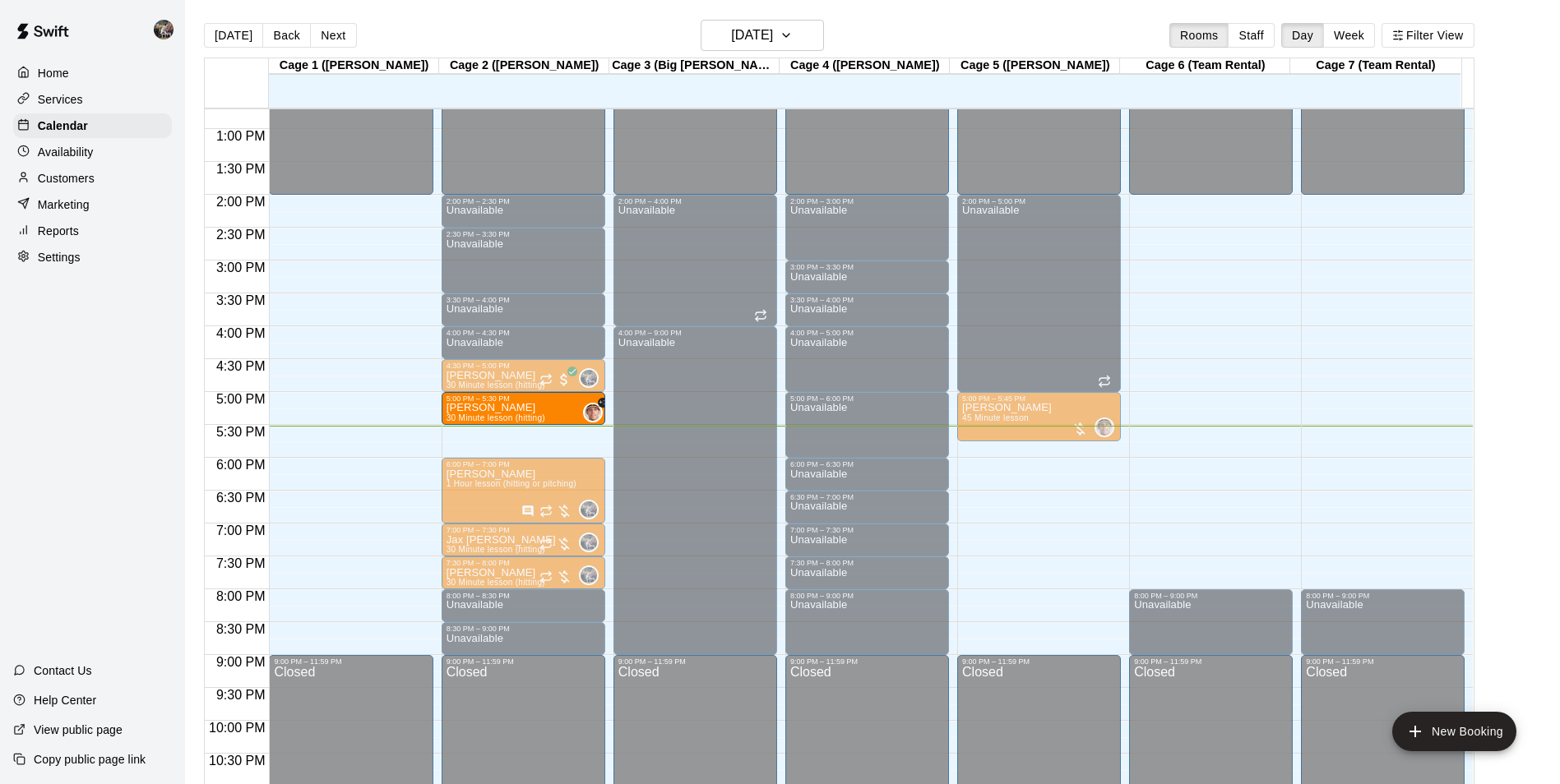
drag, startPoint x: 494, startPoint y: 434, endPoint x: 492, endPoint y: 406, distance: 28.1
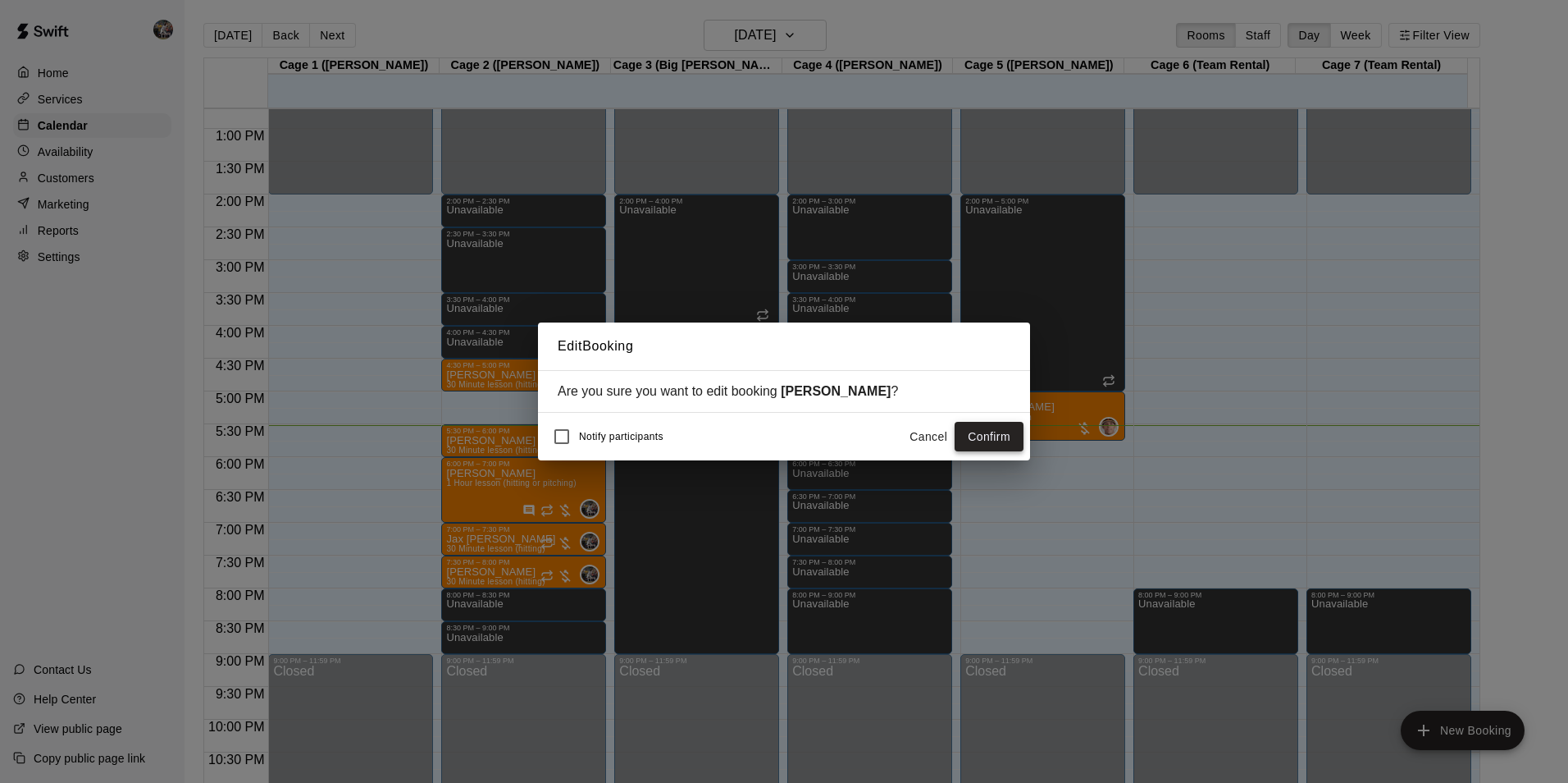
click at [963, 437] on button "Confirm" at bounding box center [988, 437] width 69 height 31
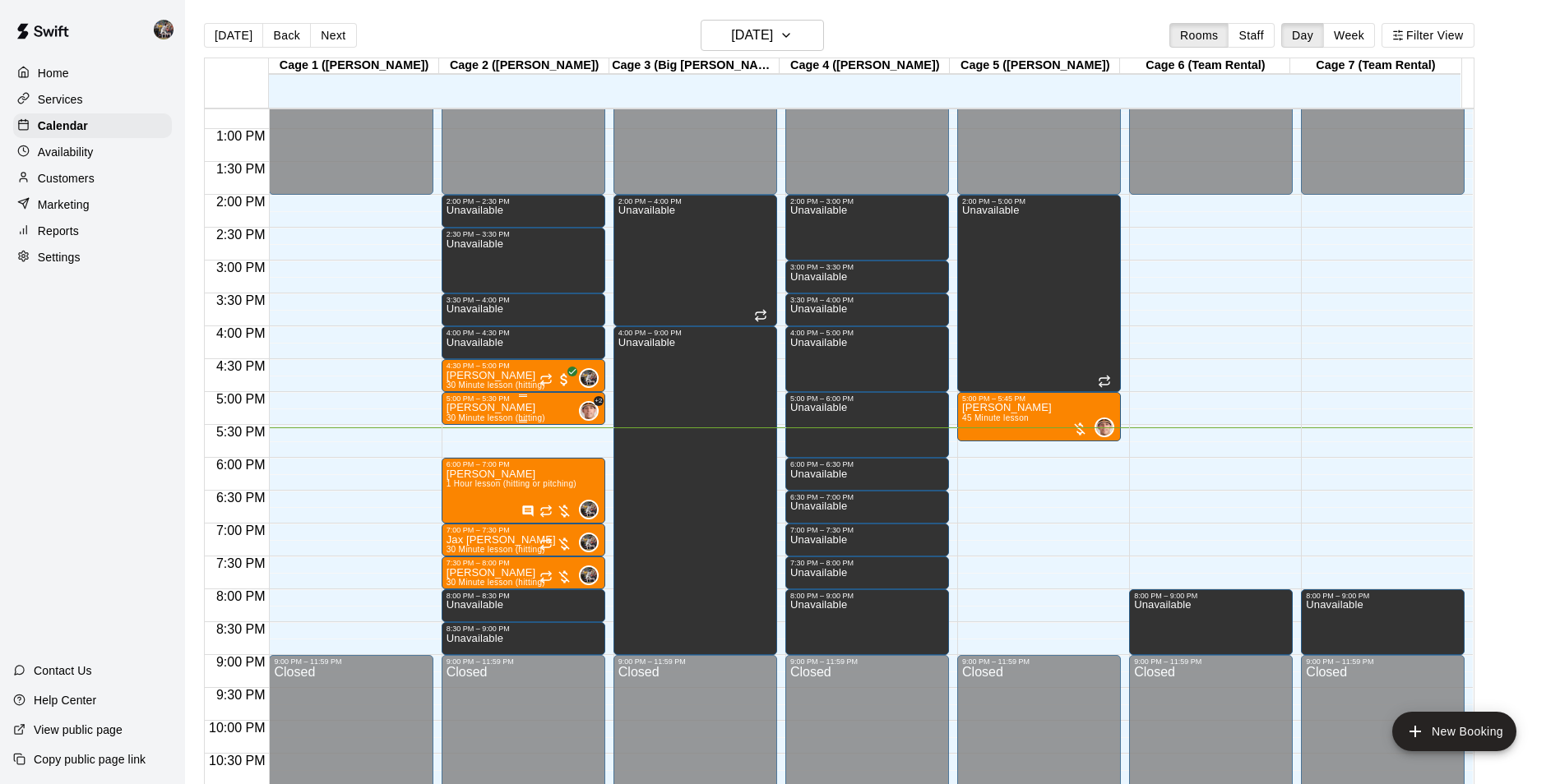
click at [496, 407] on p "[PERSON_NAME]" at bounding box center [495, 407] width 99 height 0
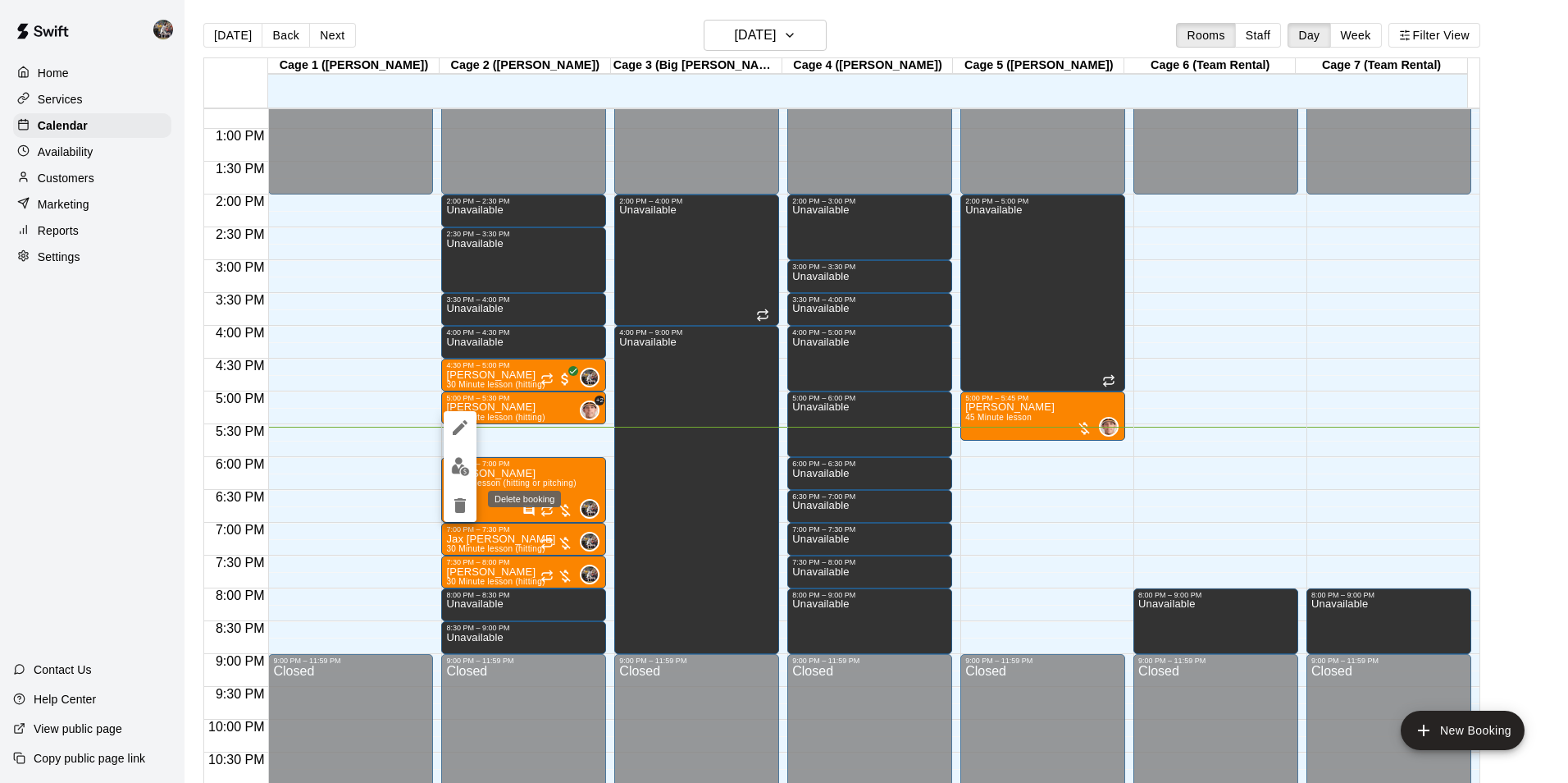
click at [466, 502] on icon "delete" at bounding box center [460, 505] width 20 height 20
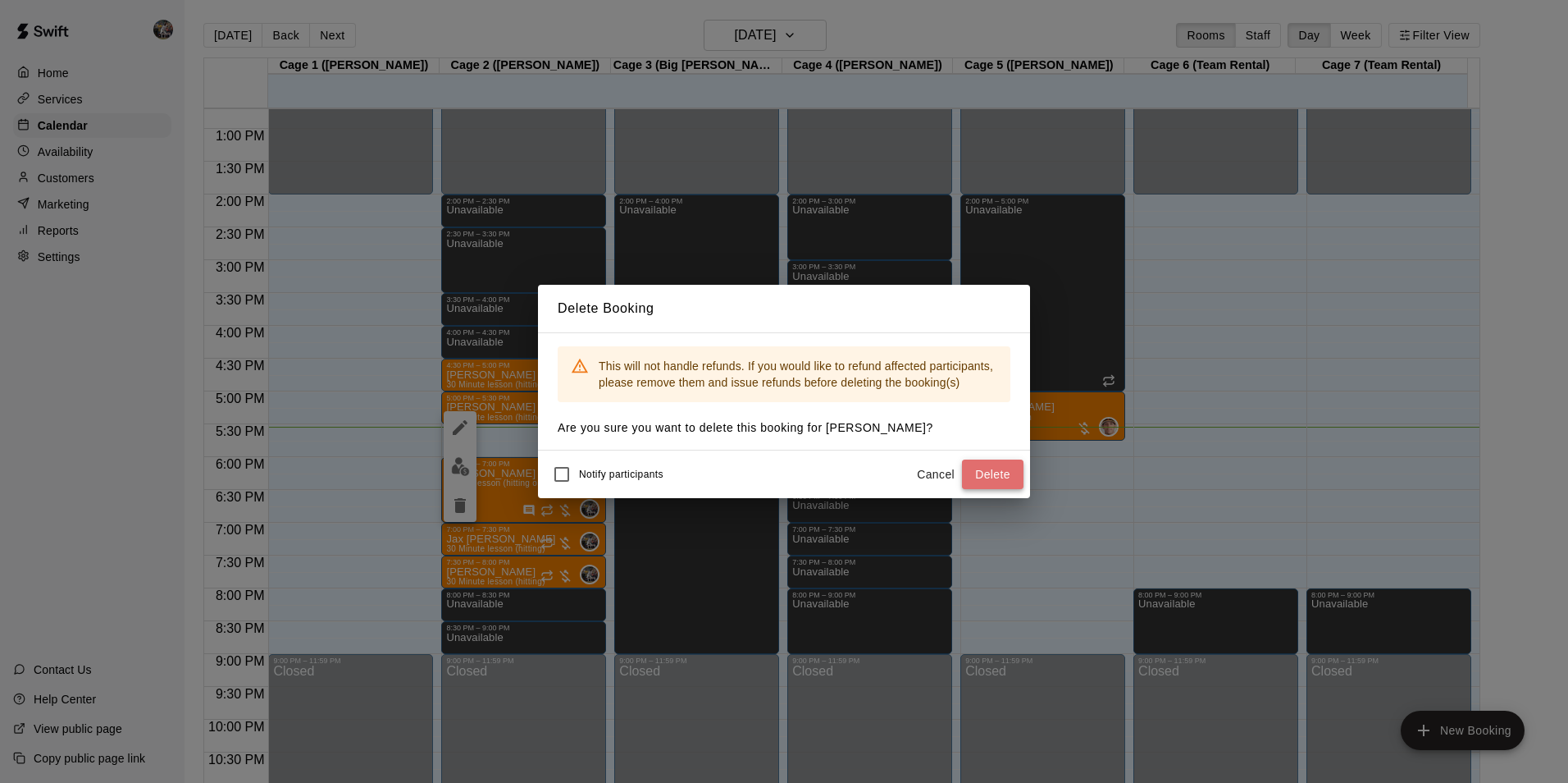
click at [997, 473] on button "Delete" at bounding box center [993, 475] width 62 height 31
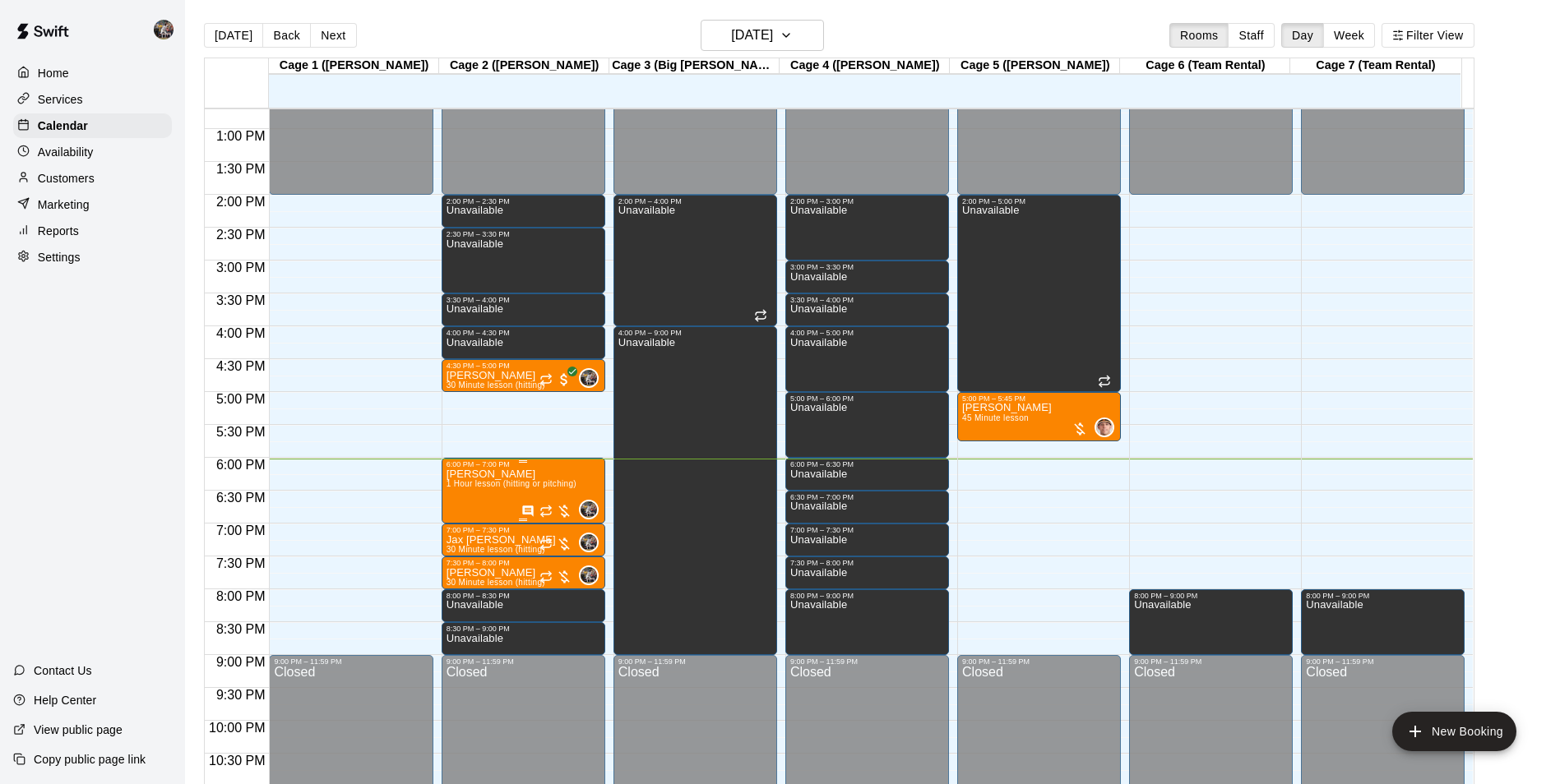
click at [502, 488] on span "1 Hour lesson (hitting or pitching)" at bounding box center [511, 483] width 130 height 9
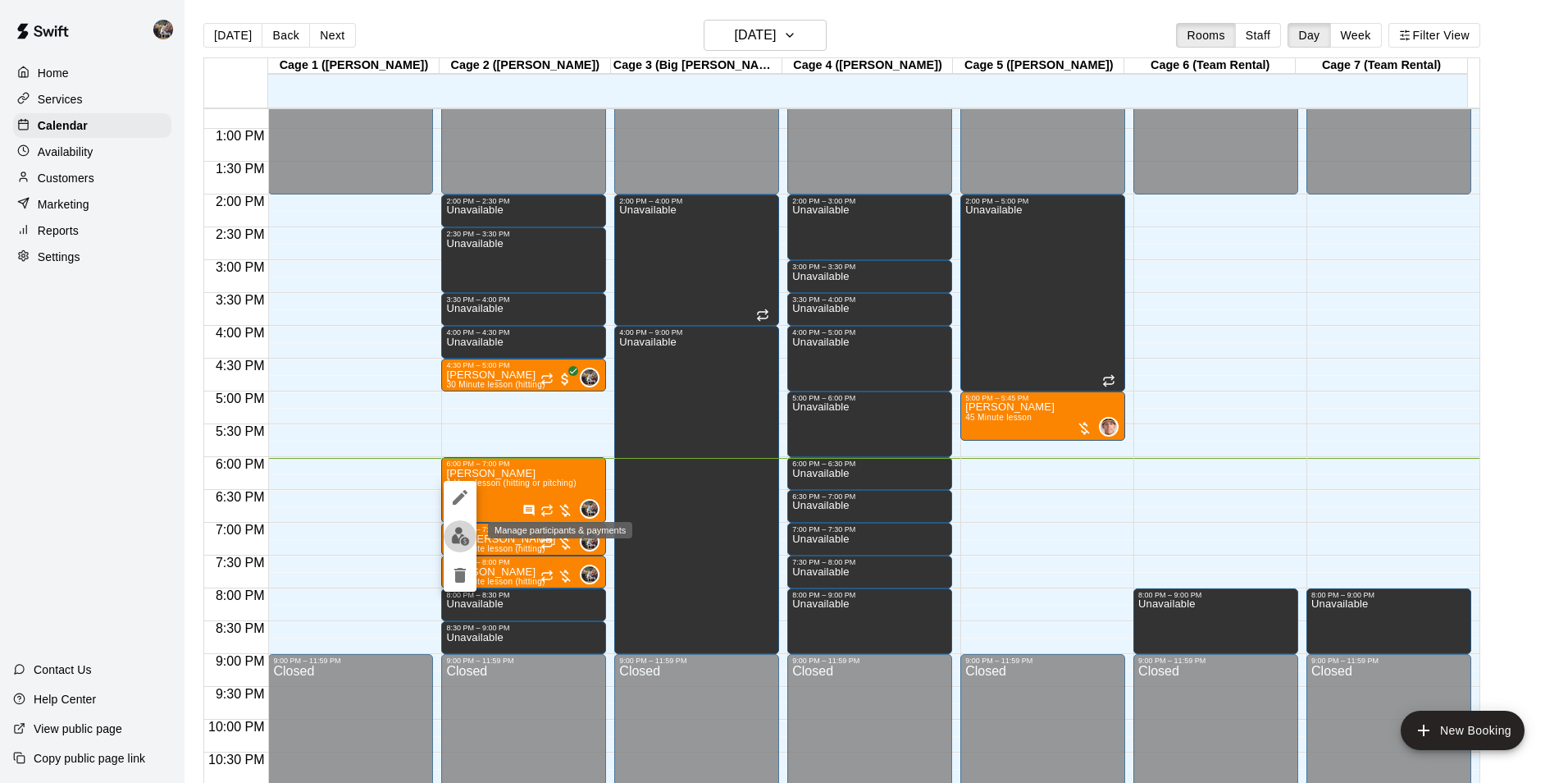
click at [457, 534] on img "edit" at bounding box center [460, 536] width 19 height 19
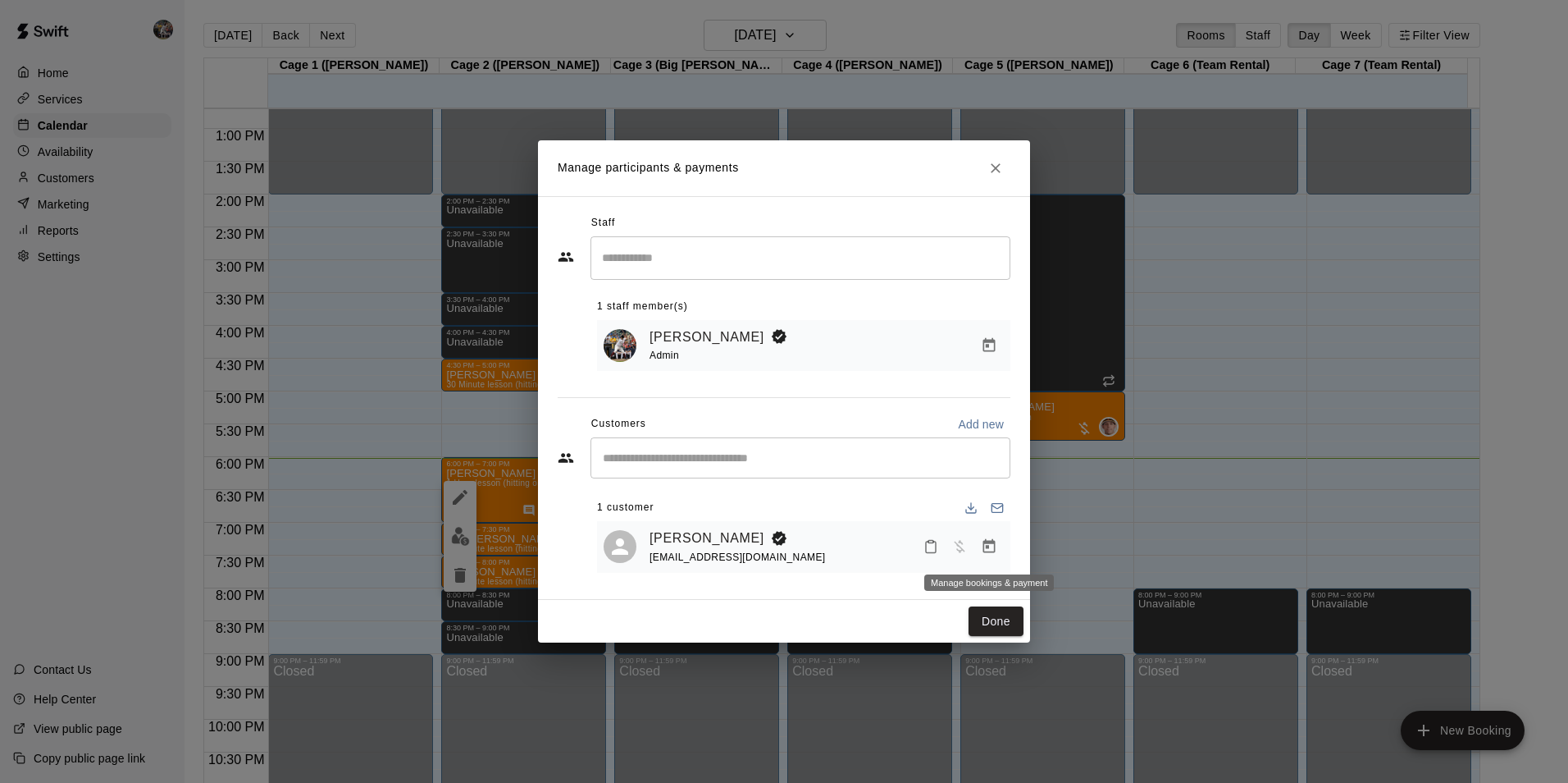
click at [988, 546] on icon "Manage bookings & payment" at bounding box center [989, 546] width 16 height 16
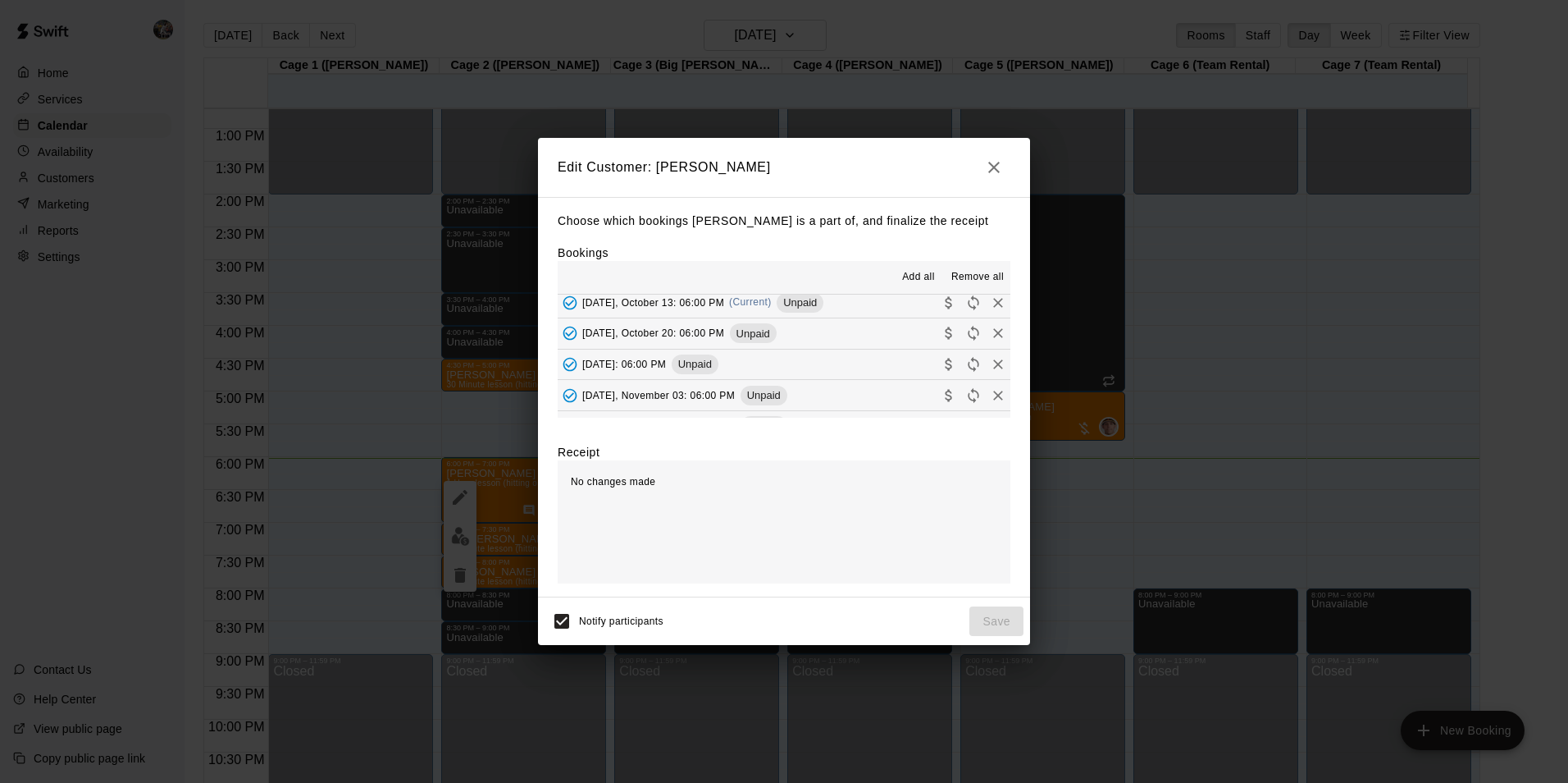
scroll to position [410, 0]
click at [839, 297] on button "[DATE], October 13: 06:00 PM (Current) Unpaid" at bounding box center [784, 300] width 452 height 31
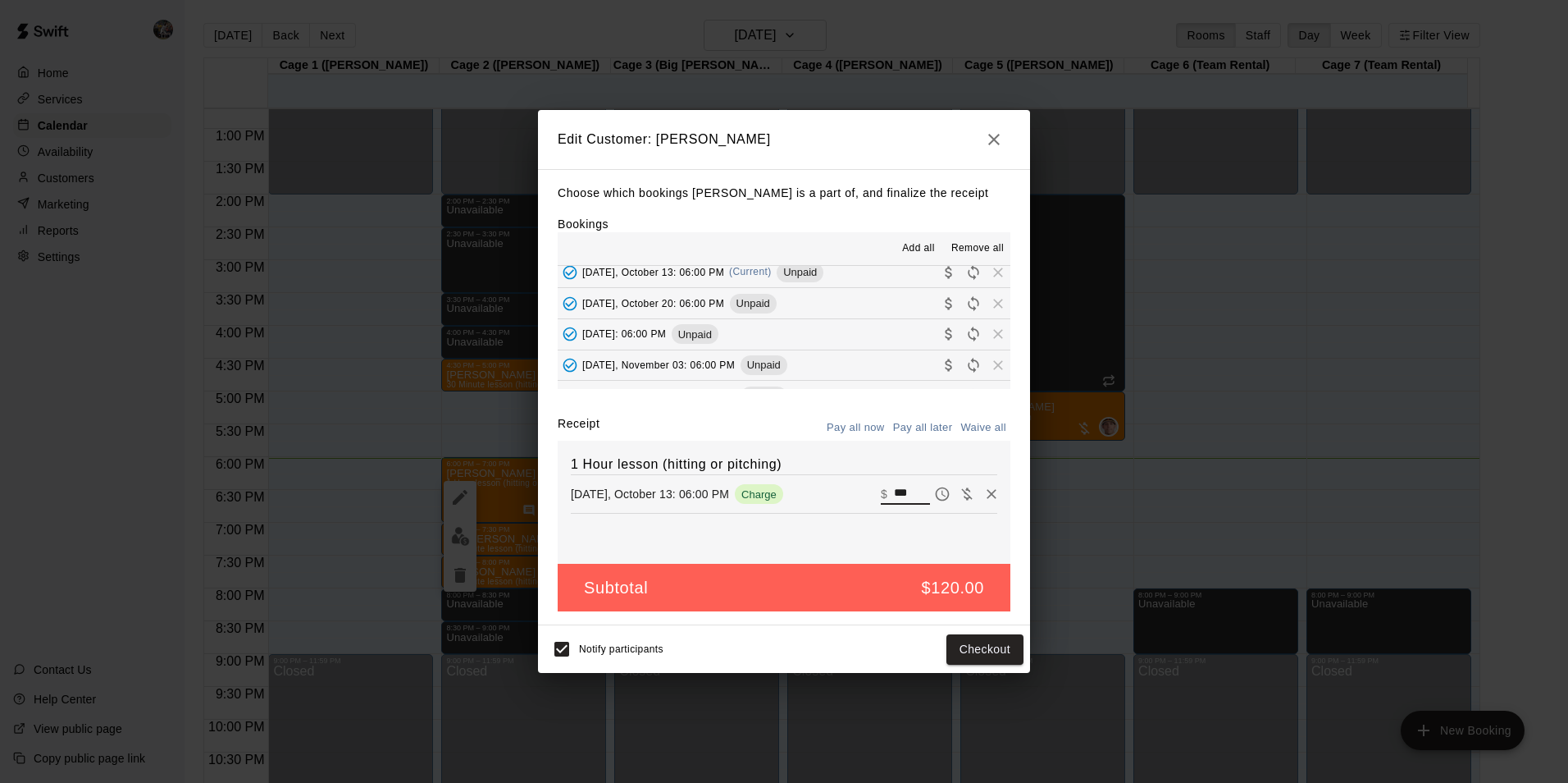
click at [902, 491] on input "***" at bounding box center [912, 493] width 36 height 21
type input "*"
type input "**"
click at [967, 647] on button "Checkout" at bounding box center [985, 650] width 78 height 31
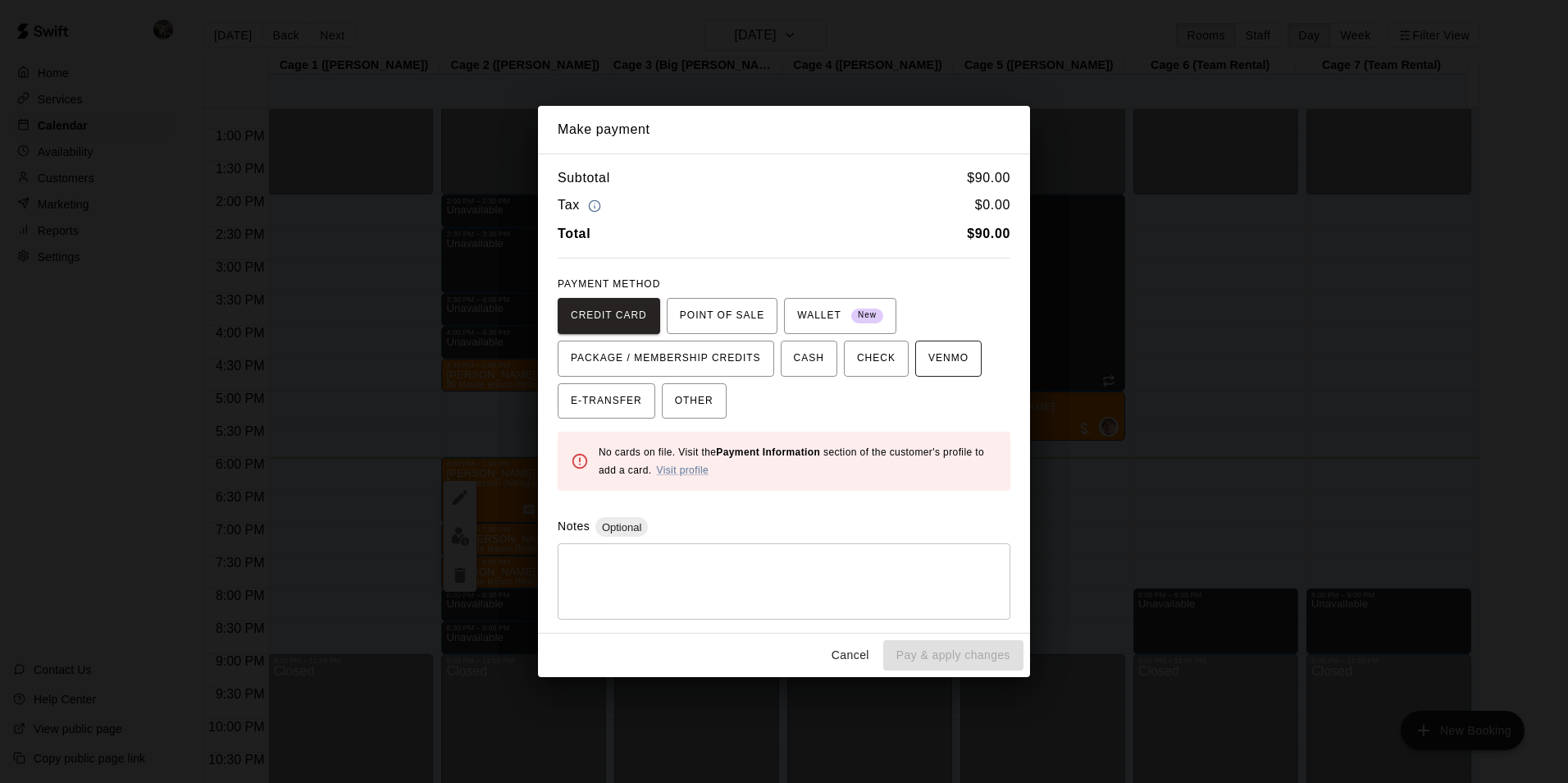
click at [931, 359] on span "VENMO" at bounding box center [949, 358] width 40 height 26
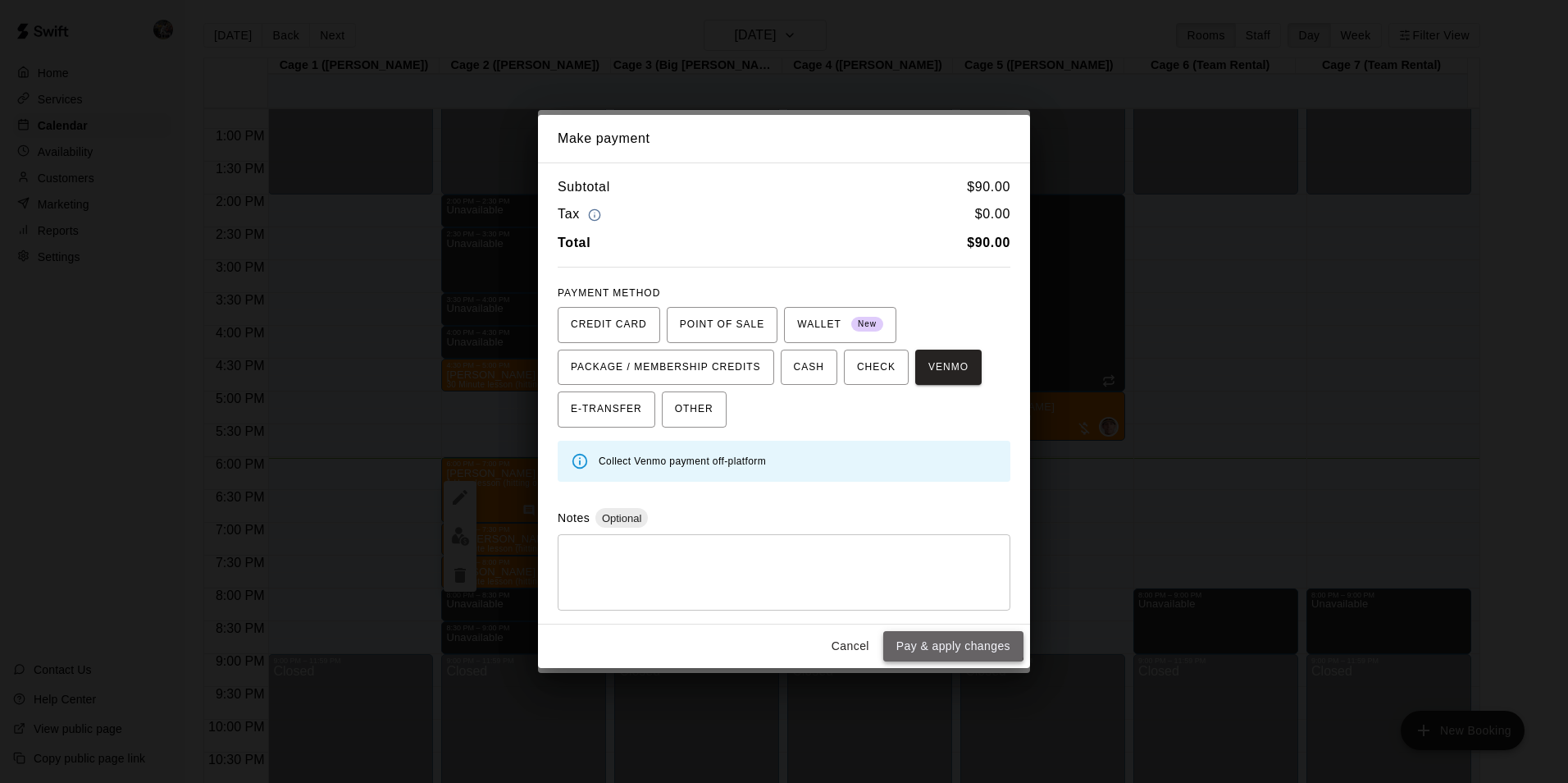
click at [941, 636] on button "Pay & apply changes" at bounding box center [953, 646] width 140 height 31
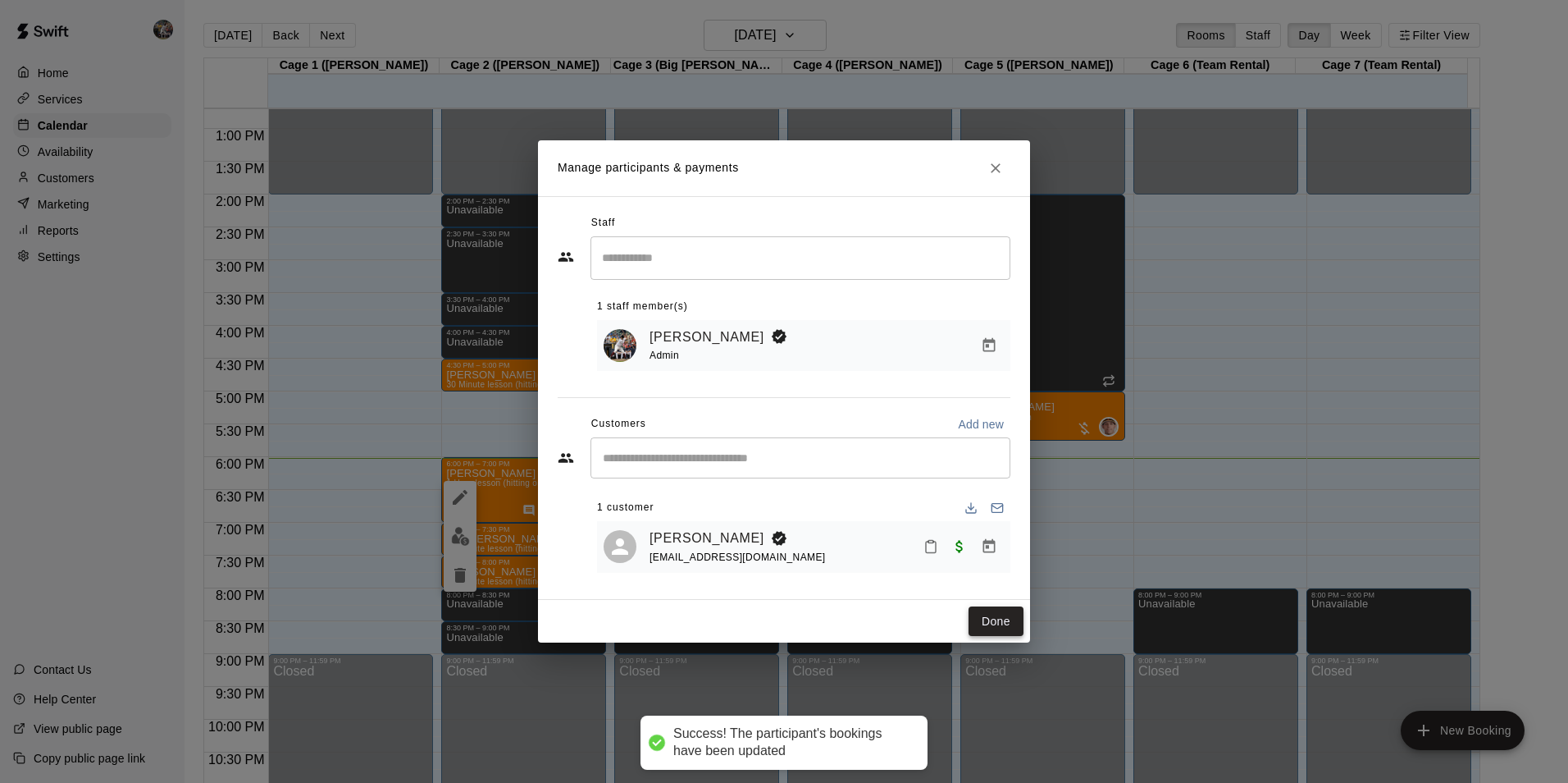
click at [1000, 624] on button "Done" at bounding box center [995, 622] width 55 height 31
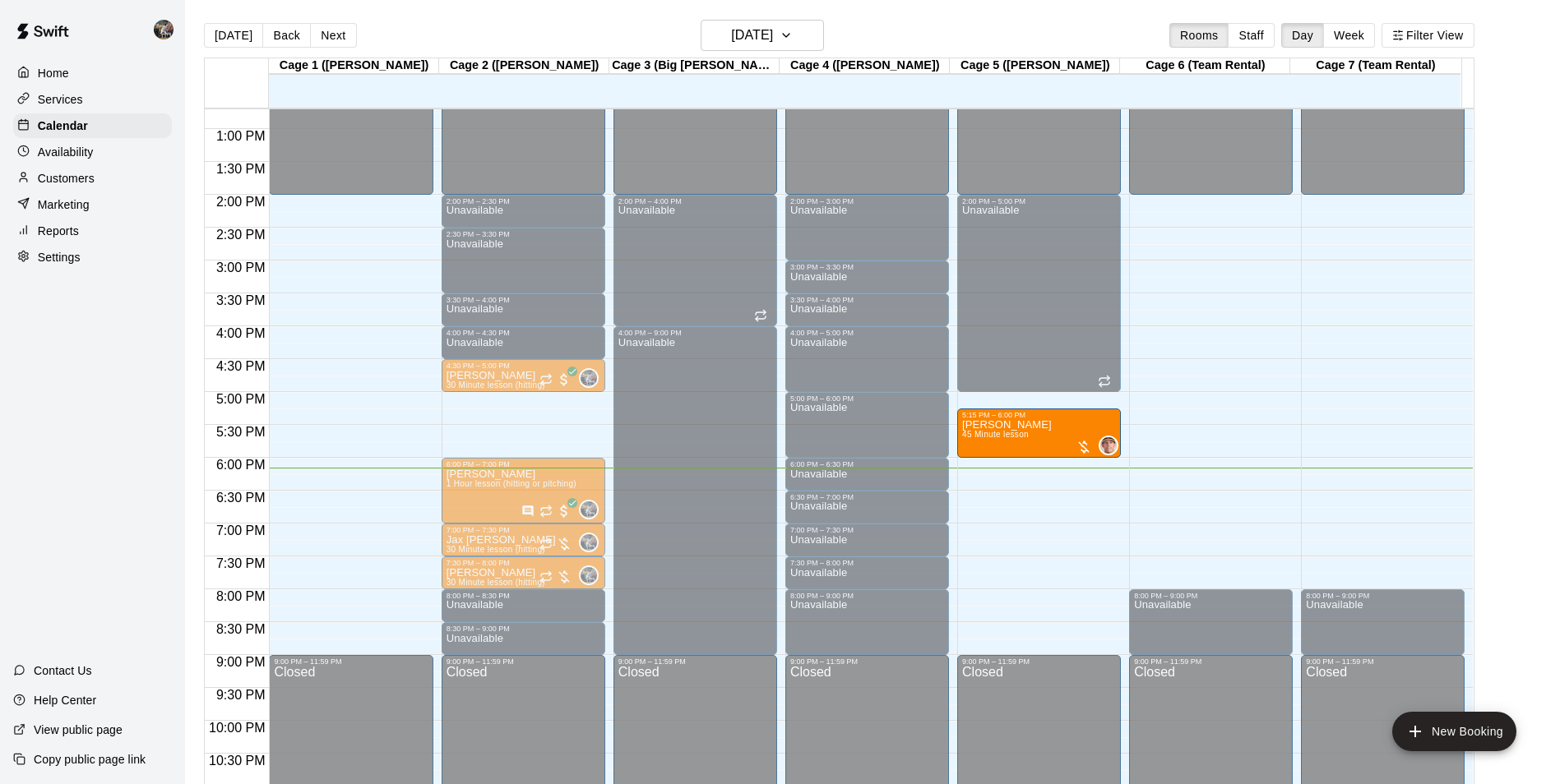
drag, startPoint x: 1023, startPoint y: 407, endPoint x: 1023, endPoint y: 434, distance: 27.0
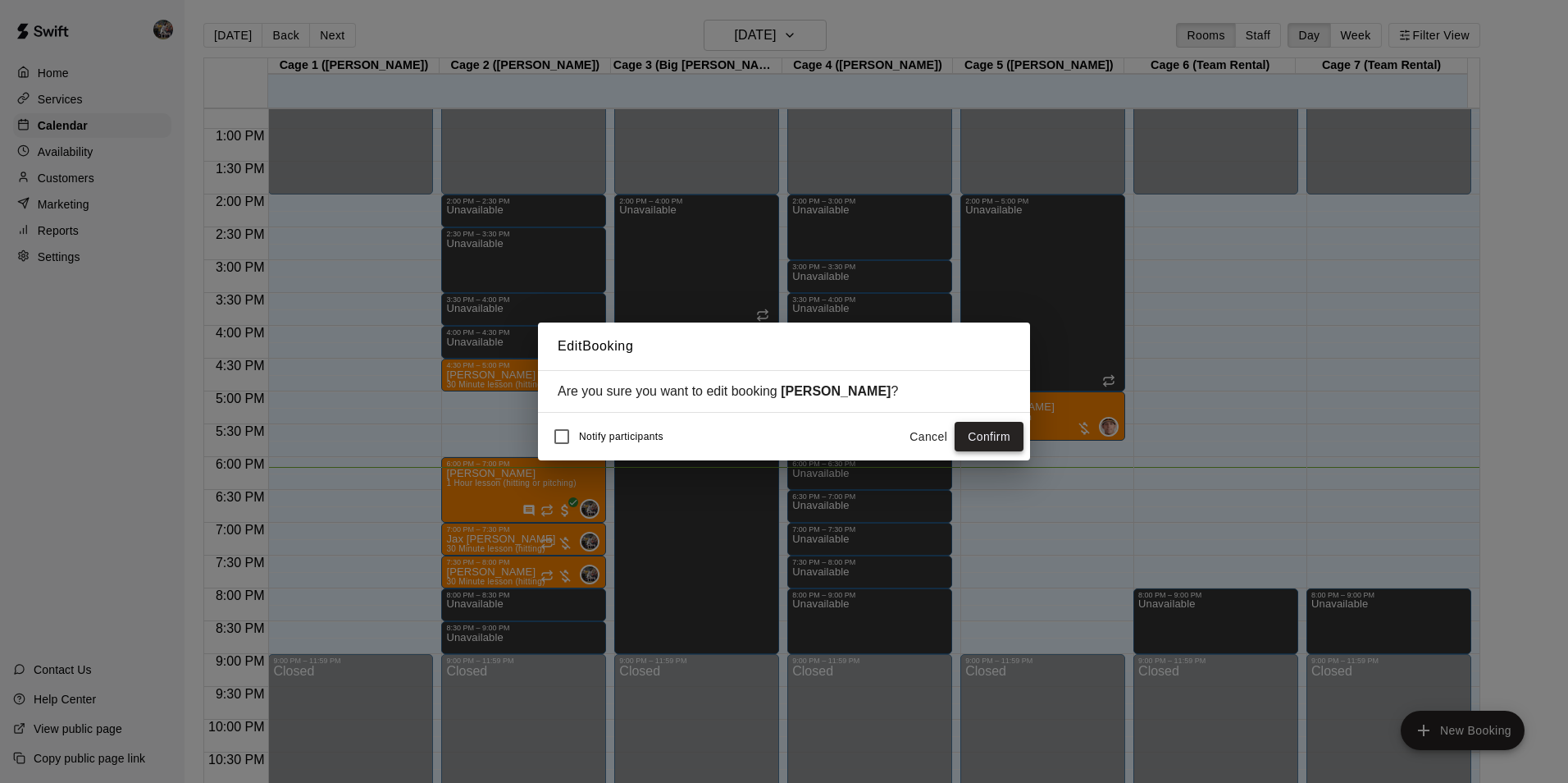
click at [963, 434] on button "Confirm" at bounding box center [988, 437] width 69 height 31
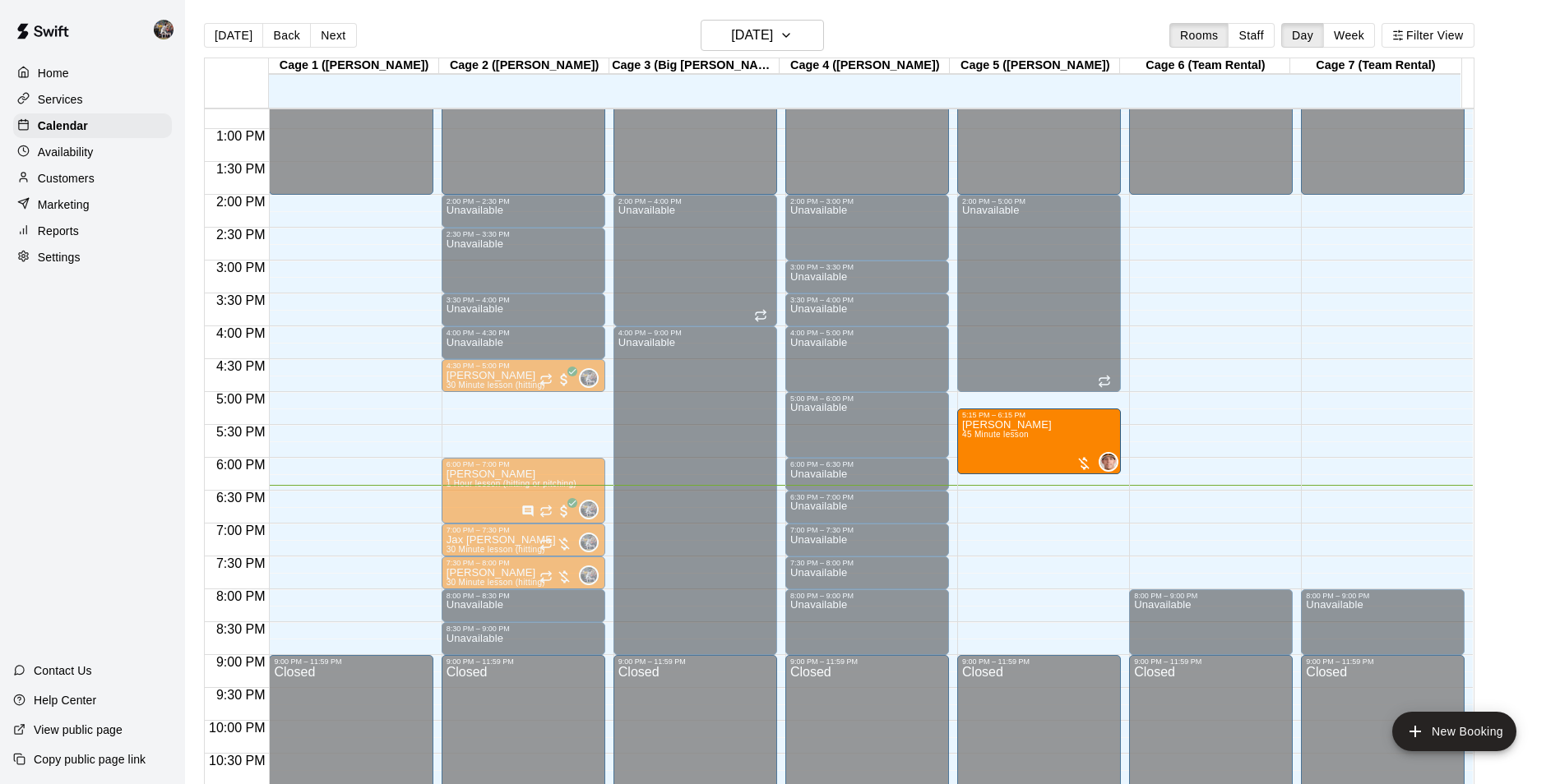
drag, startPoint x: 1037, startPoint y: 454, endPoint x: 1039, endPoint y: 478, distance: 24.1
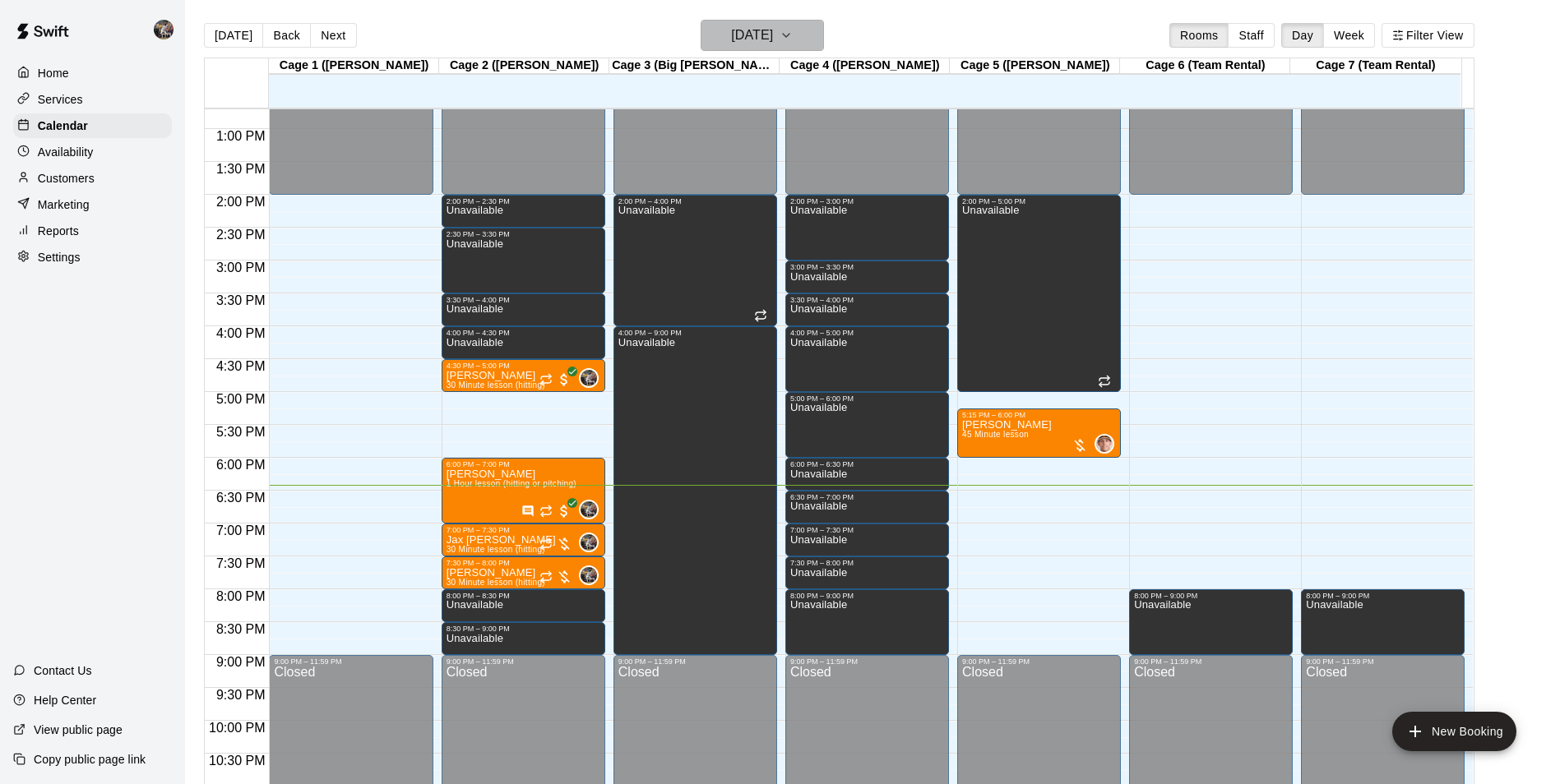
click at [766, 31] on h6 "[DATE]" at bounding box center [752, 35] width 42 height 23
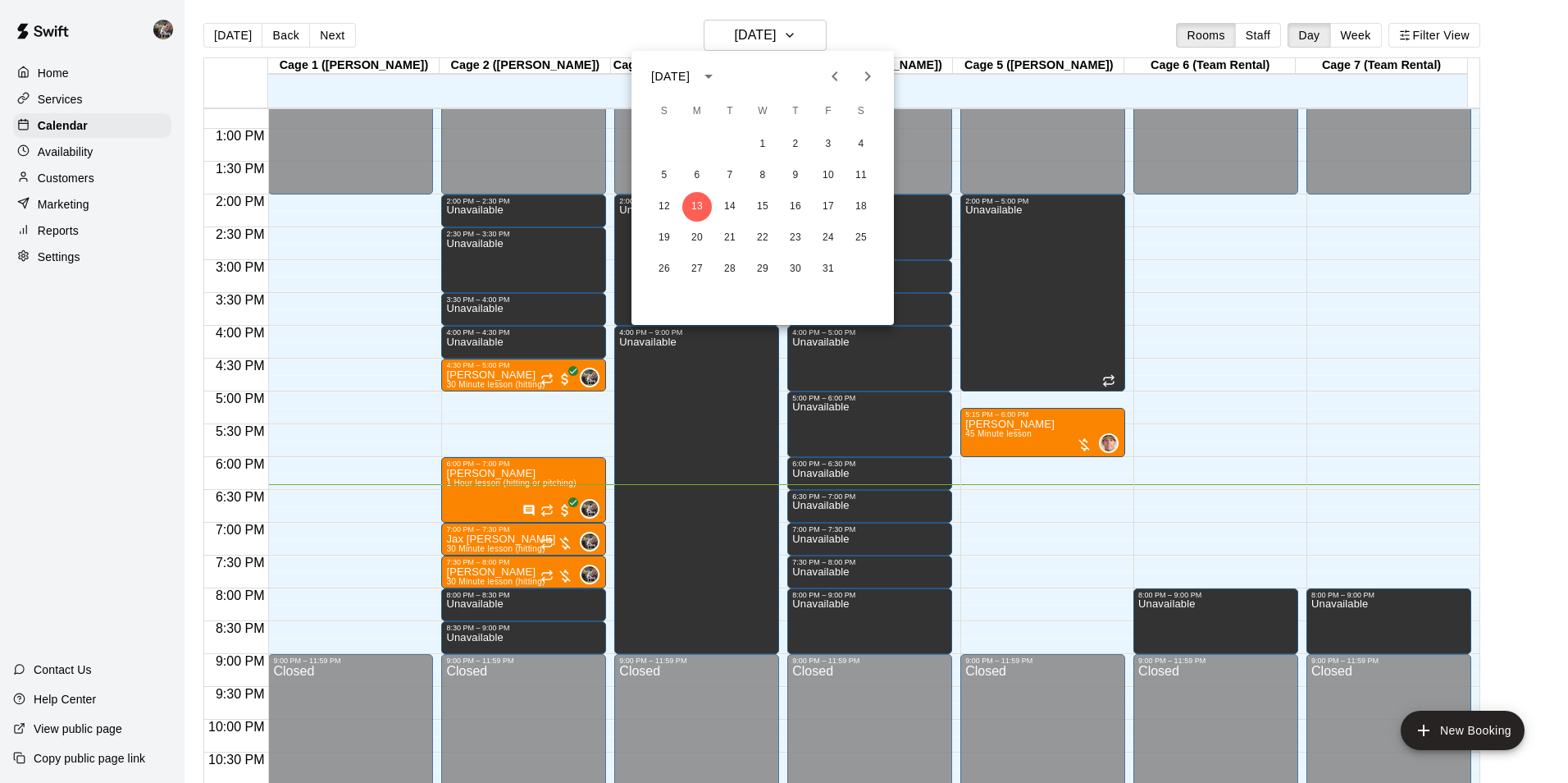
click at [962, 2] on div at bounding box center [784, 391] width 1568 height 783
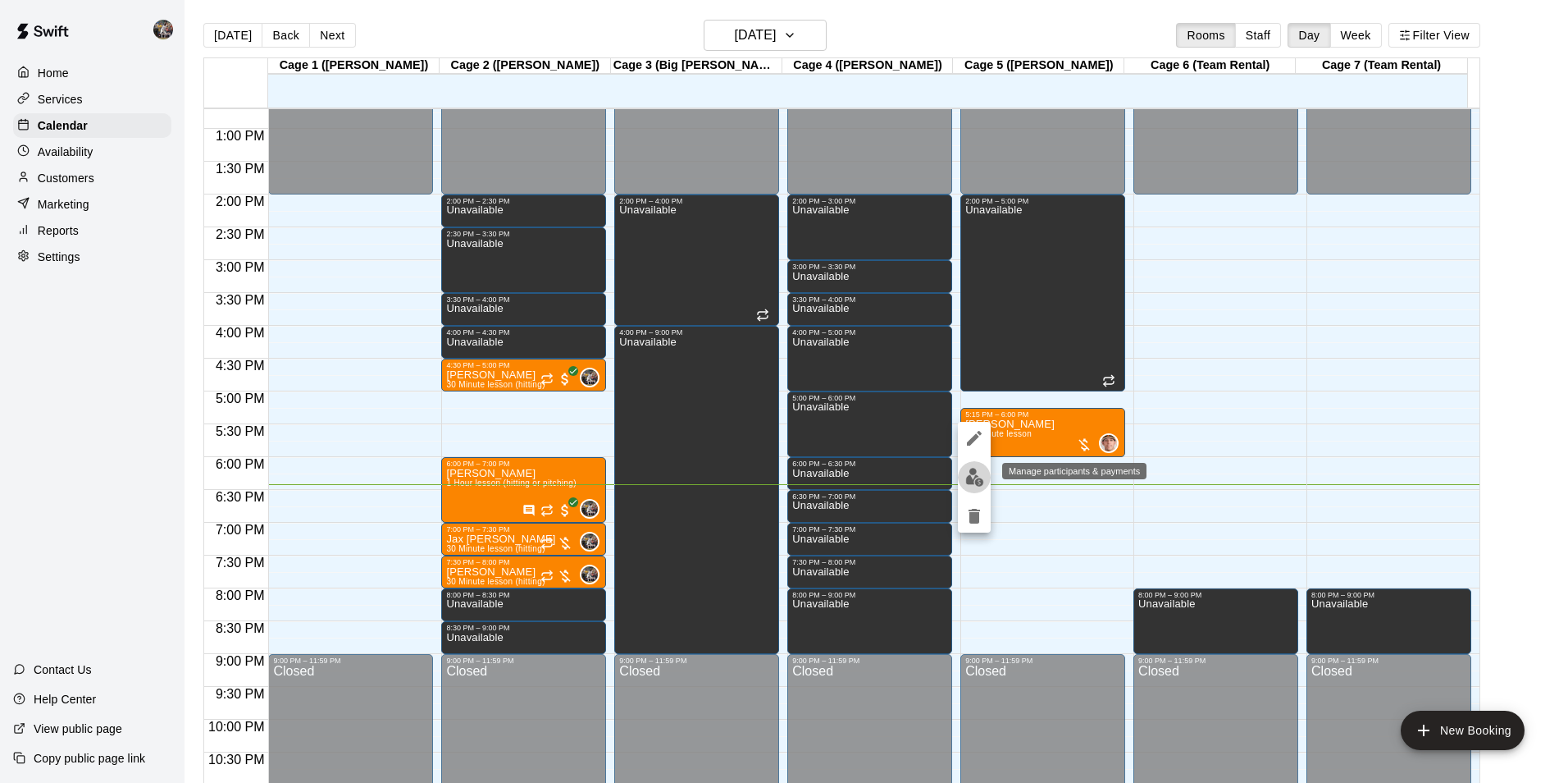
click at [979, 475] on img "edit" at bounding box center [974, 477] width 19 height 19
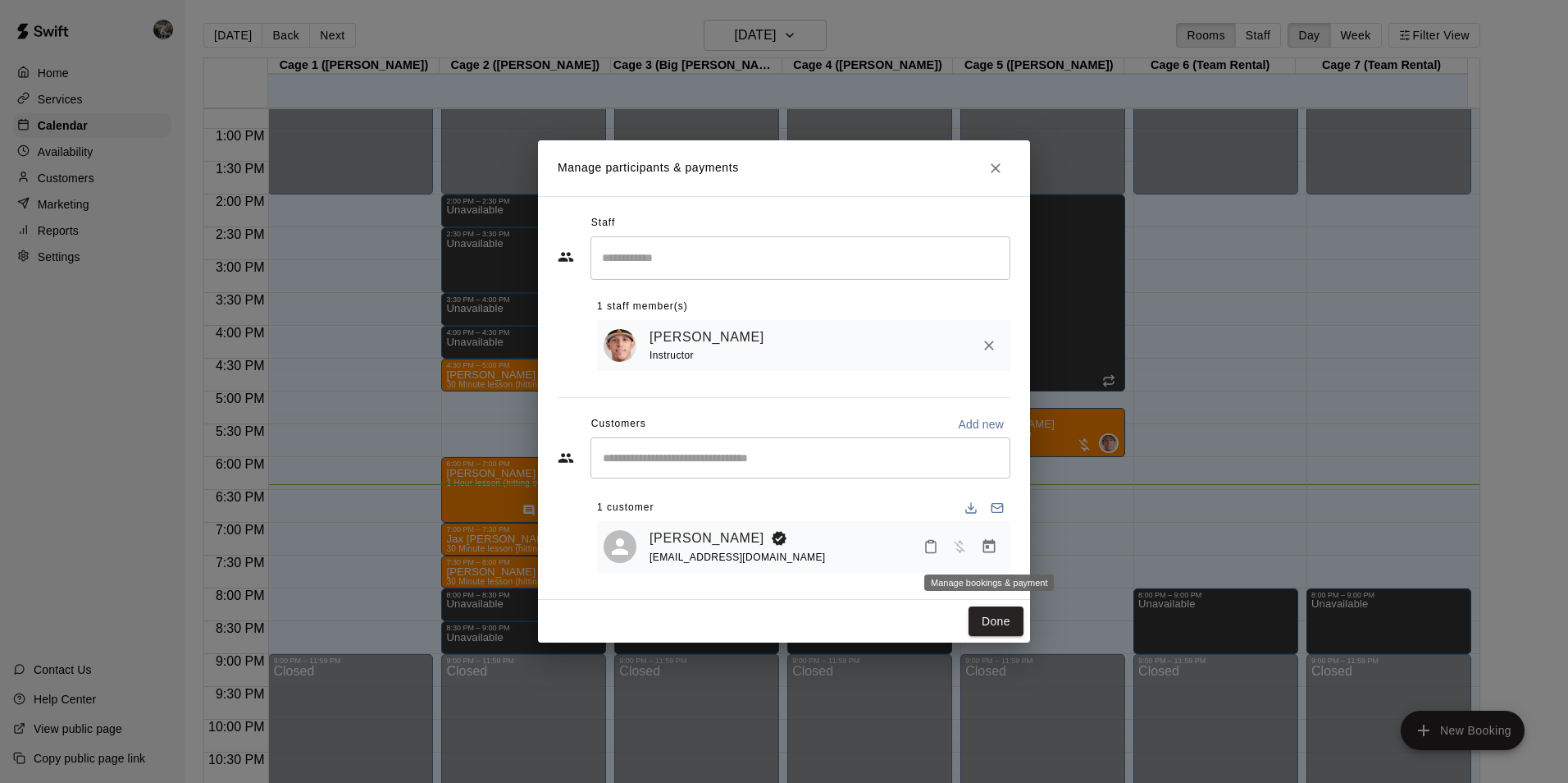
click at [985, 546] on icon "Manage bookings & payment" at bounding box center [989, 546] width 16 height 16
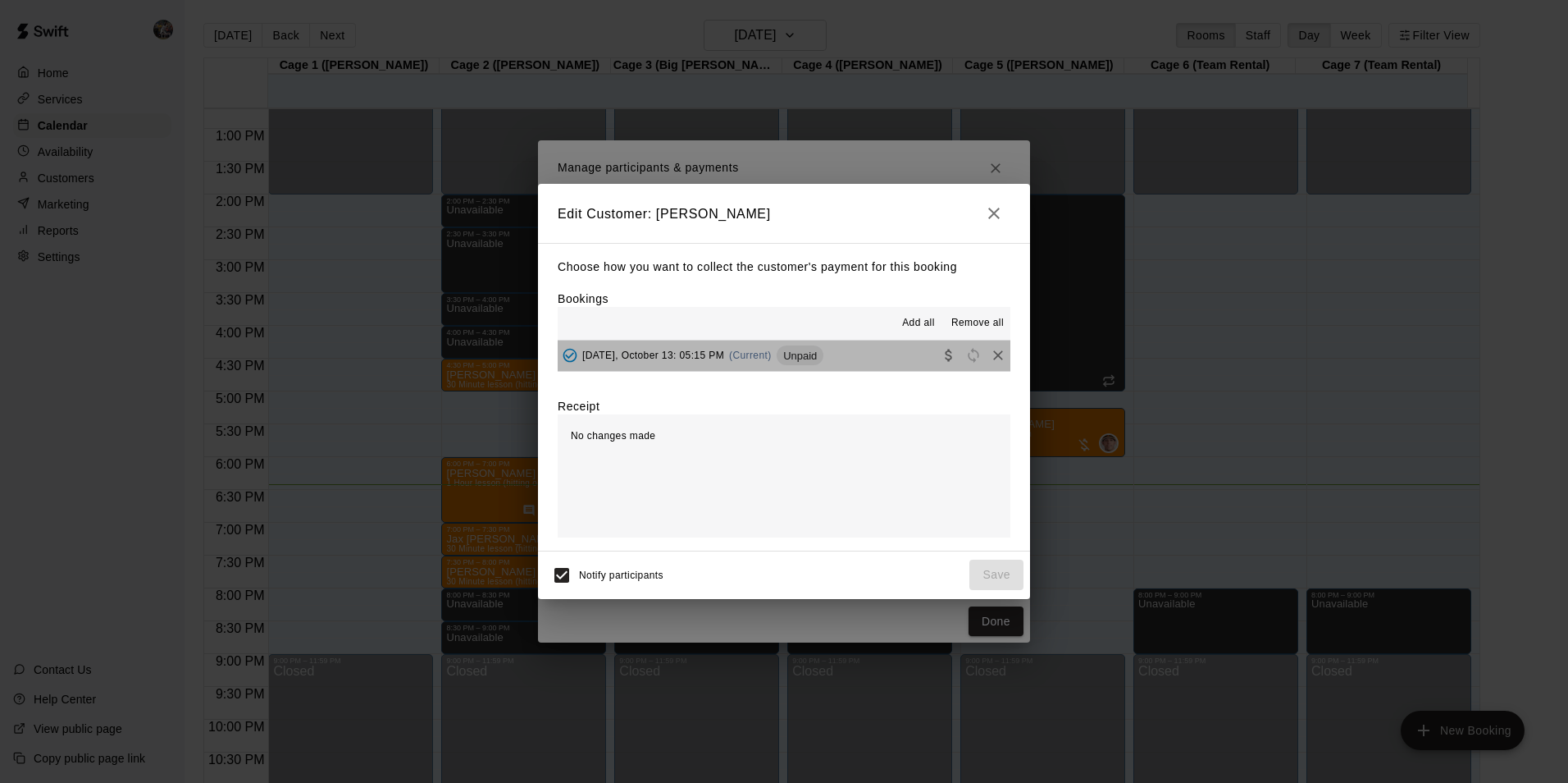
click at [846, 352] on button "[DATE], October 13: 05:15 PM (Current) Unpaid" at bounding box center [784, 355] width 452 height 31
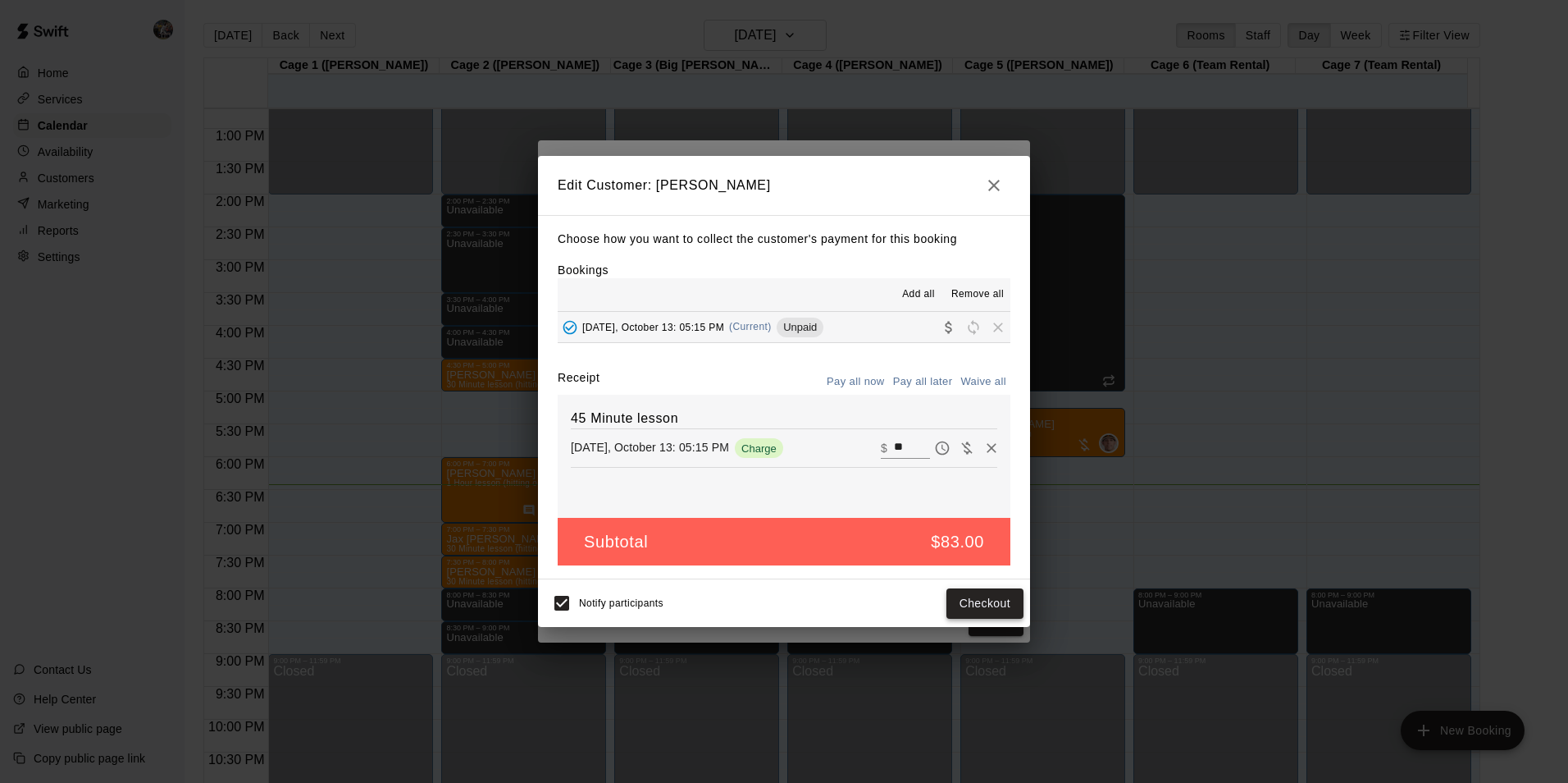
click at [957, 598] on button "Checkout" at bounding box center [985, 604] width 78 height 31
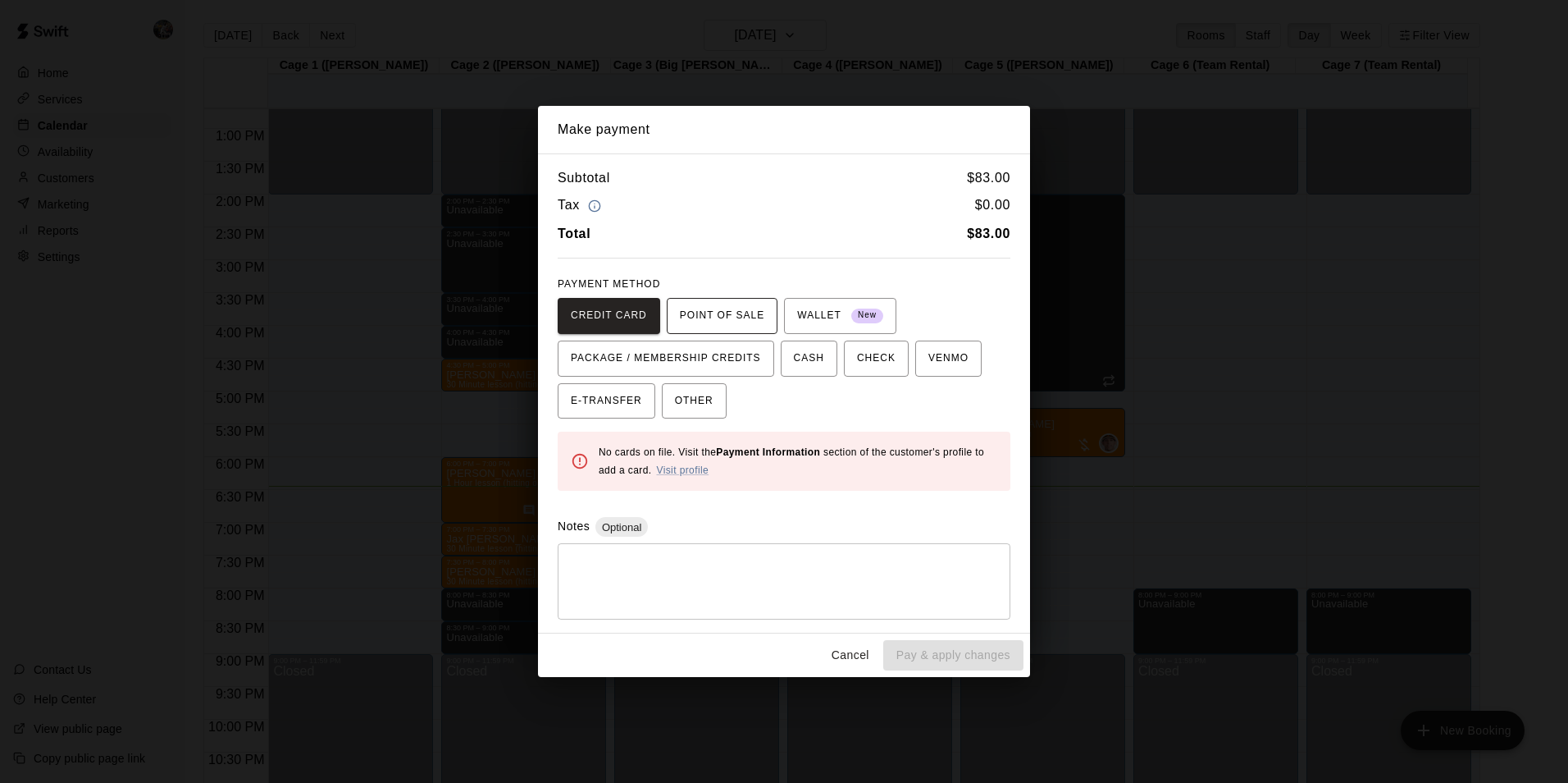
click at [715, 312] on span "POINT OF SALE" at bounding box center [722, 315] width 85 height 26
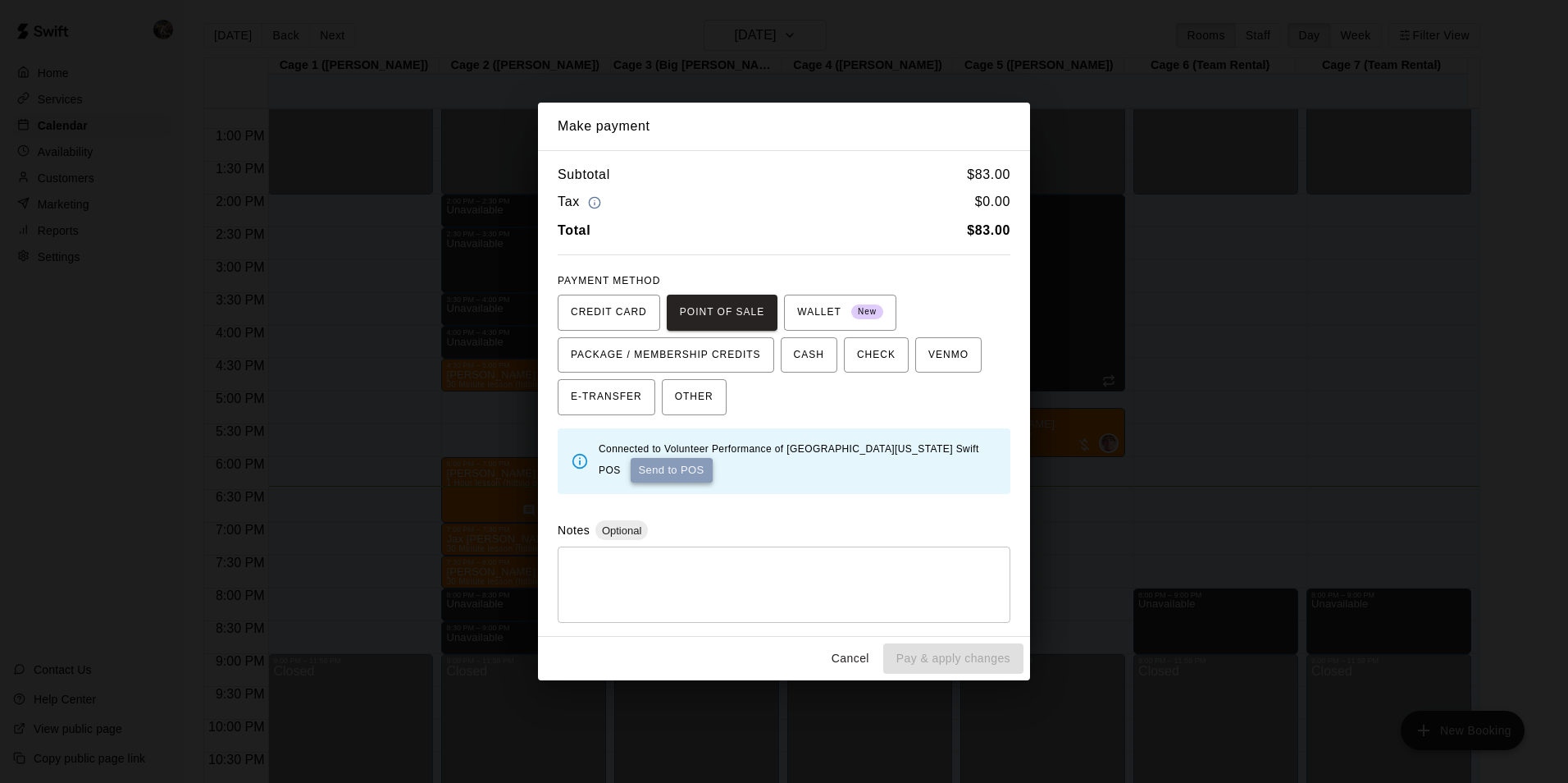
click at [639, 471] on button "Send to POS" at bounding box center [671, 470] width 82 height 25
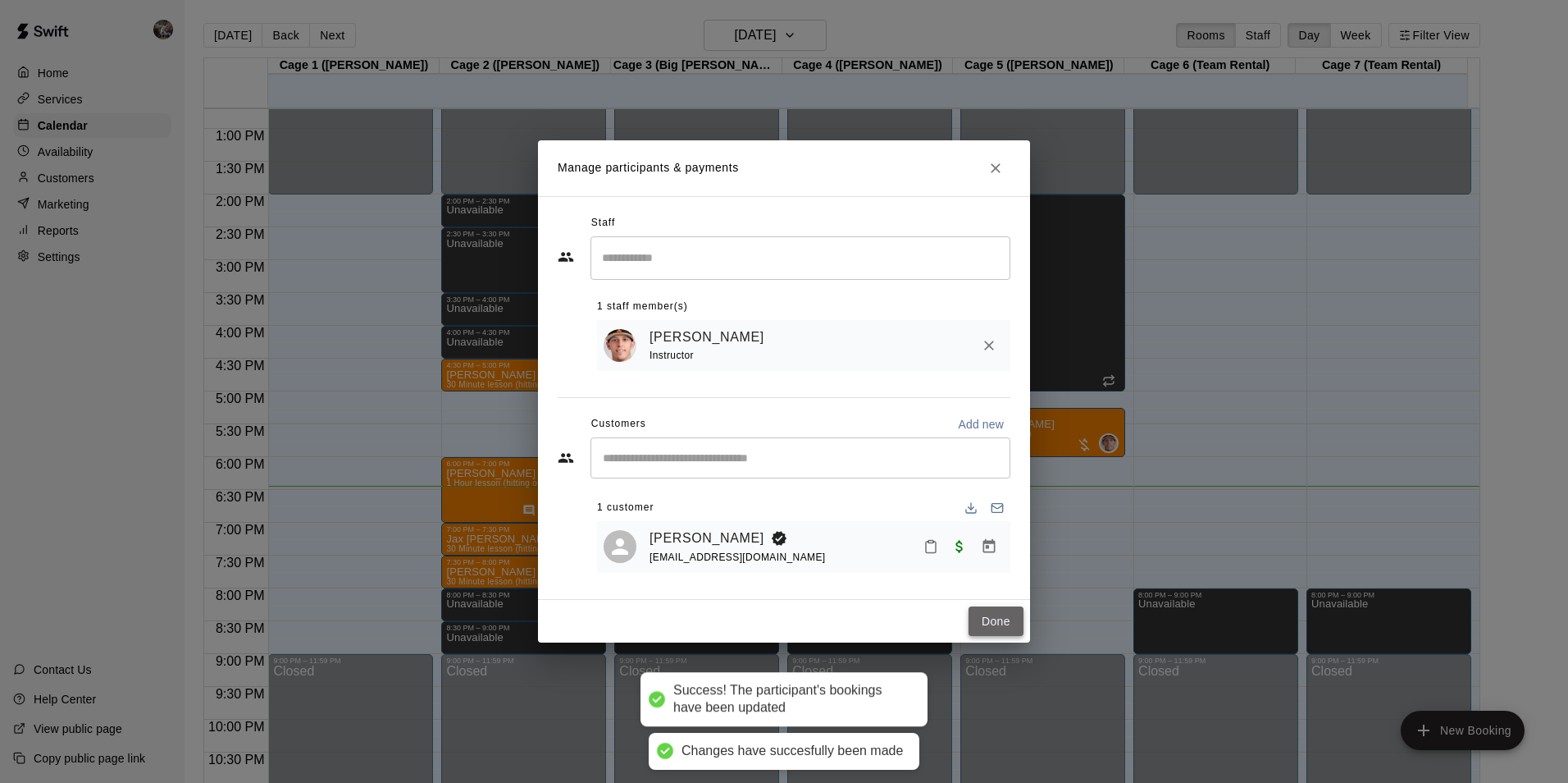
click at [996, 623] on button "Done" at bounding box center [995, 622] width 55 height 31
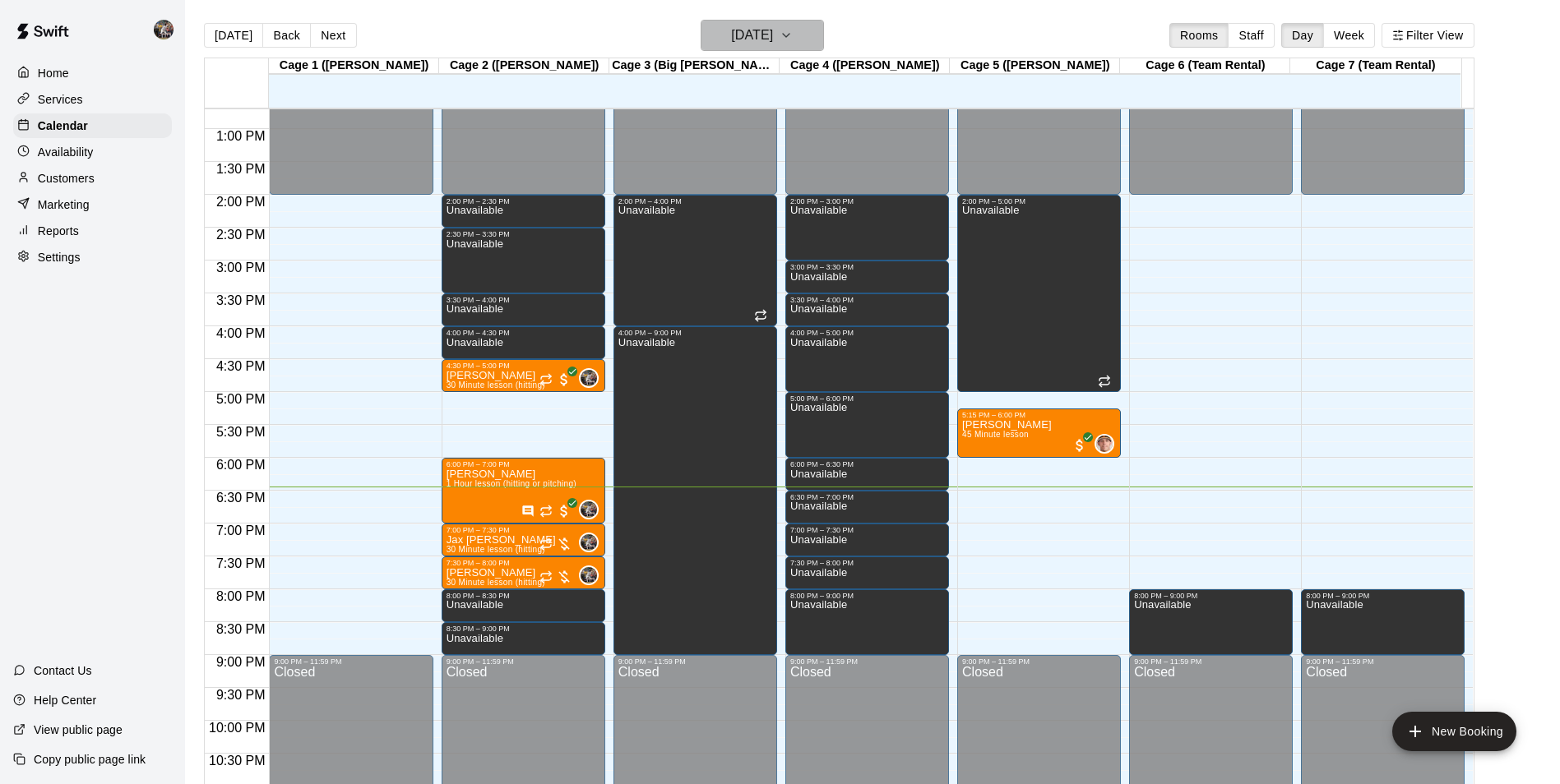
click at [745, 40] on h6 "[DATE]" at bounding box center [752, 35] width 42 height 23
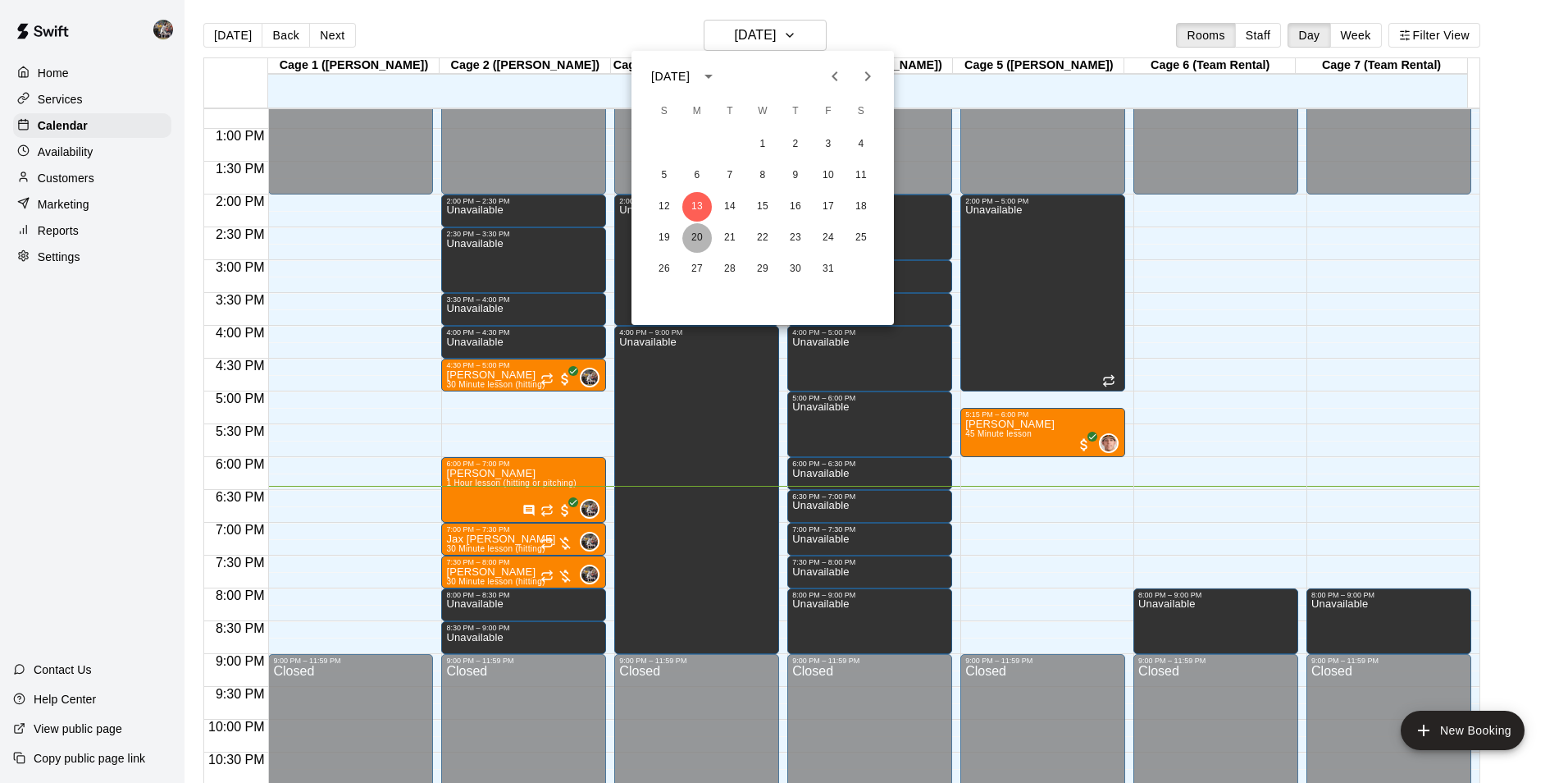
click at [696, 237] on button "20" at bounding box center [697, 238] width 30 height 30
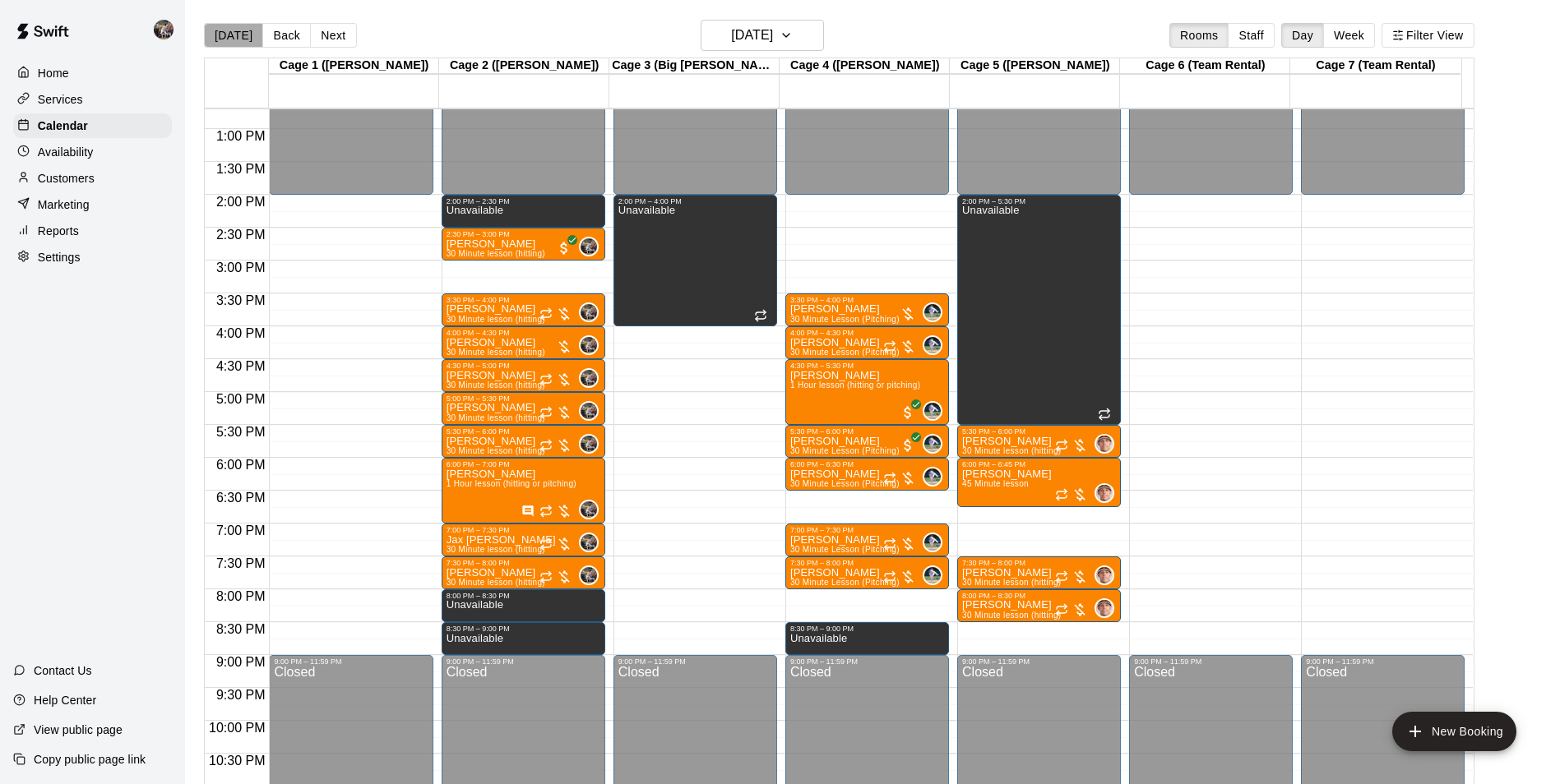
click at [233, 35] on button "[DATE]" at bounding box center [233, 35] width 59 height 25
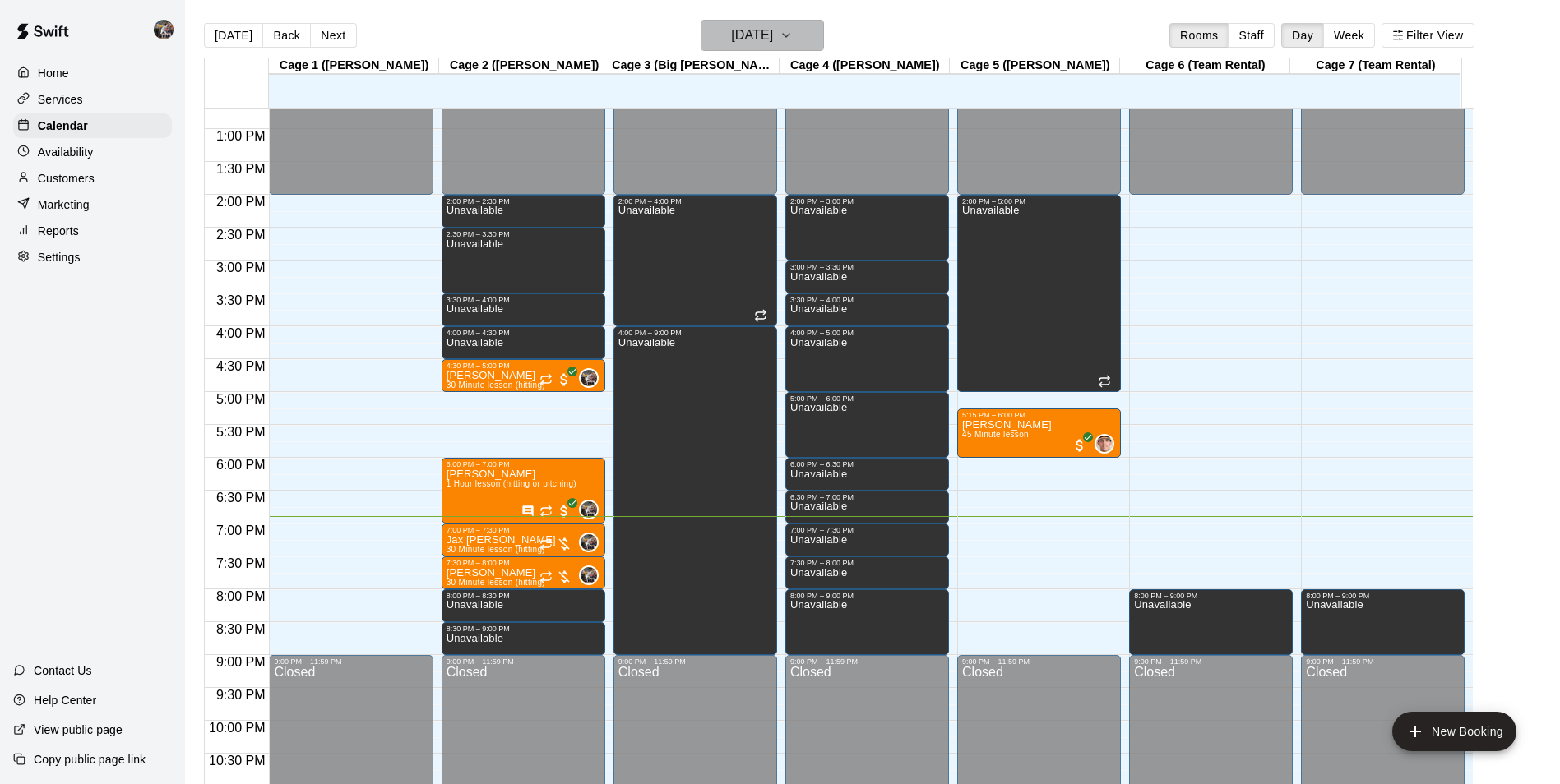
click at [731, 35] on h6 "[DATE]" at bounding box center [752, 35] width 42 height 23
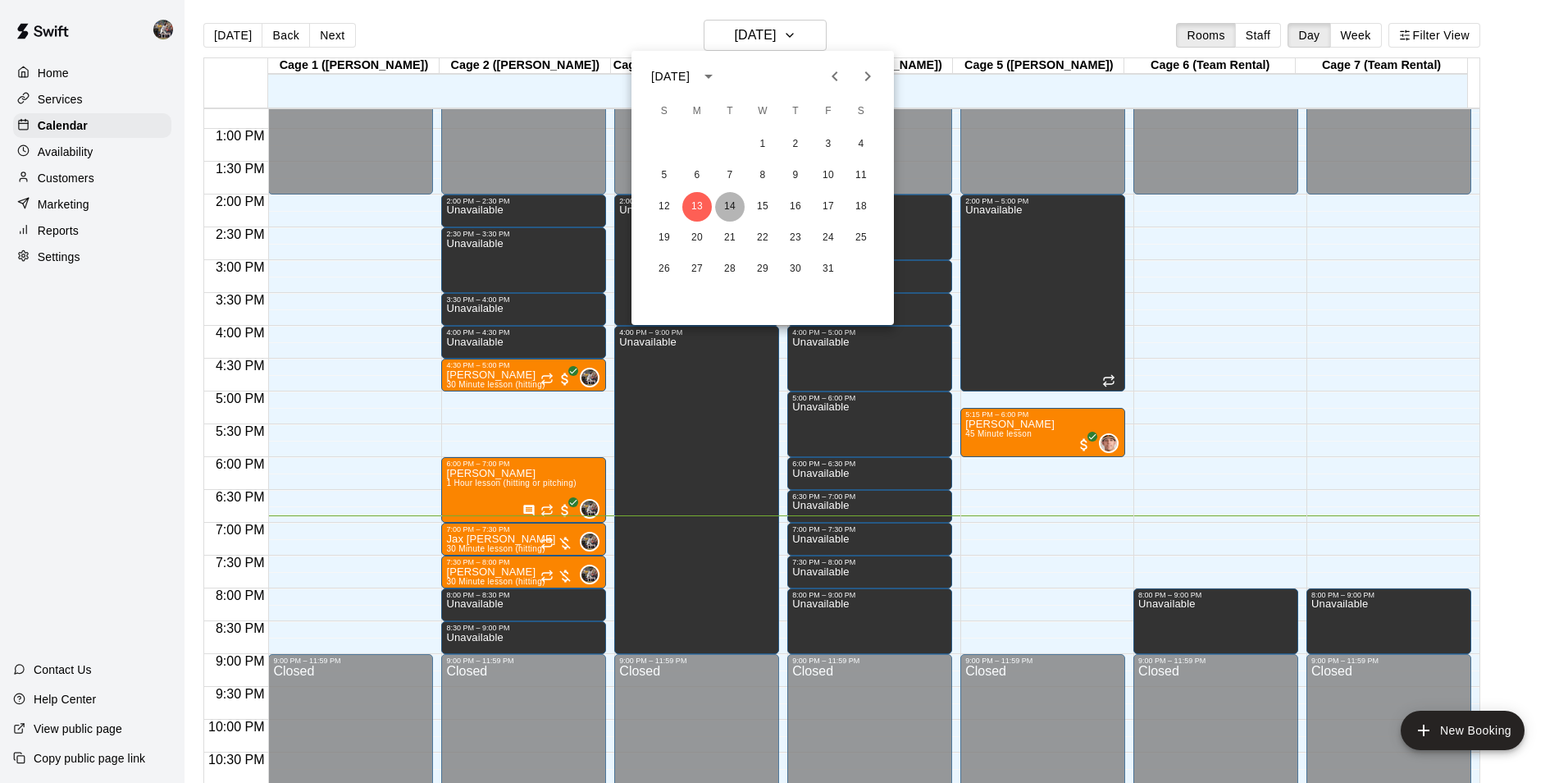
click at [730, 203] on button "14" at bounding box center [730, 207] width 30 height 30
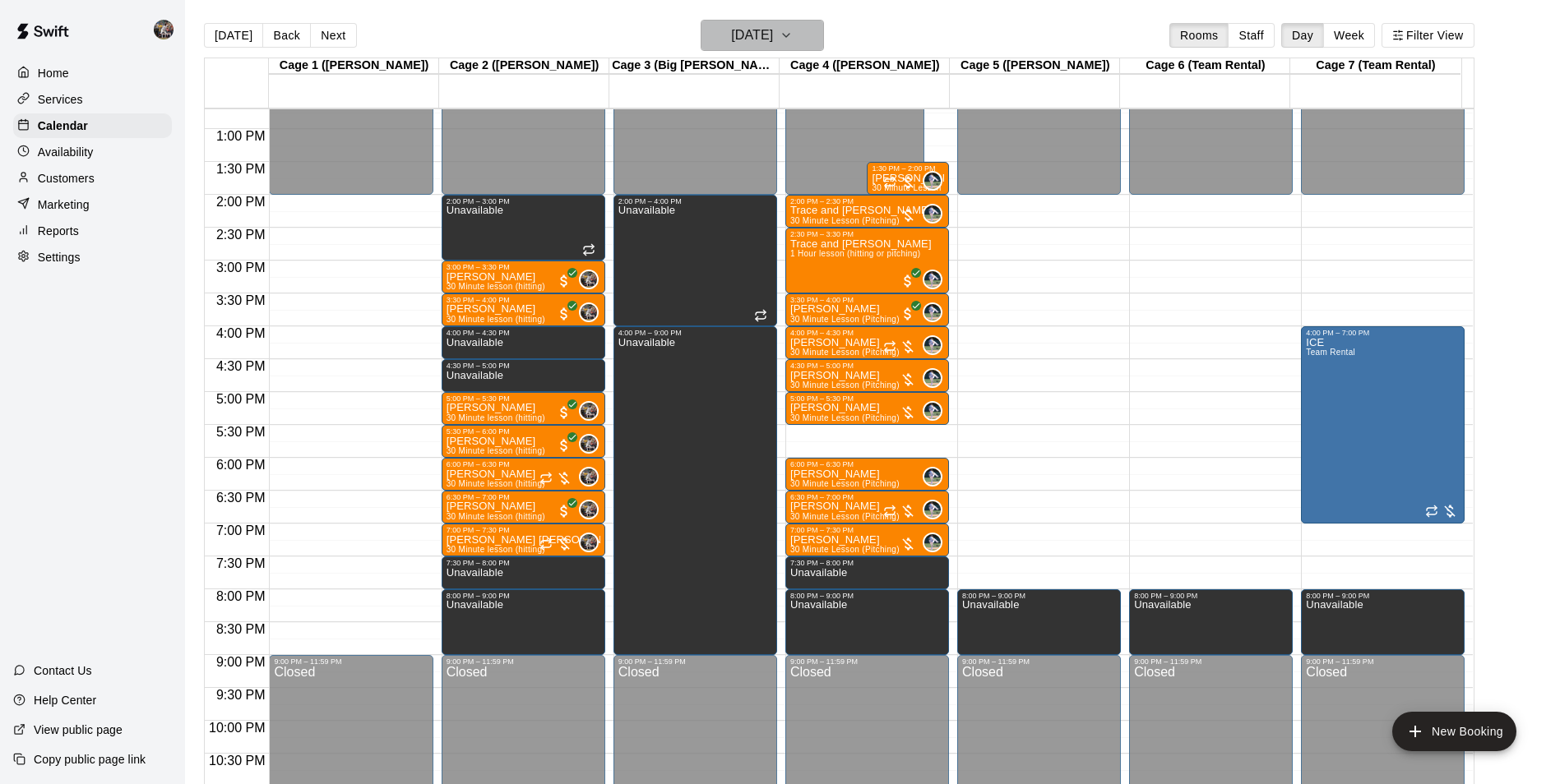
click at [764, 35] on h6 "[DATE]" at bounding box center [752, 35] width 42 height 23
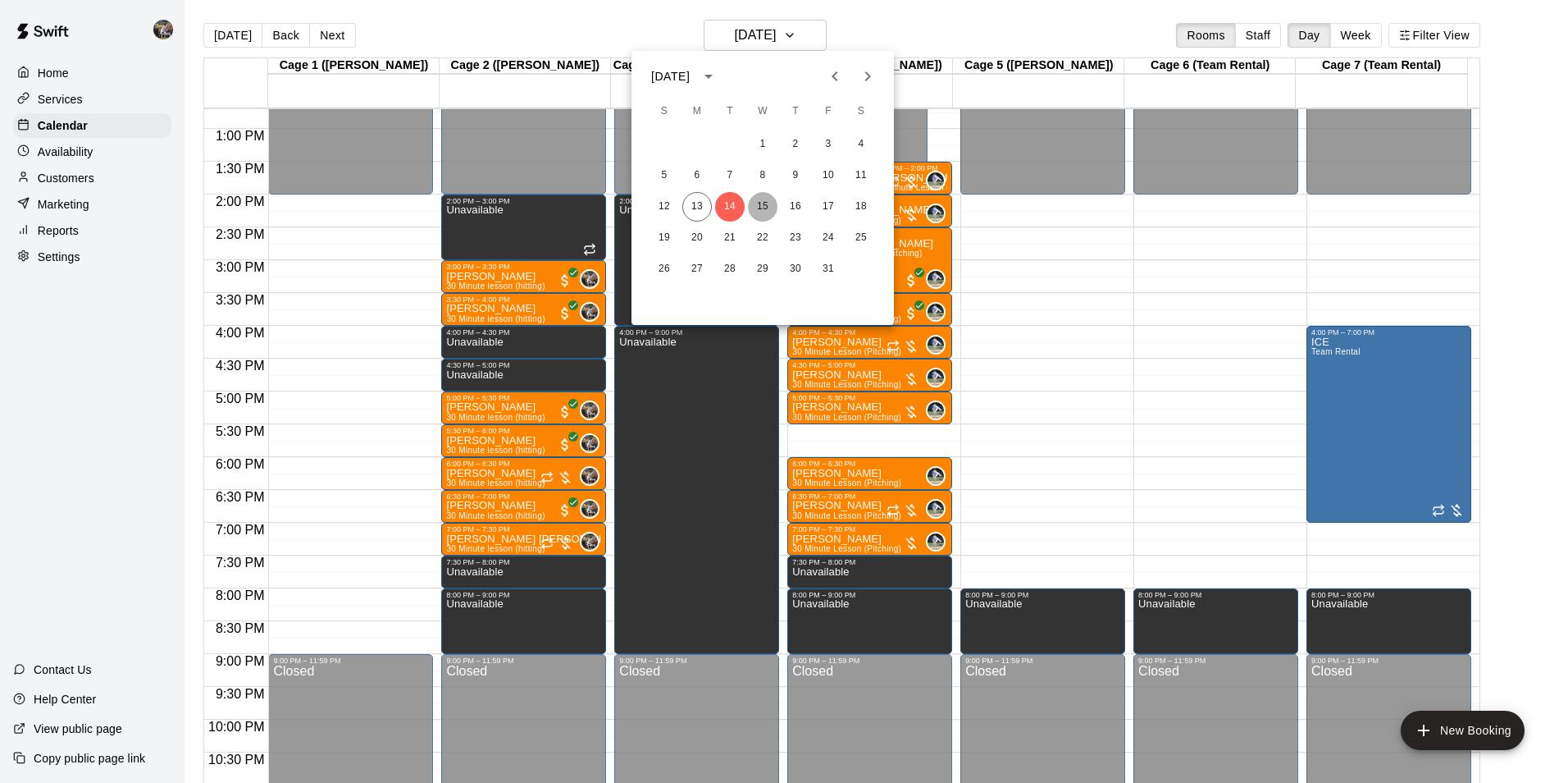
click at [763, 206] on button "15" at bounding box center [763, 207] width 30 height 30
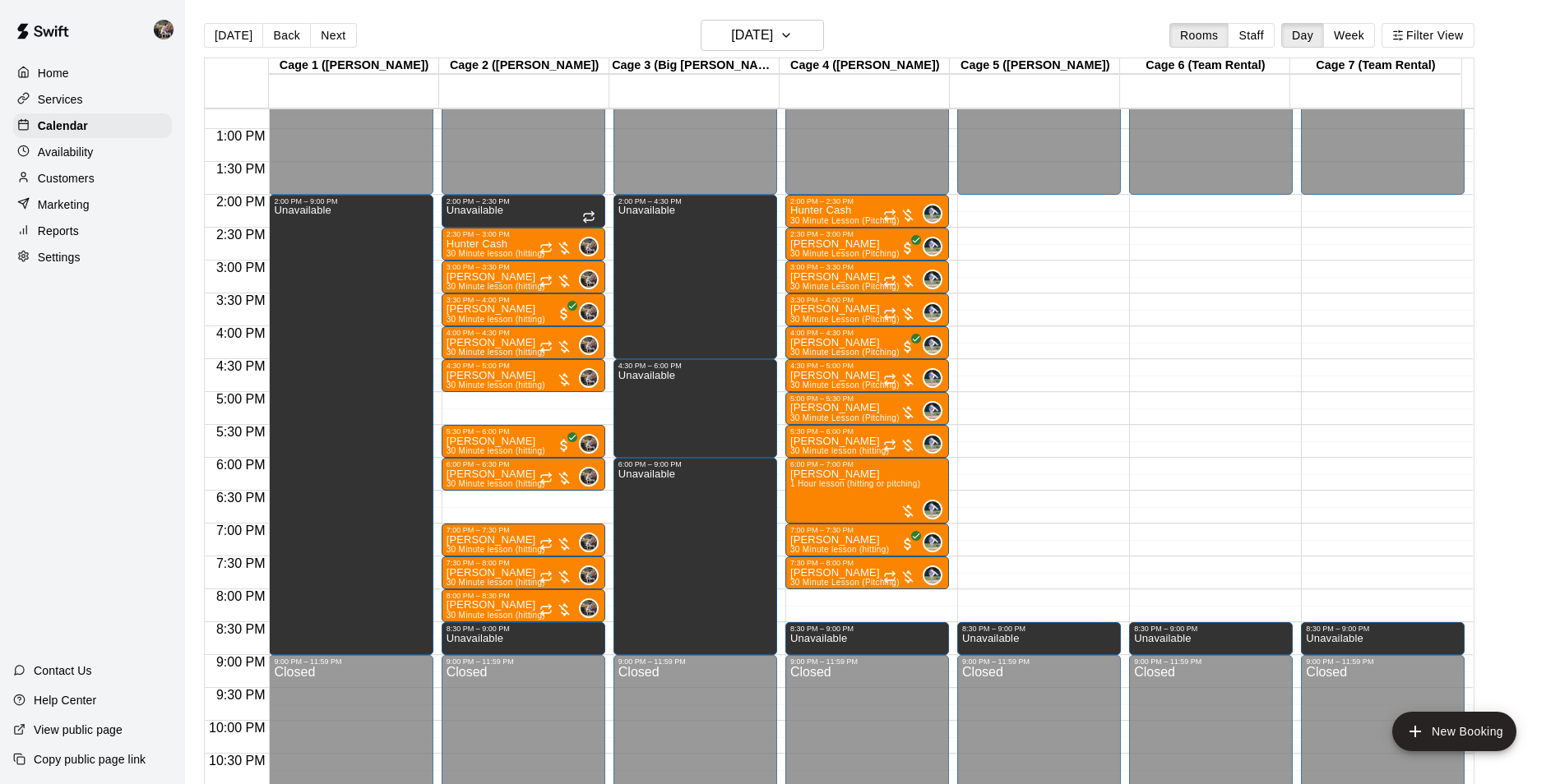
click at [507, 497] on div "12:00 AM – 2:00 PM Closed 2:00 PM – 2:30 PM Unavailable 2:30 PM – 3:00 PM Hunte…" at bounding box center [523, 64] width 163 height 1578
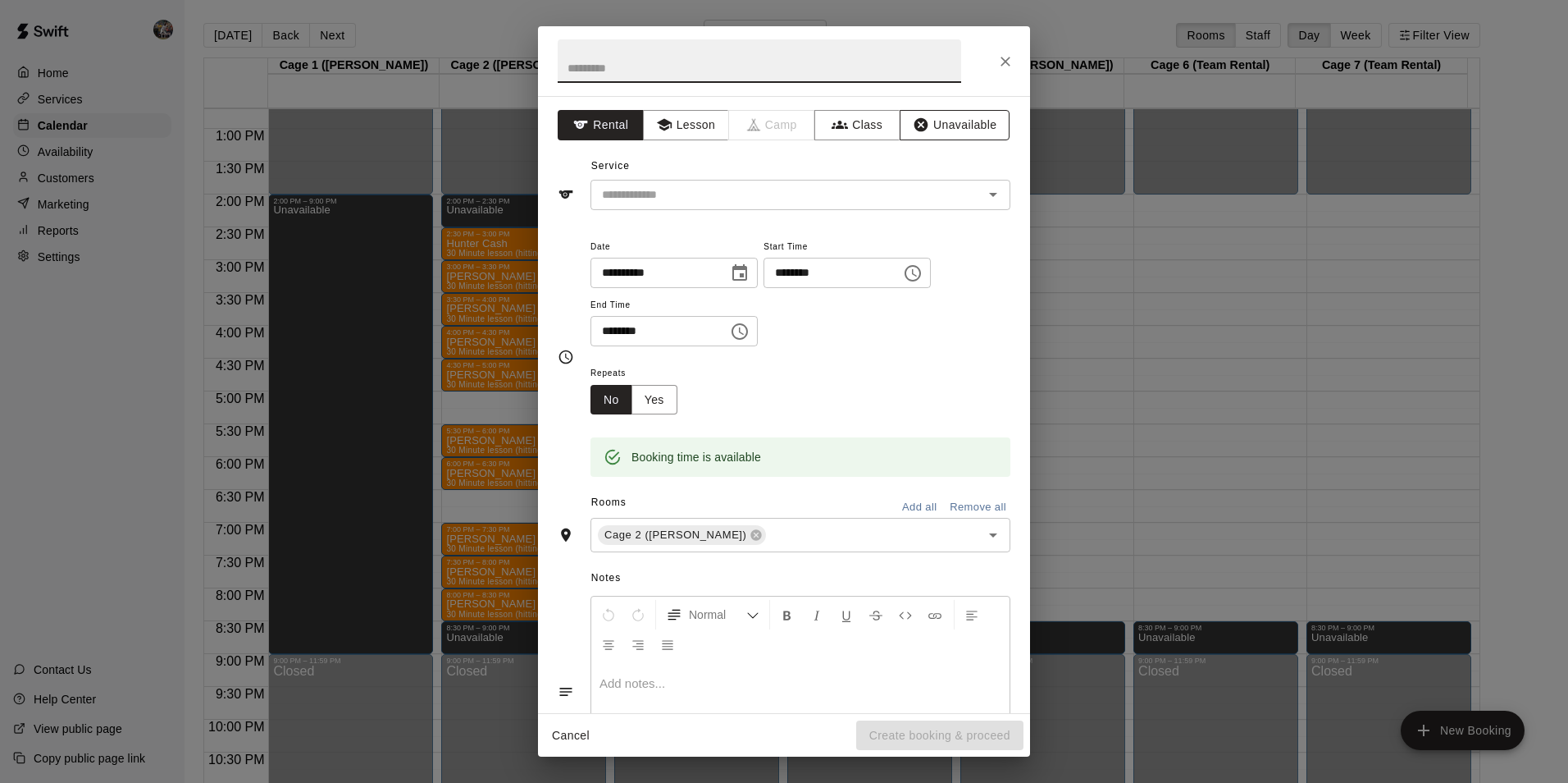
click at [936, 122] on button "Unavailable" at bounding box center [955, 125] width 110 height 31
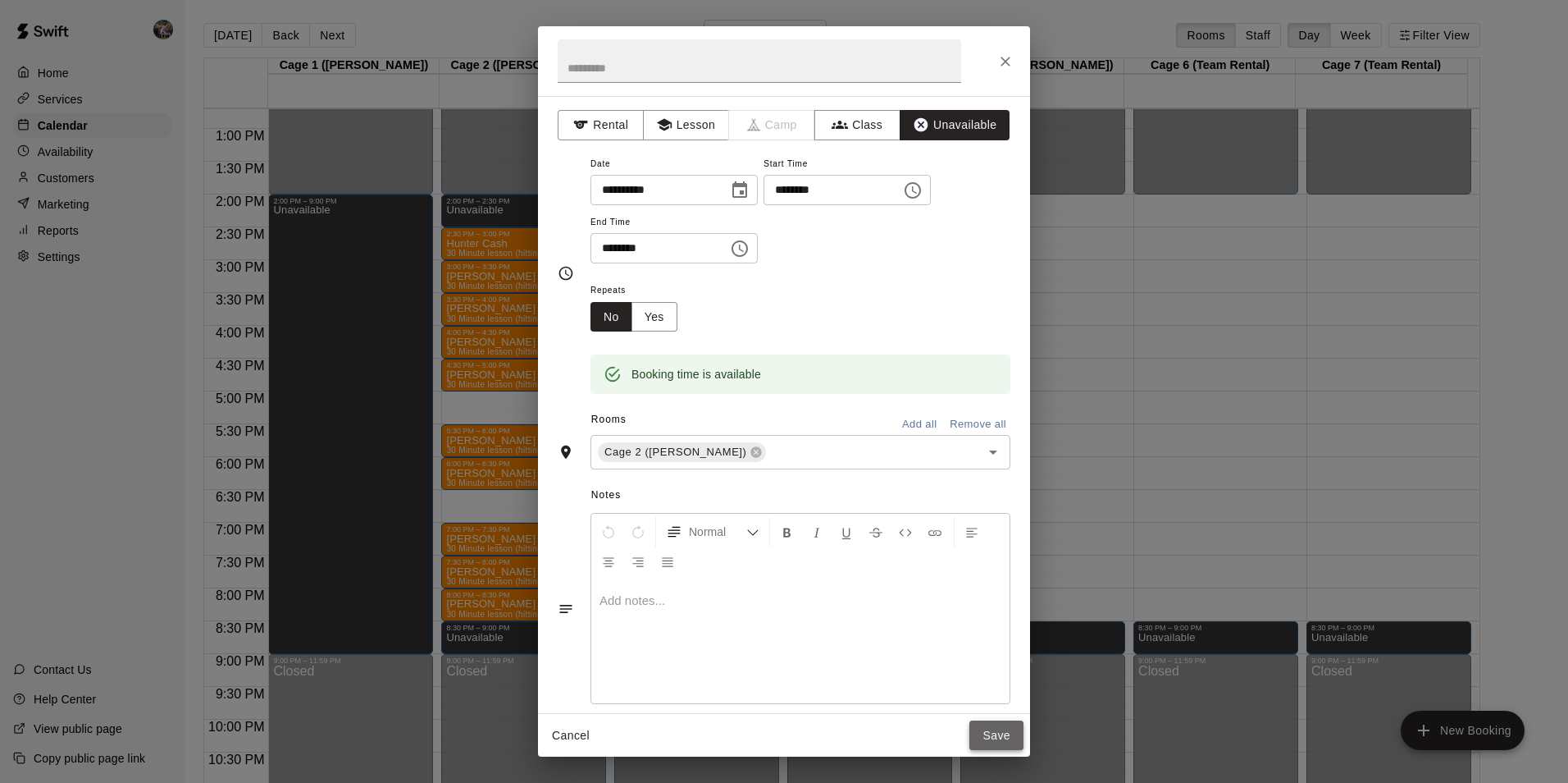
click at [991, 731] on button "Save" at bounding box center [996, 735] width 54 height 31
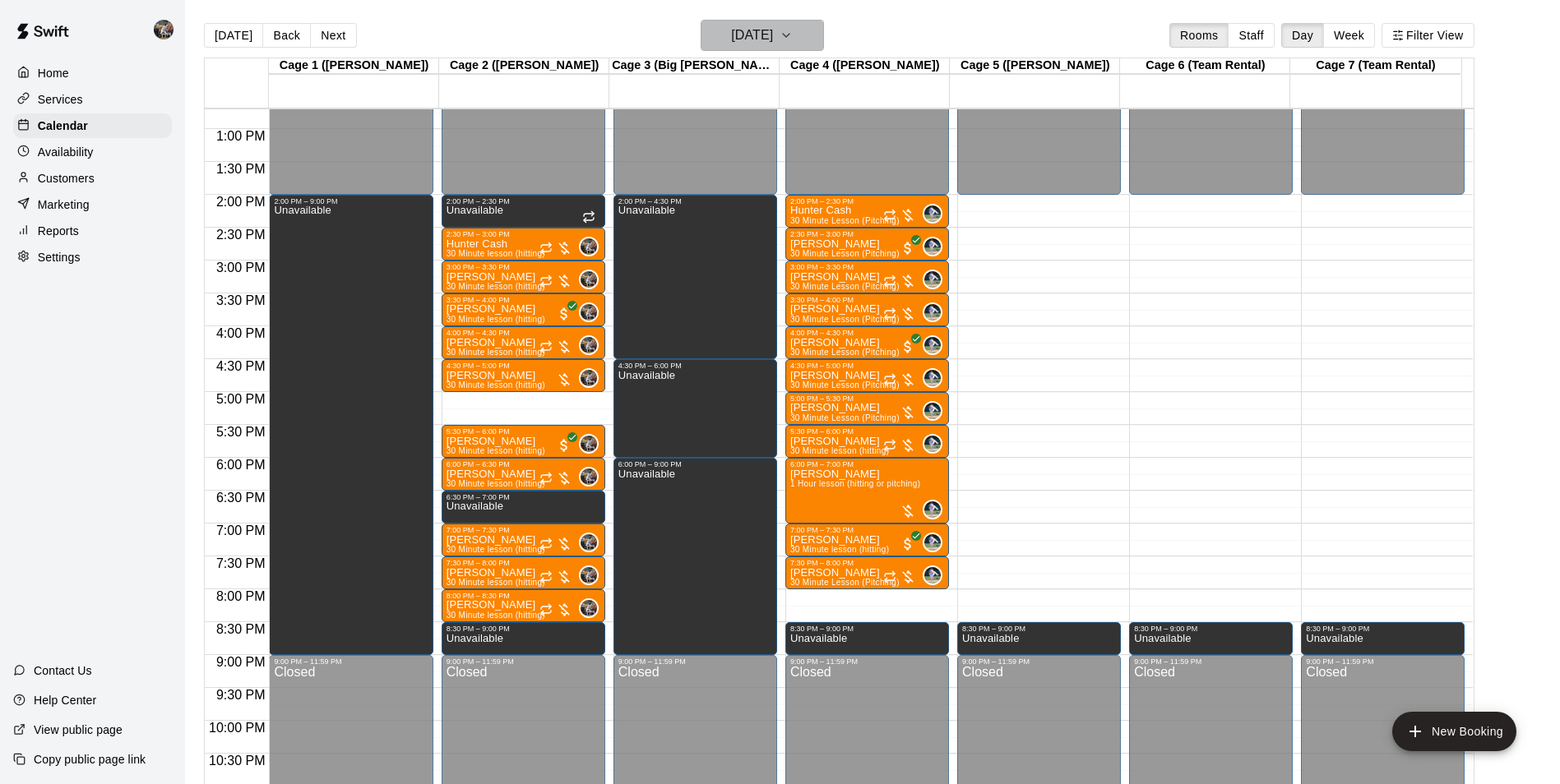
click at [754, 38] on h6 "[DATE]" at bounding box center [752, 35] width 42 height 23
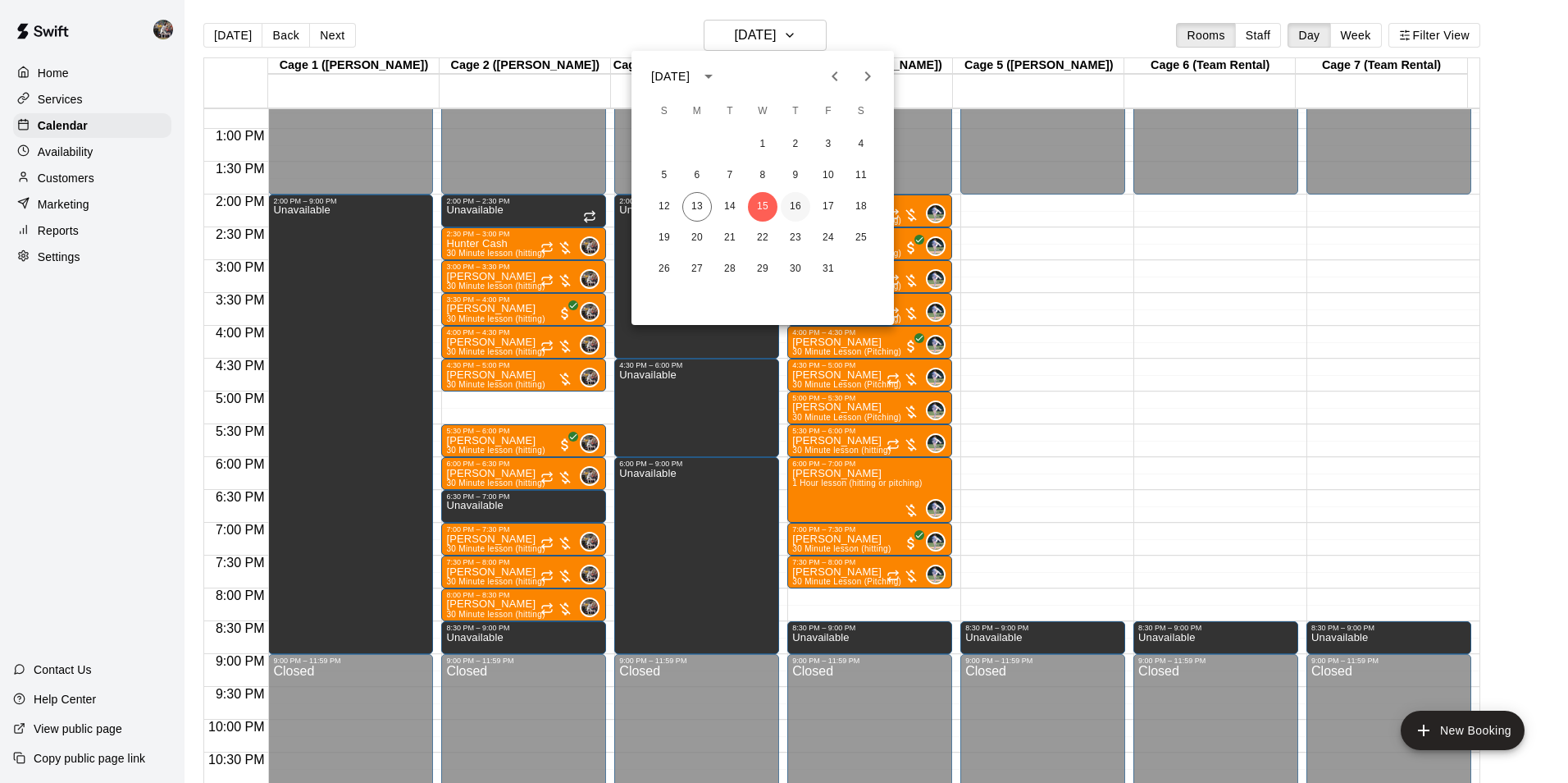
click at [795, 204] on button "16" at bounding box center [795, 207] width 30 height 30
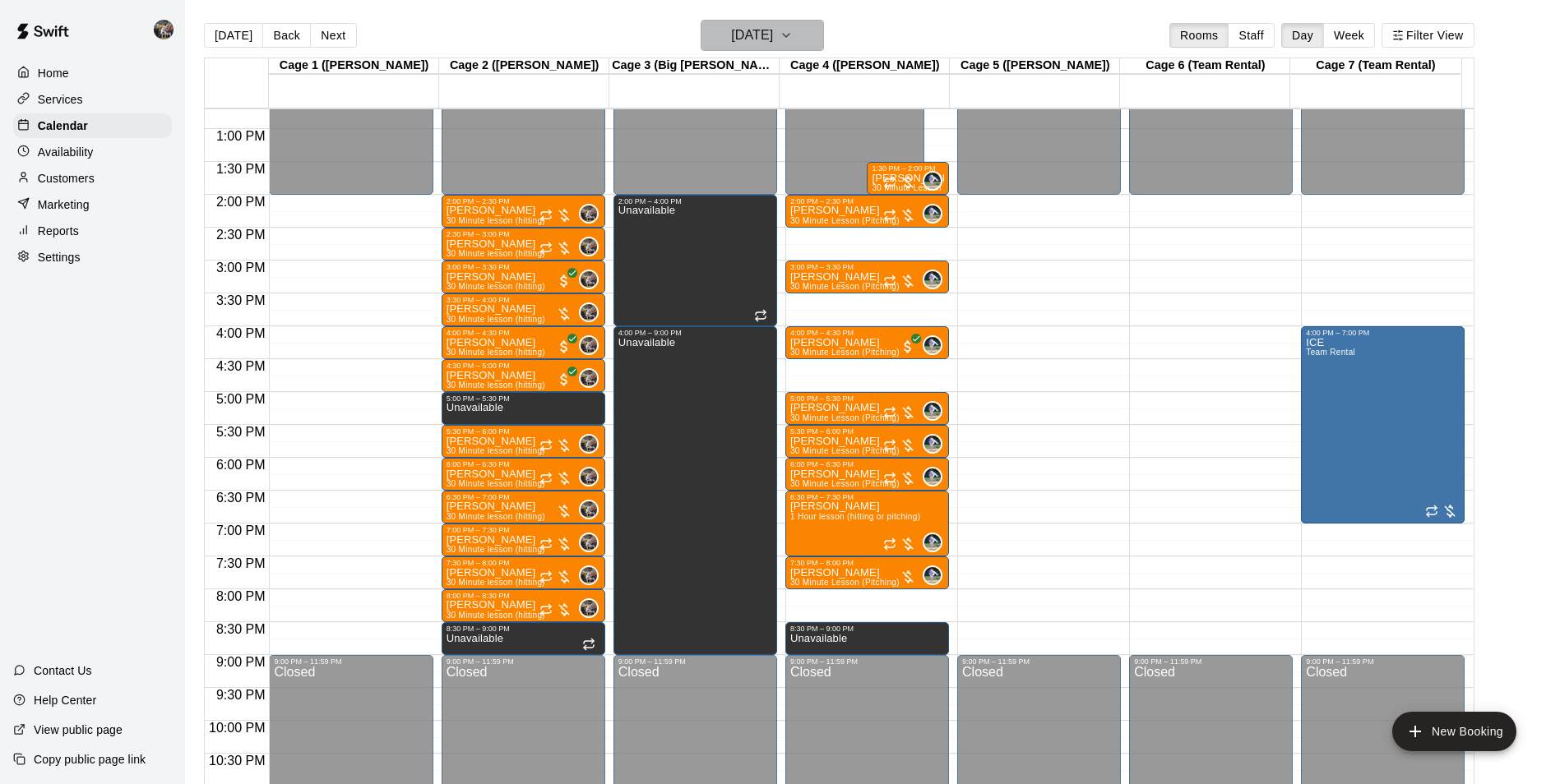
click at [731, 36] on h6 "[DATE]" at bounding box center [752, 35] width 42 height 23
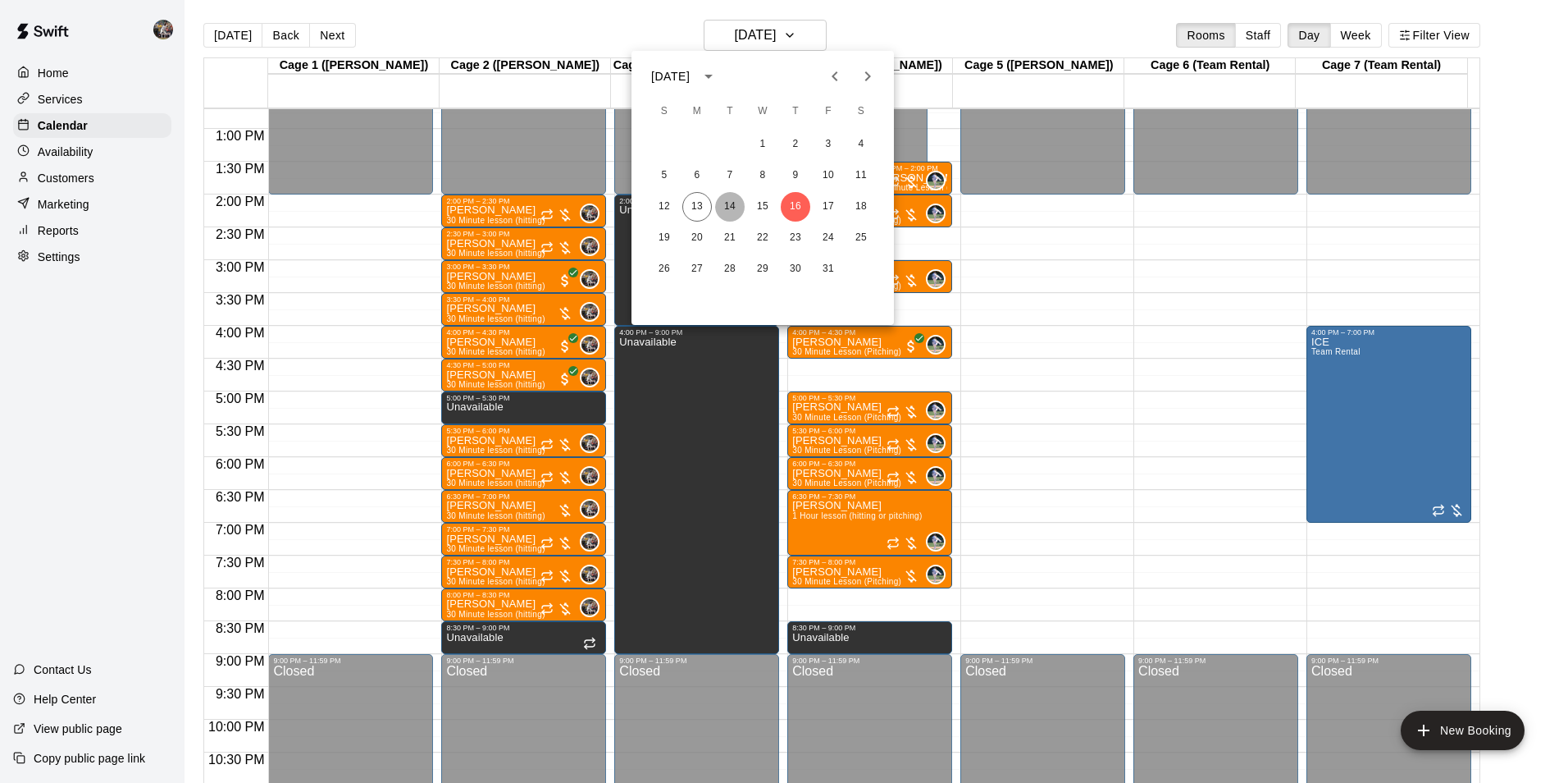
click at [732, 205] on button "14" at bounding box center [730, 207] width 30 height 30
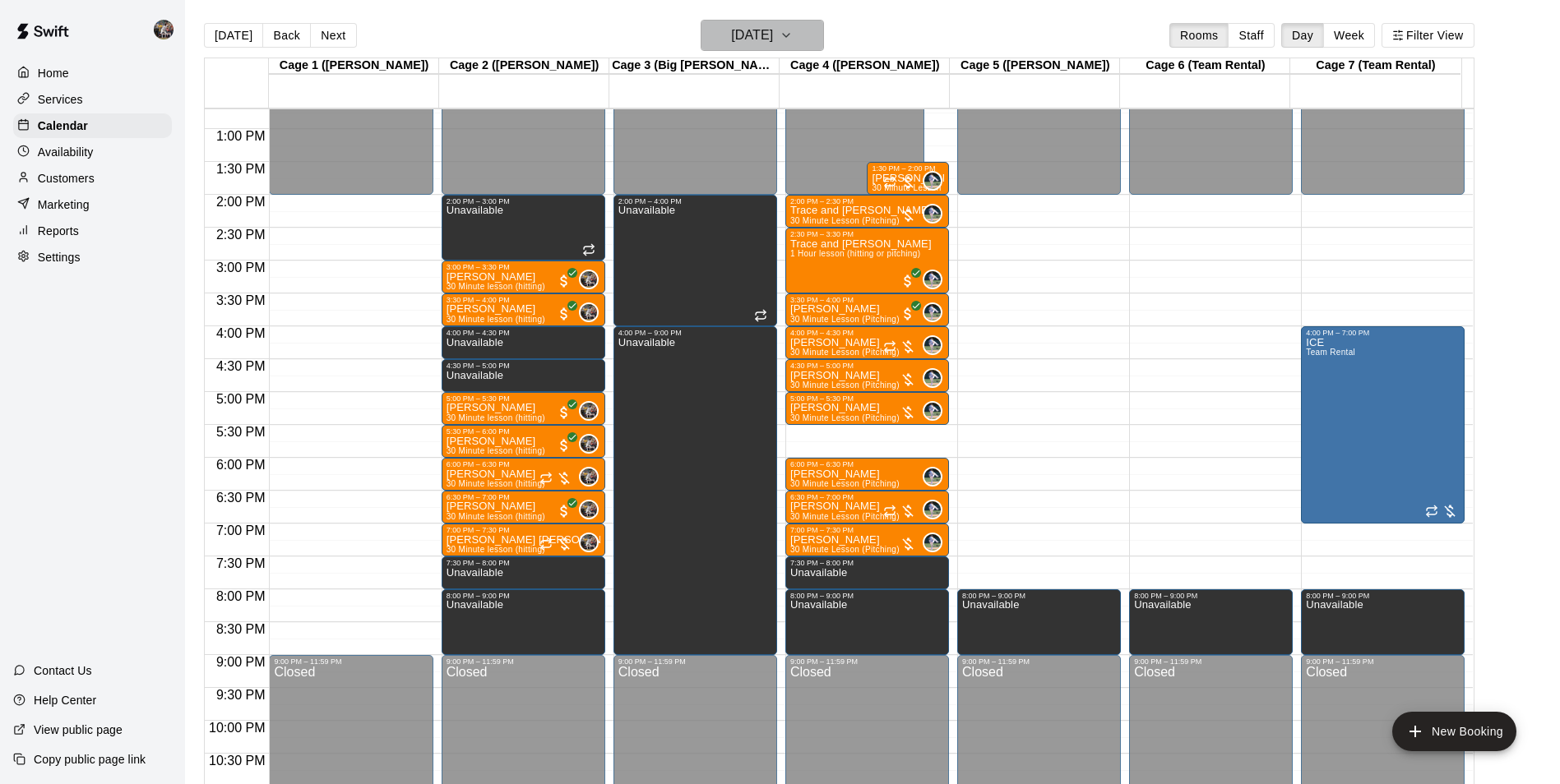
click at [756, 30] on h6 "[DATE]" at bounding box center [752, 35] width 42 height 23
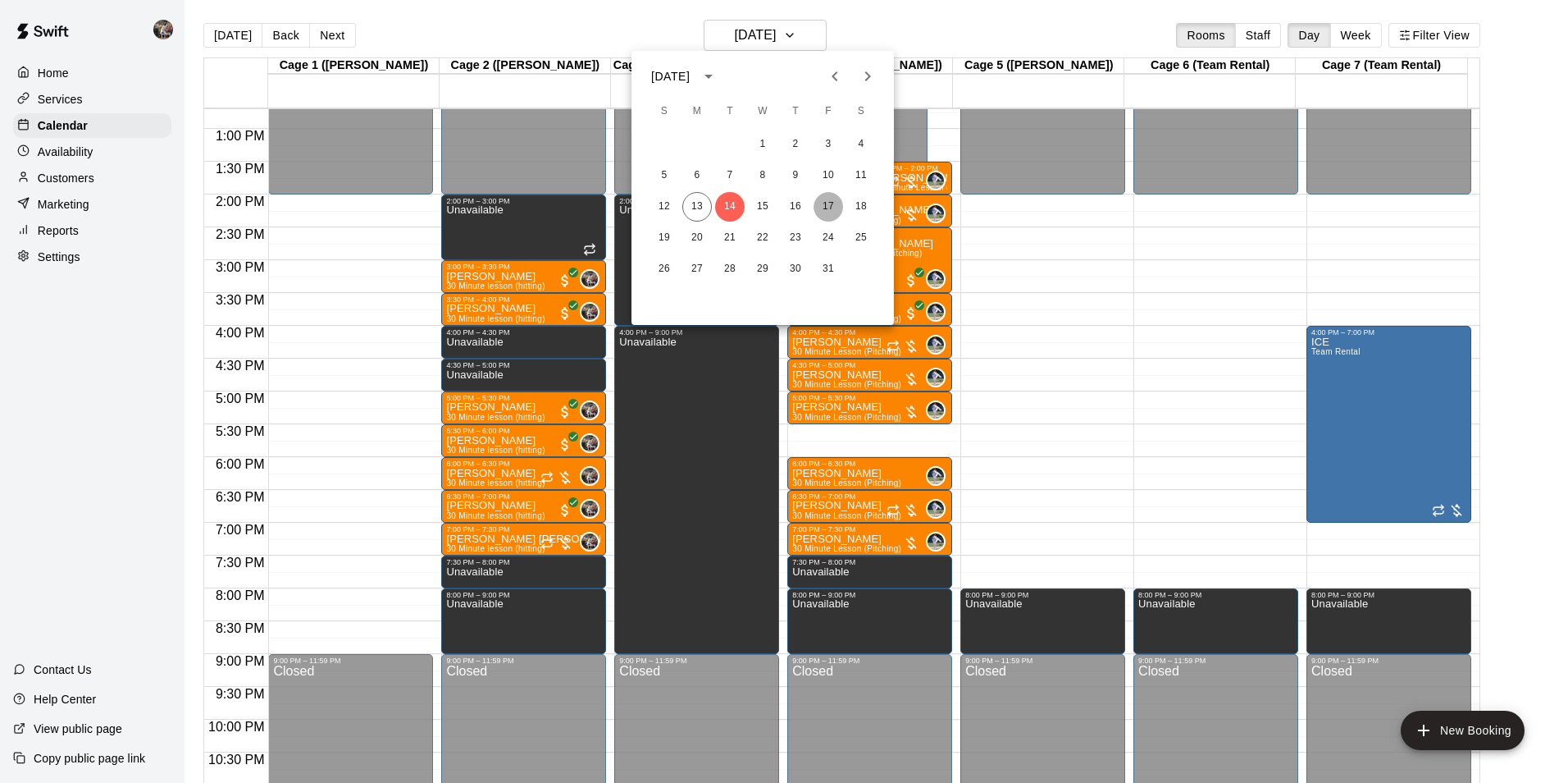
click at [833, 206] on button "17" at bounding box center [828, 207] width 30 height 30
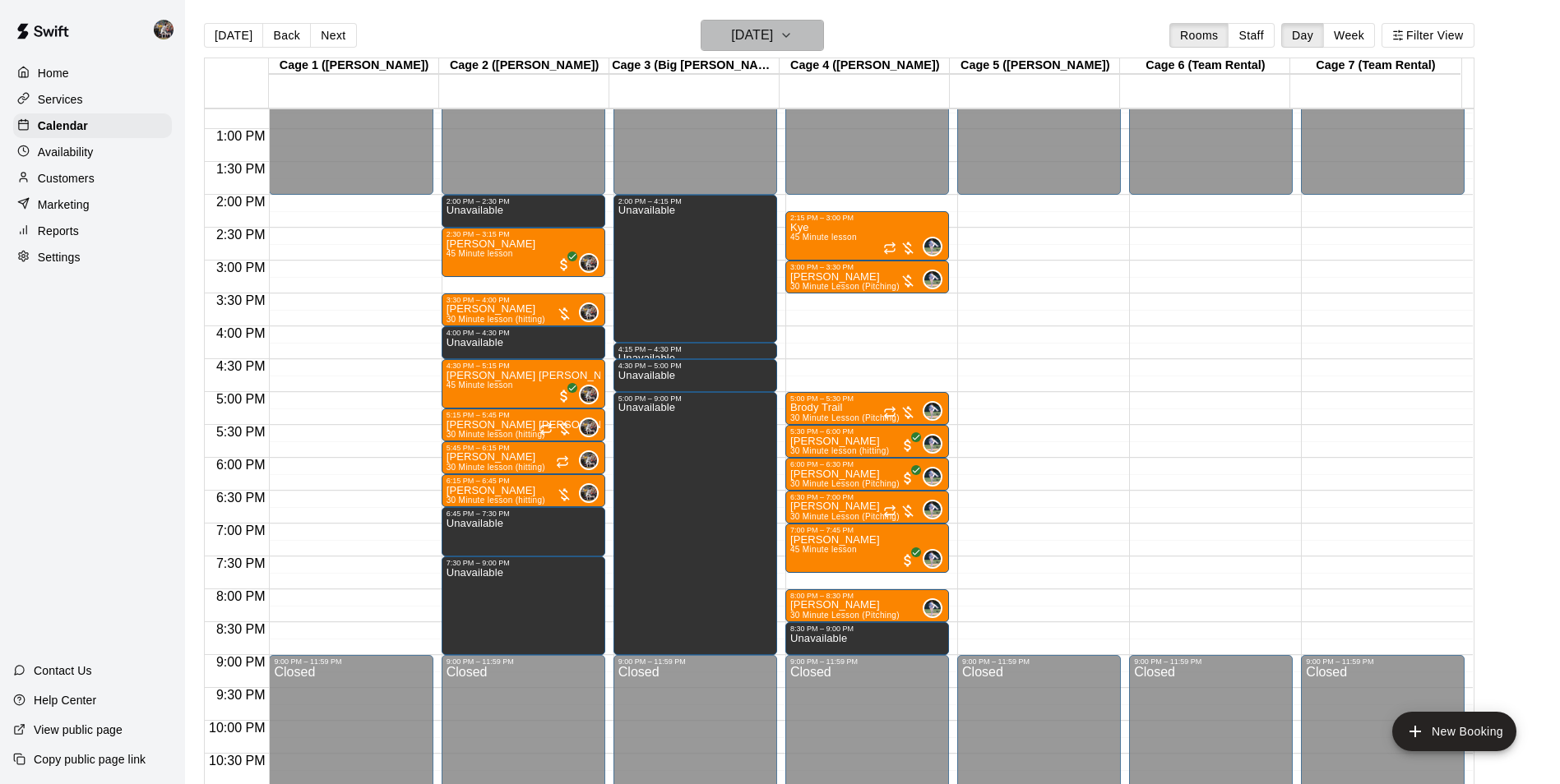
click at [760, 35] on h6 "[DATE]" at bounding box center [752, 35] width 42 height 23
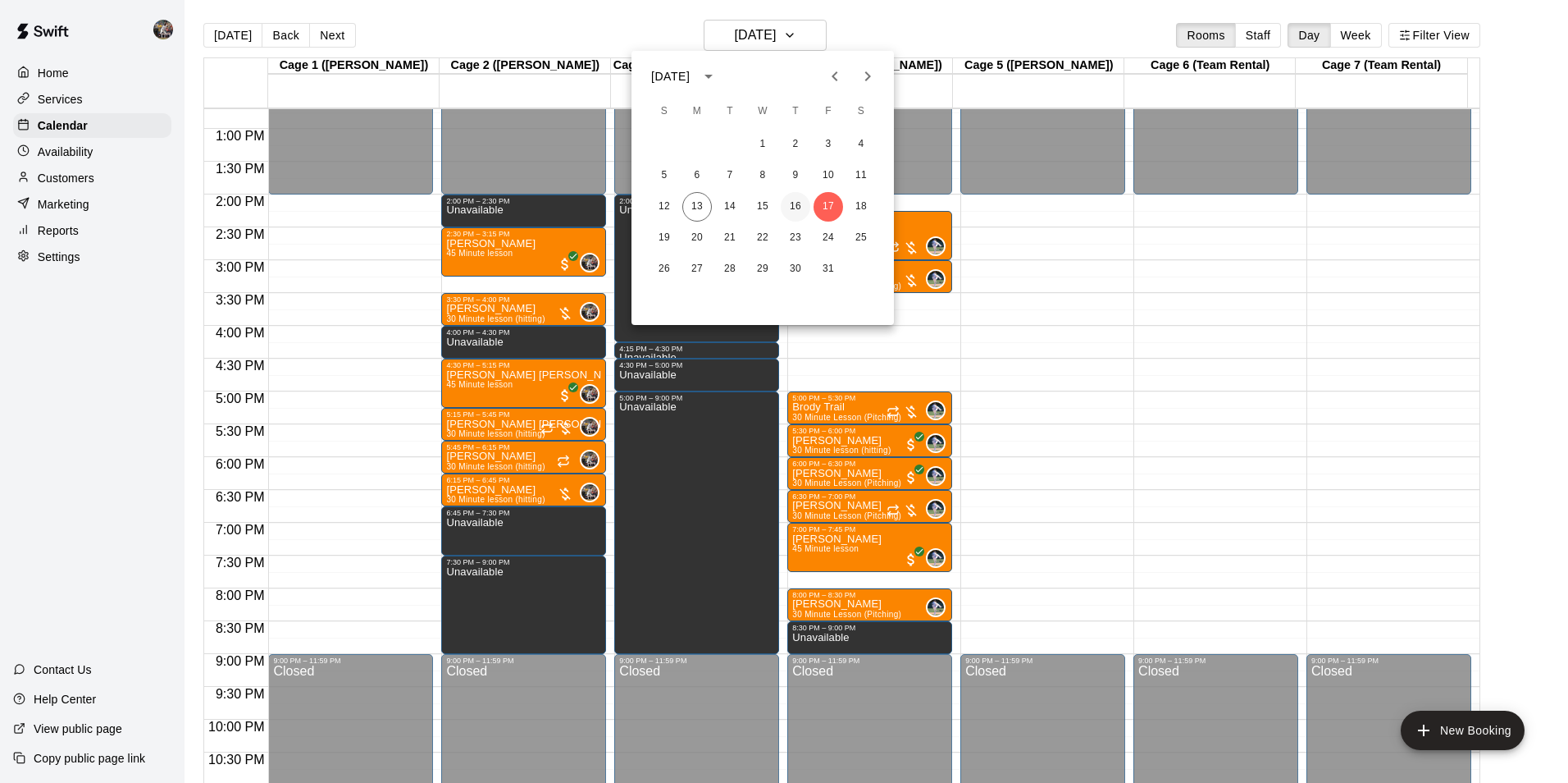
click at [801, 204] on button "16" at bounding box center [795, 207] width 30 height 30
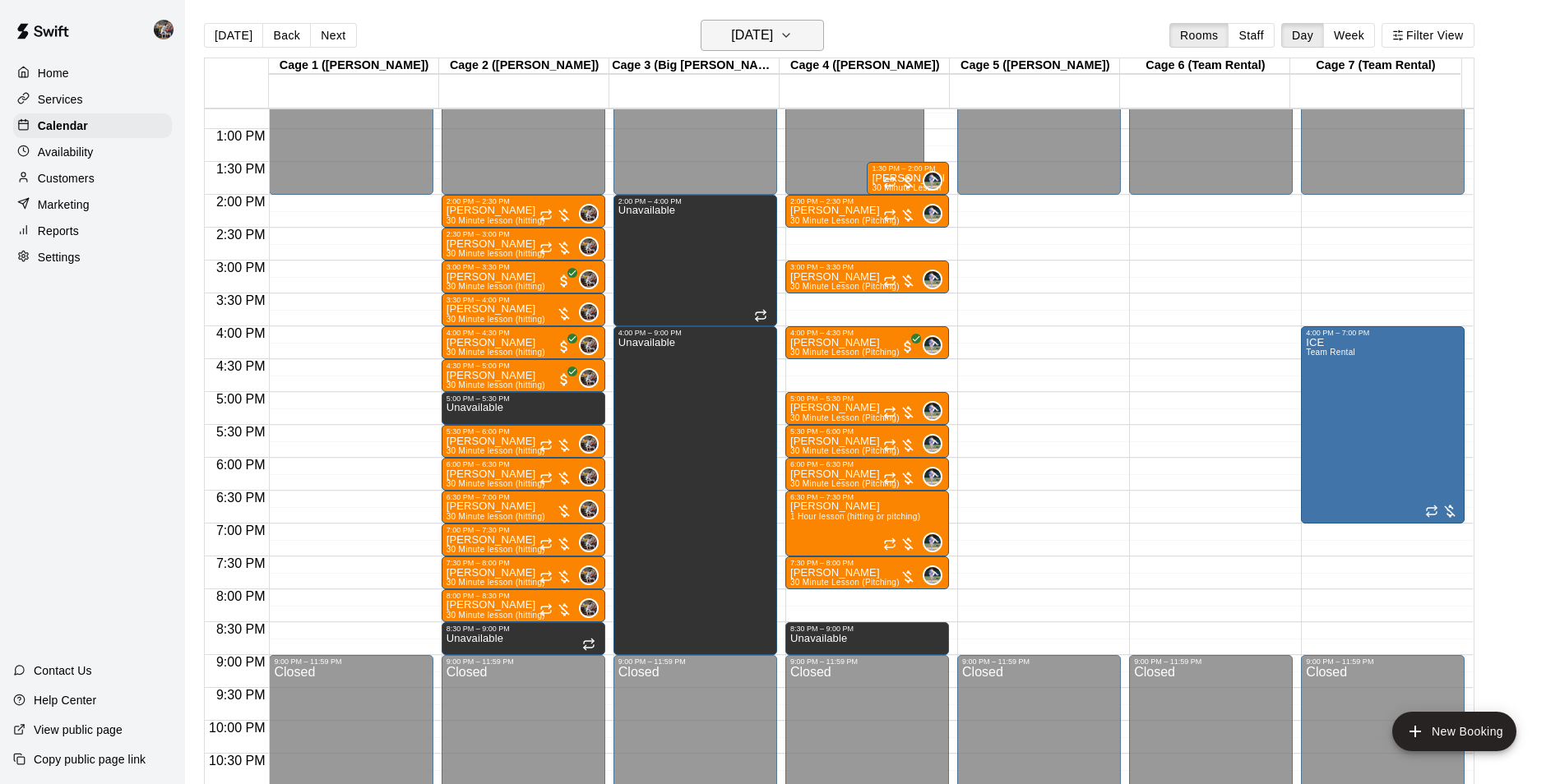
click at [731, 41] on h6 "[DATE]" at bounding box center [752, 35] width 42 height 23
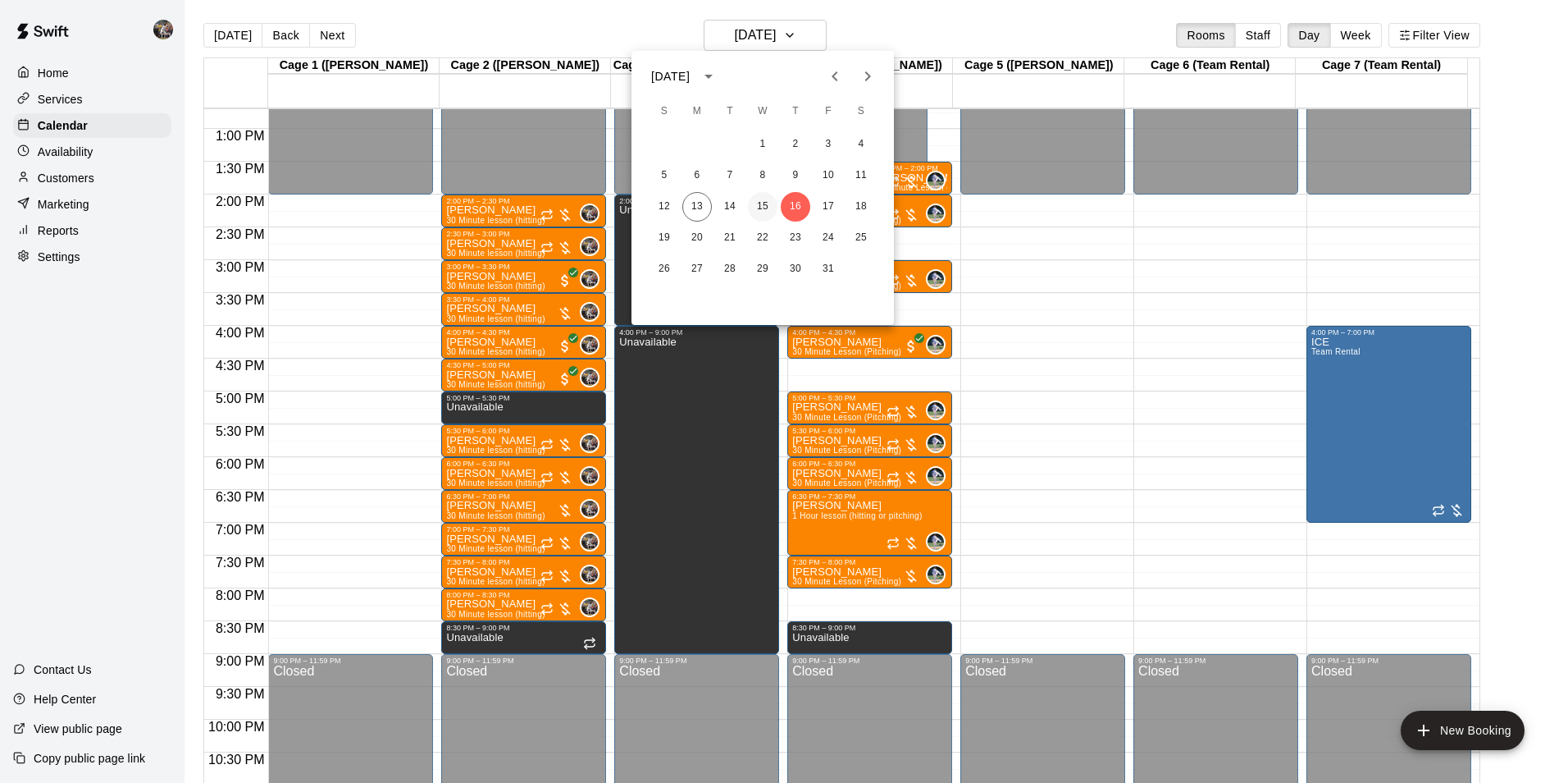
click at [761, 204] on button "15" at bounding box center [763, 207] width 30 height 30
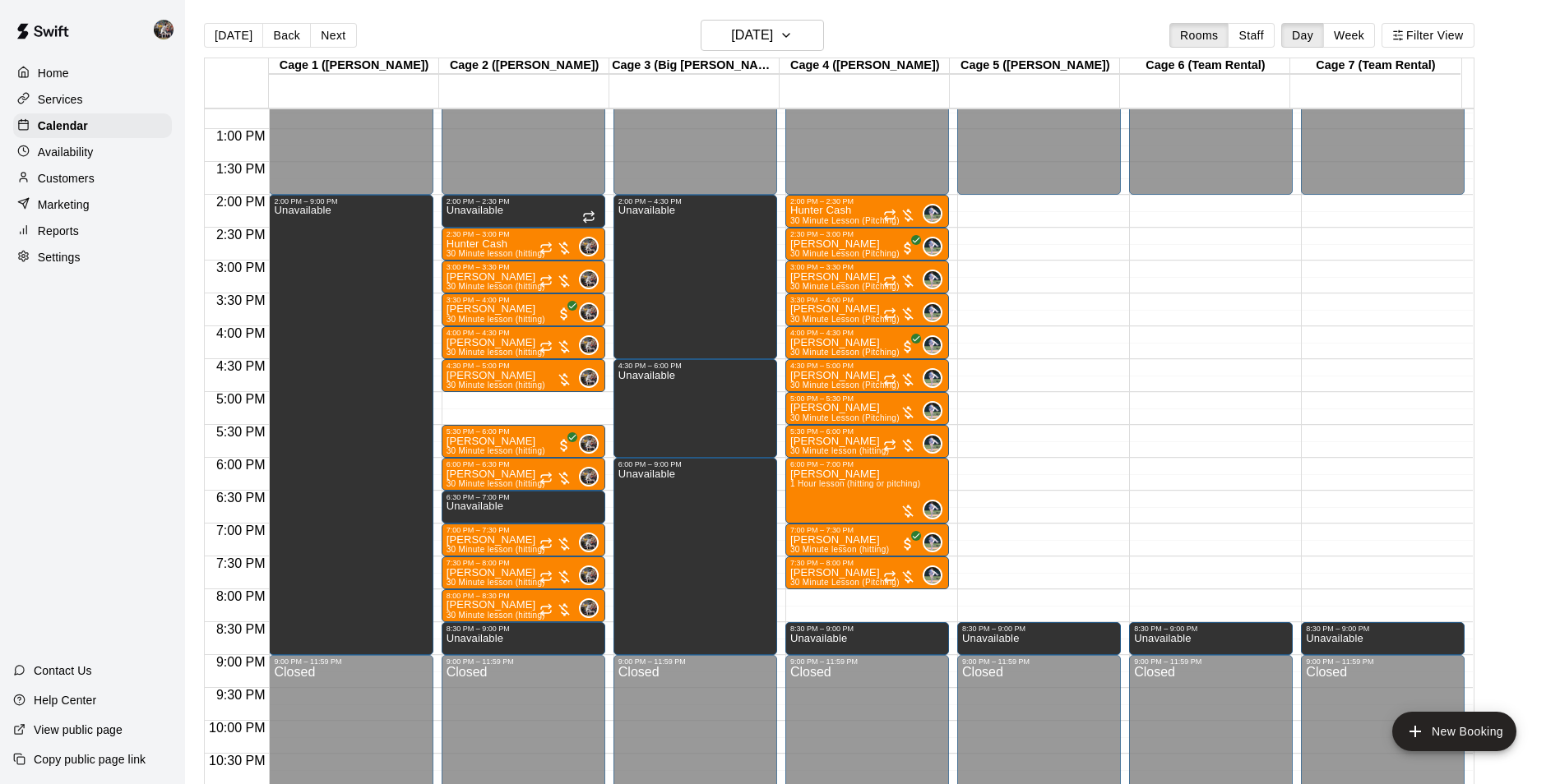
click at [826, 595] on div "12:00 AM – 2:00 PM Closed 2:00 PM – 2:30 PM Hunter Cash 30 Minute Lesson (Pitch…" at bounding box center [867, 64] width 163 height 1578
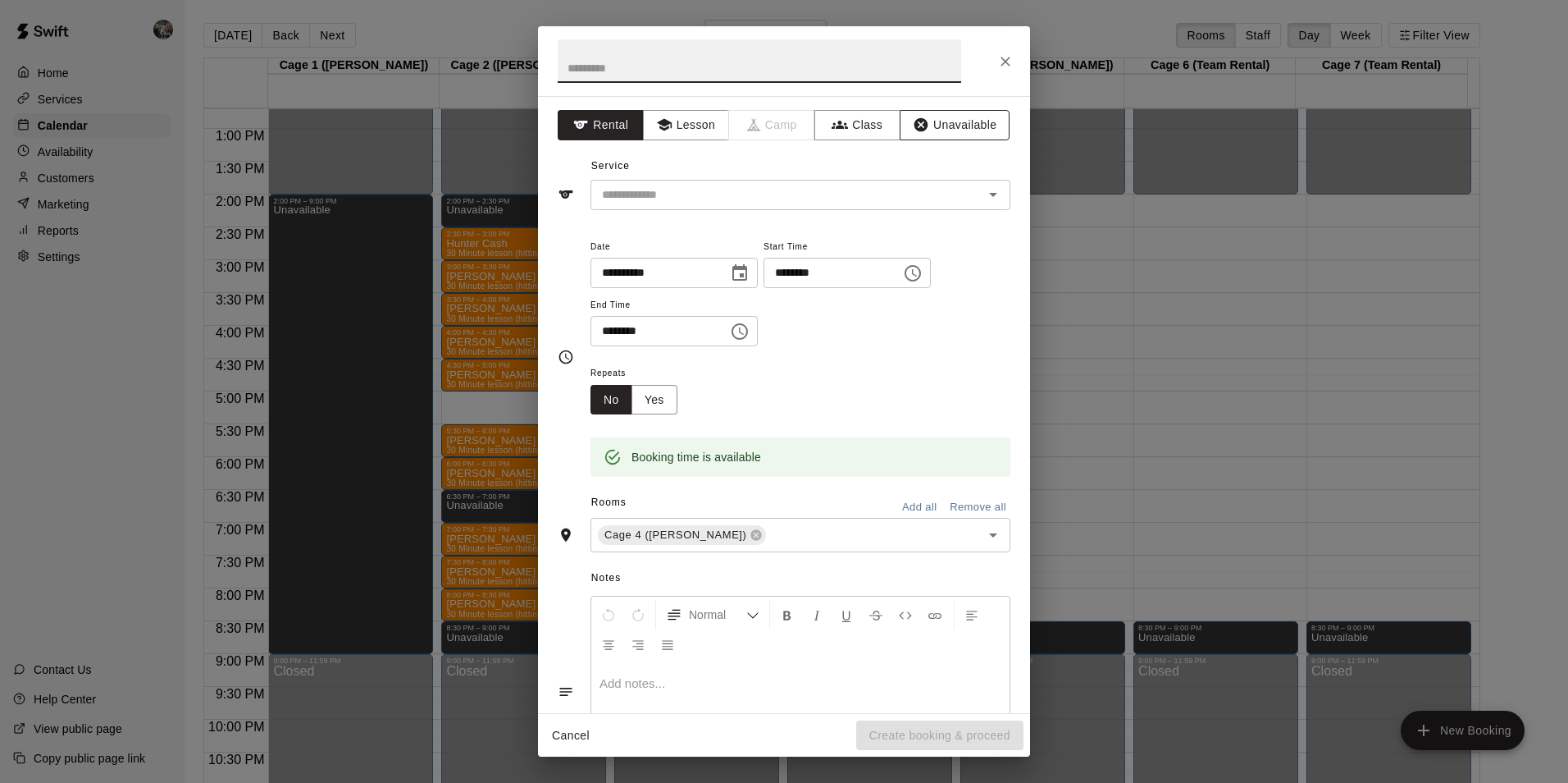
click at [925, 116] on button "Unavailable" at bounding box center [955, 125] width 110 height 31
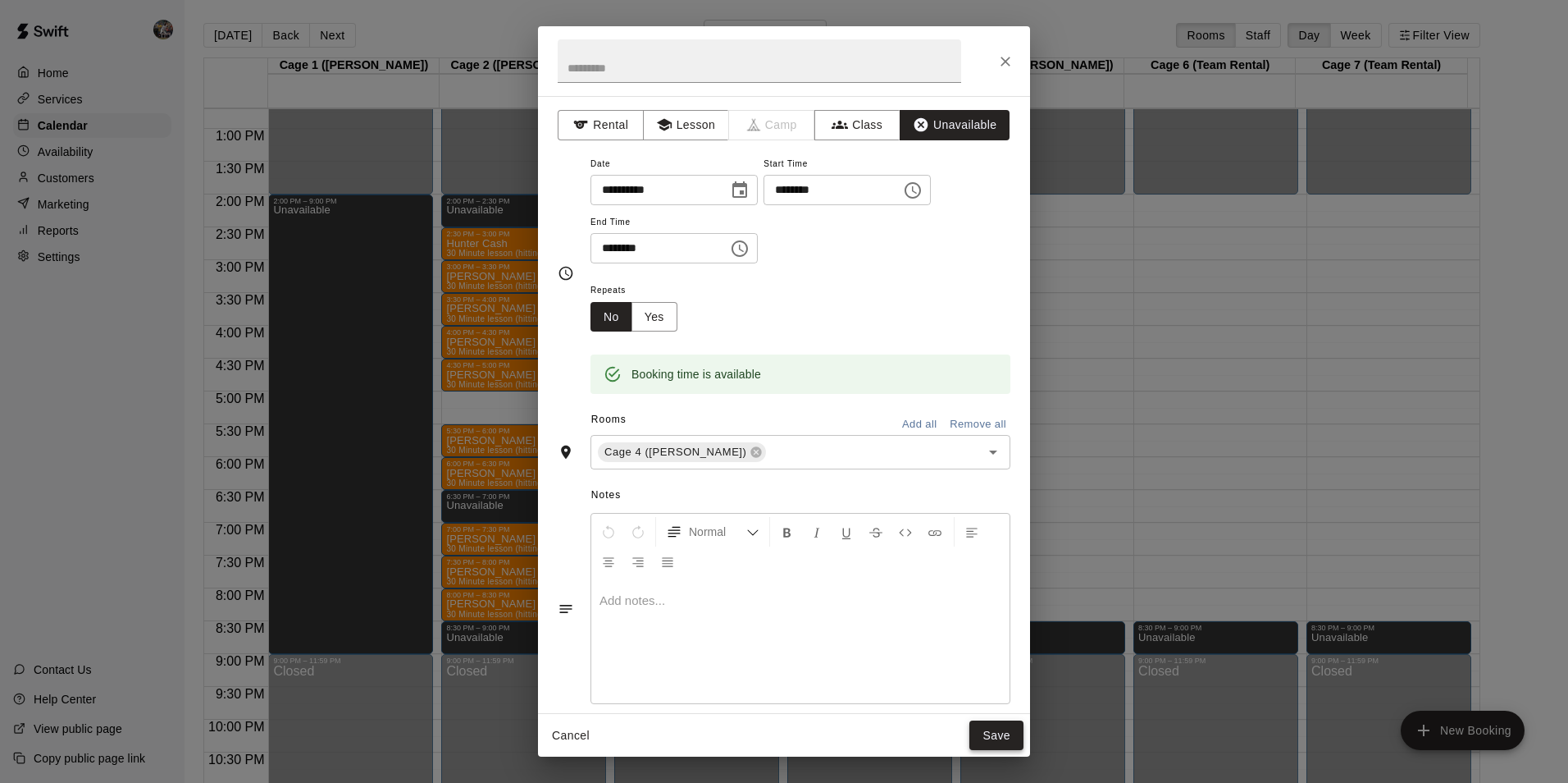
click at [995, 734] on button "Save" at bounding box center [996, 735] width 54 height 31
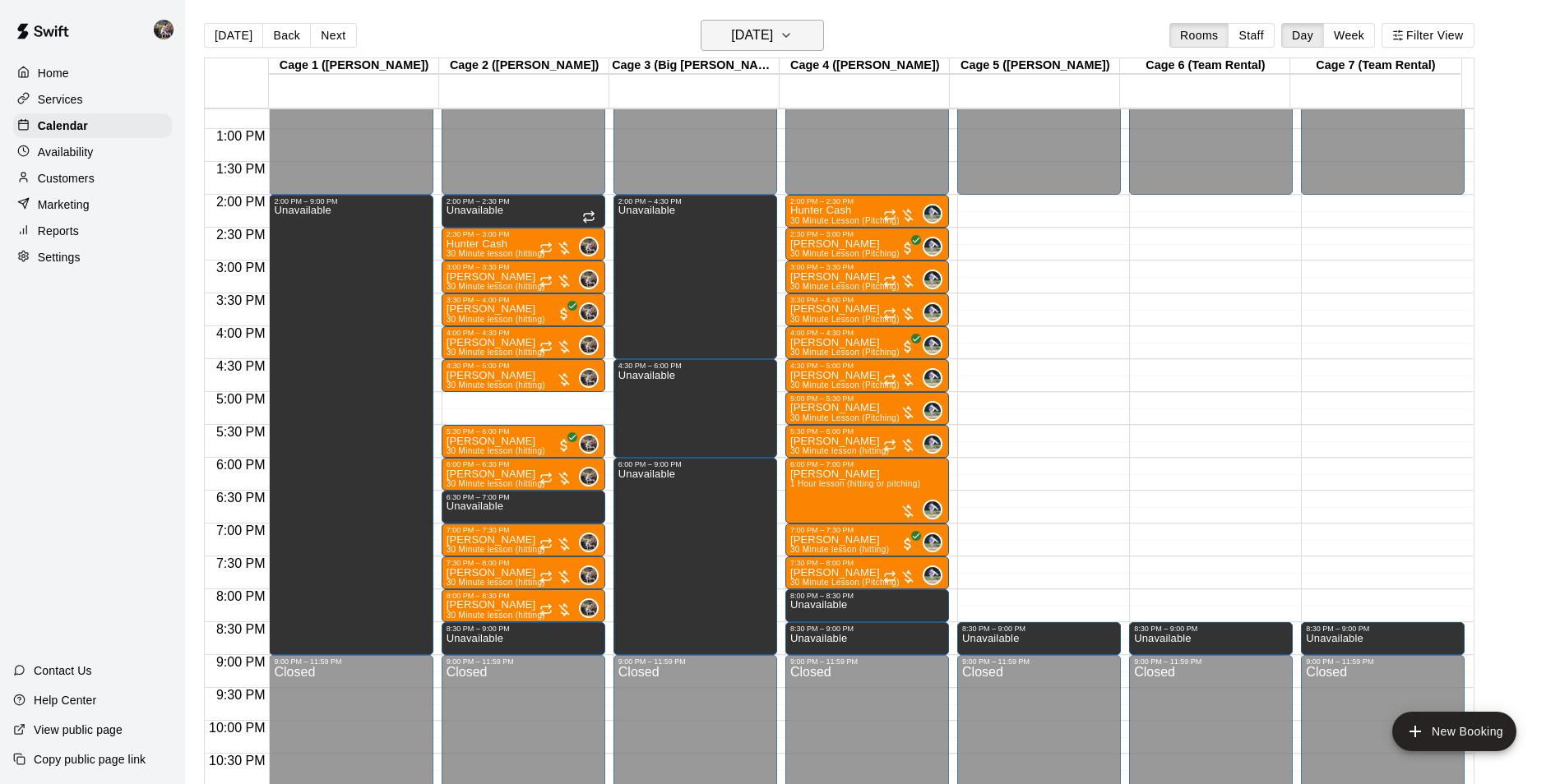
click at [735, 32] on h6 "[DATE]" at bounding box center [752, 35] width 42 height 23
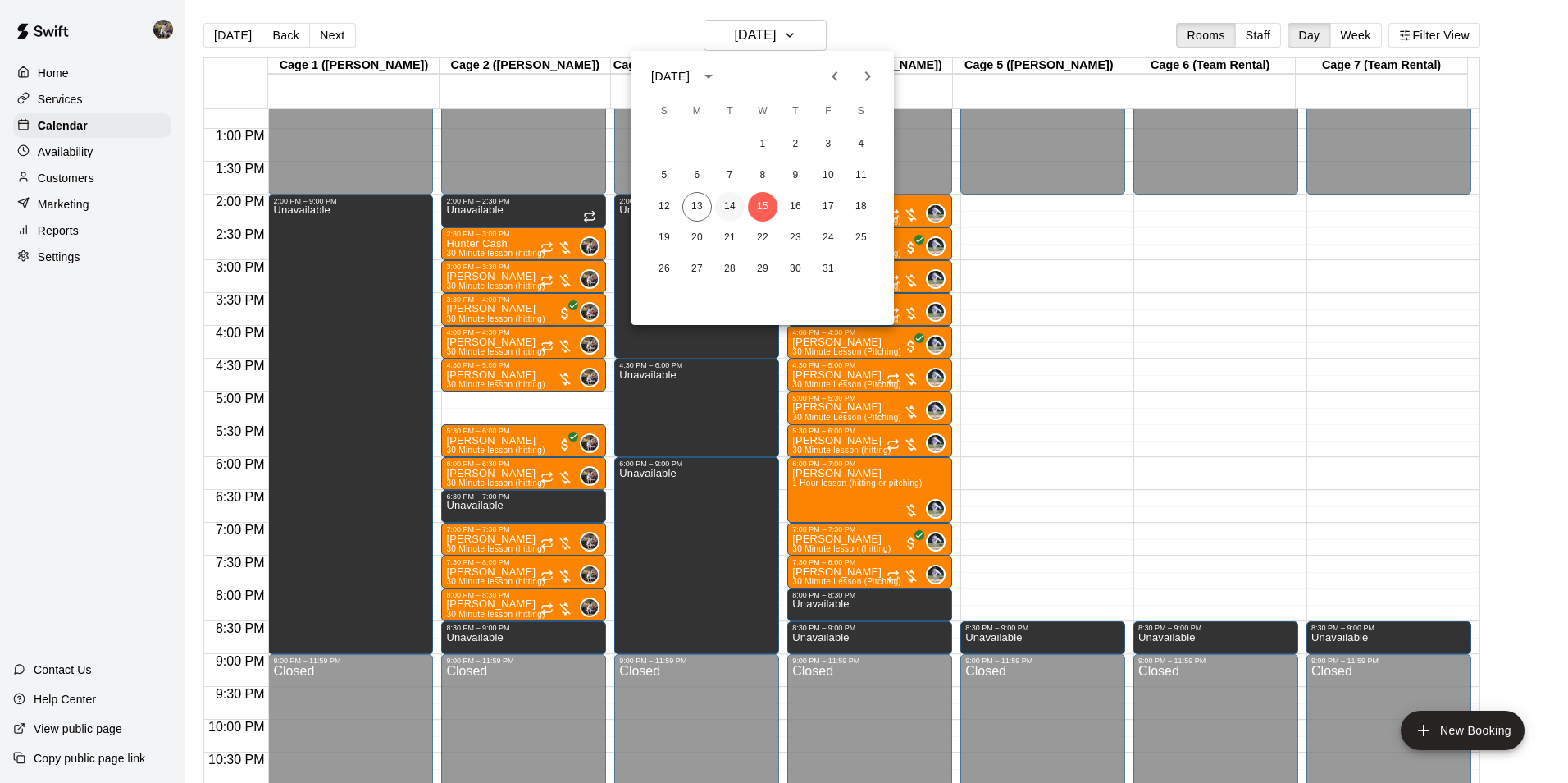
click at [730, 204] on button "14" at bounding box center [730, 207] width 30 height 30
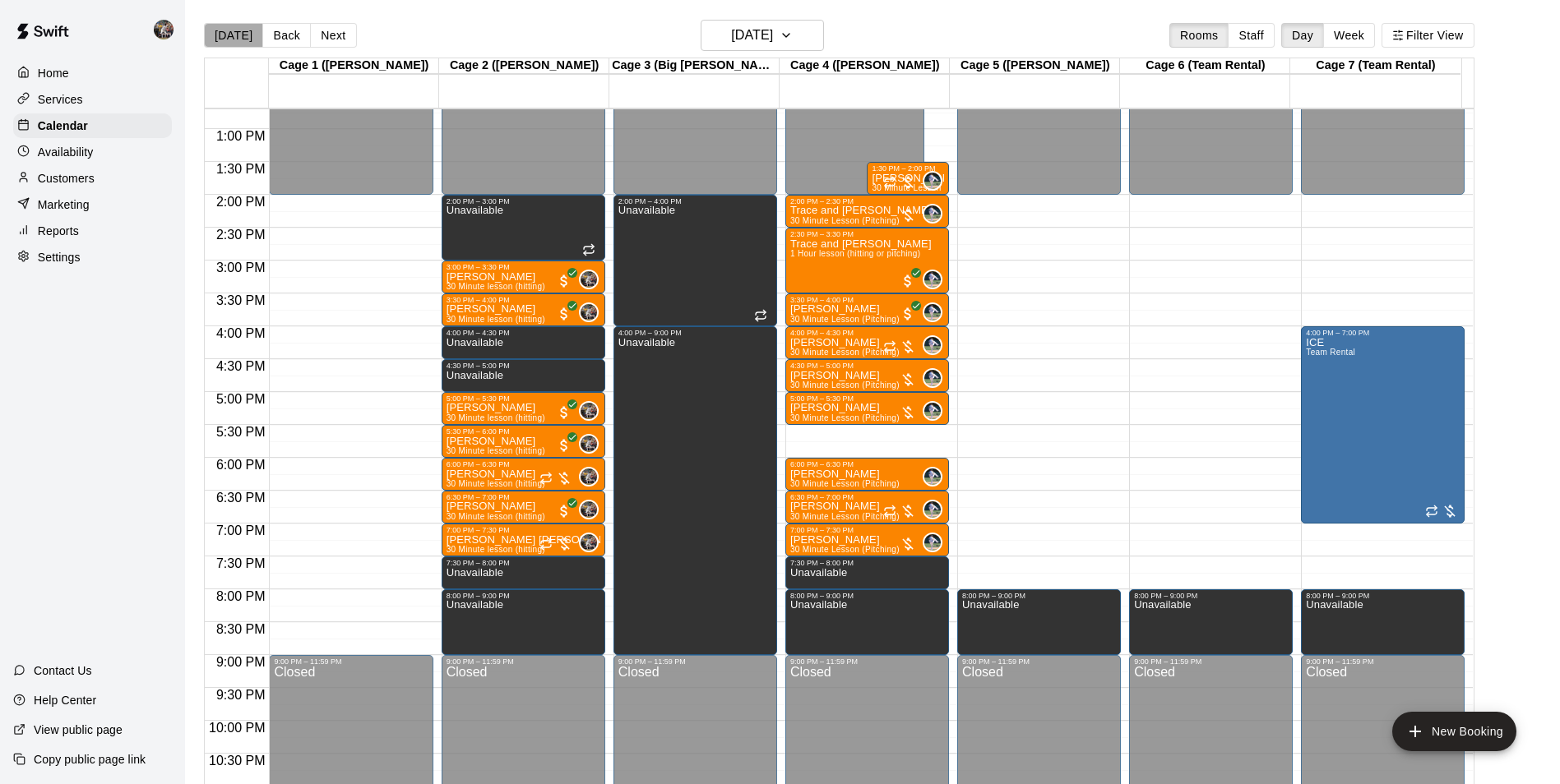
click at [242, 36] on button "[DATE]" at bounding box center [233, 35] width 59 height 25
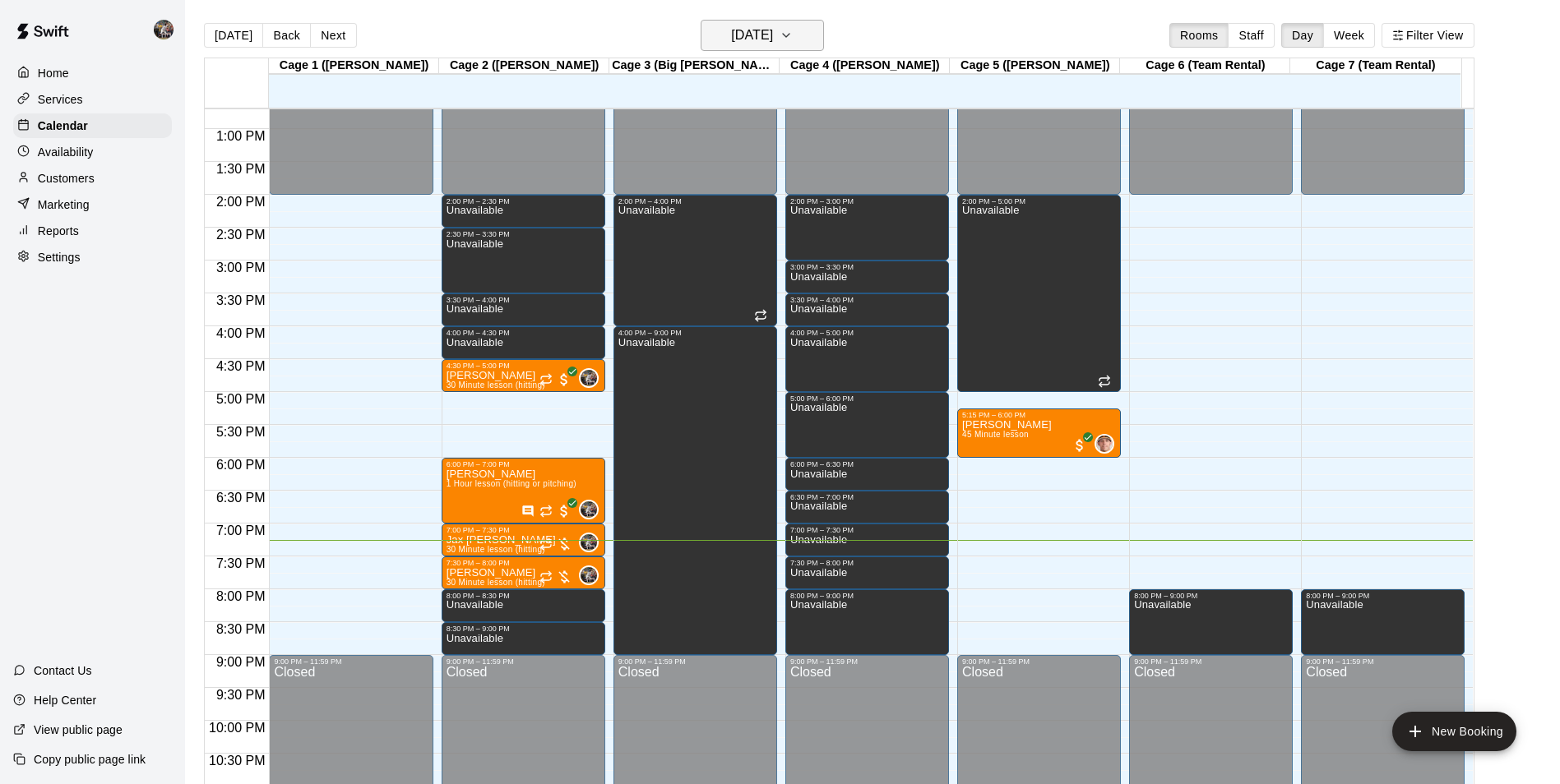
click at [731, 37] on h6 "[DATE]" at bounding box center [752, 35] width 42 height 23
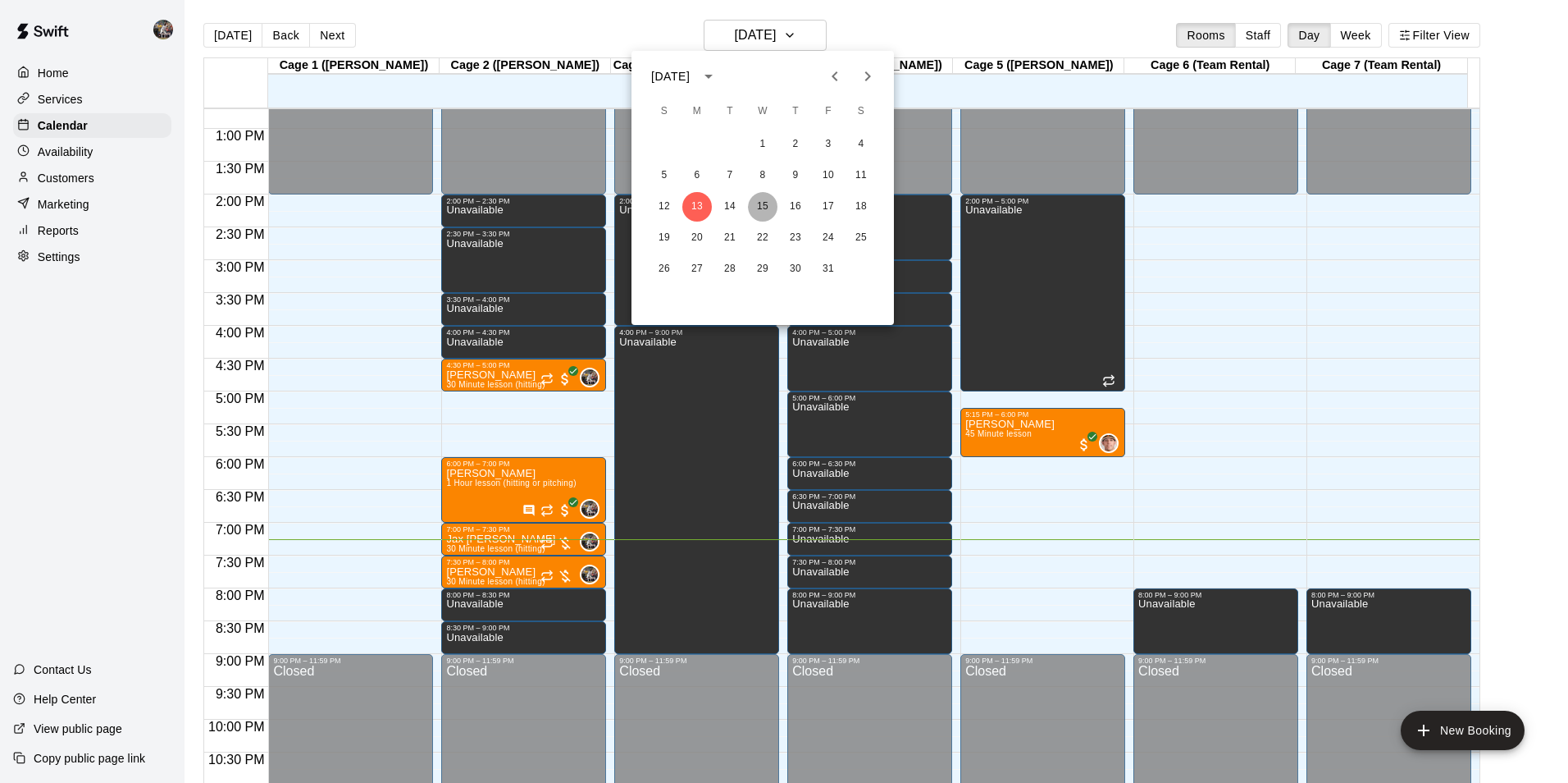
click at [762, 201] on button "15" at bounding box center [763, 207] width 30 height 30
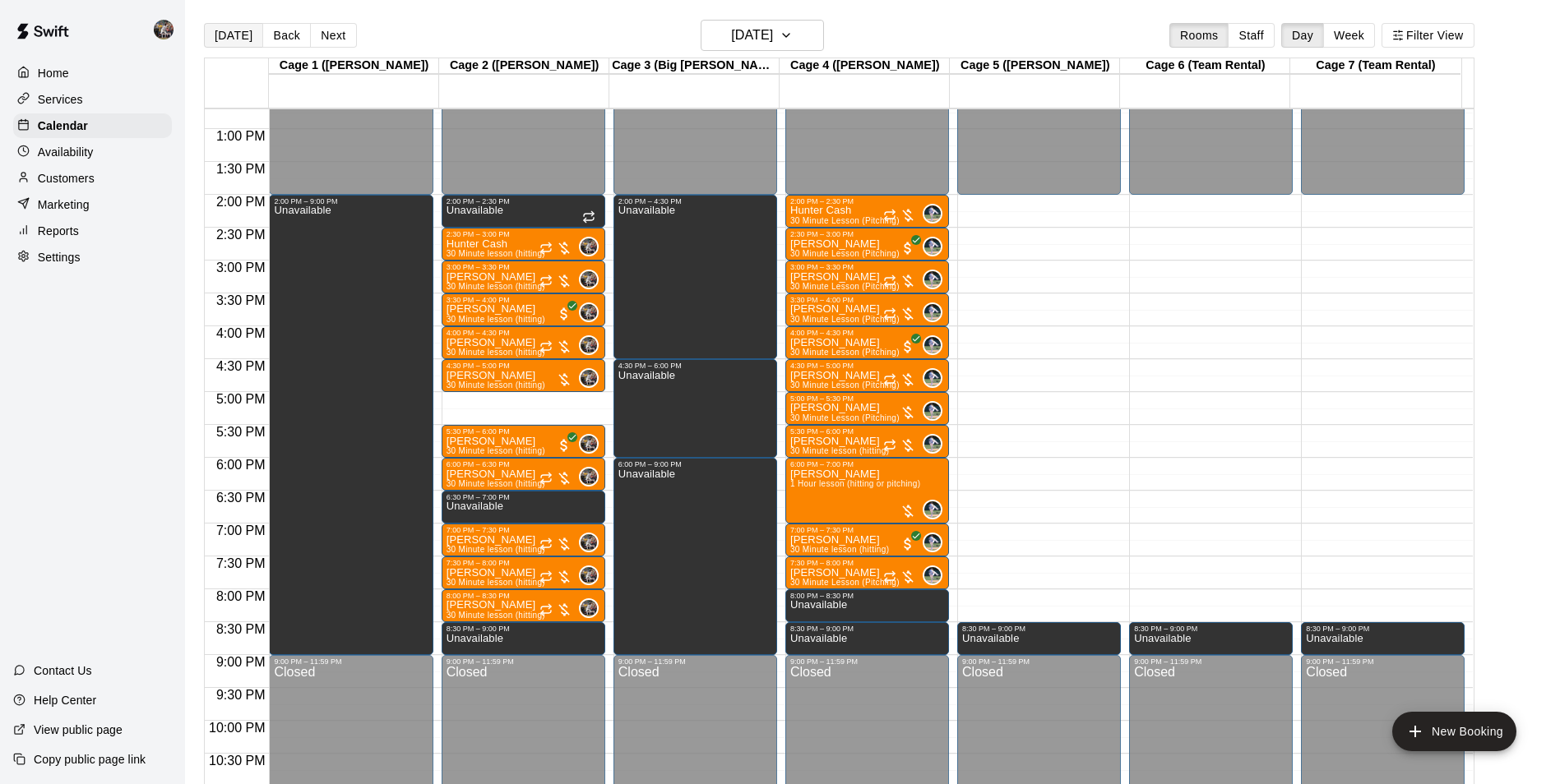
click at [237, 31] on button "[DATE]" at bounding box center [233, 35] width 59 height 25
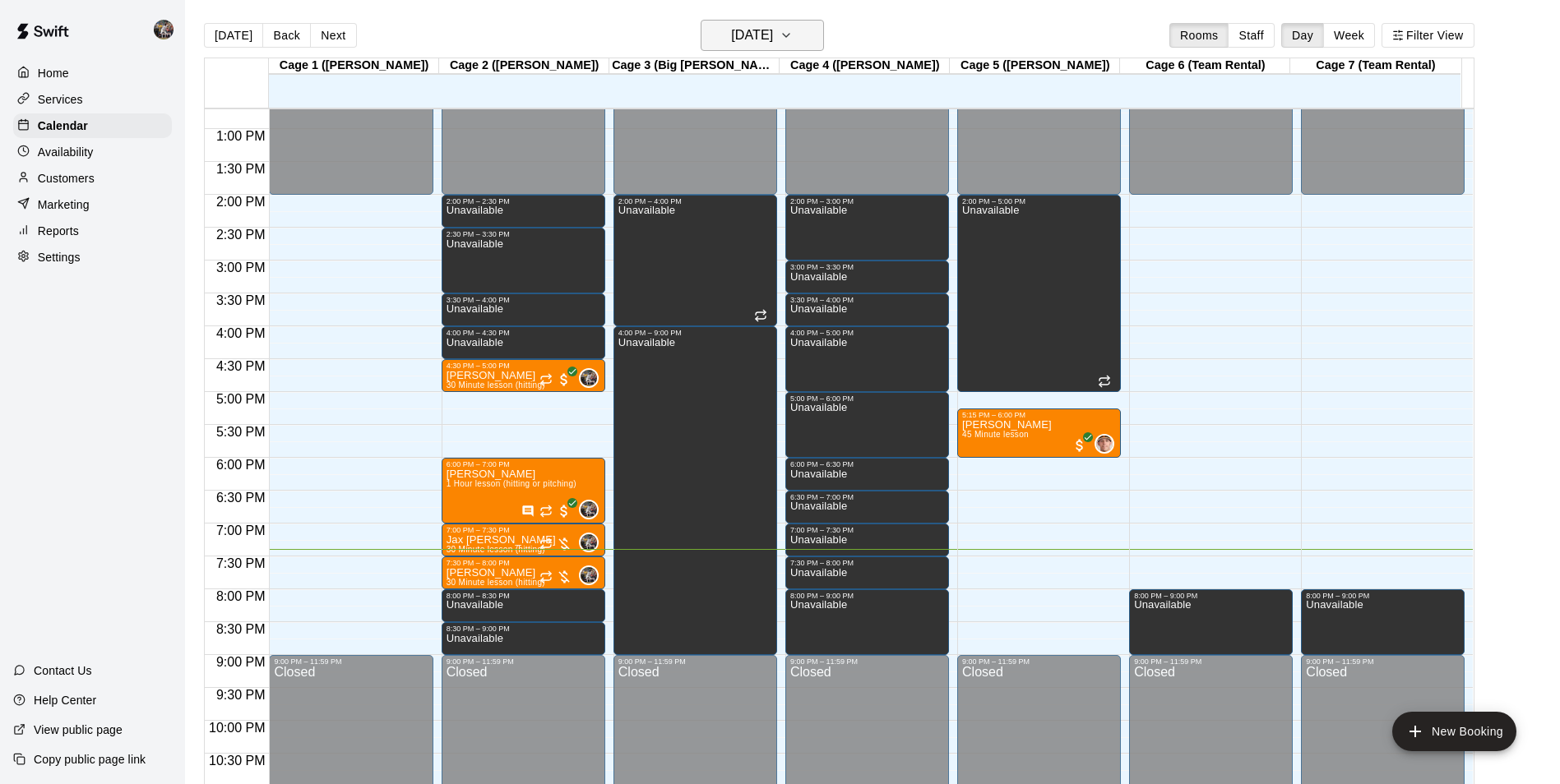
click at [736, 25] on h6 "[DATE]" at bounding box center [752, 35] width 42 height 23
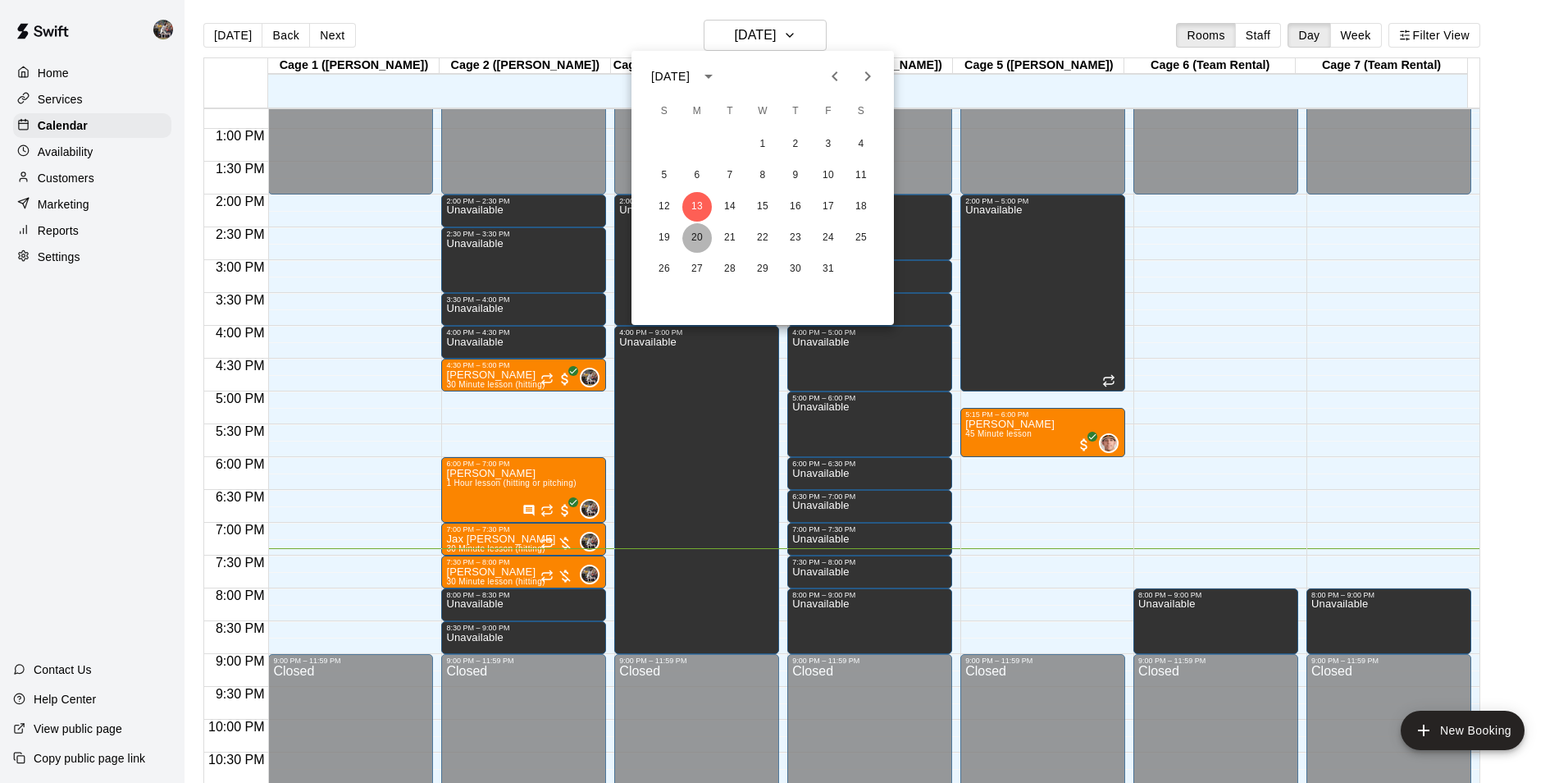
click at [693, 236] on button "20" at bounding box center [697, 238] width 30 height 30
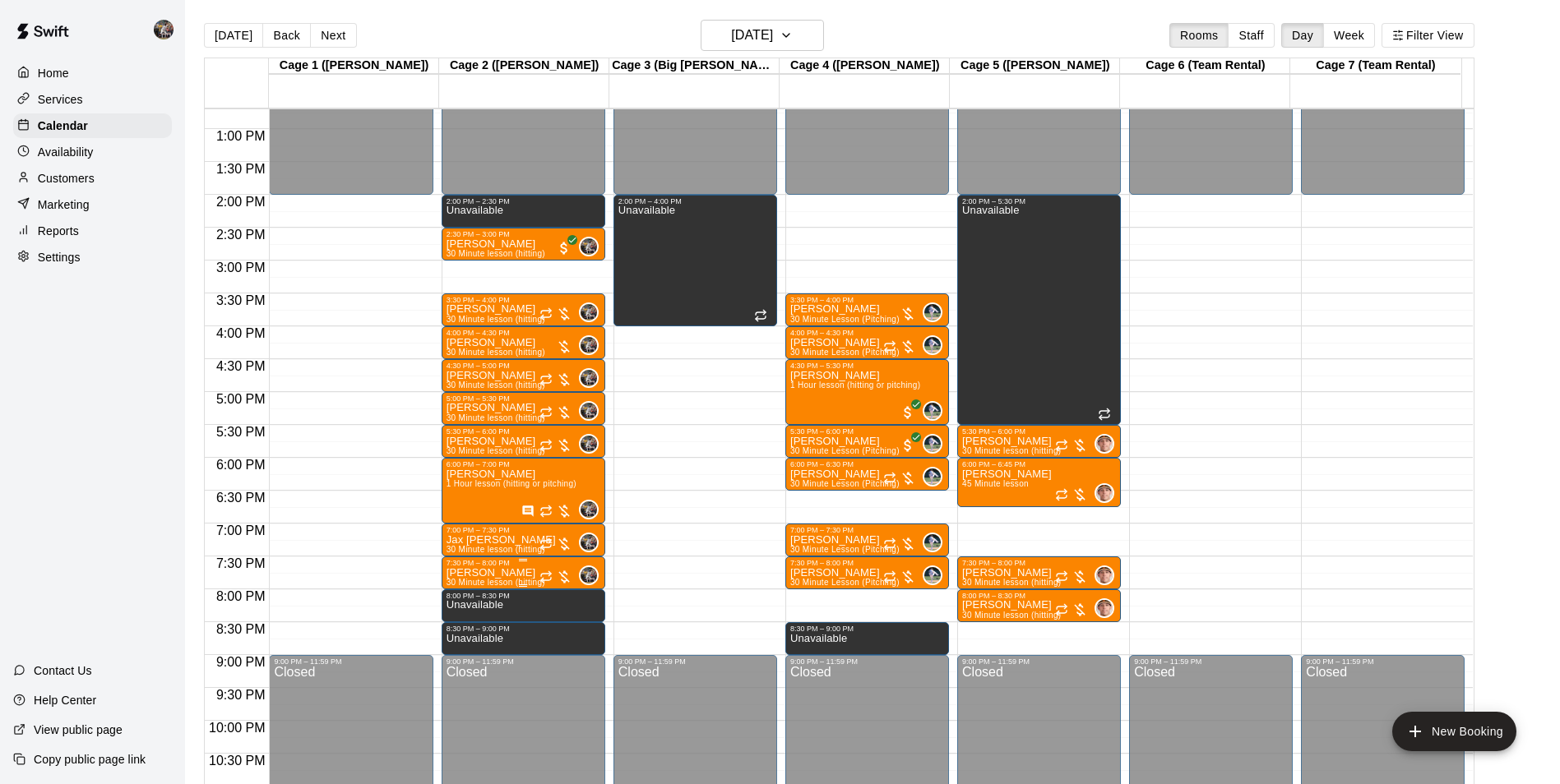
click at [492, 567] on div "7:30 PM – 8:00 PM" at bounding box center [523, 563] width 154 height 8
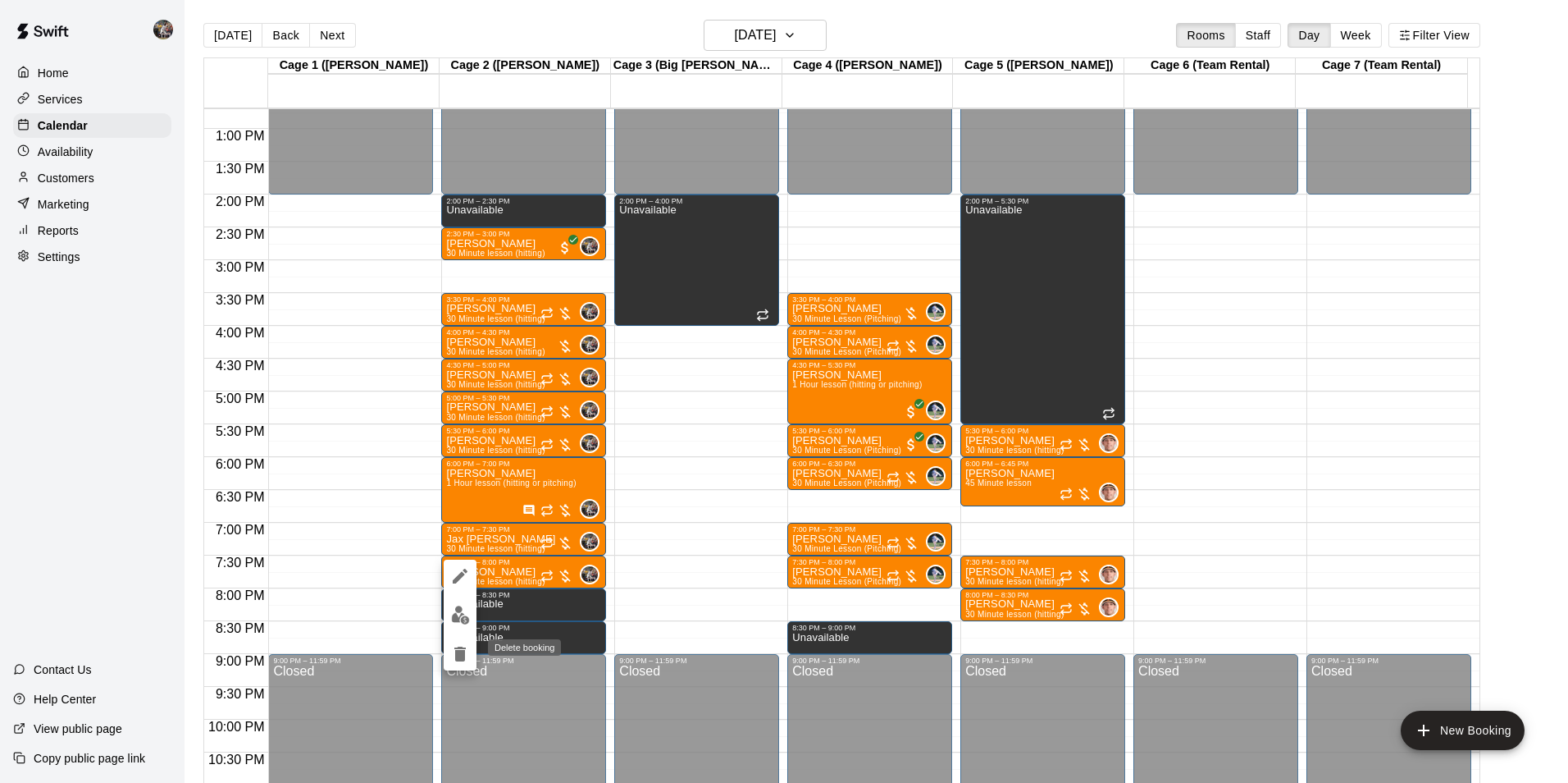
click at [461, 650] on icon "delete" at bounding box center [460, 654] width 12 height 15
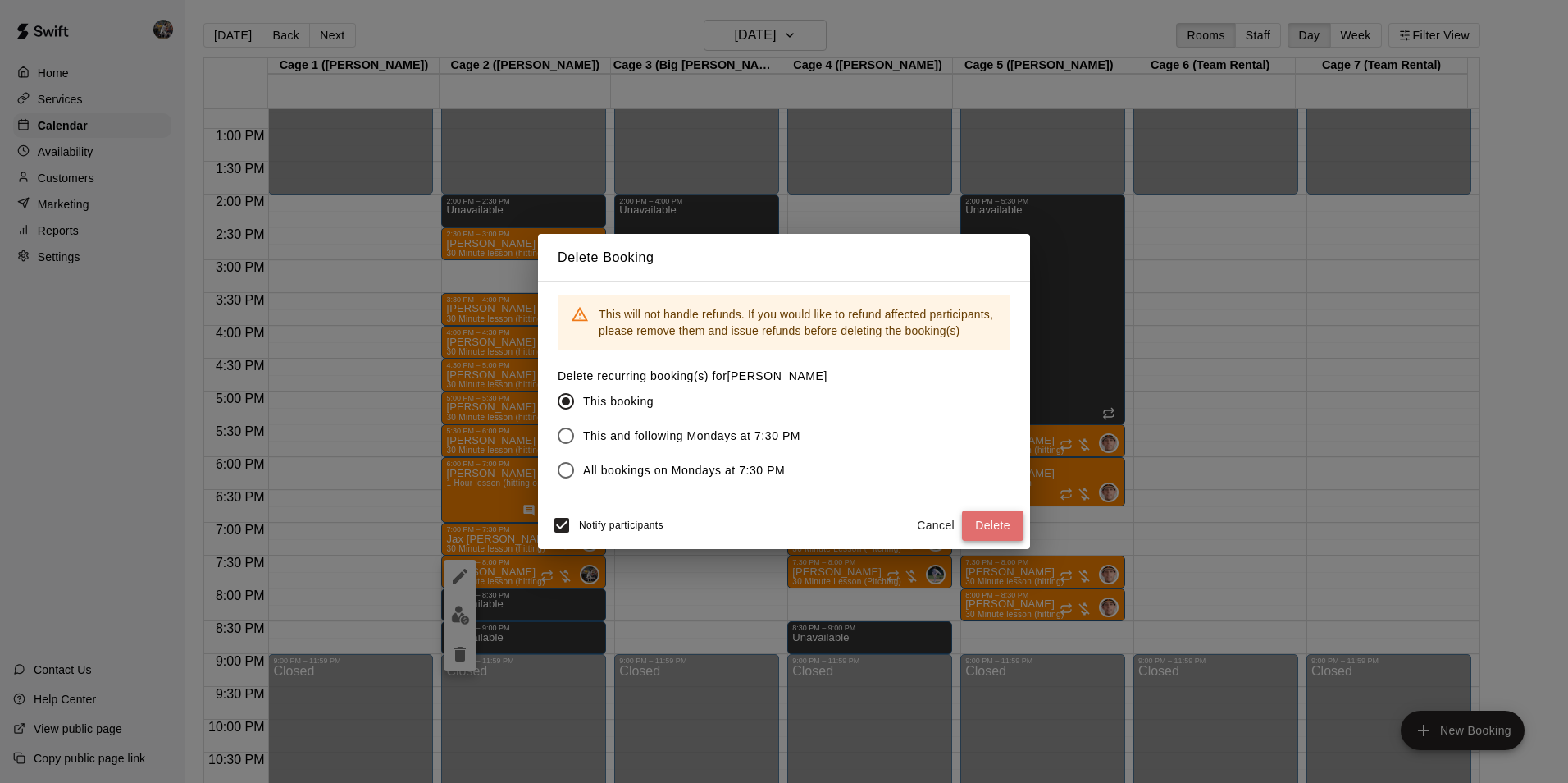
click at [986, 525] on button "Delete" at bounding box center [993, 525] width 62 height 31
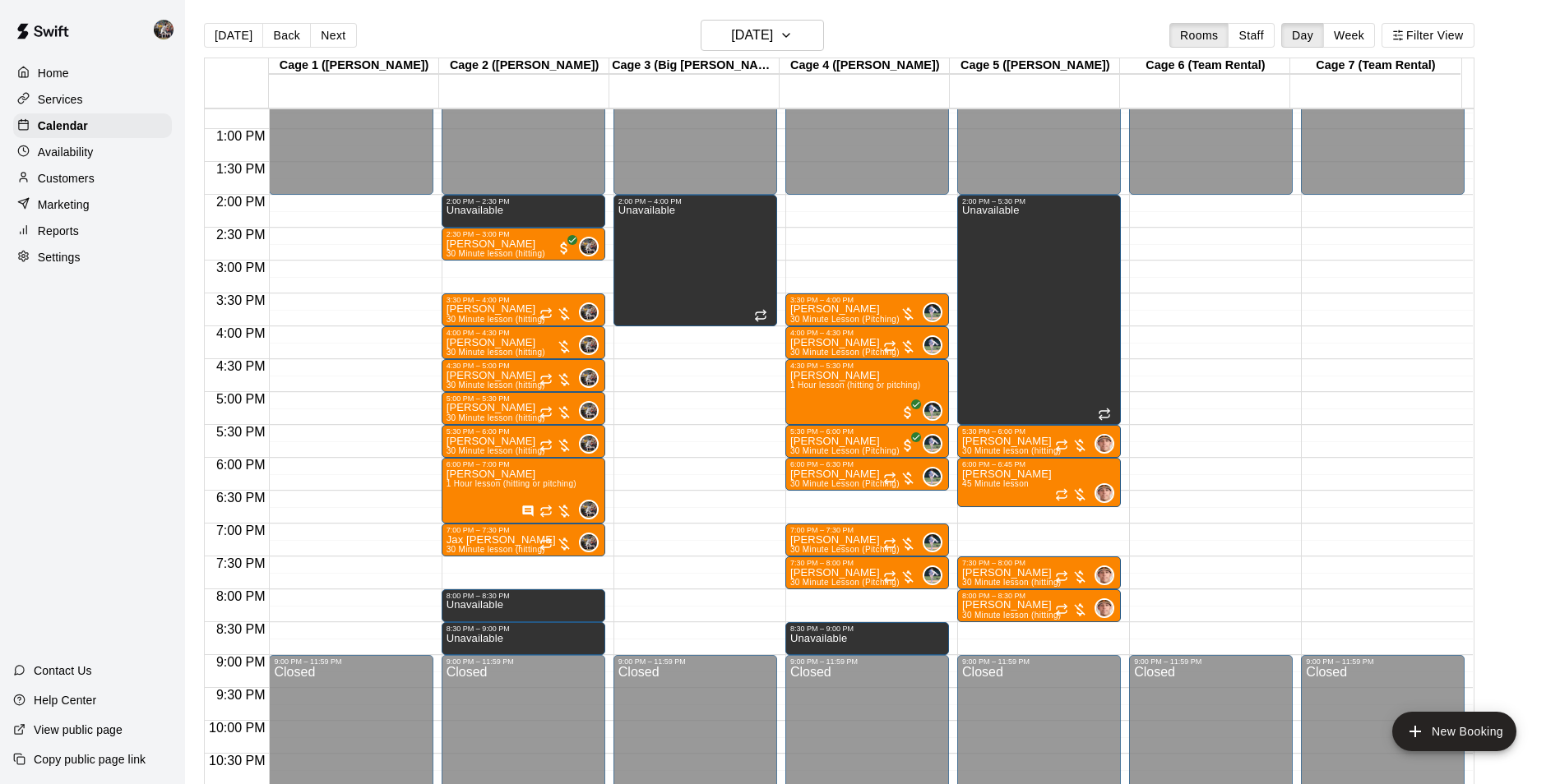
click at [507, 563] on div "12:00 AM – 2:00 PM Closed 2:00 PM – 2:30 PM Unavailable 2:30 PM – 3:00 PM [PERS…" at bounding box center [523, 64] width 163 height 1578
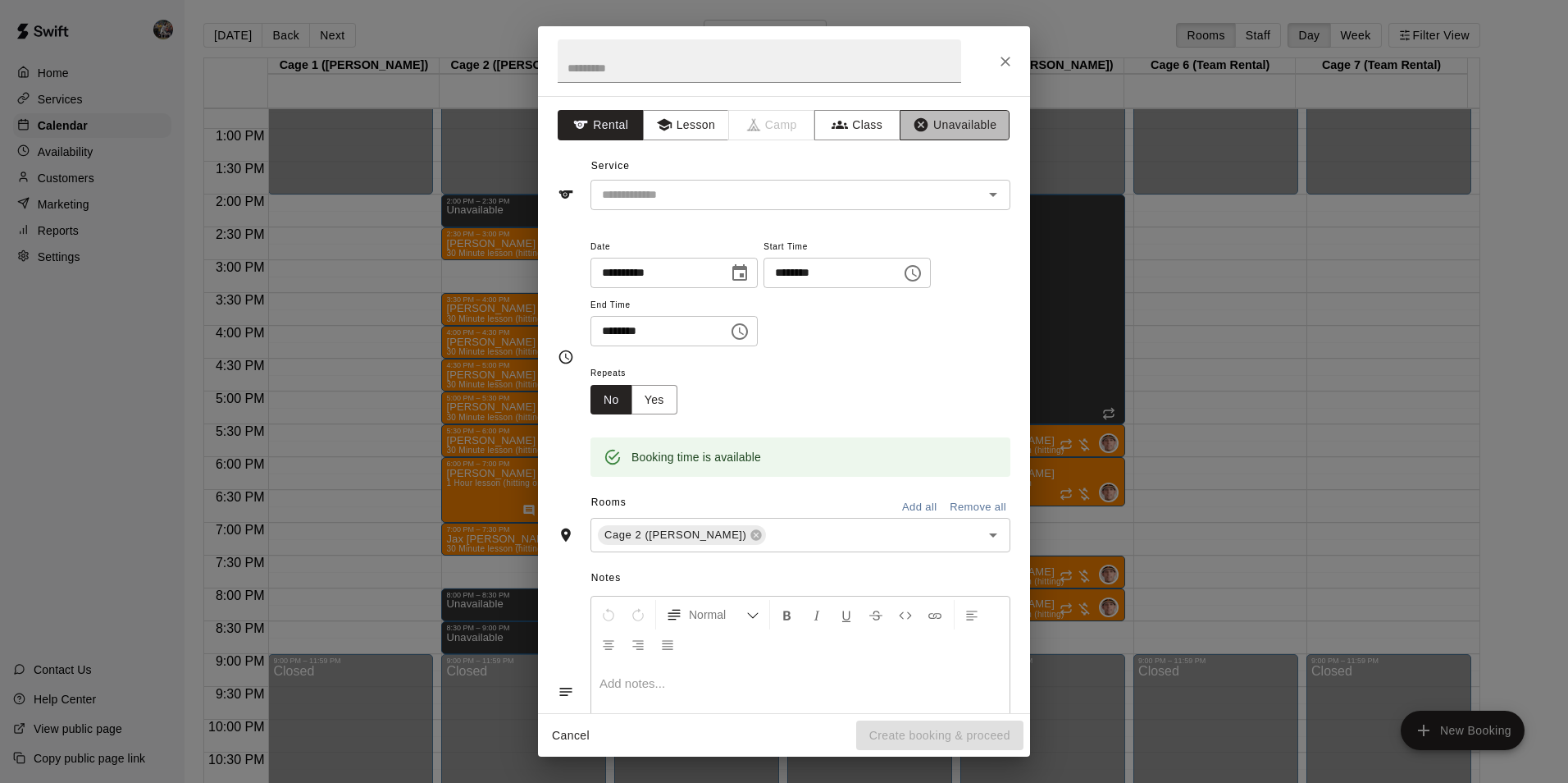
click at [946, 121] on button "Unavailable" at bounding box center [955, 125] width 110 height 31
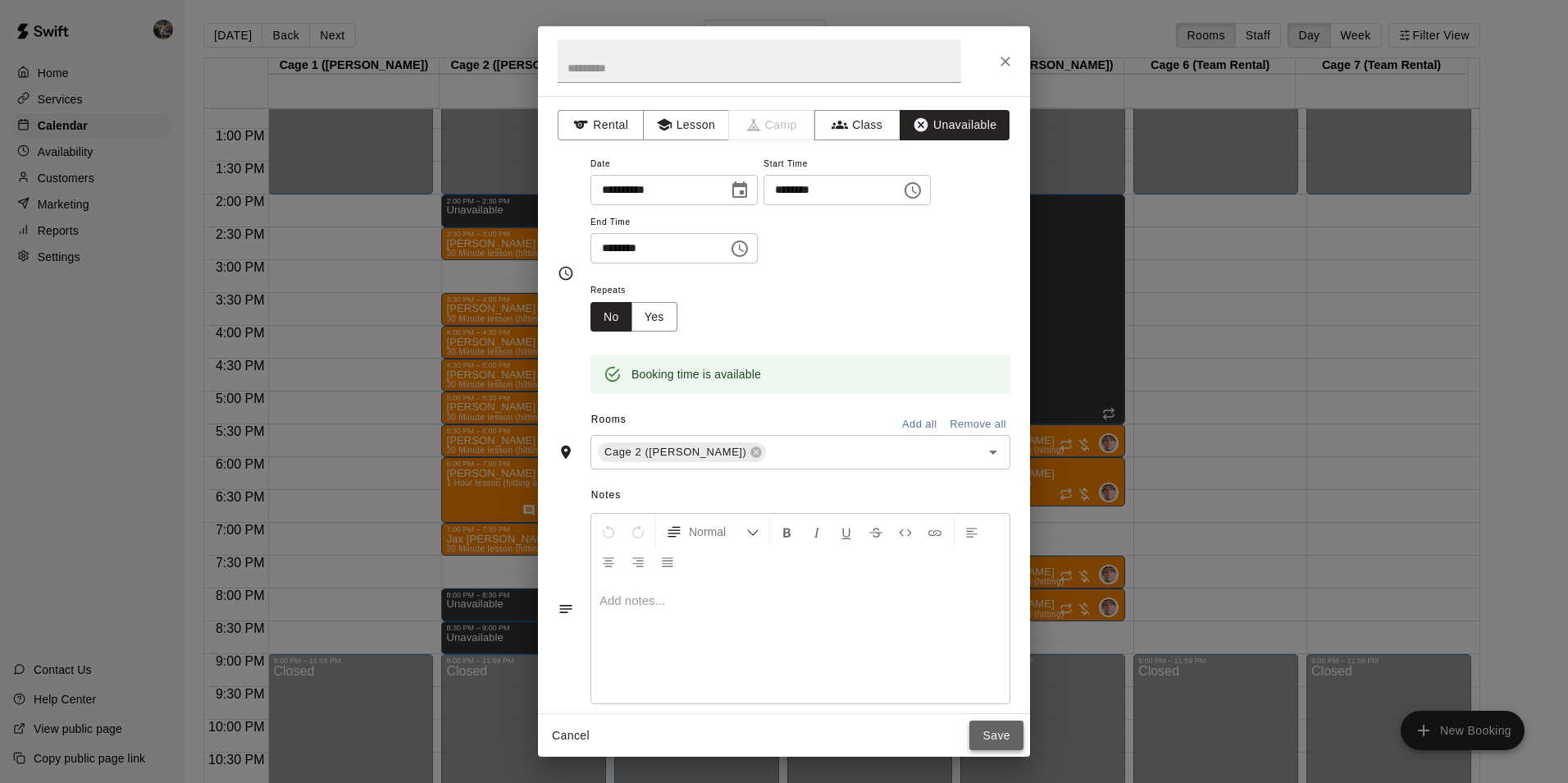
click at [1007, 734] on button "Save" at bounding box center [996, 735] width 54 height 31
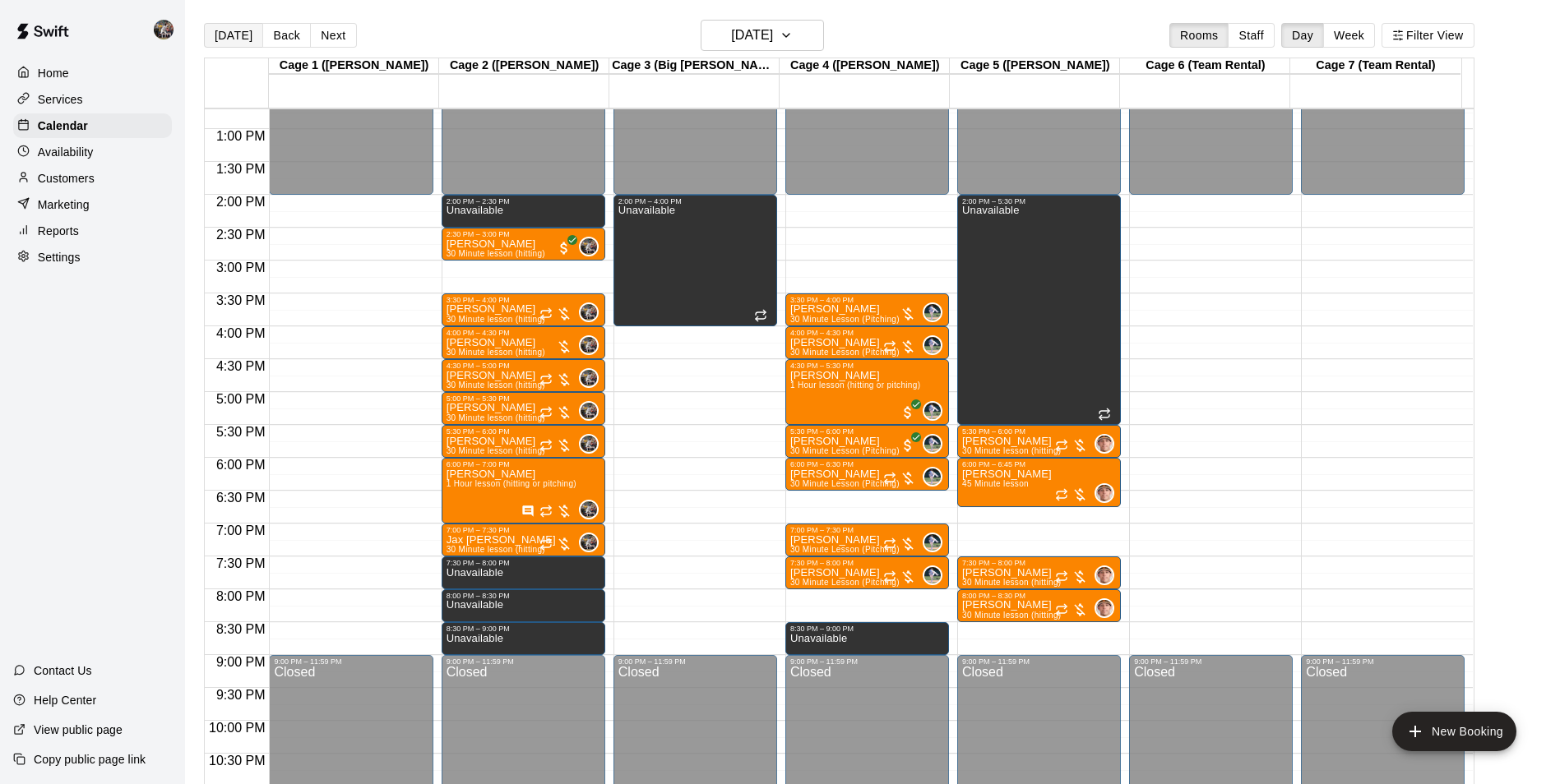
click at [230, 29] on button "[DATE]" at bounding box center [233, 35] width 59 height 25
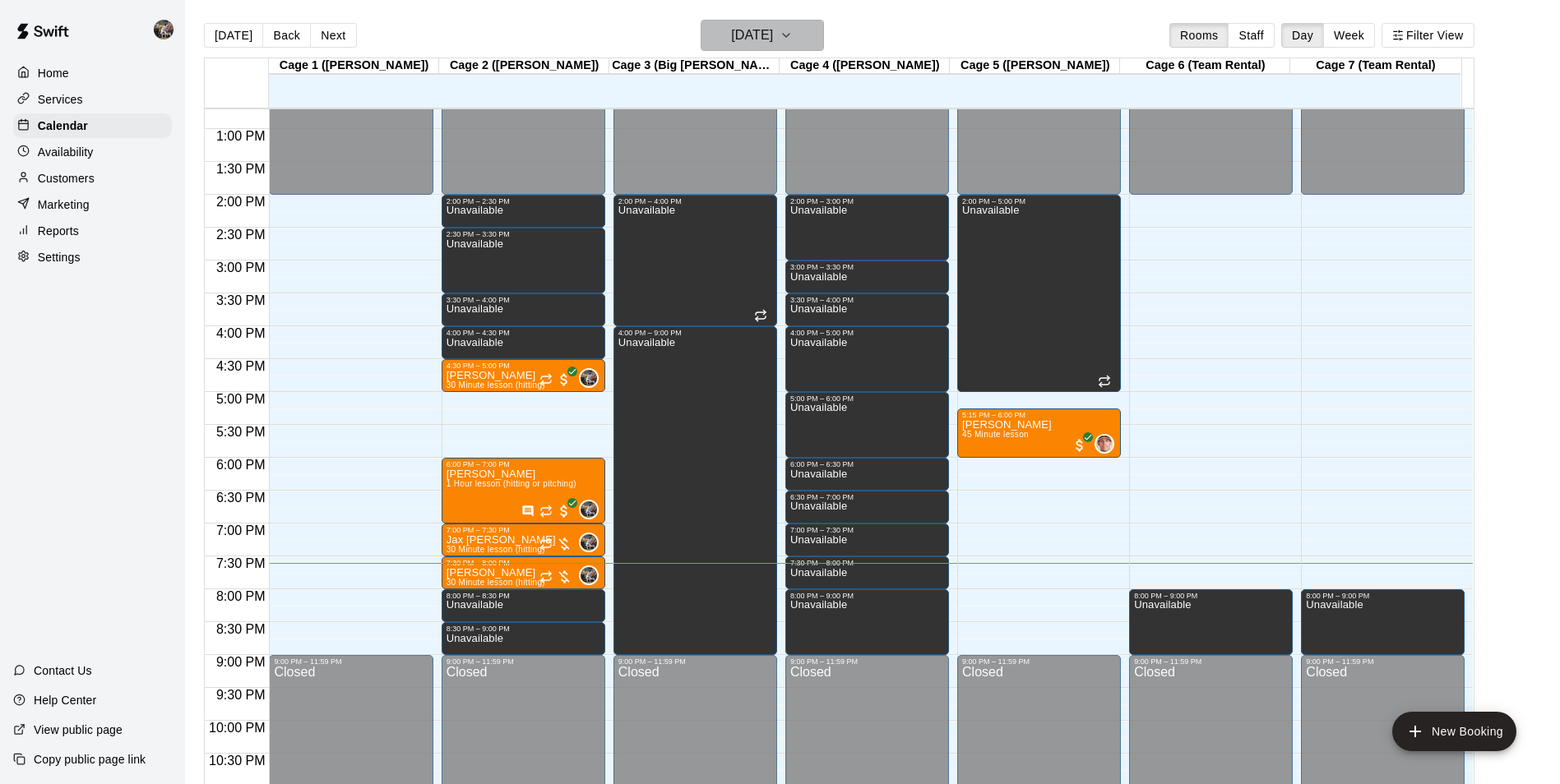
click at [743, 31] on h6 "[DATE]" at bounding box center [752, 35] width 42 height 23
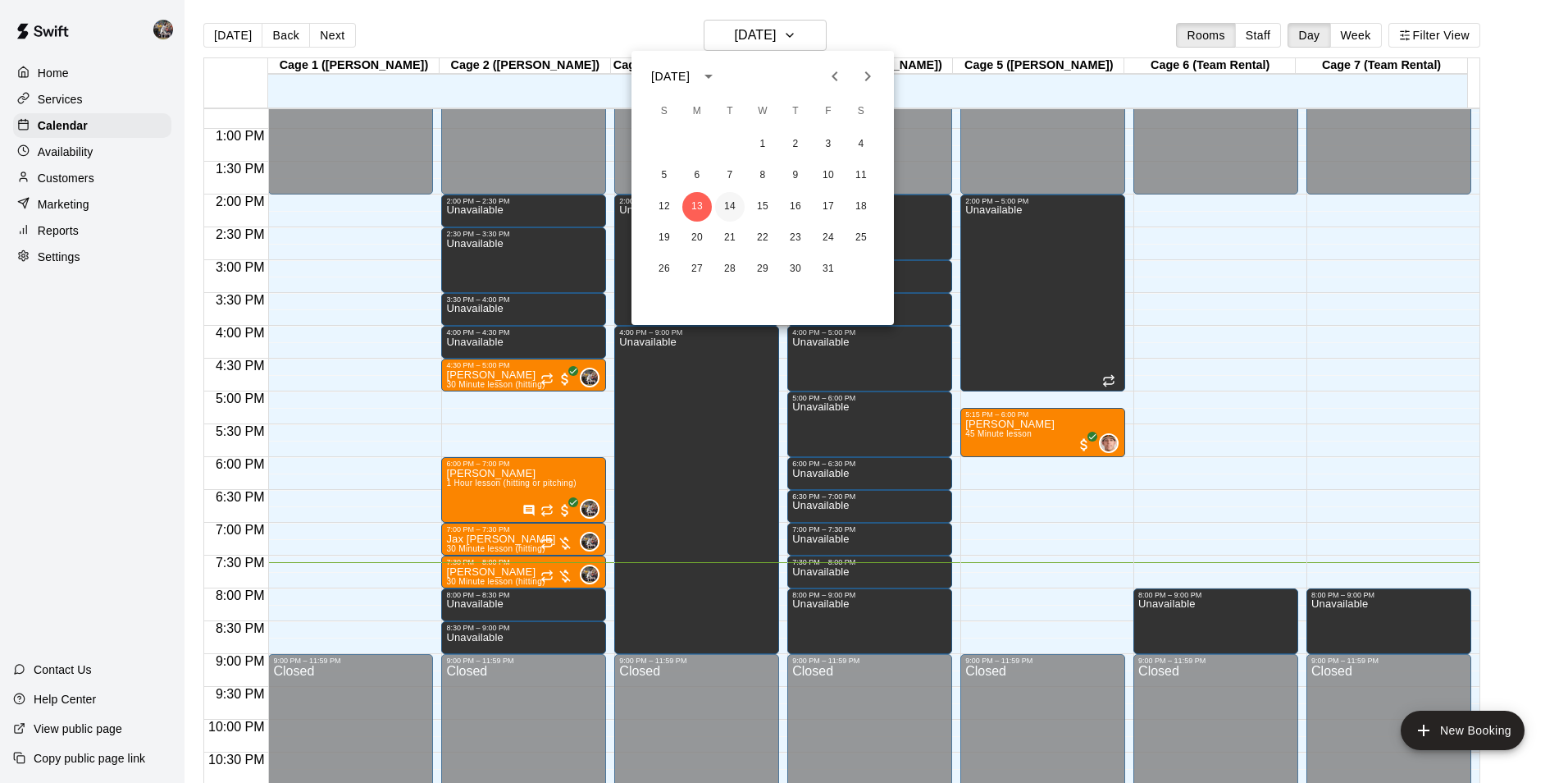
click at [735, 206] on button "14" at bounding box center [730, 207] width 30 height 30
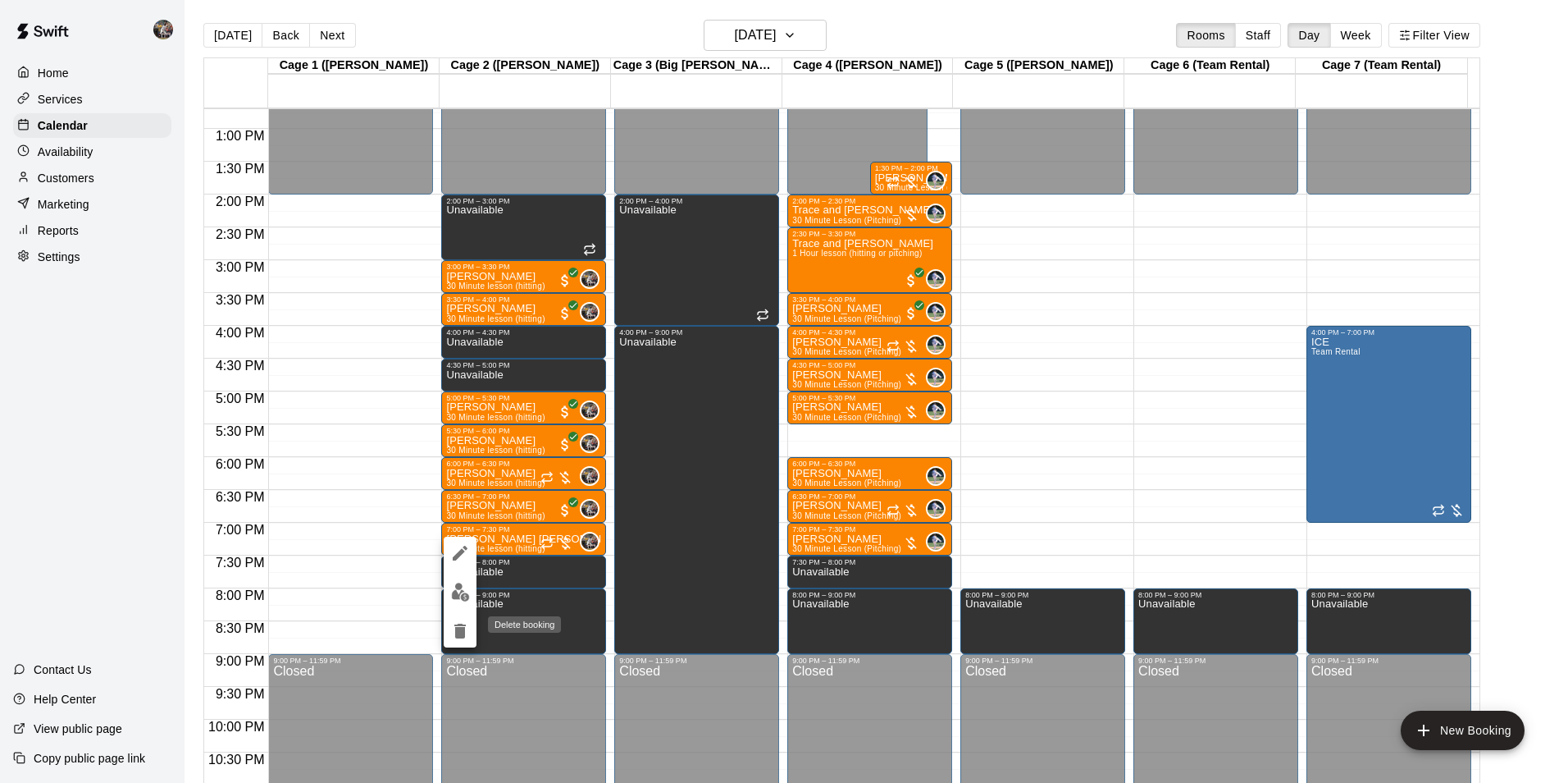
click at [463, 628] on icon "delete" at bounding box center [460, 631] width 12 height 15
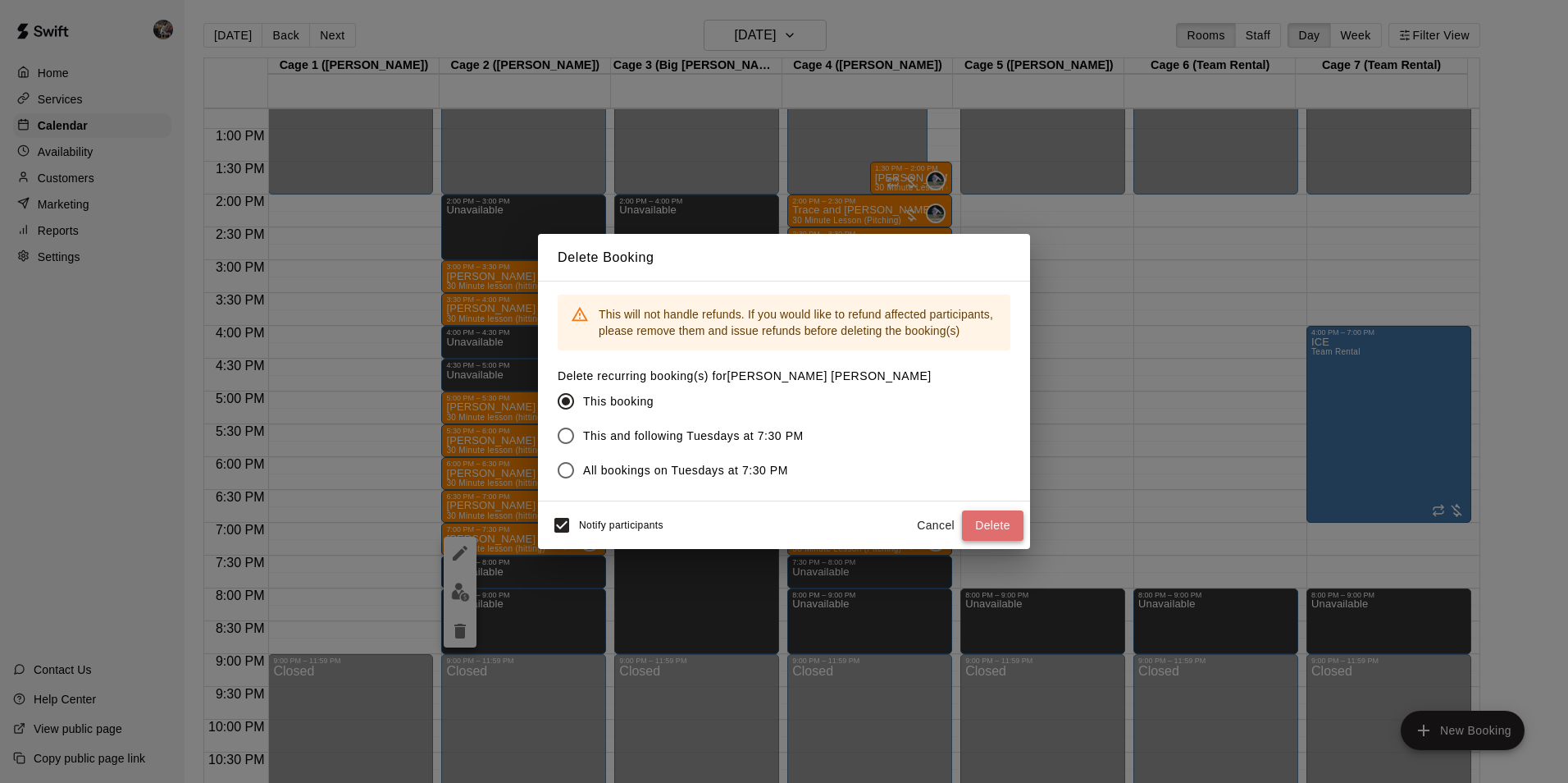
click at [996, 518] on button "Delete" at bounding box center [993, 525] width 62 height 31
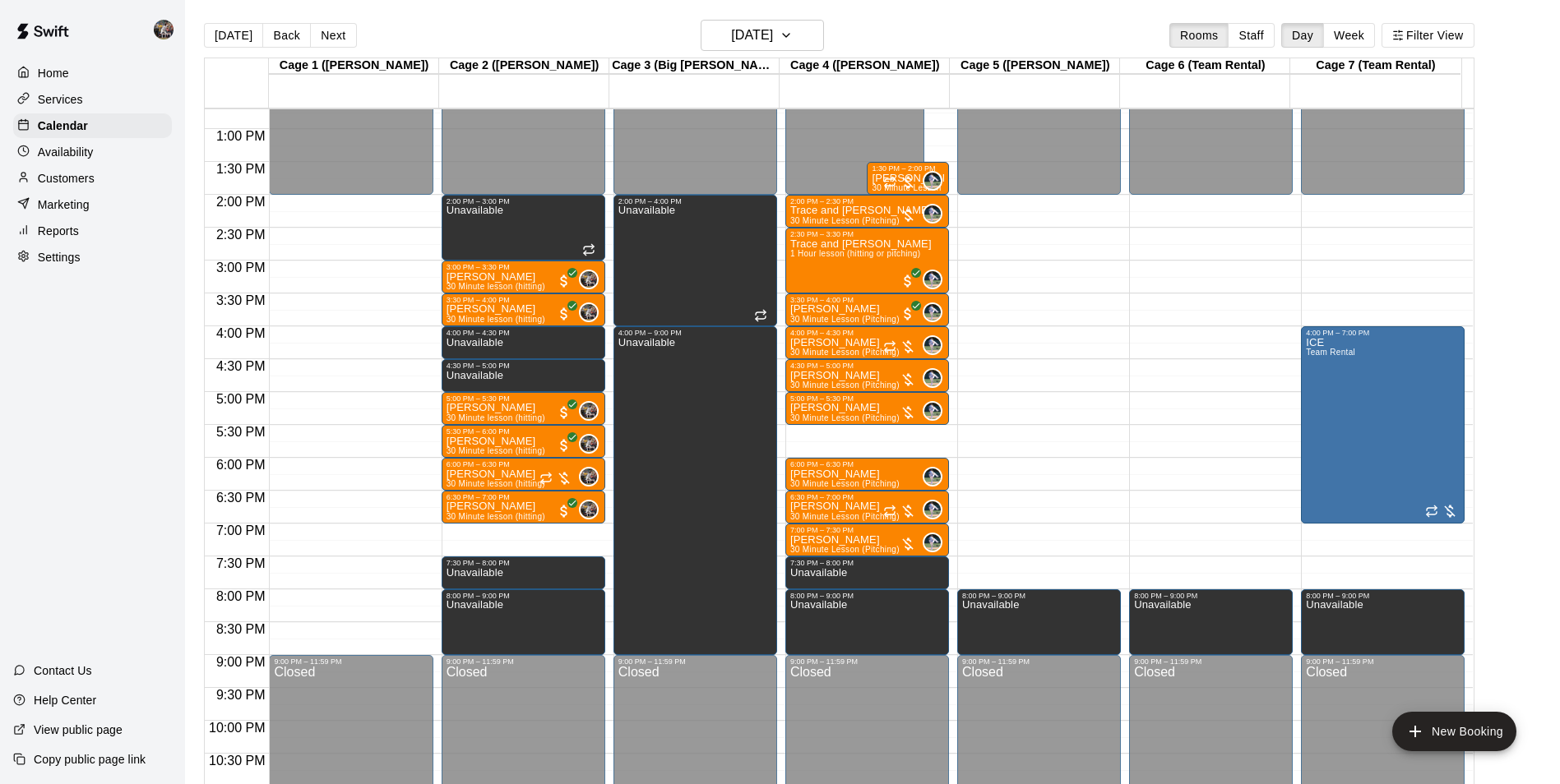
click at [507, 532] on div "12:00 AM – 2:00 PM Closed 2:00 PM – 3:00 PM Unavailable 3:00 PM – 3:30 PM [PERS…" at bounding box center [523, 64] width 163 height 1578
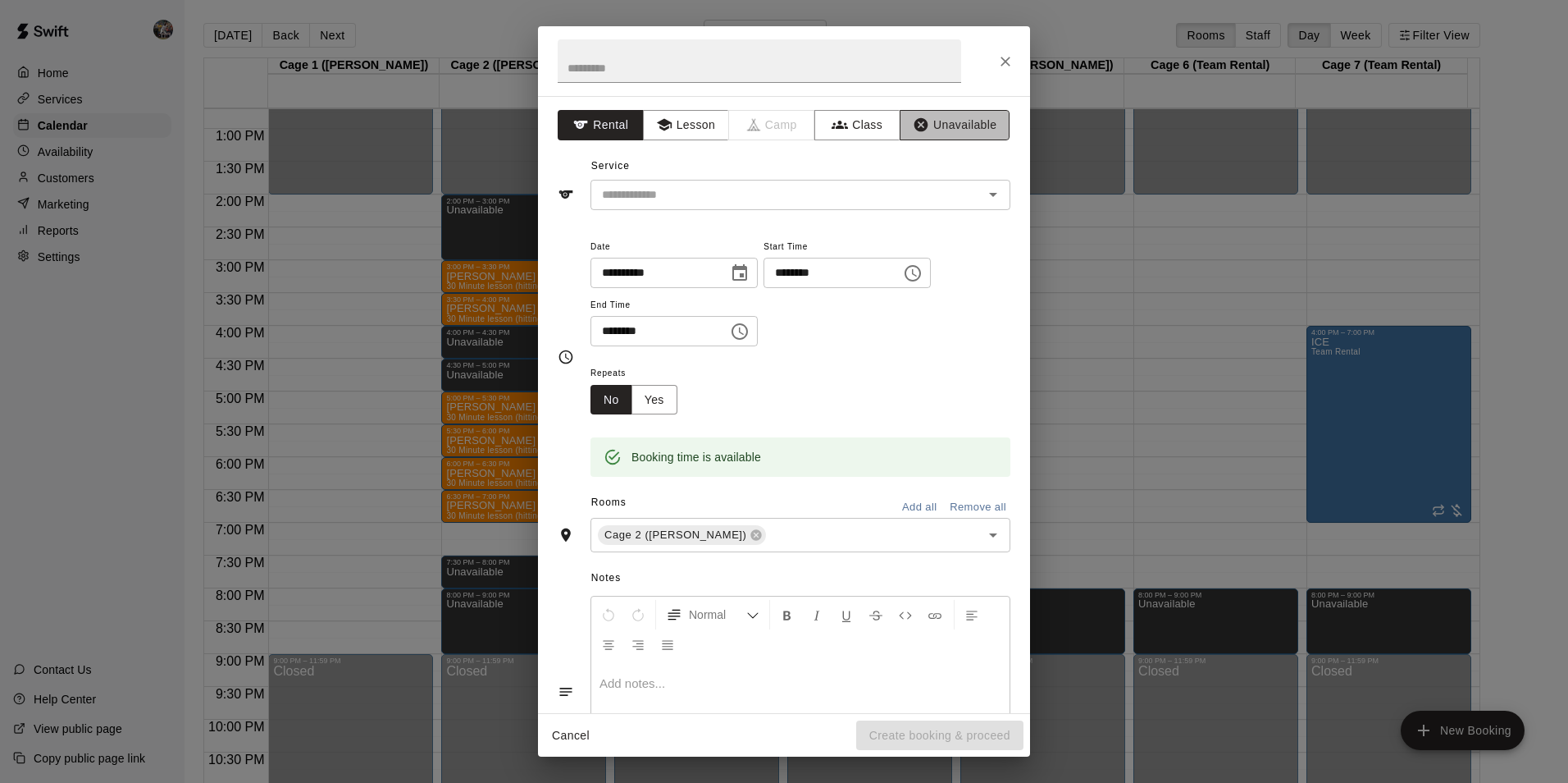
click at [943, 115] on button "Unavailable" at bounding box center [955, 125] width 110 height 31
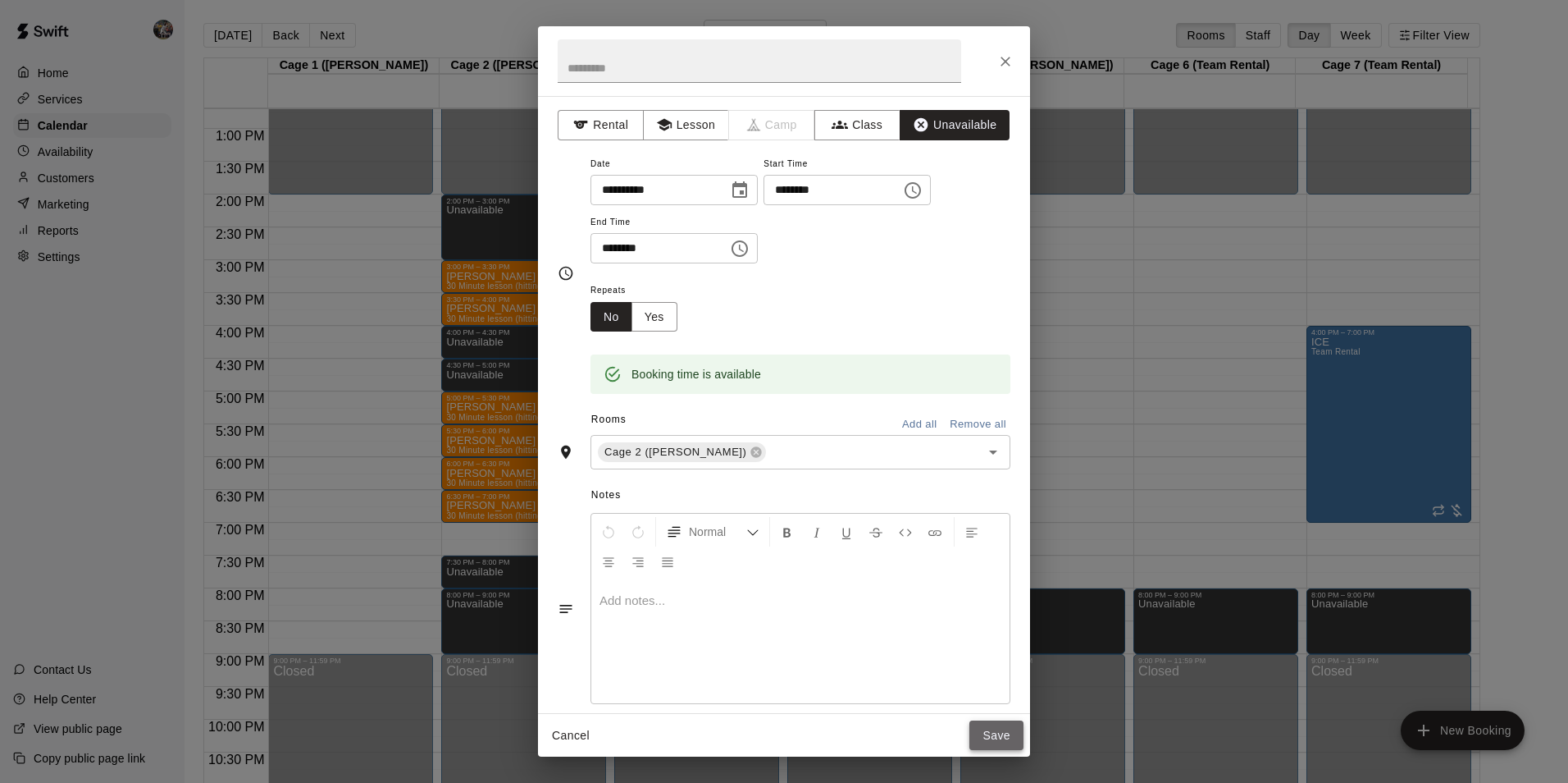
click at [1001, 728] on button "Save" at bounding box center [996, 735] width 54 height 31
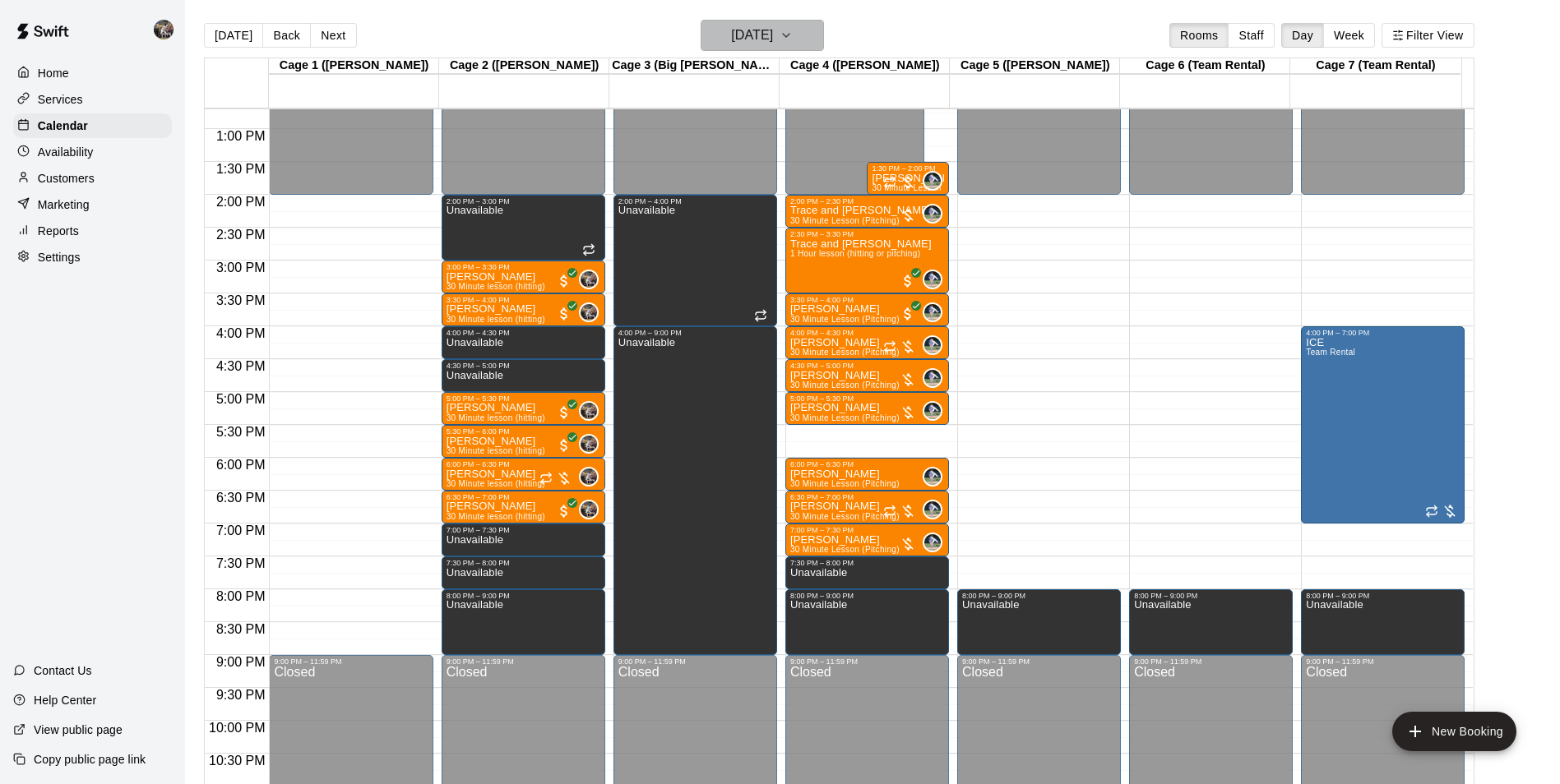
click at [752, 35] on h6 "[DATE]" at bounding box center [752, 35] width 42 height 23
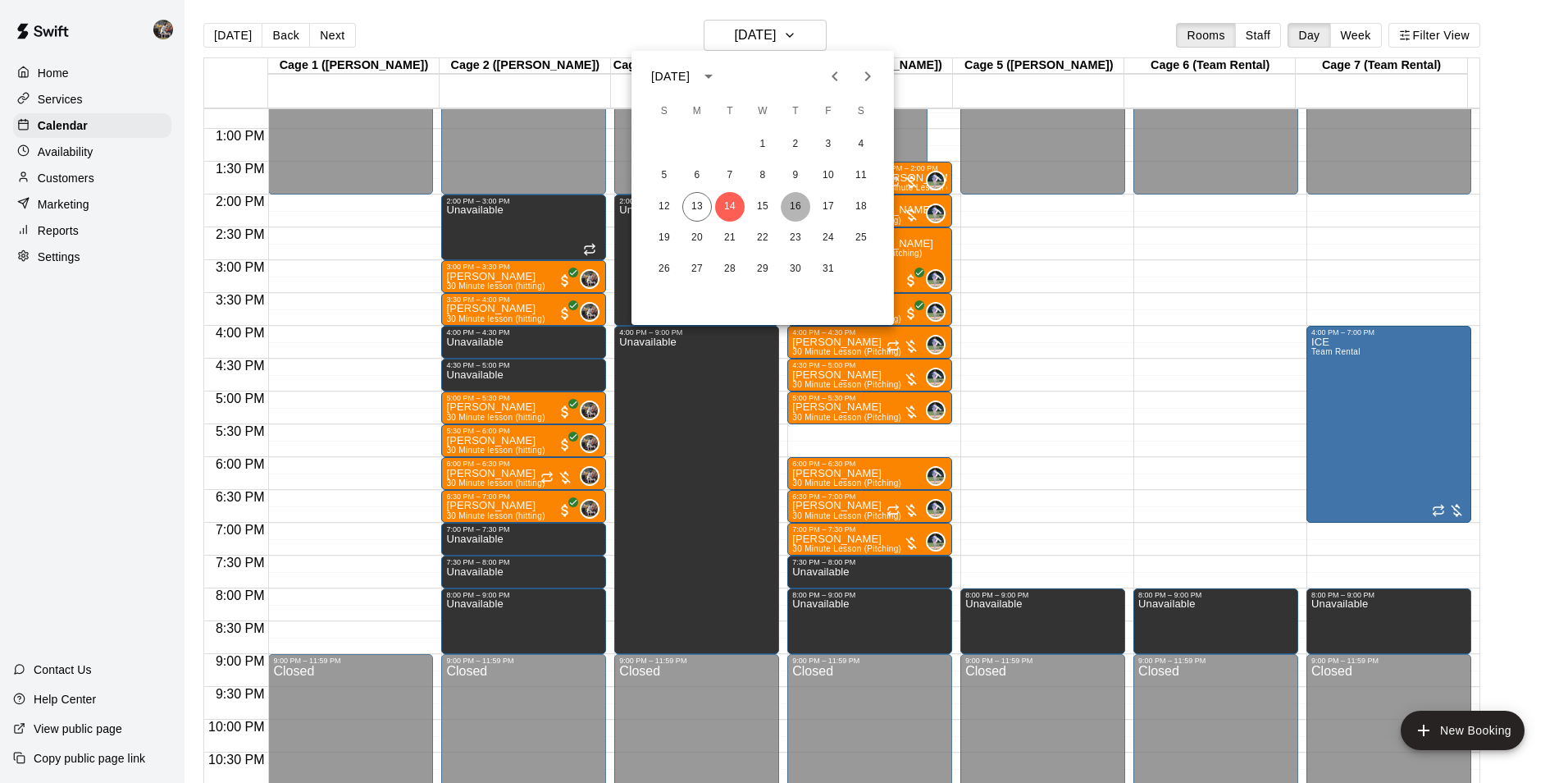
click at [797, 206] on button "16" at bounding box center [795, 207] width 30 height 30
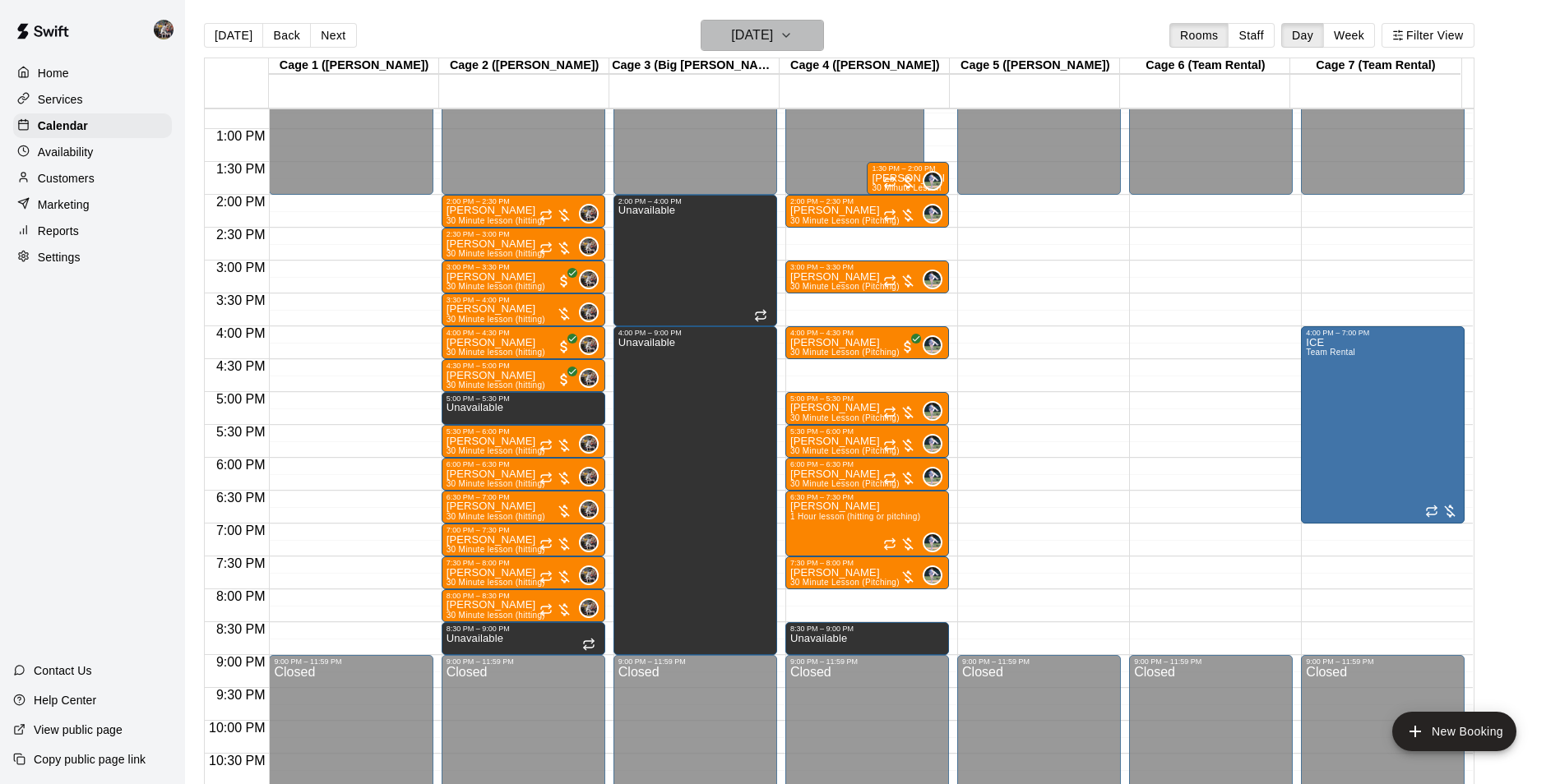
click at [753, 35] on h6 "[DATE]" at bounding box center [752, 35] width 42 height 23
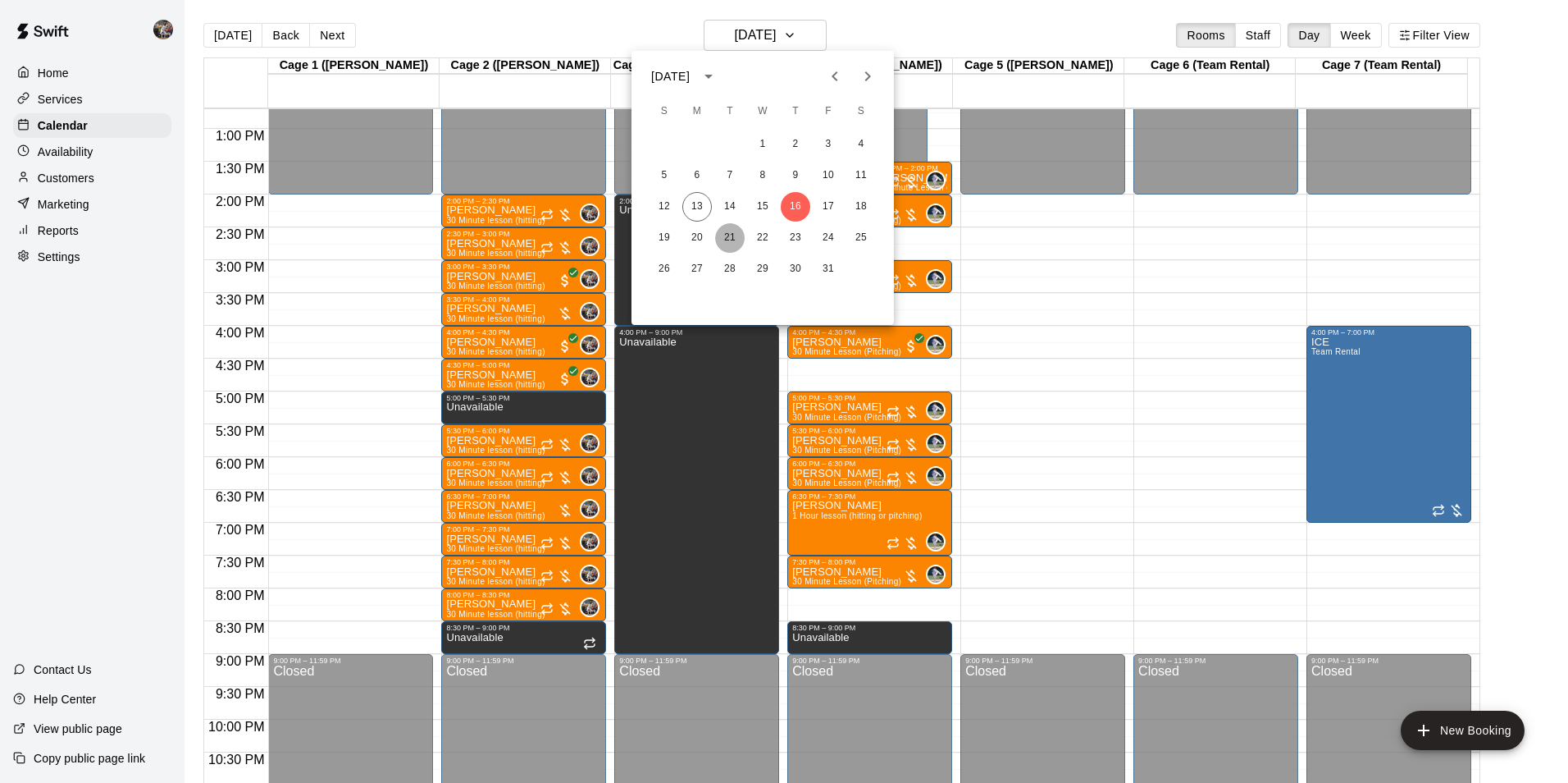
click at [728, 236] on button "21" at bounding box center [730, 238] width 30 height 30
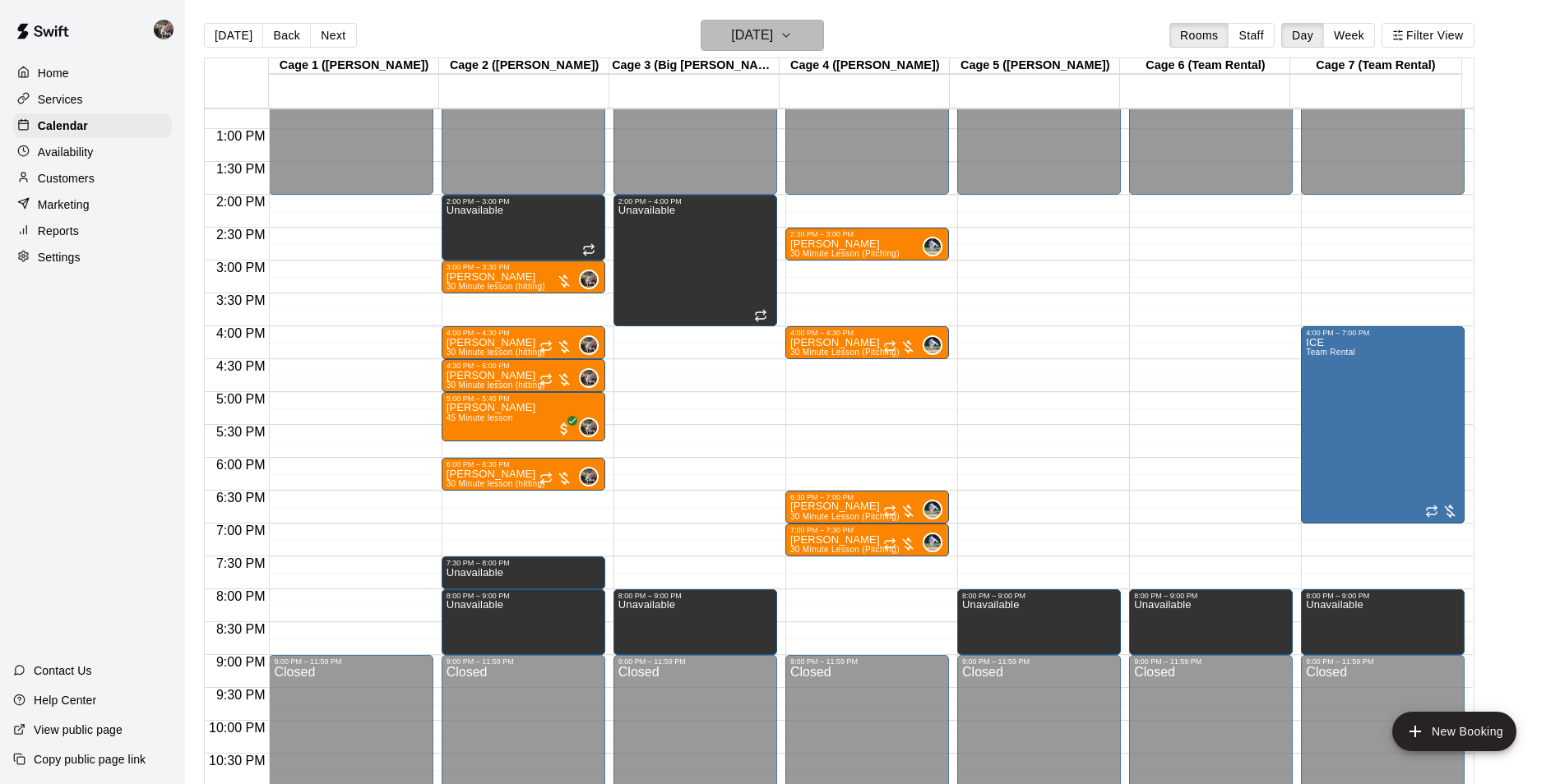
click at [748, 31] on h6 "[DATE]" at bounding box center [752, 35] width 42 height 23
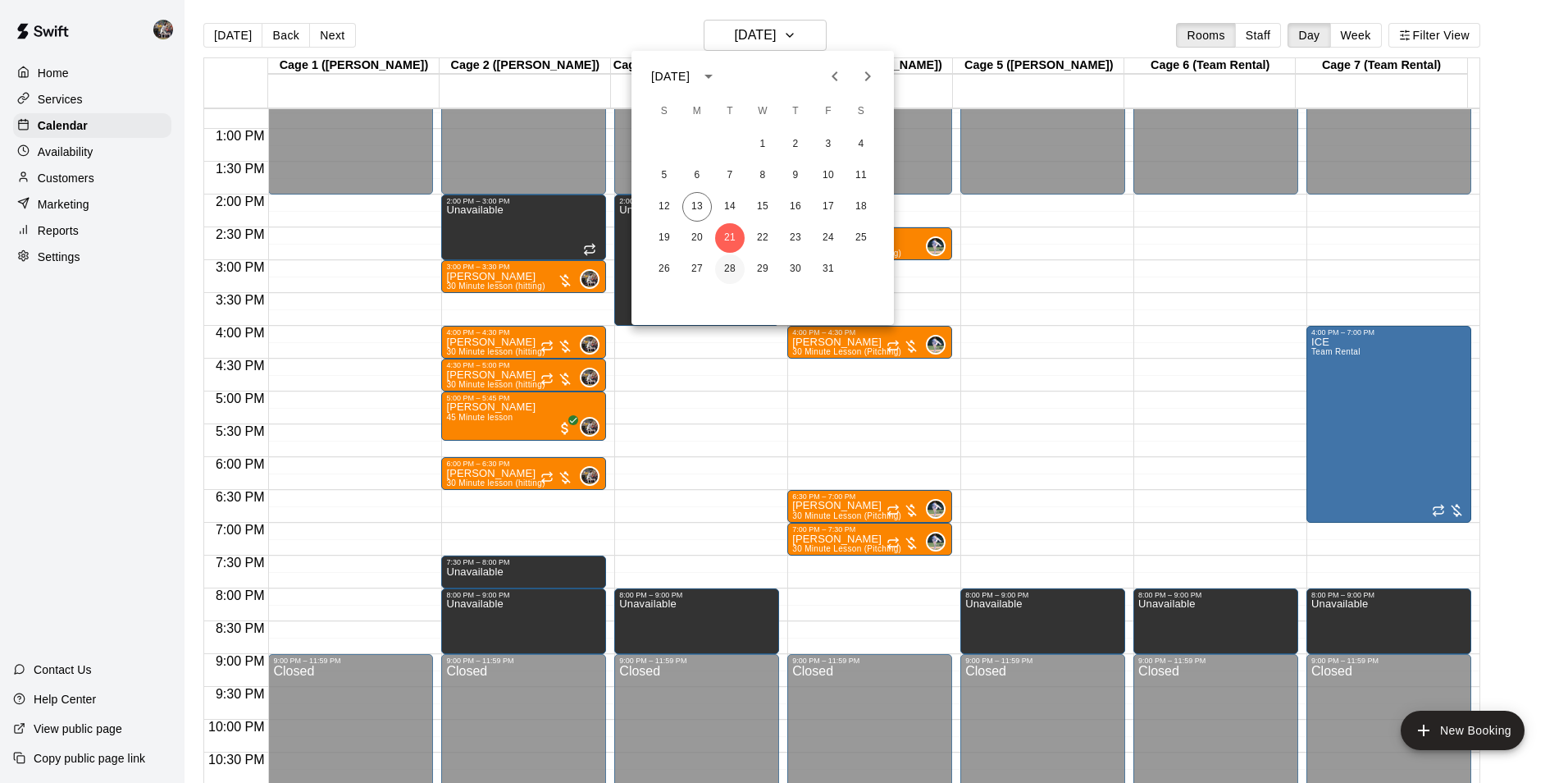
click at [733, 267] on button "28" at bounding box center [730, 270] width 30 height 30
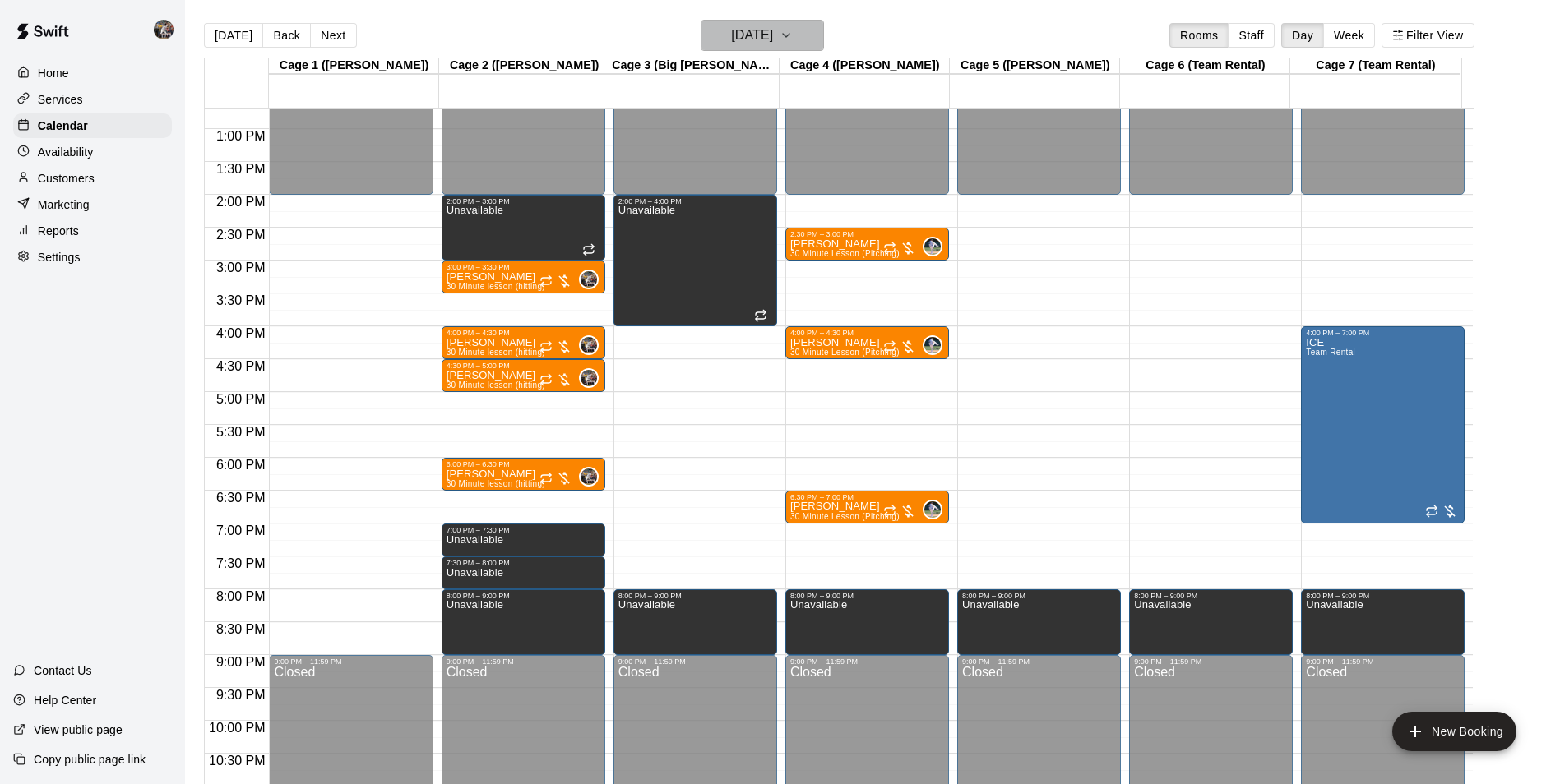
click at [769, 36] on h6 "[DATE]" at bounding box center [752, 35] width 42 height 23
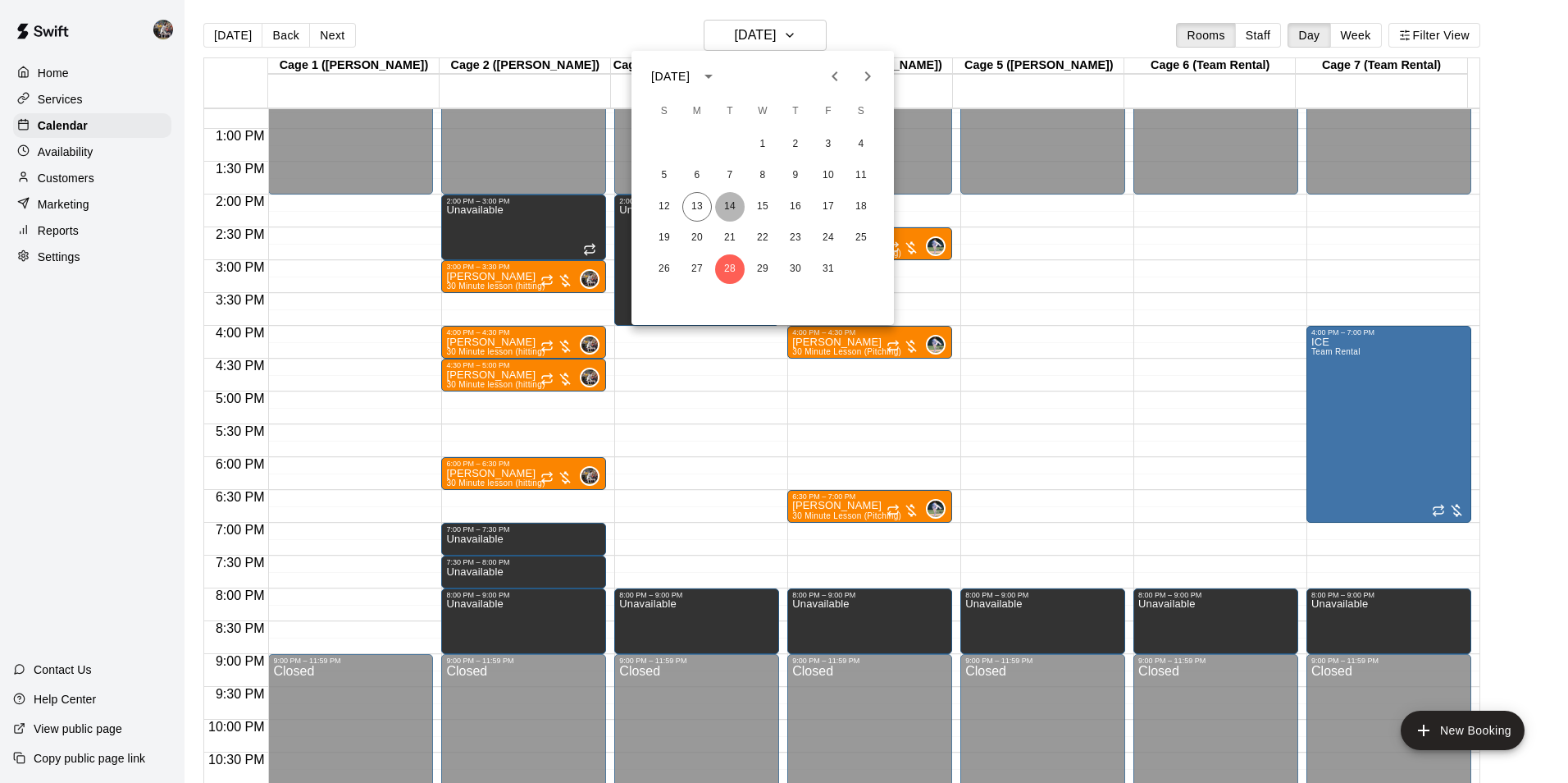
click at [728, 200] on button "14" at bounding box center [730, 207] width 30 height 30
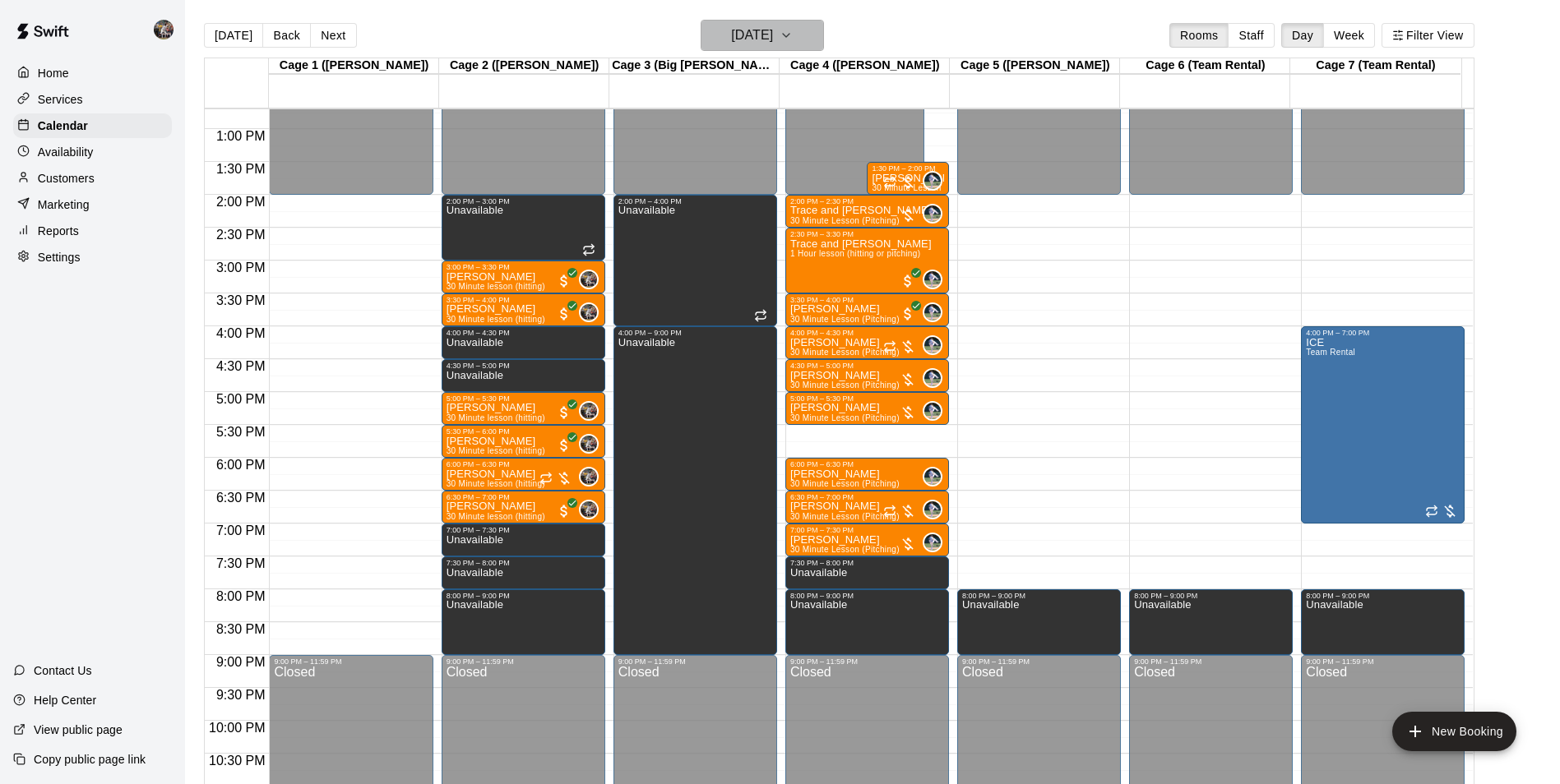
click at [755, 34] on h6 "[DATE]" at bounding box center [752, 35] width 42 height 23
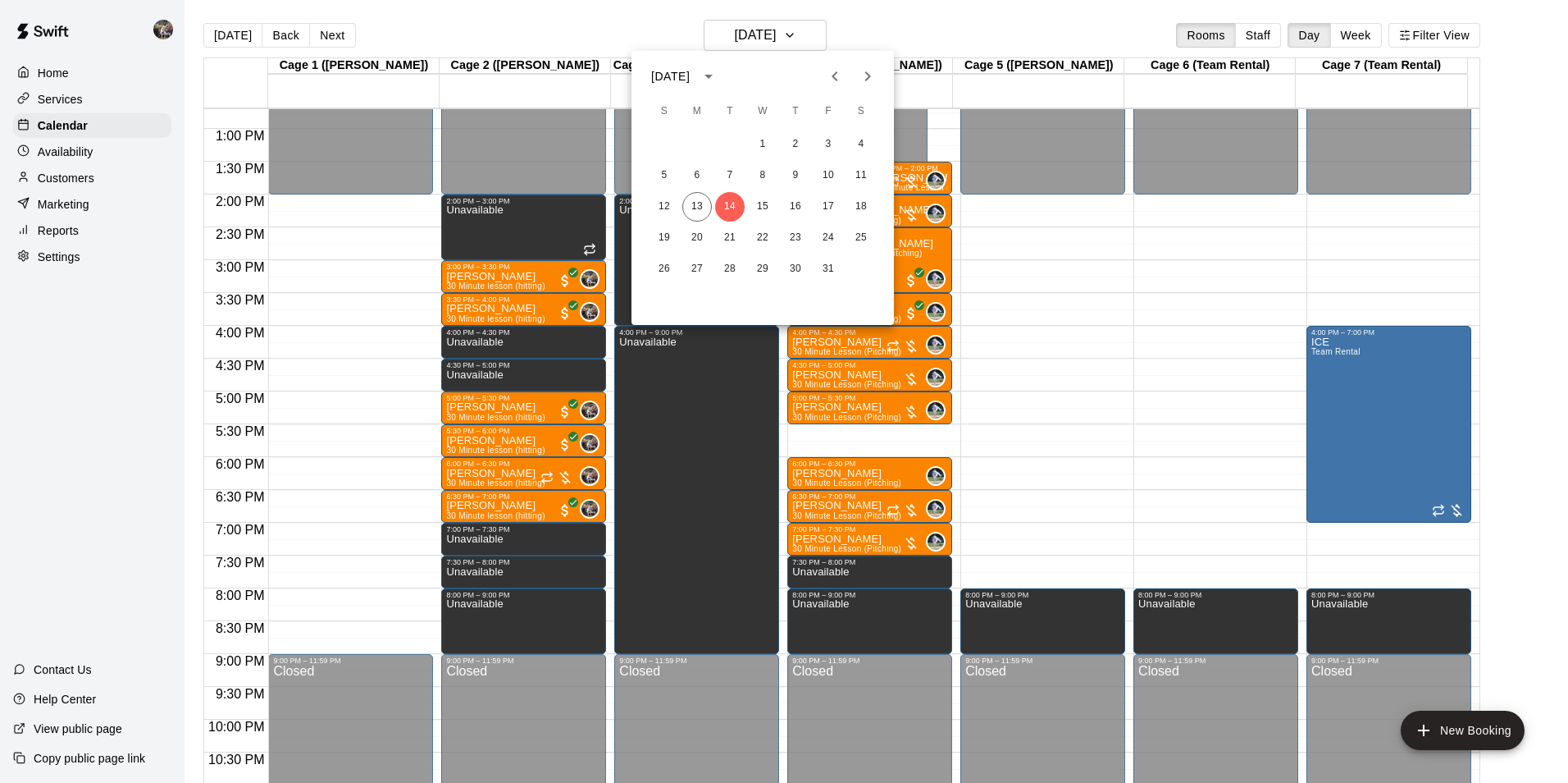
click at [892, 27] on div at bounding box center [784, 391] width 1568 height 783
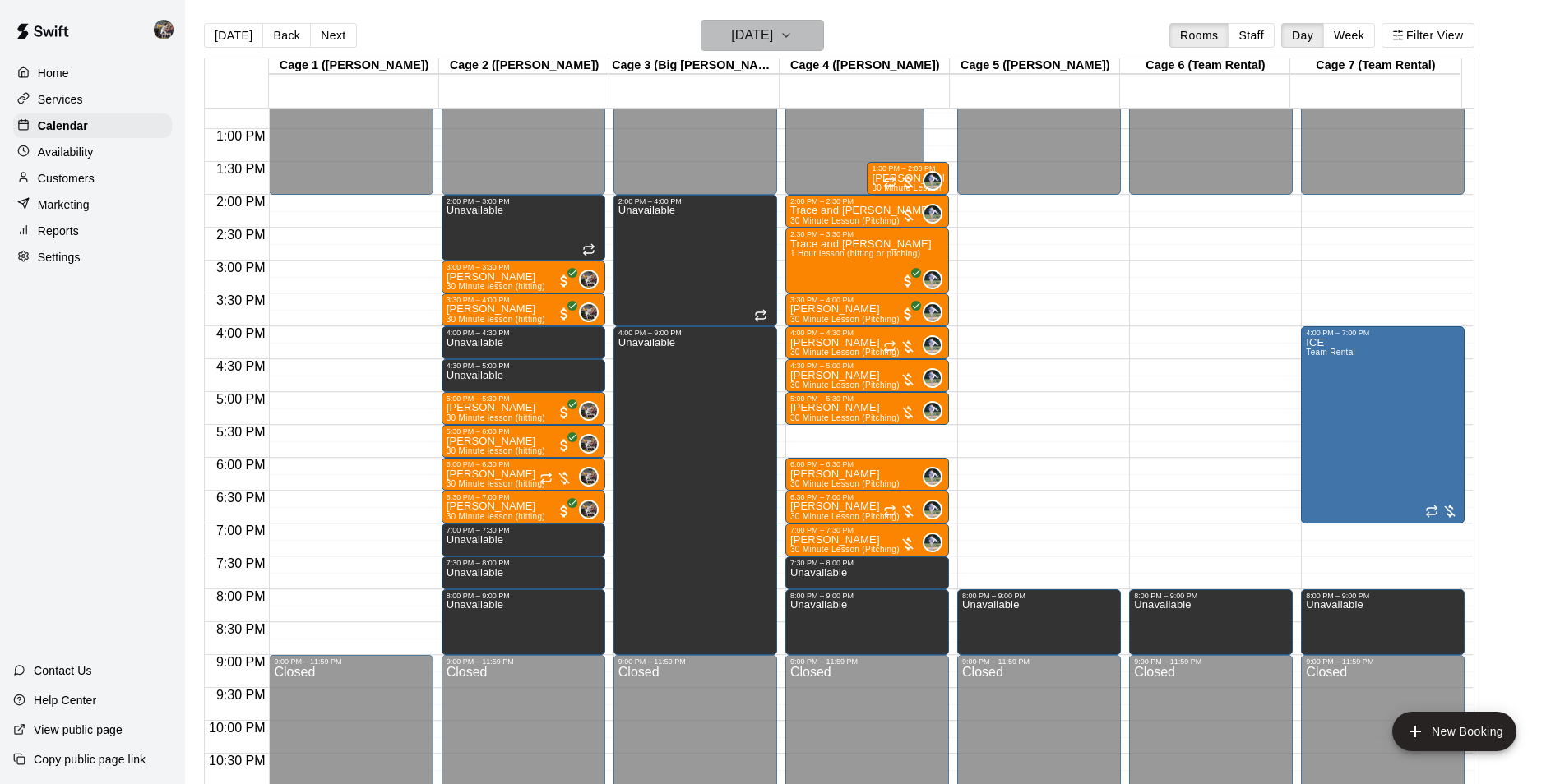
click at [762, 45] on h6 "[DATE]" at bounding box center [752, 35] width 42 height 23
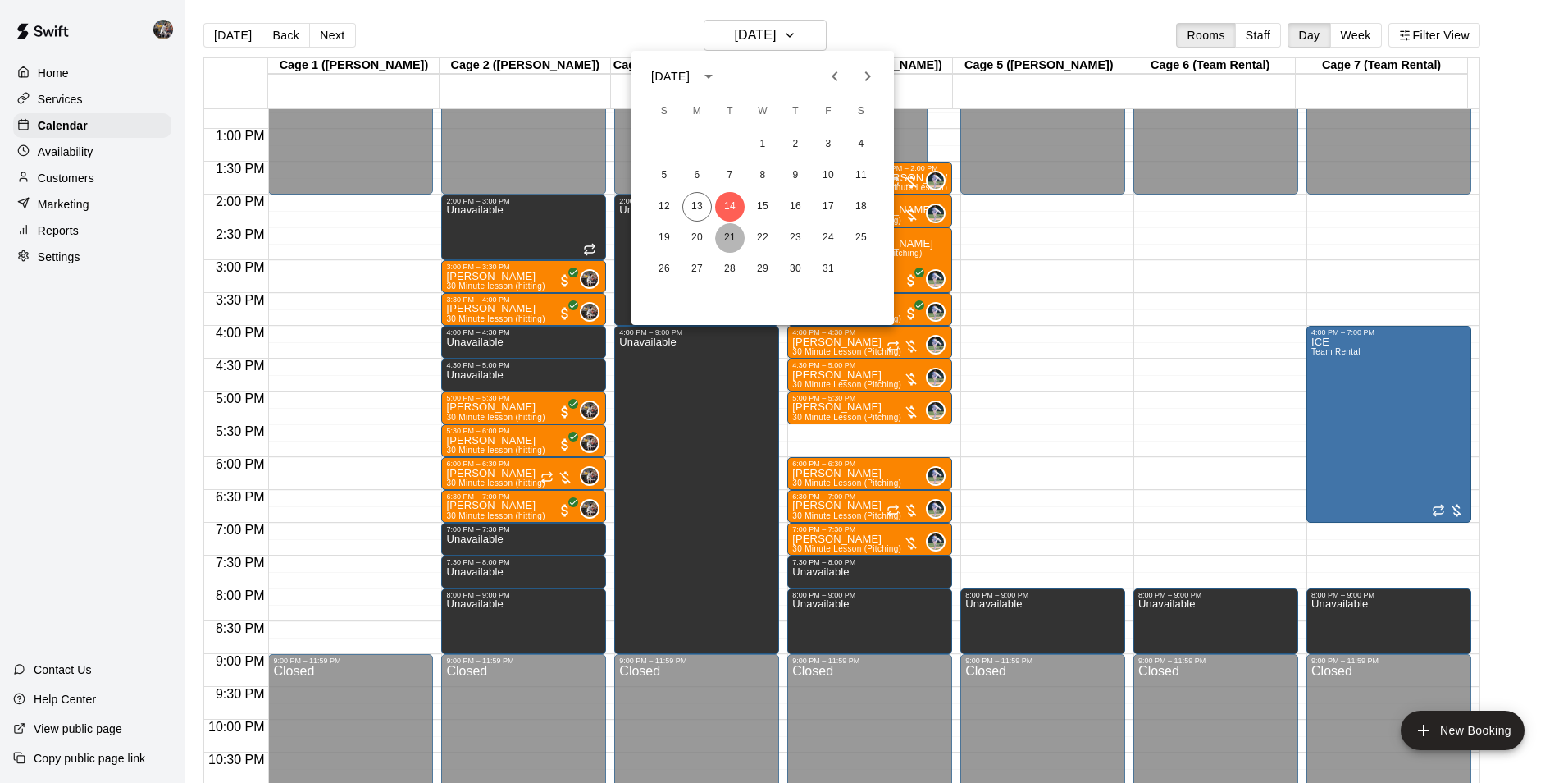
click at [729, 233] on button "21" at bounding box center [730, 238] width 30 height 30
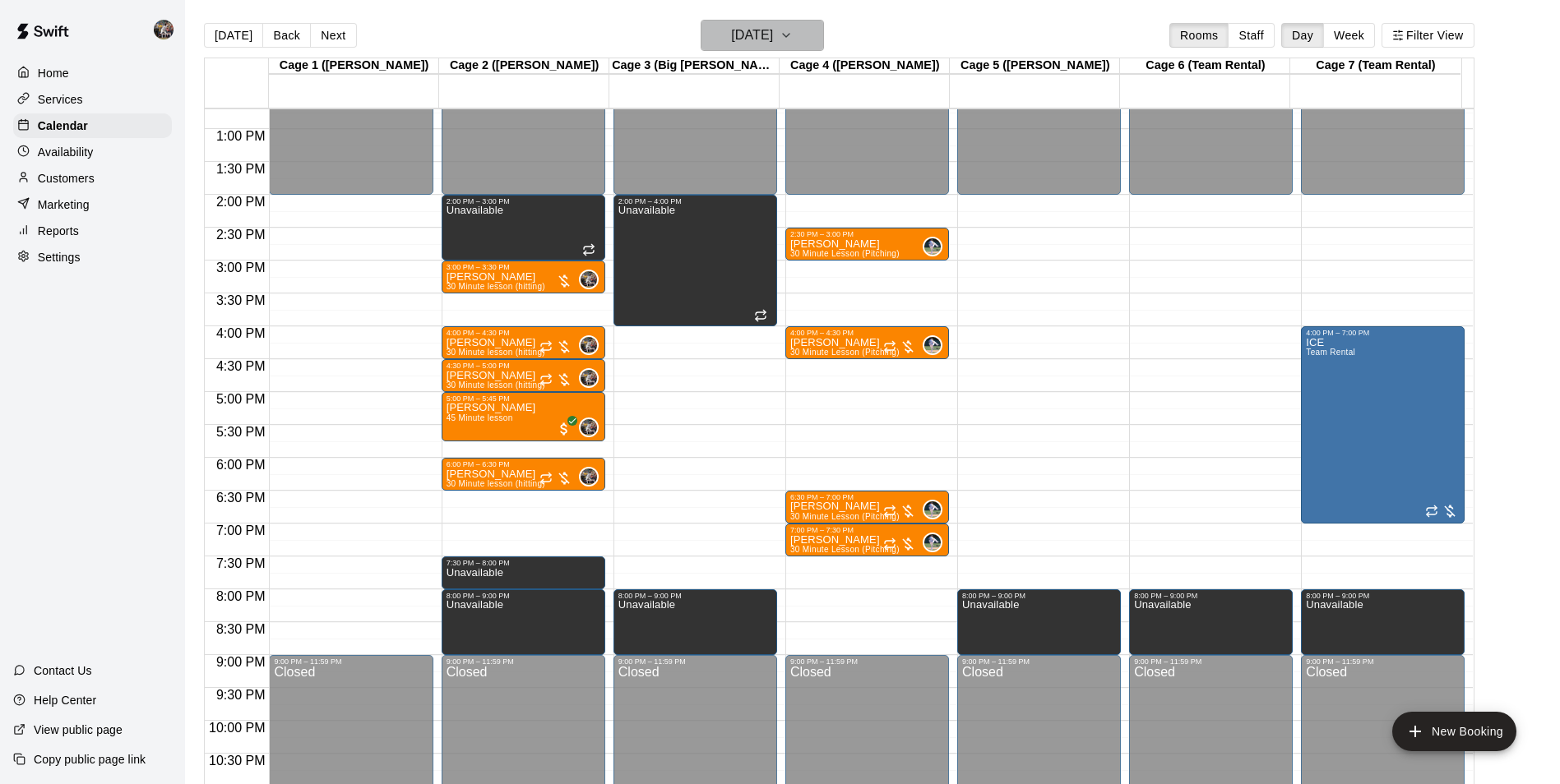
click at [738, 32] on h6 "[DATE]" at bounding box center [752, 35] width 42 height 23
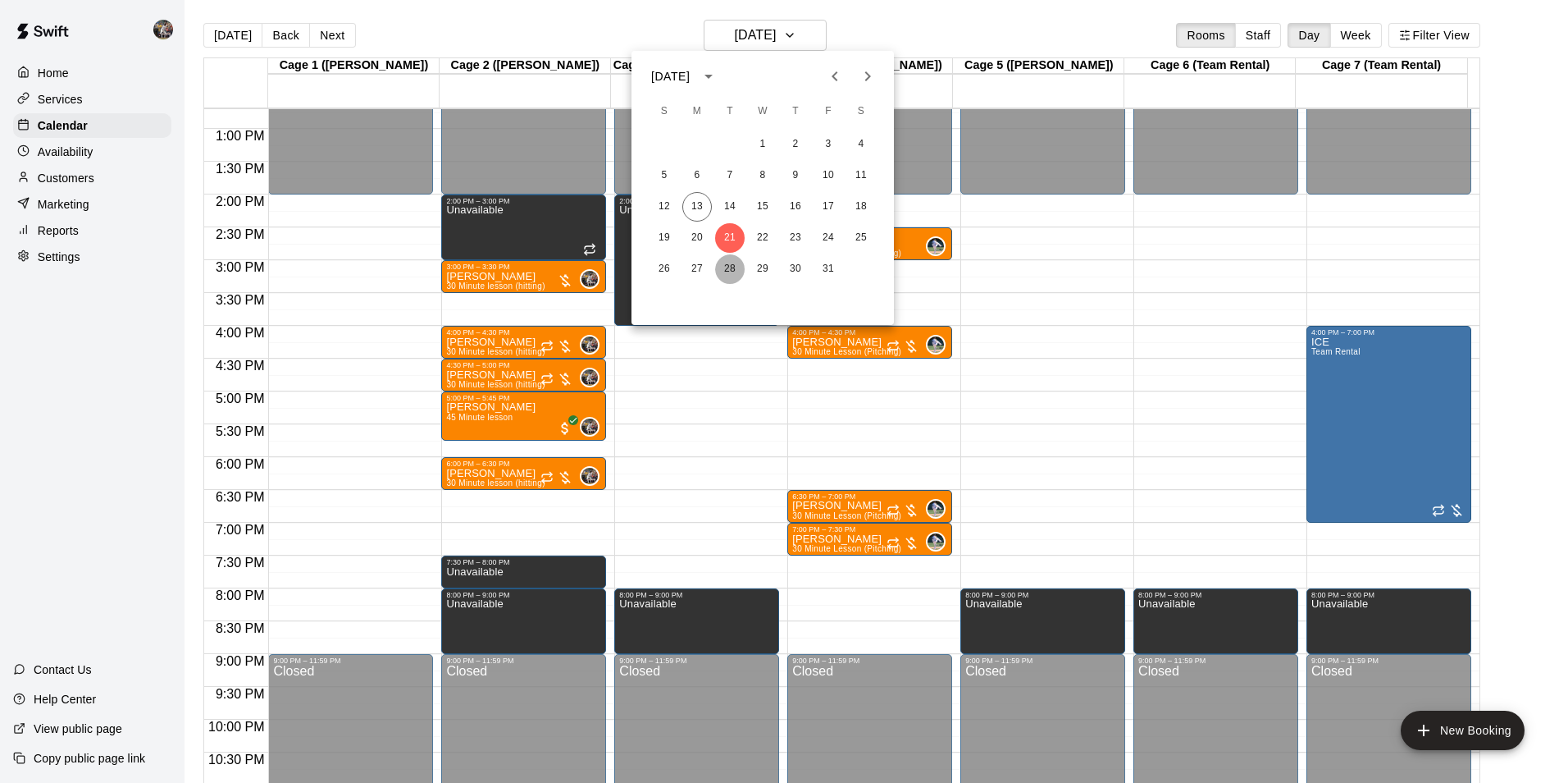
click at [730, 268] on button "28" at bounding box center [730, 270] width 30 height 30
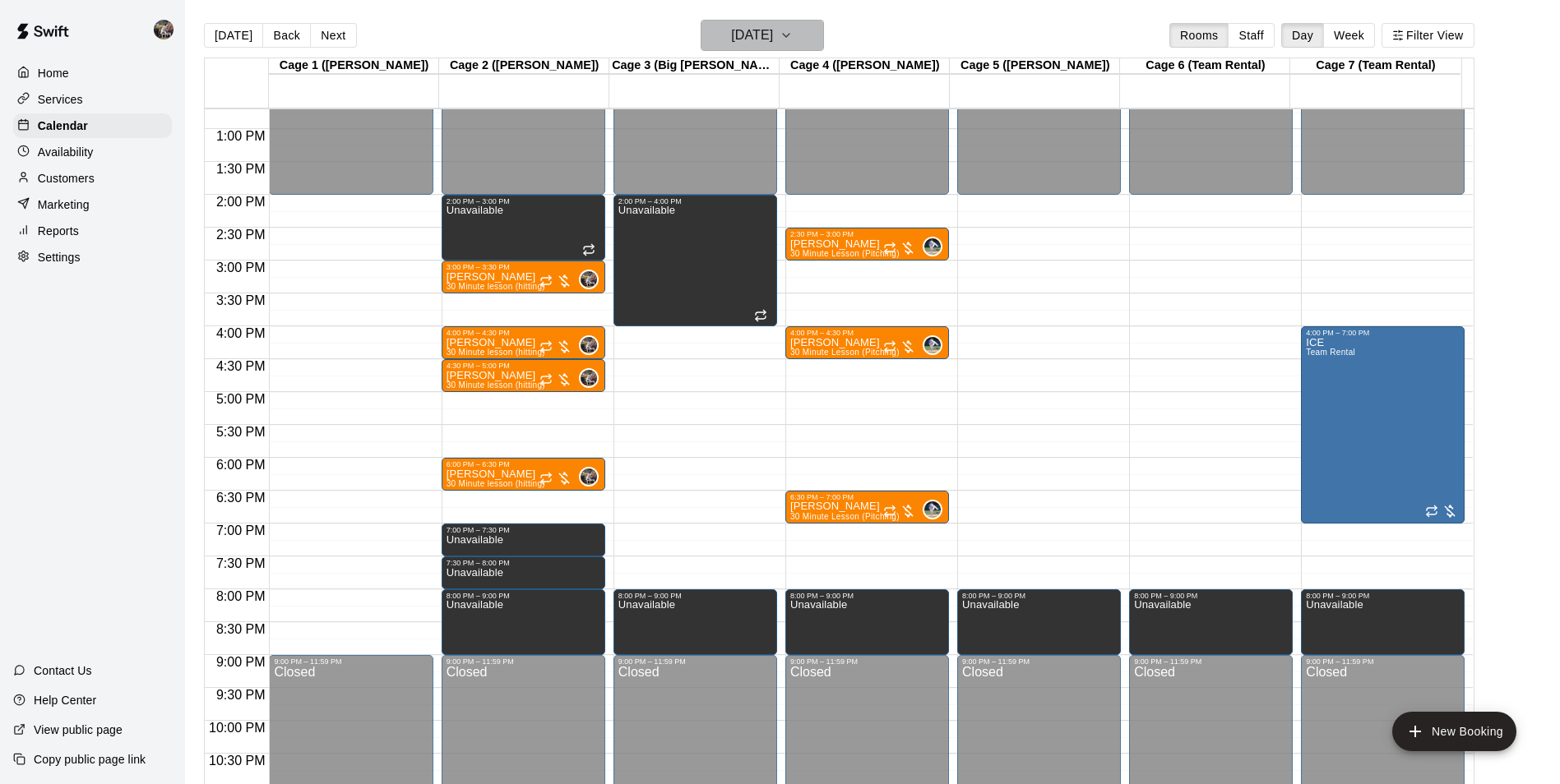
click at [759, 36] on h6 "[DATE]" at bounding box center [752, 35] width 42 height 23
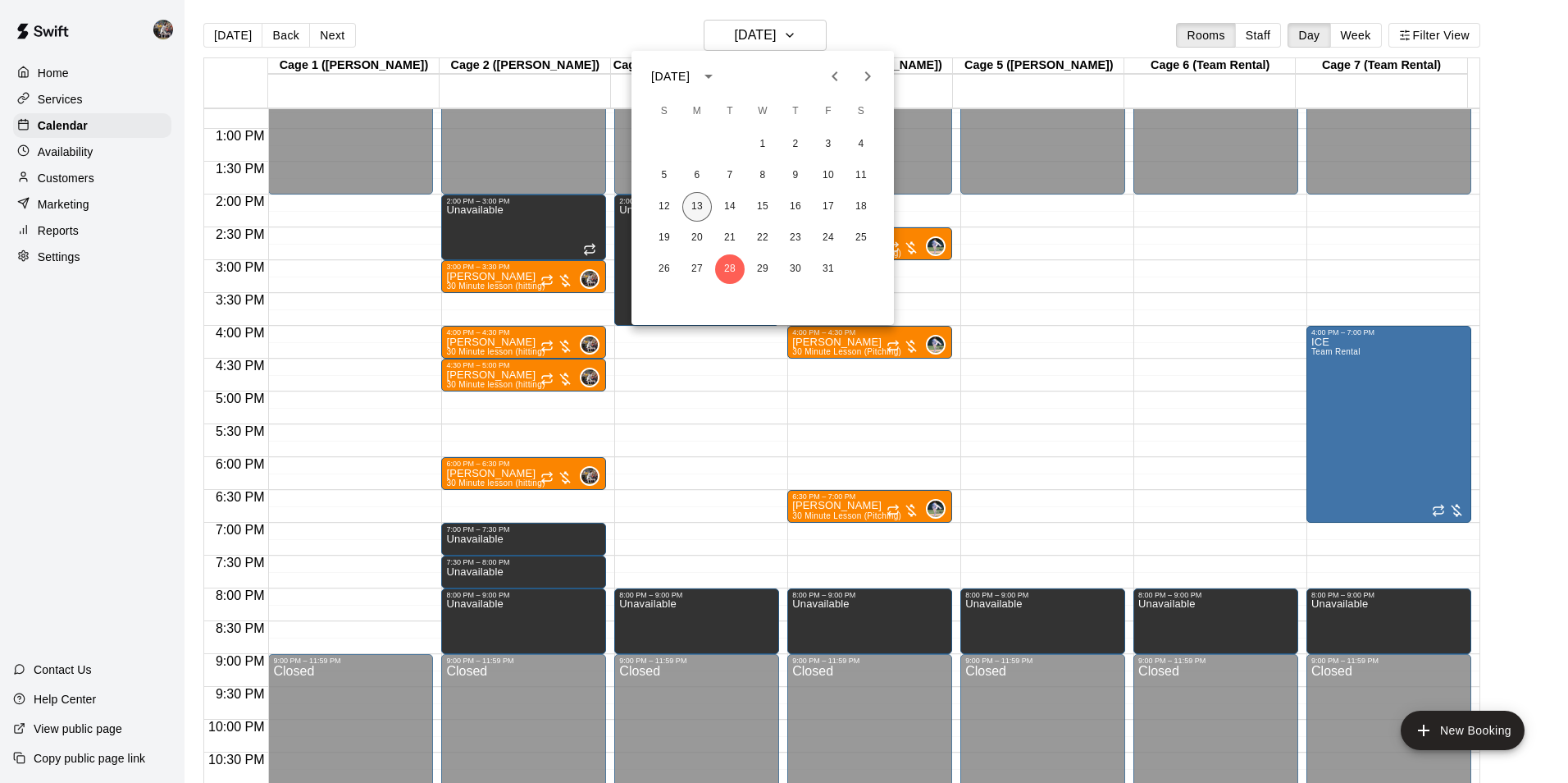
click at [701, 206] on button "13" at bounding box center [697, 207] width 30 height 30
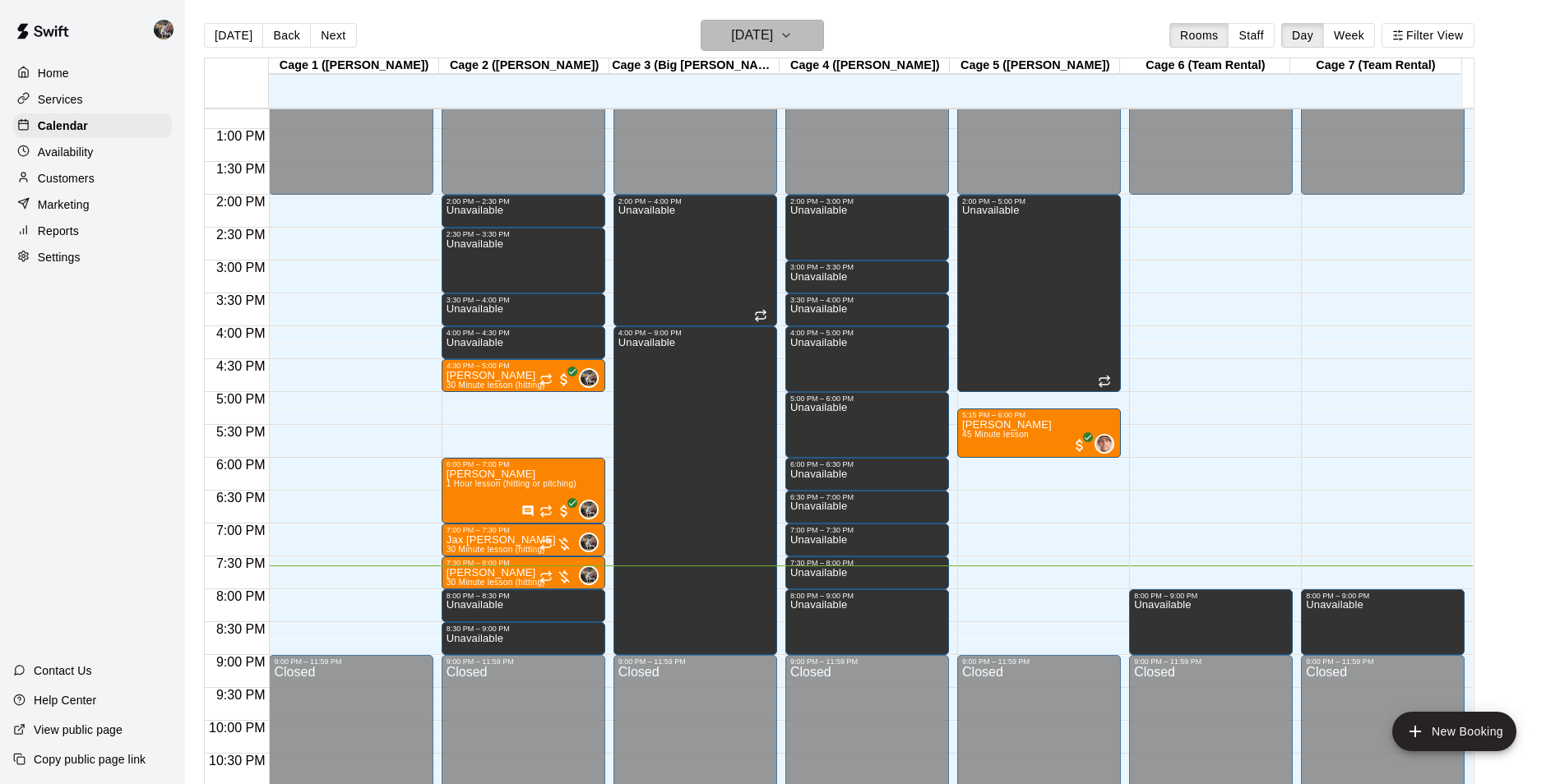
click at [773, 26] on h6 "[DATE]" at bounding box center [752, 35] width 42 height 23
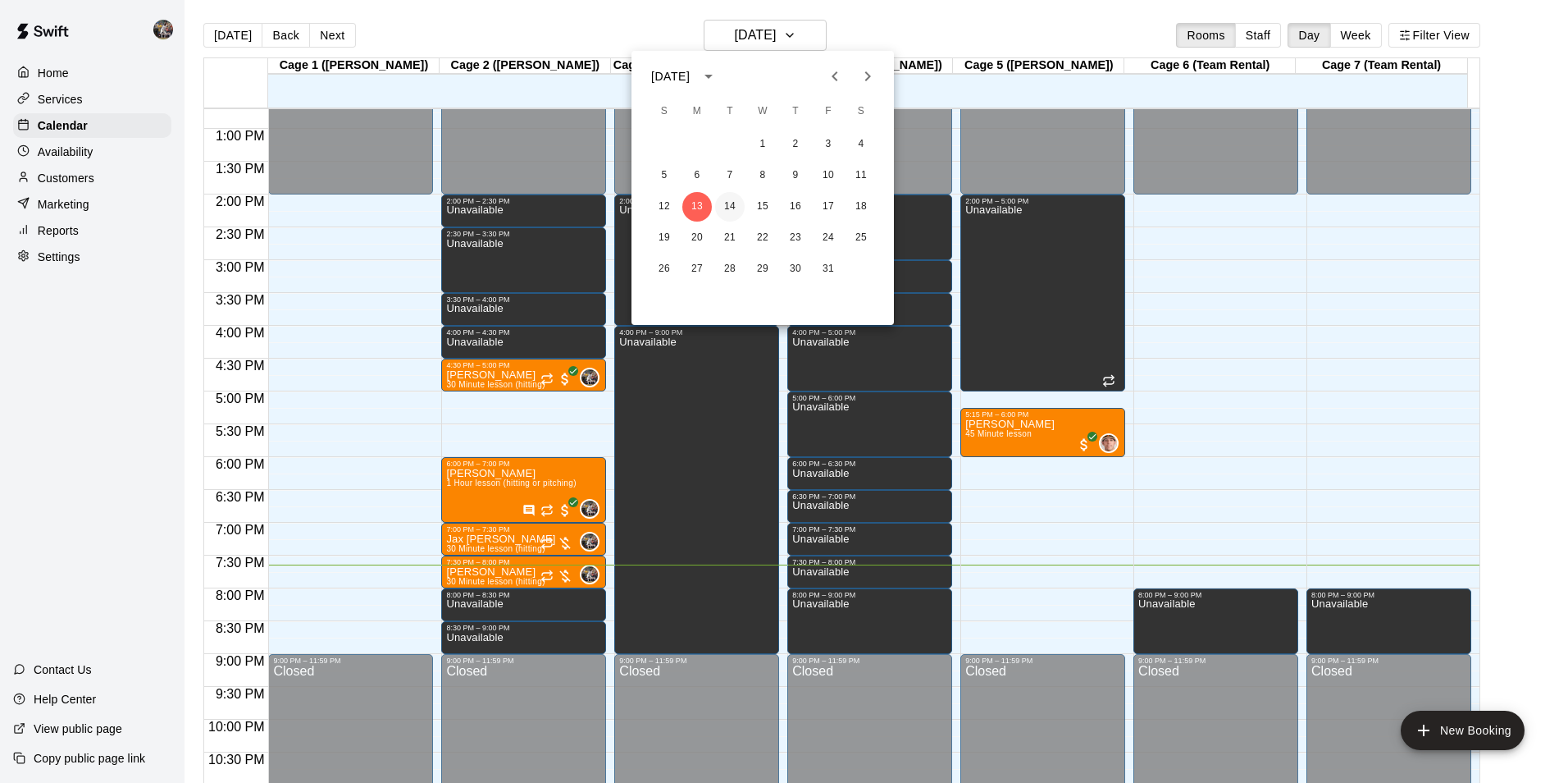
click at [732, 201] on button "14" at bounding box center [730, 207] width 30 height 30
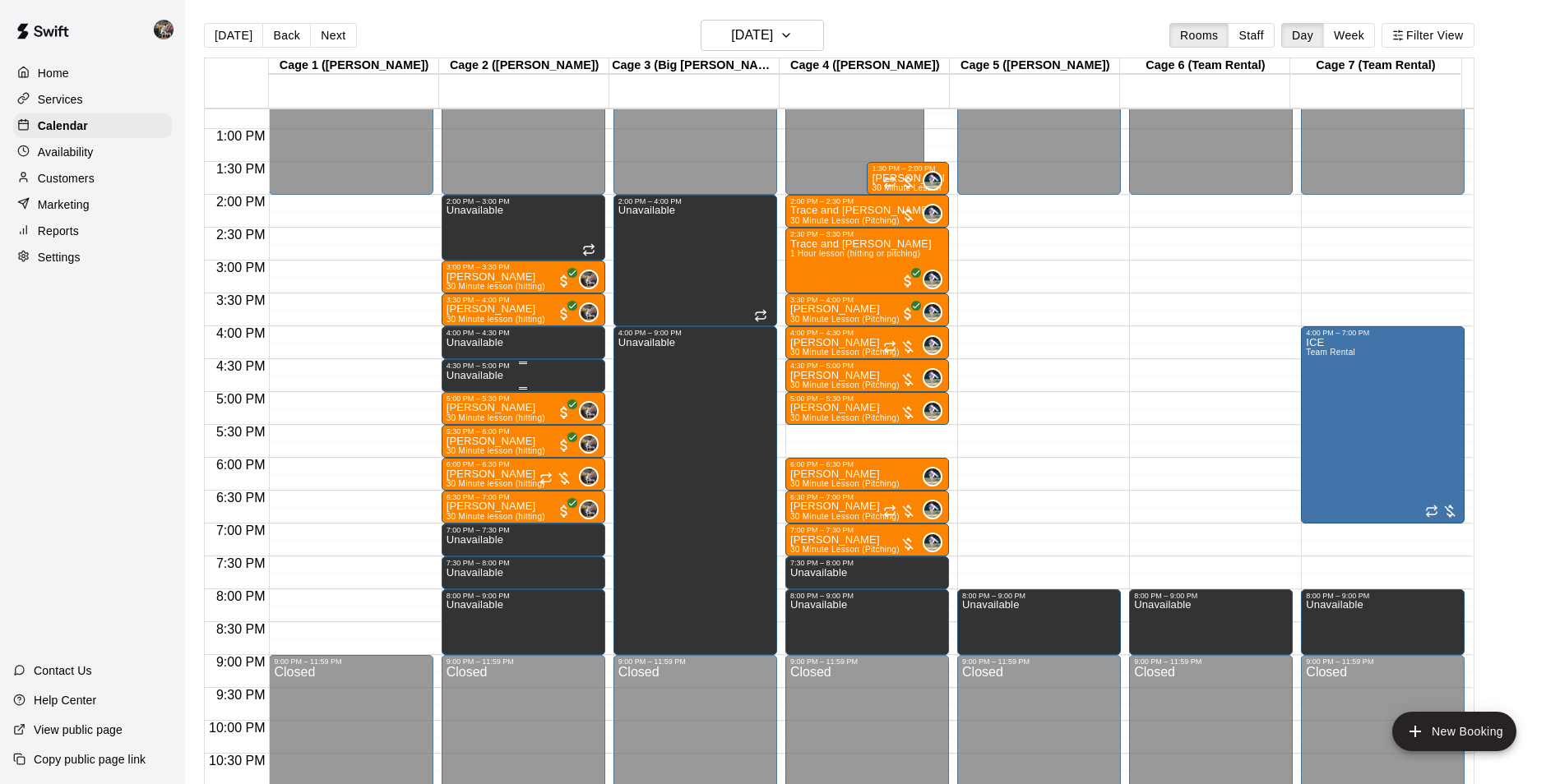
click at [504, 370] on div "4:30 PM – 5:00 PM" at bounding box center [523, 366] width 154 height 8
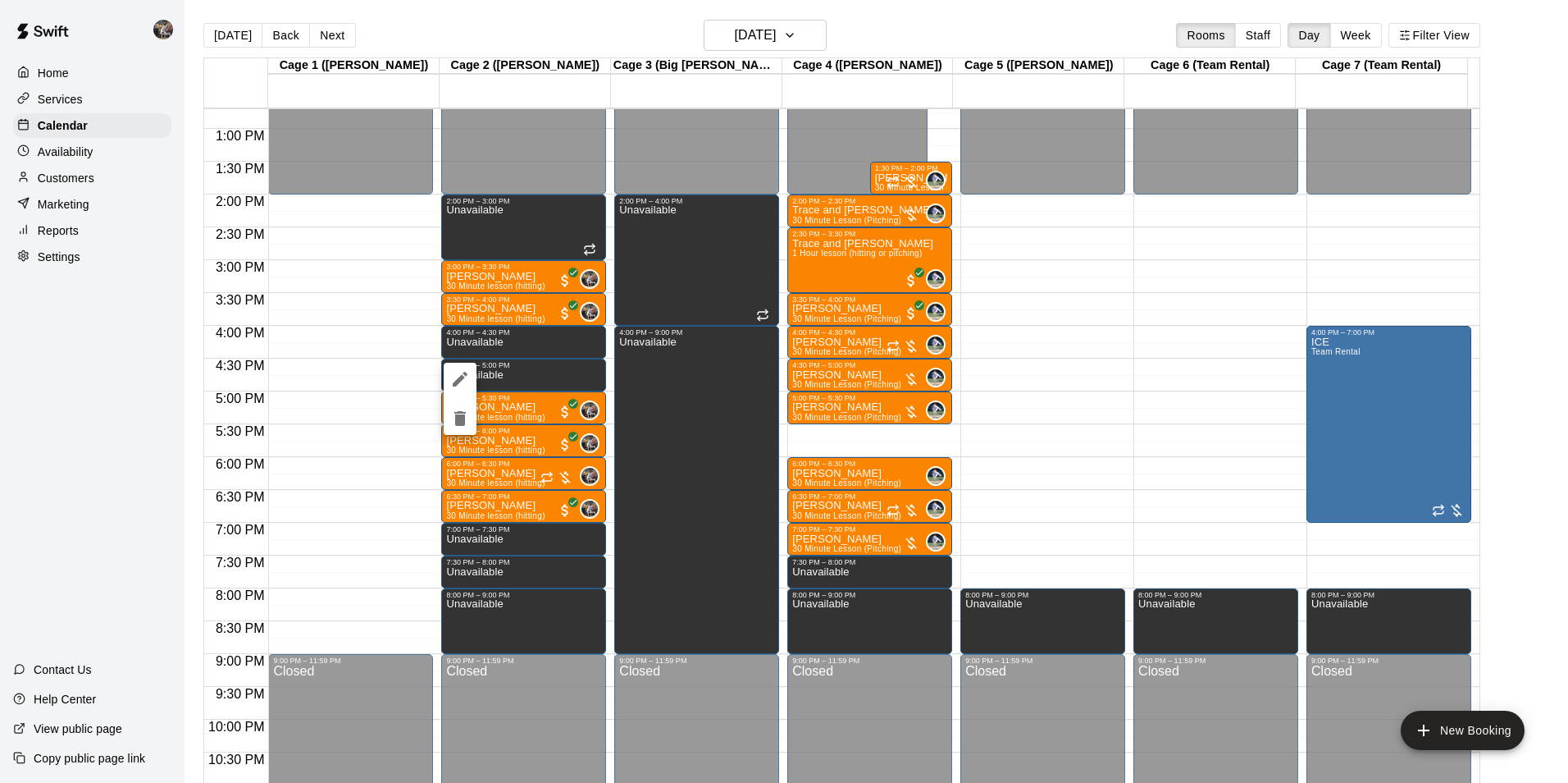
click at [82, 361] on div at bounding box center [784, 391] width 1568 height 783
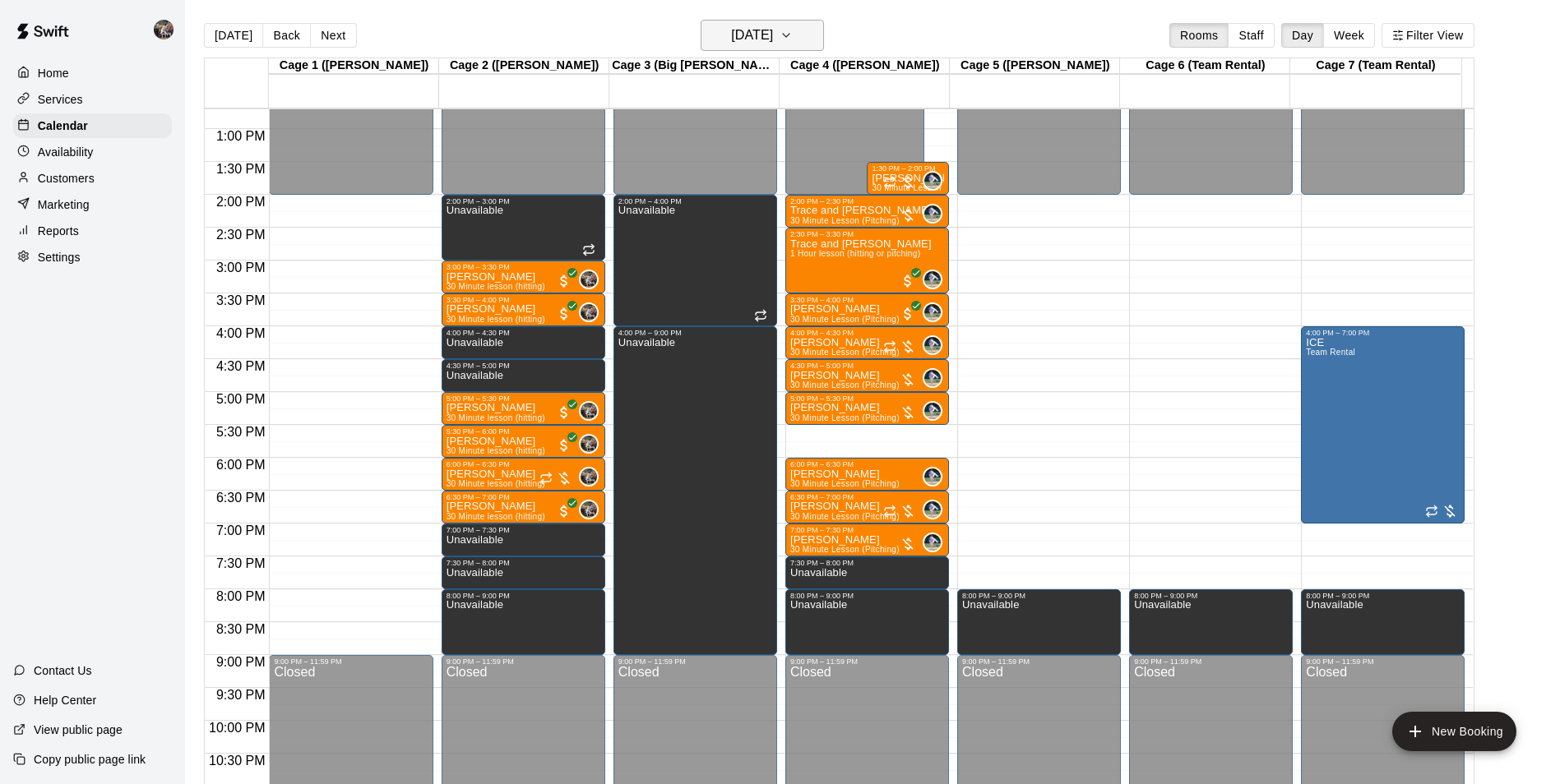
click at [756, 31] on h6 "[DATE]" at bounding box center [752, 35] width 42 height 23
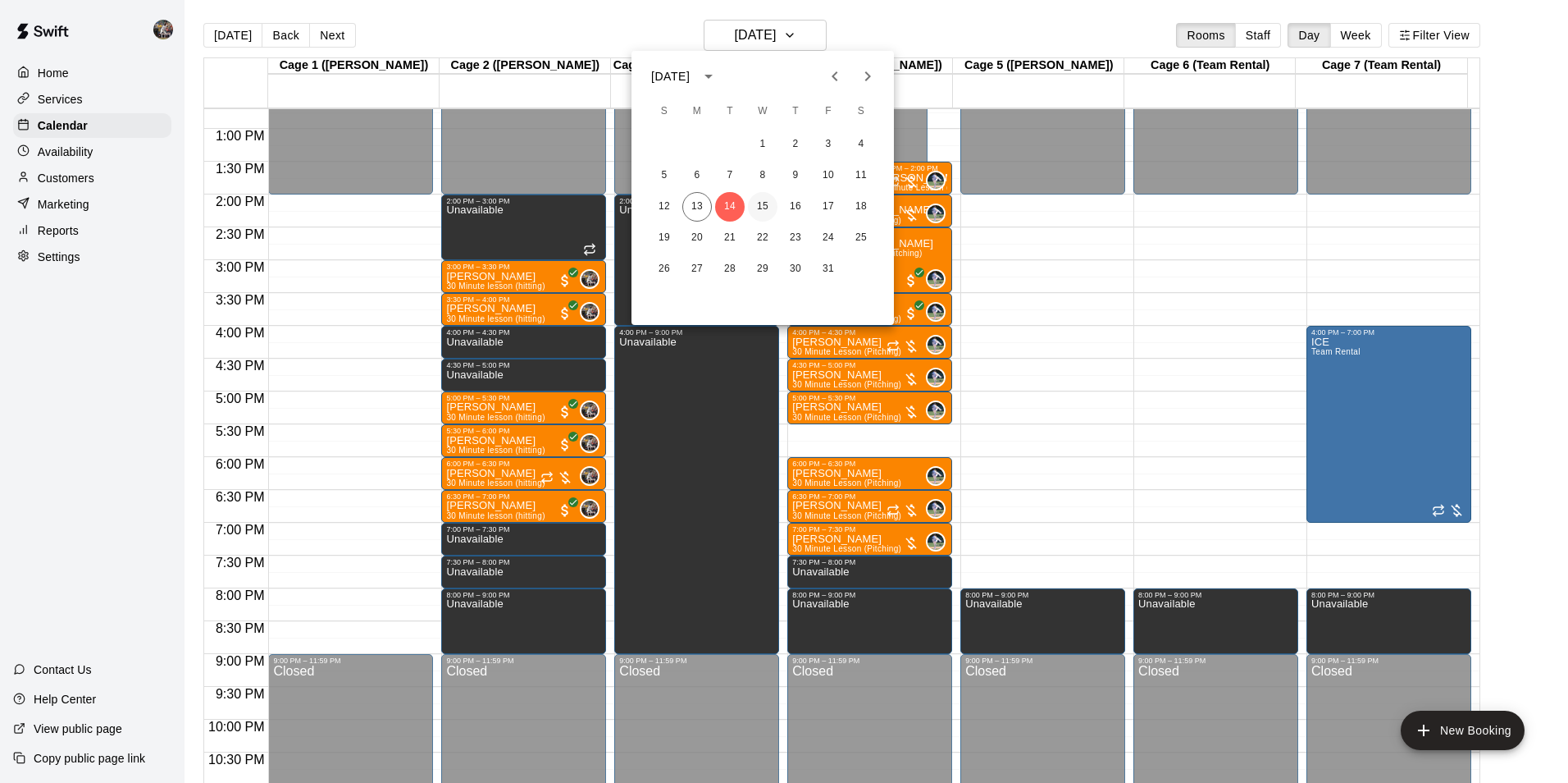
click at [762, 205] on button "15" at bounding box center [763, 207] width 30 height 30
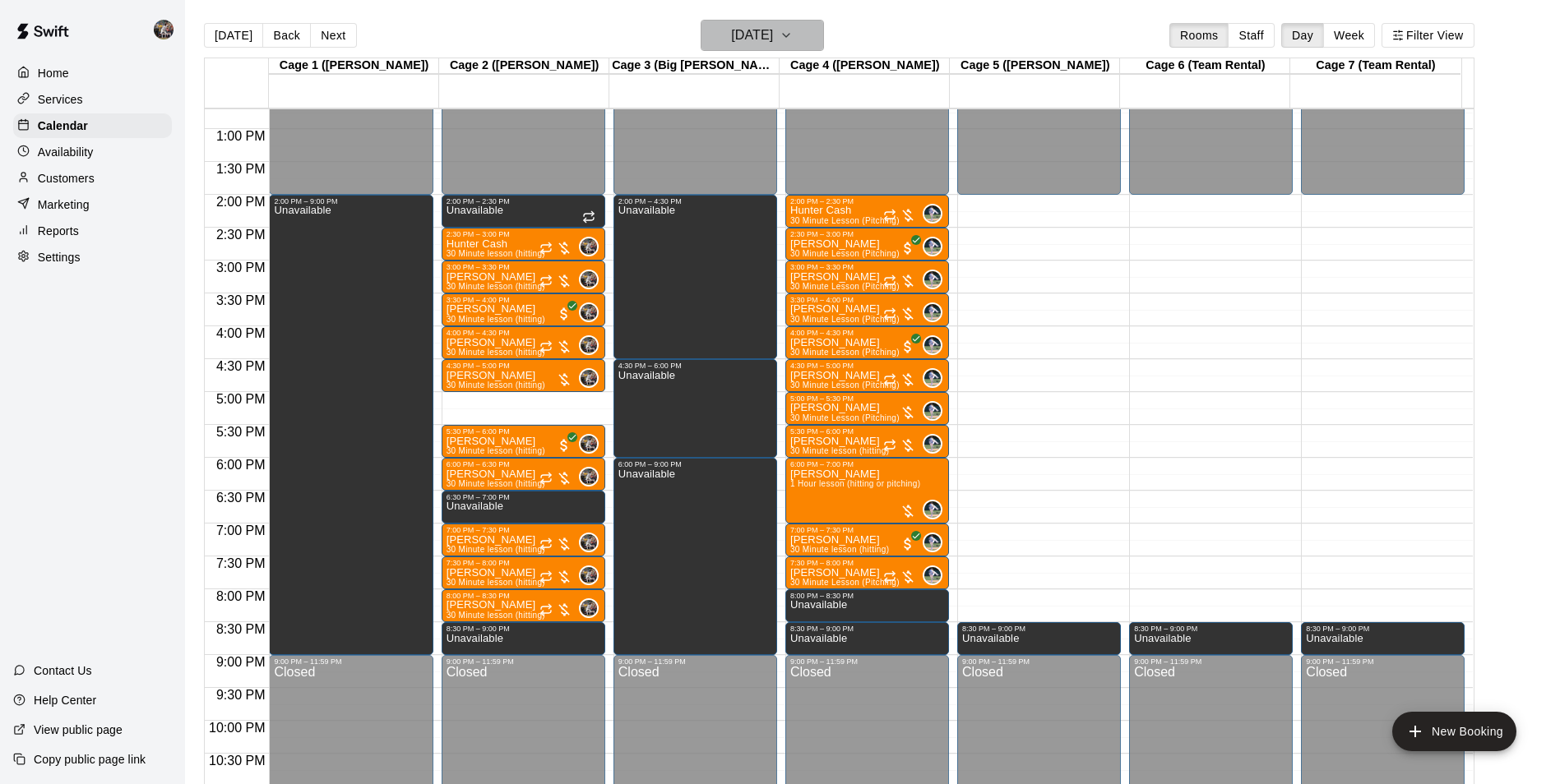
click at [772, 33] on h6 "[DATE]" at bounding box center [752, 35] width 42 height 23
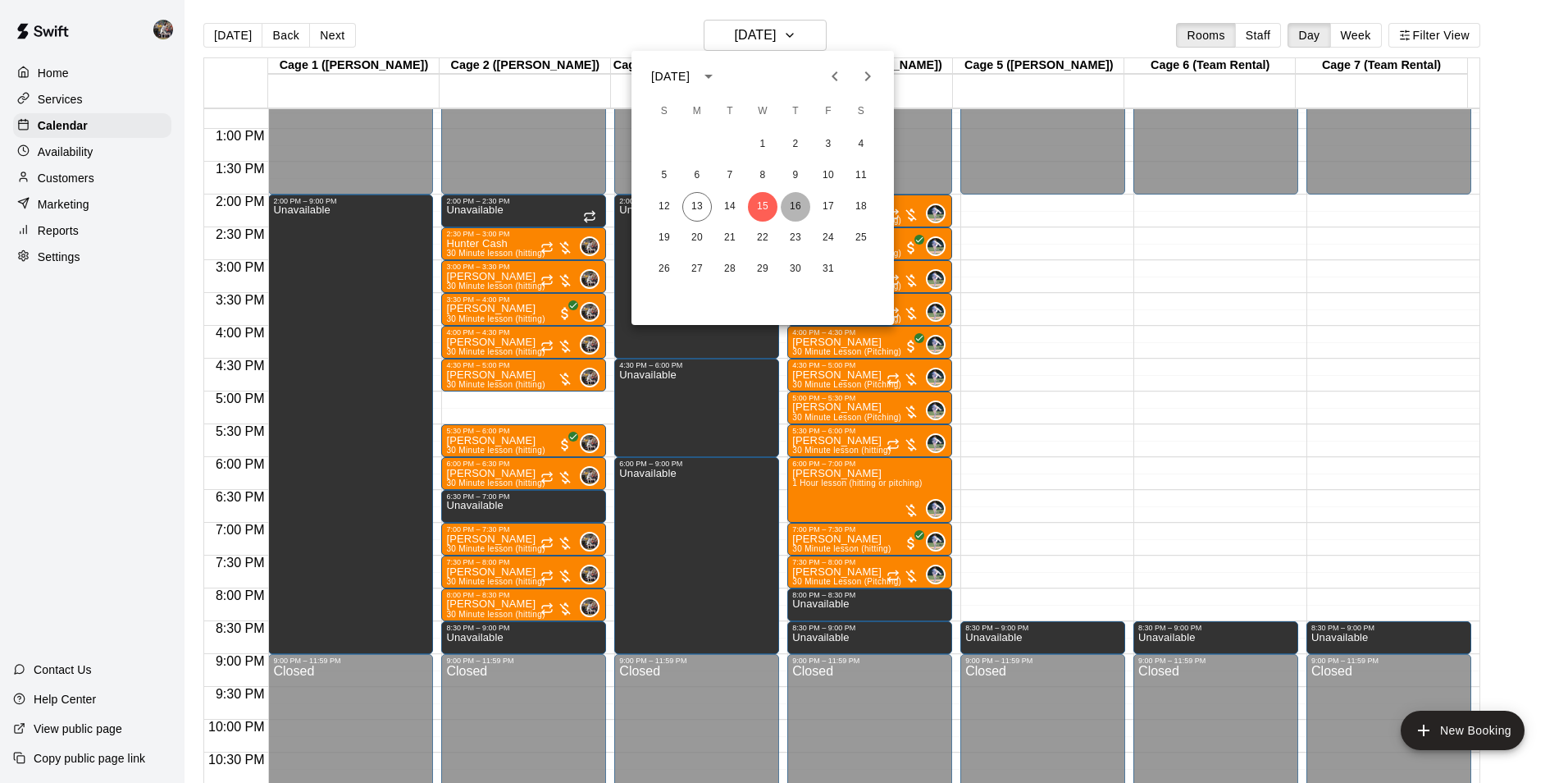
click at [794, 201] on button "16" at bounding box center [795, 207] width 30 height 30
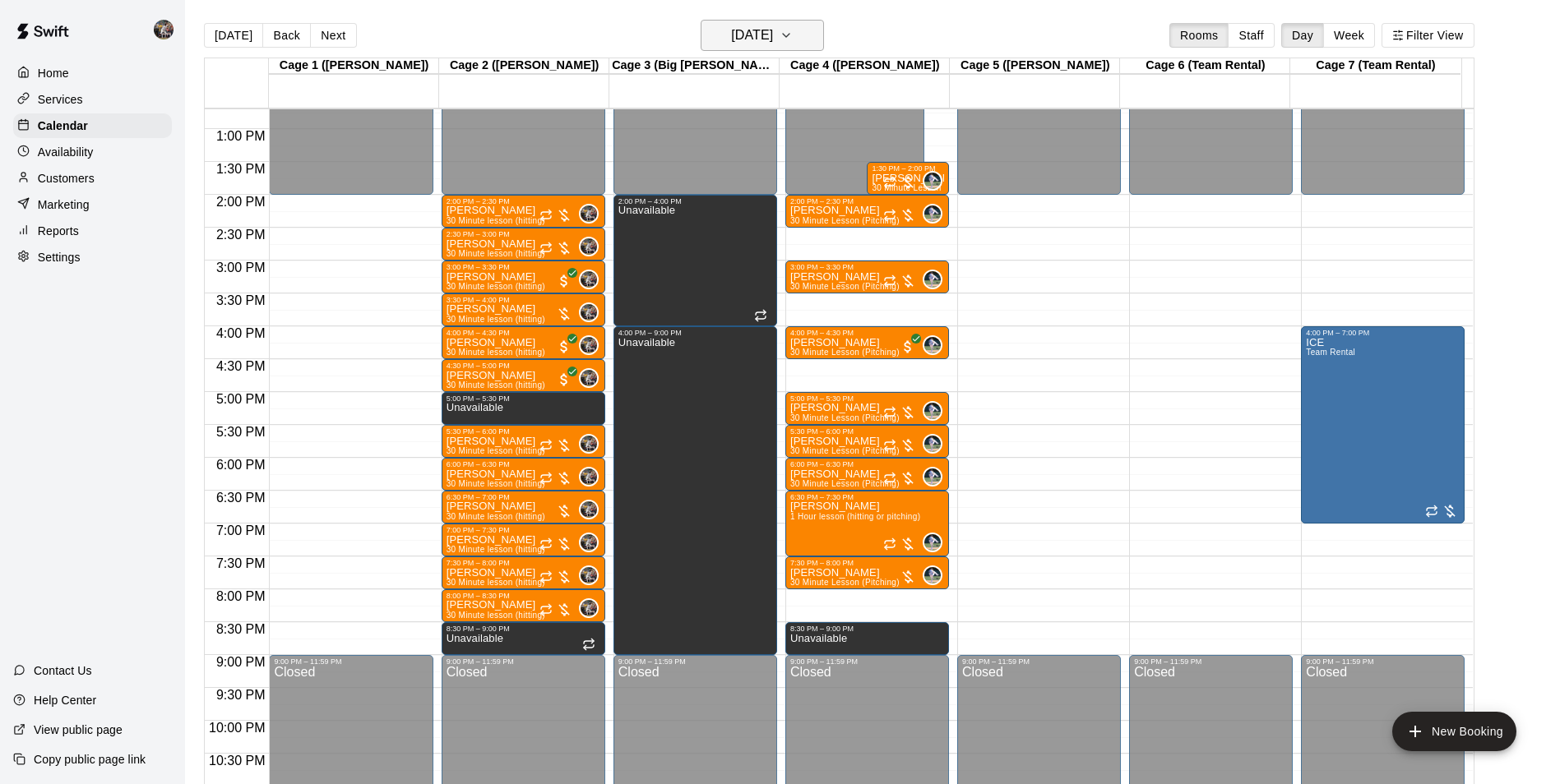
click at [773, 35] on h6 "[DATE]" at bounding box center [752, 35] width 42 height 23
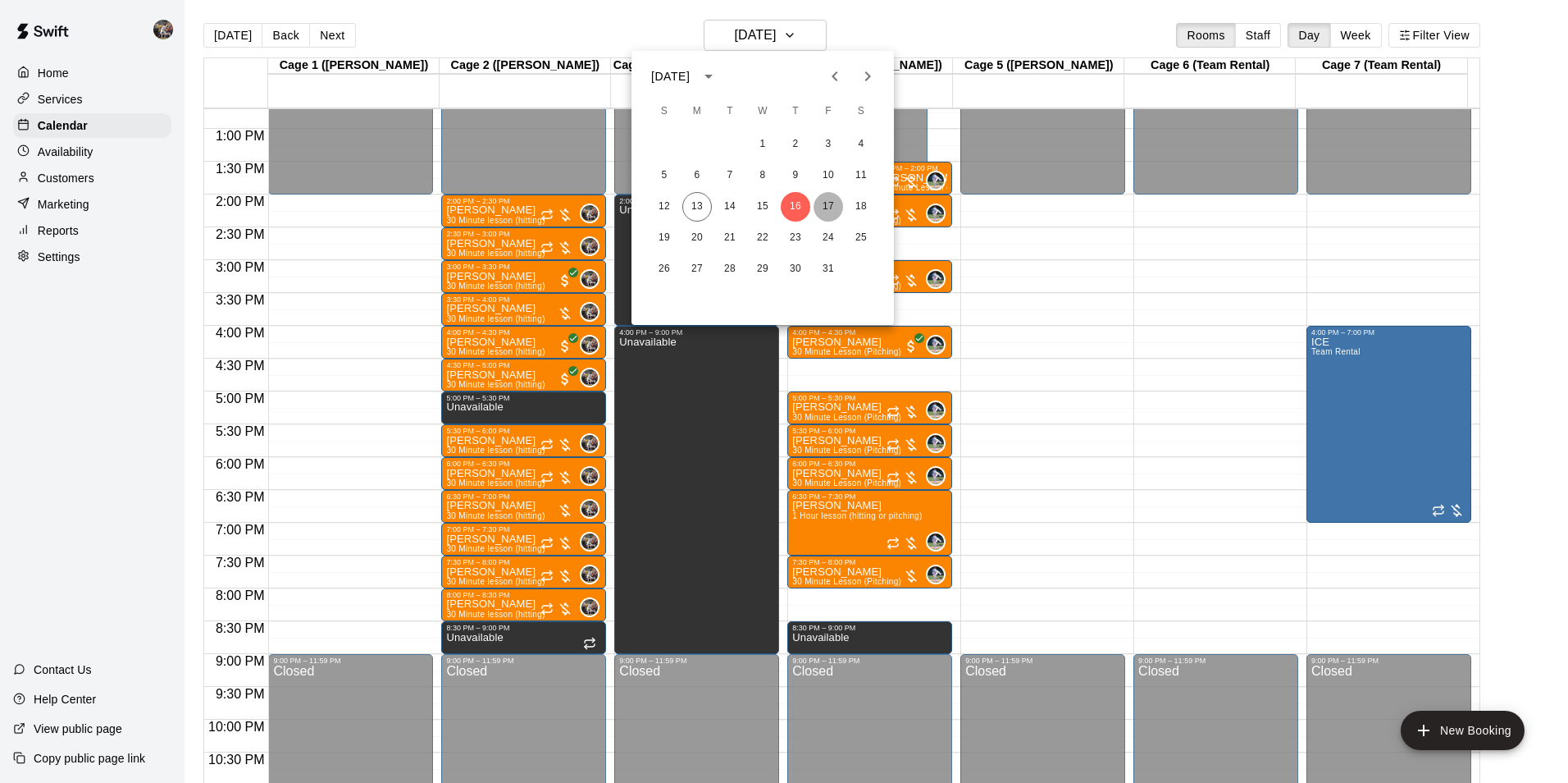
click at [830, 206] on button "17" at bounding box center [828, 207] width 30 height 30
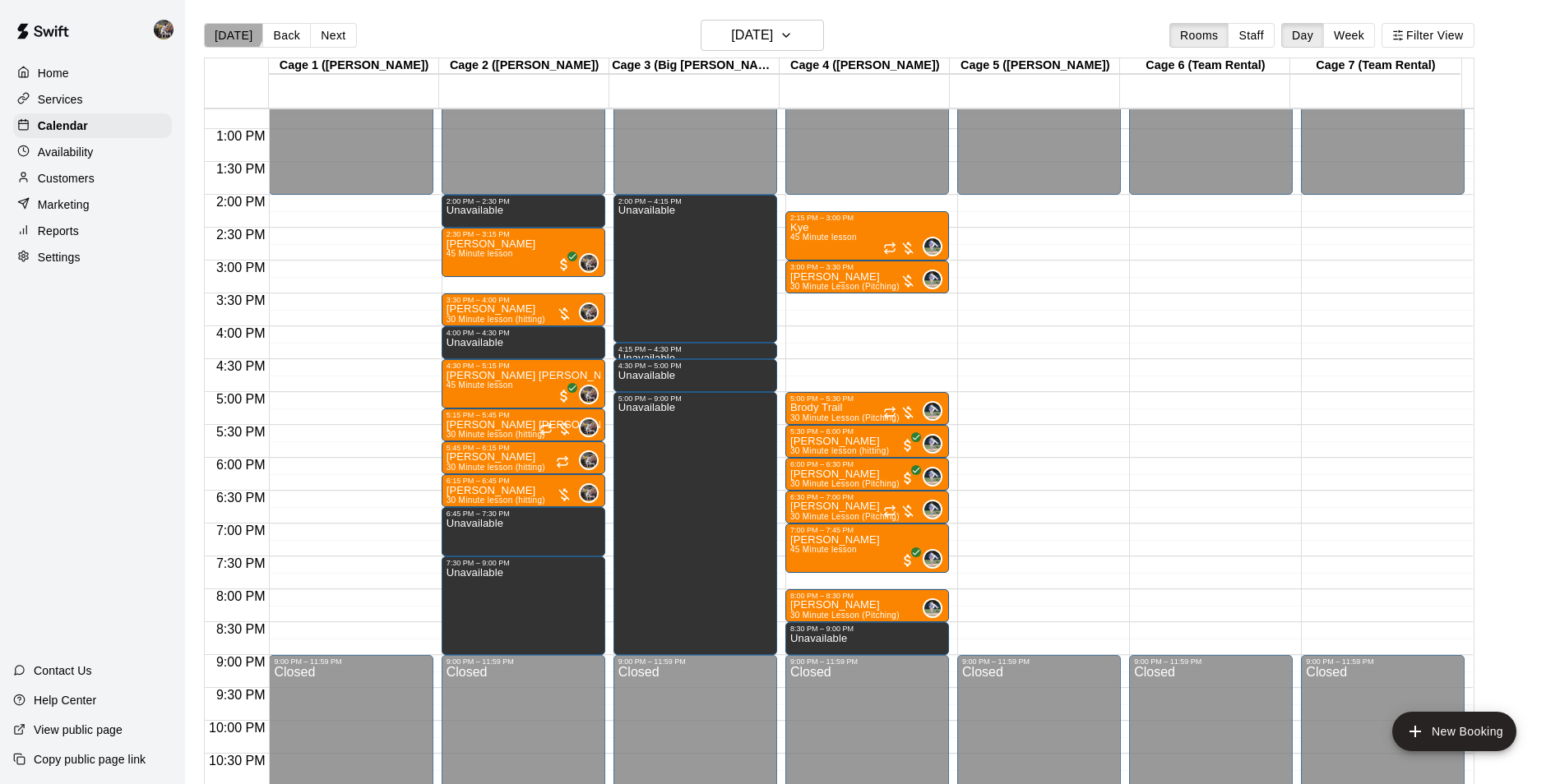
click at [226, 26] on button "[DATE]" at bounding box center [233, 35] width 59 height 25
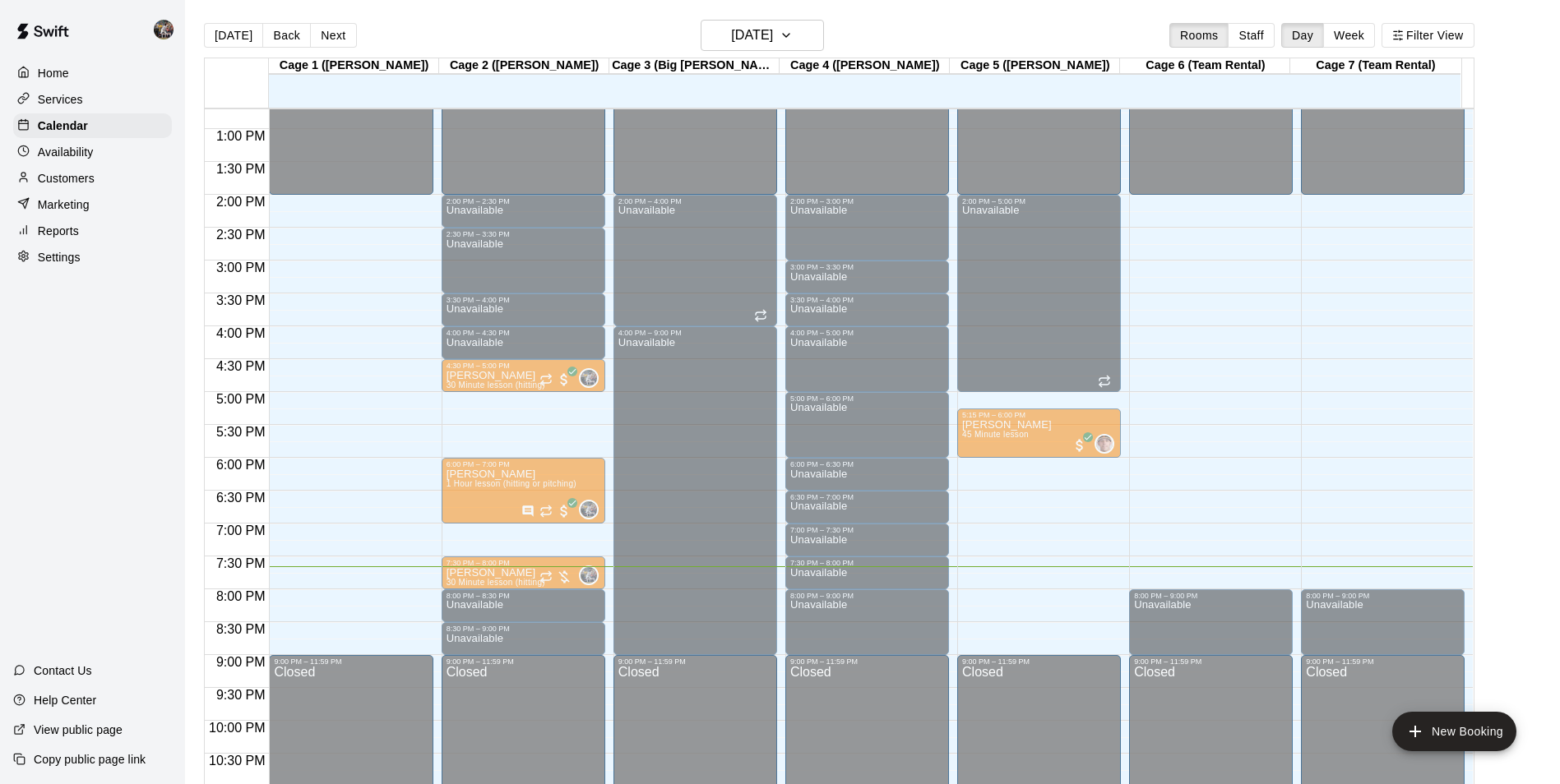
click at [484, 540] on p "Jax [PERSON_NAME]" at bounding box center [501, 540] width 110 height 0
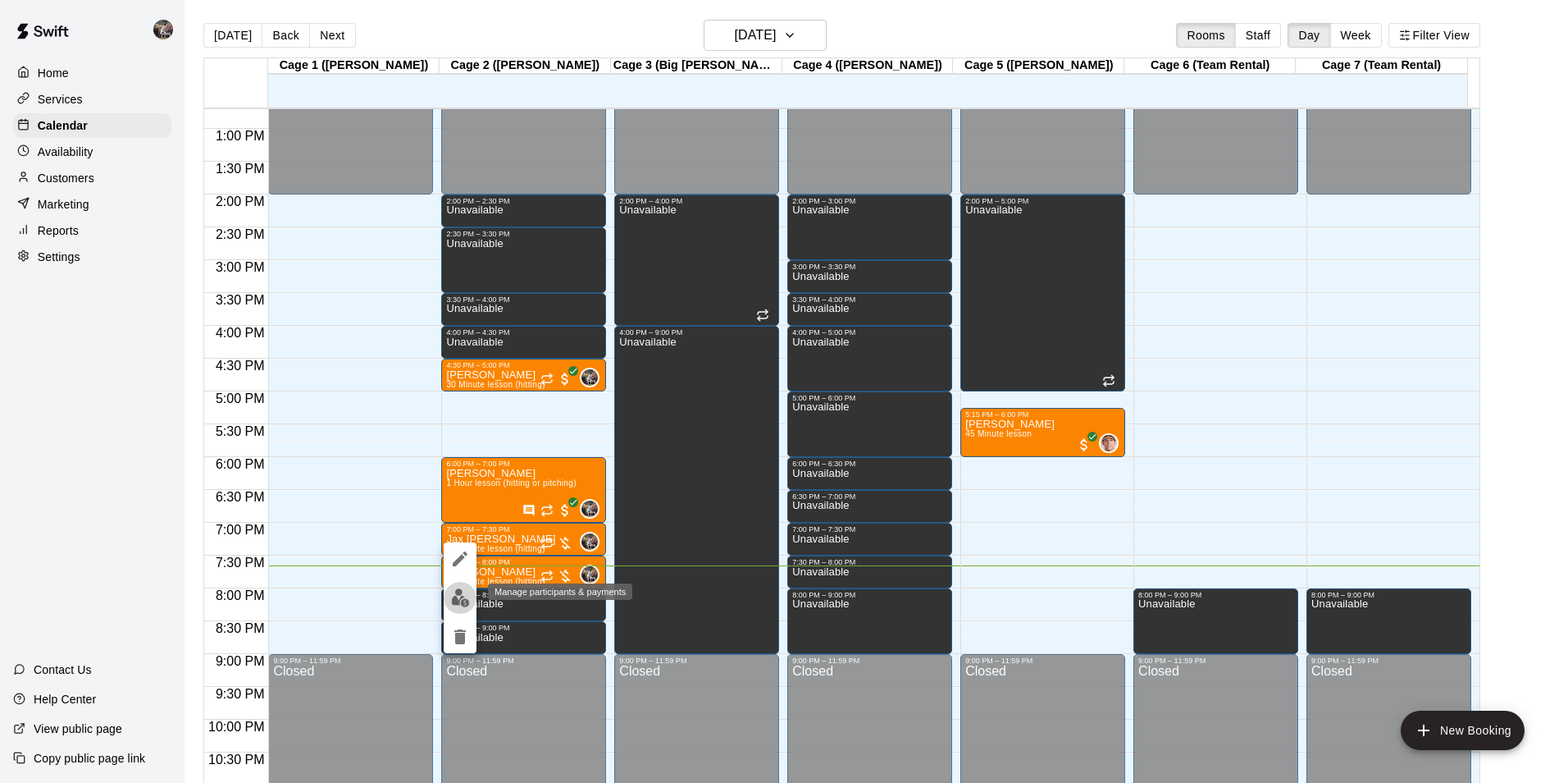
click at [465, 598] on img "edit" at bounding box center [460, 598] width 19 height 19
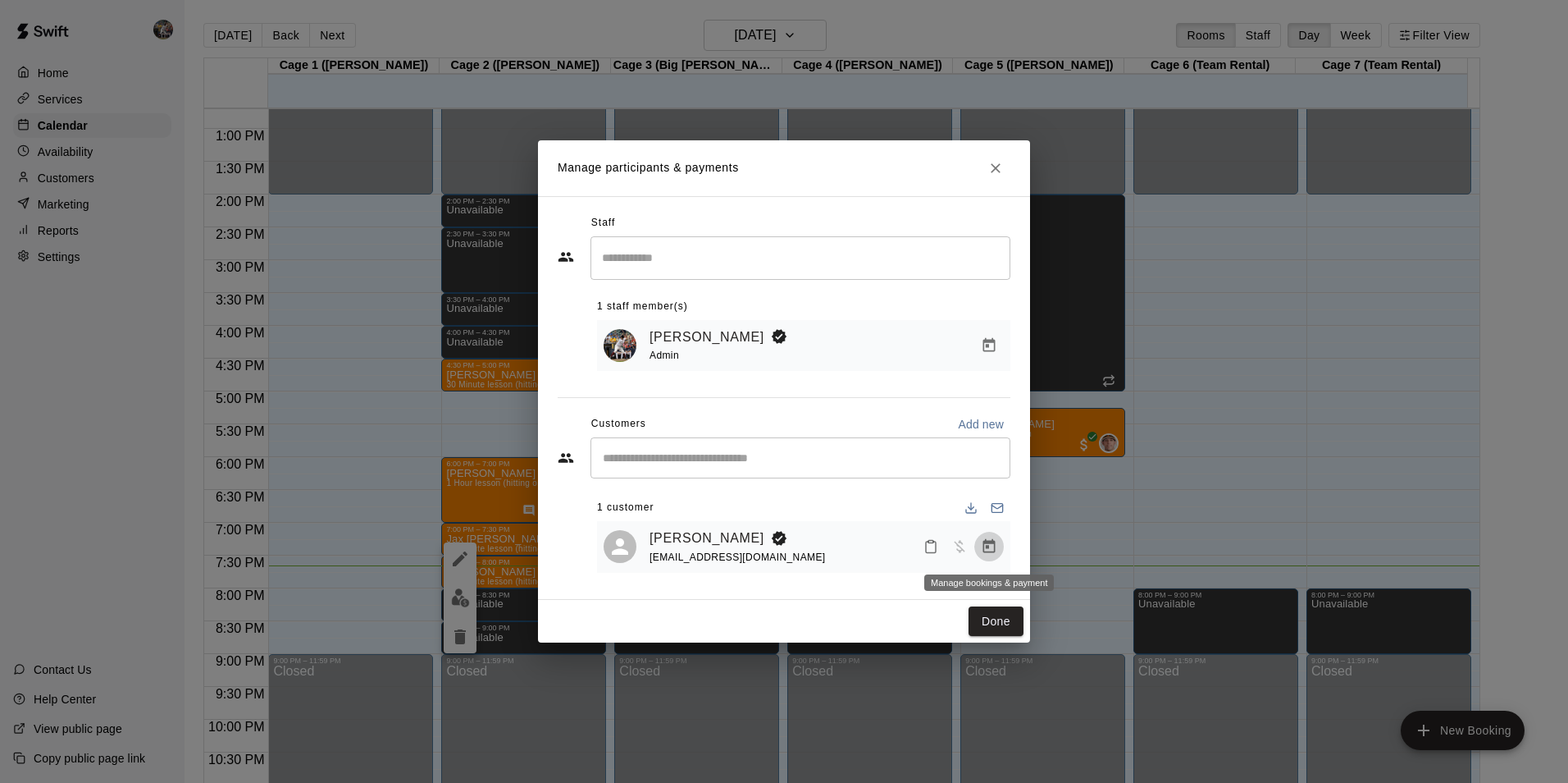
click at [991, 546] on icon "Manage bookings & payment" at bounding box center [989, 546] width 16 height 16
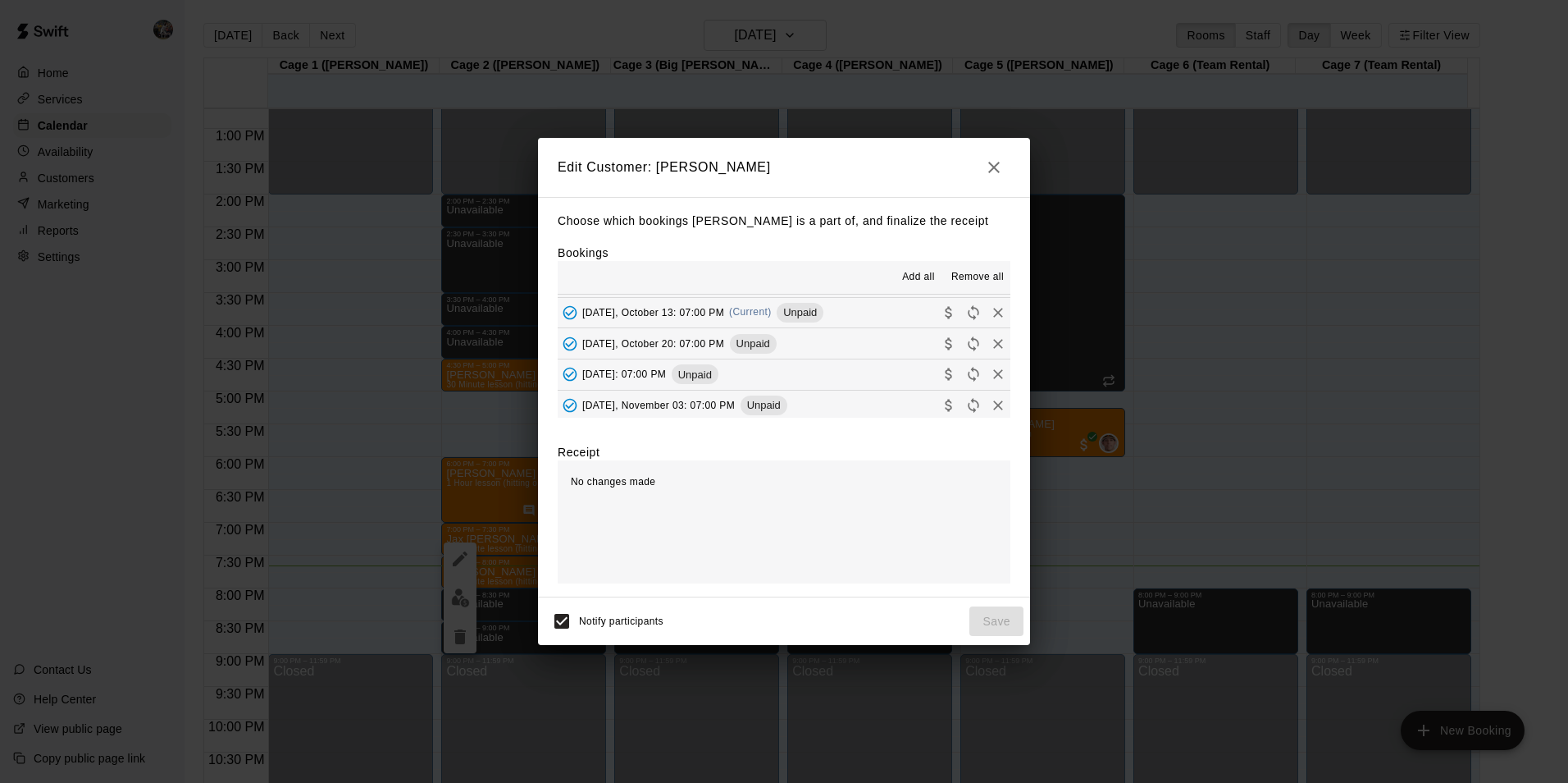
scroll to position [246, 0]
click at [846, 339] on button "[DATE], October 13: 07:00 PM (Current) Unpaid" at bounding box center [784, 341] width 452 height 31
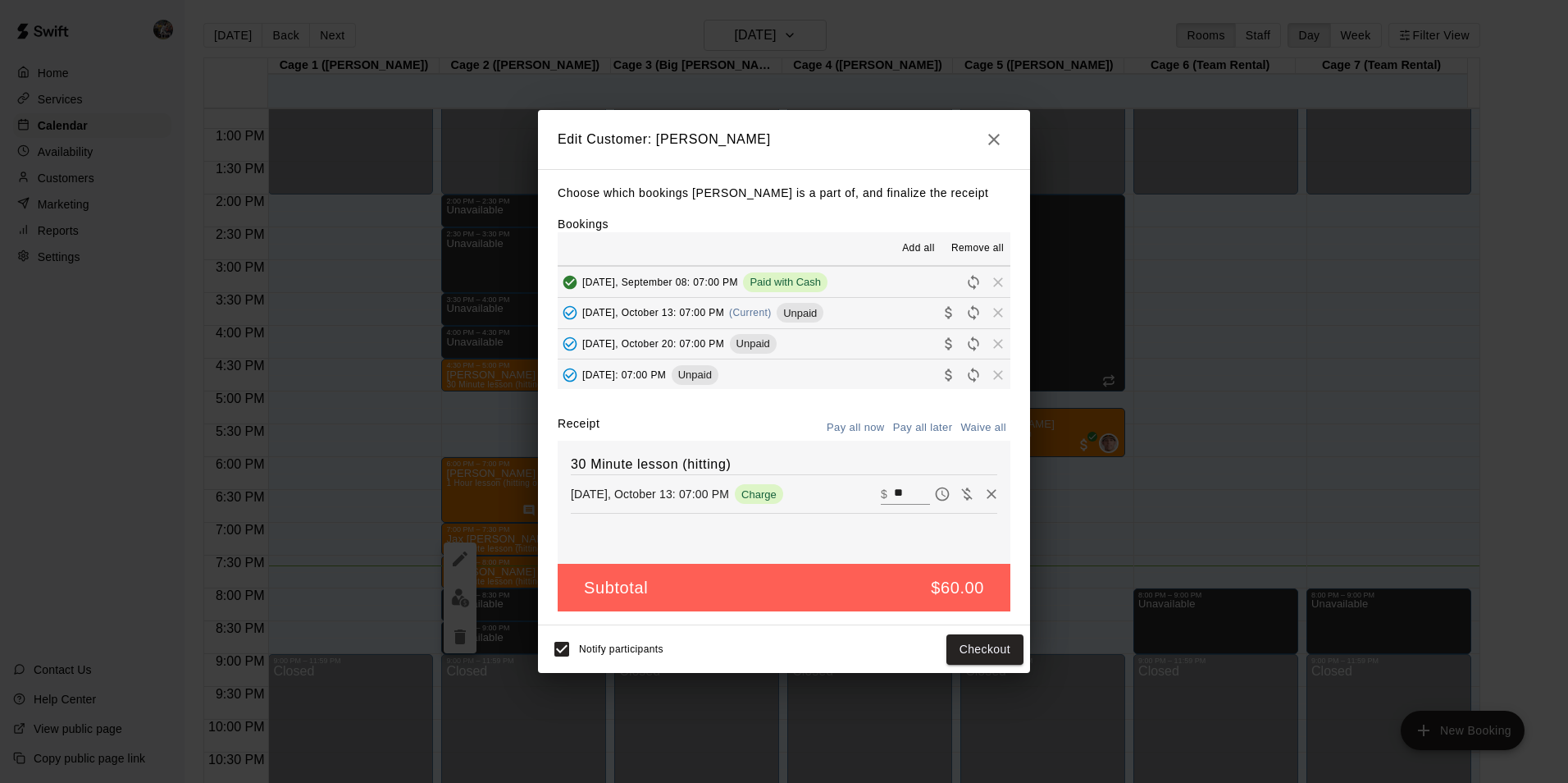
click at [900, 492] on input "**" at bounding box center [912, 493] width 36 height 21
type input "*"
type input "**"
click at [993, 649] on button "Checkout" at bounding box center [985, 650] width 78 height 31
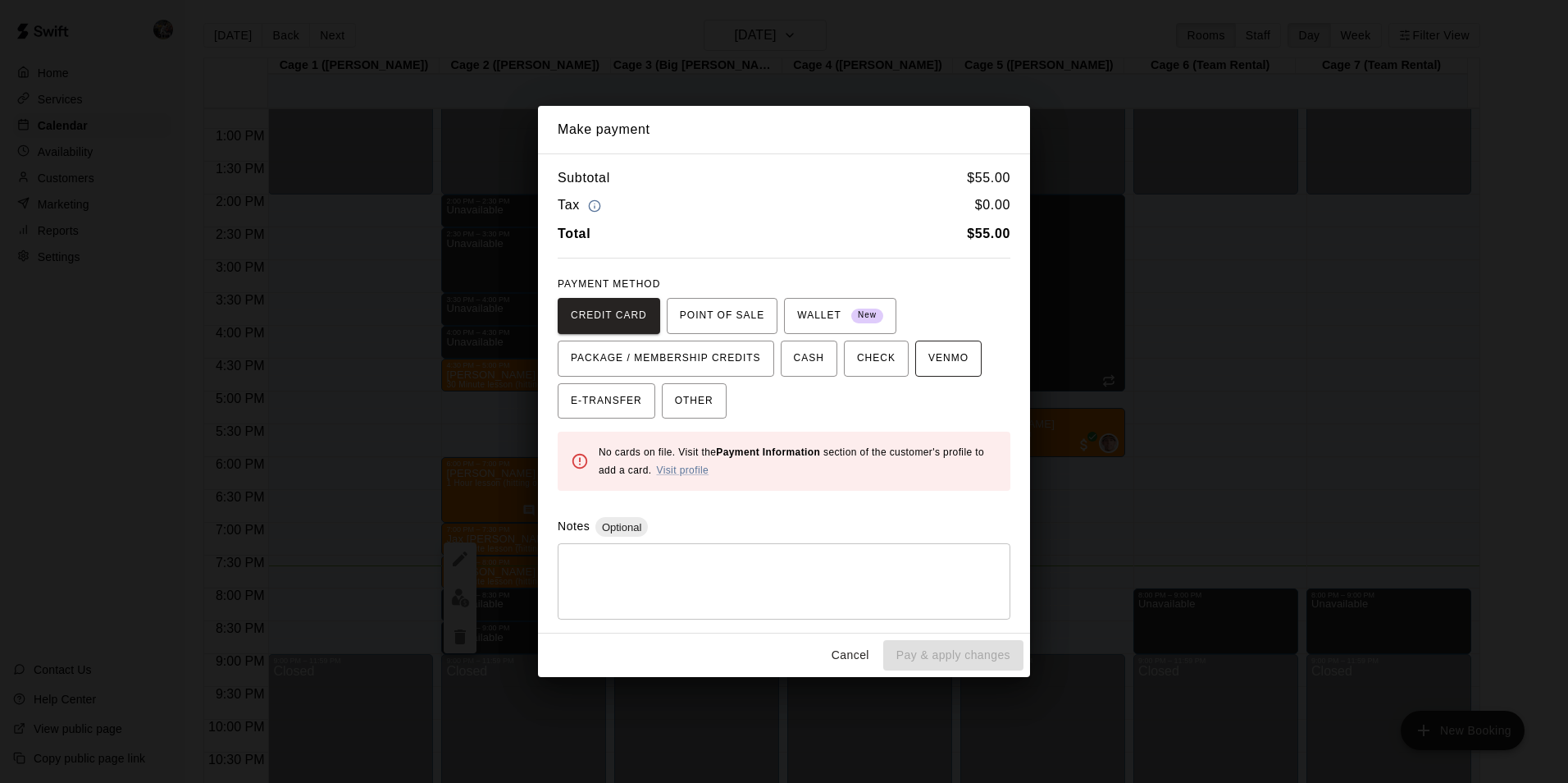
click at [937, 363] on span "VENMO" at bounding box center [949, 358] width 40 height 26
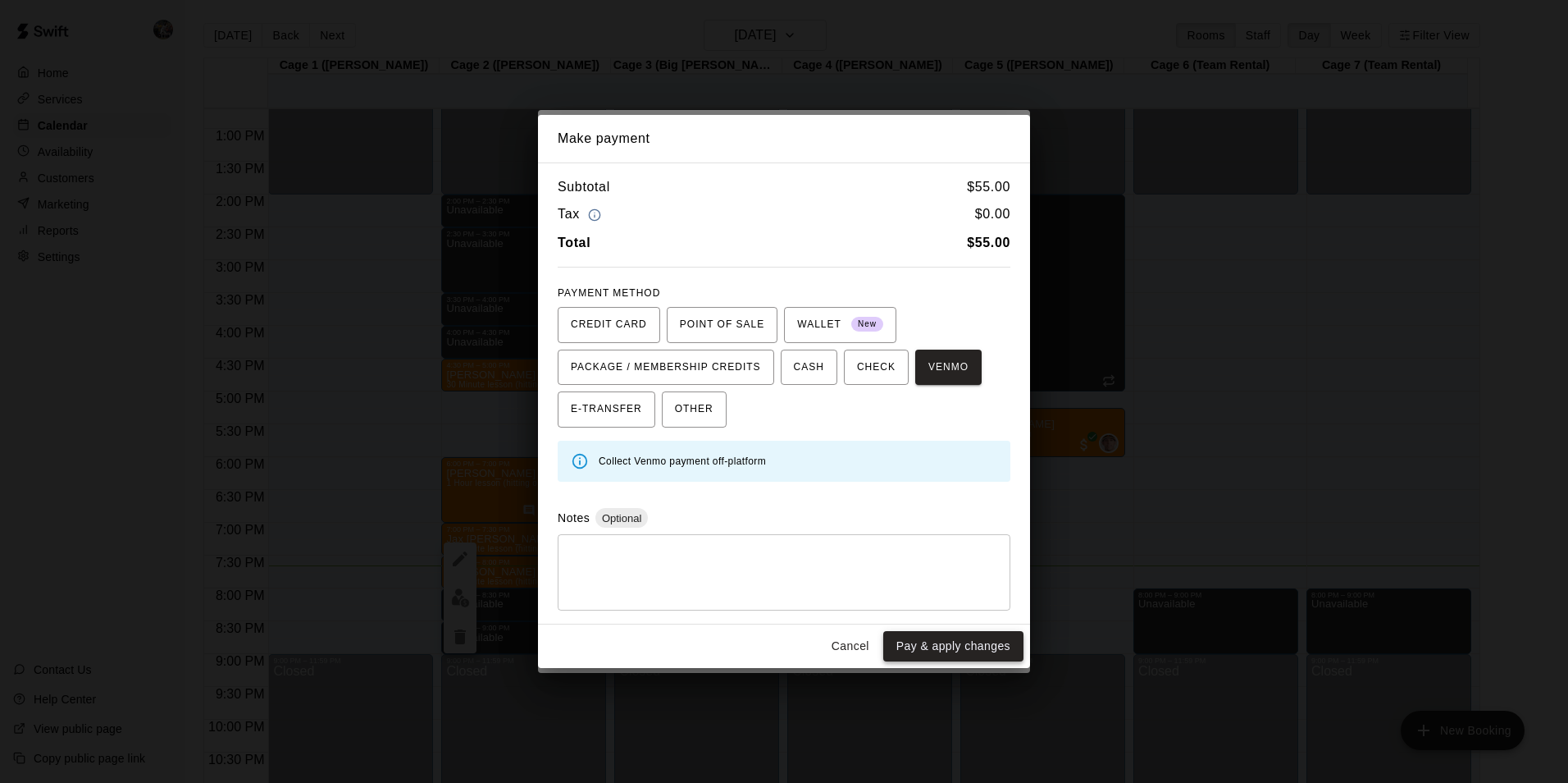
click at [949, 643] on button "Pay & apply changes" at bounding box center [953, 646] width 140 height 31
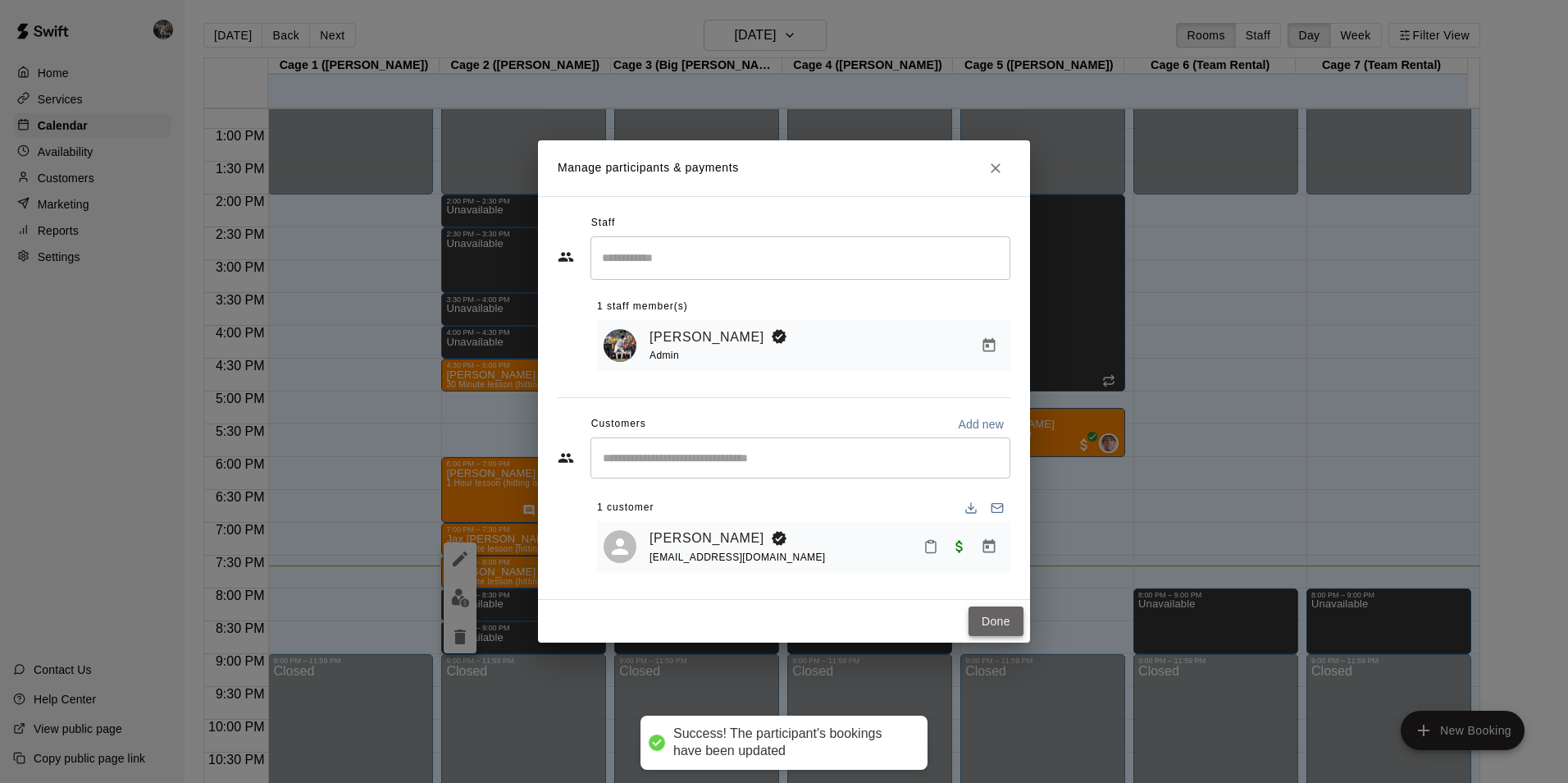
click at [977, 622] on button "Done" at bounding box center [995, 622] width 55 height 31
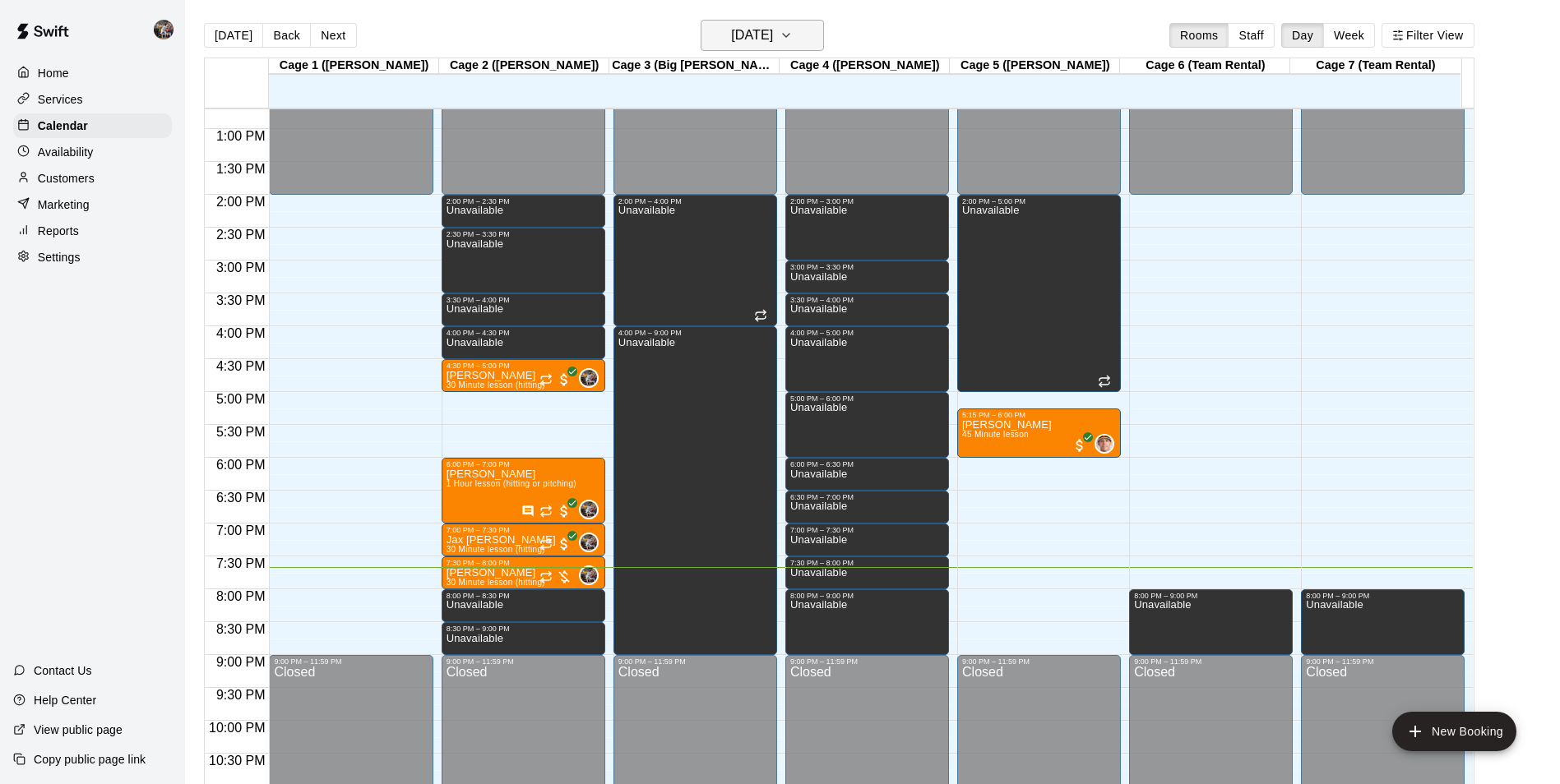
click at [759, 32] on h6 "[DATE]" at bounding box center [752, 35] width 42 height 23
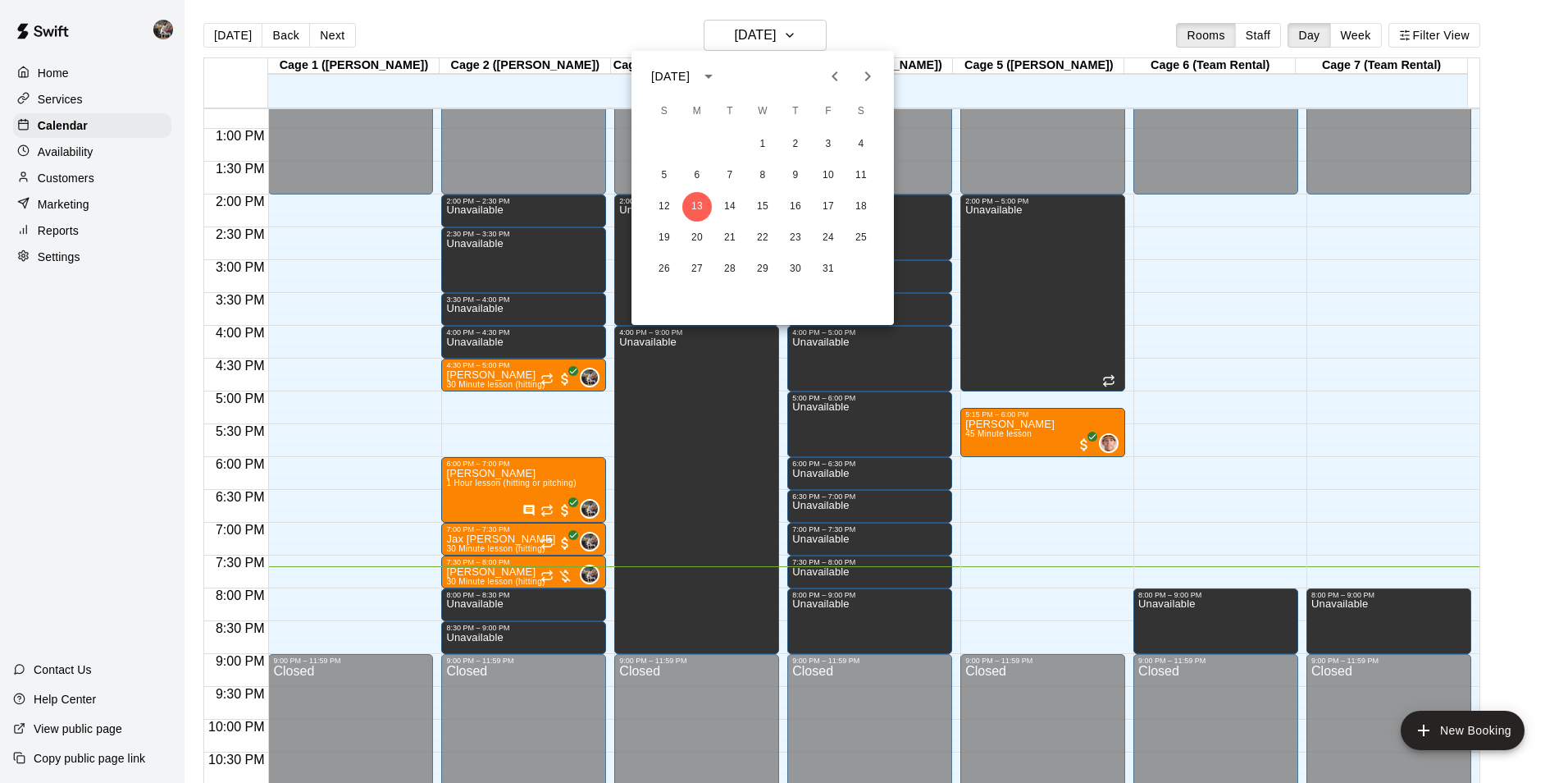
click at [460, 26] on div at bounding box center [784, 391] width 1568 height 783
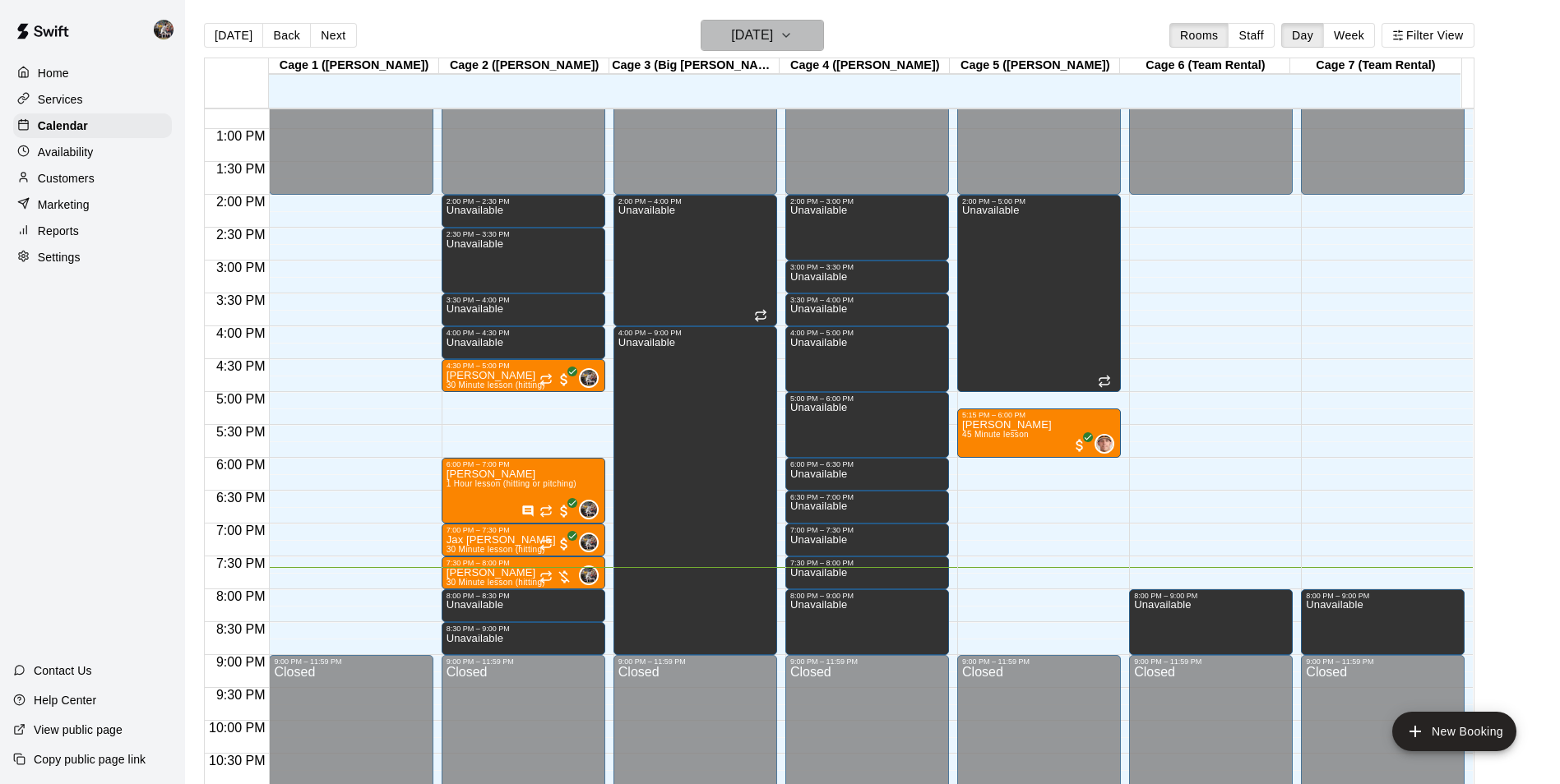
click at [760, 33] on h6 "[DATE]" at bounding box center [752, 35] width 42 height 23
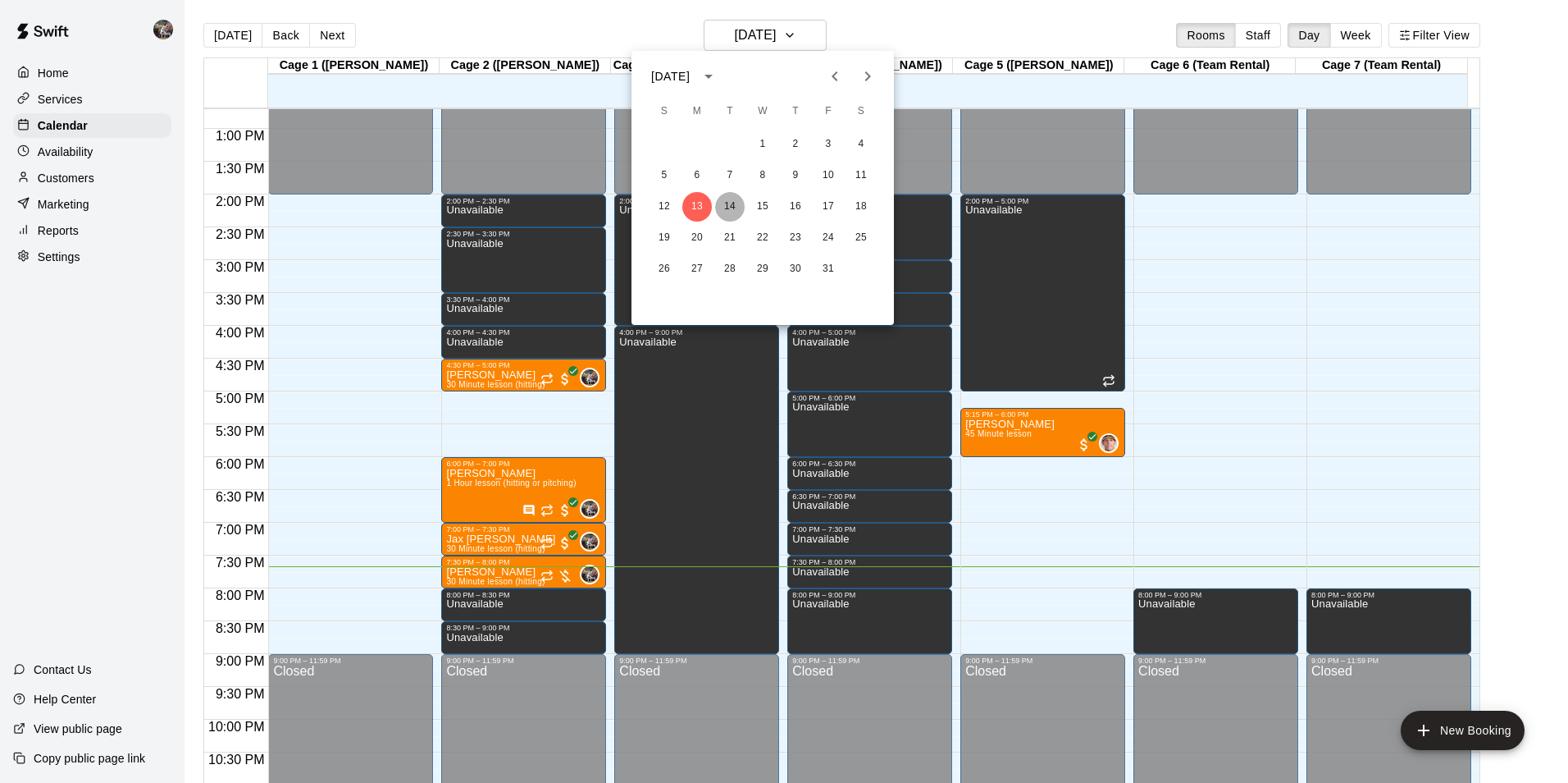
click at [734, 204] on button "14" at bounding box center [730, 207] width 30 height 30
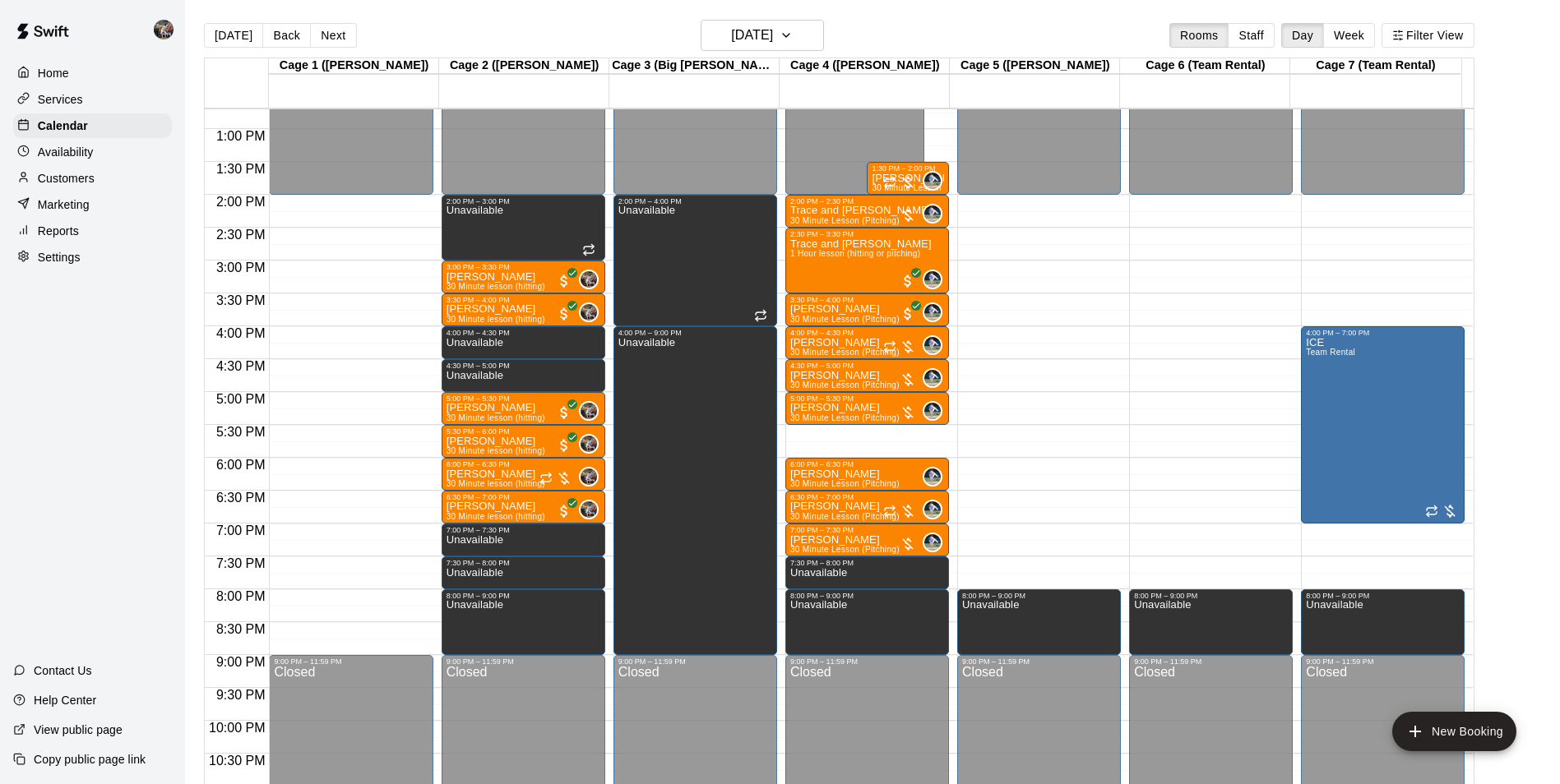
click at [829, 434] on div "12:00 AM – 2:00 PM Closed 2:00 PM – 2:30 PM Trace and [PERSON_NAME] 30 Minute L…" at bounding box center [867, 64] width 163 height 1578
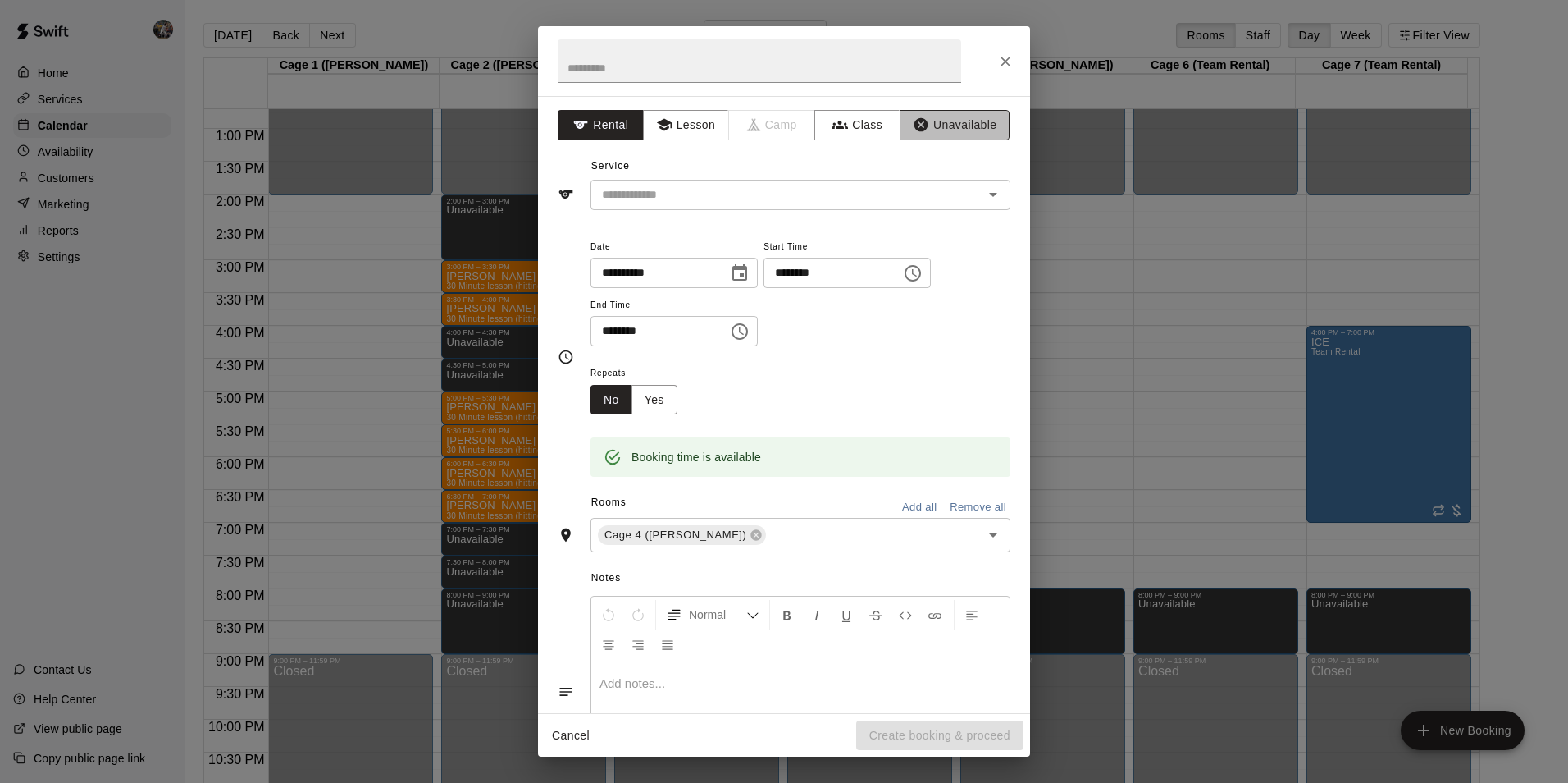
click at [947, 124] on button "Unavailable" at bounding box center [955, 125] width 110 height 31
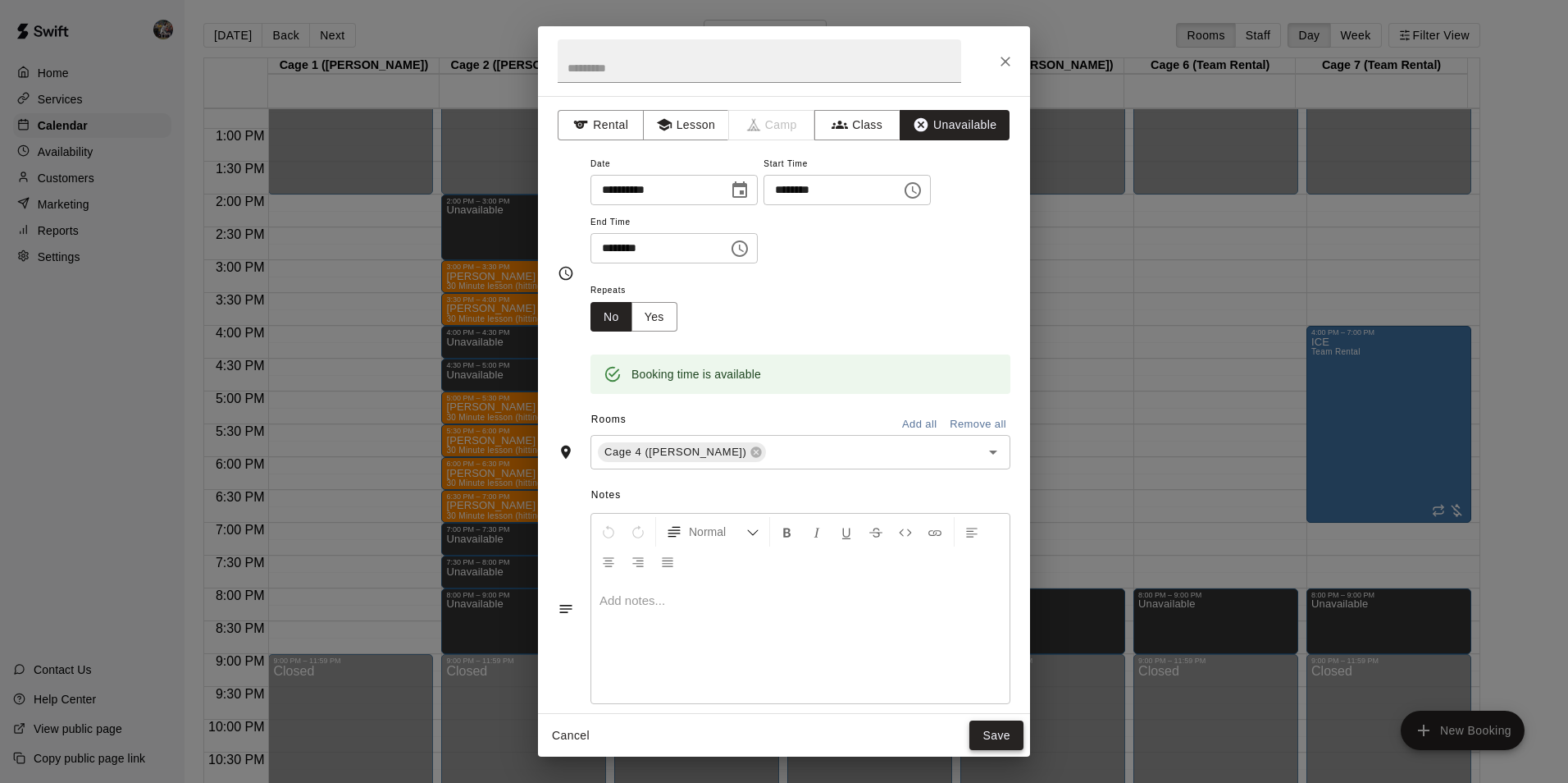
click at [993, 728] on button "Save" at bounding box center [996, 735] width 54 height 31
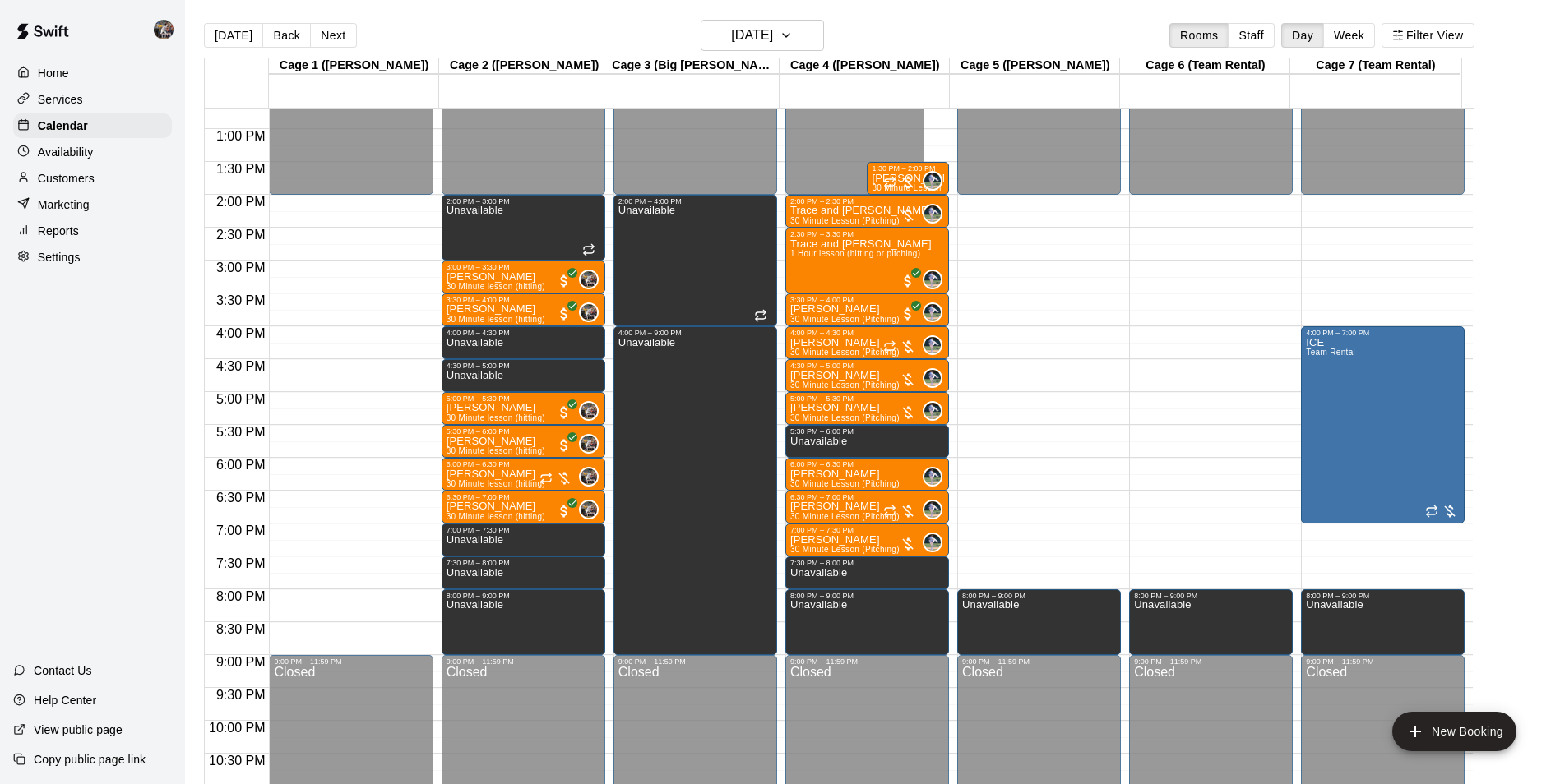
click at [1017, 566] on div "12:00 AM – 2:00 PM Closed 8:00 PM – 9:00 PM Unavailable 9:00 PM – 11:59 PM Clos…" at bounding box center [1039, 64] width 163 height 1578
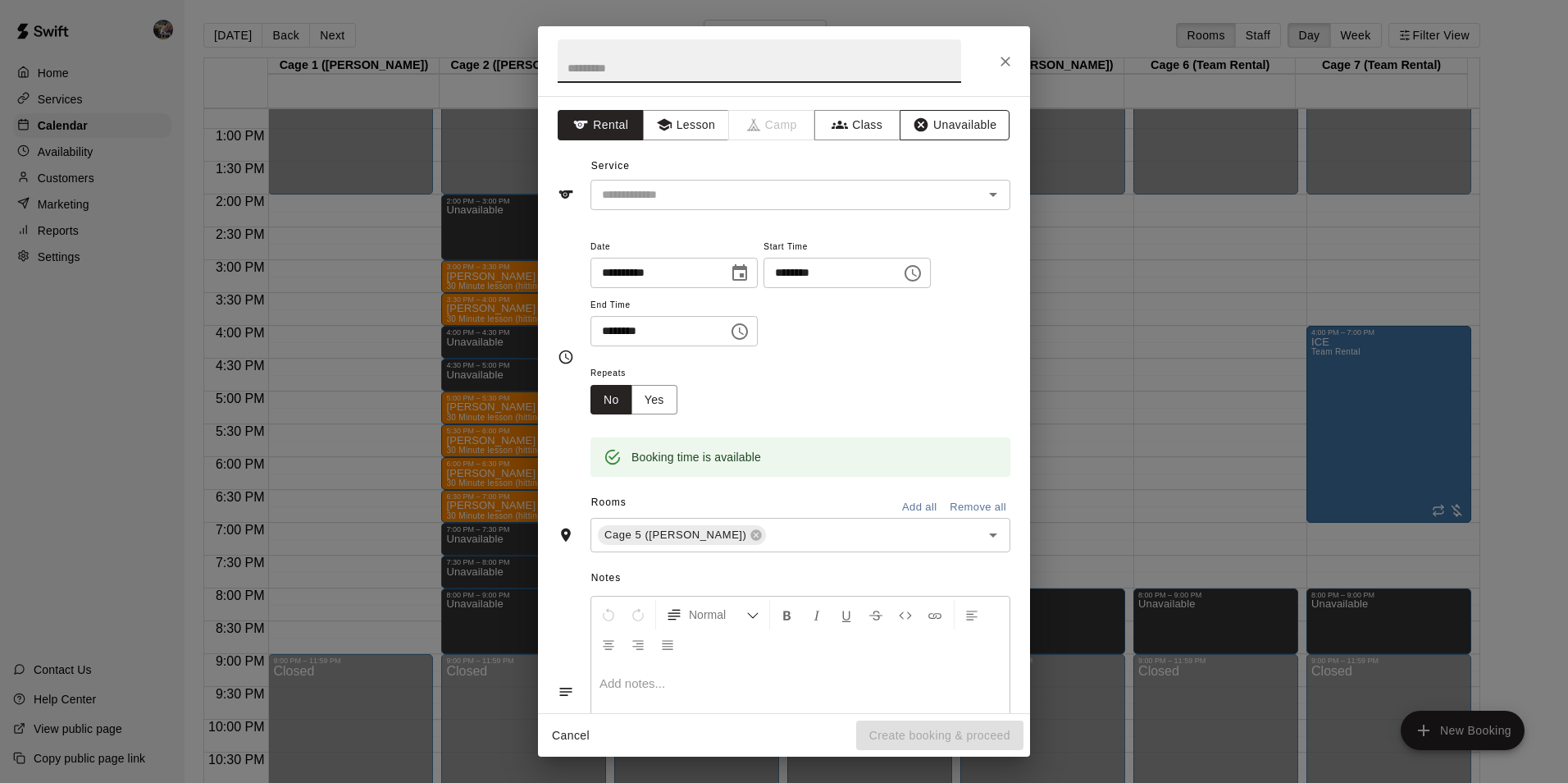
click at [958, 120] on button "Unavailable" at bounding box center [955, 125] width 110 height 31
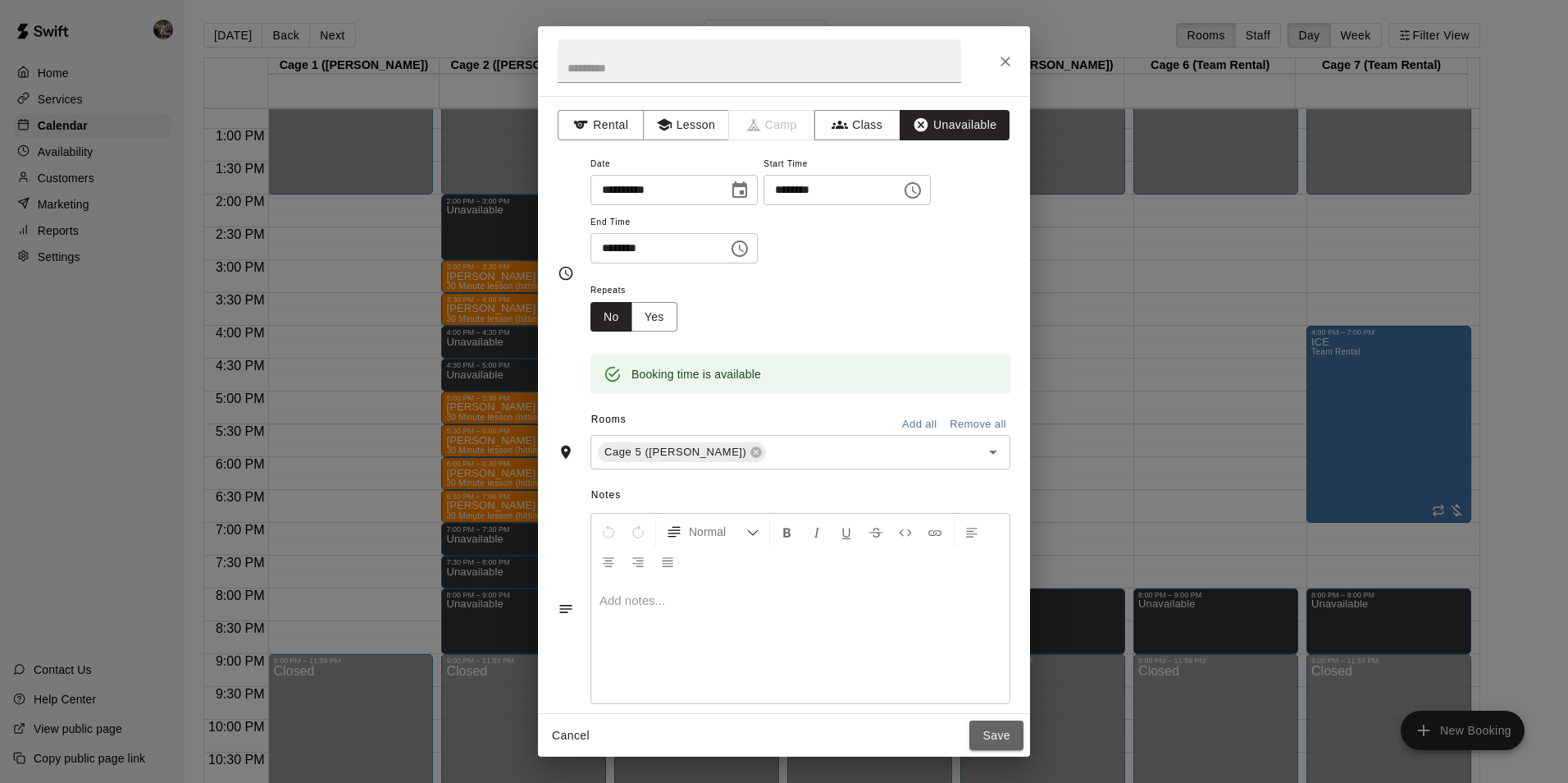
click at [1006, 734] on button "Save" at bounding box center [996, 735] width 54 height 31
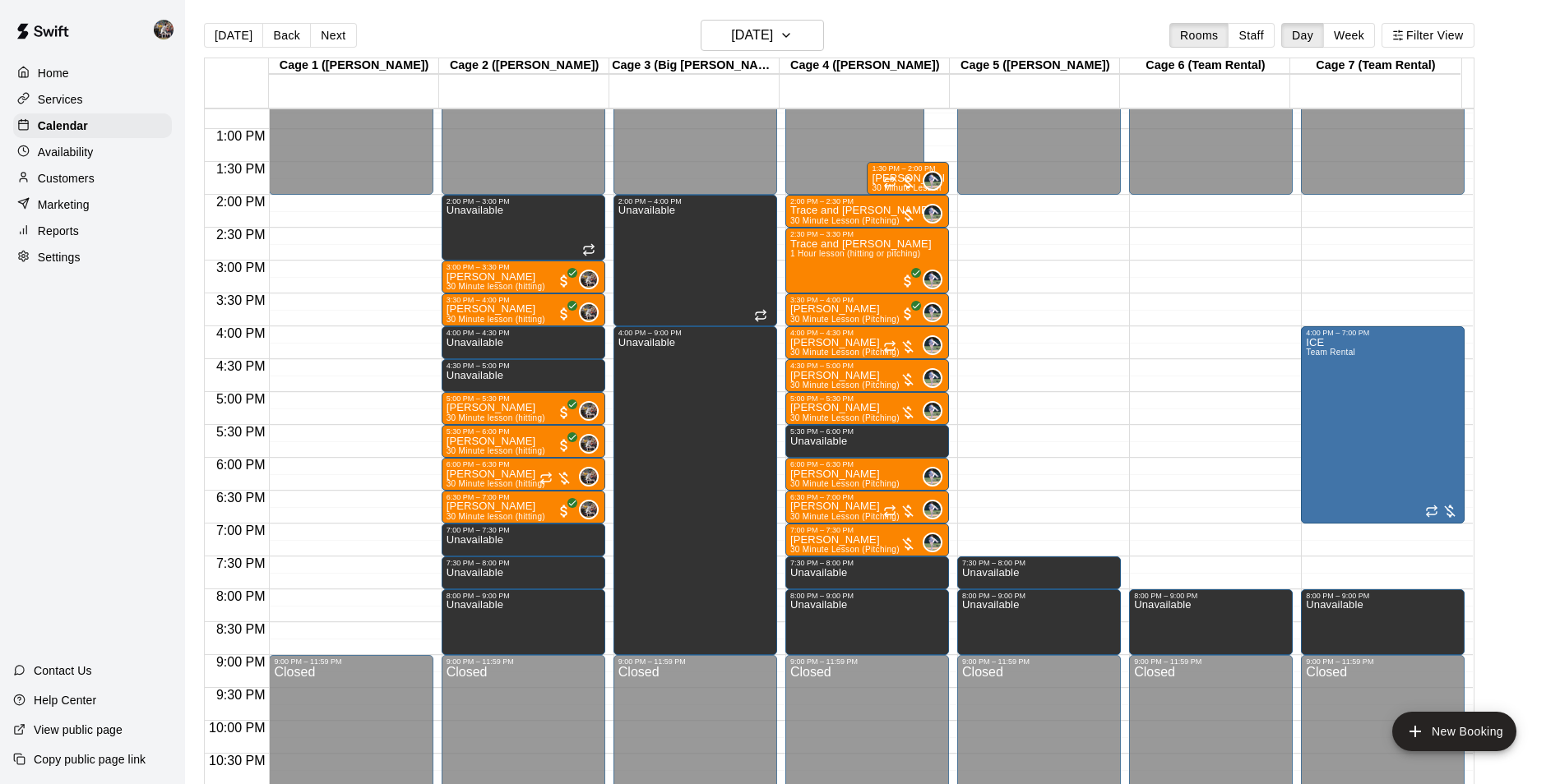
click at [1178, 566] on div "12:00 AM – 2:00 PM Closed 8:00 PM – 9:00 PM Unavailable 9:00 PM – 11:59 PM Clos…" at bounding box center [1211, 64] width 163 height 1578
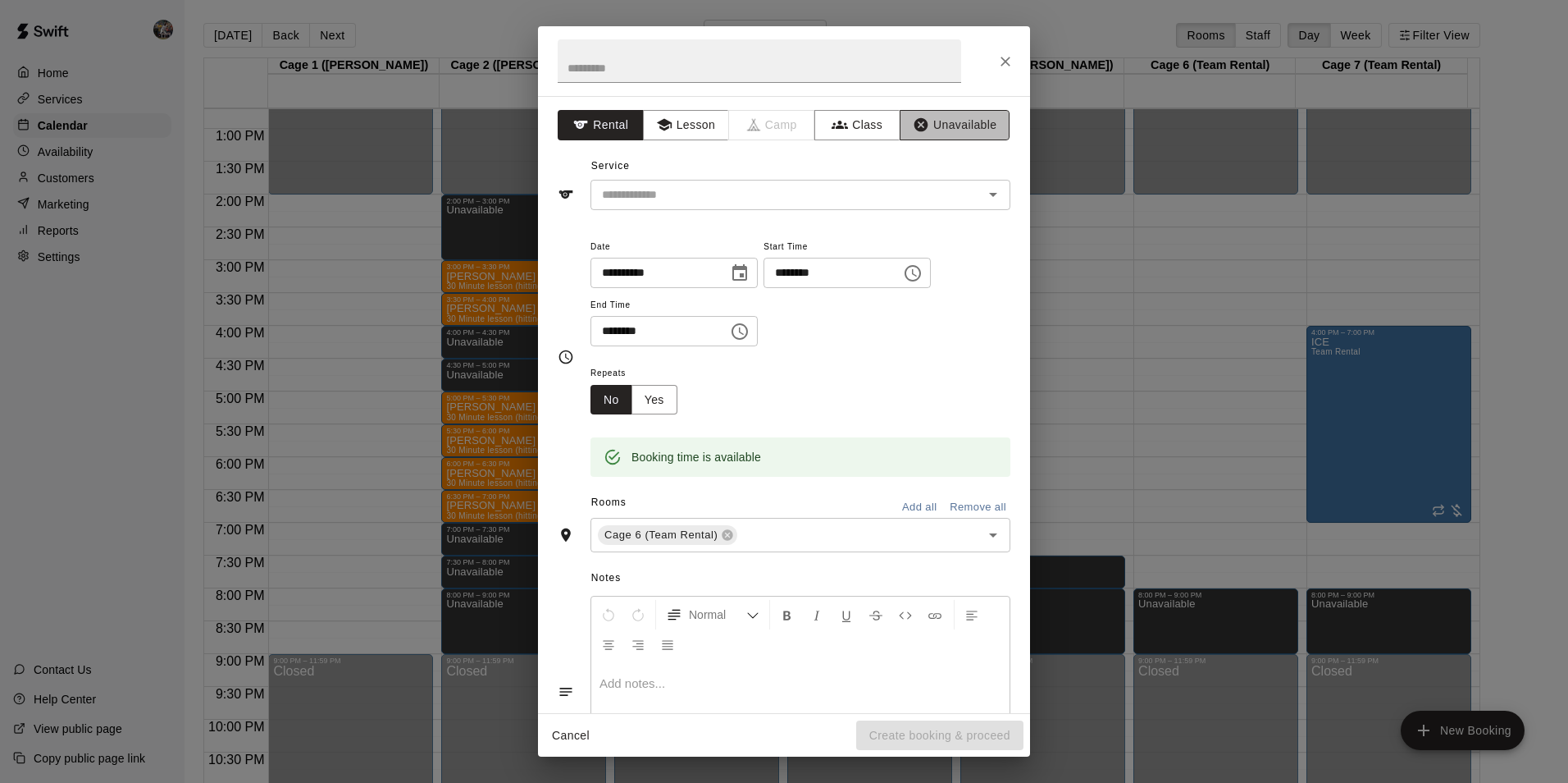
click at [972, 124] on button "Unavailable" at bounding box center [955, 125] width 110 height 31
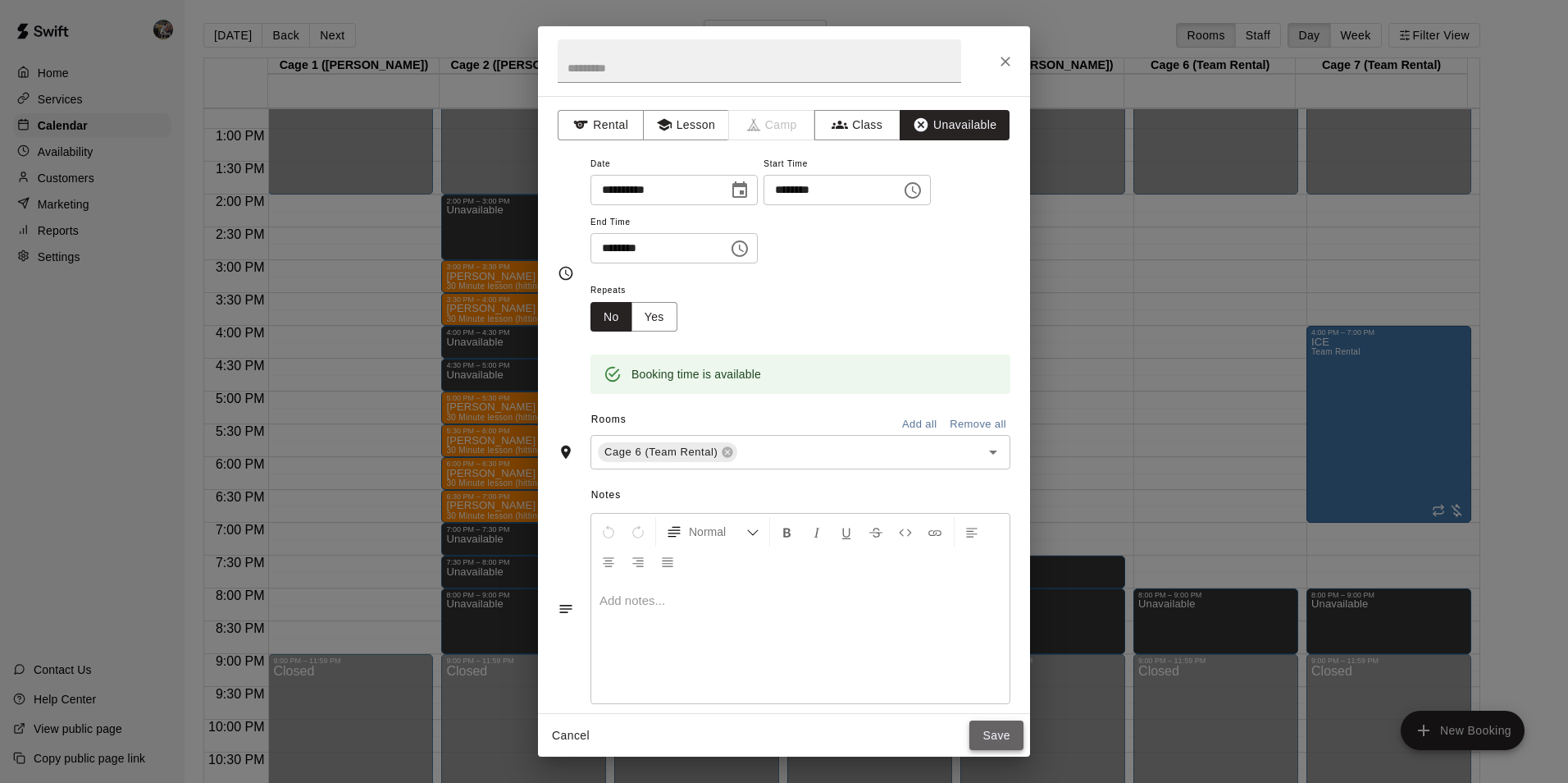
click at [986, 731] on button "Save" at bounding box center [996, 735] width 54 height 31
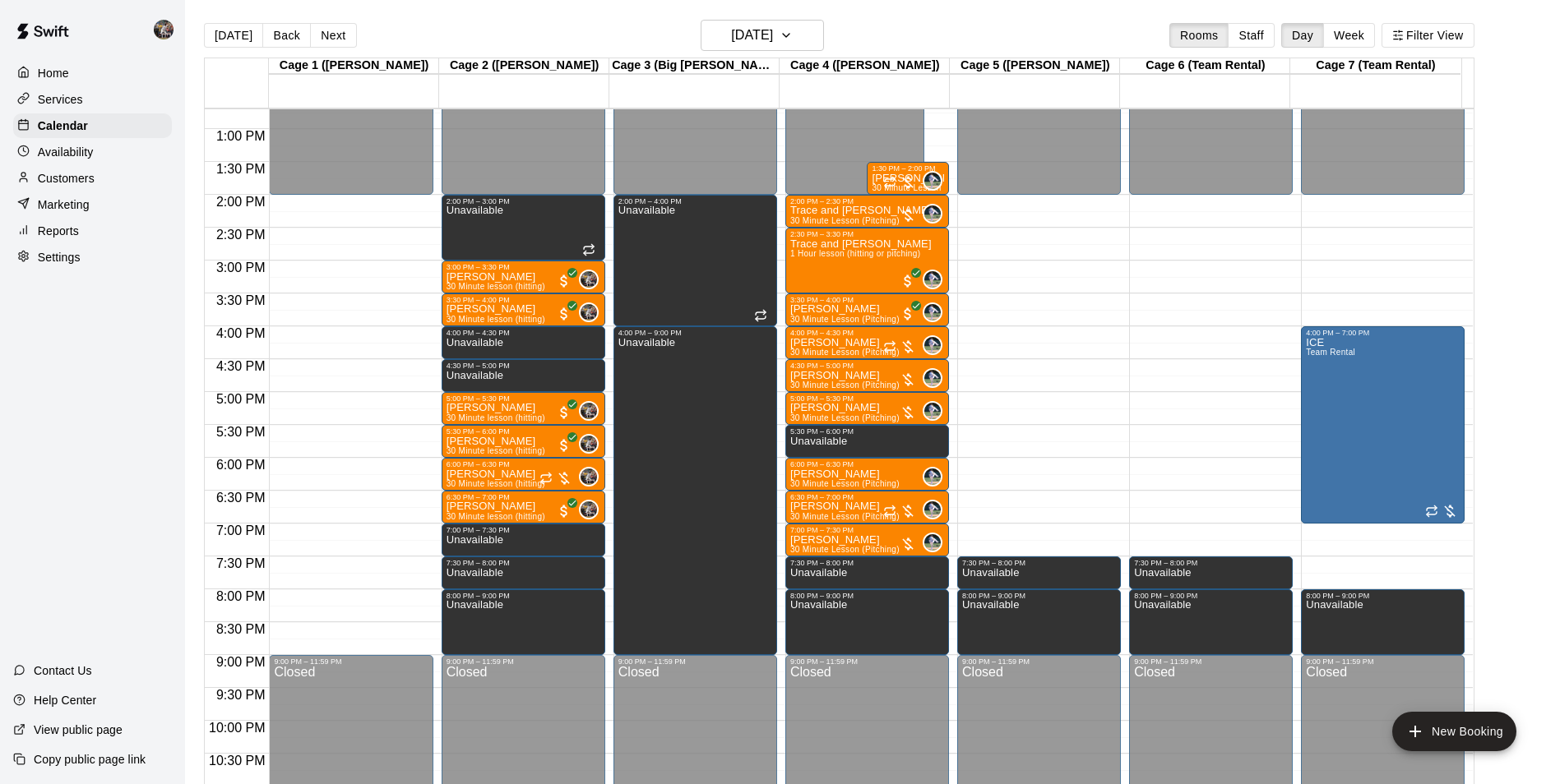
click at [1337, 568] on div "12:00 AM – 2:00 PM Closed 4:00 PM – 7:00 PM ICE Team Rental 8:00 PM – 9:00 PM U…" at bounding box center [1383, 64] width 163 height 1578
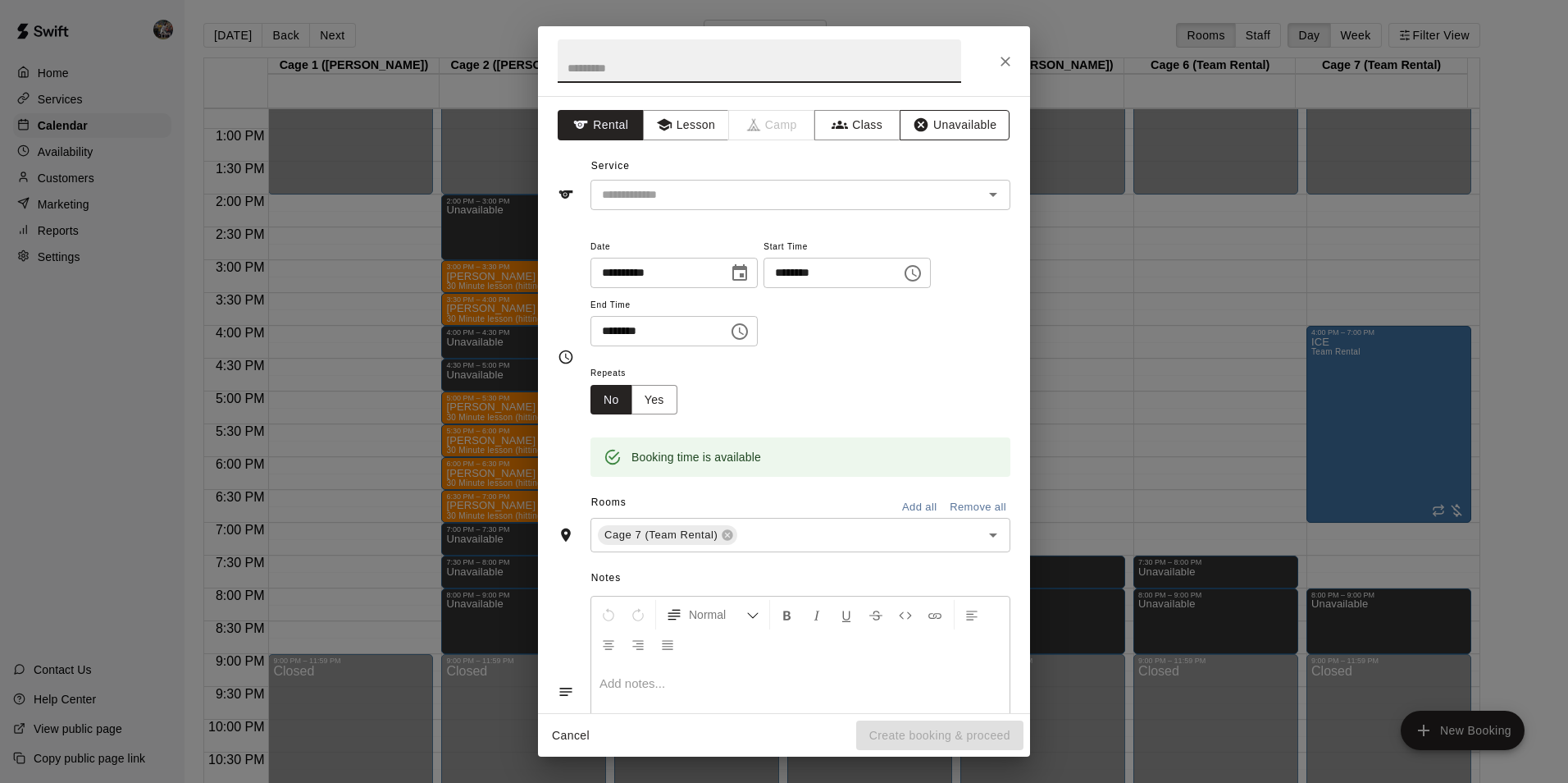
click at [972, 119] on button "Unavailable" at bounding box center [955, 125] width 110 height 31
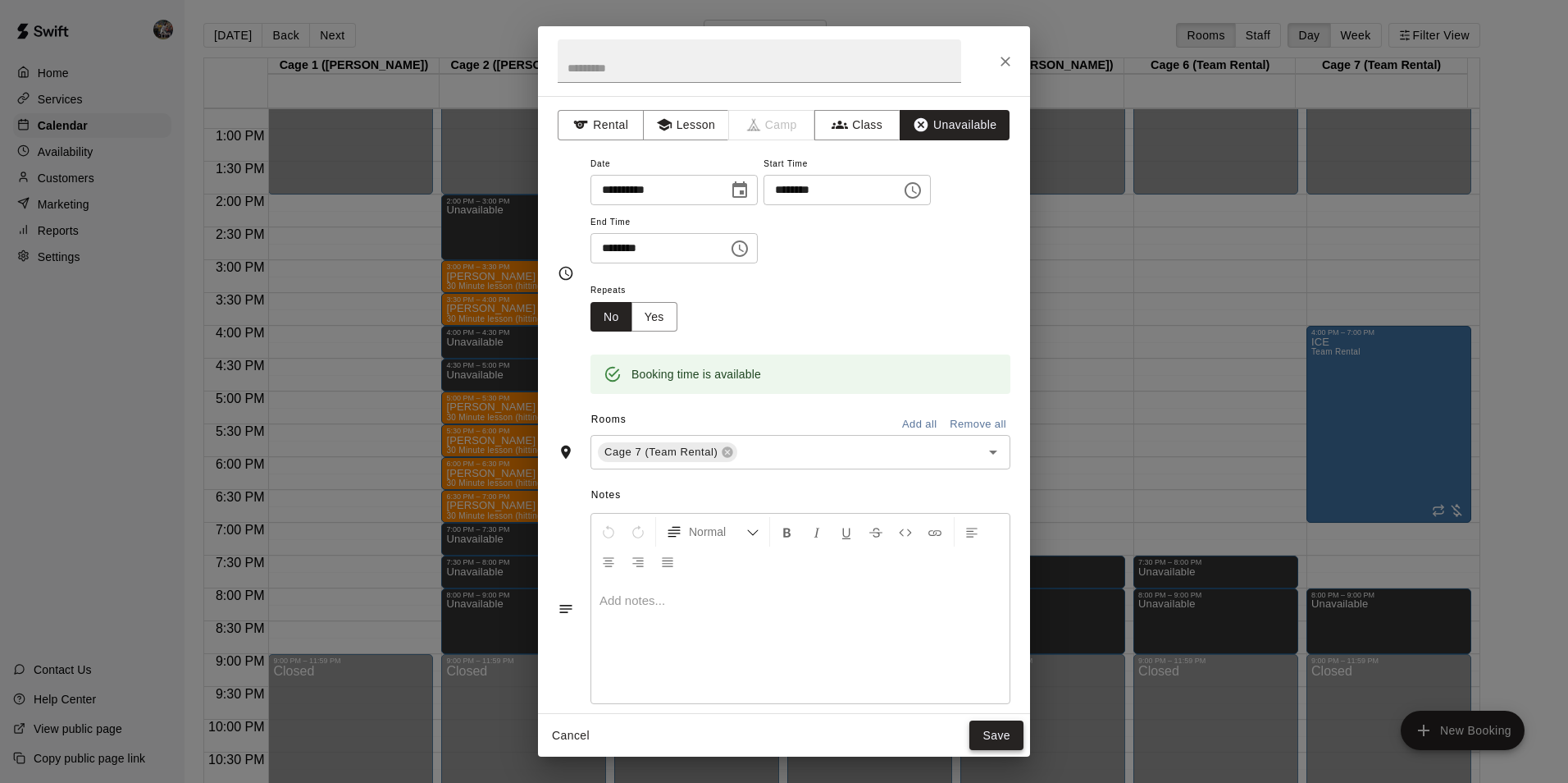
click at [997, 738] on button "Save" at bounding box center [996, 735] width 54 height 31
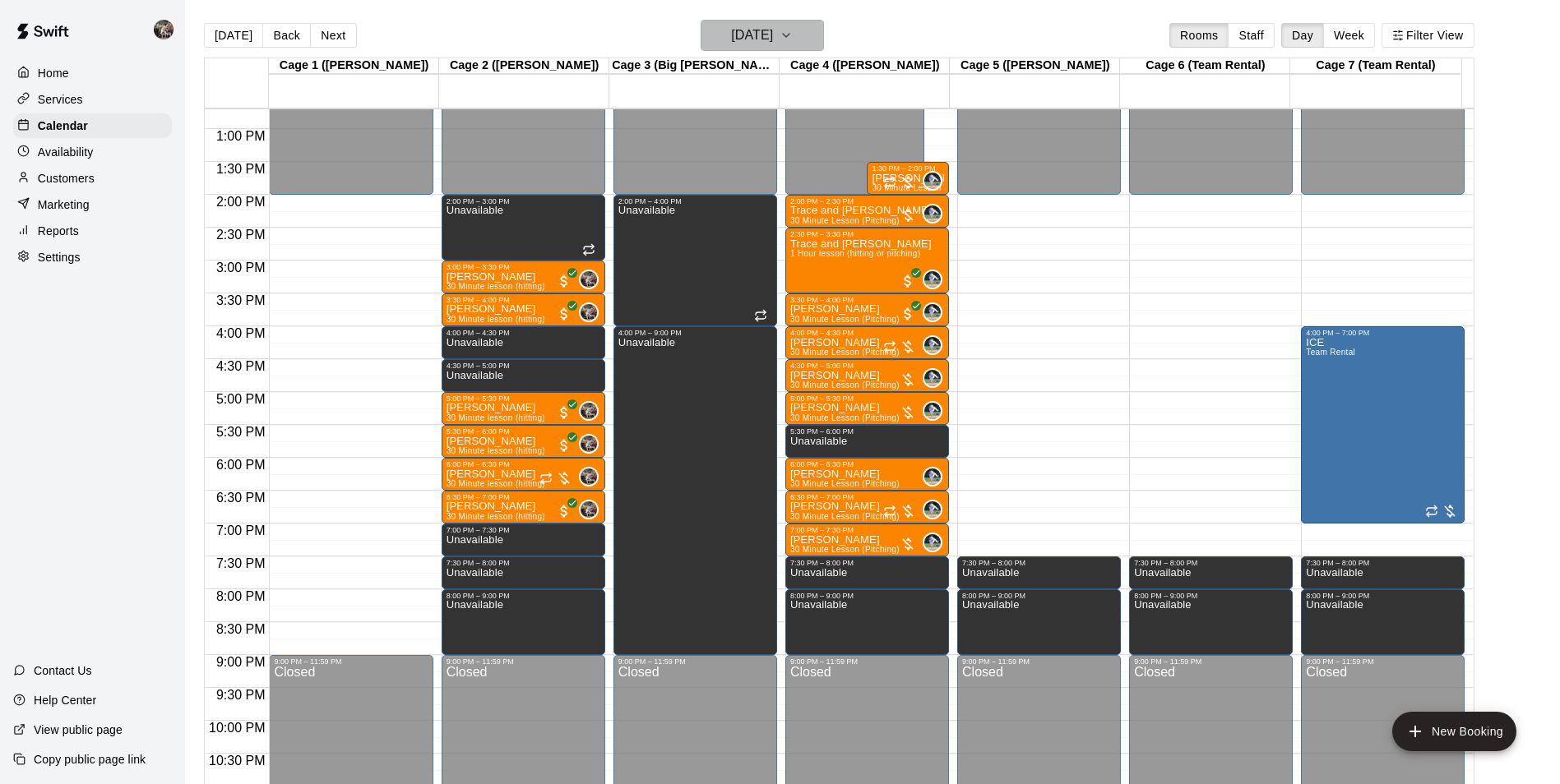
click at [738, 26] on h6 "[DATE]" at bounding box center [752, 35] width 42 height 23
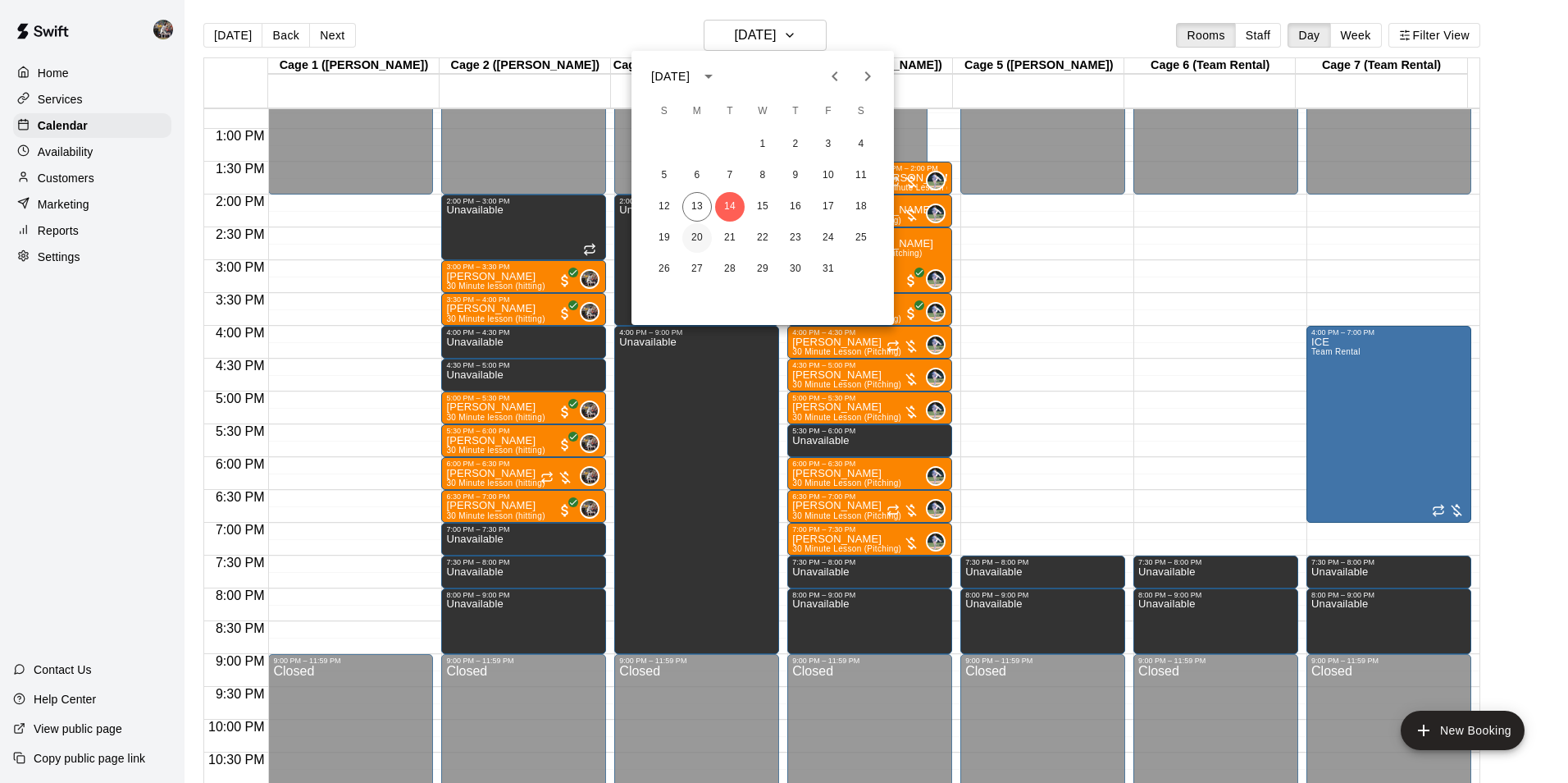
click at [697, 237] on button "20" at bounding box center [697, 238] width 30 height 30
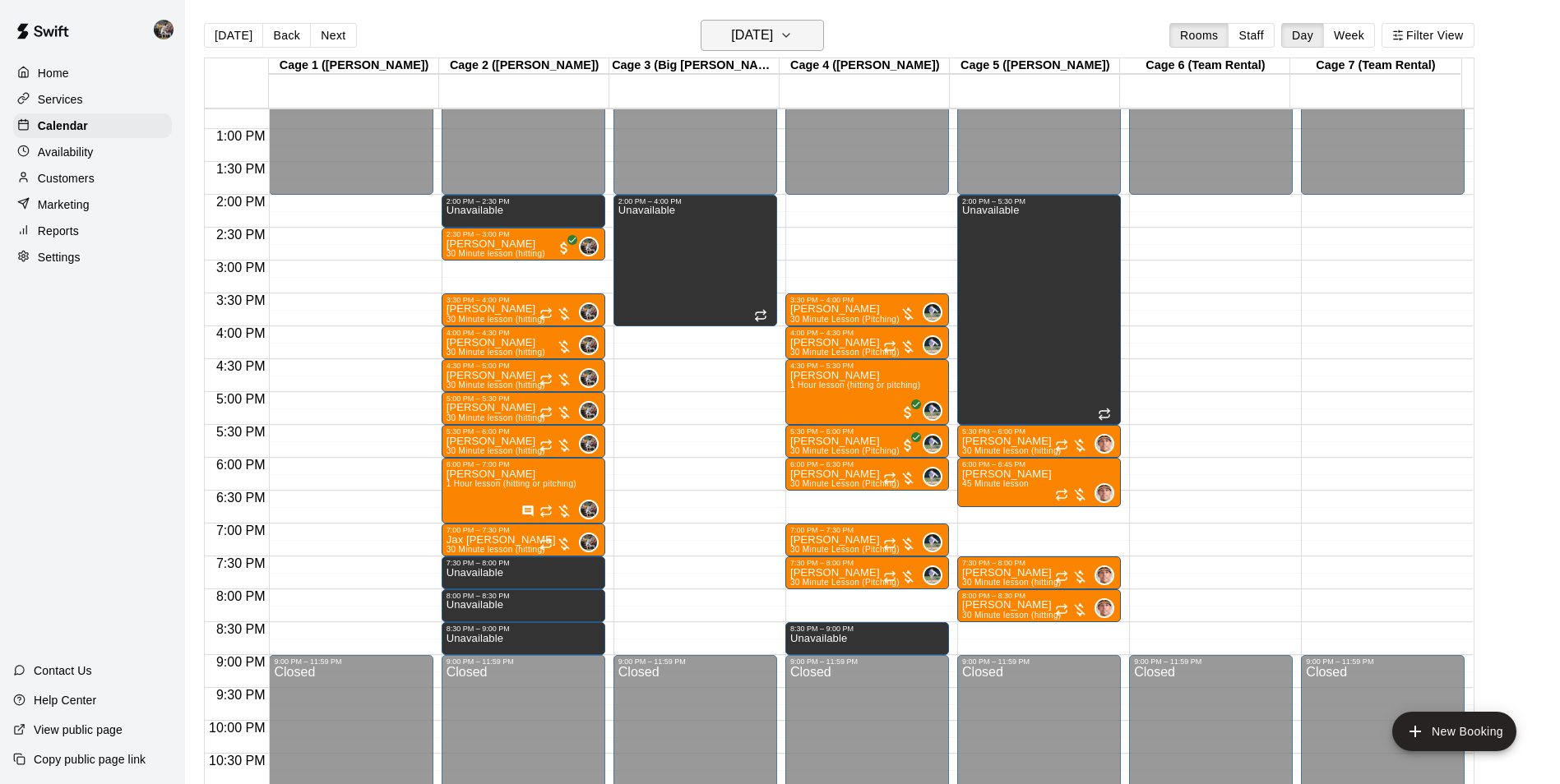
click at [740, 31] on h6 "[DATE]" at bounding box center [752, 35] width 42 height 23
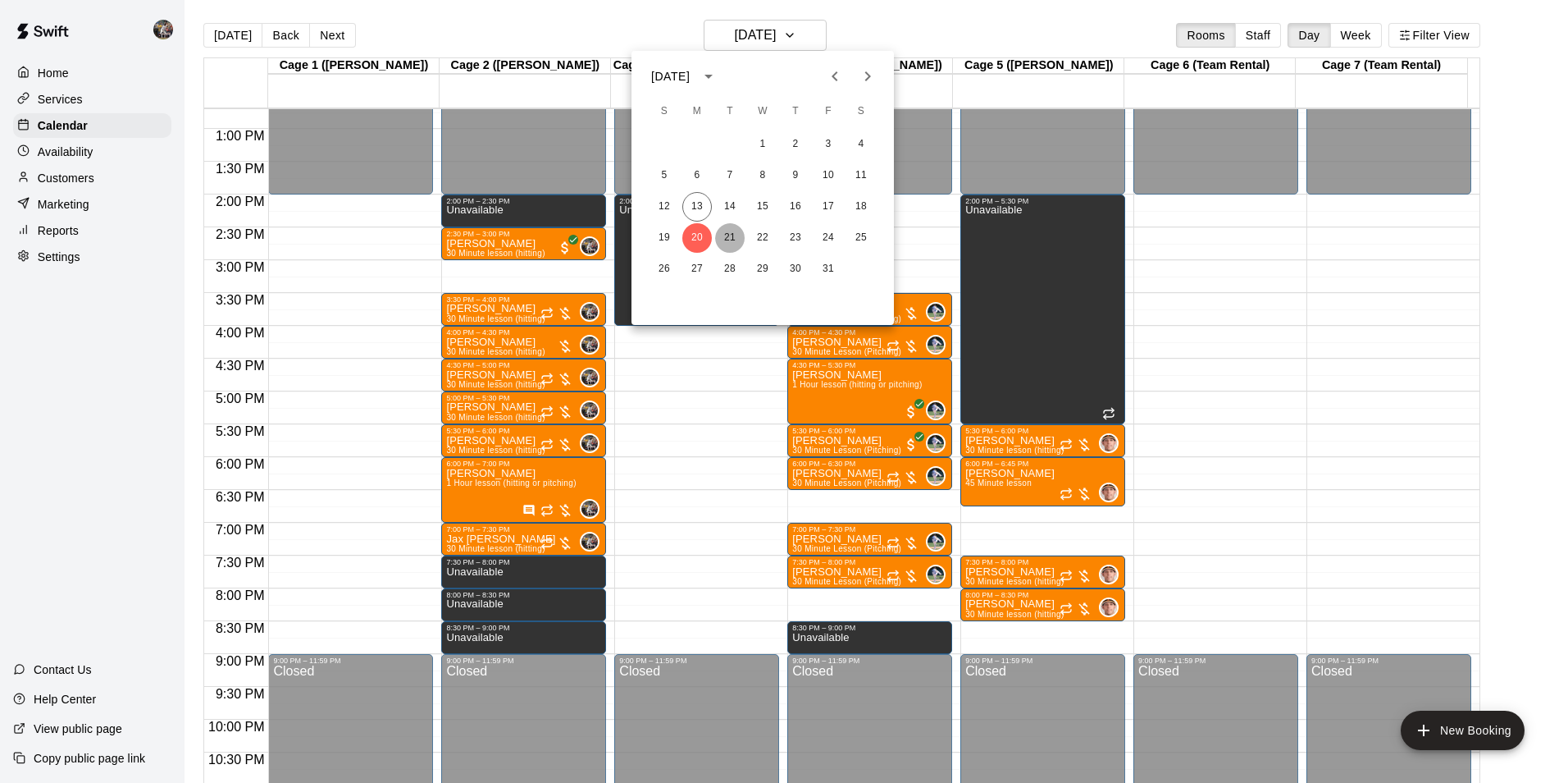
click at [729, 234] on button "21" at bounding box center [730, 238] width 30 height 30
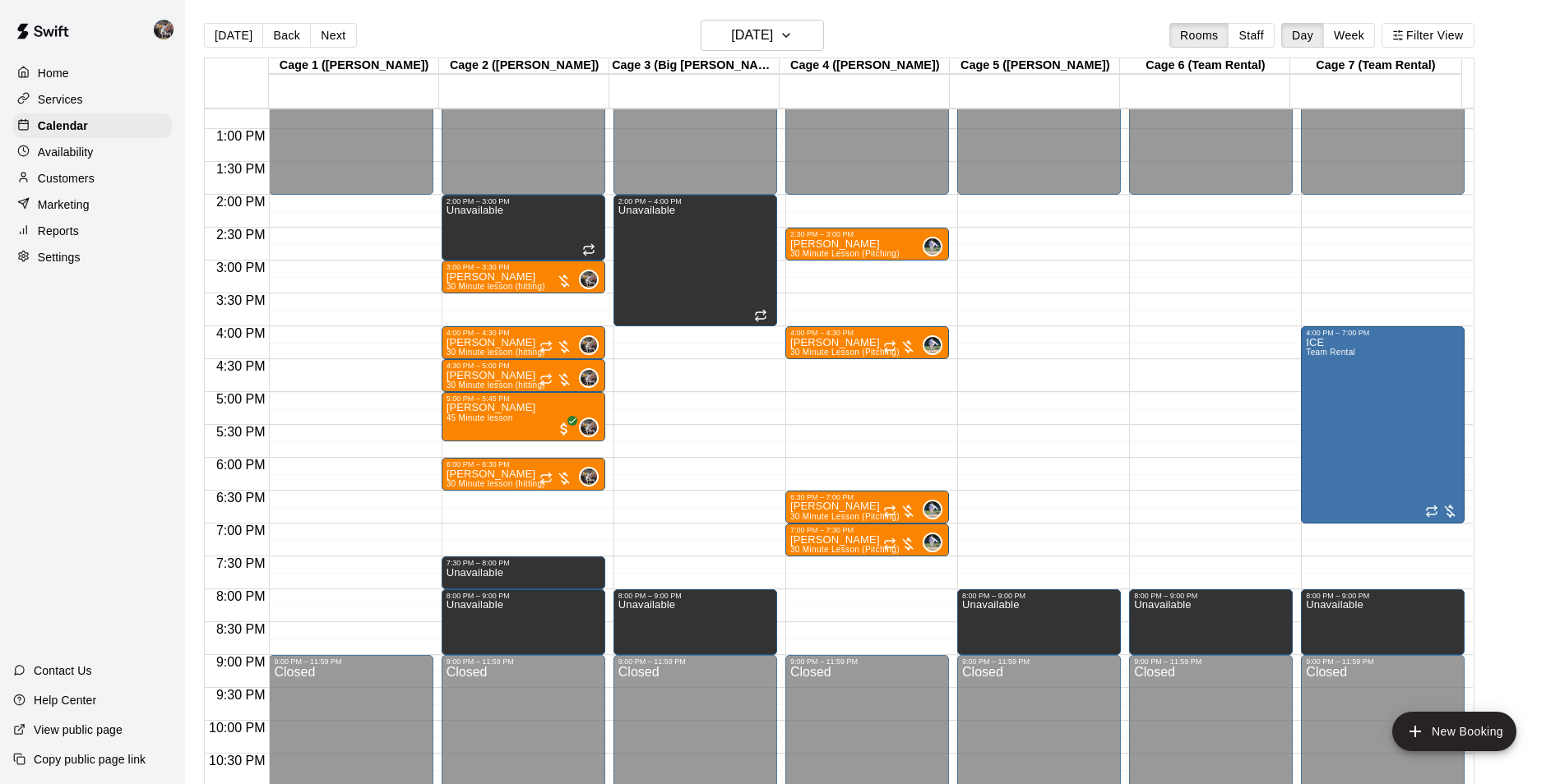
click at [506, 498] on div "12:00 AM – 2:00 PM Closed 2:00 PM – 3:00 PM Unavailable 3:00 PM – 3:30 PM [PERS…" at bounding box center [523, 64] width 163 height 1578
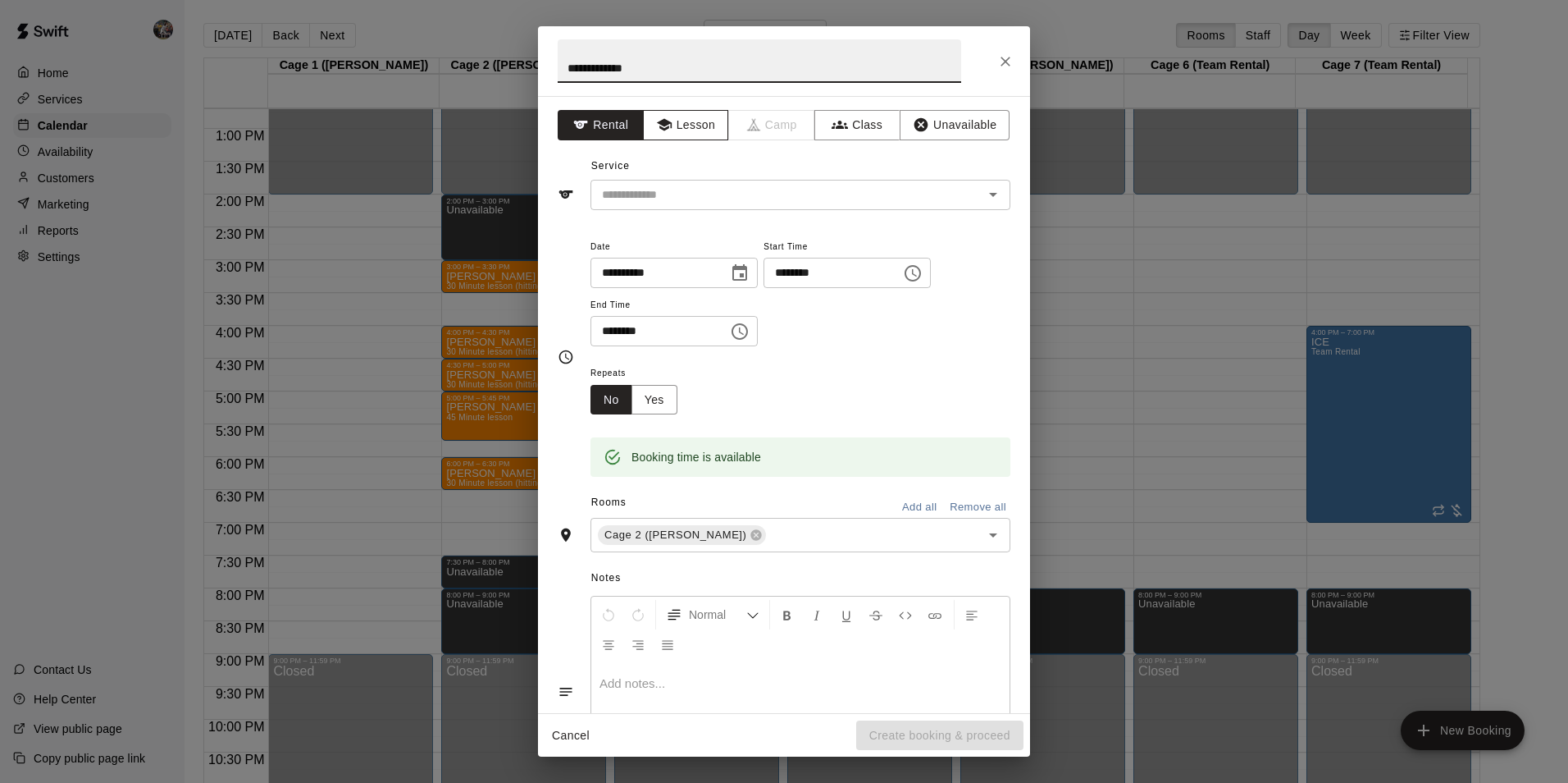
type input "**********"
click at [688, 113] on button "Lesson" at bounding box center [686, 125] width 87 height 31
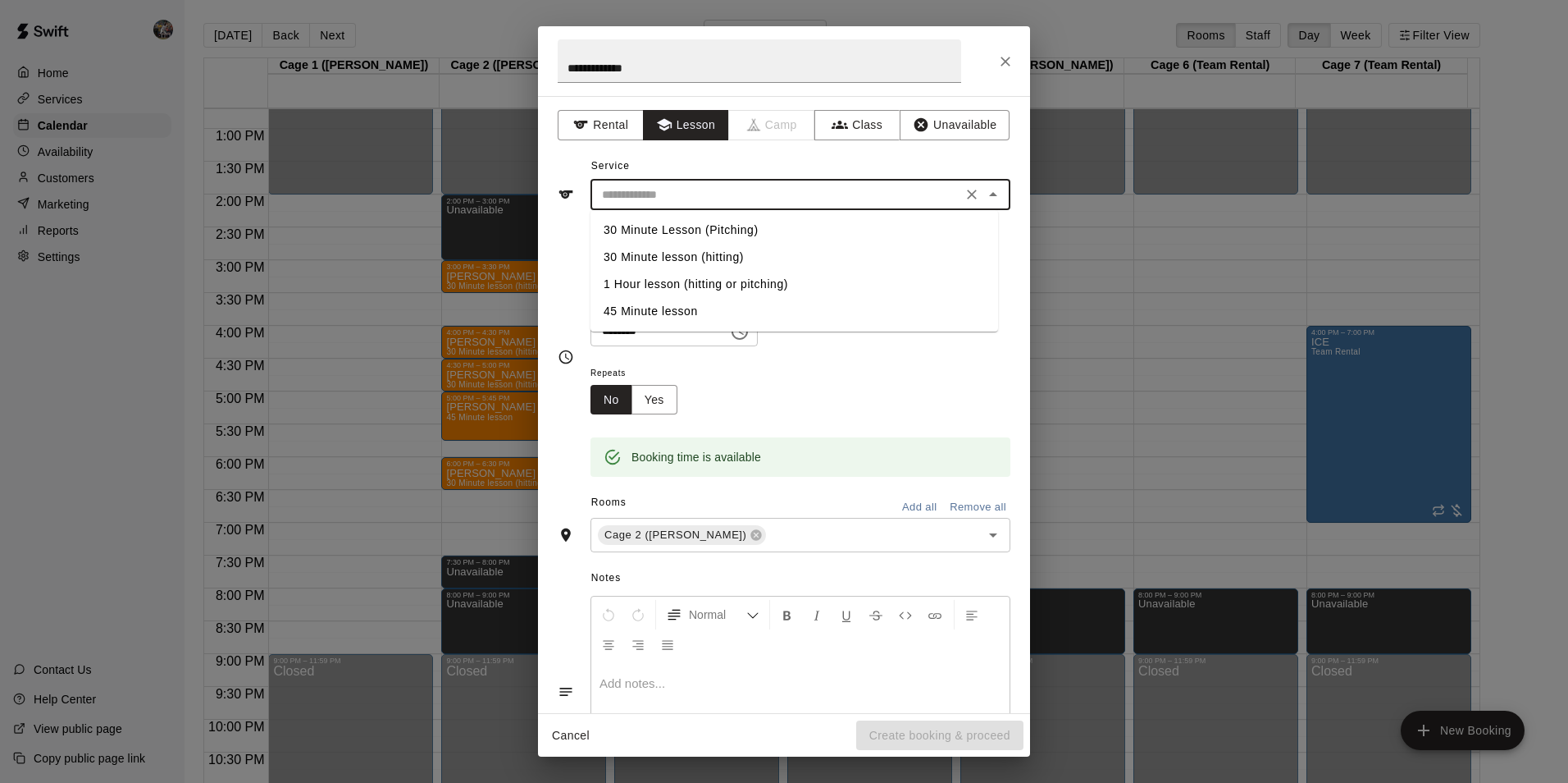
click at [687, 190] on input "text" at bounding box center [777, 195] width 362 height 21
click at [692, 256] on li "30 Minute lesson (hitting)" at bounding box center [794, 257] width 408 height 27
type input "**********"
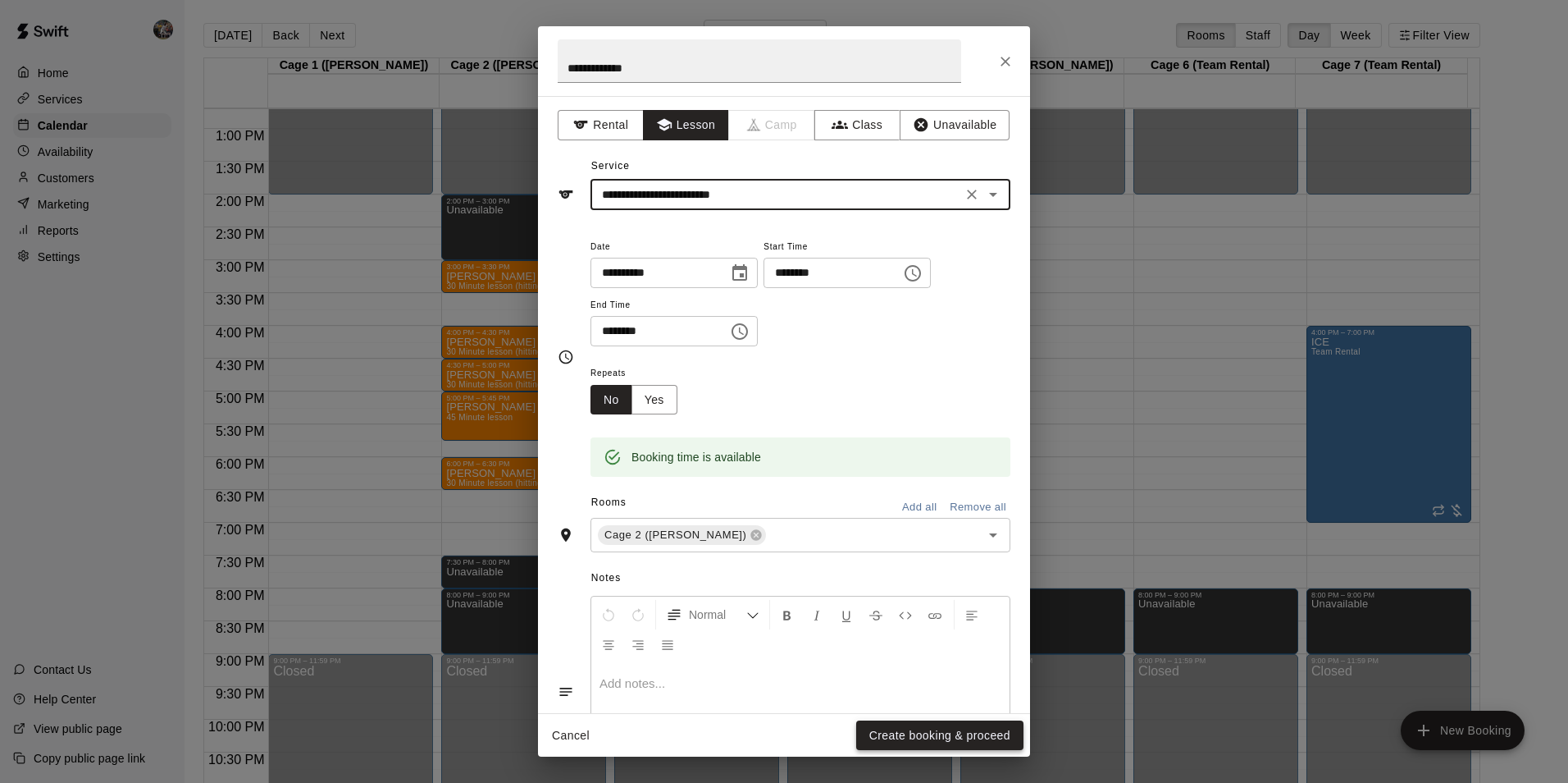
click at [916, 727] on button "Create booking & proceed" at bounding box center [940, 735] width 167 height 31
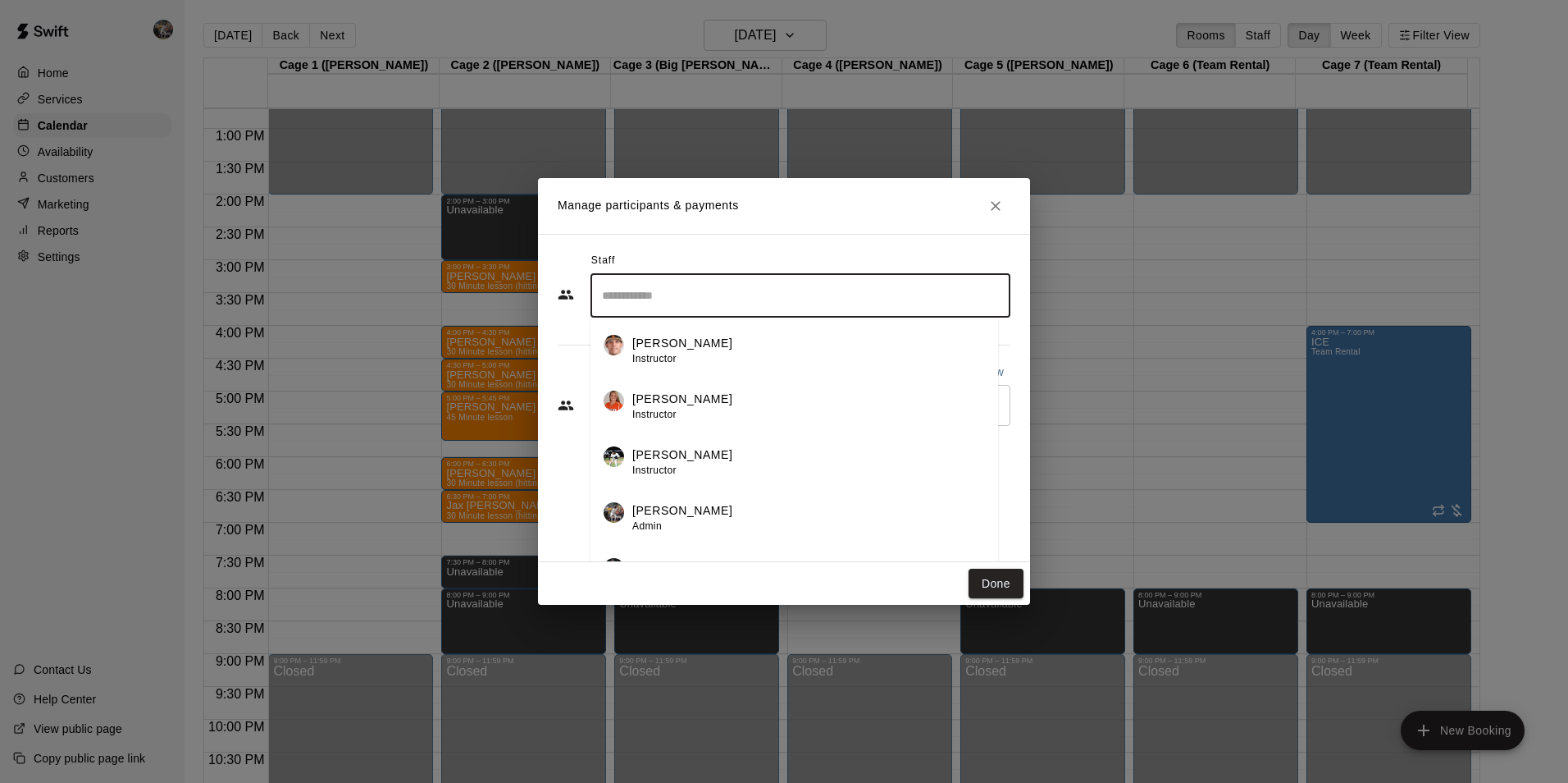
click at [680, 291] on input "Search staff" at bounding box center [800, 295] width 406 height 29
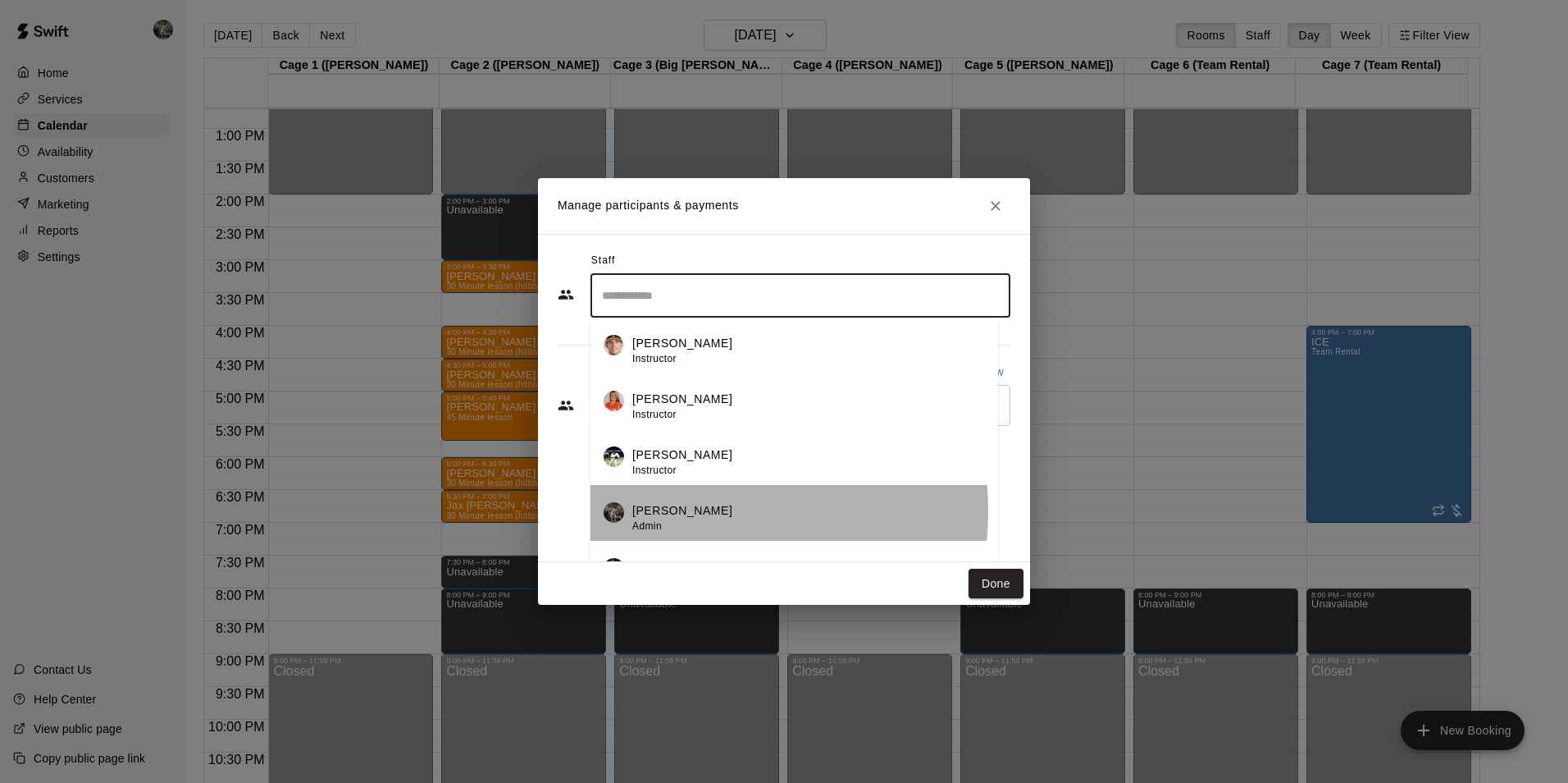
click at [666, 510] on p "[PERSON_NAME]" at bounding box center [682, 510] width 100 height 17
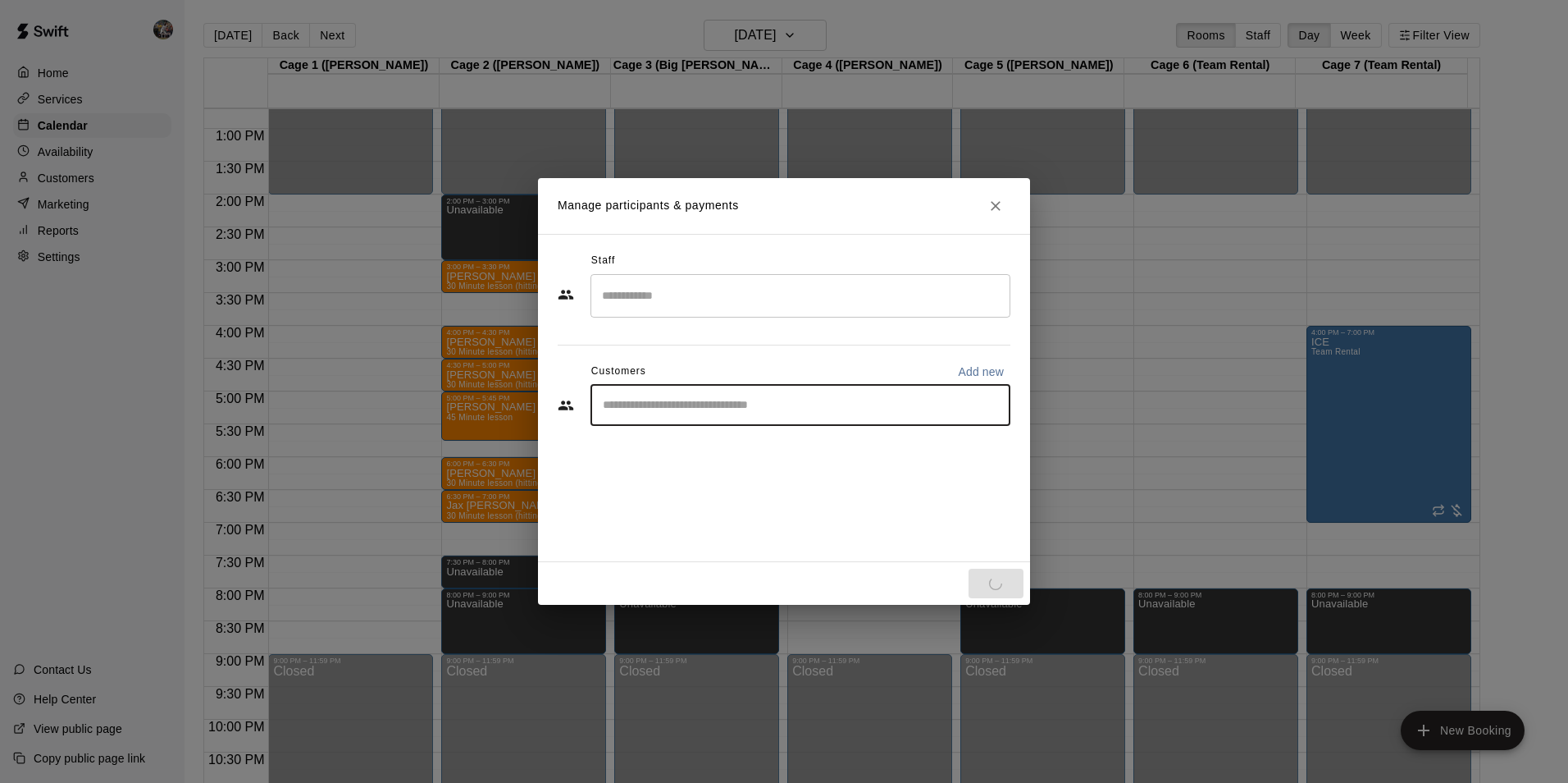
click at [647, 401] on input "Start typing to search customers..." at bounding box center [800, 405] width 406 height 16
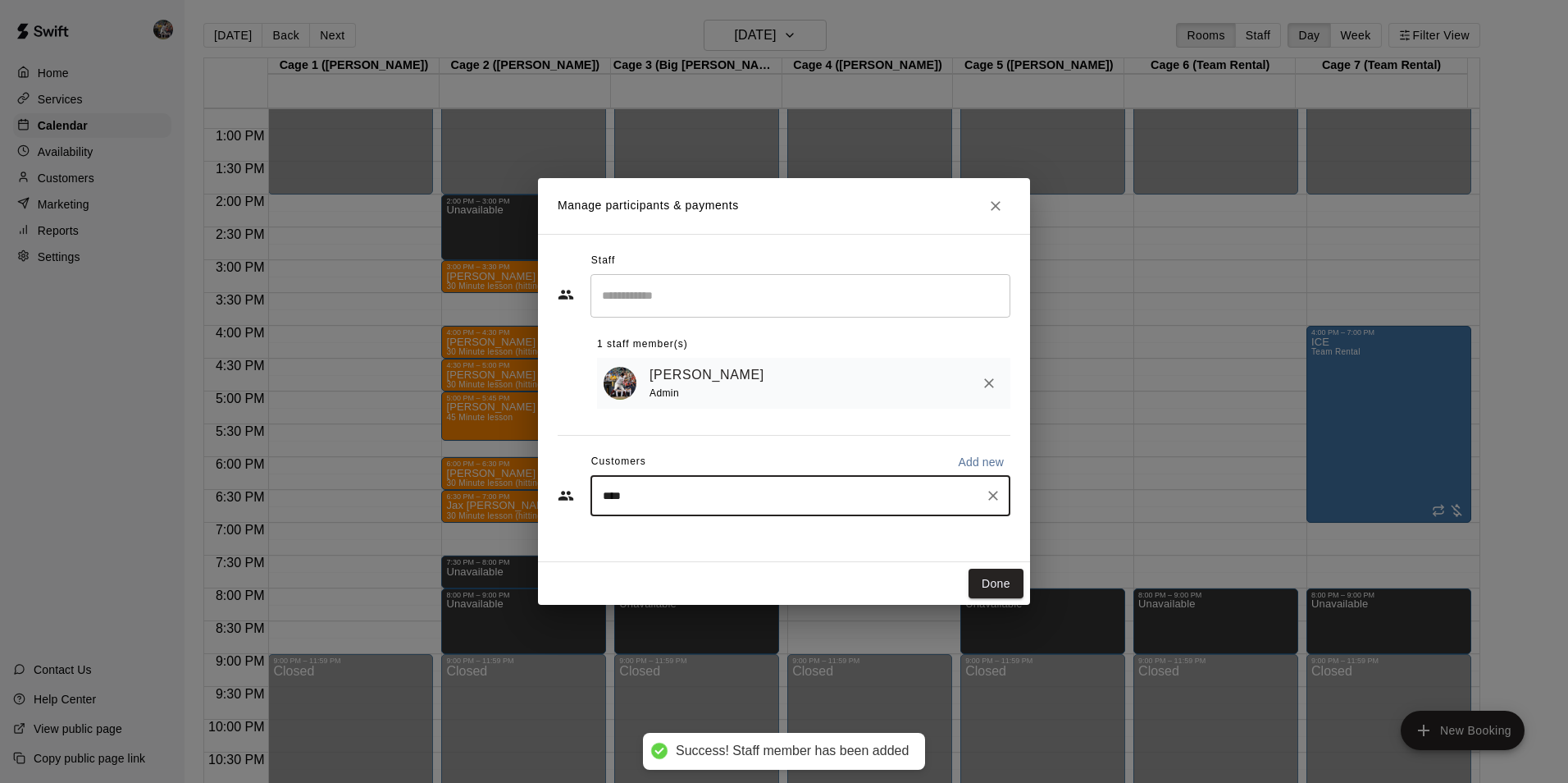
type input "*****"
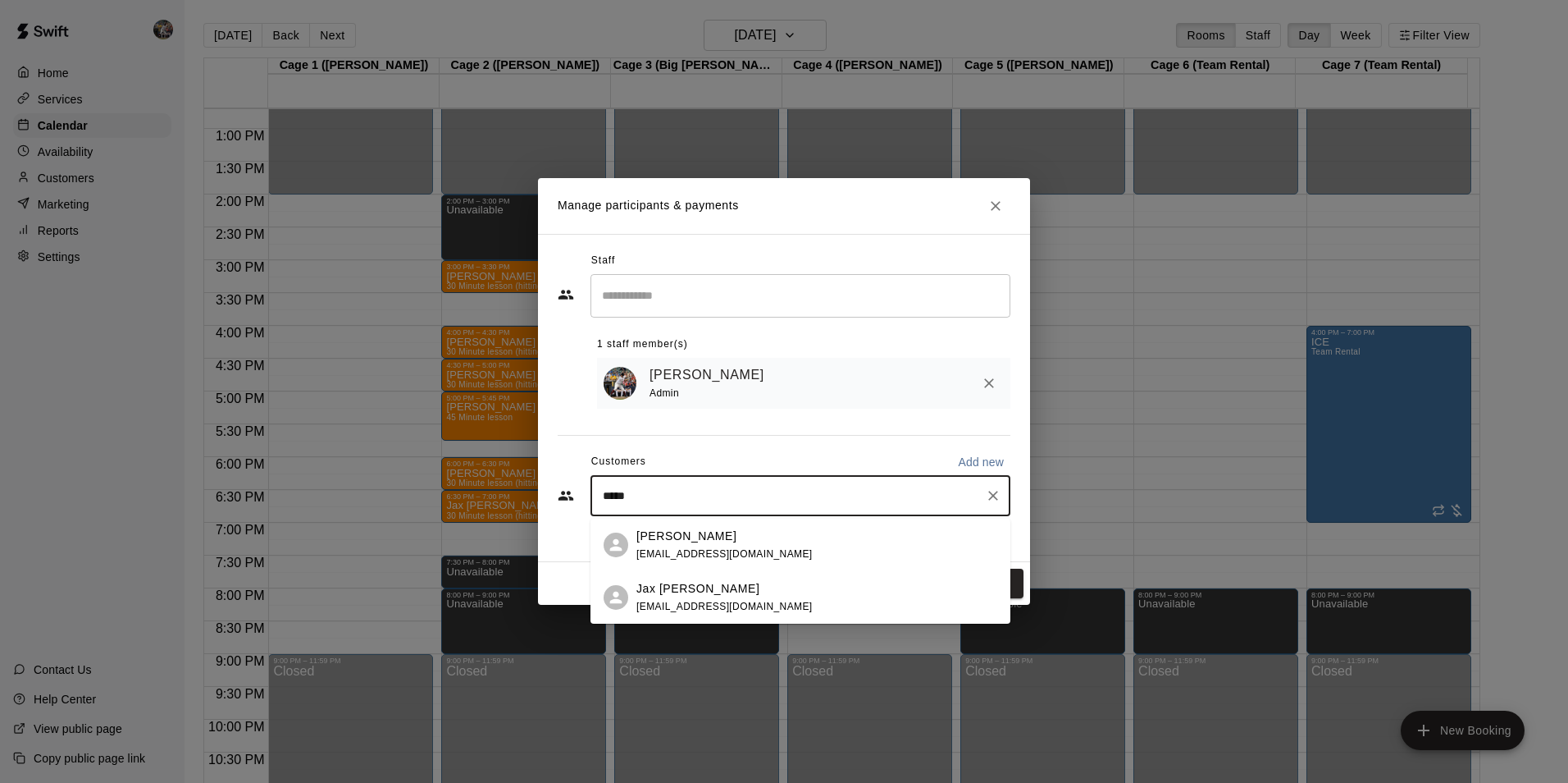
click at [674, 546] on div "[PERSON_NAME] [EMAIL_ADDRESS][DOMAIN_NAME]" at bounding box center [724, 544] width 176 height 35
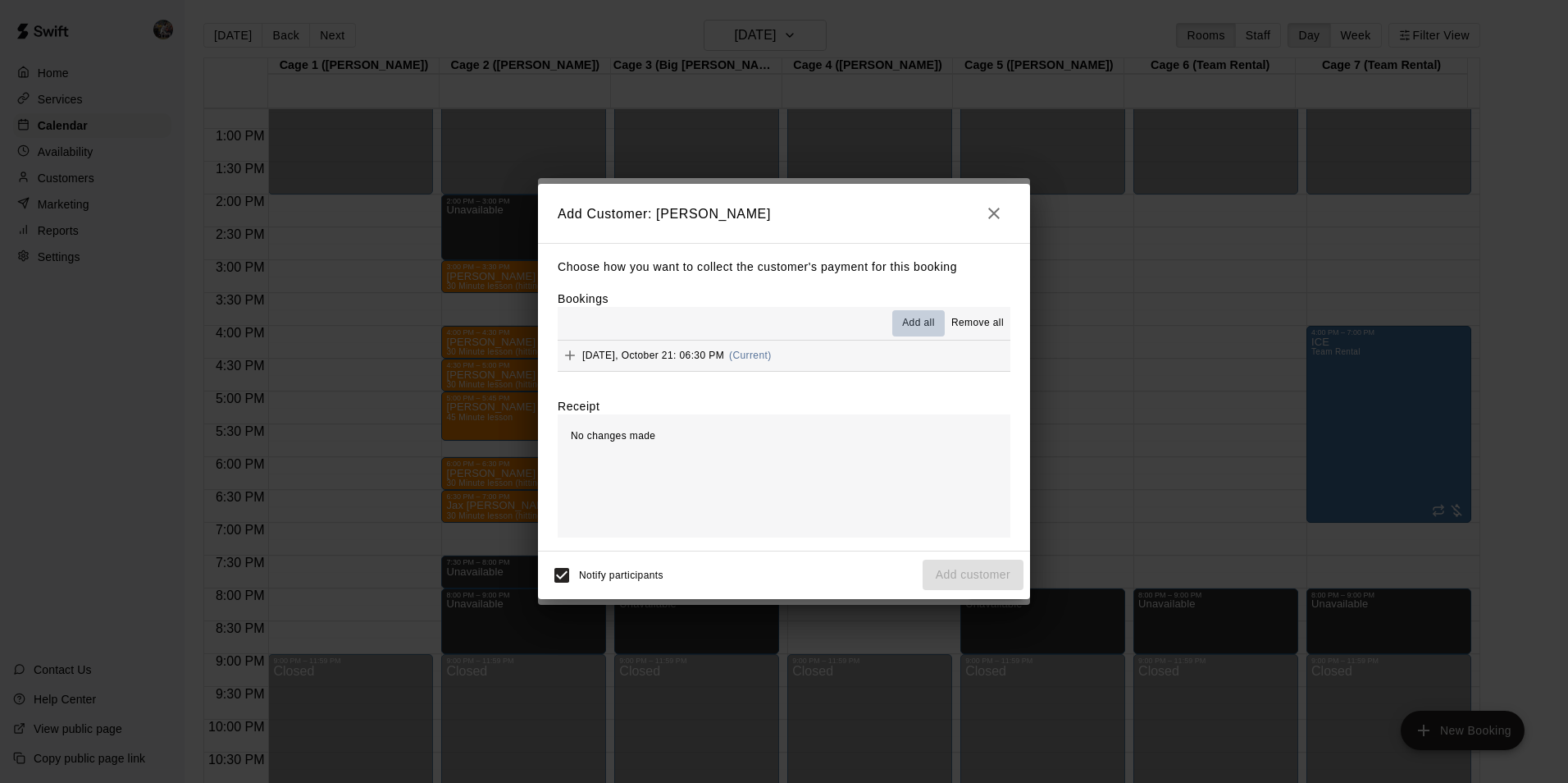
click at [916, 323] on span "Add all" at bounding box center [918, 323] width 33 height 16
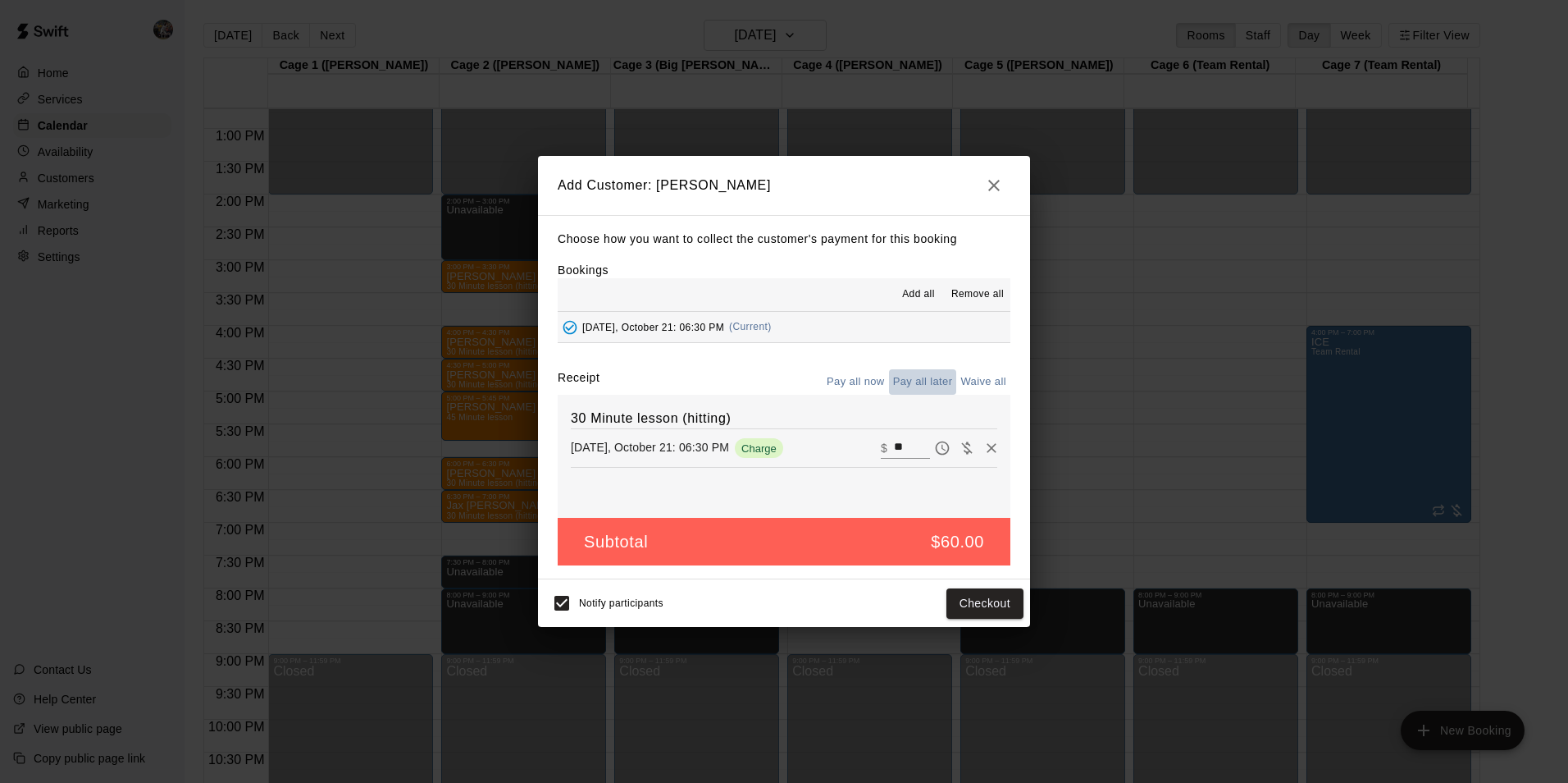
click at [917, 371] on button "Pay all later" at bounding box center [923, 382] width 68 height 26
click at [954, 595] on button "Add customer" at bounding box center [972, 604] width 100 height 31
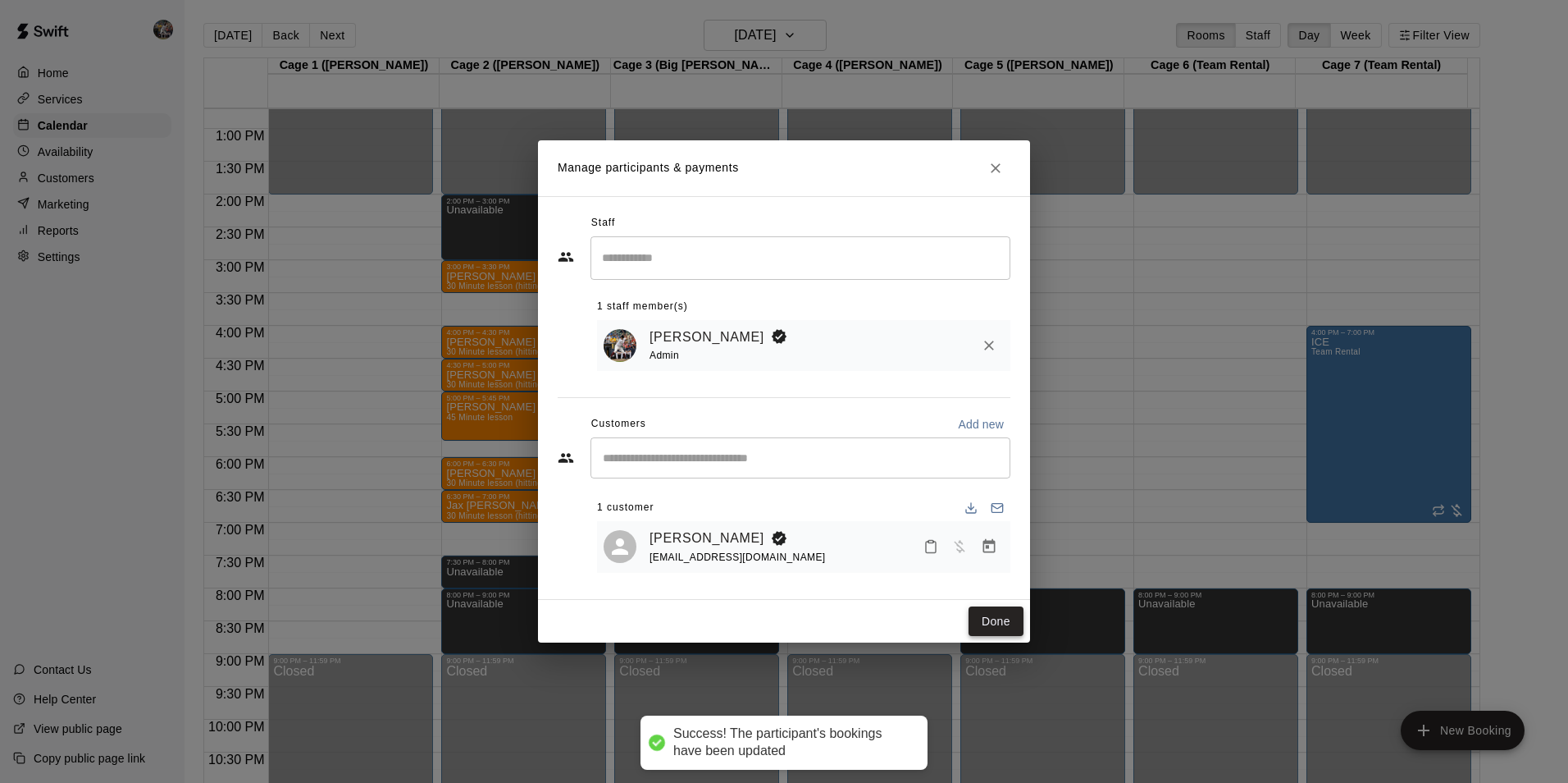
click at [996, 619] on button "Done" at bounding box center [995, 622] width 55 height 31
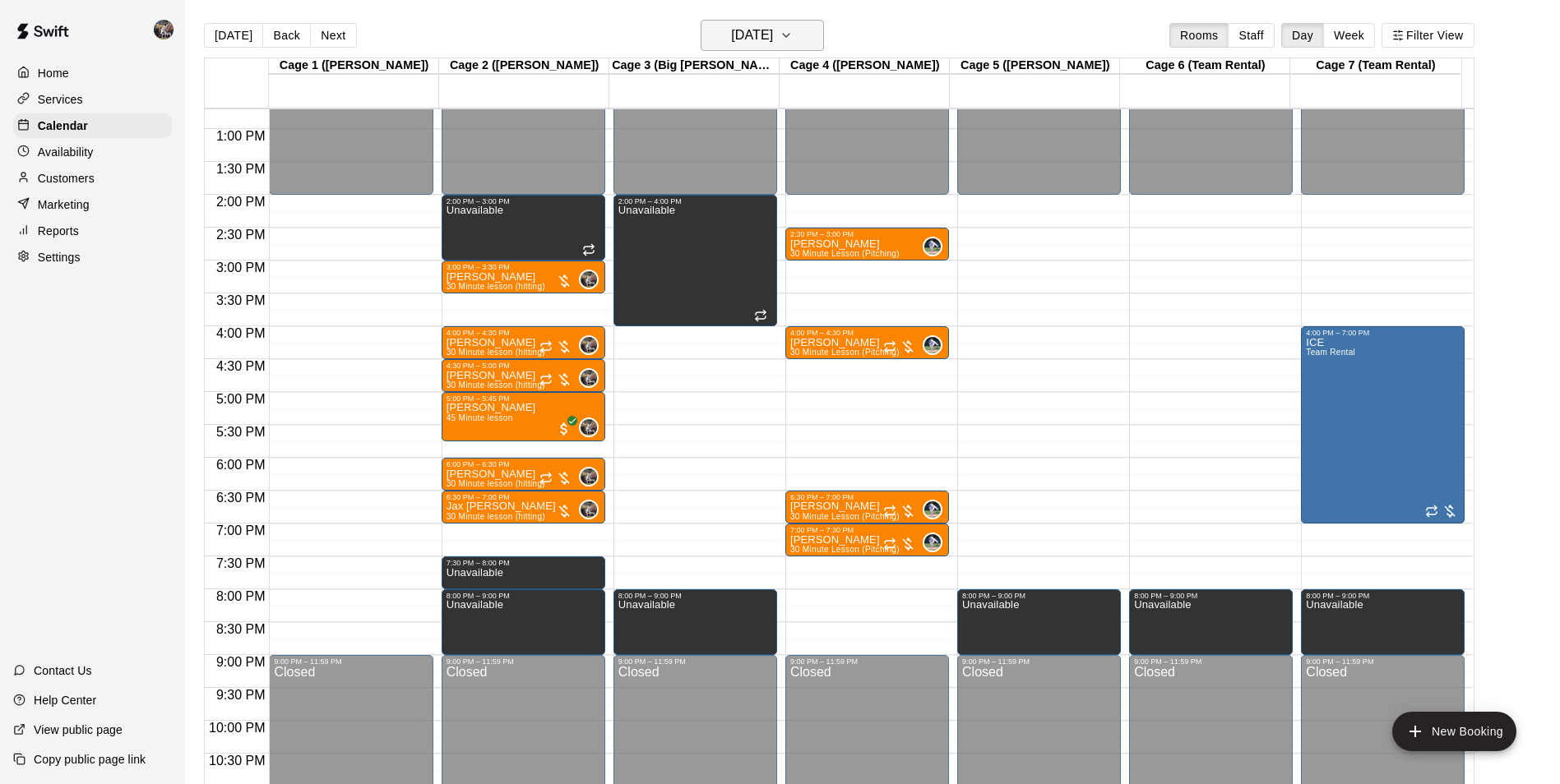
click at [763, 34] on h6 "[DATE]" at bounding box center [752, 35] width 42 height 23
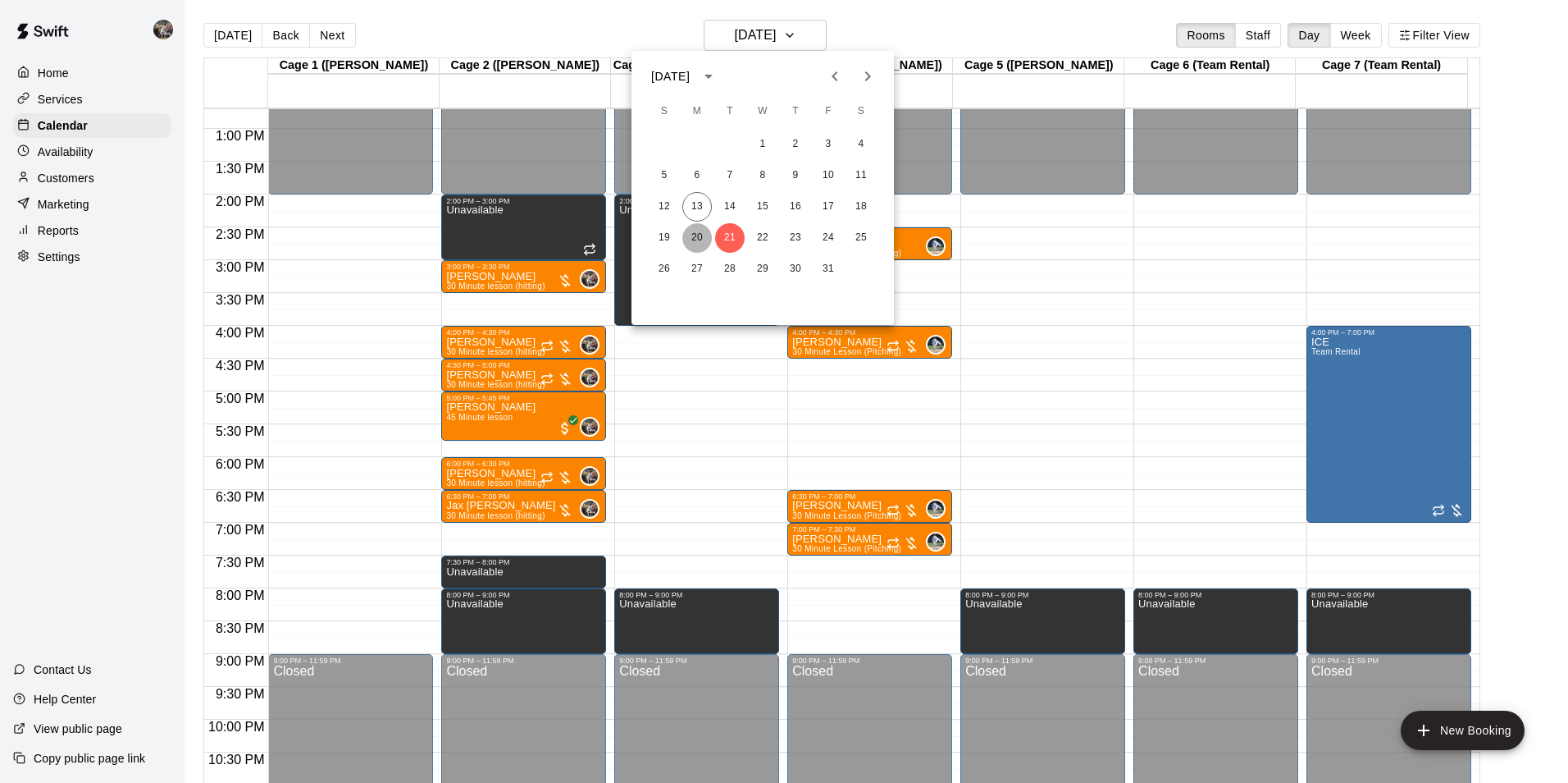
click at [694, 232] on button "20" at bounding box center [697, 238] width 30 height 30
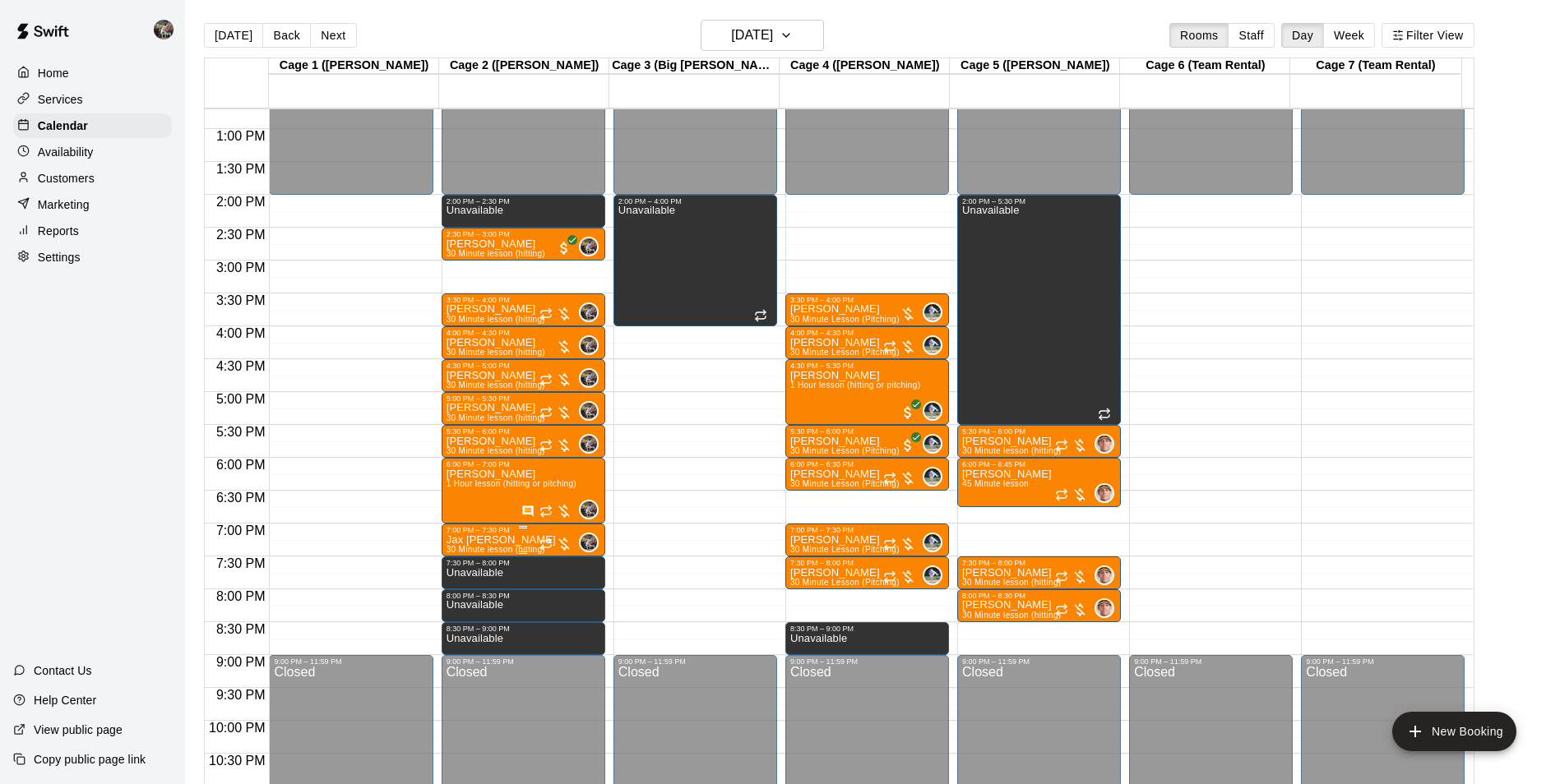
click at [532, 533] on div "7:00 PM – 7:30 PM" at bounding box center [523, 530] width 154 height 8
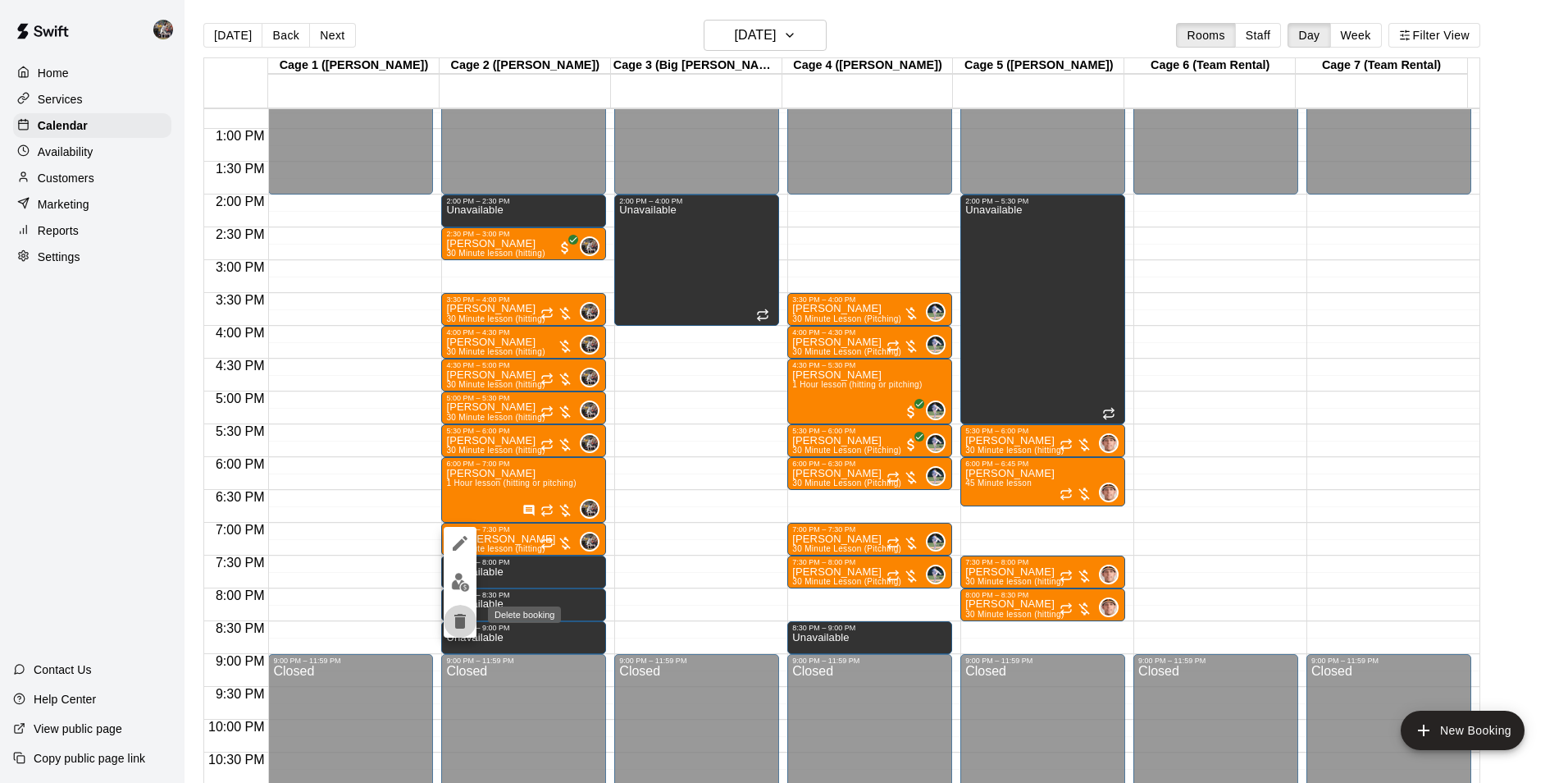
click at [462, 619] on icon "delete" at bounding box center [460, 621] width 12 height 15
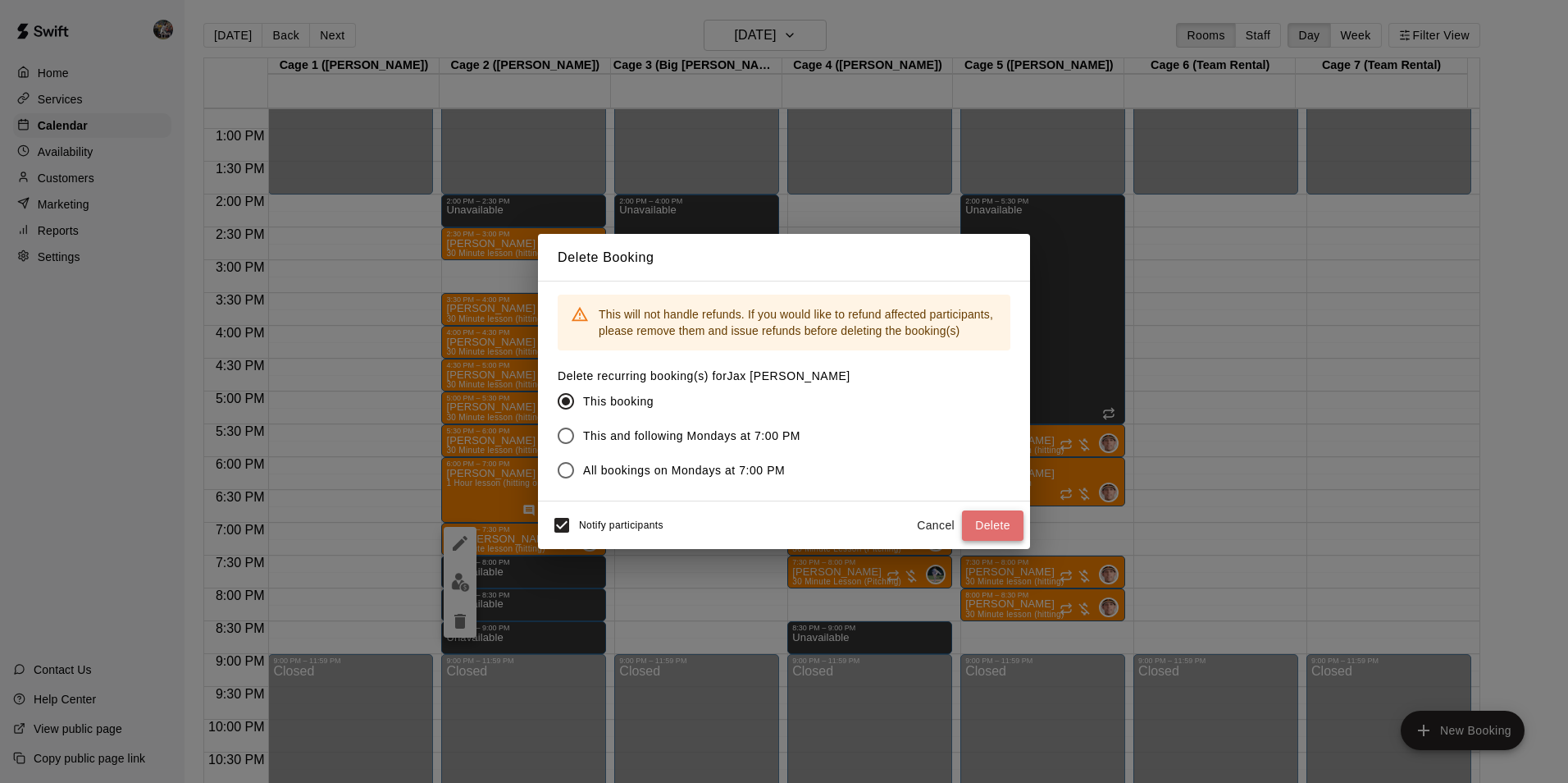
click at [979, 520] on button "Delete" at bounding box center [993, 525] width 62 height 31
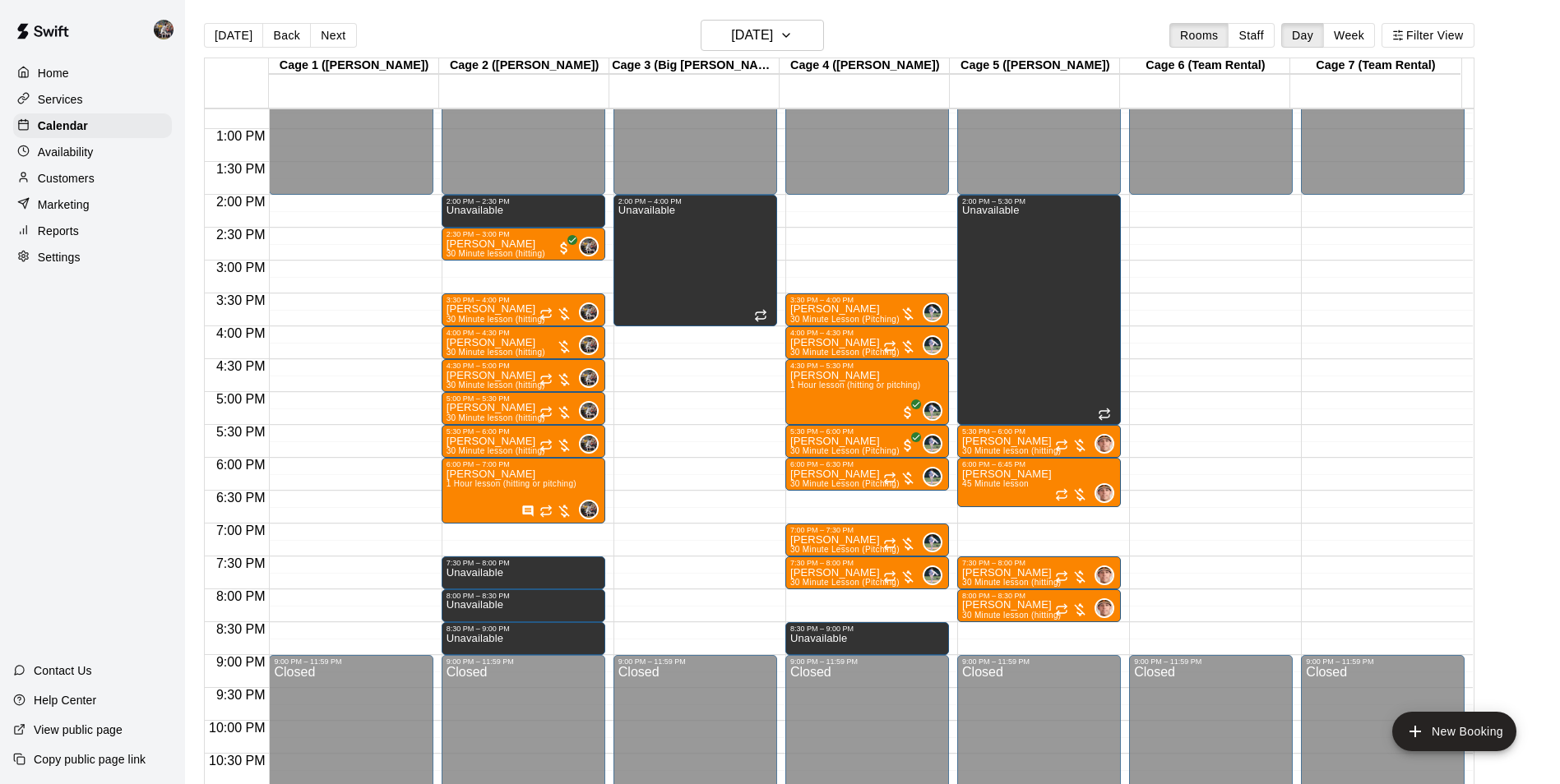
click at [488, 532] on div "12:00 AM – 2:00 PM Closed 2:00 PM – 2:30 PM Unavailable 2:30 PM – 3:00 PM [PERS…" at bounding box center [523, 64] width 163 height 1578
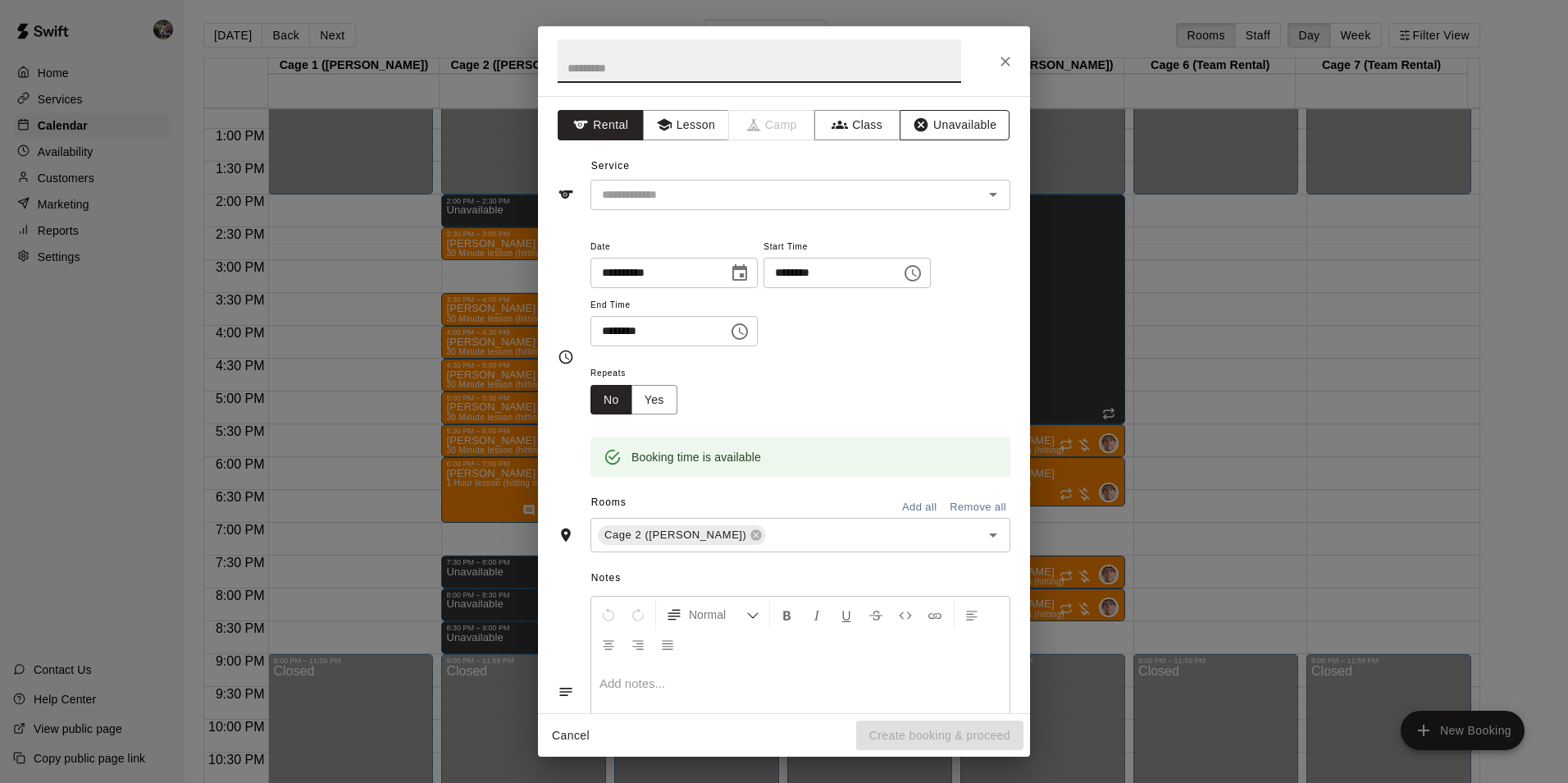
click at [973, 117] on button "Unavailable" at bounding box center [955, 125] width 110 height 31
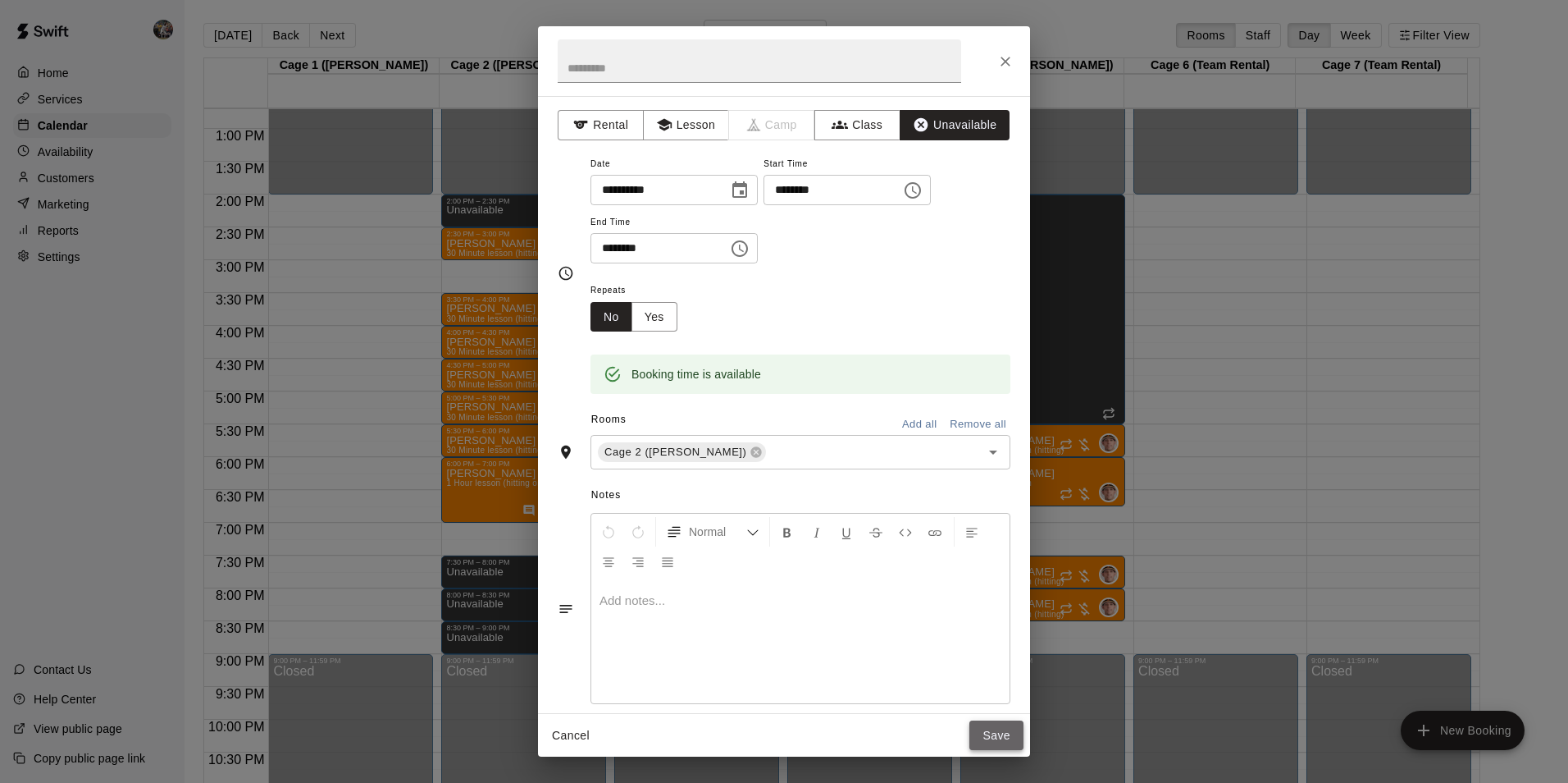
click at [1008, 732] on button "Save" at bounding box center [996, 735] width 54 height 31
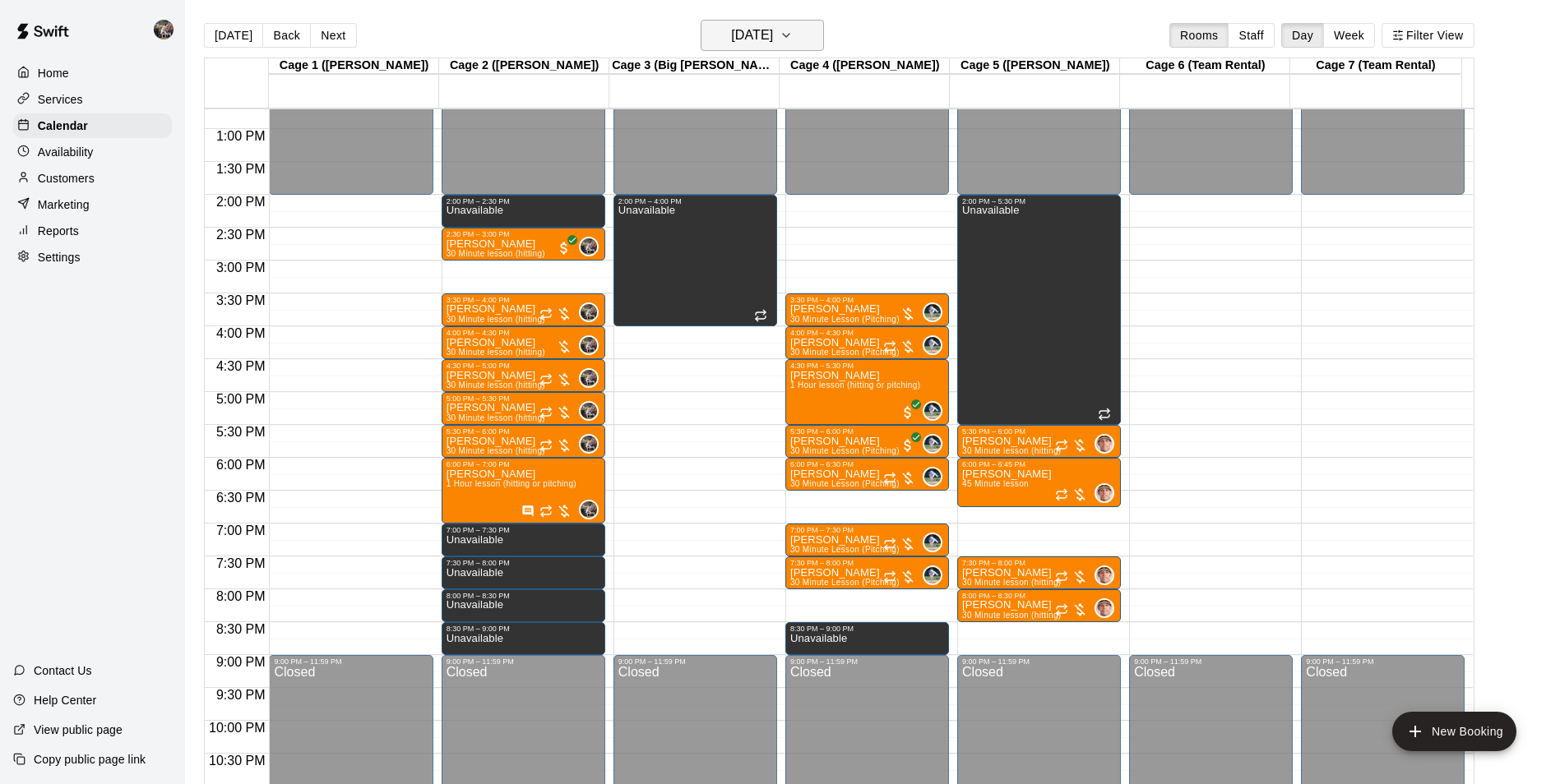
click at [743, 31] on h6 "[DATE]" at bounding box center [752, 35] width 42 height 23
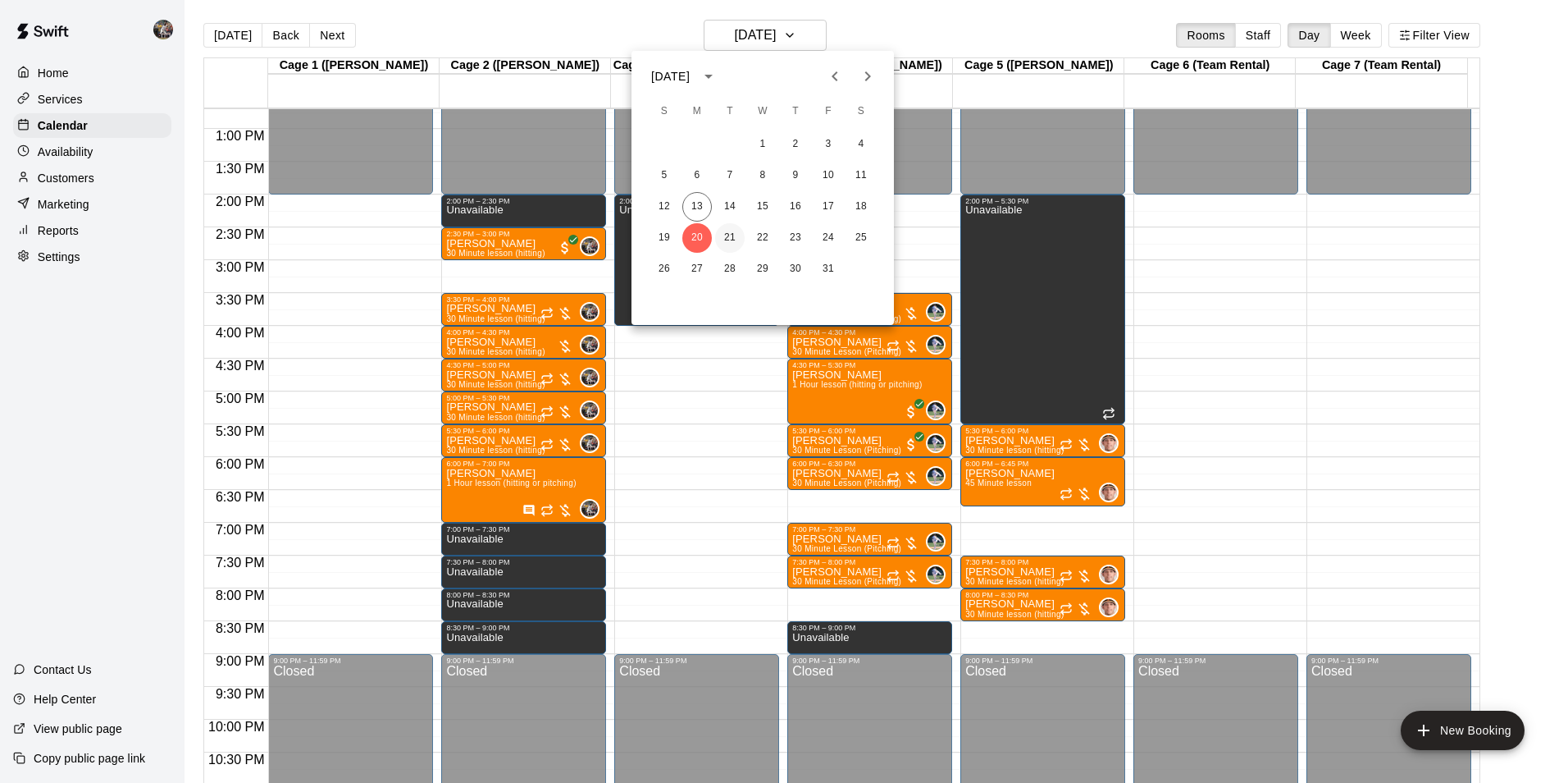
click at [728, 232] on button "21" at bounding box center [730, 238] width 30 height 30
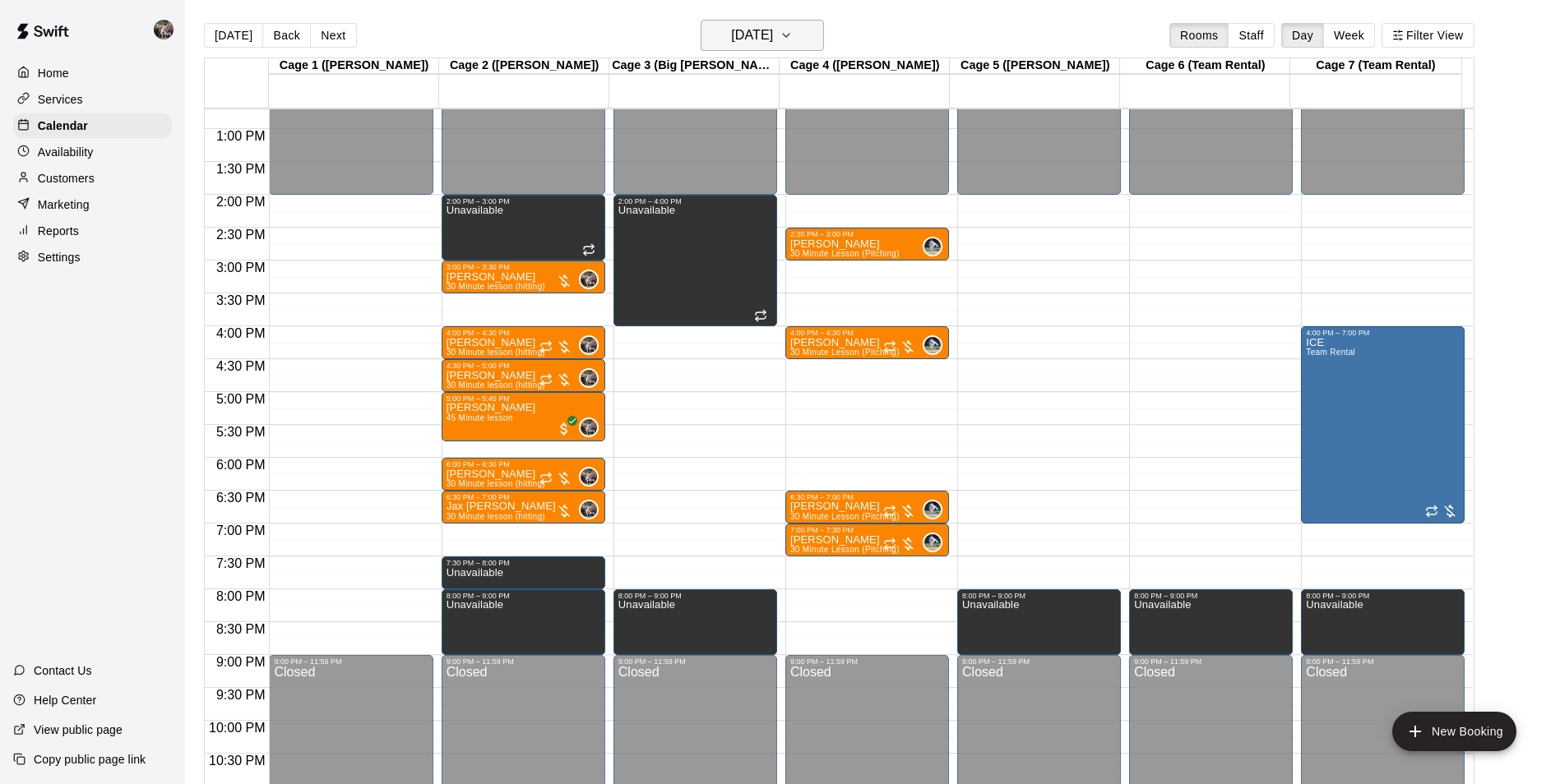
click at [751, 35] on h6 "[DATE]" at bounding box center [752, 35] width 42 height 23
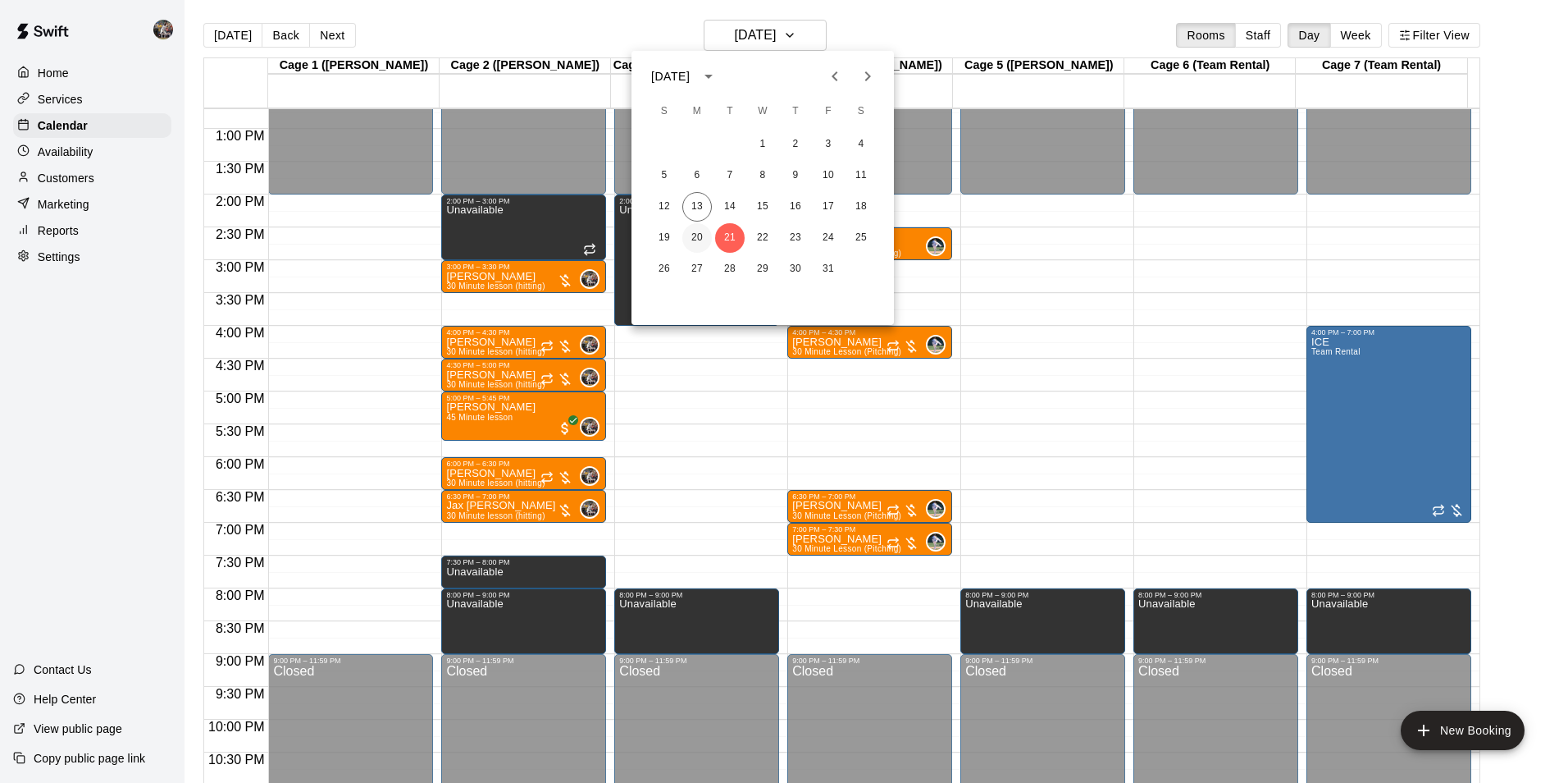
click at [696, 234] on button "20" at bounding box center [697, 238] width 30 height 30
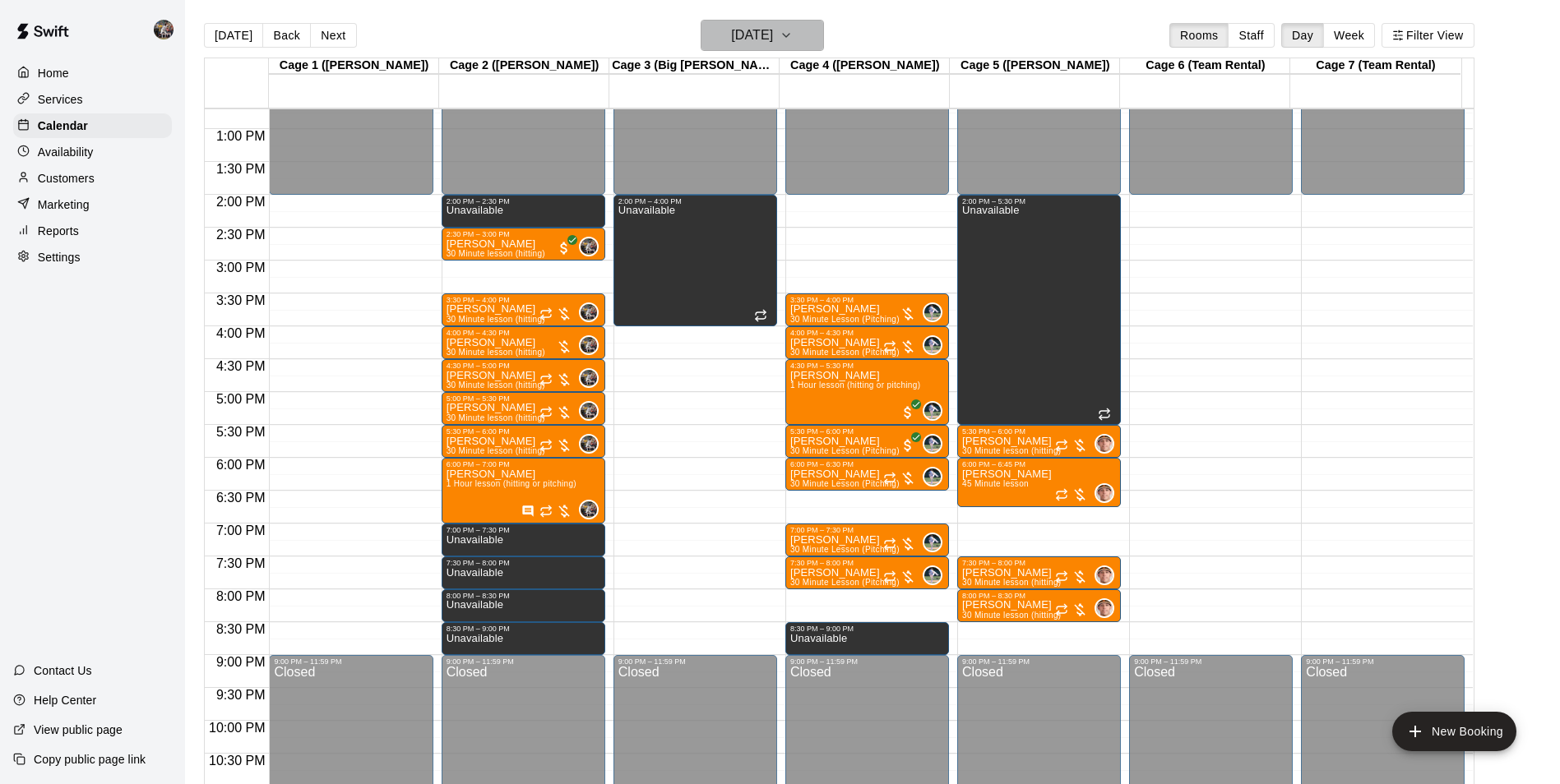
click at [755, 31] on h6 "[DATE]" at bounding box center [752, 35] width 42 height 23
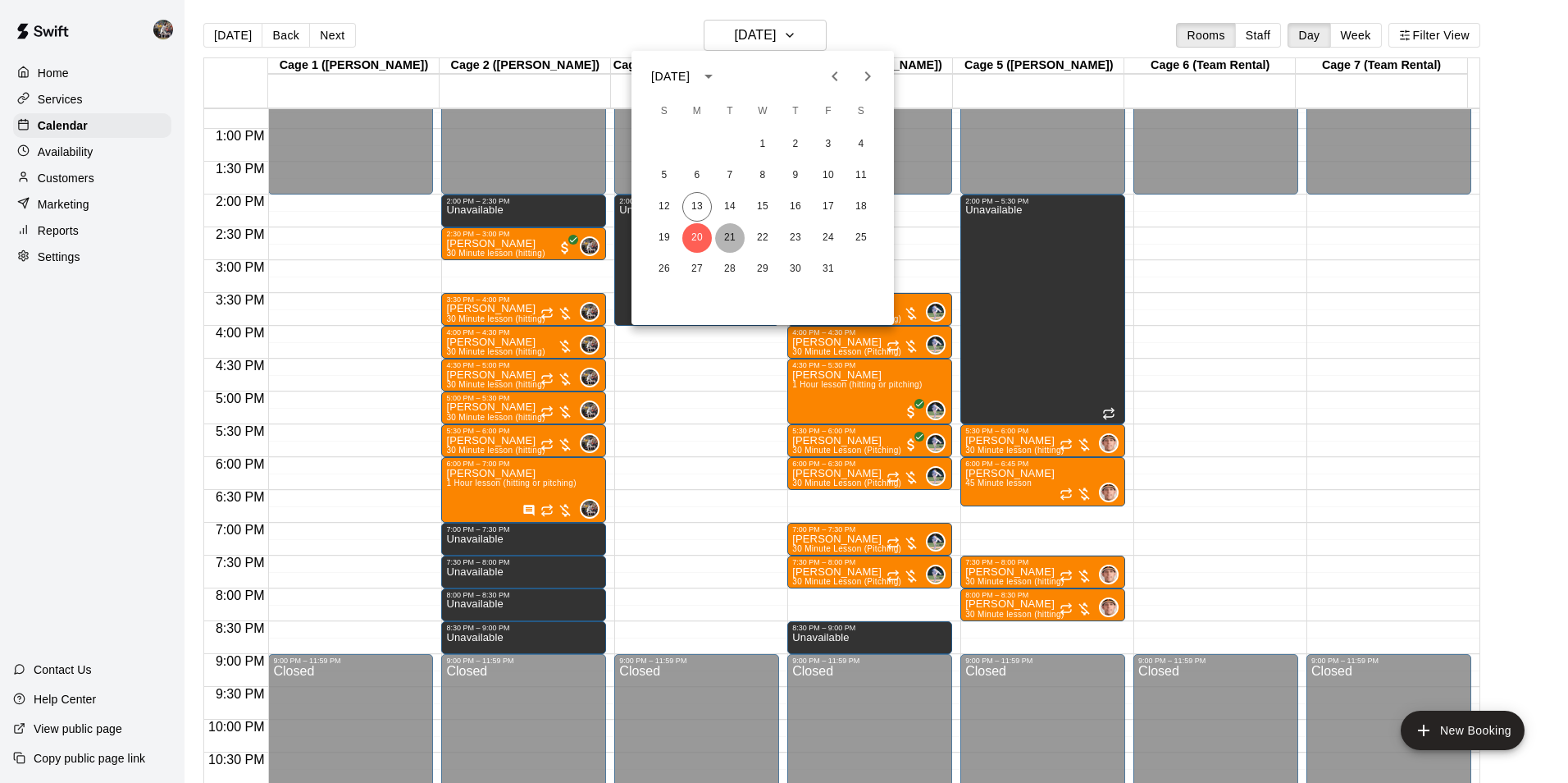
click at [728, 239] on button "21" at bounding box center [730, 238] width 30 height 30
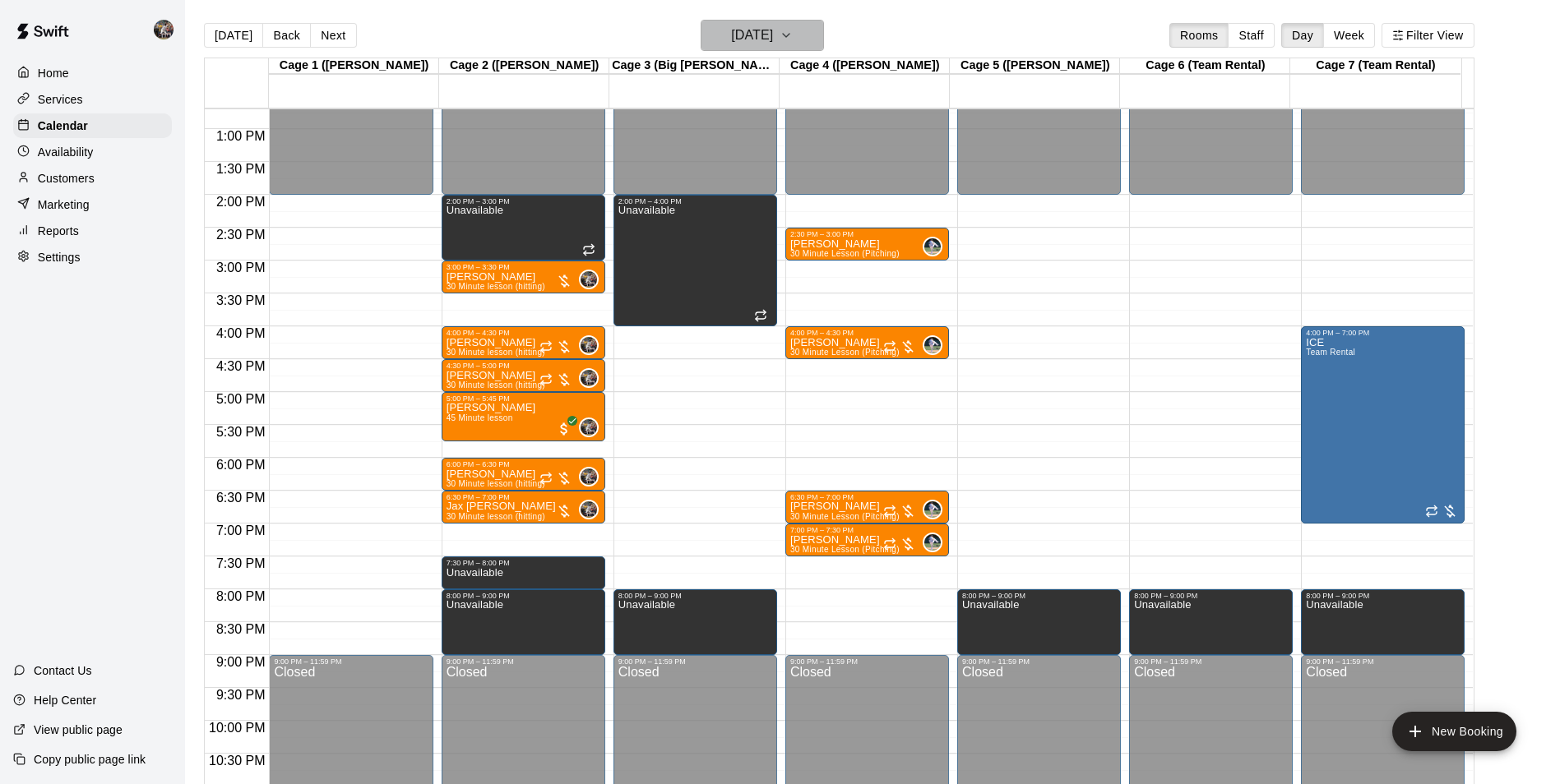
click at [741, 23] on button "[DATE]" at bounding box center [763, 35] width 124 height 31
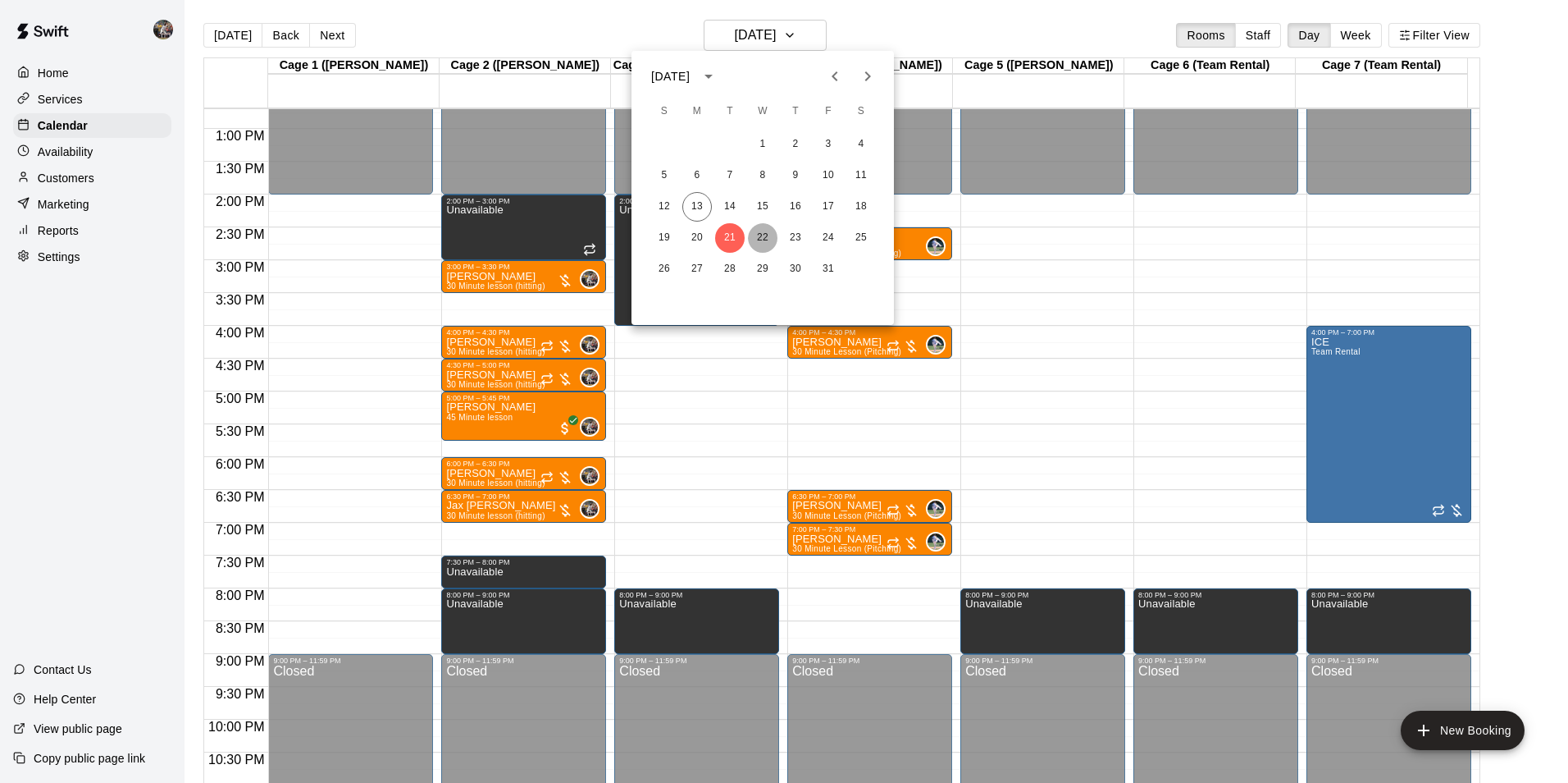
click at [757, 232] on button "22" at bounding box center [763, 238] width 30 height 30
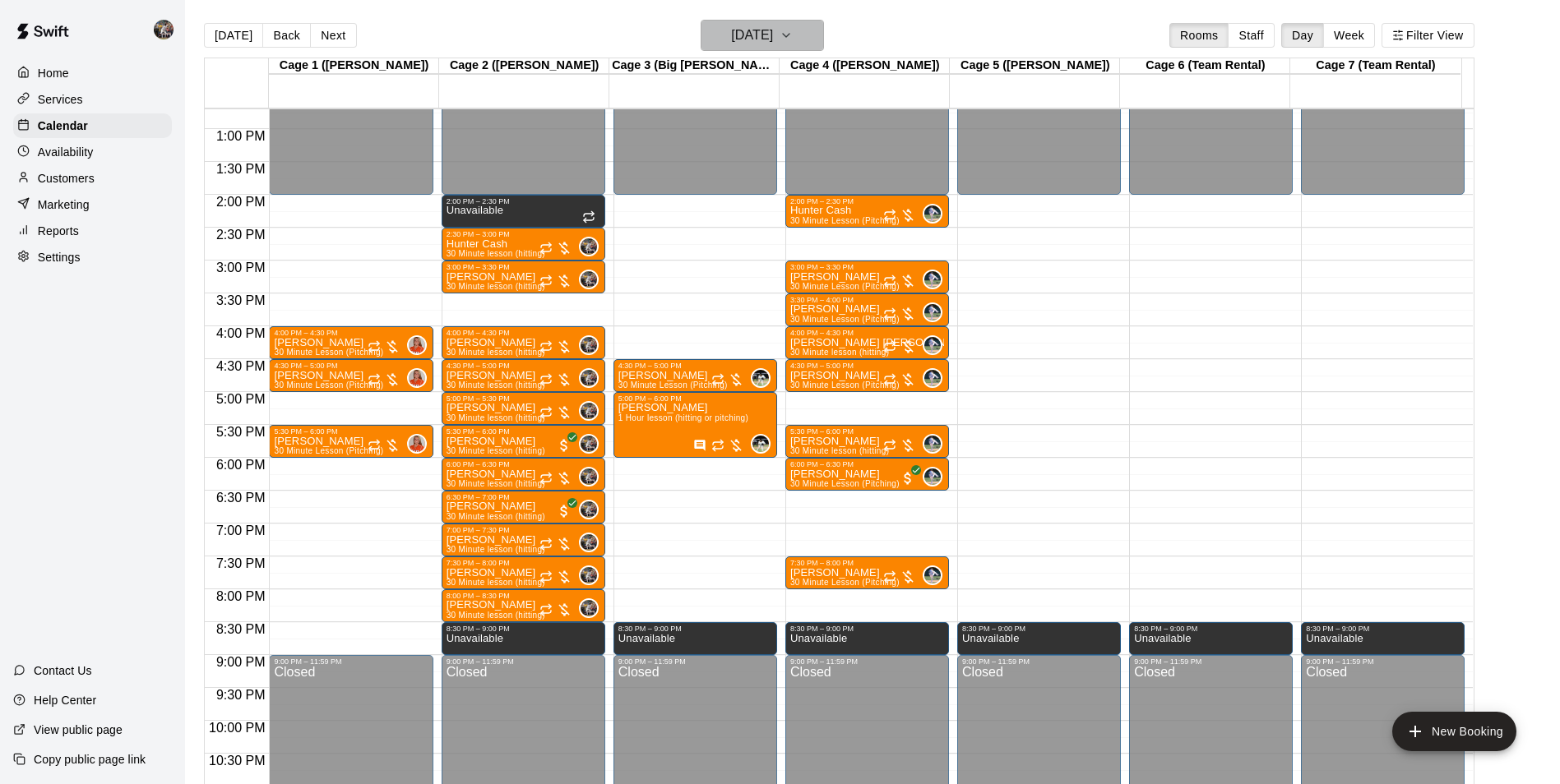
click at [756, 36] on h6 "[DATE]" at bounding box center [752, 35] width 42 height 23
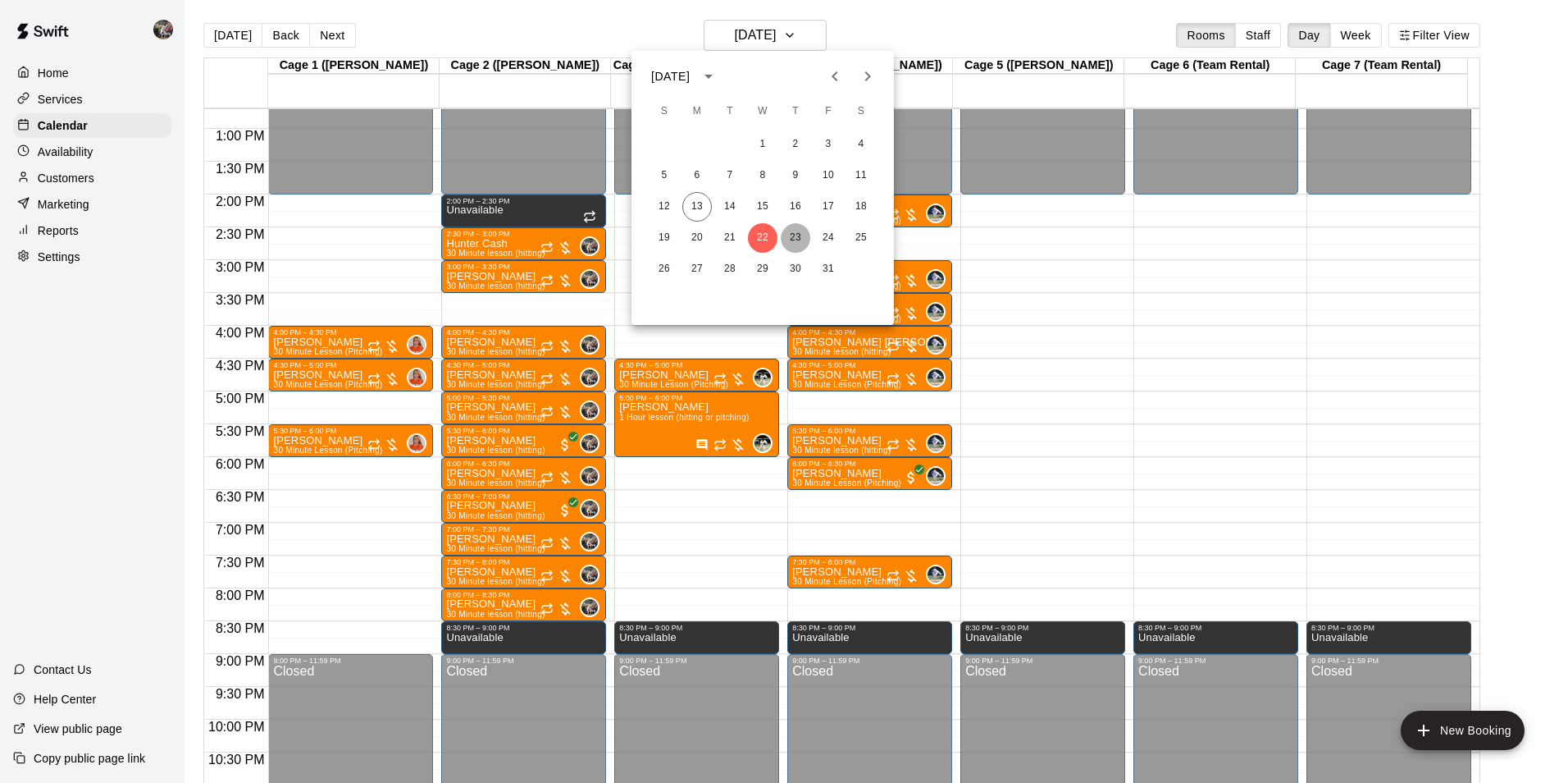
click at [798, 232] on button "23" at bounding box center [795, 238] width 30 height 30
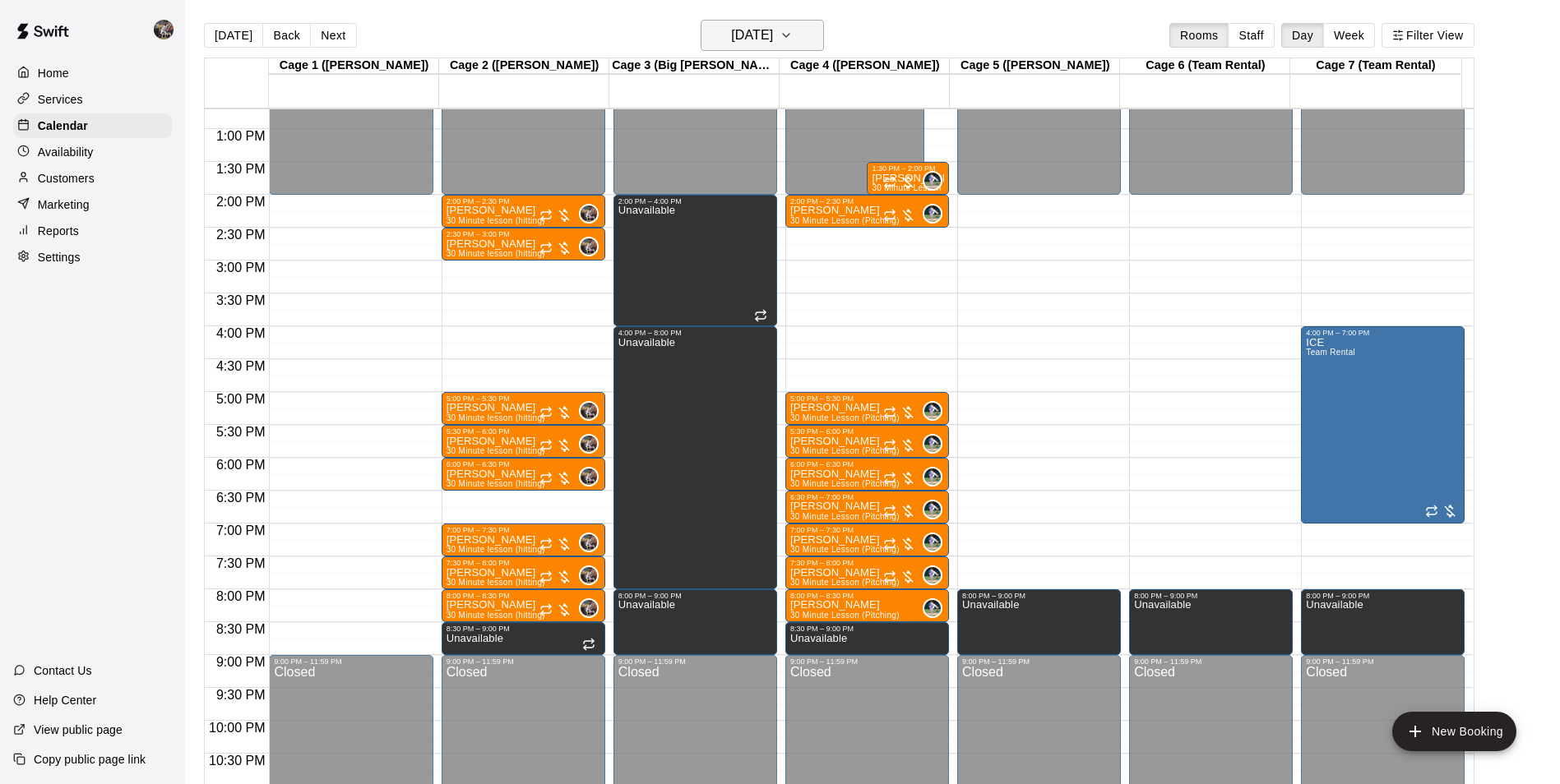
click at [748, 37] on h6 "[DATE]" at bounding box center [752, 35] width 42 height 23
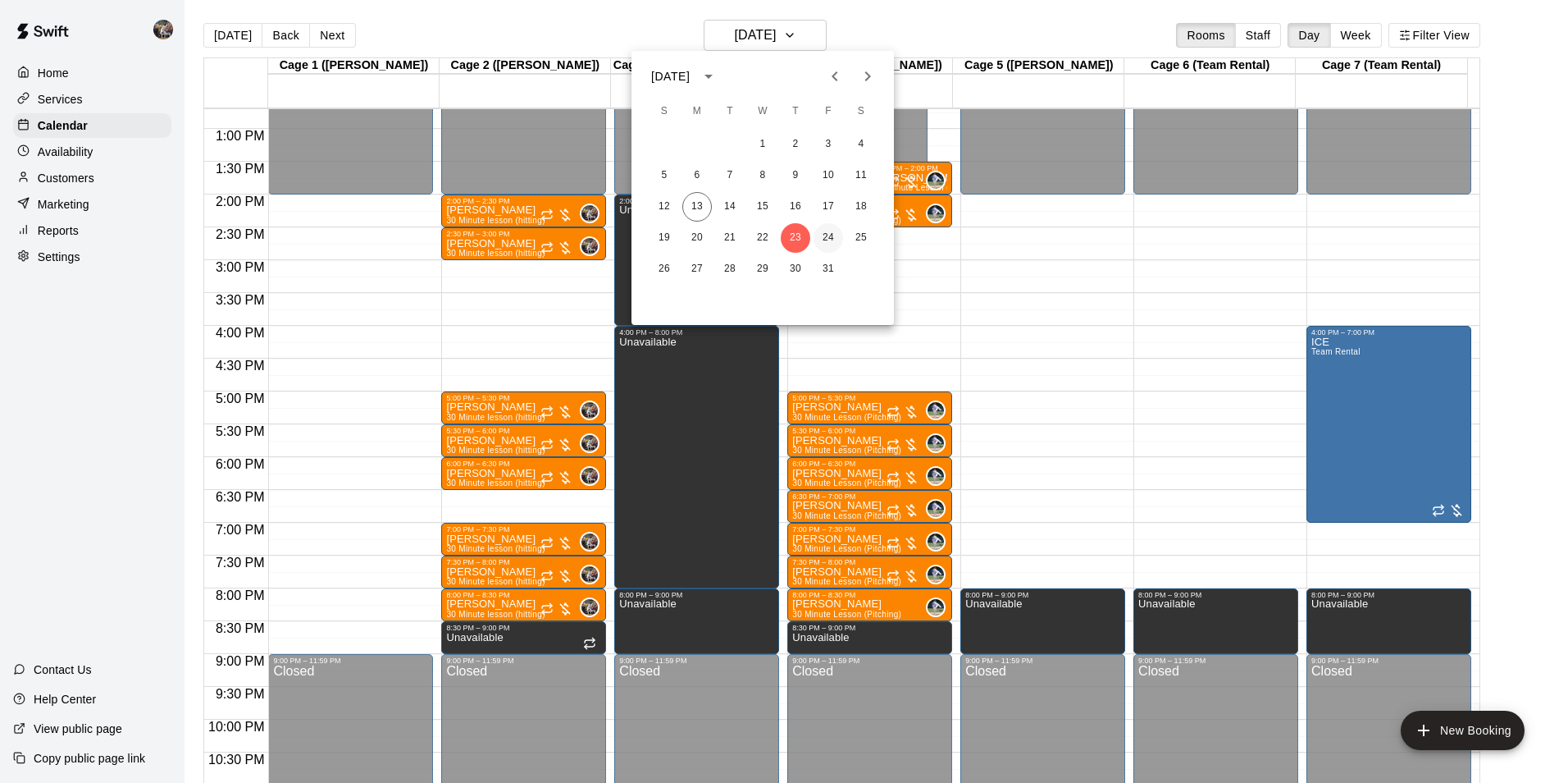
click at [827, 234] on button "24" at bounding box center [828, 238] width 30 height 30
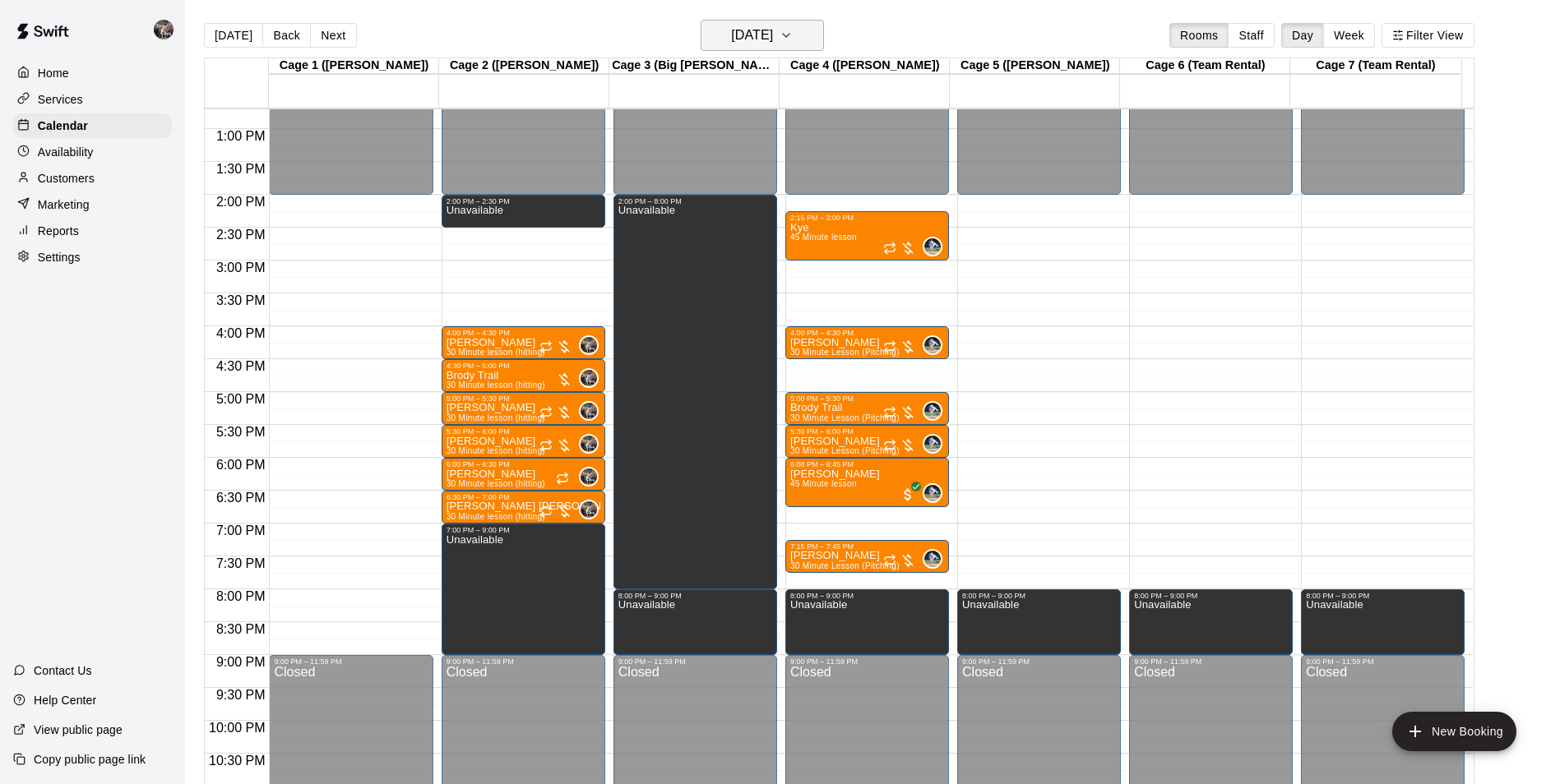
click at [733, 26] on h6 "[DATE]" at bounding box center [752, 35] width 42 height 23
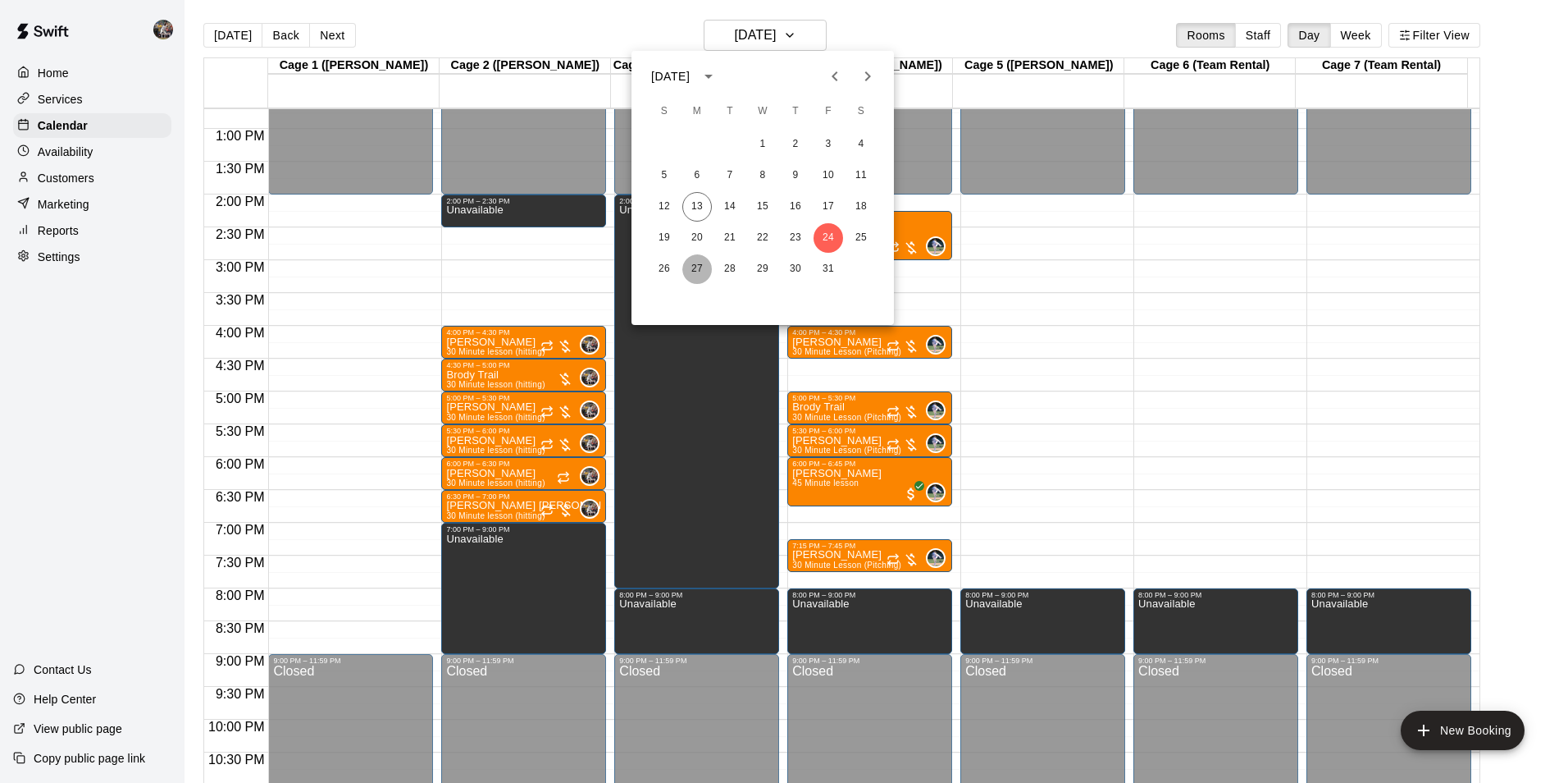
click at [703, 265] on button "27" at bounding box center [697, 270] width 30 height 30
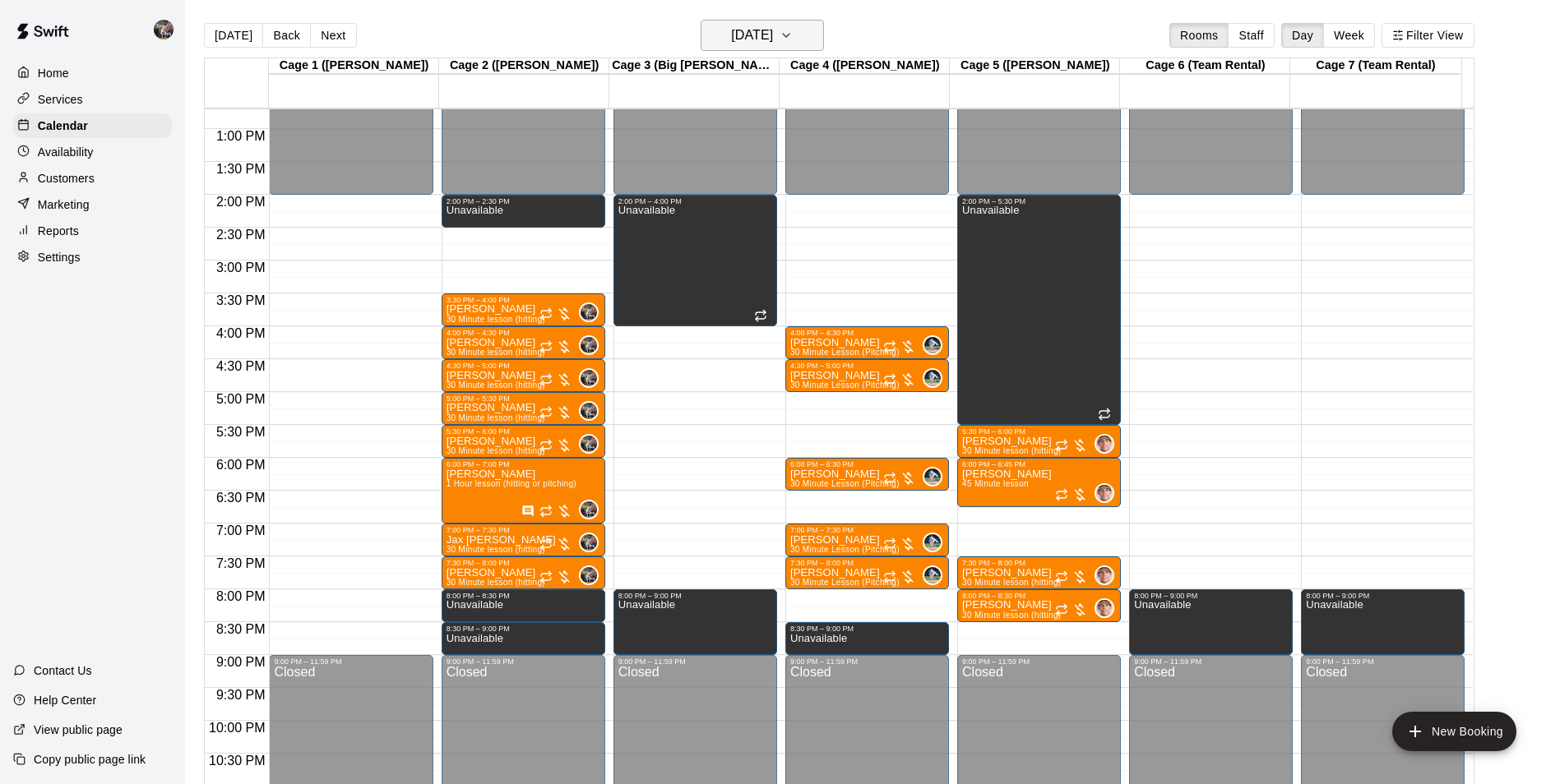
click at [748, 26] on h6 "[DATE]" at bounding box center [752, 35] width 42 height 23
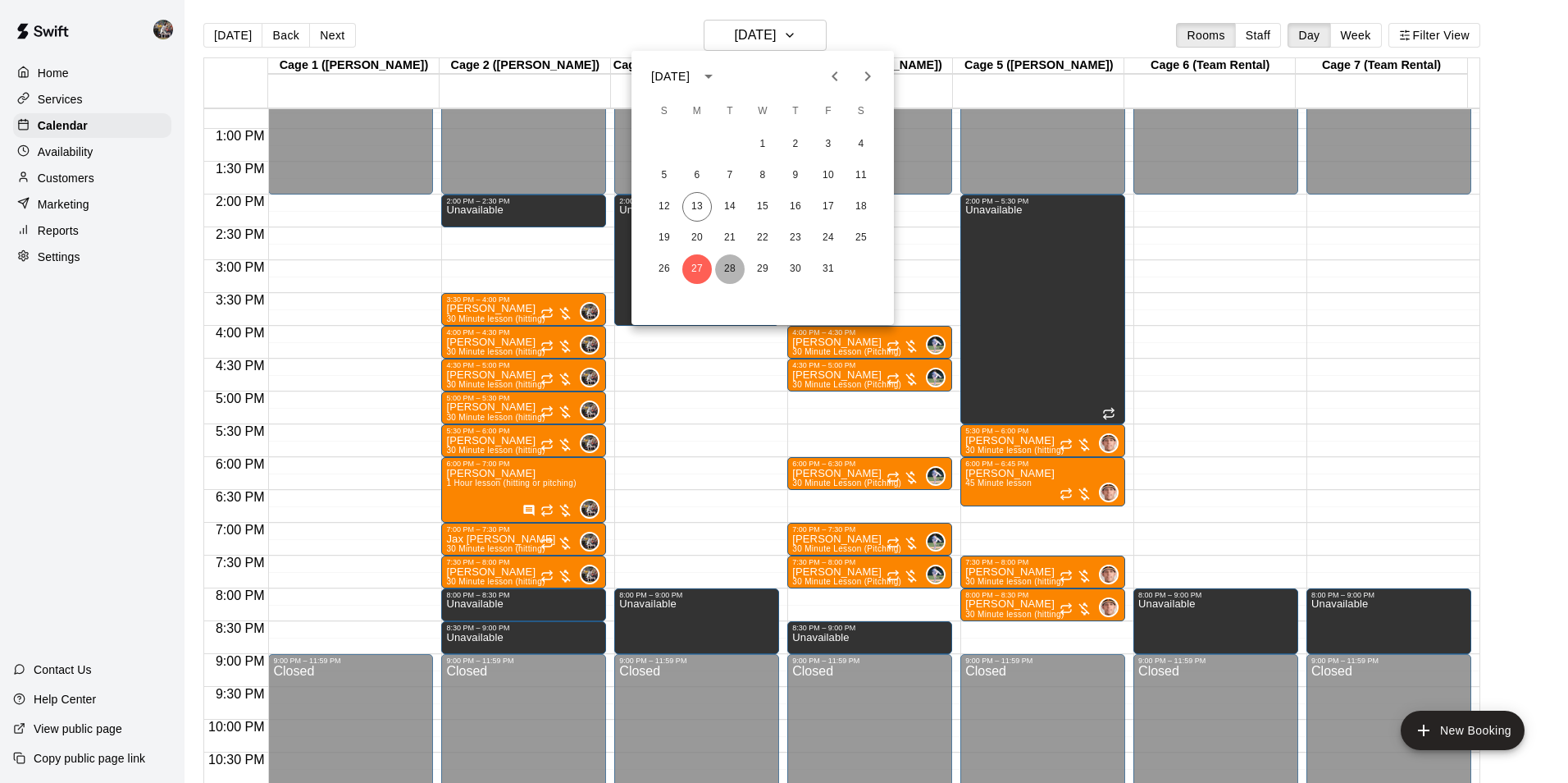
click at [729, 268] on button "28" at bounding box center [730, 270] width 30 height 30
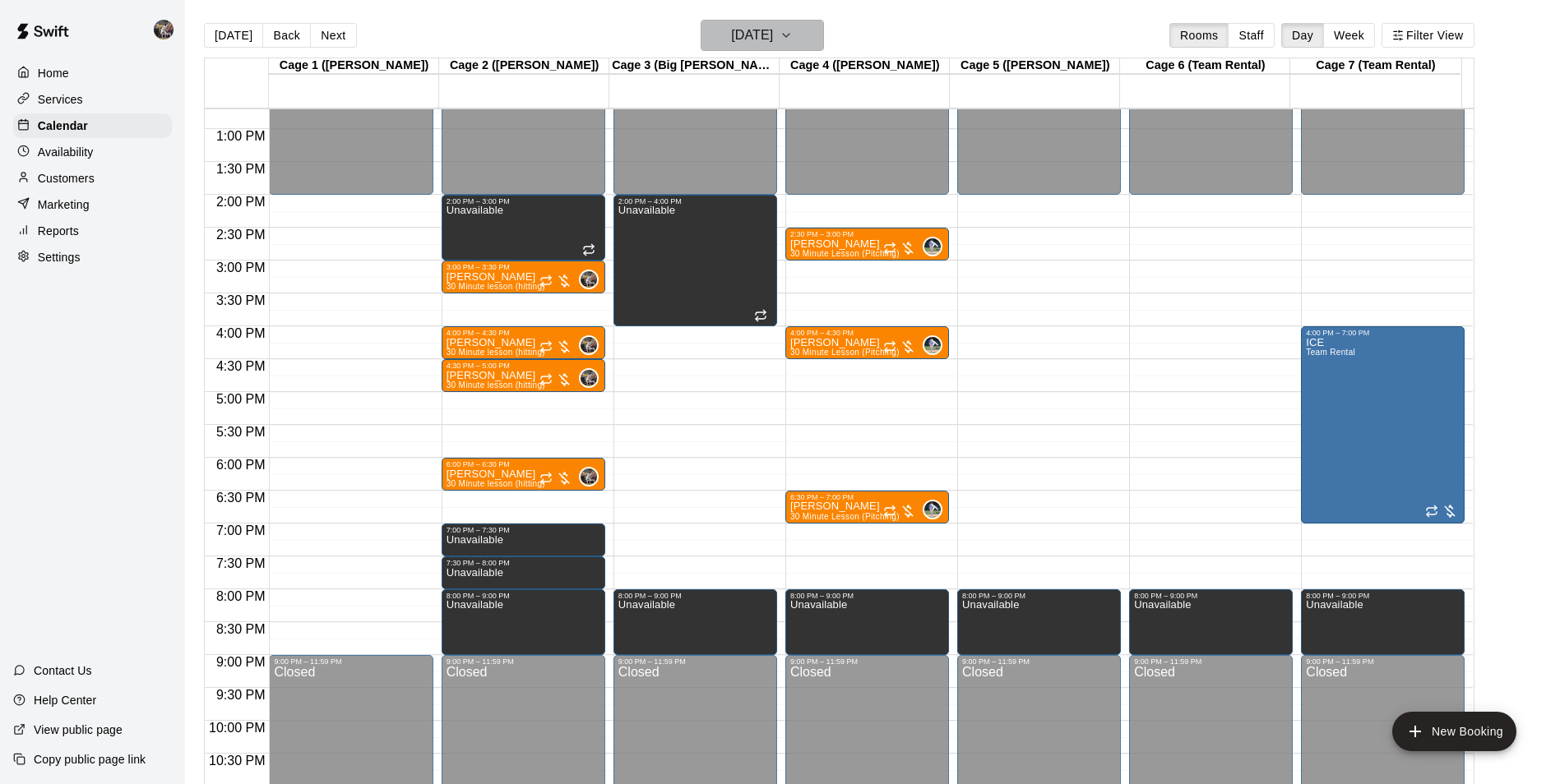
click at [753, 35] on h6 "[DATE]" at bounding box center [752, 35] width 42 height 23
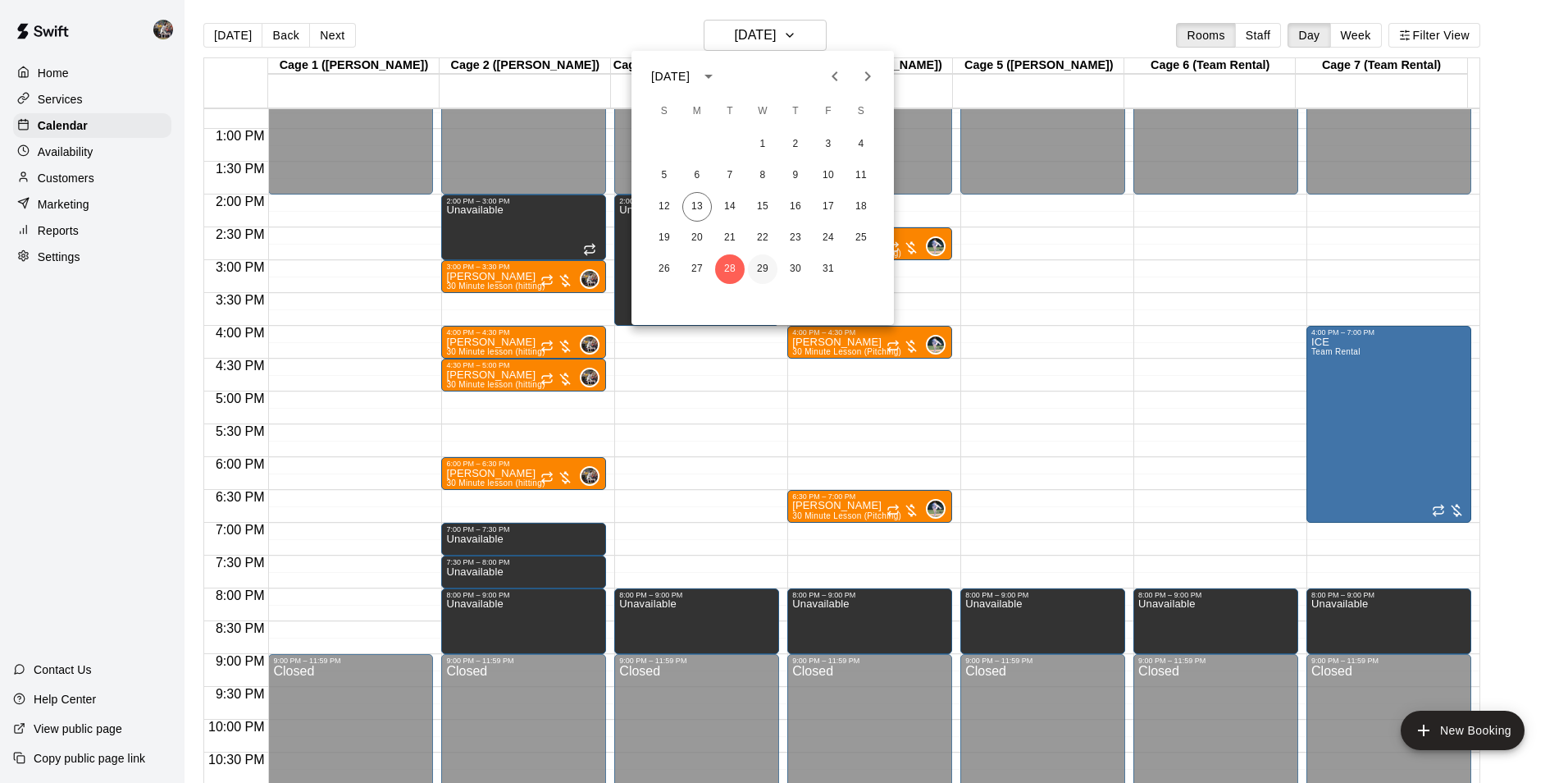
click at [763, 265] on button "29" at bounding box center [763, 270] width 30 height 30
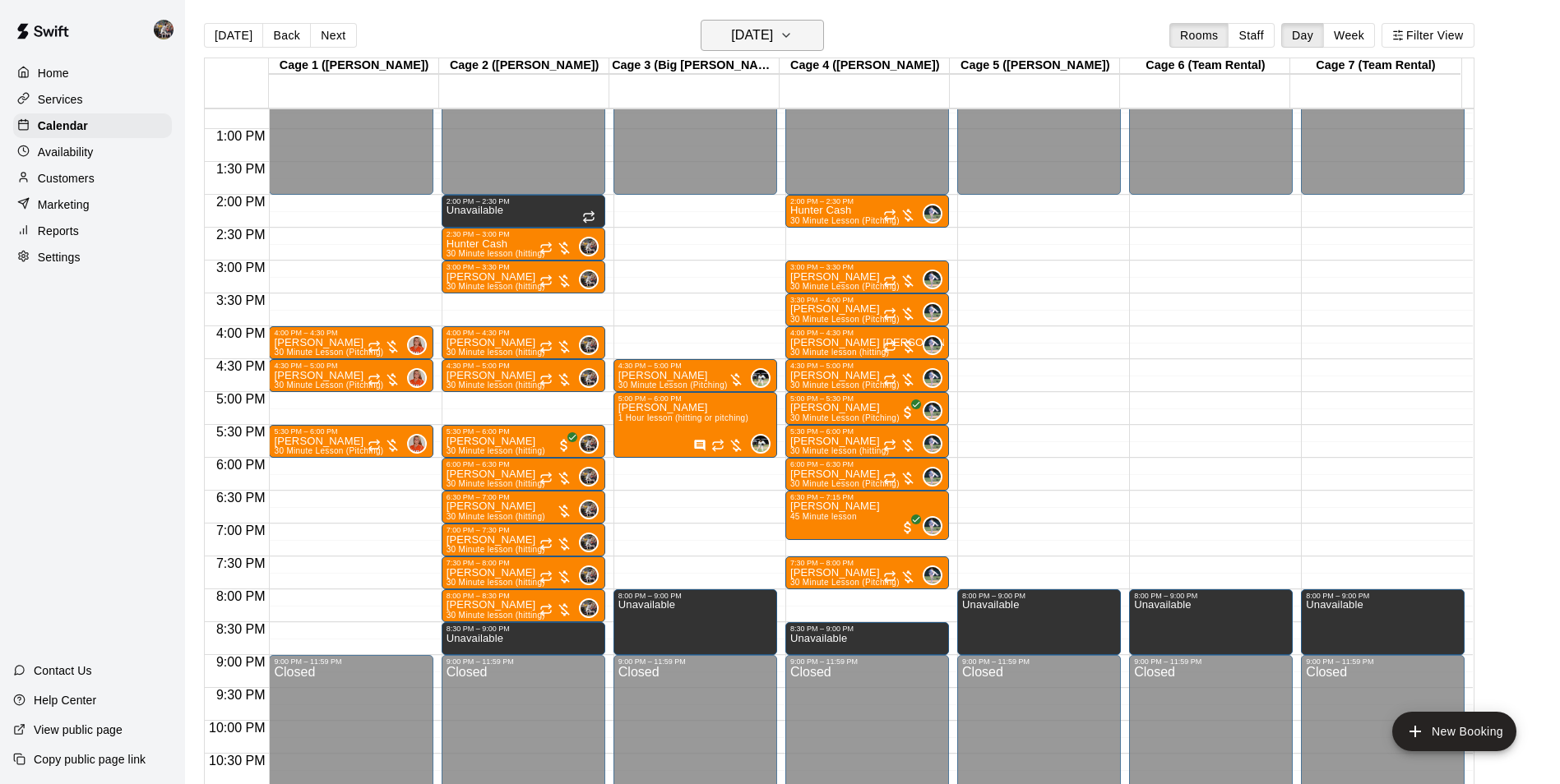
click at [749, 45] on h6 "[DATE]" at bounding box center [752, 35] width 42 height 23
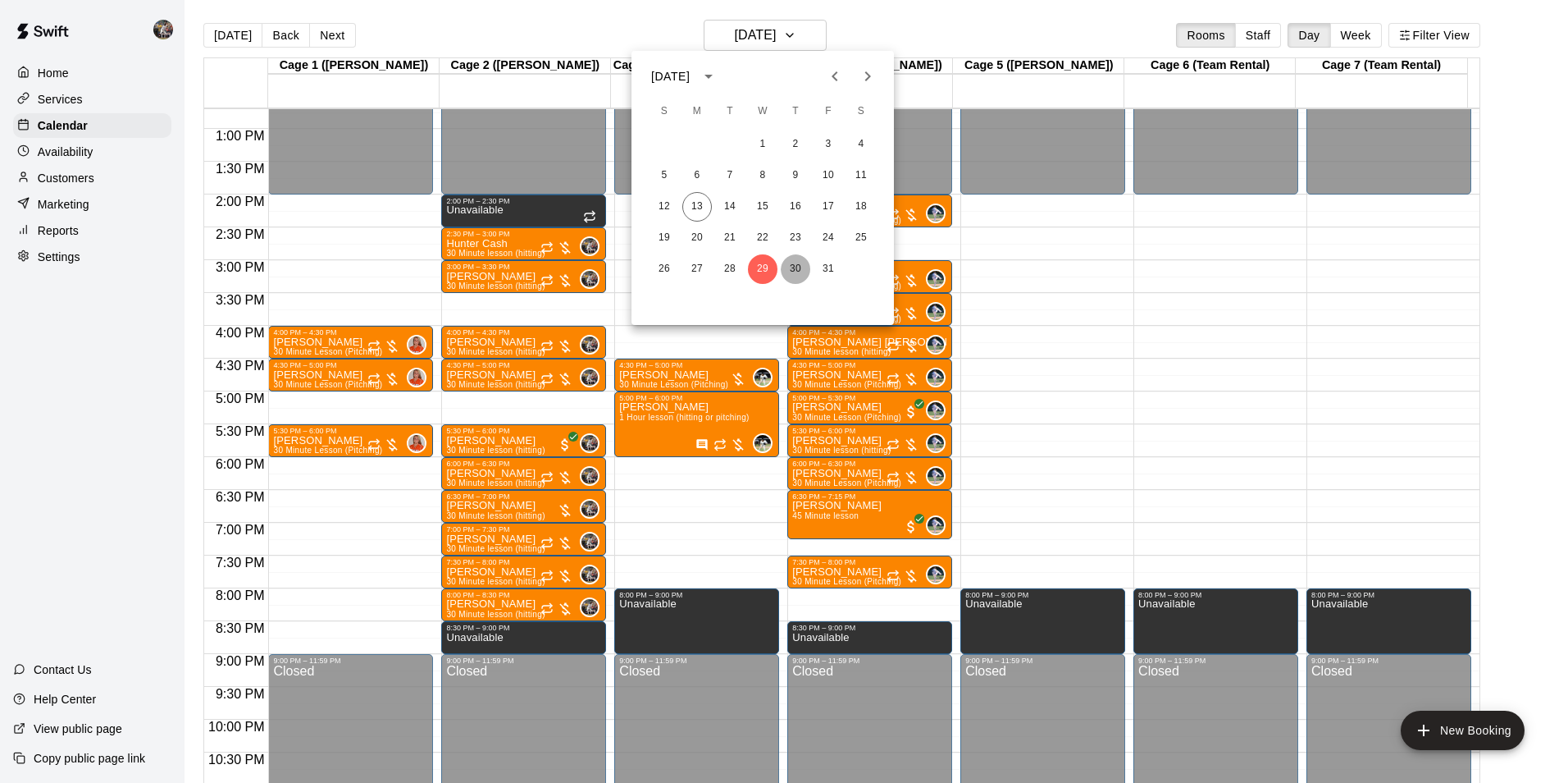
click at [790, 263] on button "30" at bounding box center [795, 270] width 30 height 30
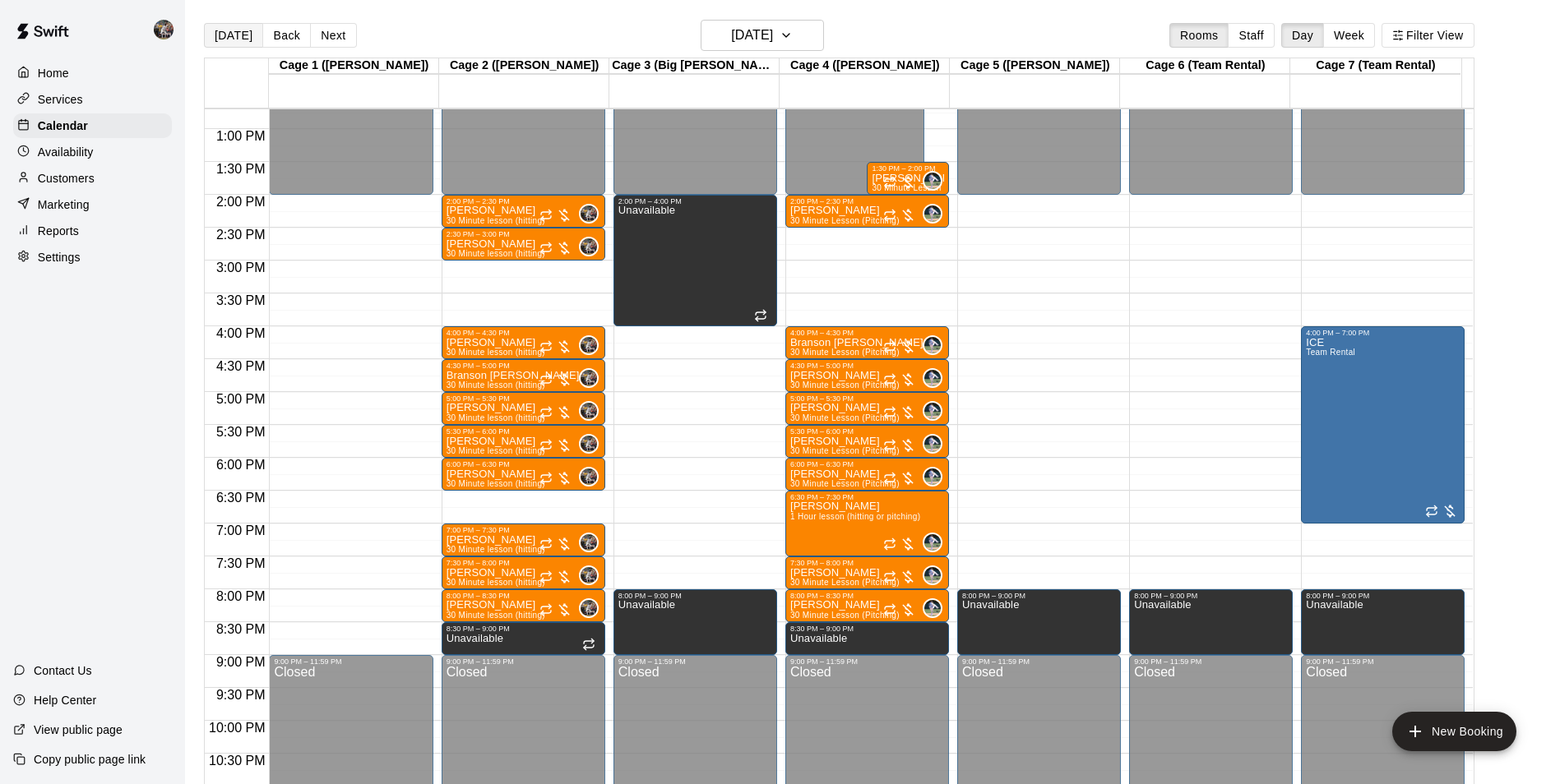
click at [231, 31] on button "[DATE]" at bounding box center [233, 35] width 59 height 25
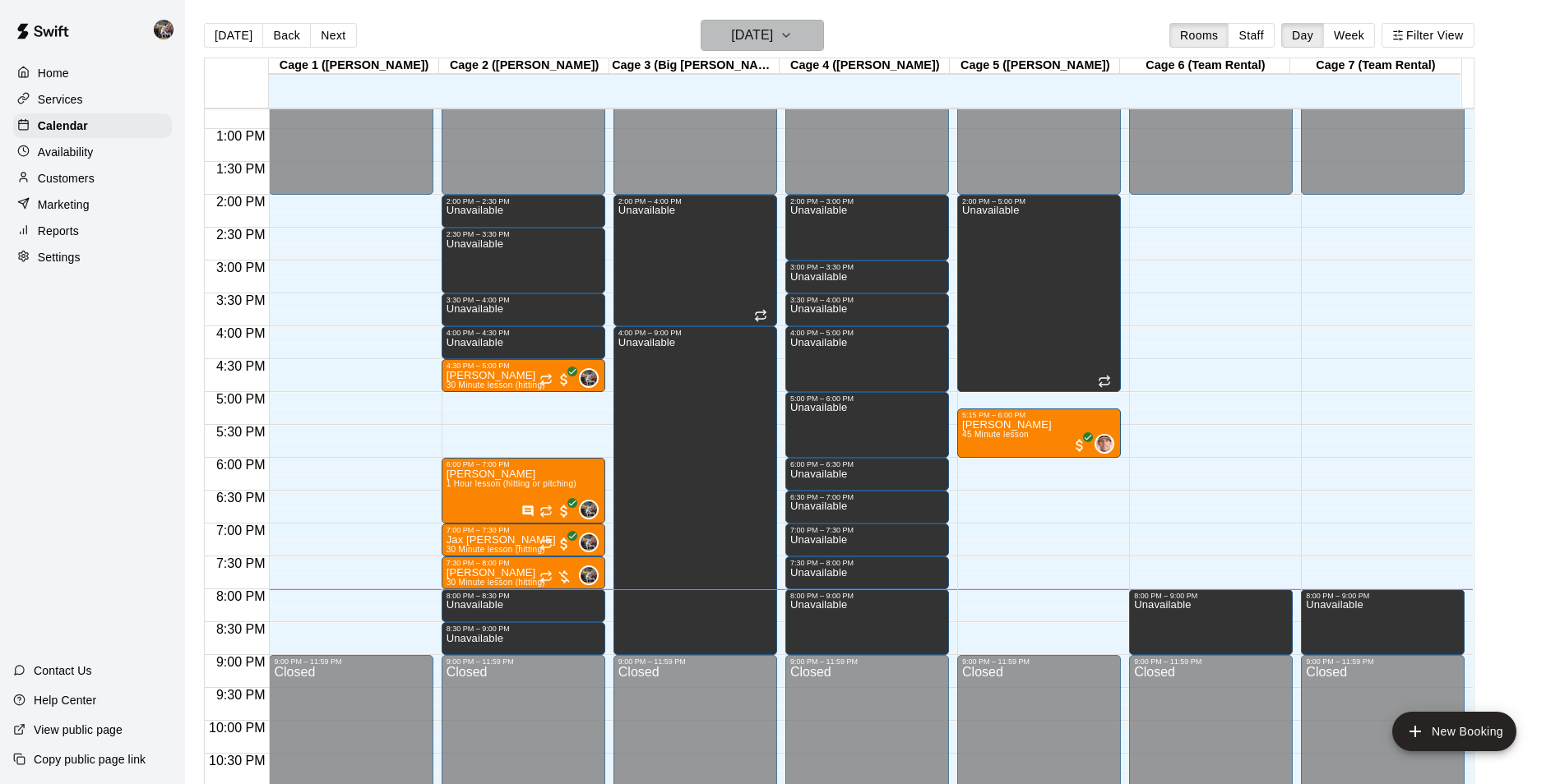
click at [759, 34] on h6 "[DATE]" at bounding box center [752, 35] width 42 height 23
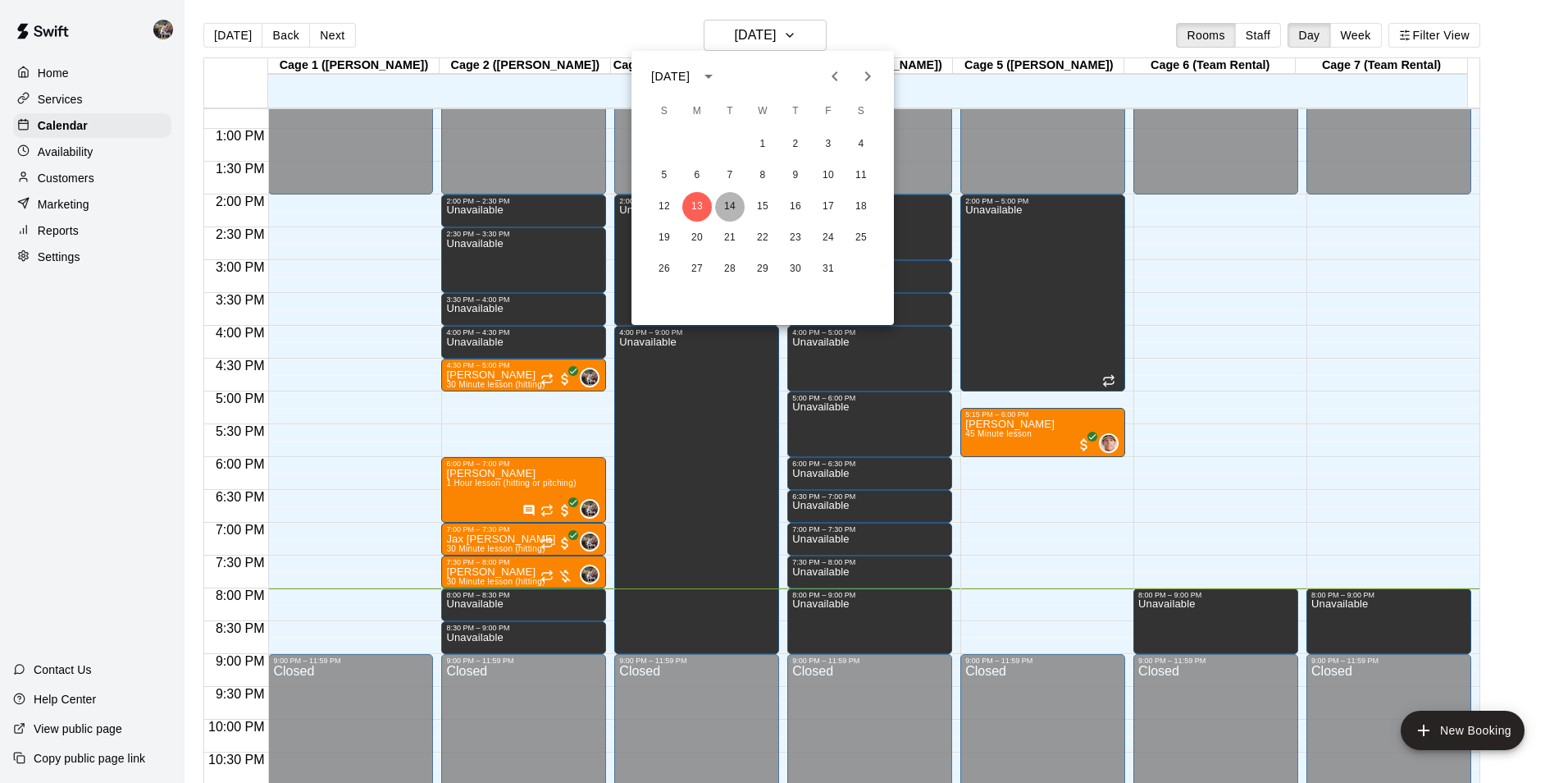
click at [731, 204] on button "14" at bounding box center [730, 207] width 30 height 30
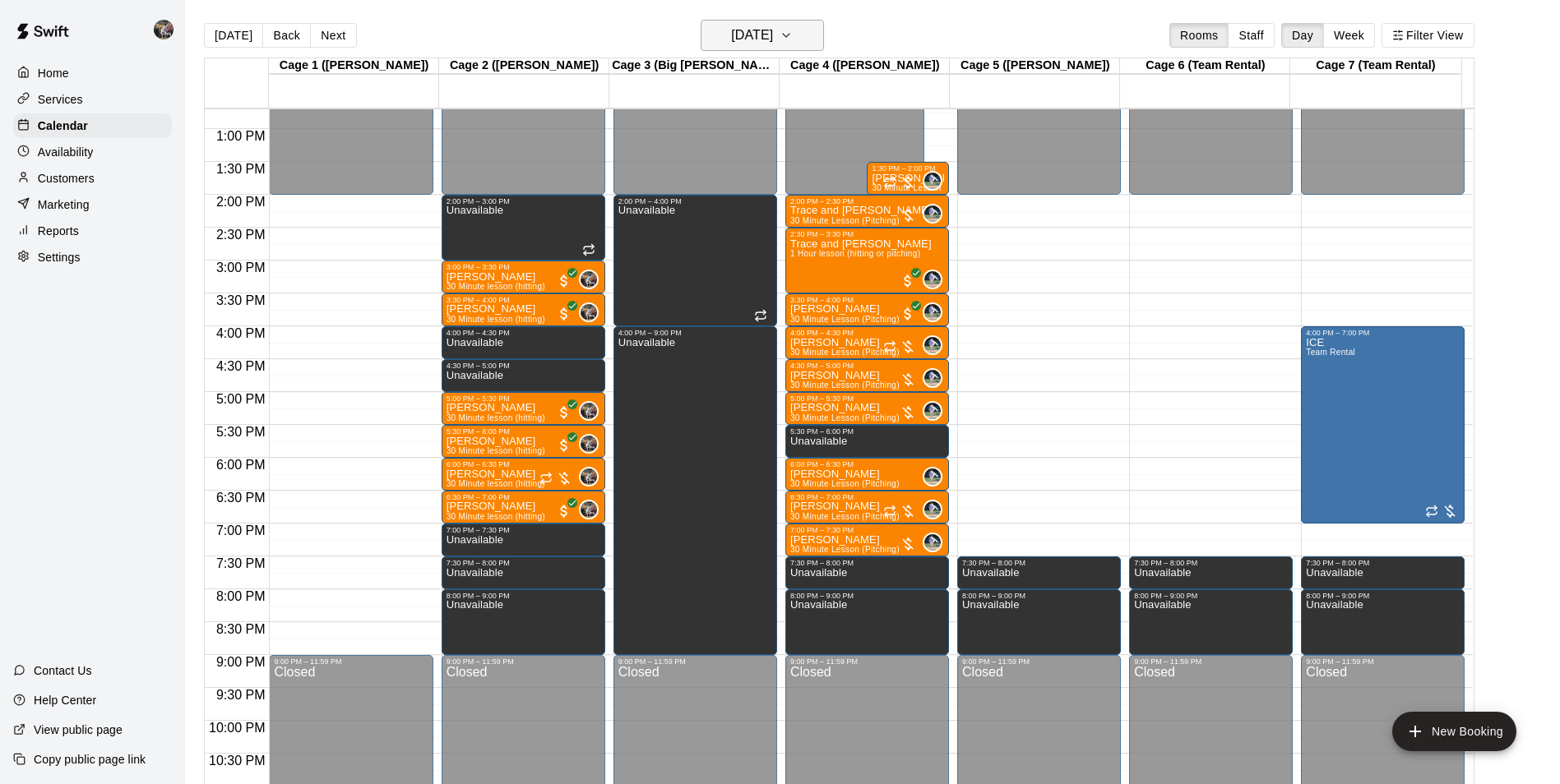
click at [731, 31] on h6 "[DATE]" at bounding box center [752, 35] width 42 height 23
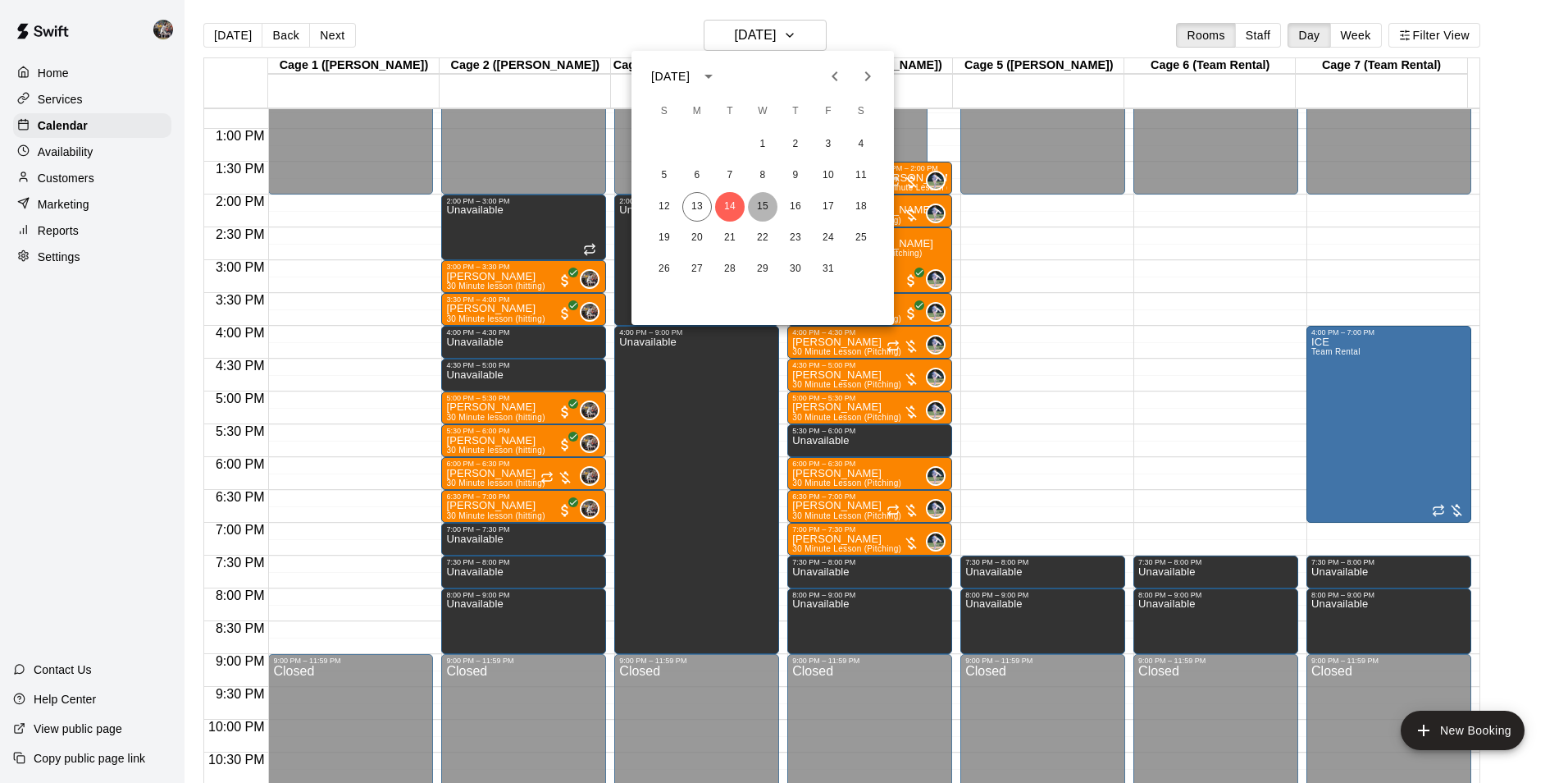
click at [760, 205] on button "15" at bounding box center [763, 207] width 30 height 30
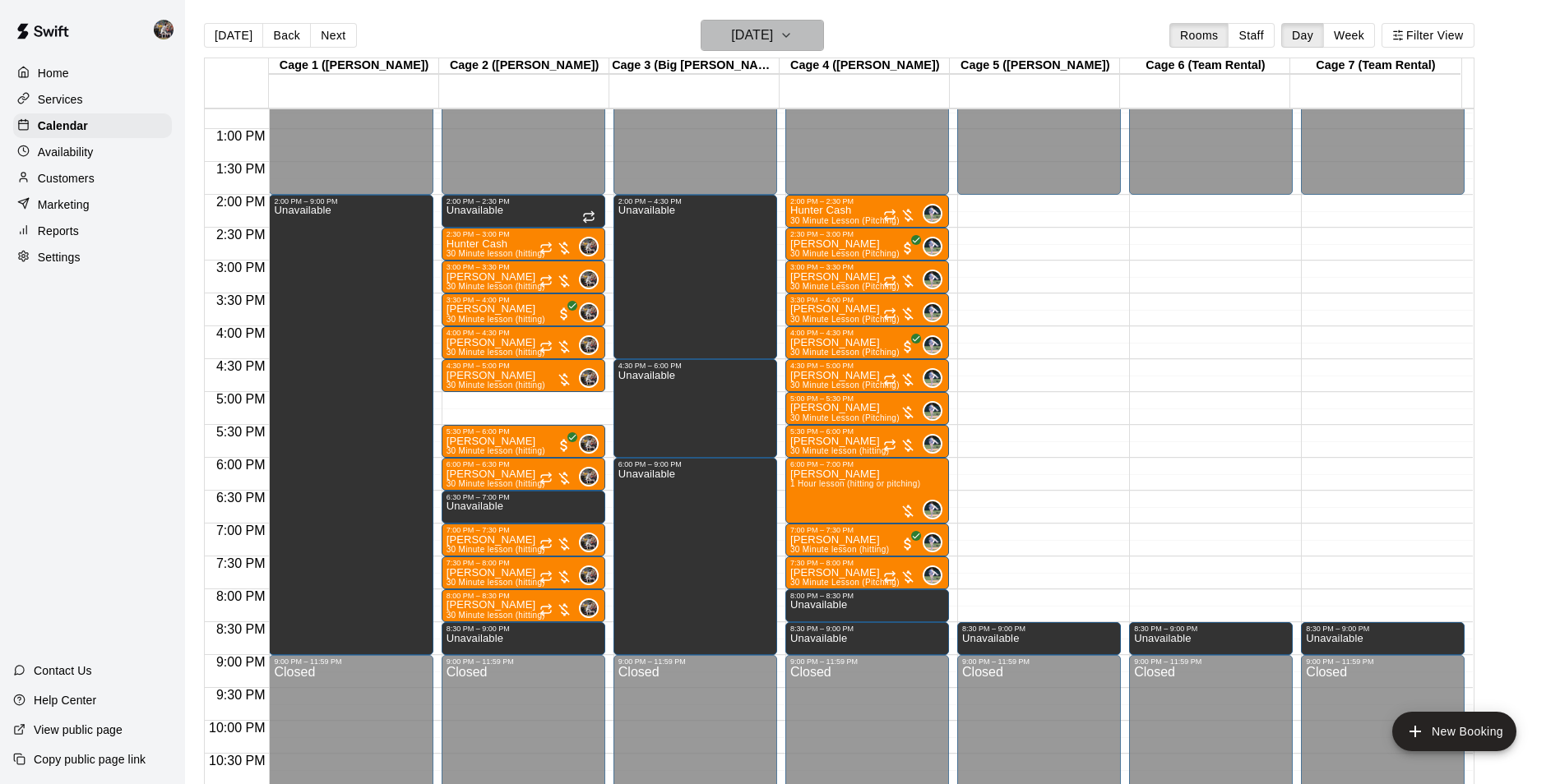
click at [761, 31] on h6 "[DATE]" at bounding box center [752, 35] width 42 height 23
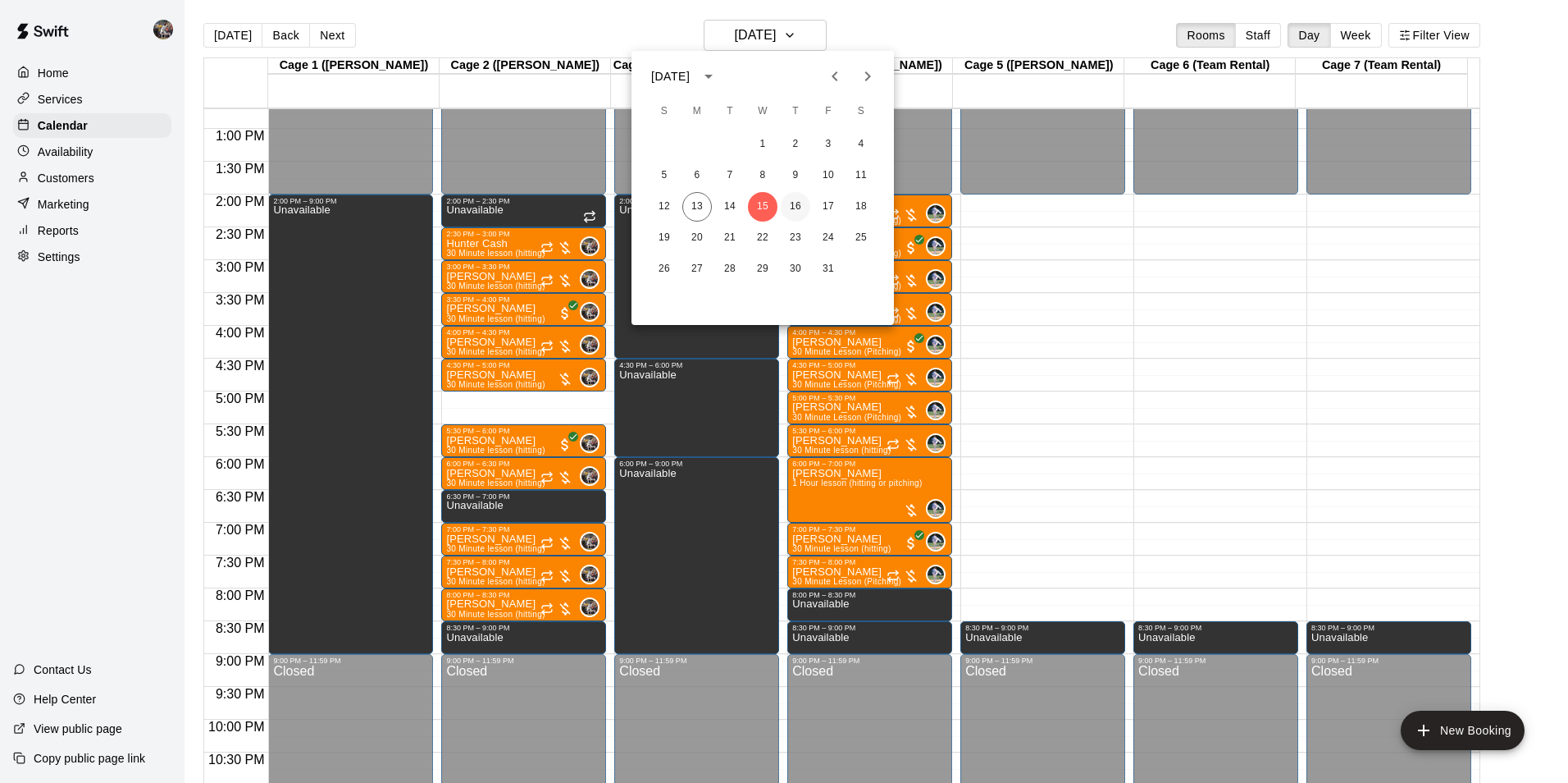
click at [790, 198] on button "16" at bounding box center [795, 207] width 30 height 30
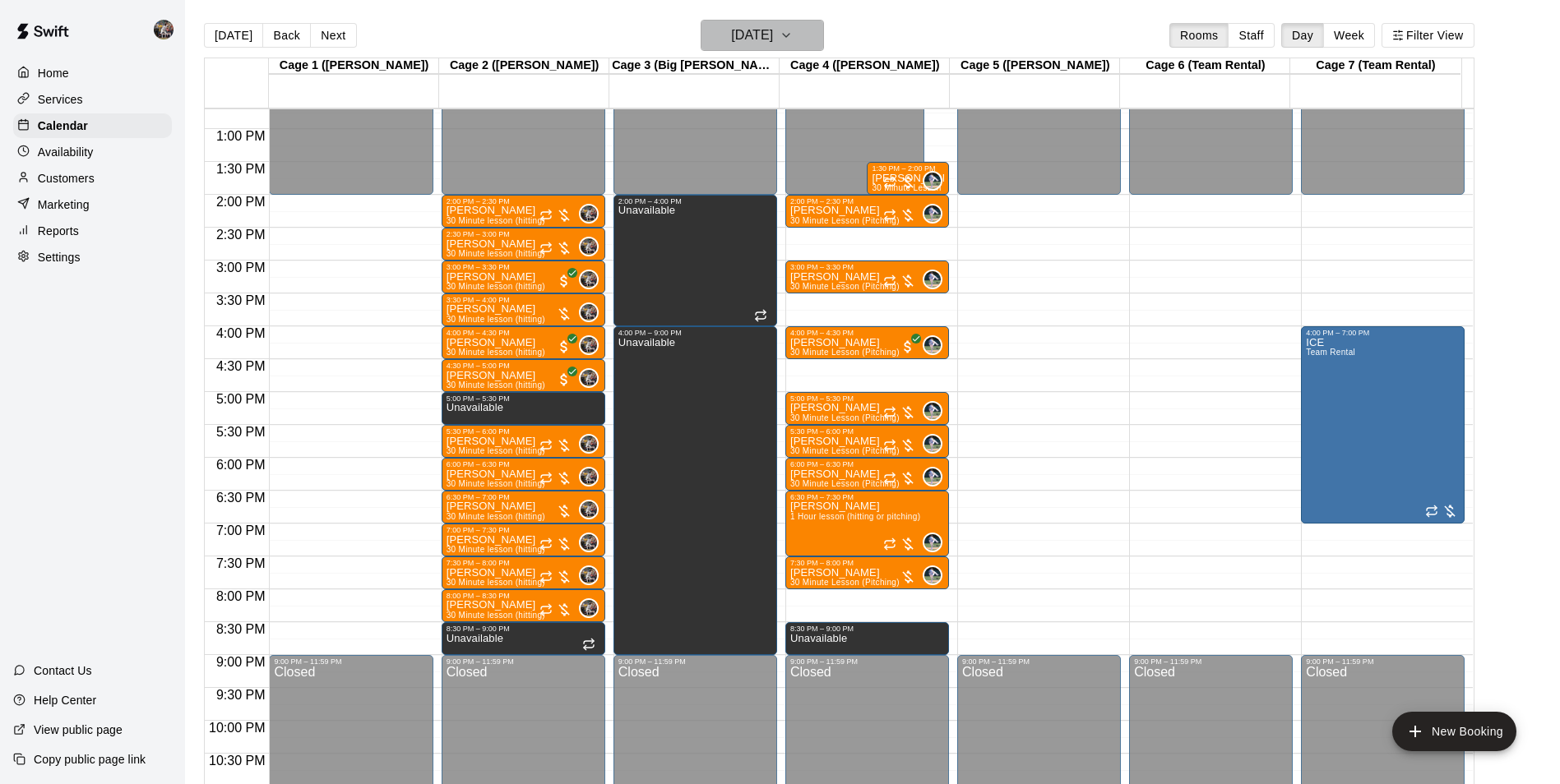
click at [744, 39] on h6 "[DATE]" at bounding box center [752, 35] width 42 height 23
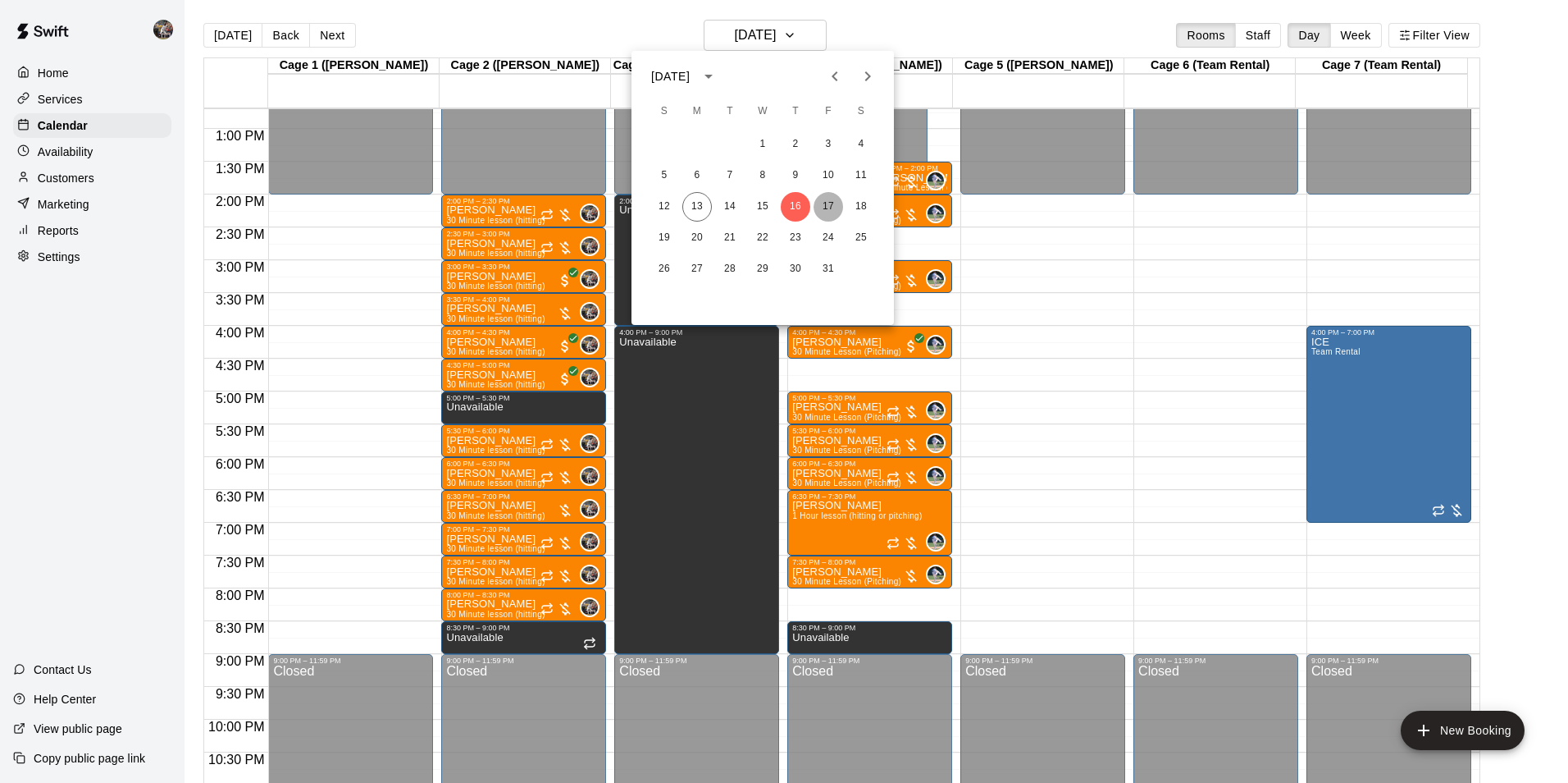
click at [828, 207] on button "17" at bounding box center [828, 207] width 30 height 30
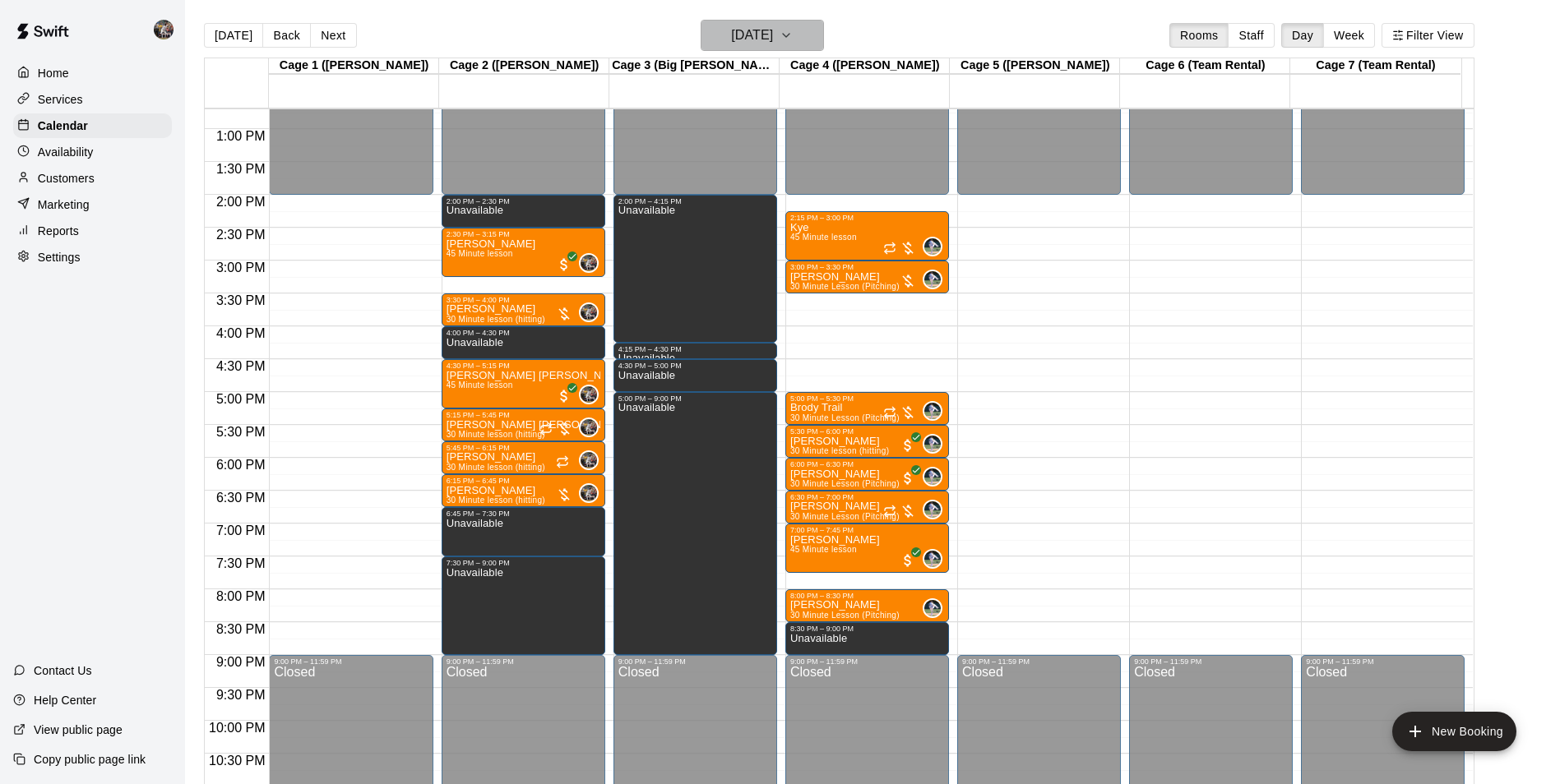
click at [731, 31] on h6 "[DATE]" at bounding box center [752, 35] width 42 height 23
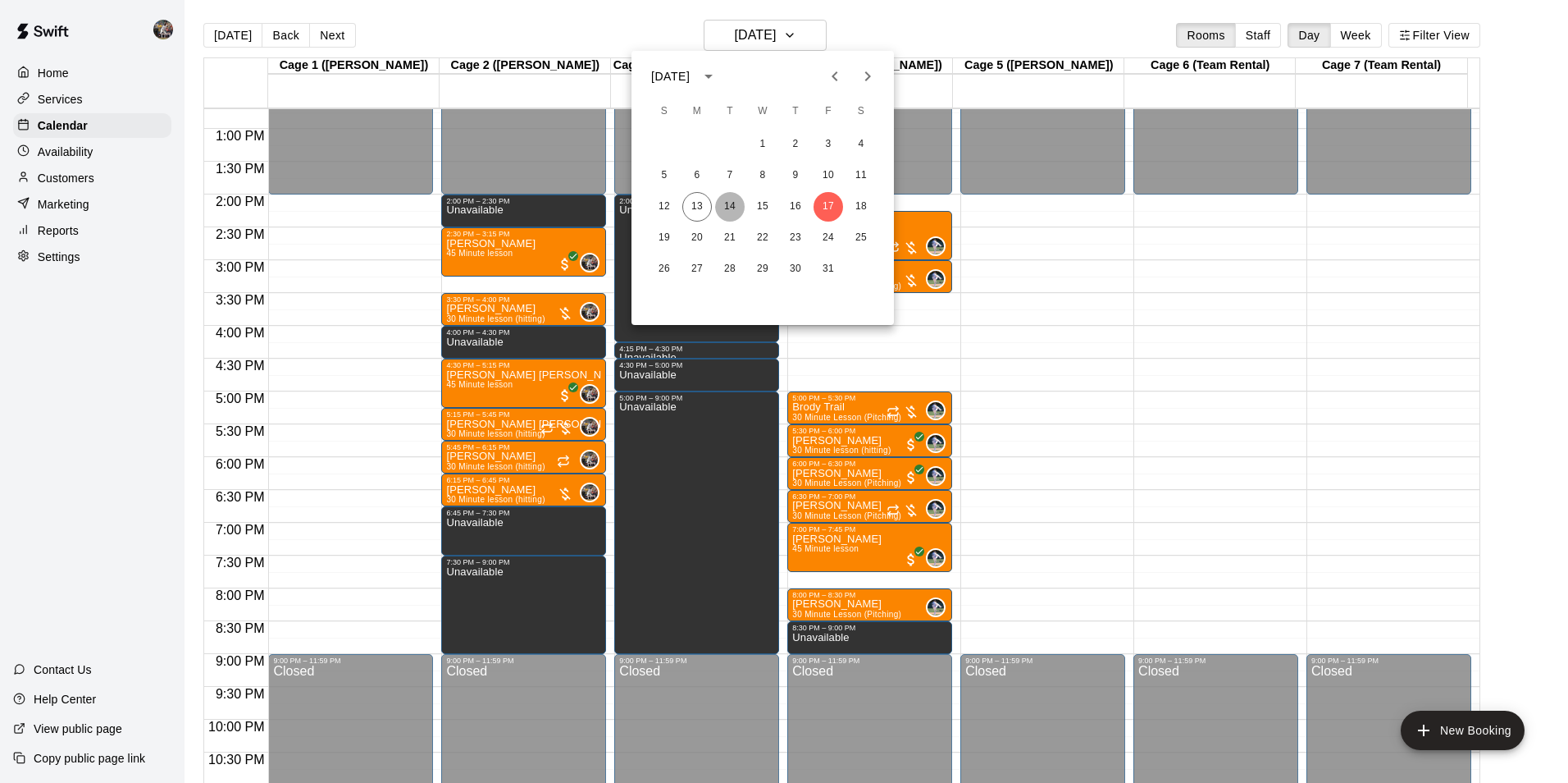
click at [731, 203] on button "14" at bounding box center [730, 207] width 30 height 30
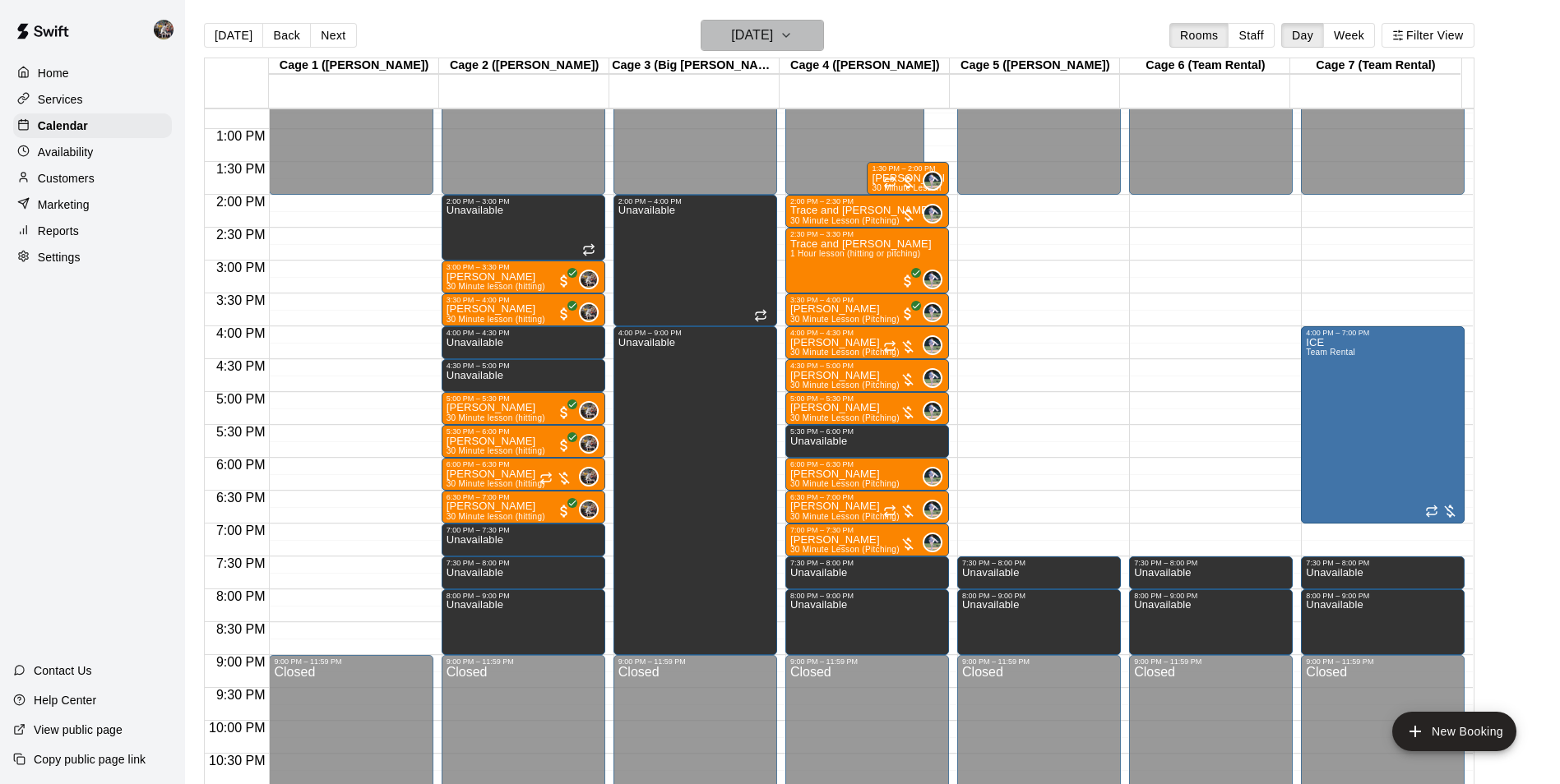
click at [745, 33] on h6 "[DATE]" at bounding box center [752, 35] width 42 height 23
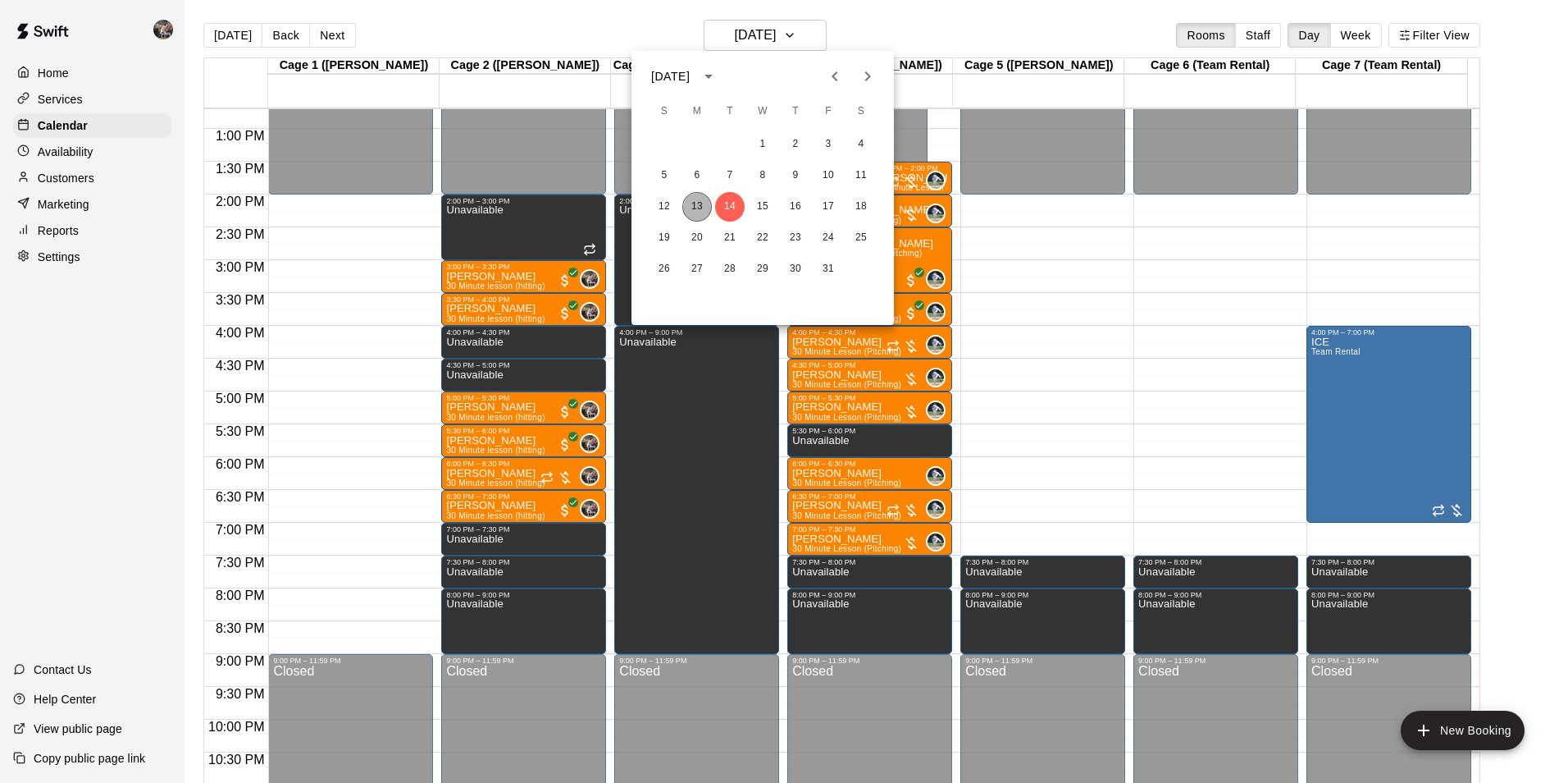
click at [696, 207] on button "13" at bounding box center [697, 207] width 30 height 30
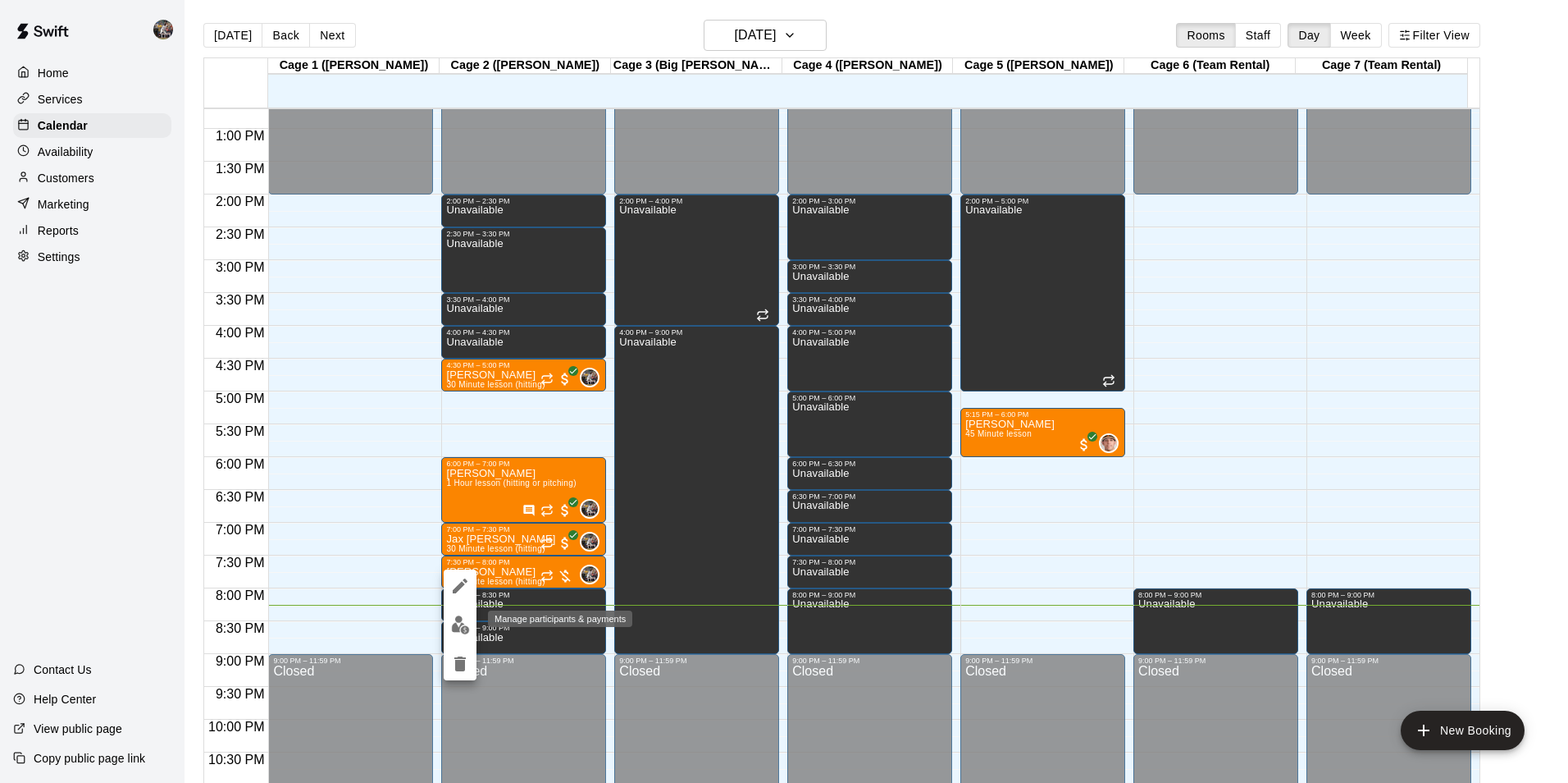
click at [466, 617] on img "edit" at bounding box center [460, 625] width 19 height 19
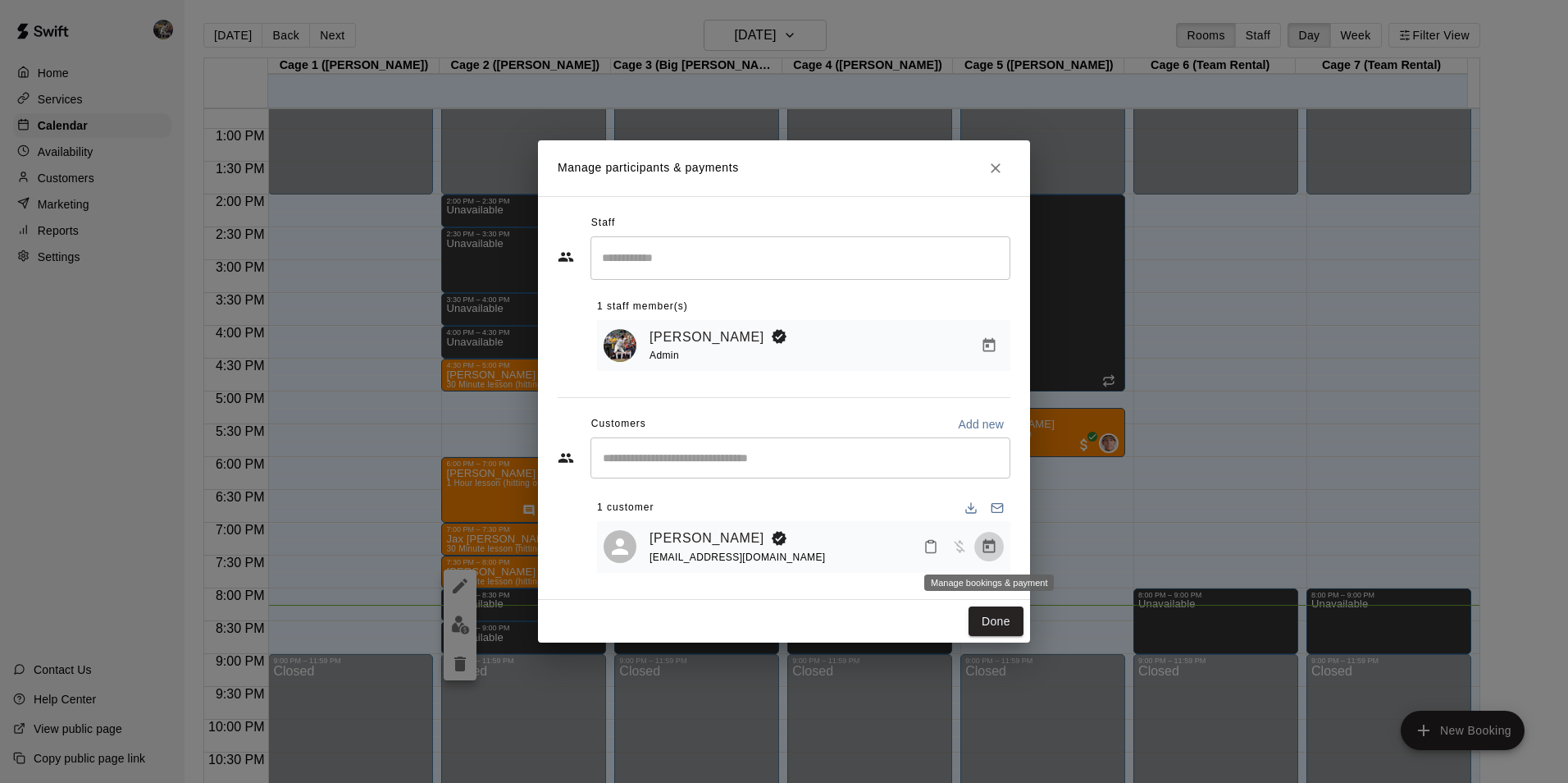
click at [986, 547] on icon "Manage bookings & payment" at bounding box center [989, 546] width 12 height 14
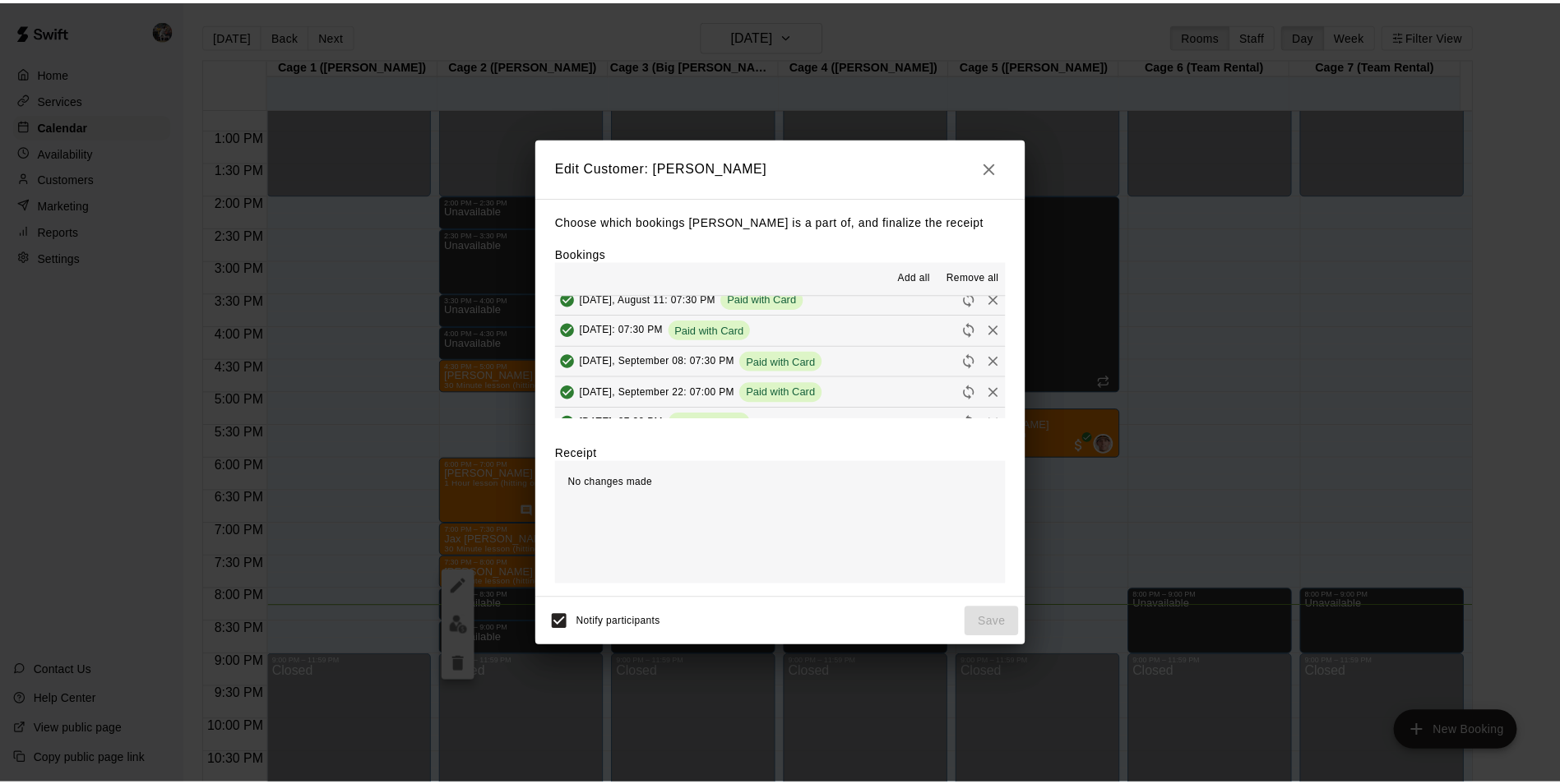
scroll to position [82, 0]
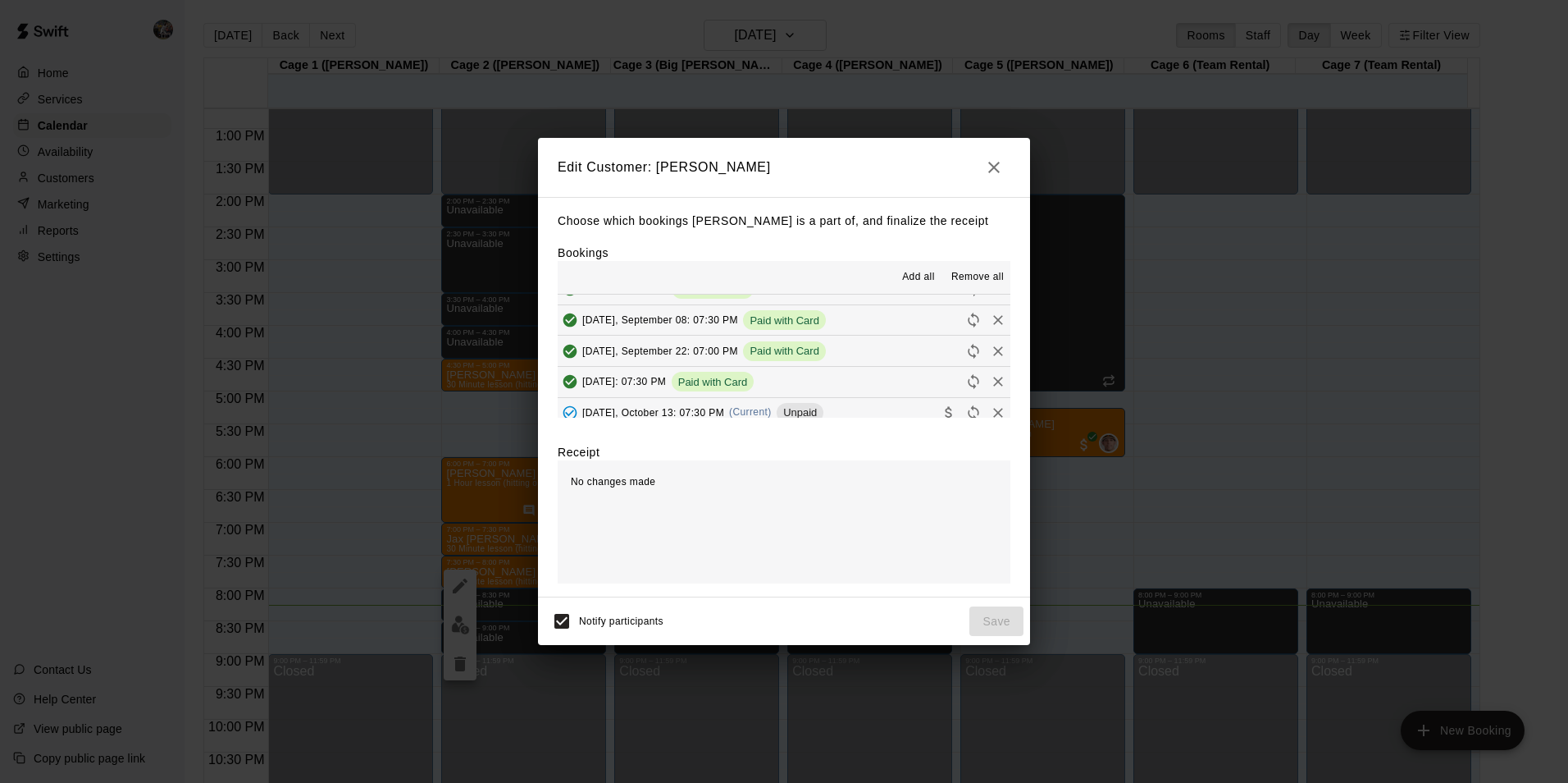
click at [842, 405] on button "[DATE], October 13: 07:30 PM (Current) Unpaid" at bounding box center [784, 413] width 452 height 31
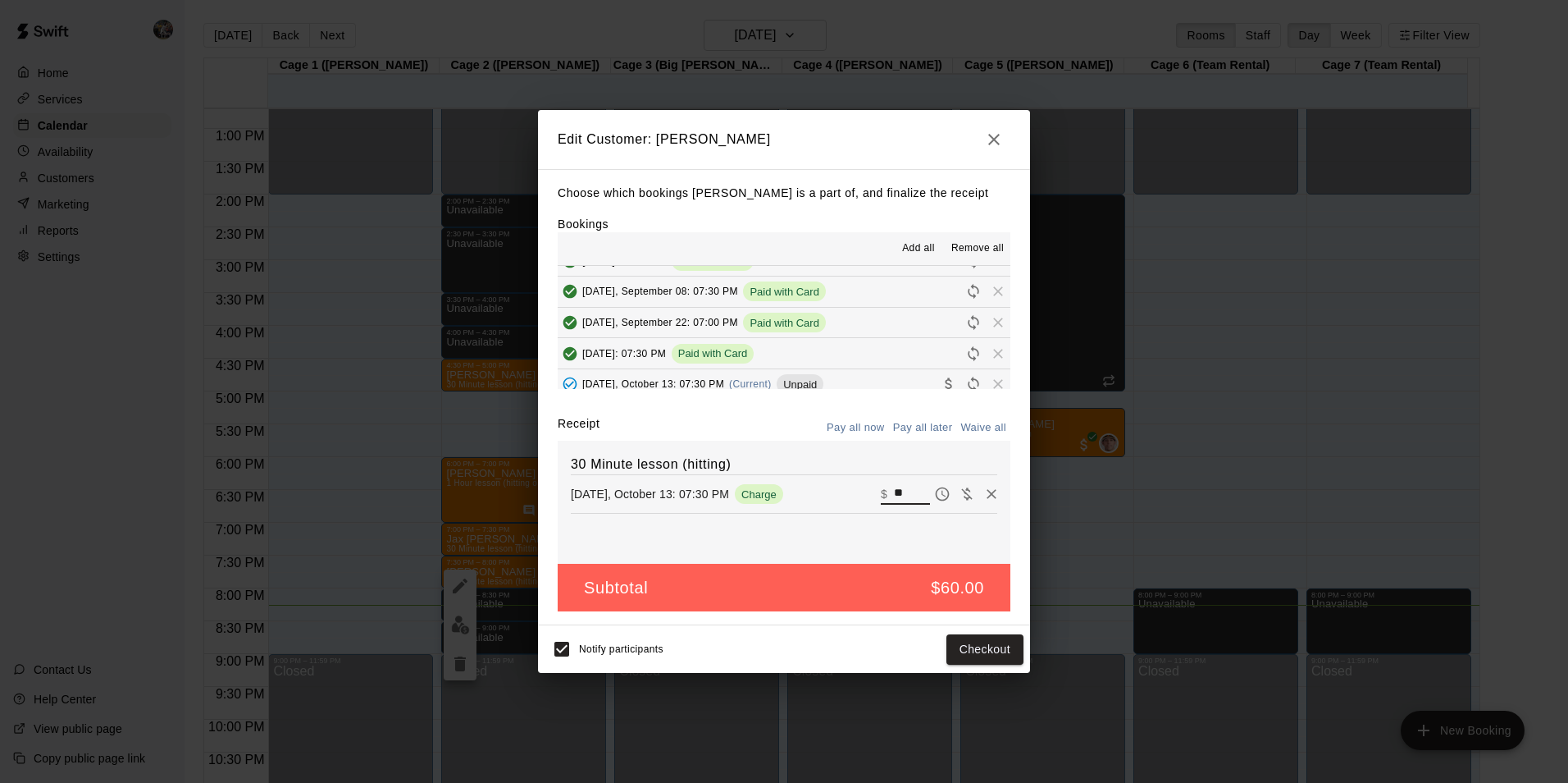
click at [901, 493] on input "**" at bounding box center [912, 493] width 36 height 21
type input "*"
type input "**"
click at [984, 645] on button "Checkout" at bounding box center [985, 650] width 78 height 31
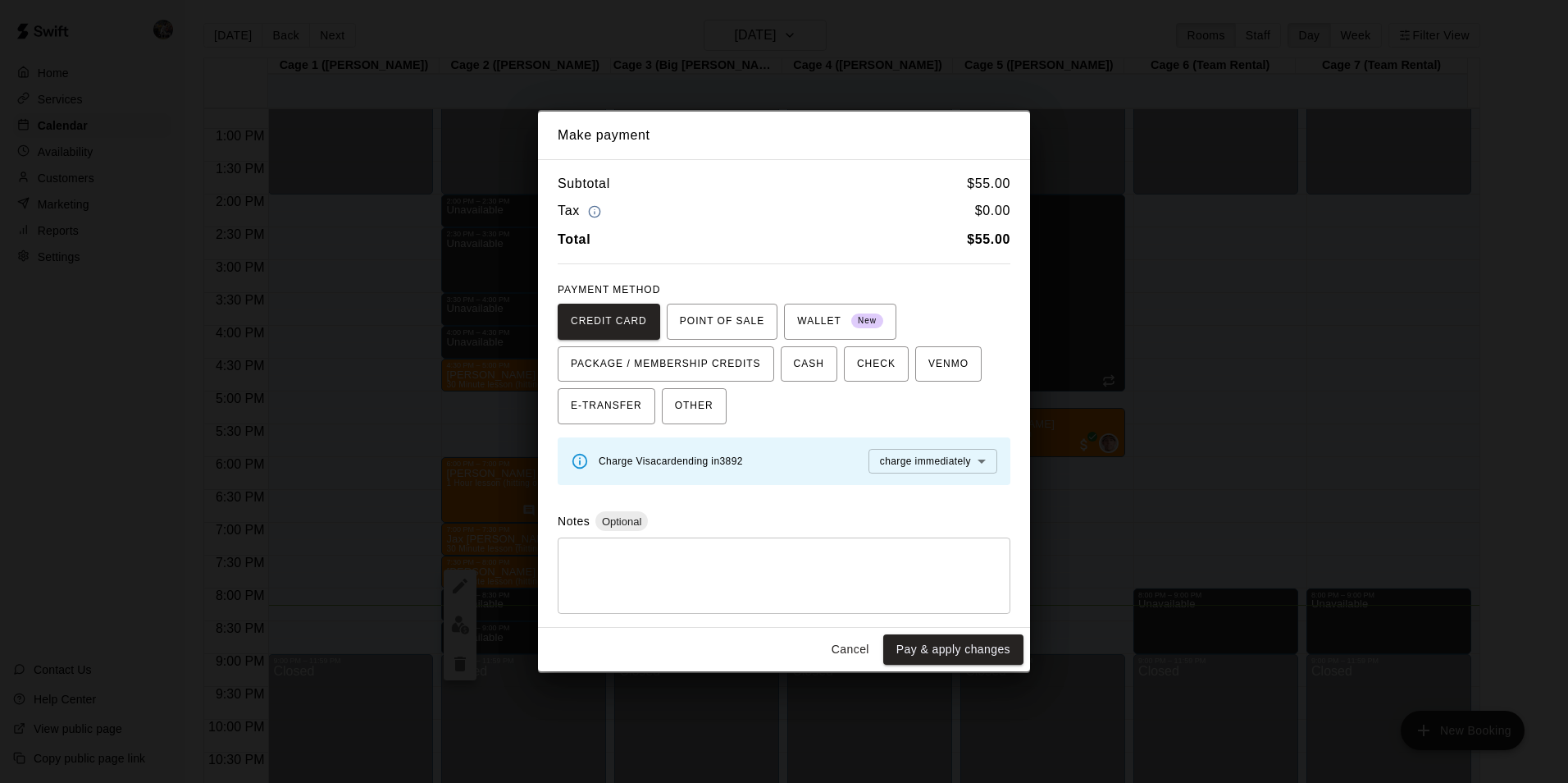
click at [927, 458] on body "Home Services Calendar Availability Customers Marketing Reports Settings Contac…" at bounding box center [784, 404] width 1568 height 809
click at [932, 486] on span "charge immediately" at bounding box center [926, 493] width 91 height 16
click at [958, 644] on button "Pay & apply changes" at bounding box center [953, 650] width 140 height 31
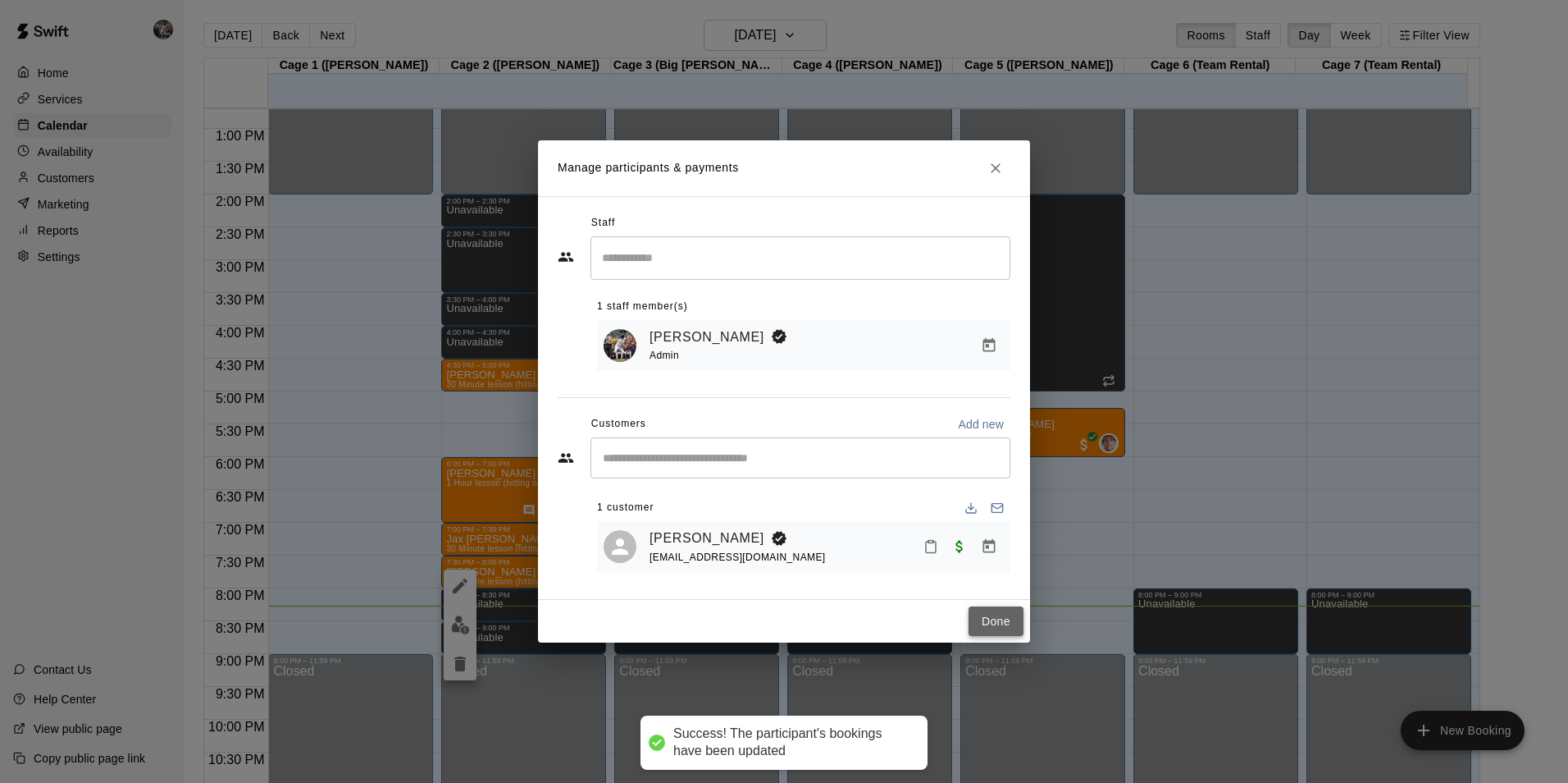
click at [987, 621] on button "Done" at bounding box center [995, 622] width 55 height 31
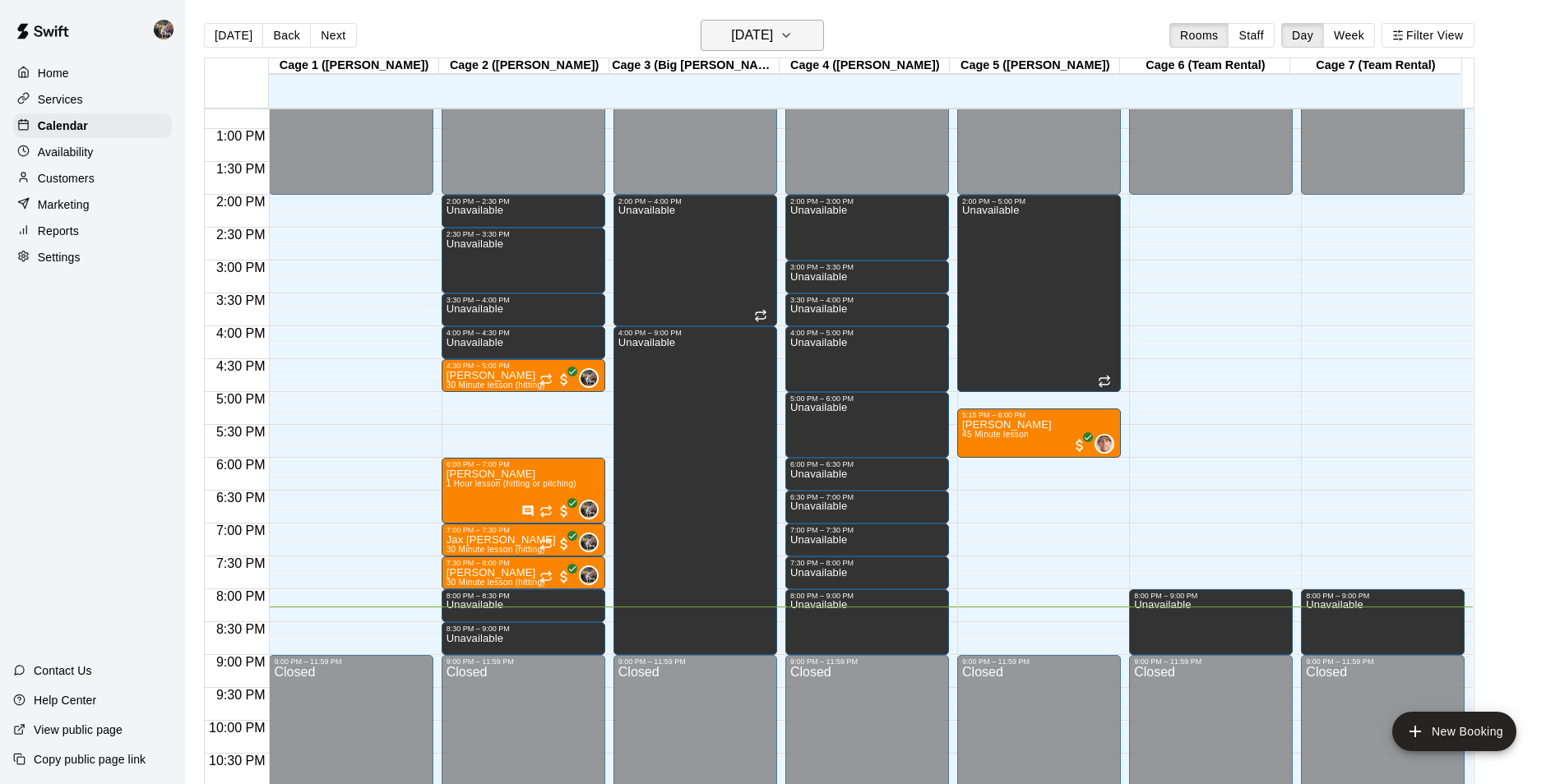
click at [733, 30] on h6 "[DATE]" at bounding box center [752, 35] width 42 height 23
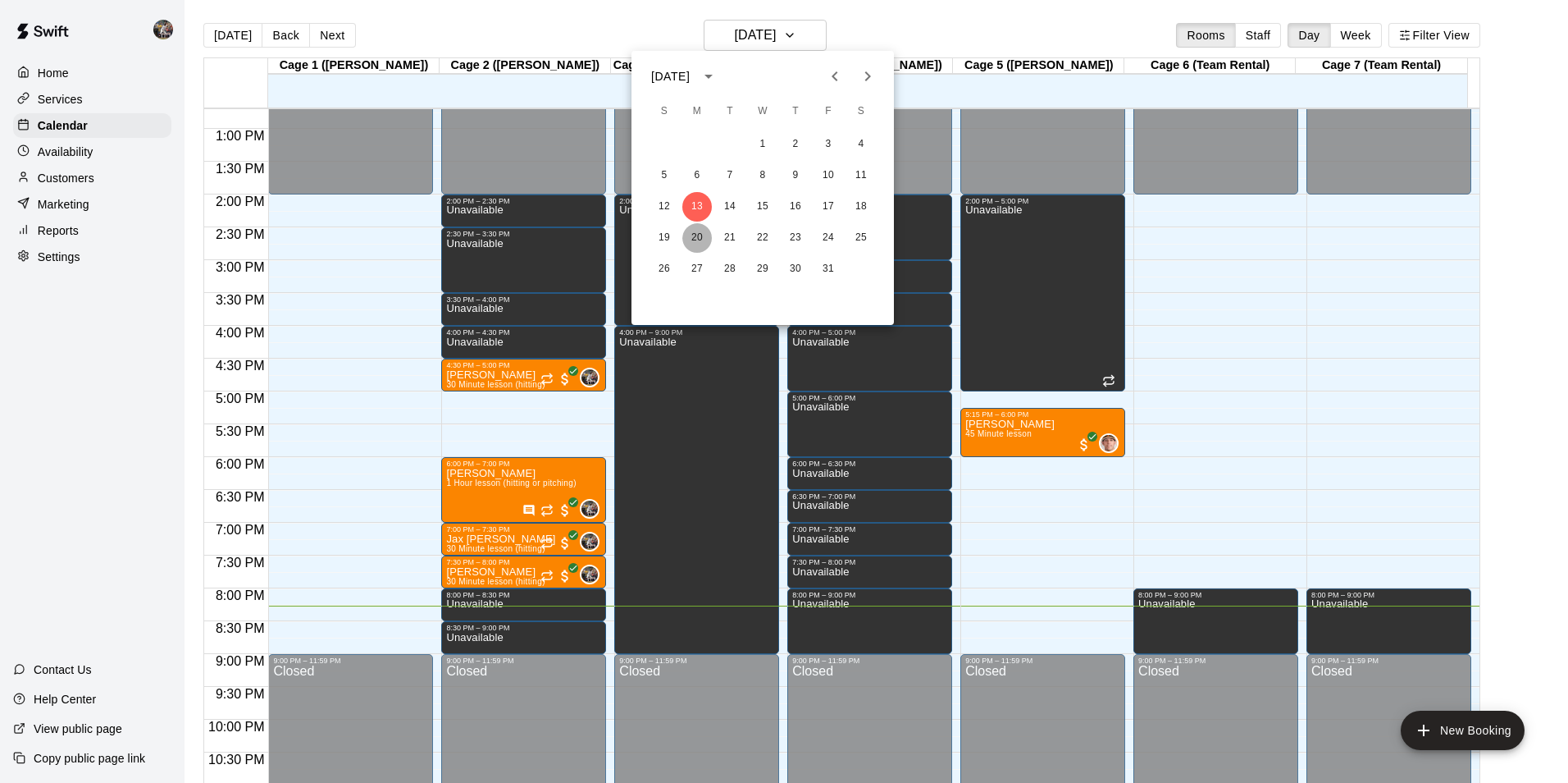
click at [697, 228] on button "20" at bounding box center [697, 238] width 30 height 30
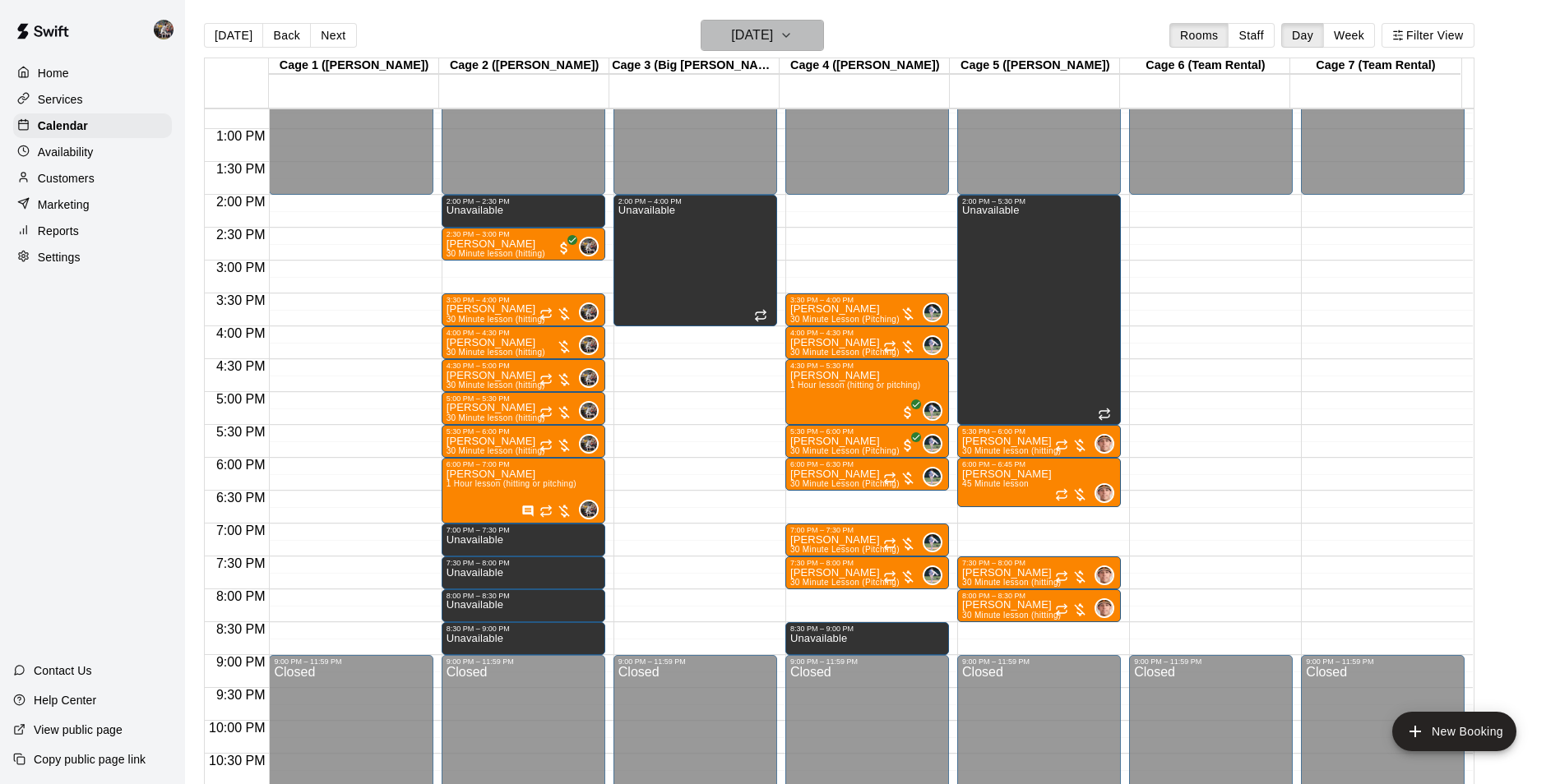
click at [731, 39] on h6 "[DATE]" at bounding box center [752, 35] width 42 height 23
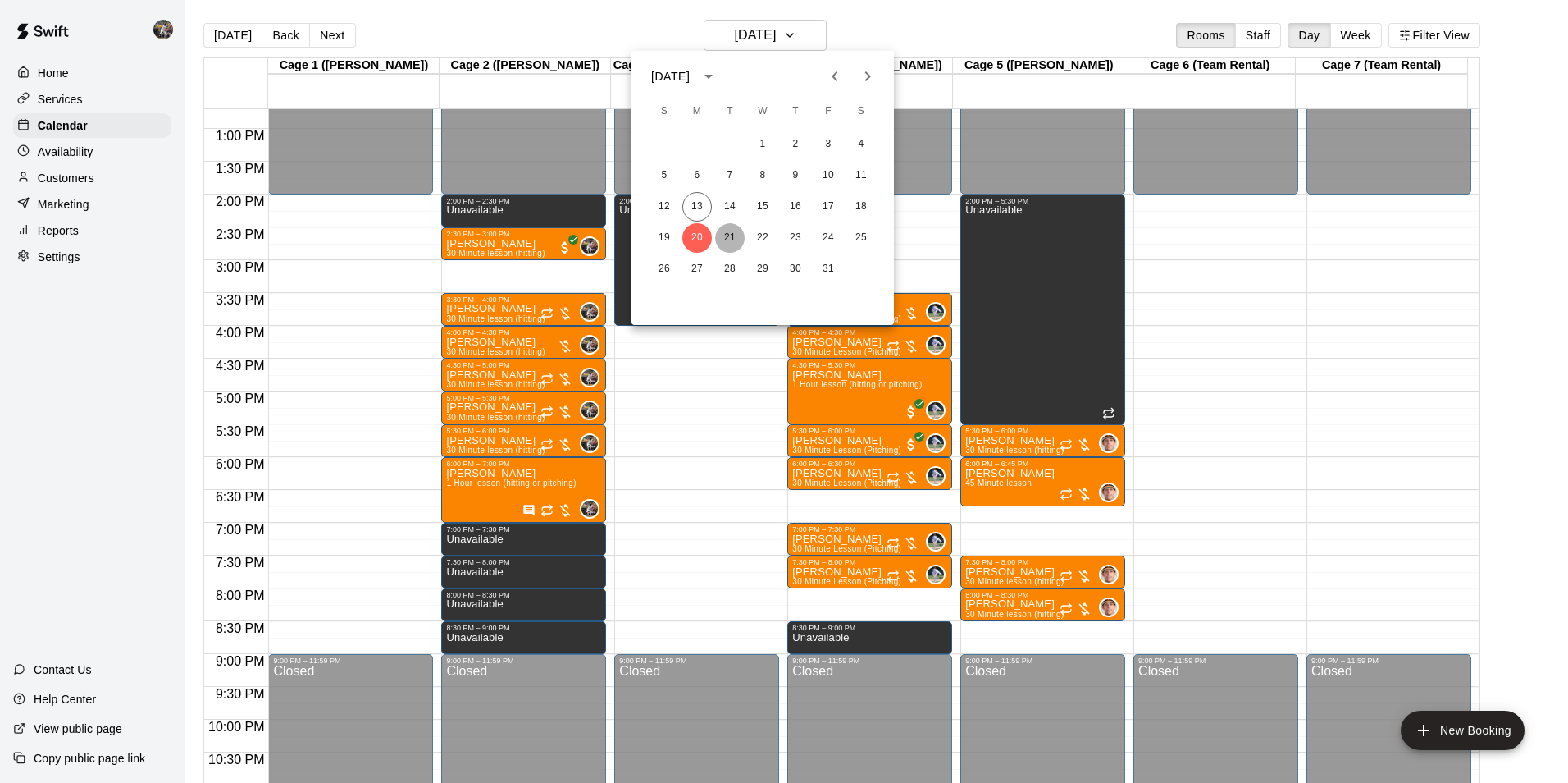
click at [728, 233] on button "21" at bounding box center [730, 238] width 30 height 30
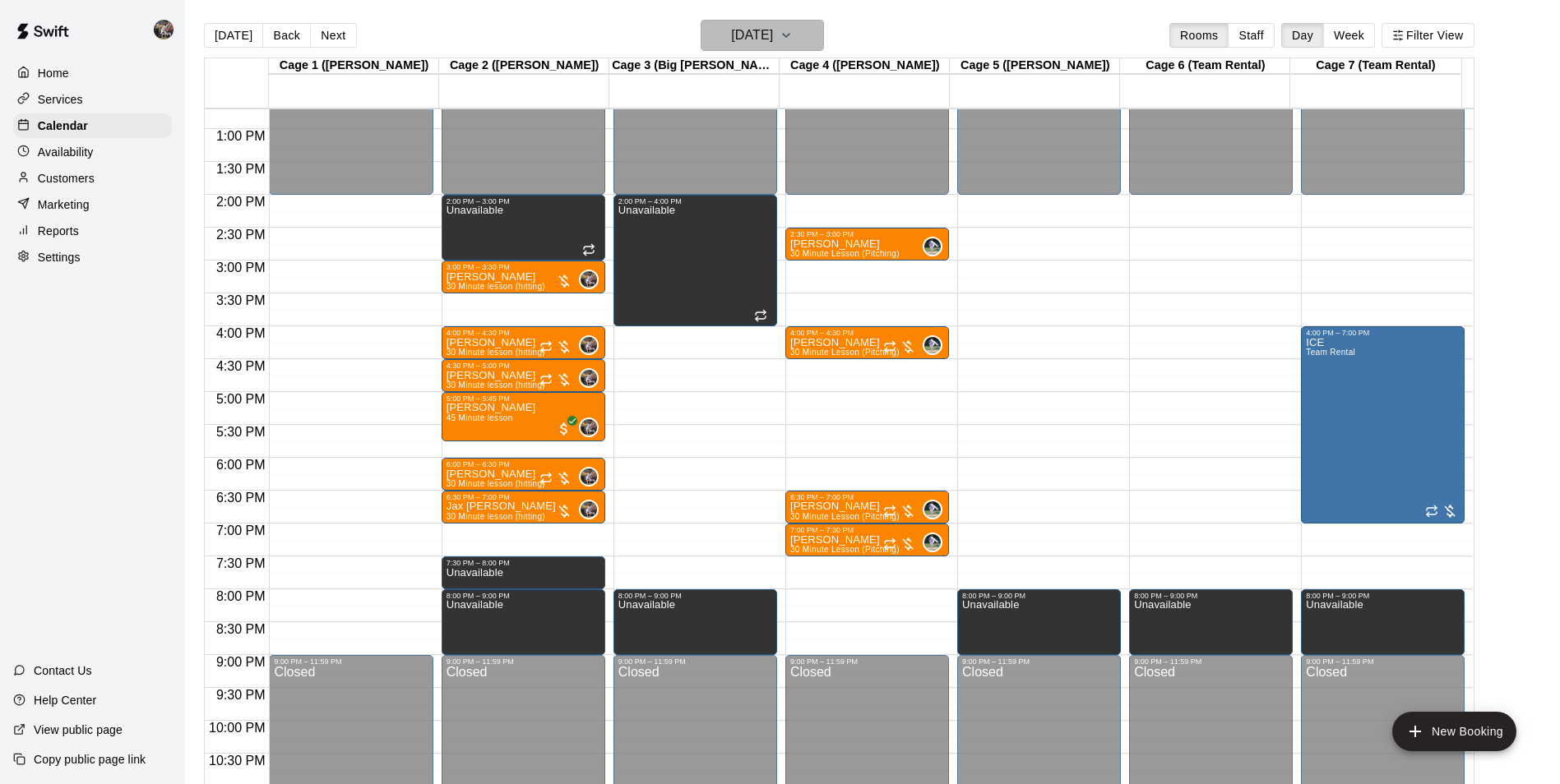
click at [731, 30] on h6 "[DATE]" at bounding box center [752, 35] width 42 height 23
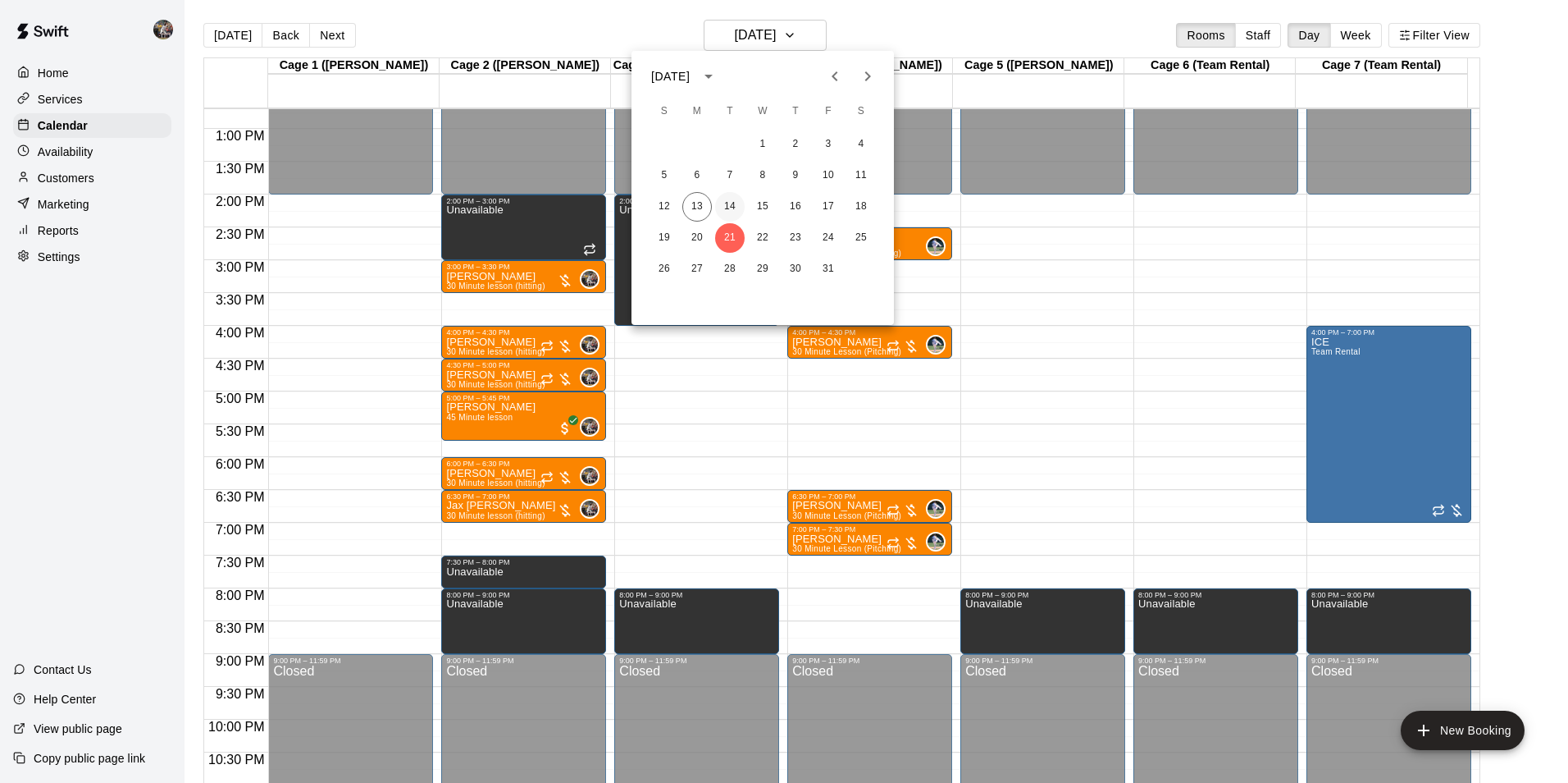
click at [728, 204] on button "14" at bounding box center [730, 207] width 30 height 30
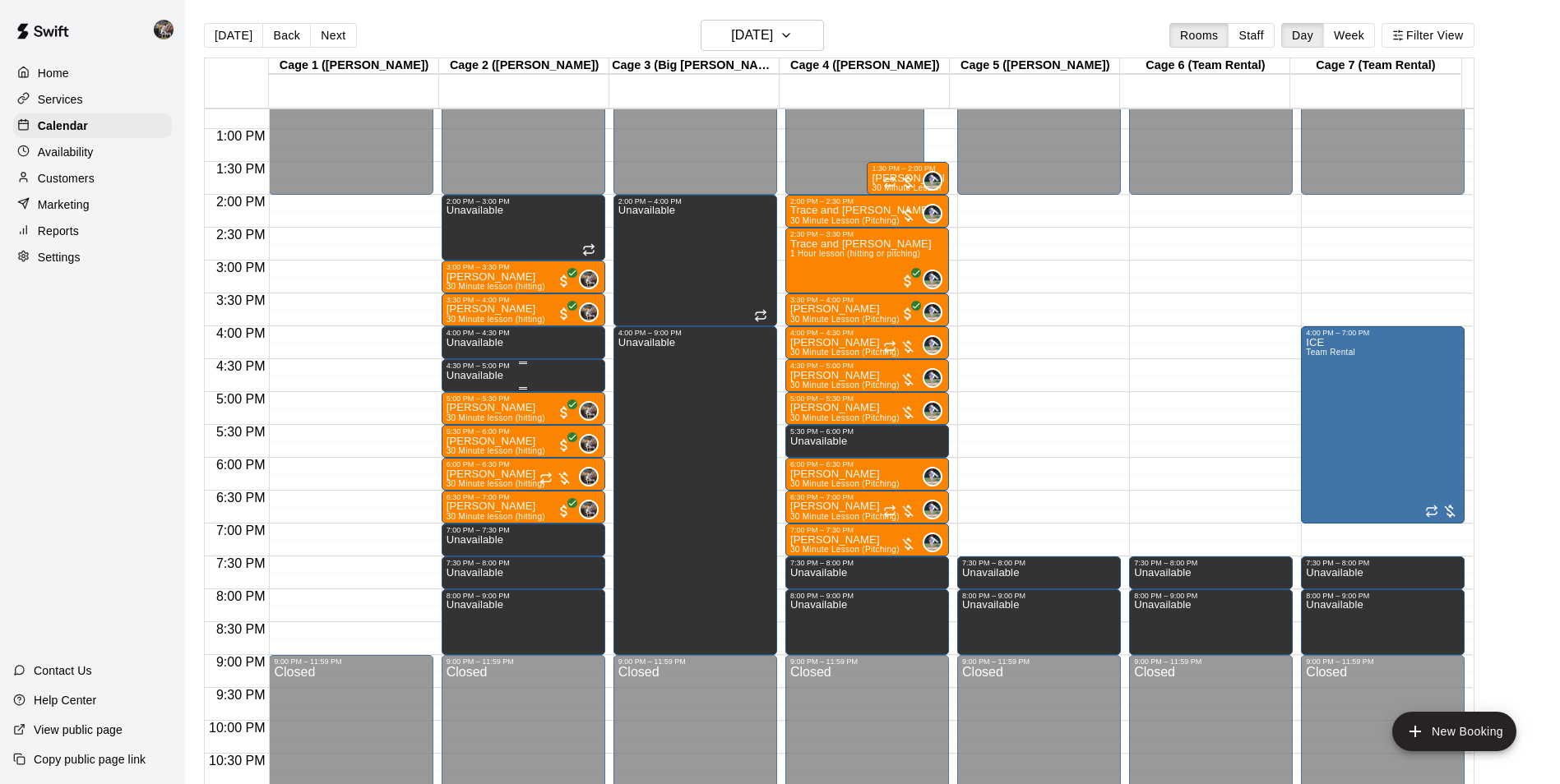
click at [497, 367] on div "4:30 PM – 5:00 PM" at bounding box center [523, 366] width 154 height 8
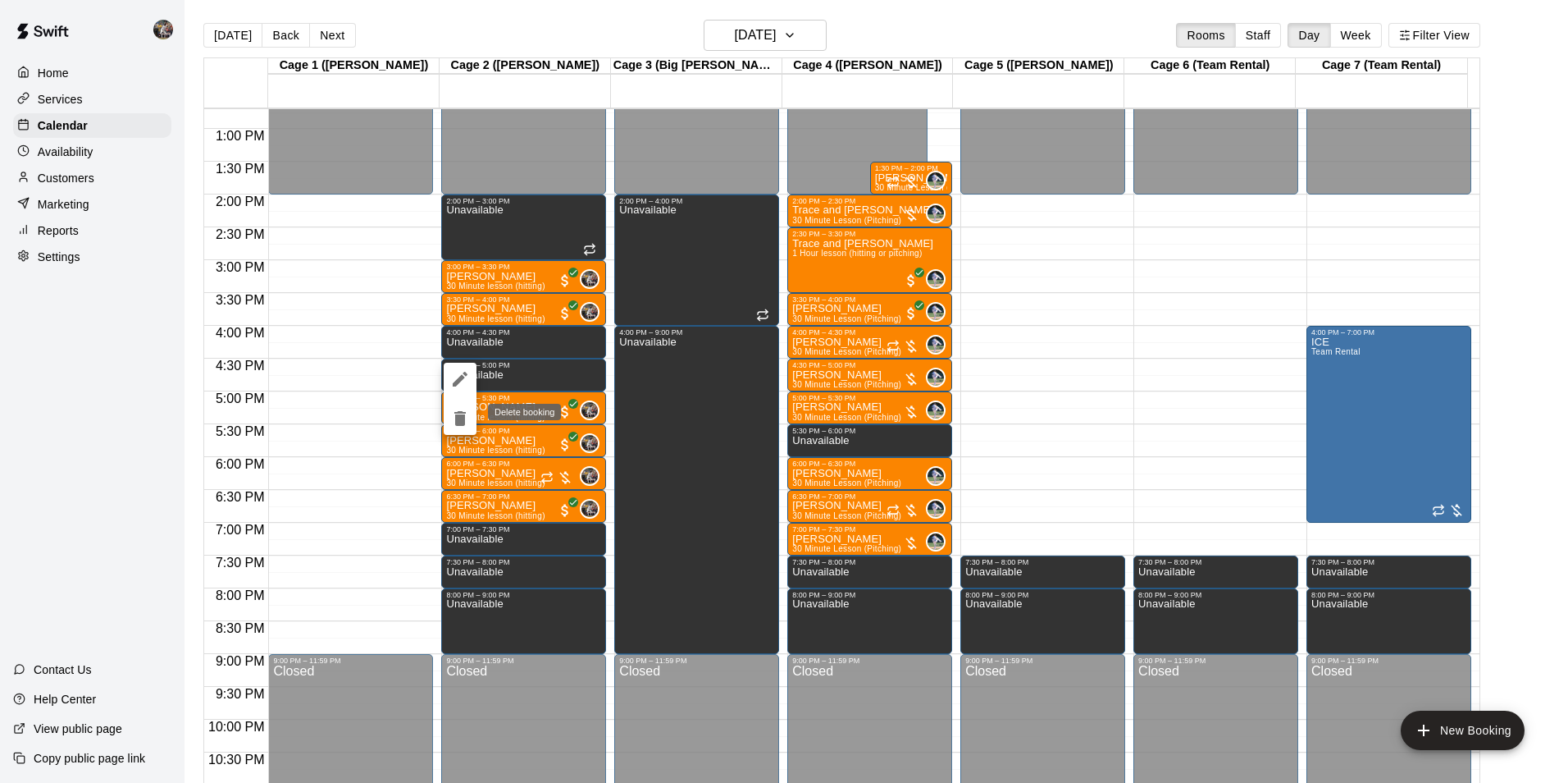
click at [461, 417] on icon "delete" at bounding box center [460, 418] width 12 height 15
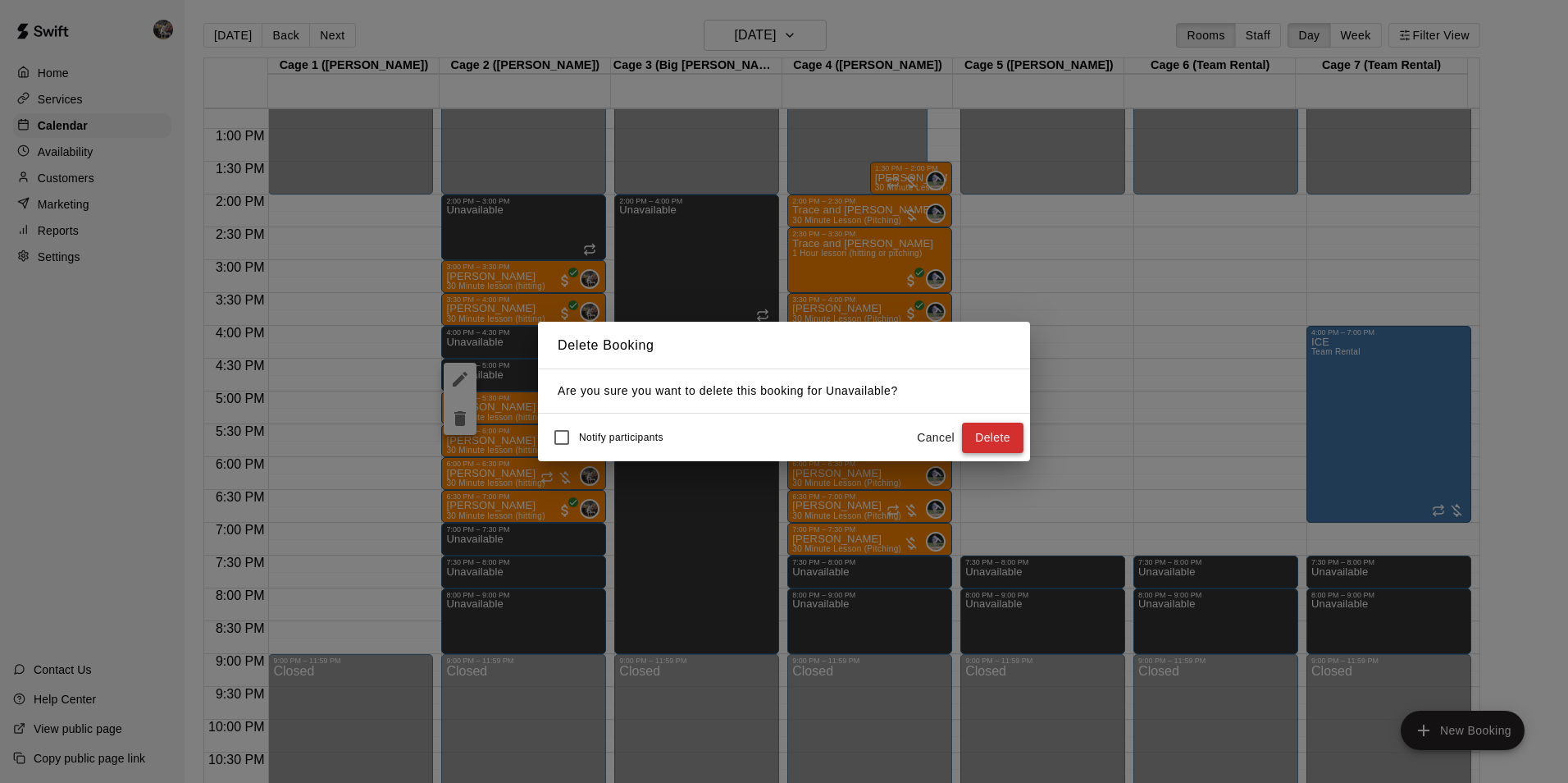
click at [985, 438] on button "Delete" at bounding box center [993, 438] width 62 height 31
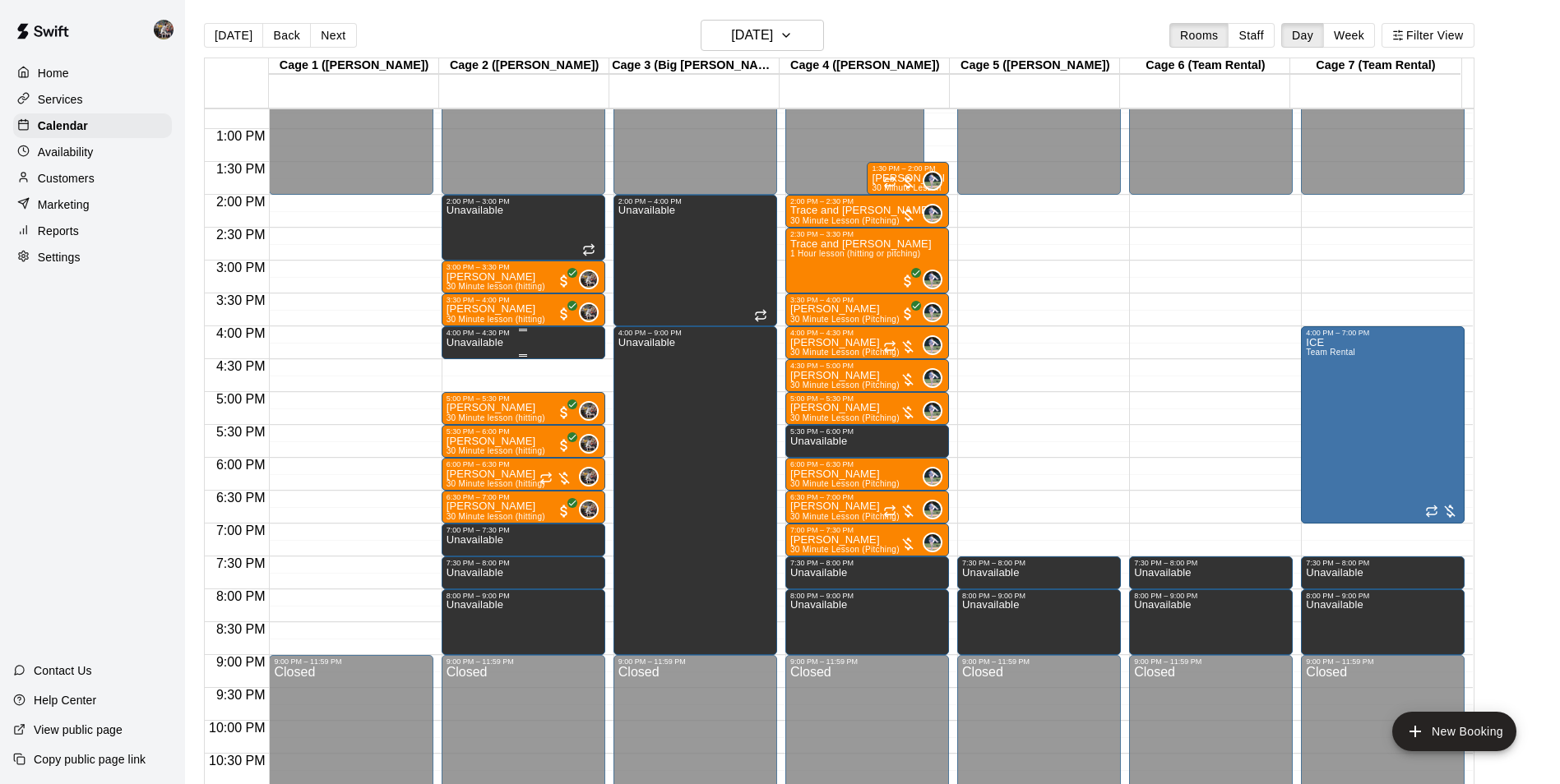
click at [496, 331] on div at bounding box center [523, 330] width 154 height 2
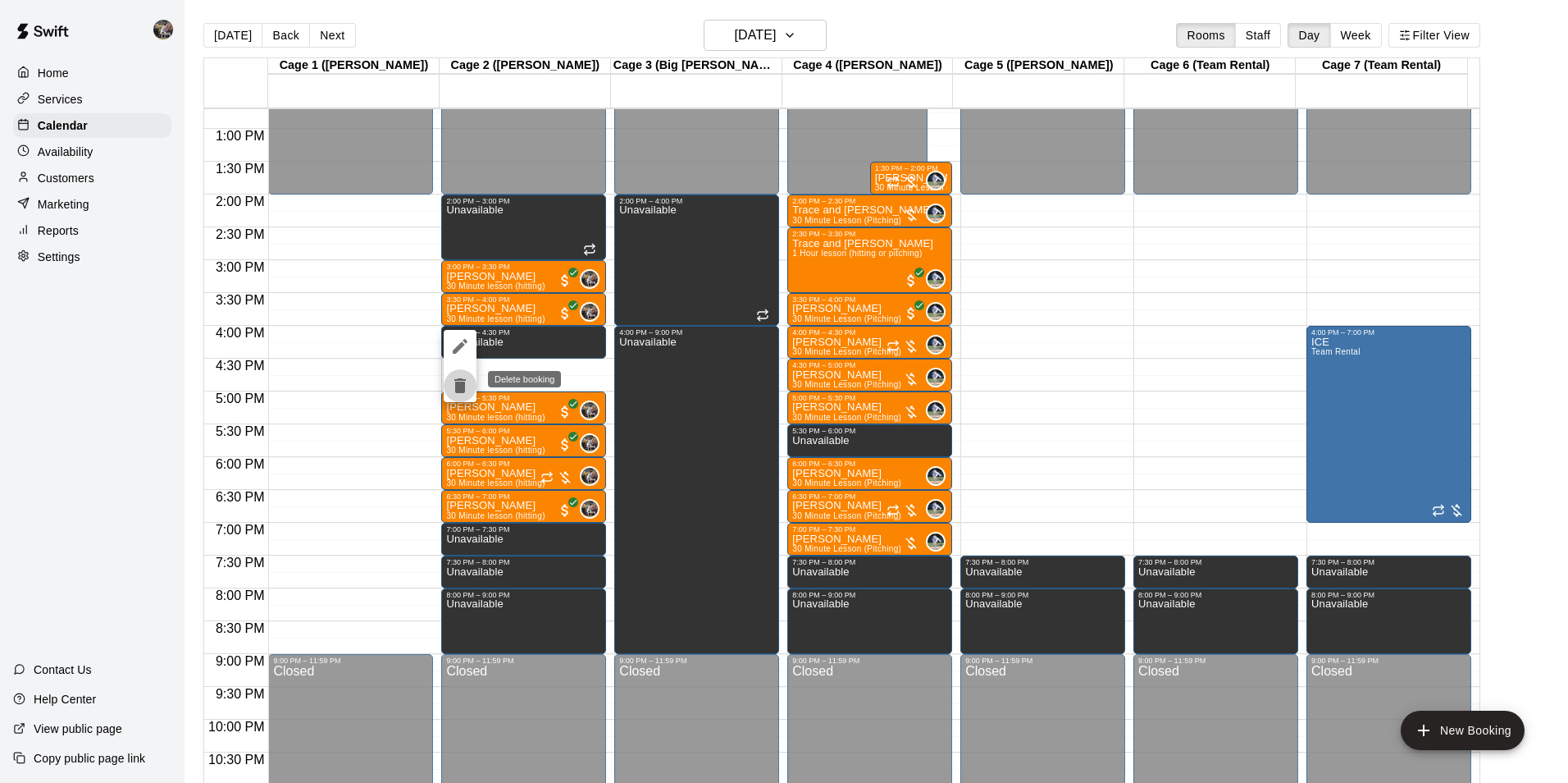
click at [453, 380] on icon "delete" at bounding box center [460, 386] width 20 height 20
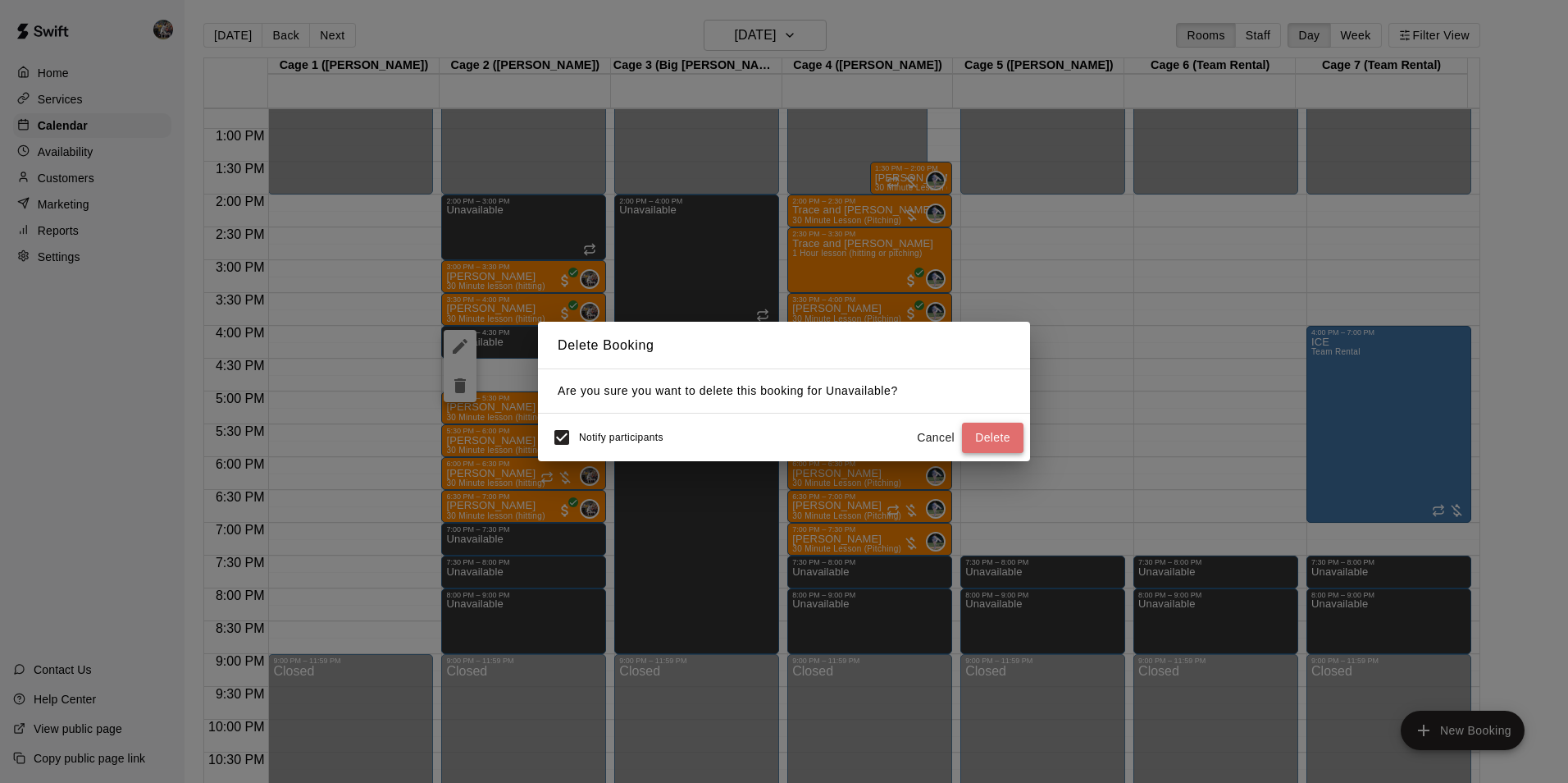
click at [987, 438] on button "Delete" at bounding box center [993, 438] width 62 height 31
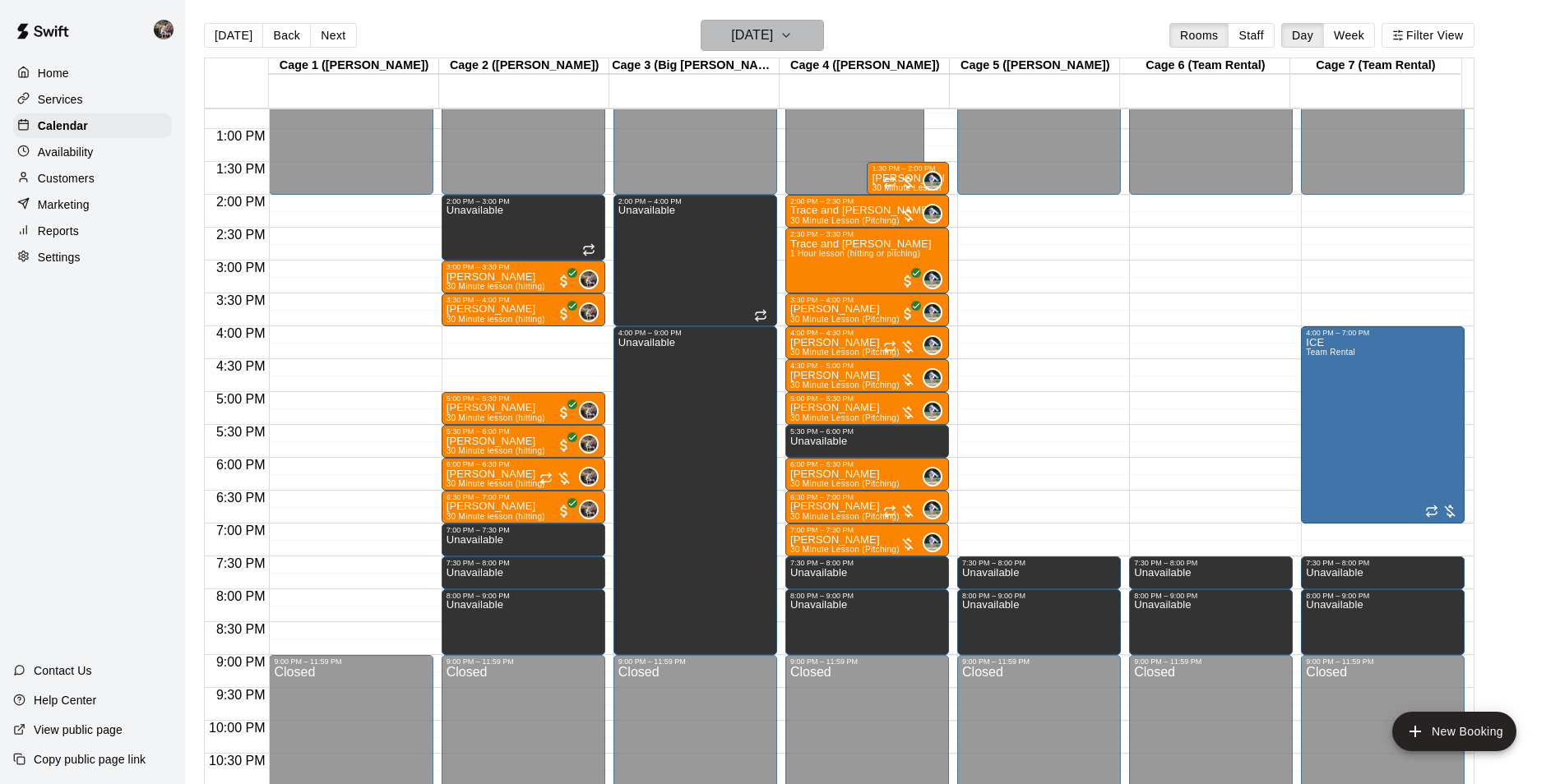
click at [731, 35] on h6 "[DATE]" at bounding box center [752, 35] width 42 height 23
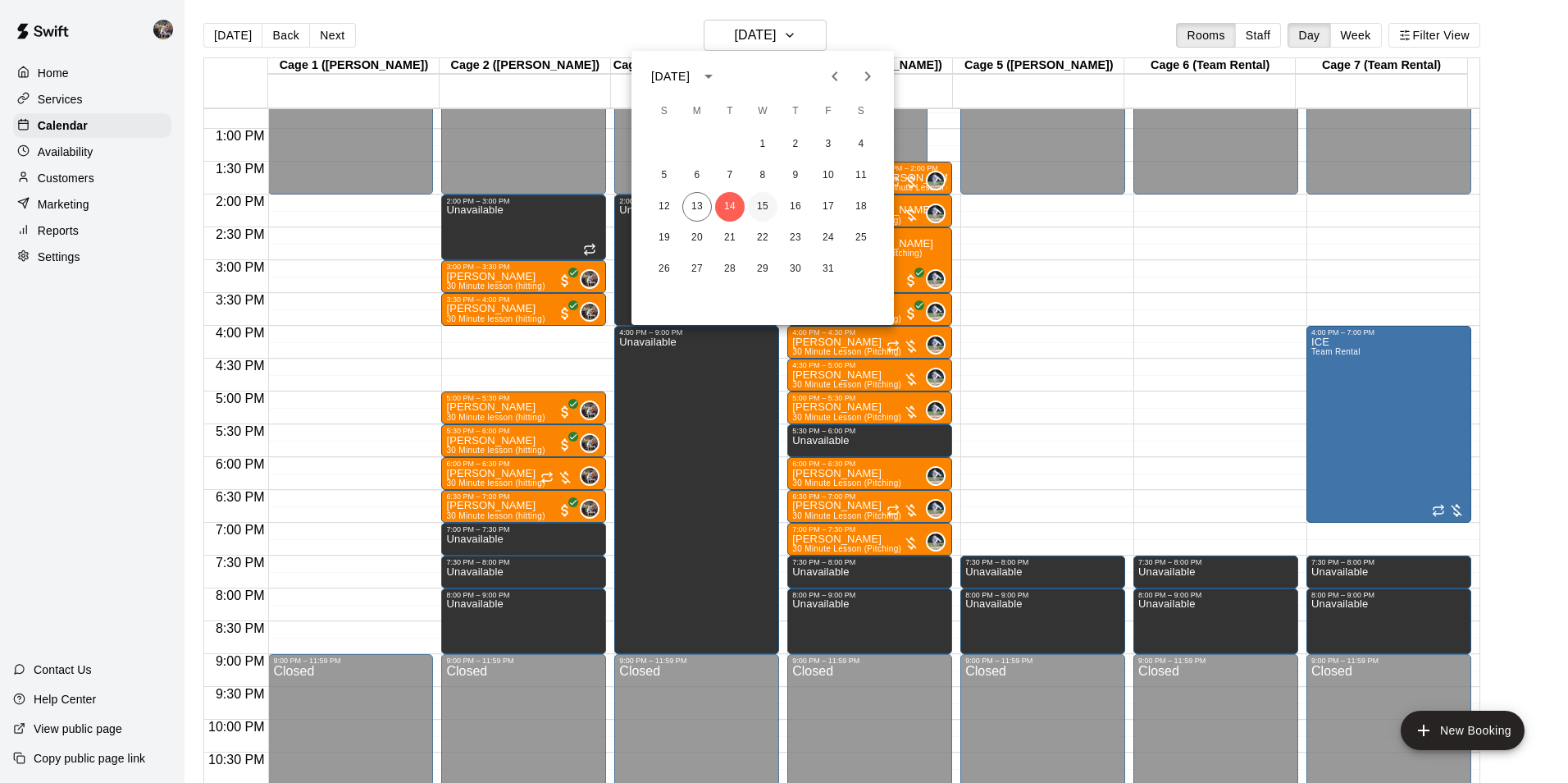
click at [761, 203] on button "15" at bounding box center [763, 207] width 30 height 30
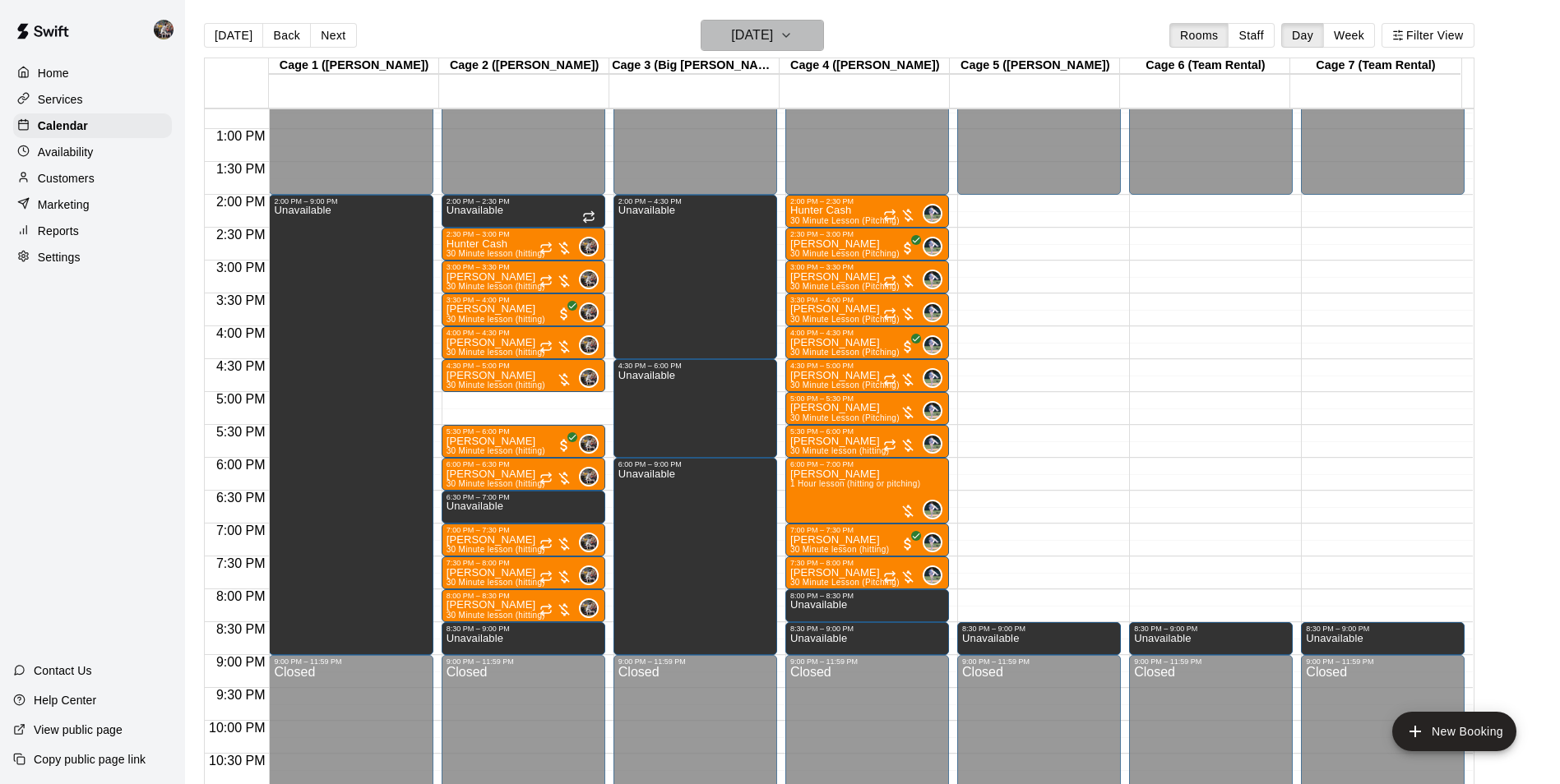
click at [759, 31] on h6 "[DATE]" at bounding box center [752, 35] width 42 height 23
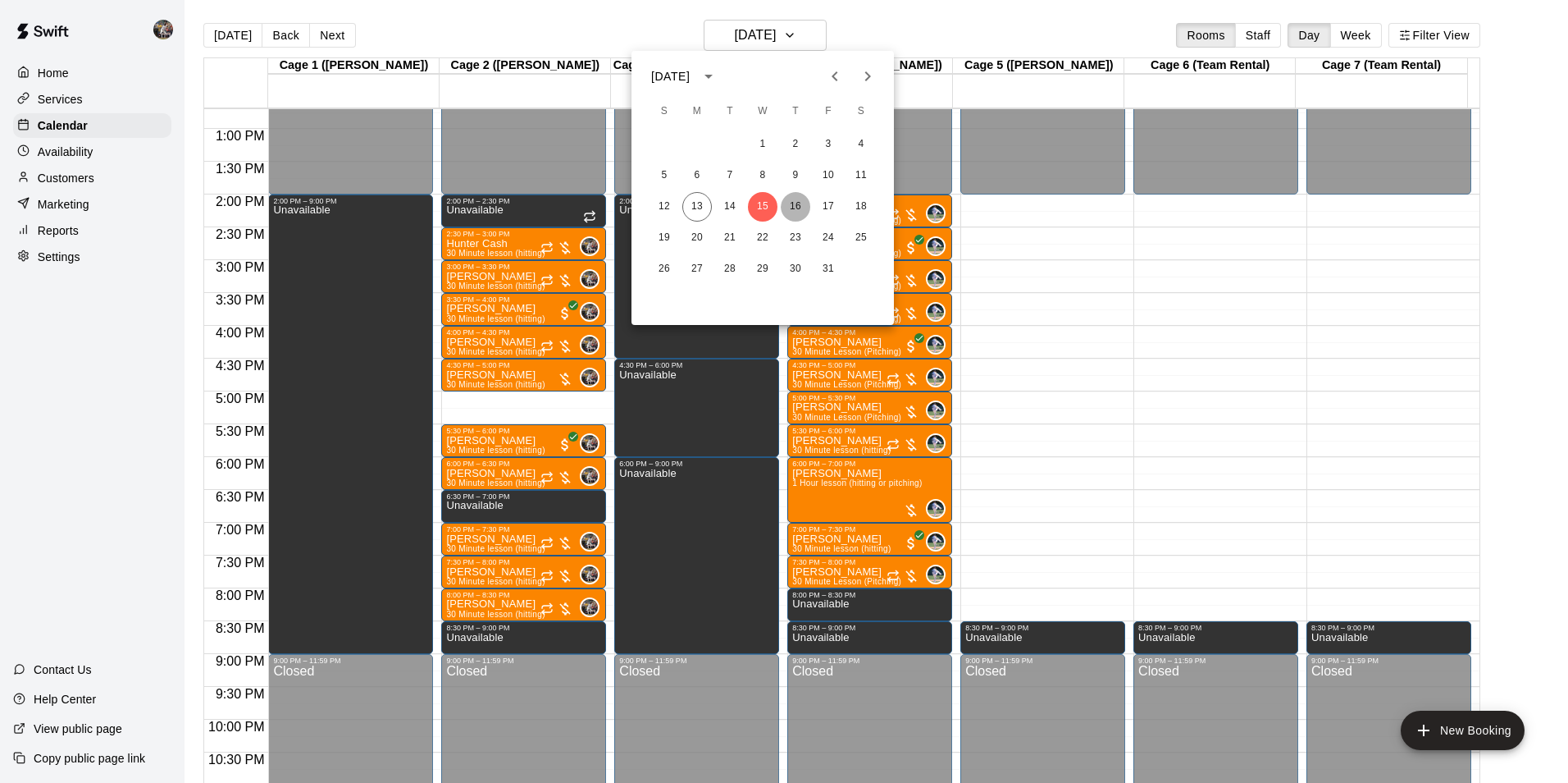
click at [799, 205] on button "16" at bounding box center [795, 207] width 30 height 30
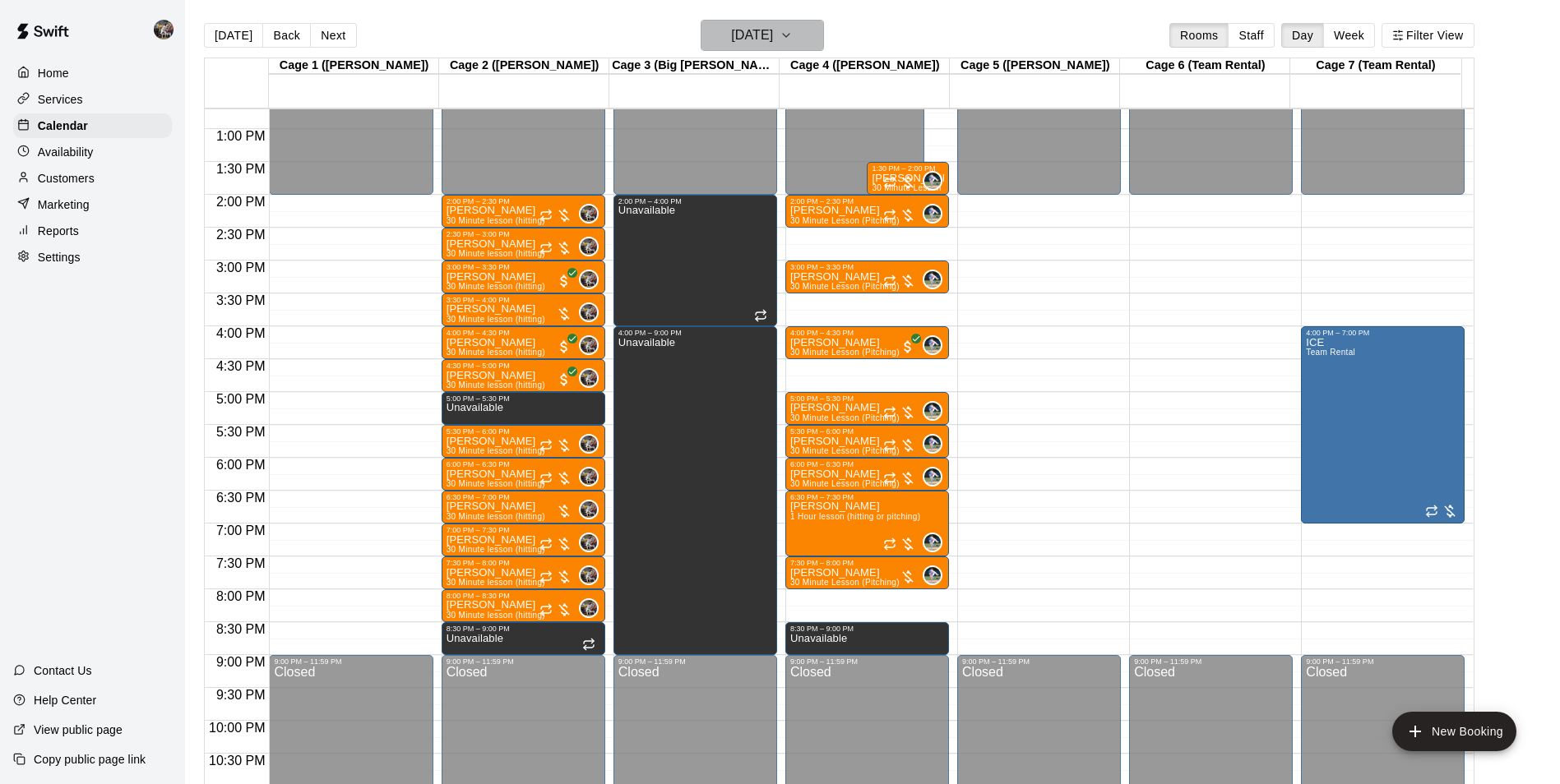
click at [745, 36] on h6 "[DATE]" at bounding box center [752, 35] width 42 height 23
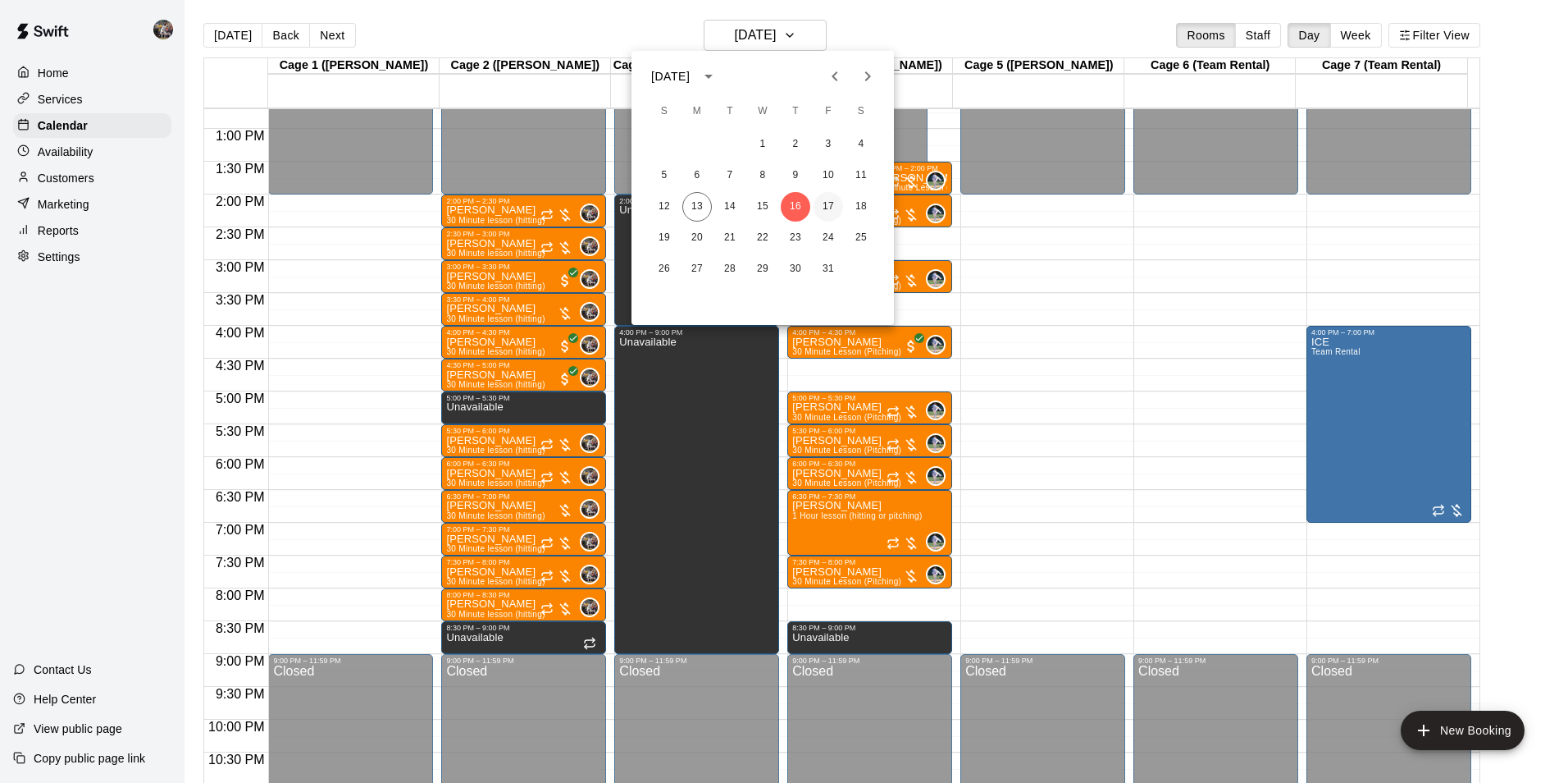
click at [828, 203] on button "17" at bounding box center [828, 207] width 30 height 30
